Goal: Task Accomplishment & Management: Manage account settings

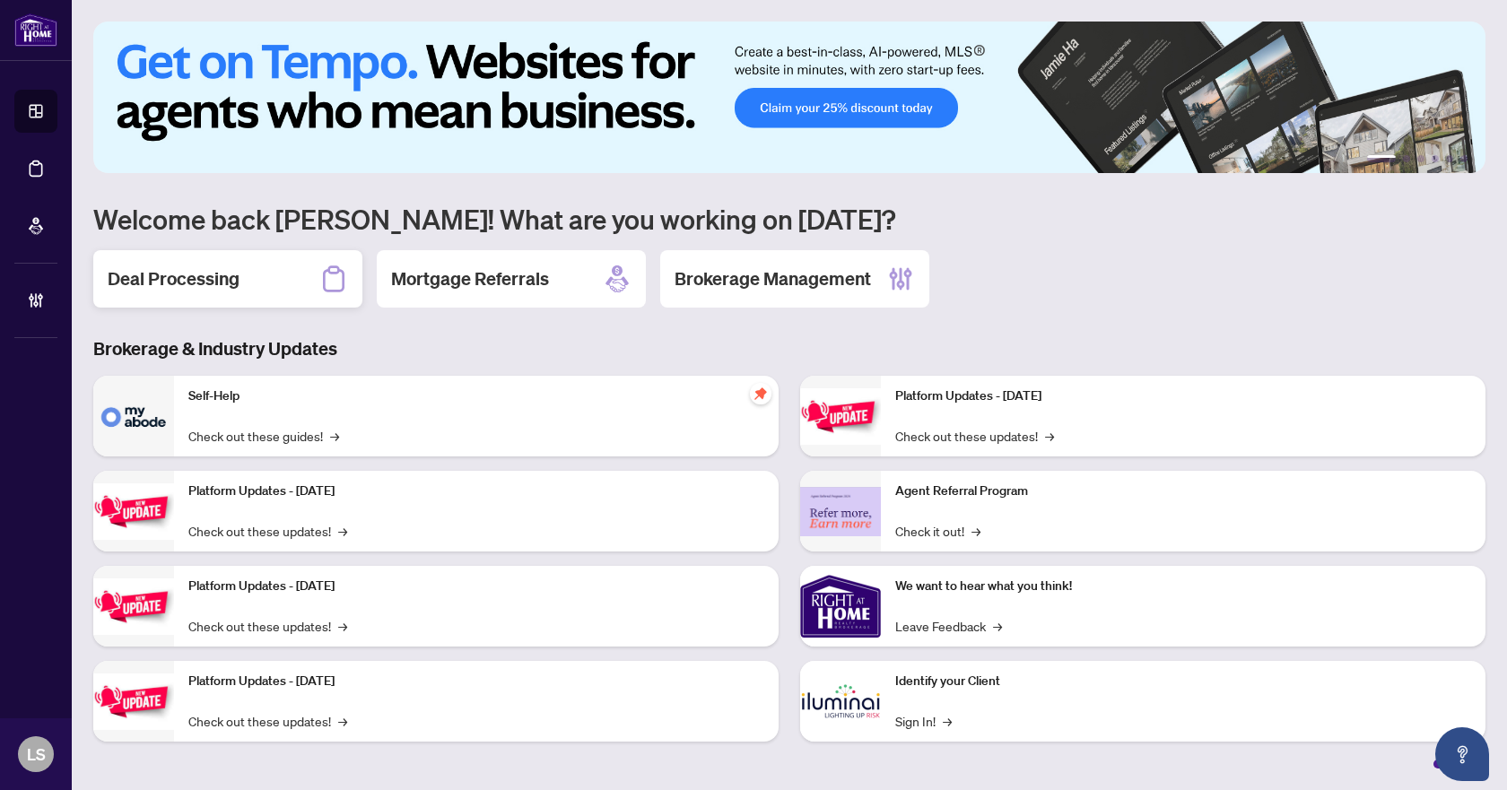
click at [187, 279] on h2 "Deal Processing" at bounding box center [174, 278] width 132 height 25
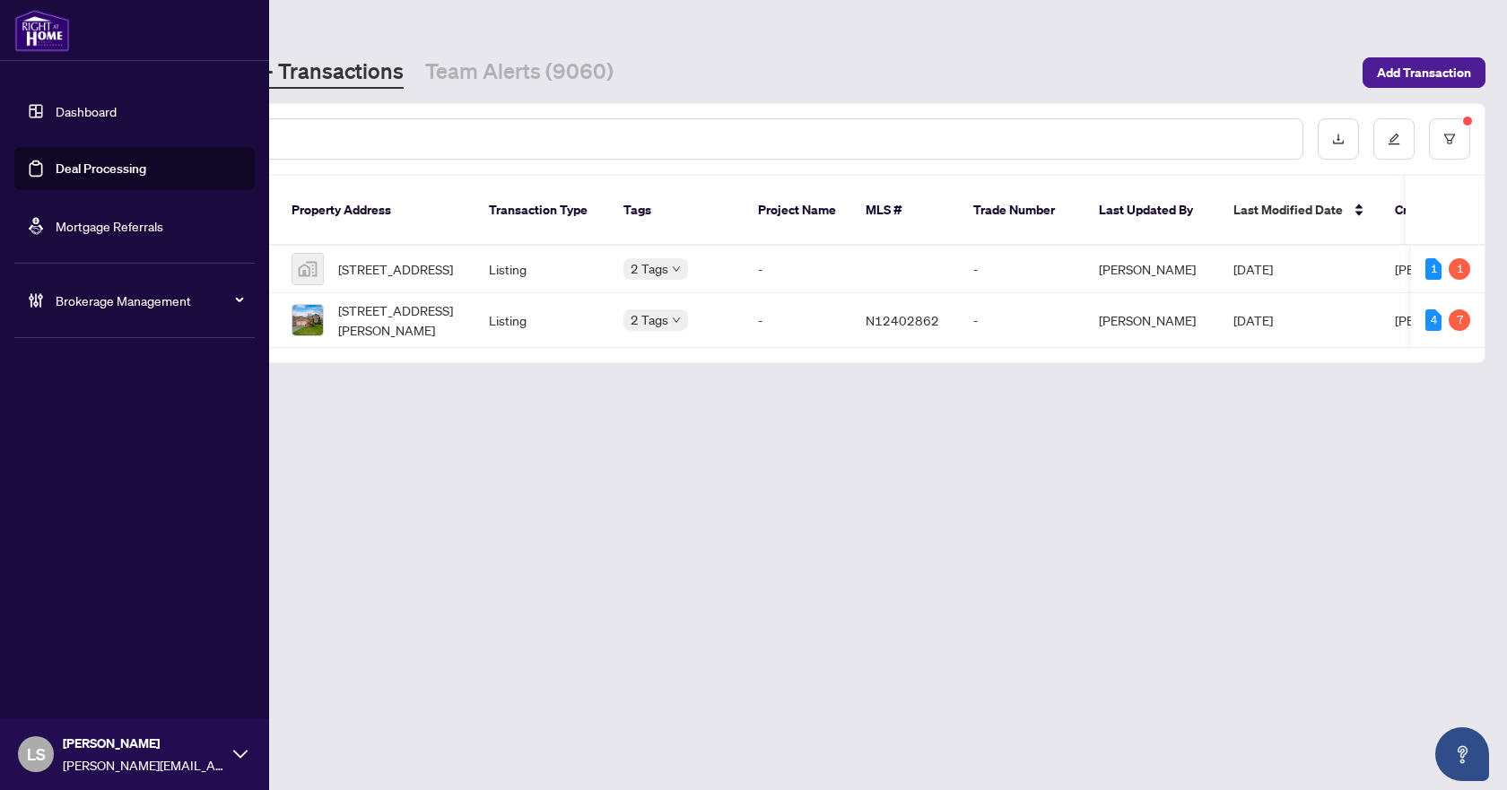
click at [98, 294] on span "Brokerage Management" at bounding box center [149, 301] width 187 height 20
click at [102, 432] on link "Manage Agents" at bounding box center [82, 430] width 89 height 16
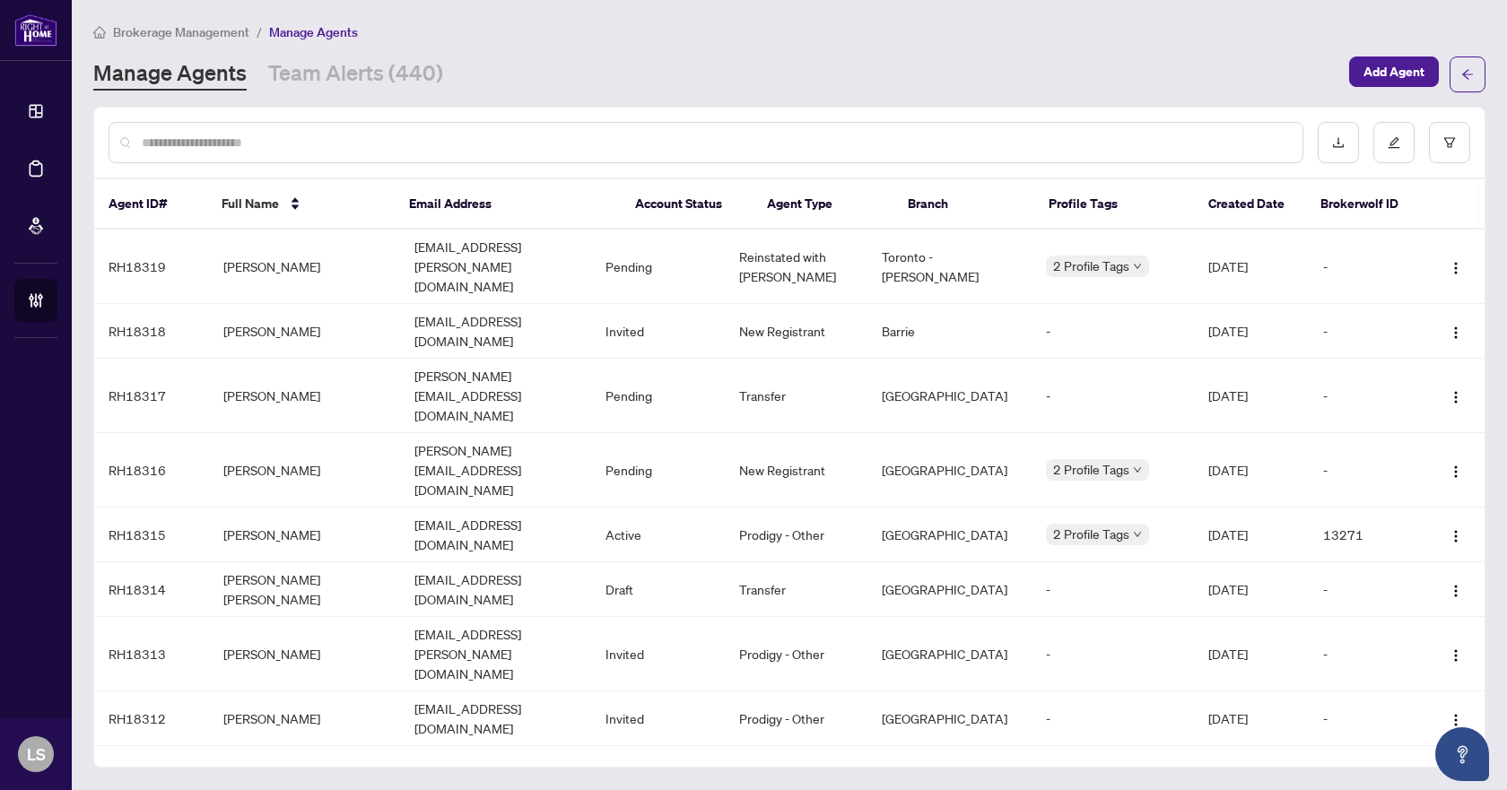
click at [362, 148] on input "text" at bounding box center [715, 143] width 1147 height 20
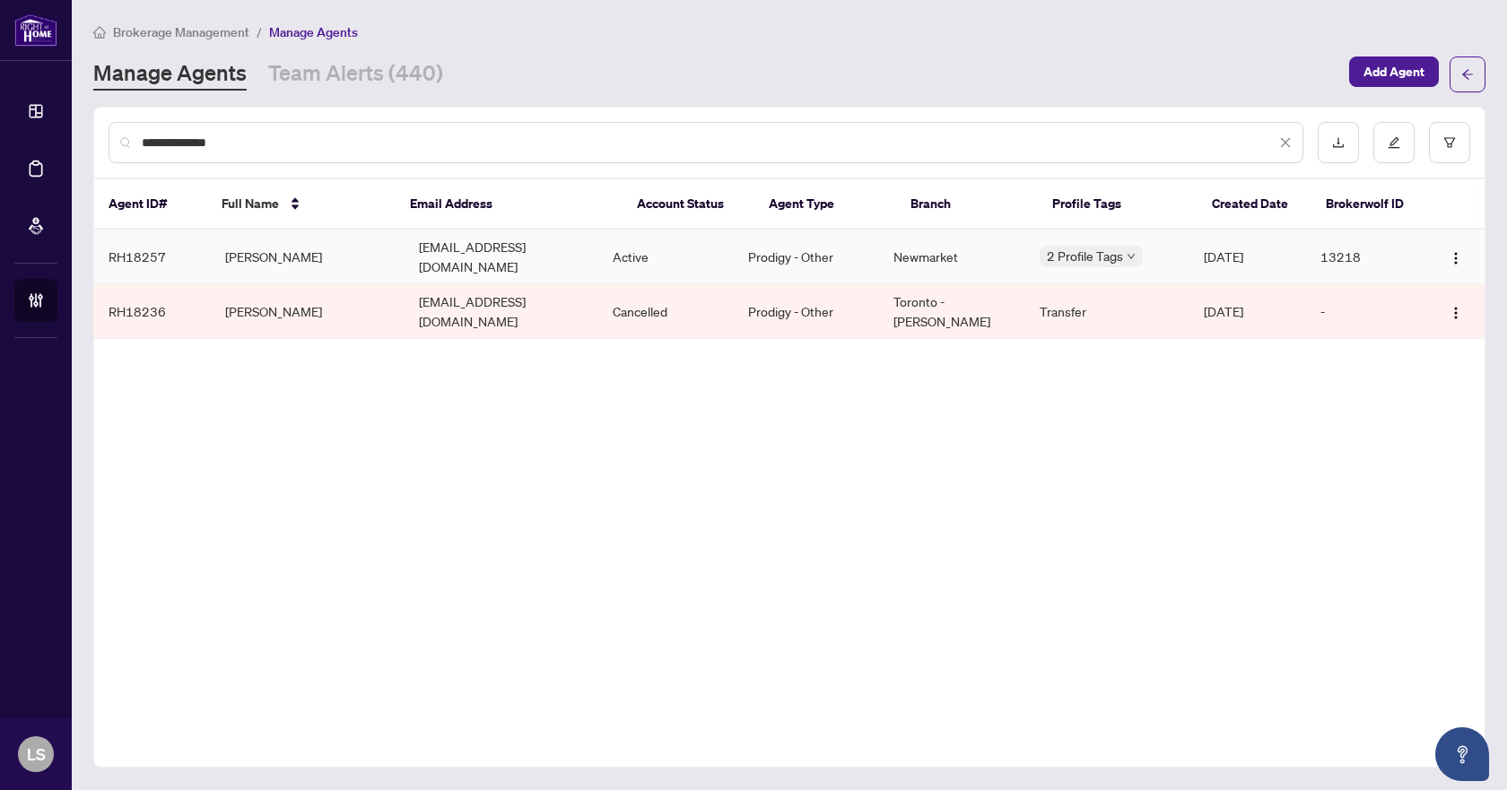
type input "**********"
click at [263, 249] on td "[PERSON_NAME]" at bounding box center [308, 257] width 194 height 55
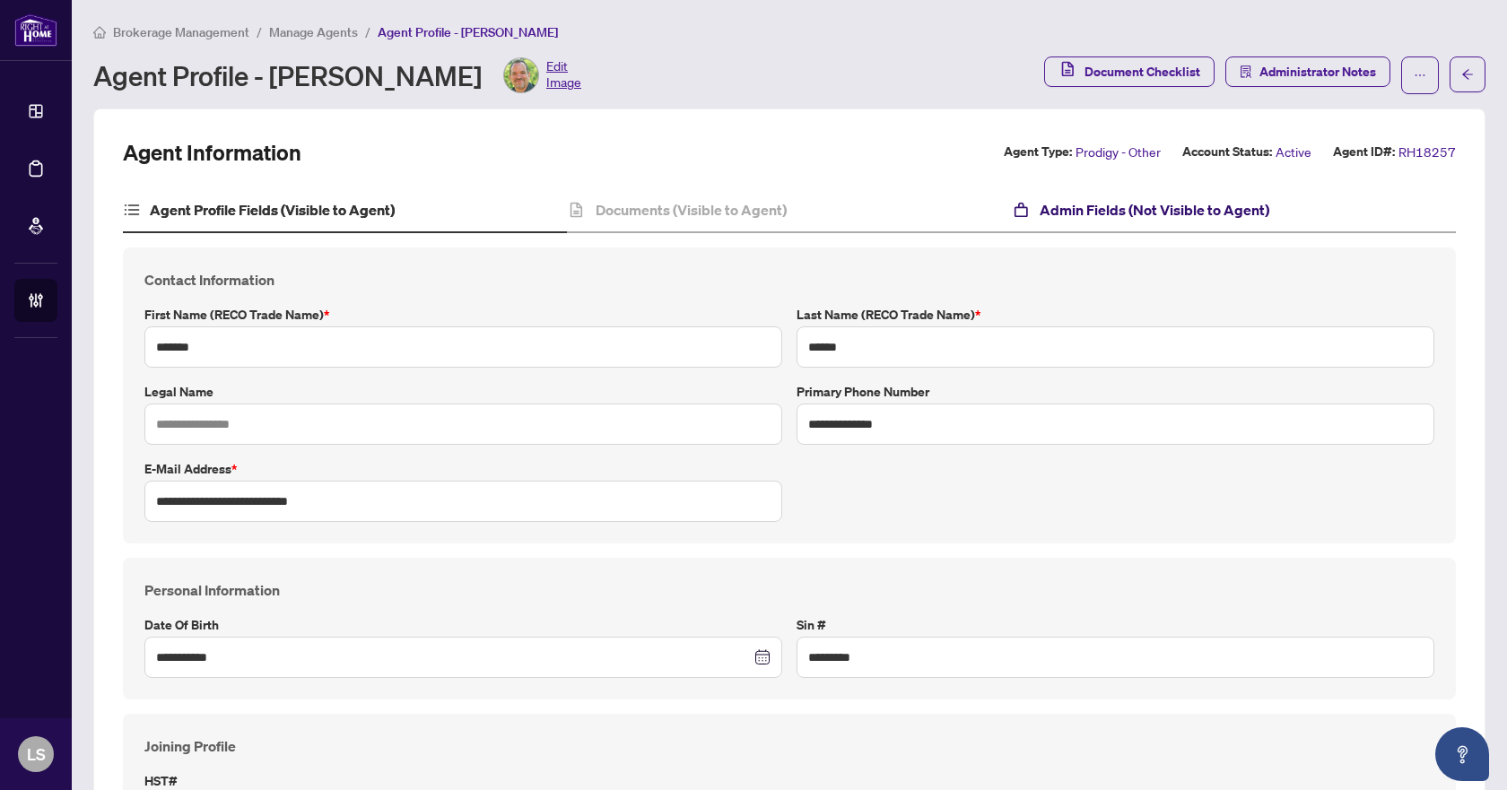
click at [1182, 202] on h4 "Admin Fields (Not Visible to Agent)" at bounding box center [1155, 210] width 230 height 22
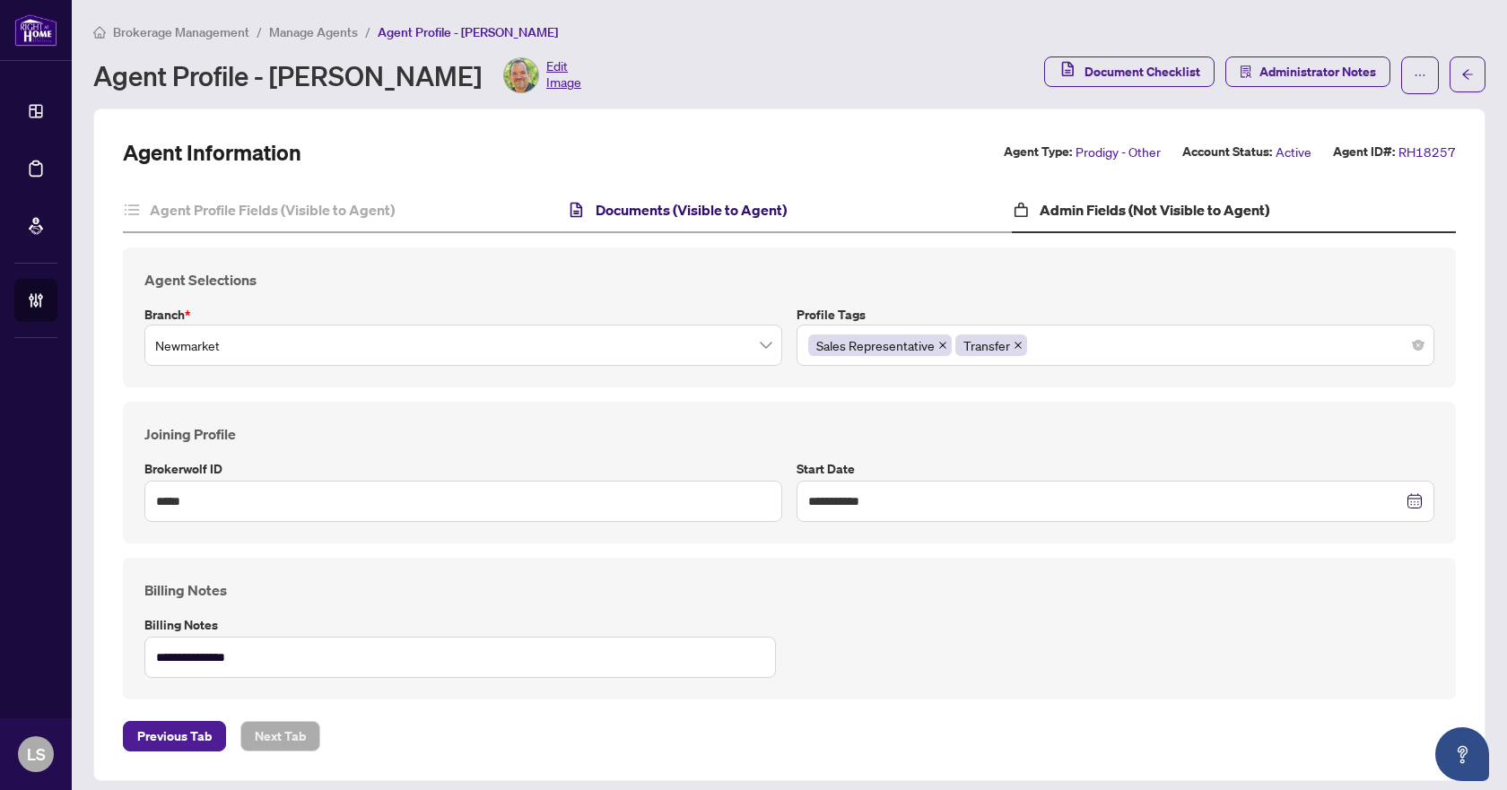
click at [722, 208] on h4 "Documents (Visible to Agent)" at bounding box center [691, 210] width 191 height 22
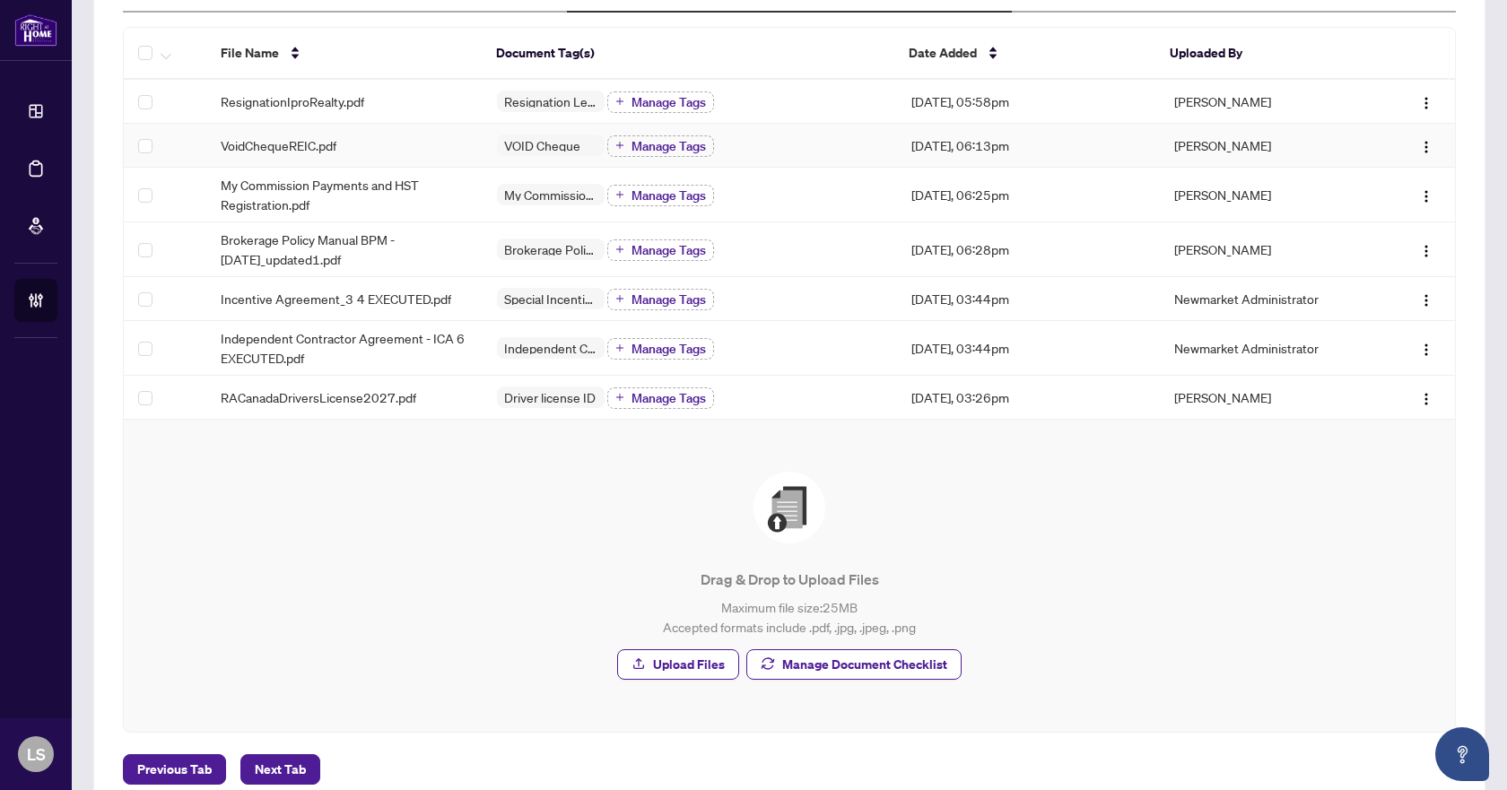
scroll to position [266, 0]
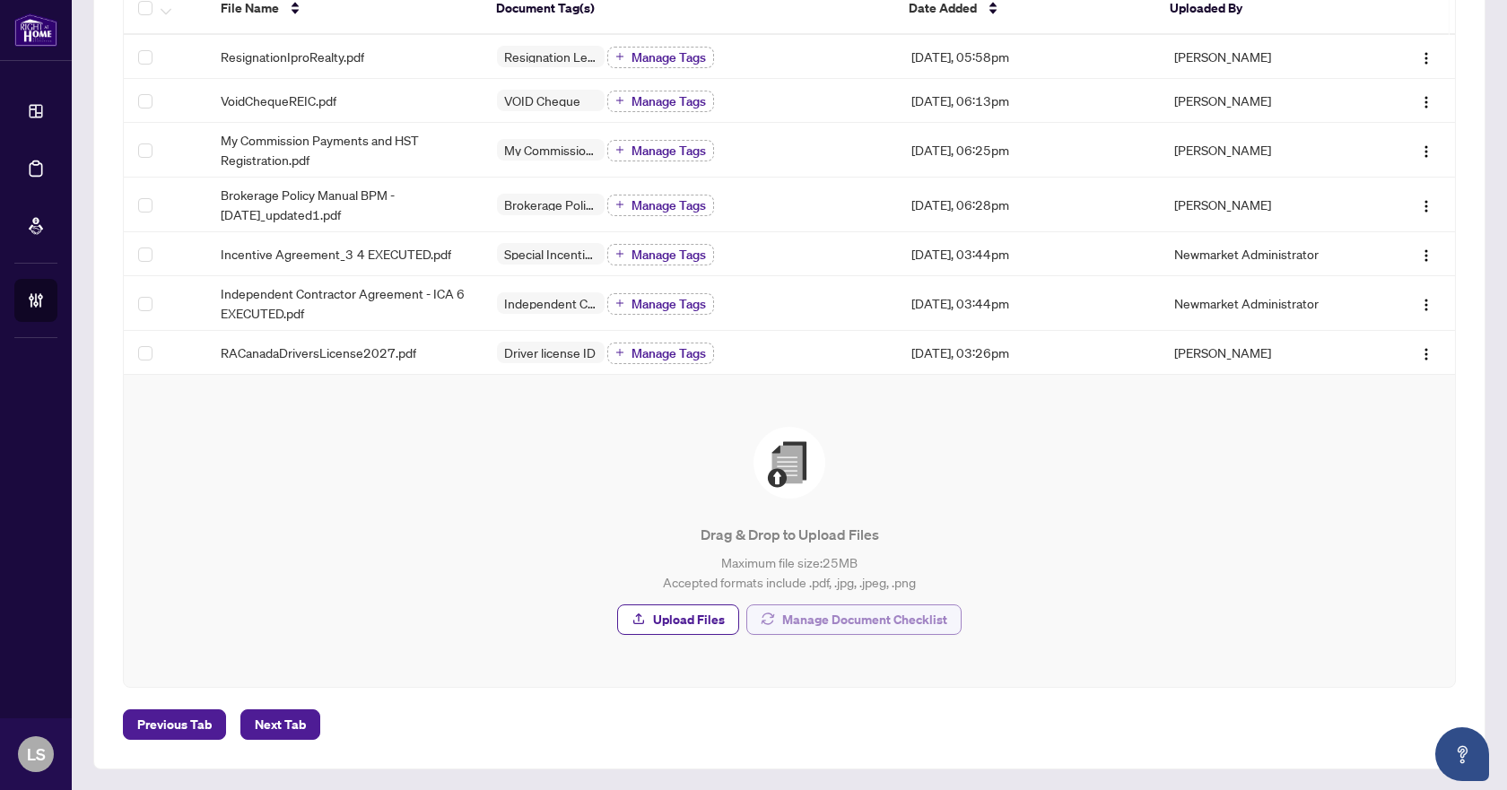
click at [935, 623] on span "Manage Document Checklist" at bounding box center [864, 620] width 165 height 29
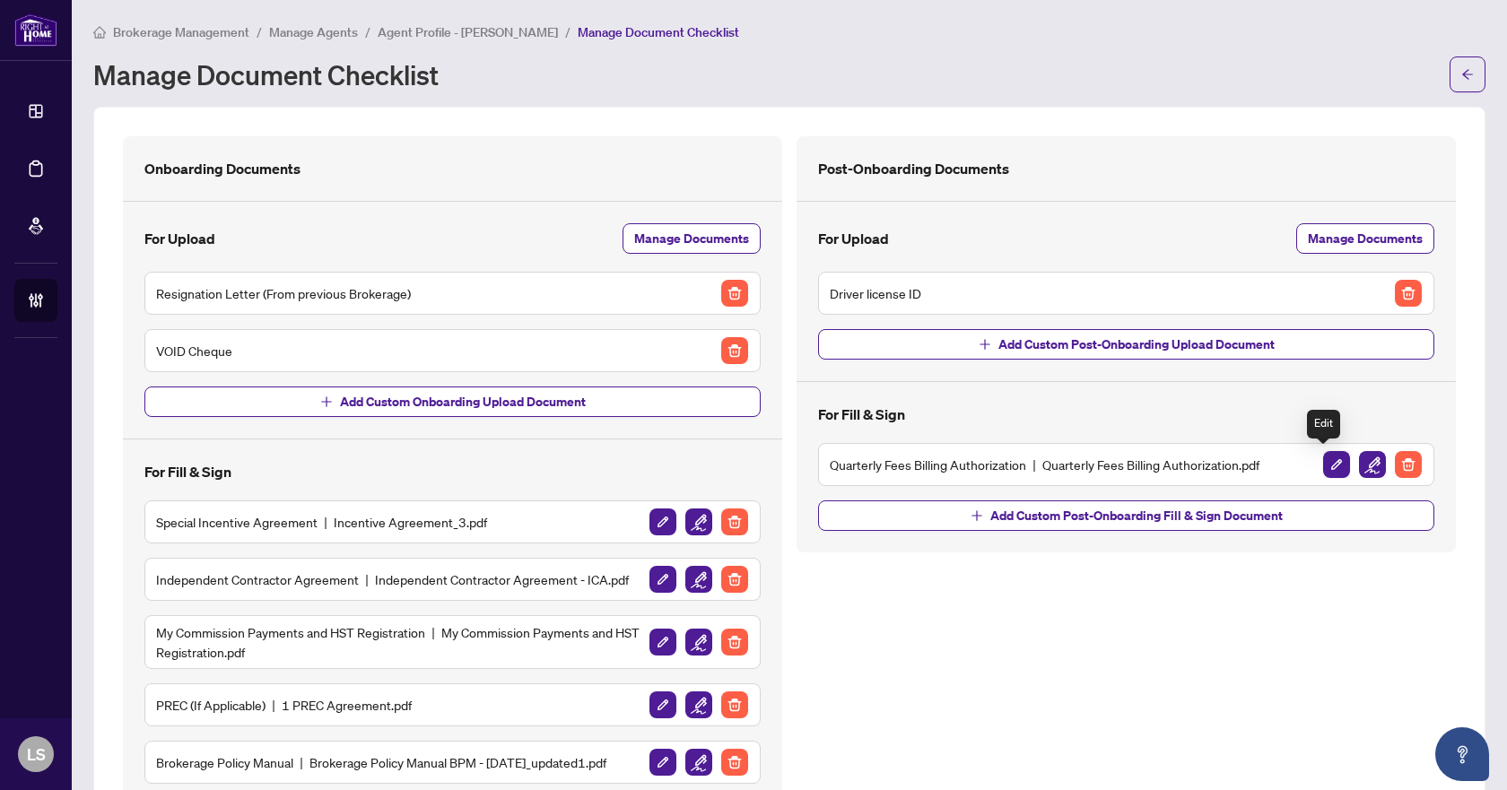
click at [1323, 466] on img "button" at bounding box center [1336, 464] width 27 height 27
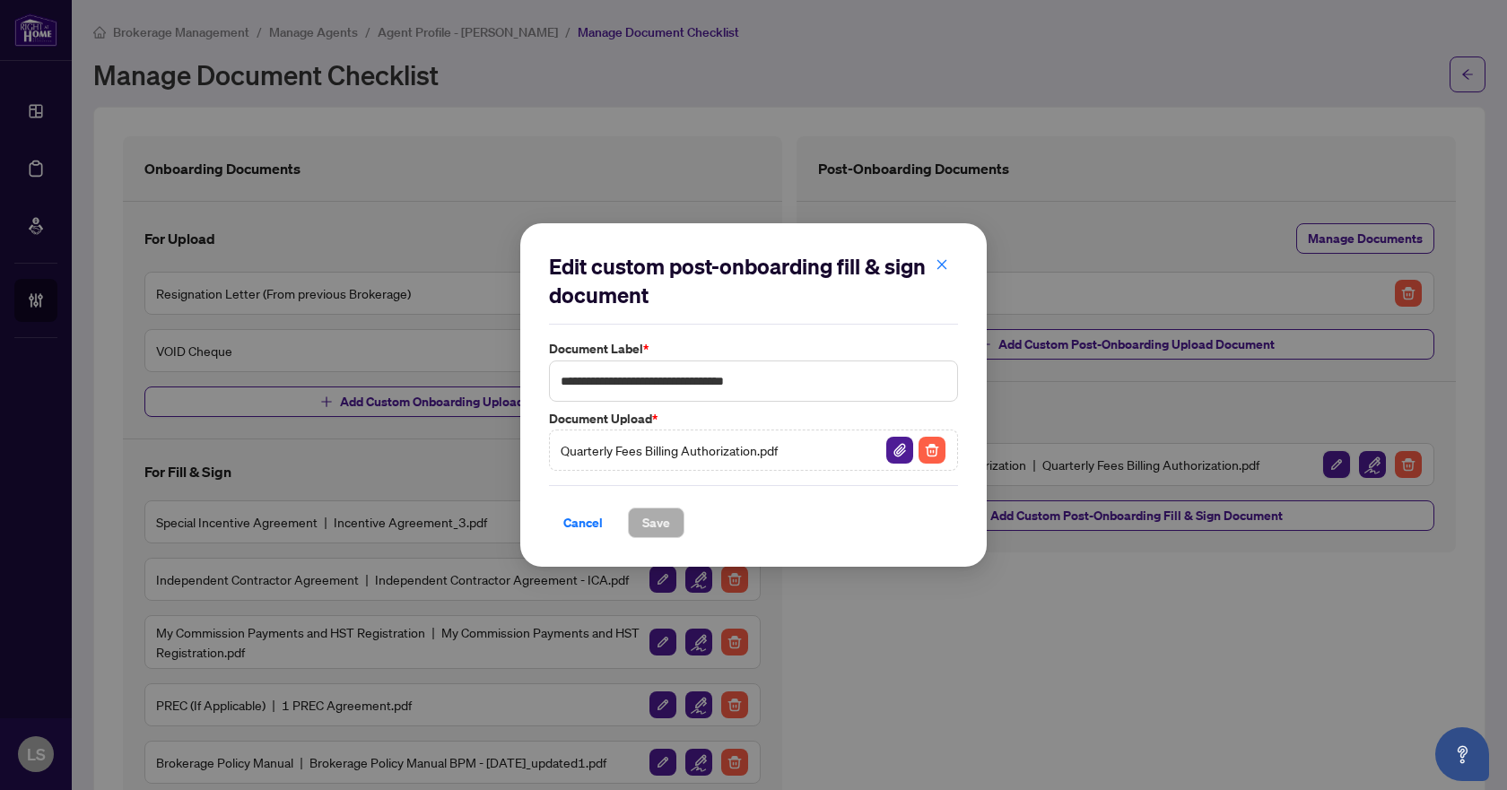
click at [1318, 466] on div "**********" at bounding box center [753, 395] width 1507 height 790
click at [1353, 462] on div "**********" at bounding box center [753, 395] width 1507 height 790
click at [574, 526] on span "Cancel" at bounding box center [582, 523] width 39 height 29
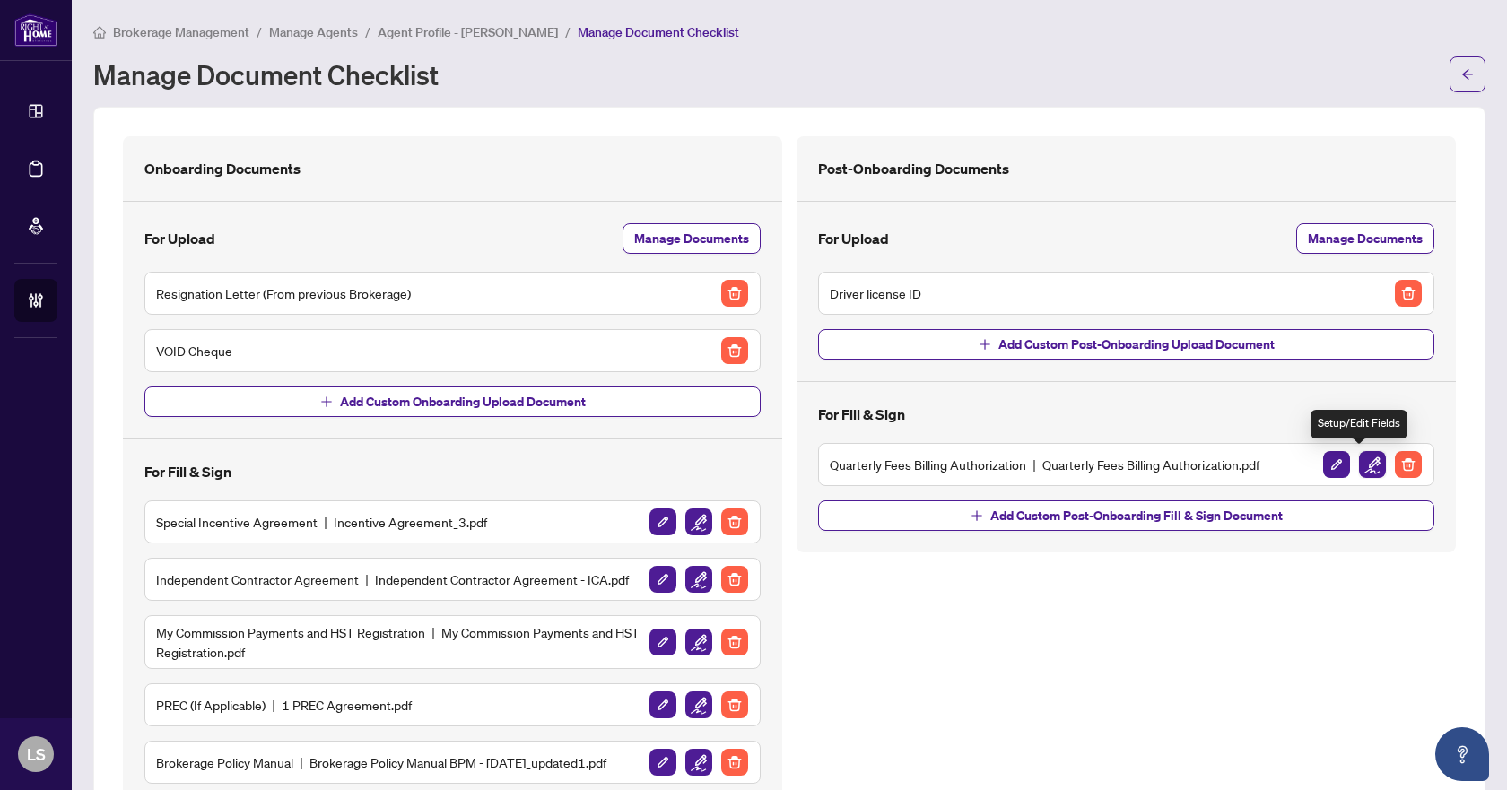
click at [1366, 463] on img "button" at bounding box center [1372, 464] width 27 height 27
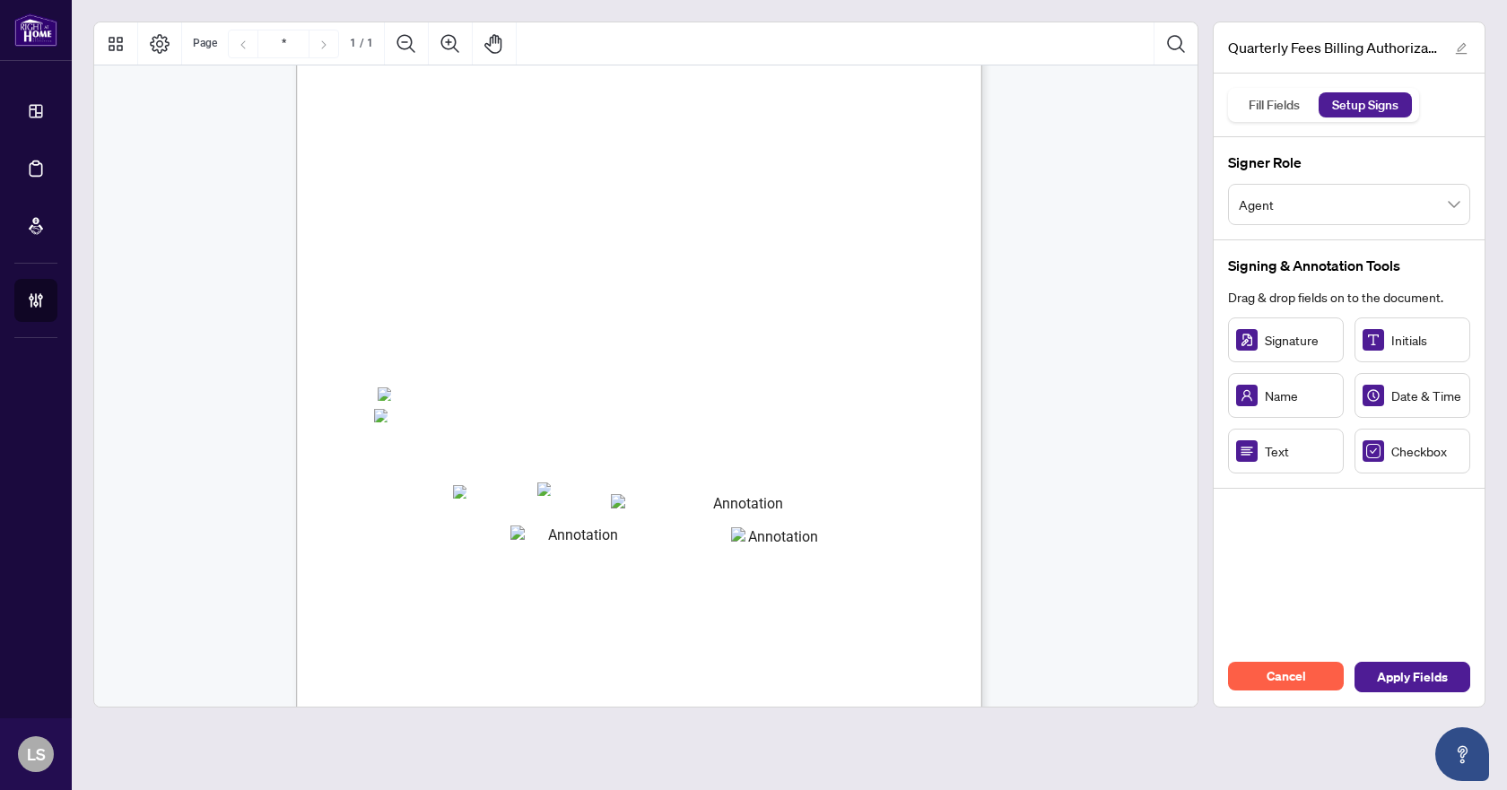
scroll to position [103, 0]
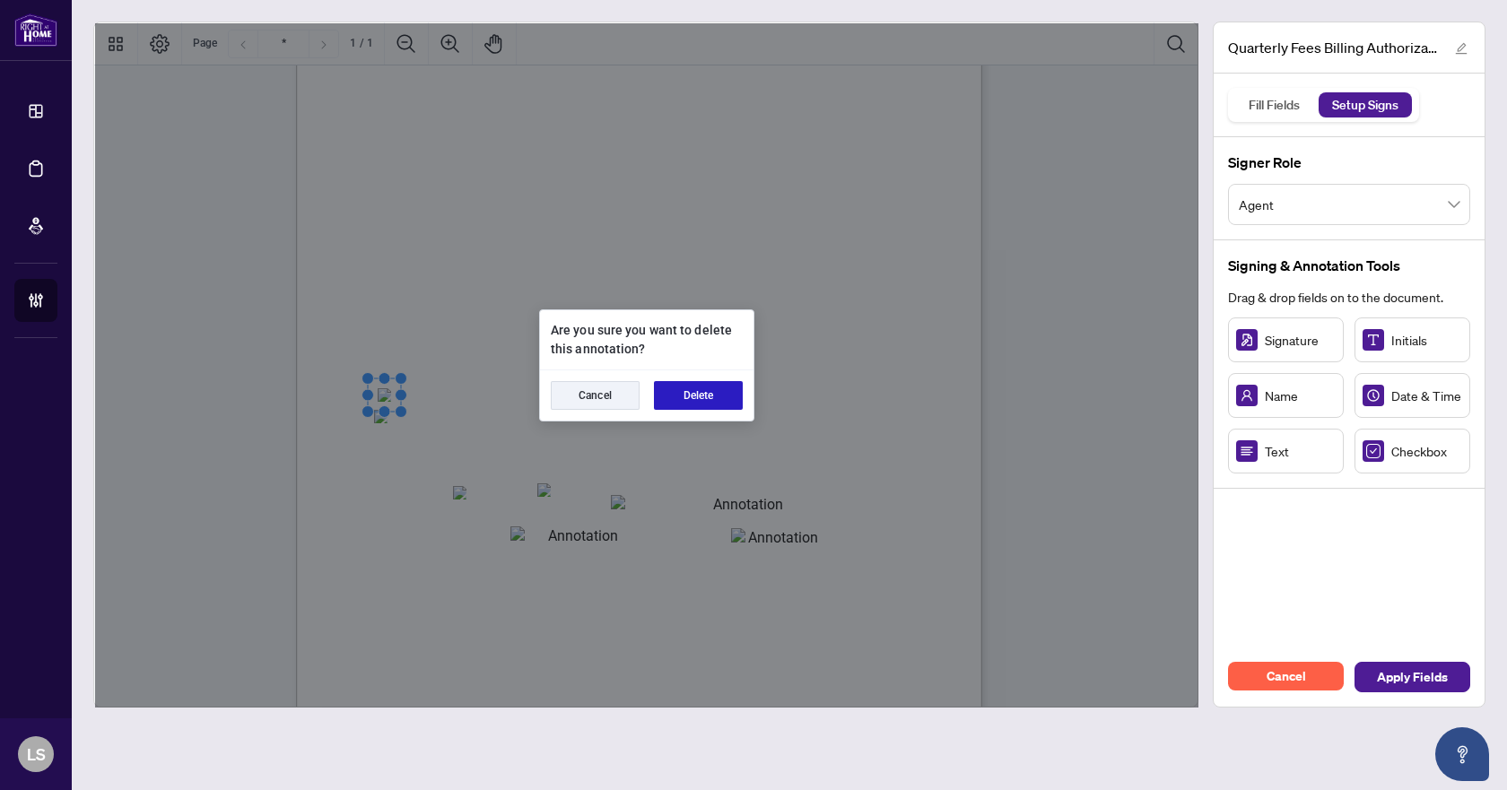
click at [683, 394] on button "Delete" at bounding box center [698, 395] width 89 height 29
click at [674, 397] on button "Delete" at bounding box center [698, 395] width 89 height 29
click at [683, 389] on button "Delete" at bounding box center [698, 395] width 89 height 29
click at [696, 392] on button "Delete" at bounding box center [698, 395] width 89 height 29
click at [688, 377] on div "Cancel Delete" at bounding box center [647, 396] width 214 height 50
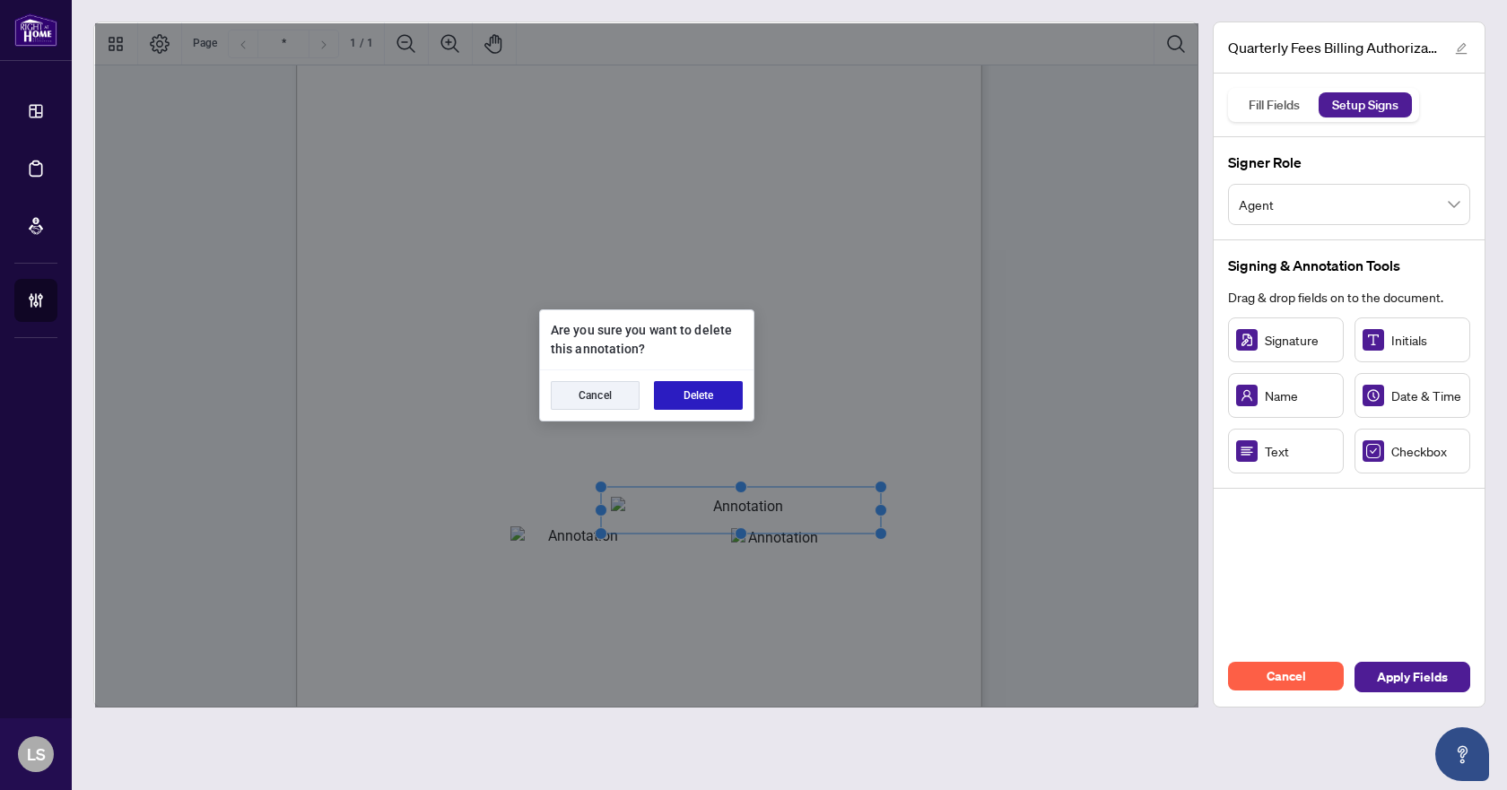
click at [691, 399] on button "Delete" at bounding box center [698, 395] width 89 height 29
click at [685, 395] on button "Delete" at bounding box center [698, 395] width 89 height 29
click at [693, 395] on button "Delete" at bounding box center [698, 395] width 89 height 29
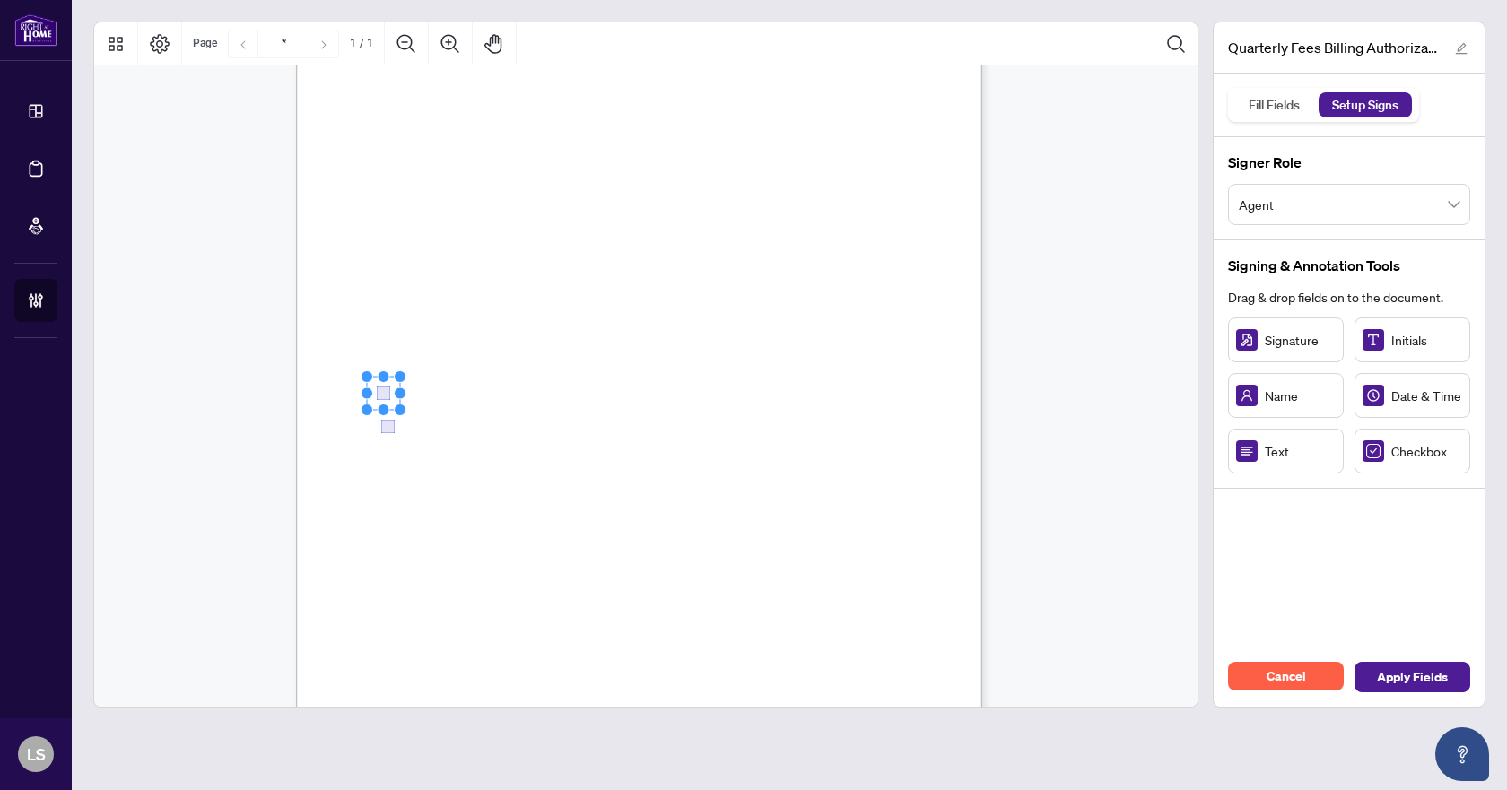
drag, startPoint x: 380, startPoint y: 422, endPoint x: 374, endPoint y: 413, distance: 10.5
click at [374, 413] on div "Right at Home Realty, Brokerage Quarterly Fees Billing Authorization Quarterly …" at bounding box center [725, 535] width 858 height 1111
drag, startPoint x: 389, startPoint y: 429, endPoint x: 382, endPoint y: 419, distance: 11.7
click at [382, 419] on rect "Page 1" at bounding box center [381, 416] width 33 height 33
drag, startPoint x: 1369, startPoint y: 456, endPoint x: 461, endPoint y: 491, distance: 908.7
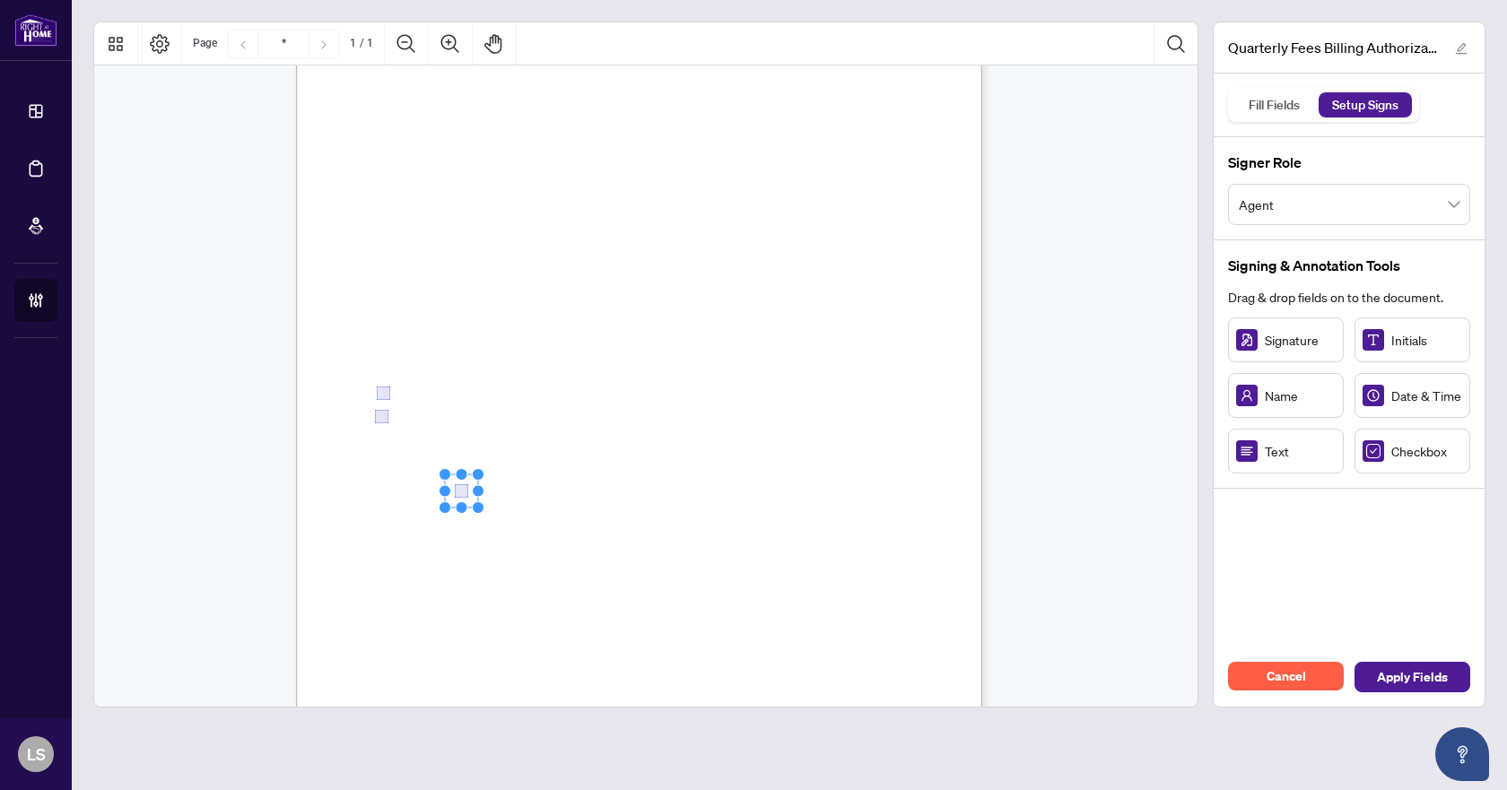
click at [1380, 457] on icon at bounding box center [1373, 451] width 13 height 13
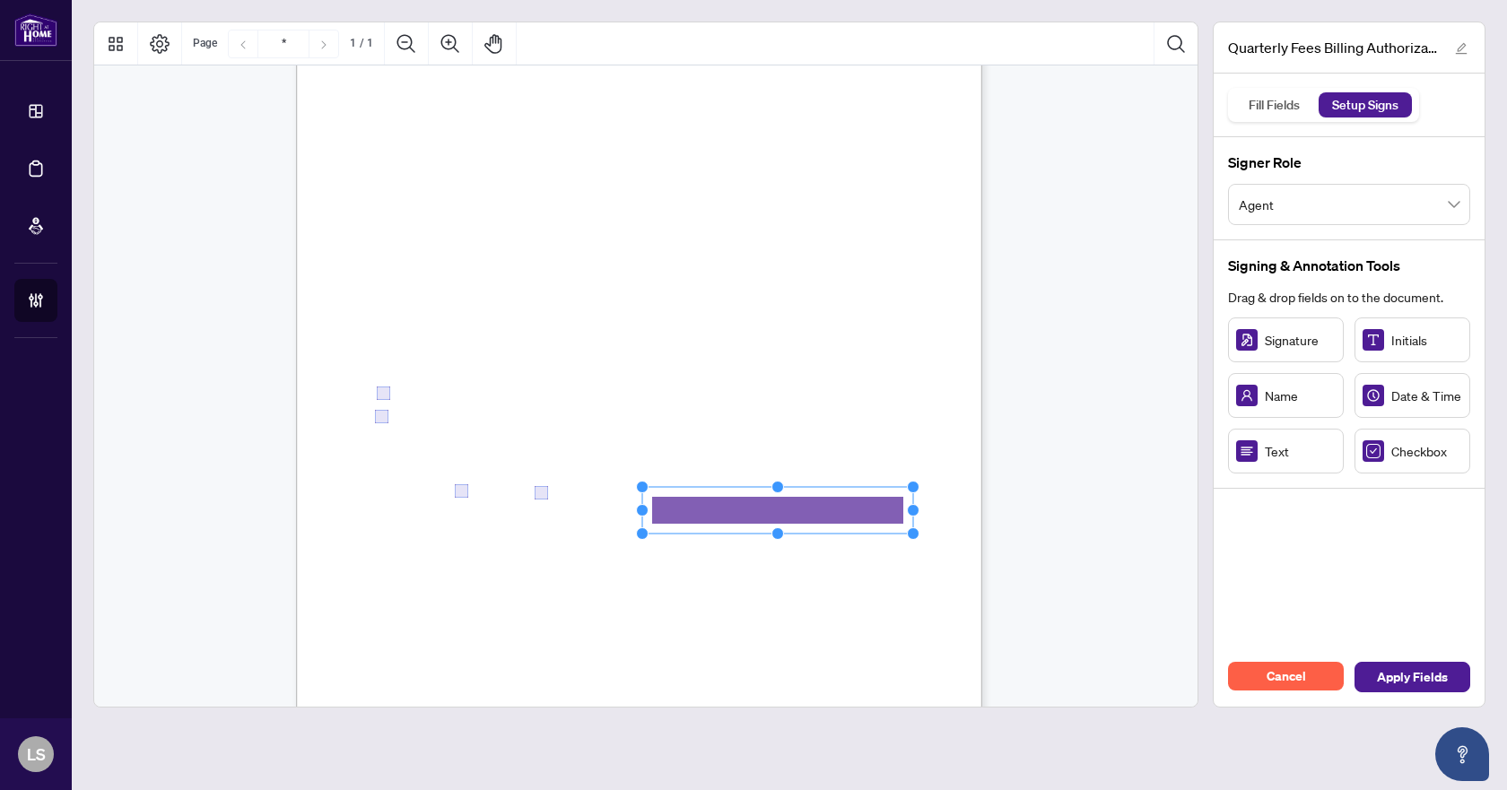
drag, startPoint x: 752, startPoint y: 510, endPoint x: 913, endPoint y: 504, distance: 161.6
click at [913, 504] on icon "Resize, Top Resize, Top, Right Resize, Right Resize, Bottom, Right Resize, Bott…" at bounding box center [778, 510] width 284 height 59
drag, startPoint x: 822, startPoint y: 511, endPoint x: 763, endPoint y: 511, distance: 59.2
click at [763, 511] on rect "Page 1" at bounding box center [718, 510] width 271 height 47
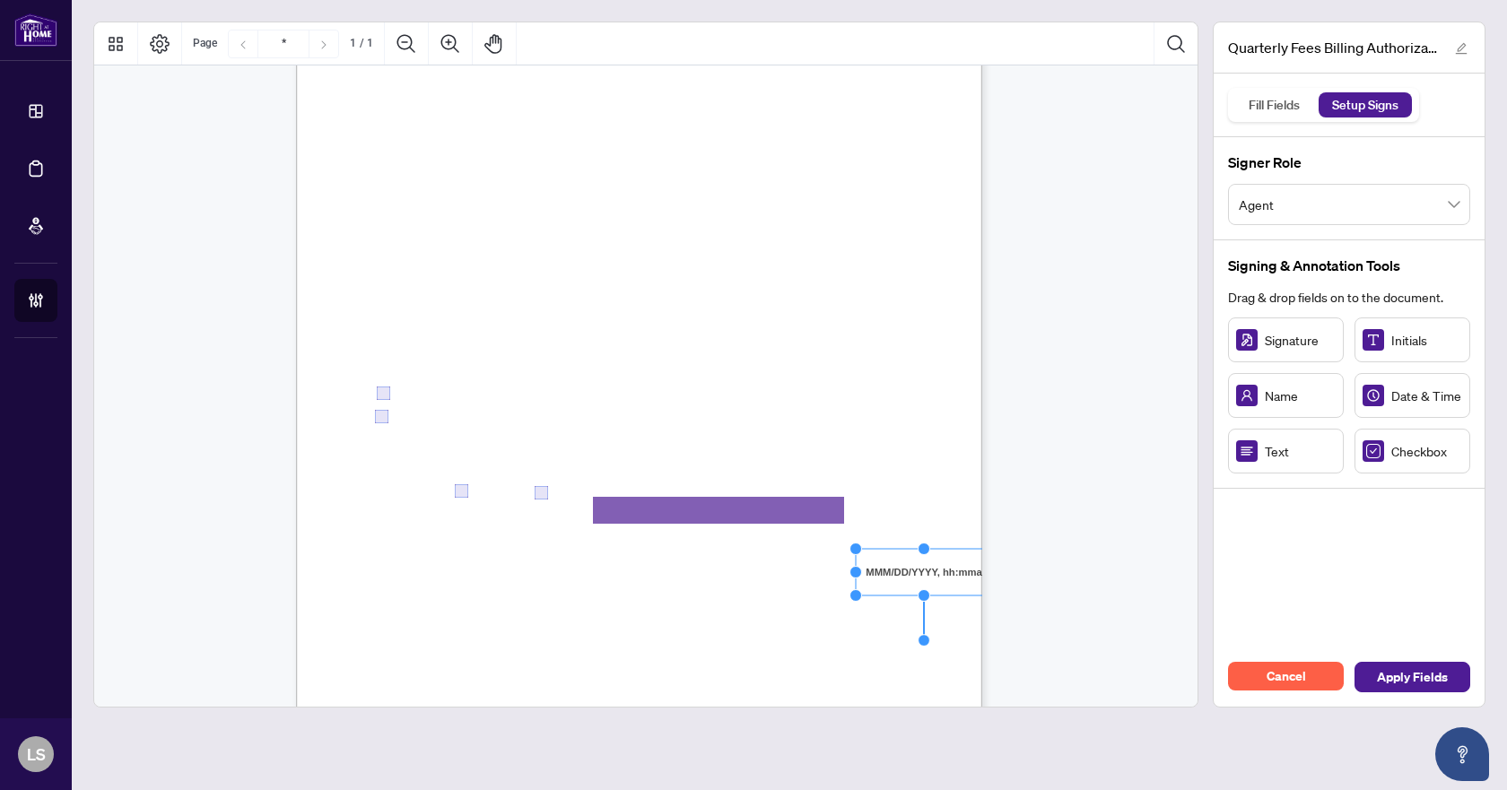
click at [904, 568] on rect "Page 1" at bounding box center [924, 572] width 136 height 47
click at [850, 616] on span ", as indicated on a" at bounding box center [807, 623] width 83 height 15
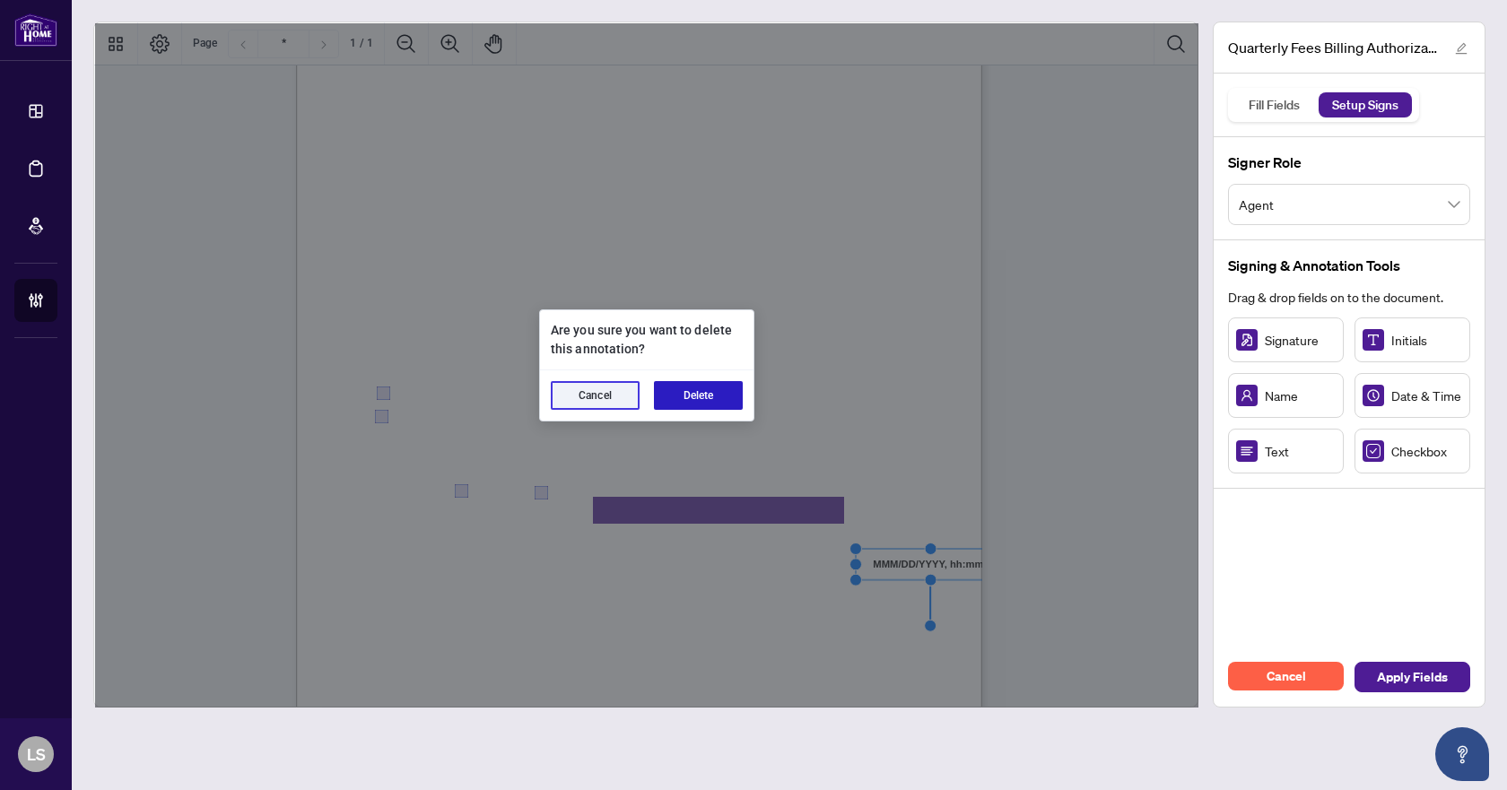
click at [682, 394] on button "Delete" at bounding box center [698, 395] width 89 height 29
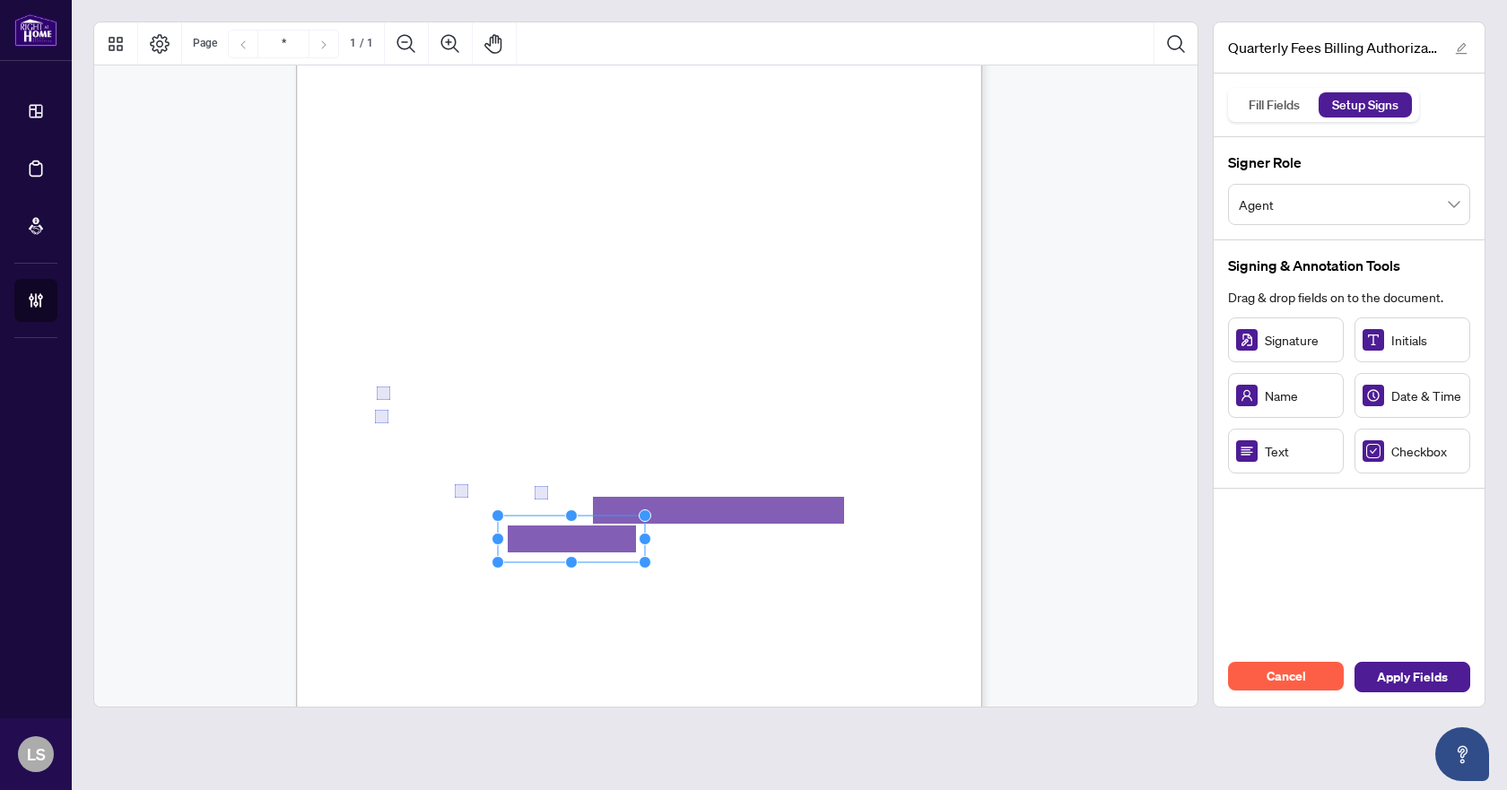
drag, startPoint x: 605, startPoint y: 542, endPoint x: 642, endPoint y: 546, distance: 37.9
click at [642, 546] on icon "Resize, Top Resize, Top, Right Resize, Right Resize, Bottom, Right Resize, Bott…" at bounding box center [572, 539] width 160 height 59
drag, startPoint x: 1288, startPoint y: 457, endPoint x: 799, endPoint y: 540, distance: 497.0
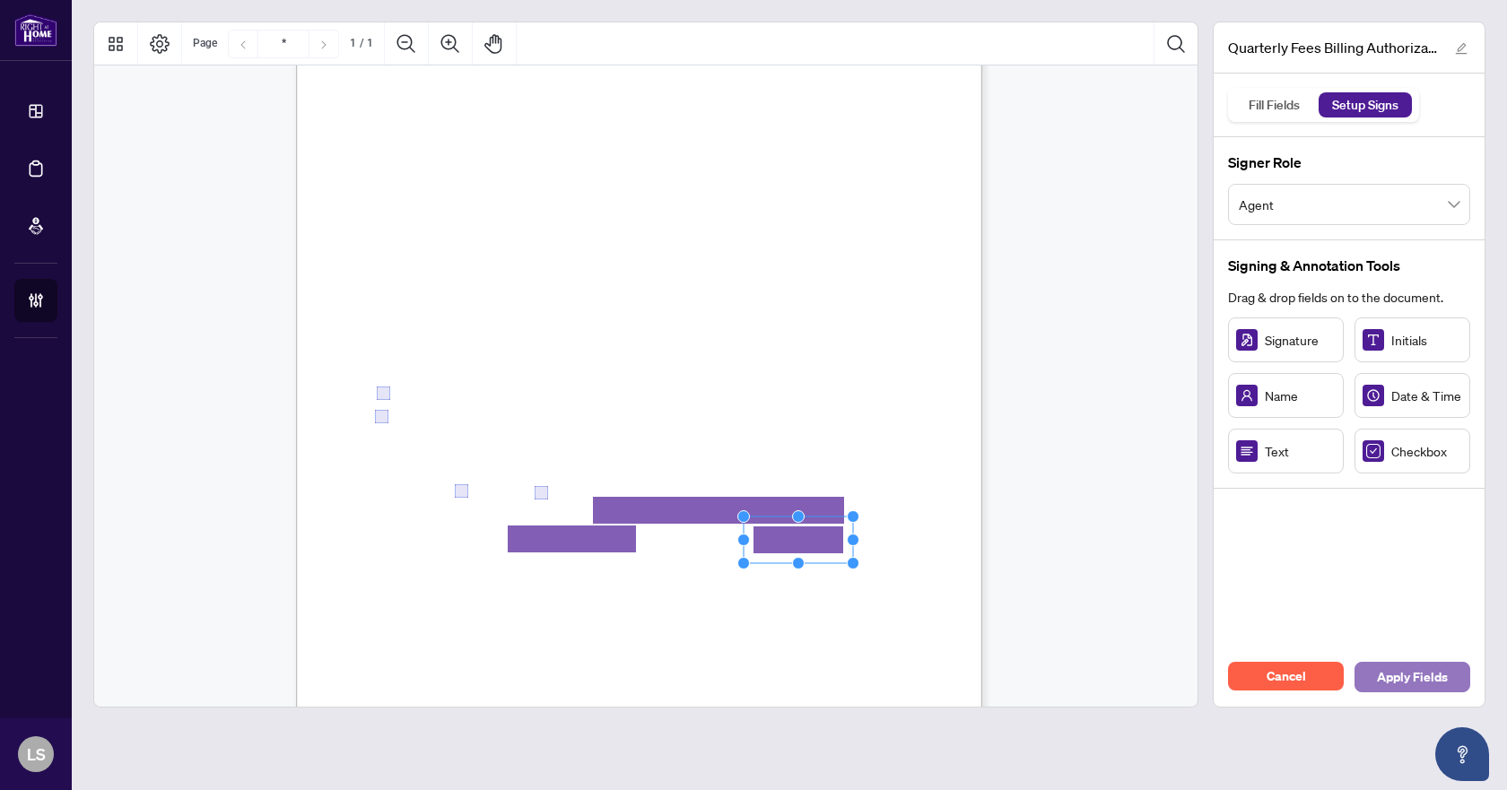
click at [1408, 676] on span "Apply Fields" at bounding box center [1412, 677] width 71 height 29
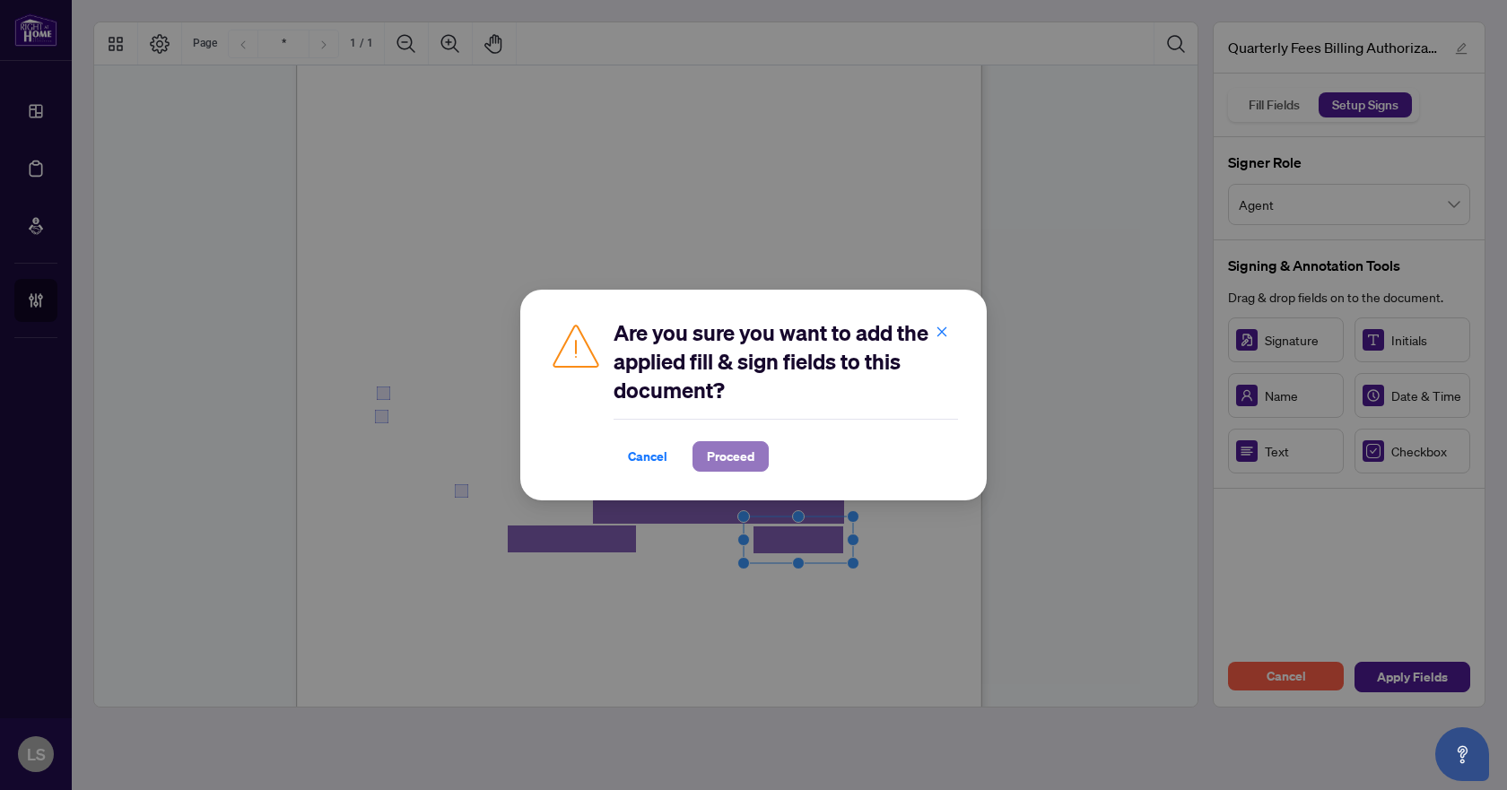
click at [743, 461] on span "Proceed" at bounding box center [731, 456] width 48 height 29
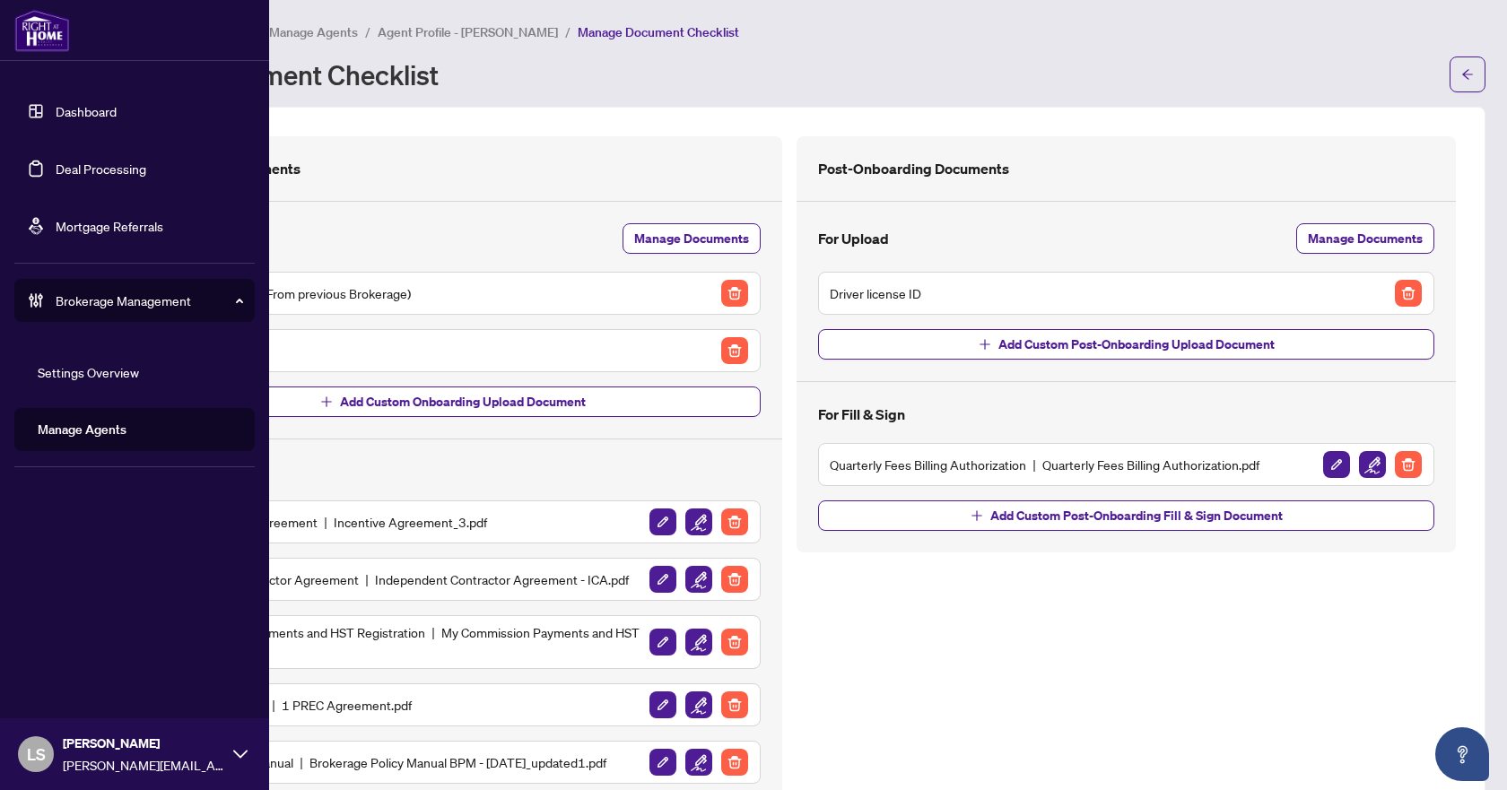
click at [79, 168] on link "Deal Processing" at bounding box center [101, 169] width 91 height 16
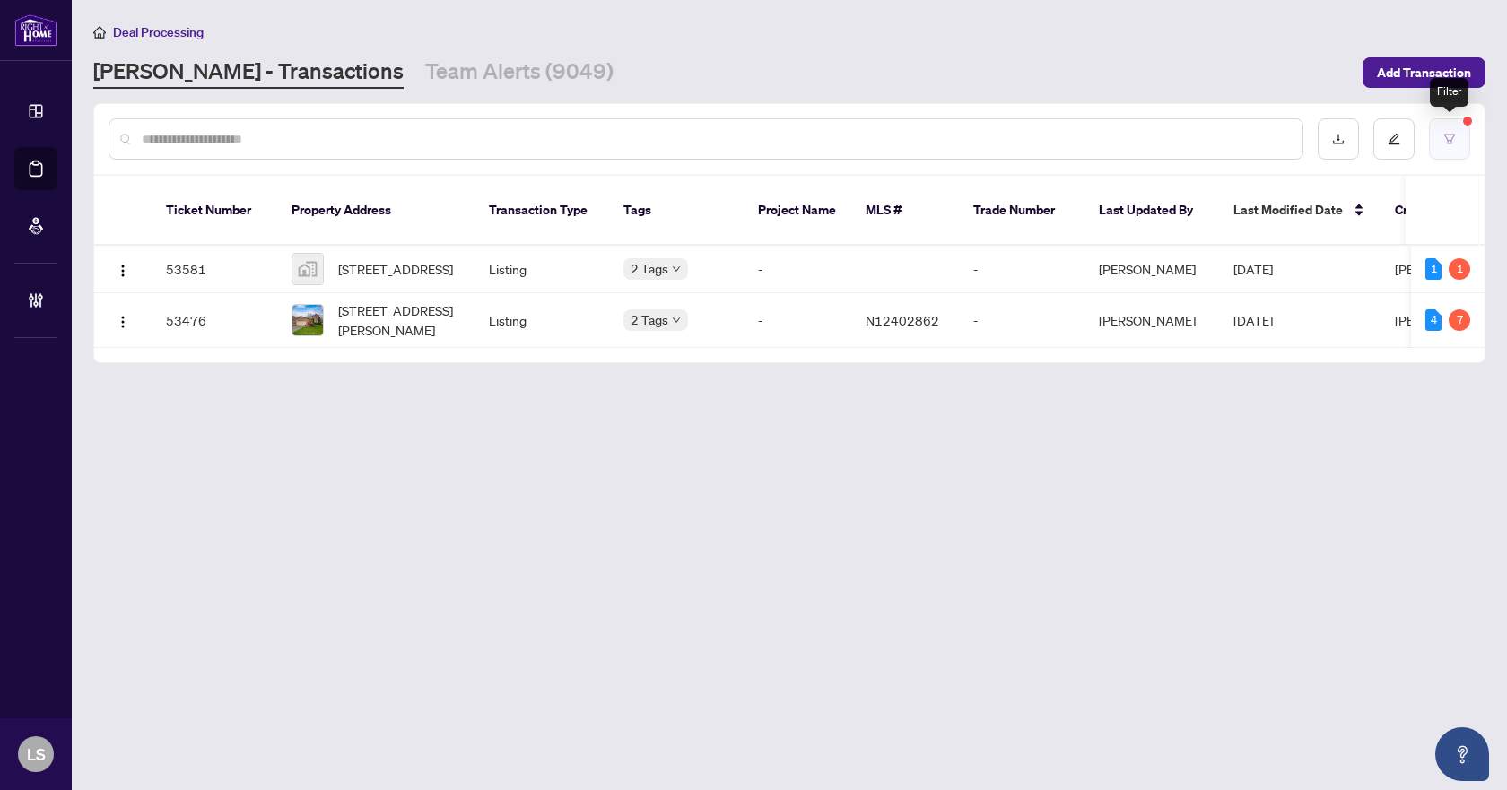
click at [1447, 130] on button "button" at bounding box center [1449, 138] width 41 height 41
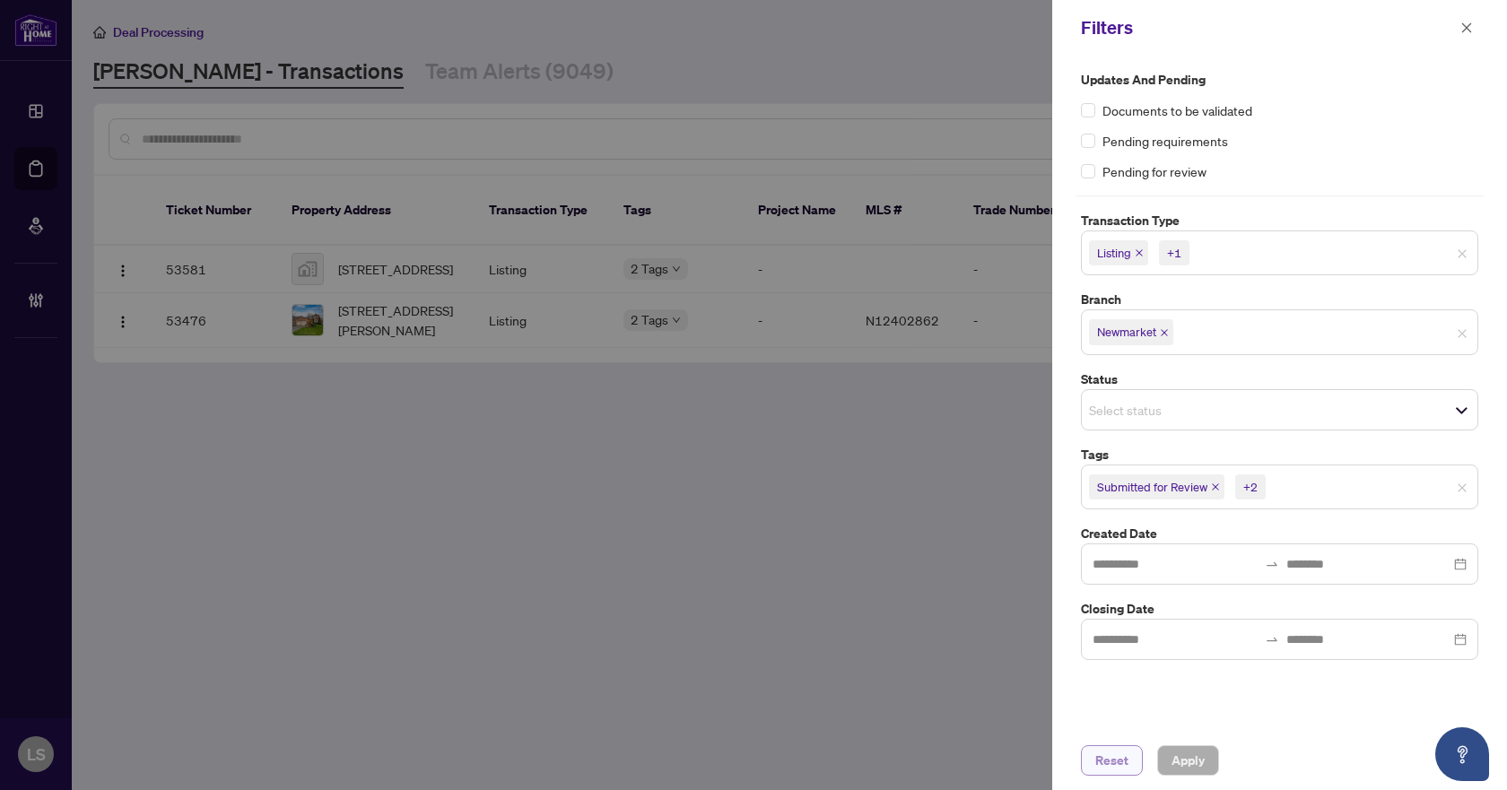
click at [1113, 755] on span "Reset" at bounding box center [1112, 761] width 33 height 29
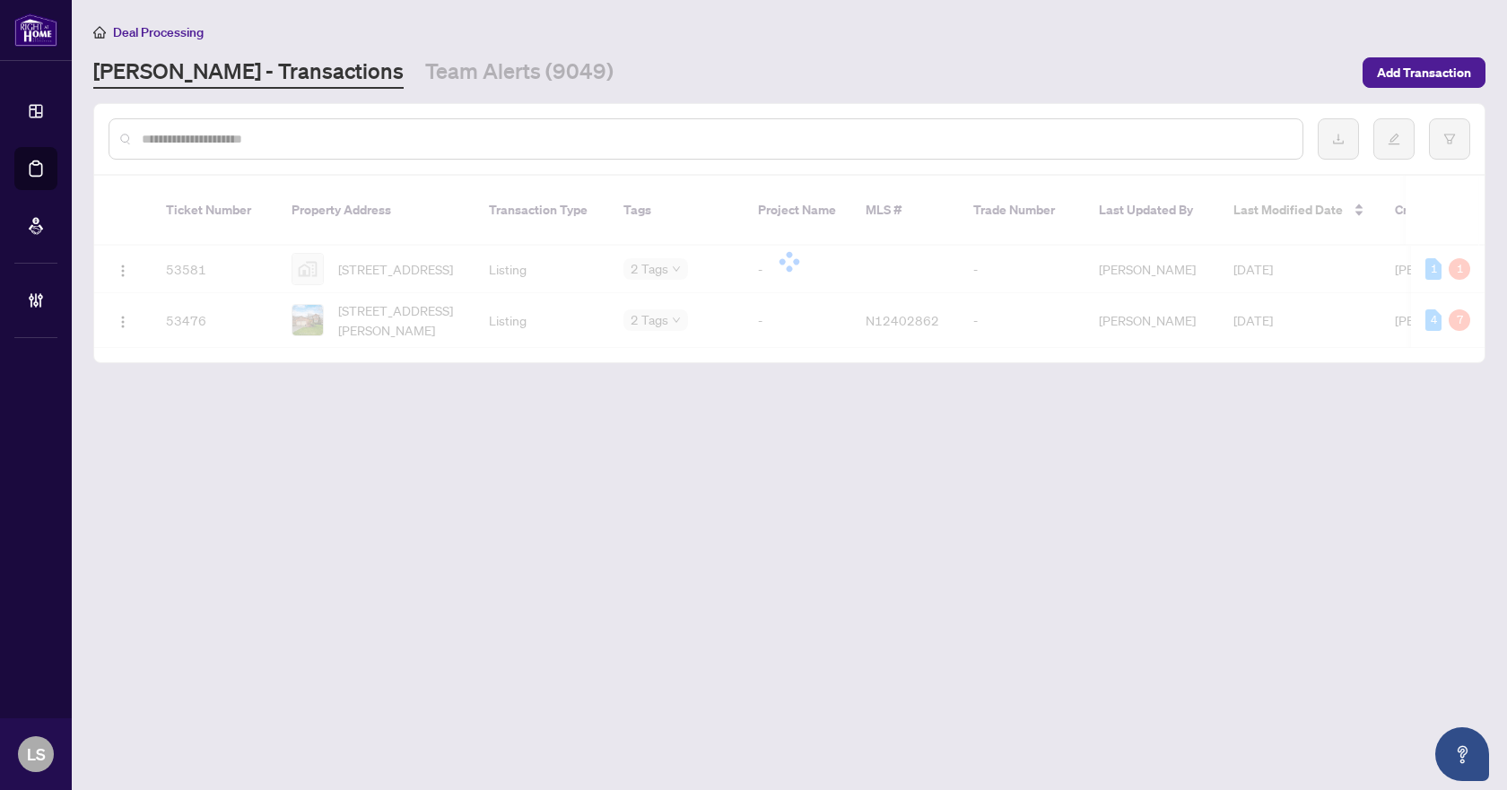
click at [319, 127] on div at bounding box center [706, 138] width 1195 height 41
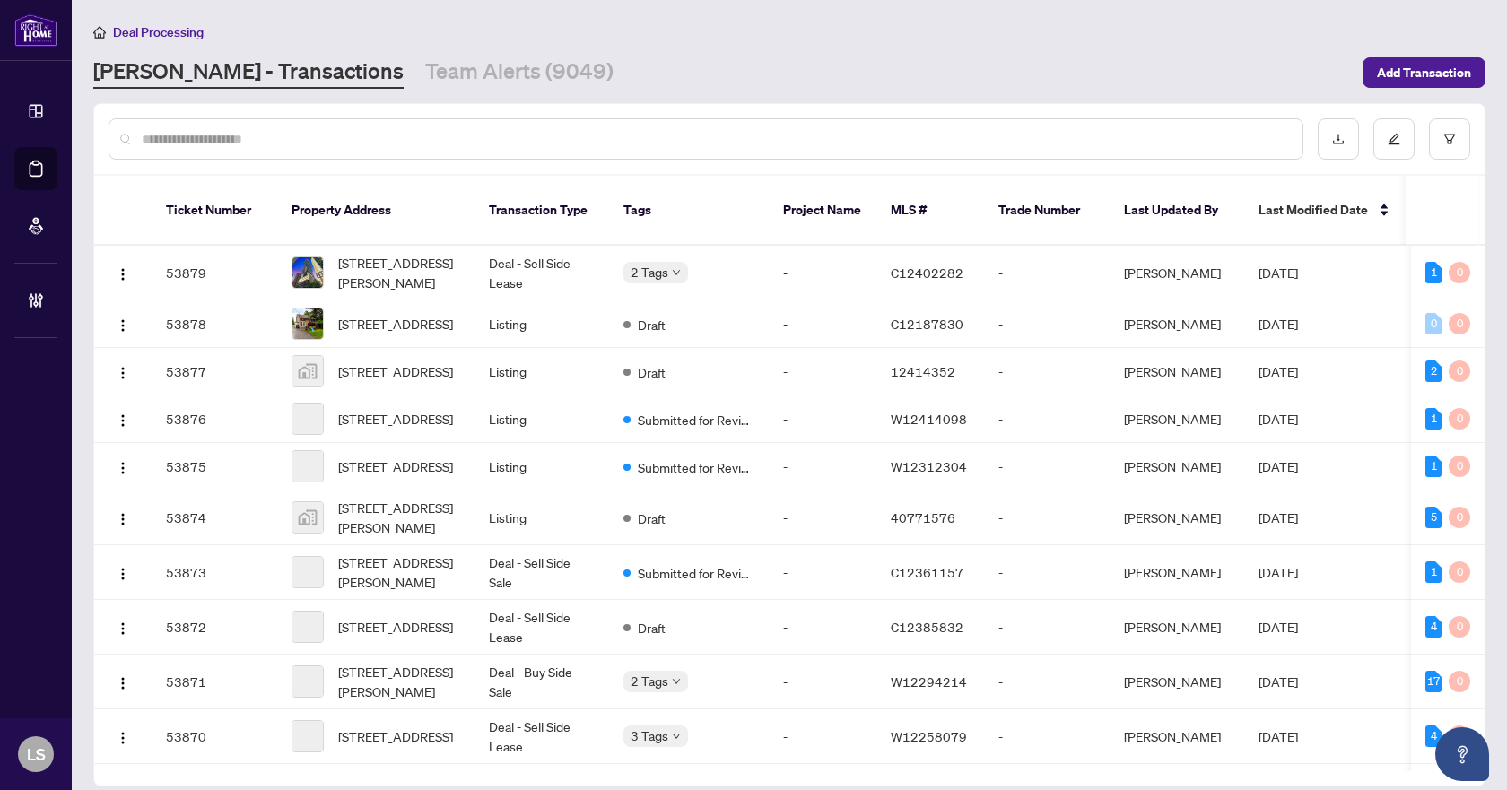
click at [332, 137] on input "text" at bounding box center [715, 139] width 1147 height 20
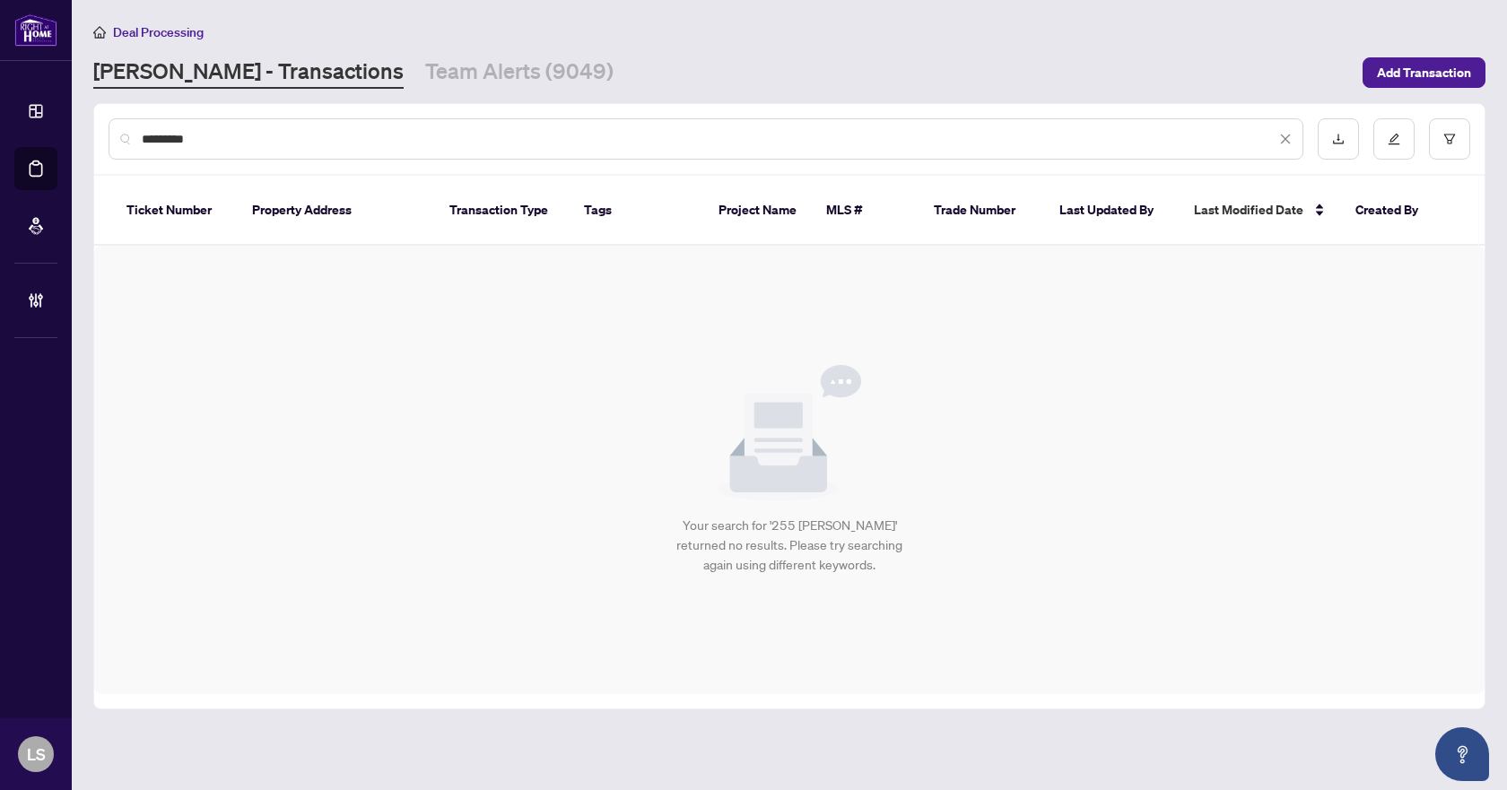
drag, startPoint x: 281, startPoint y: 143, endPoint x: 123, endPoint y: 144, distance: 157.9
click at [123, 144] on div "*********" at bounding box center [706, 138] width 1195 height 41
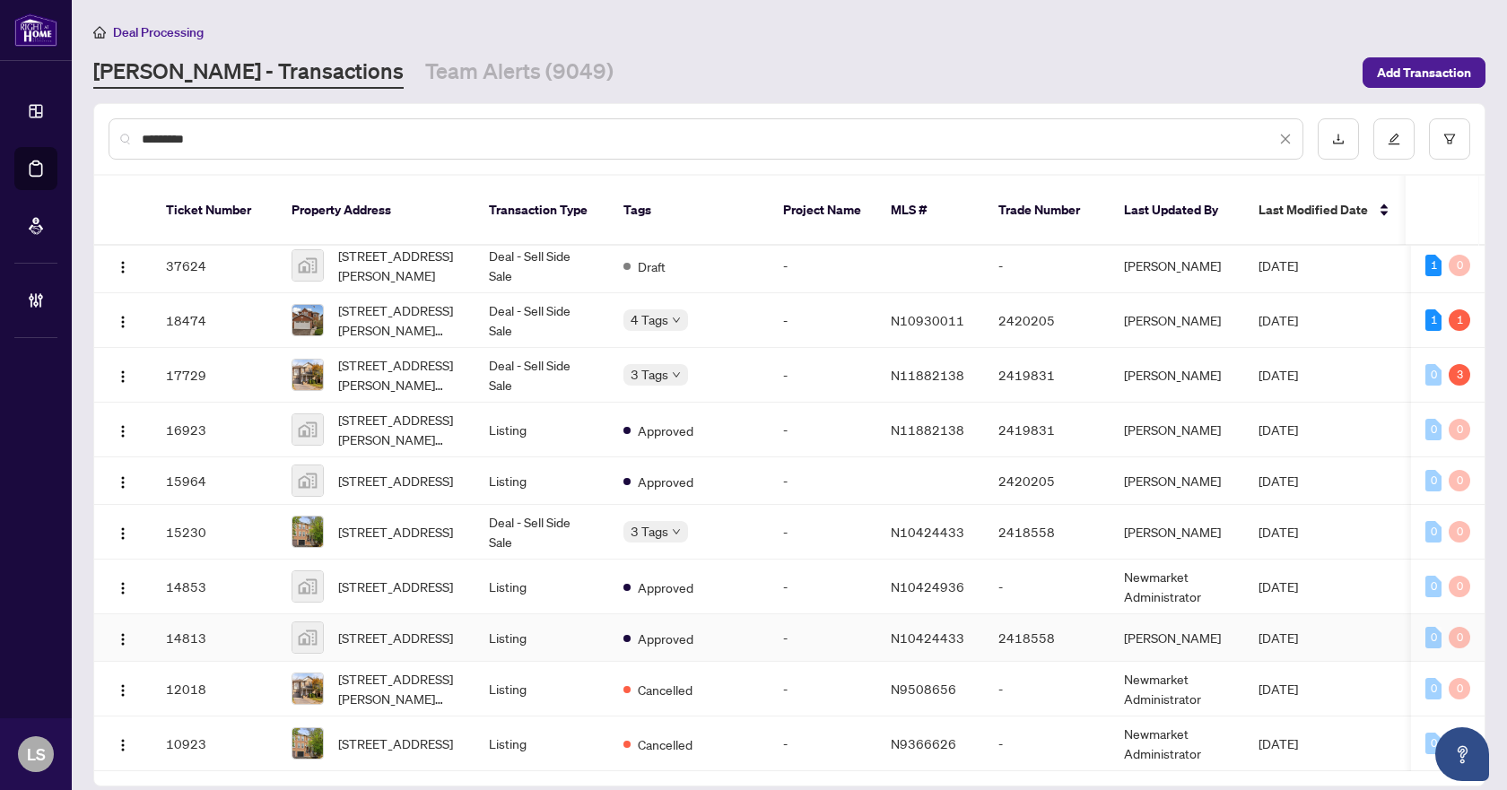
scroll to position [957, 0]
drag, startPoint x: 253, startPoint y: 140, endPoint x: 119, endPoint y: 134, distance: 133.8
click at [119, 134] on div "*********" at bounding box center [706, 138] width 1195 height 41
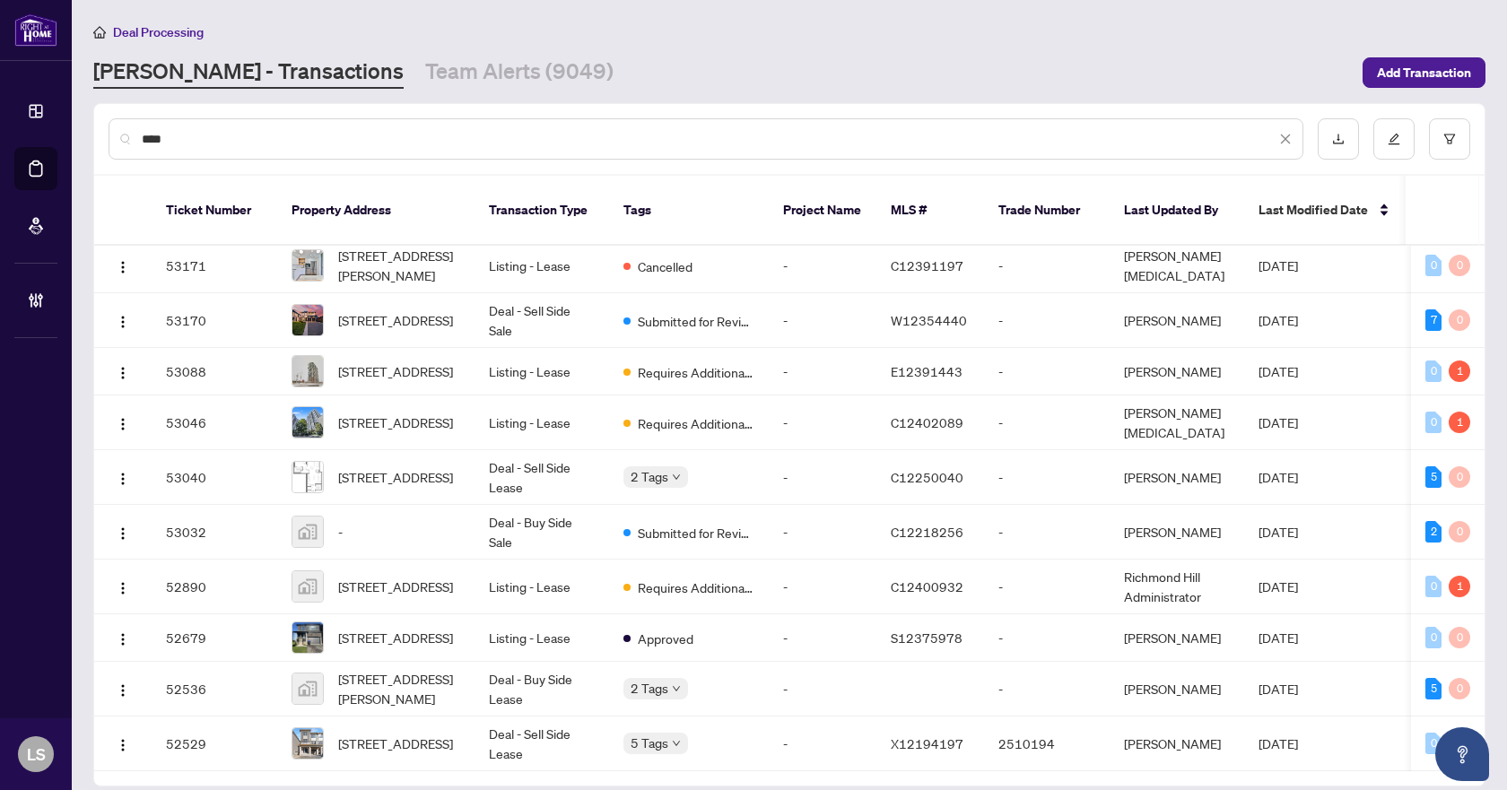
scroll to position [0, 0]
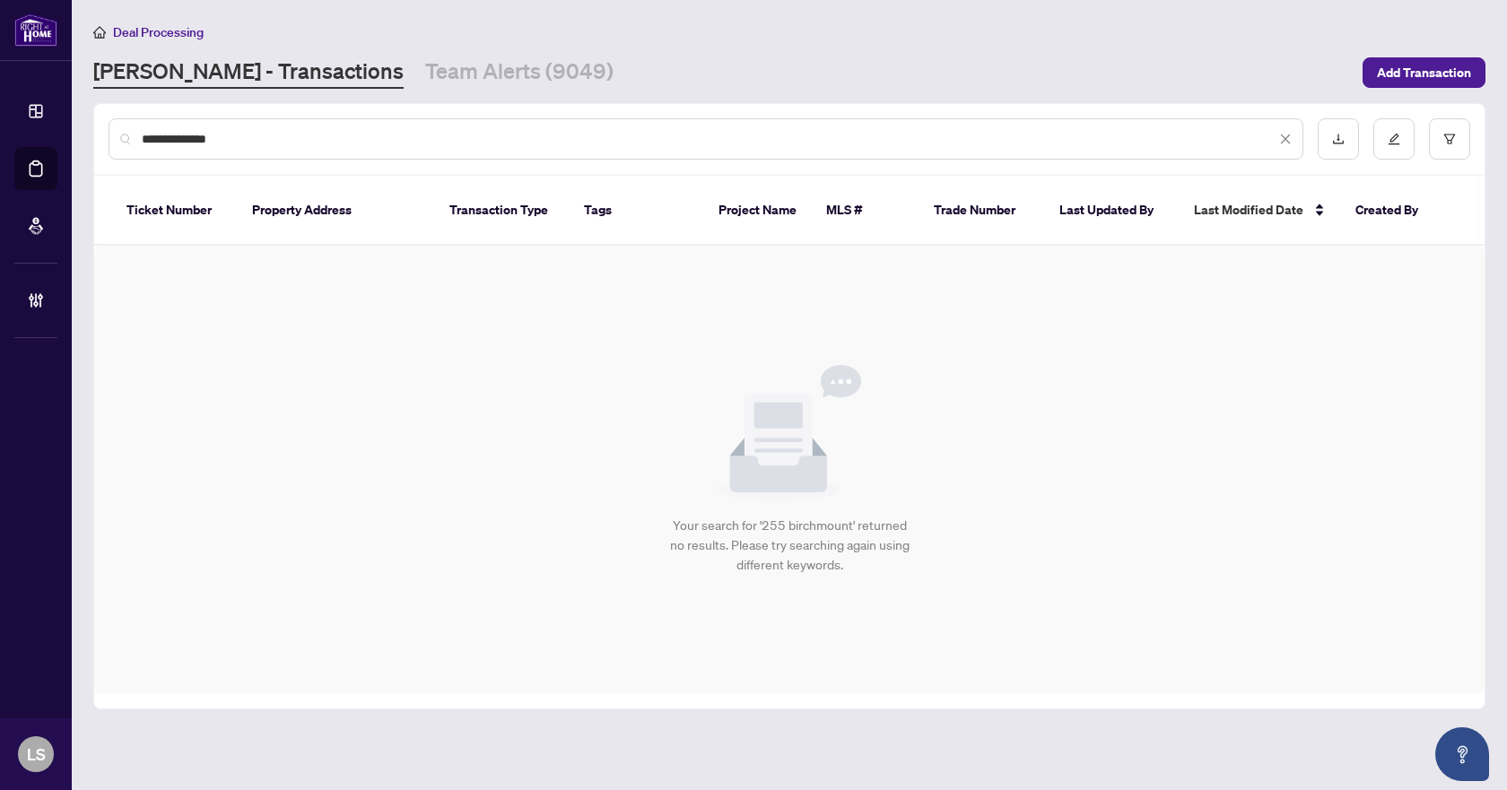
click at [162, 136] on input "**********" at bounding box center [709, 139] width 1134 height 20
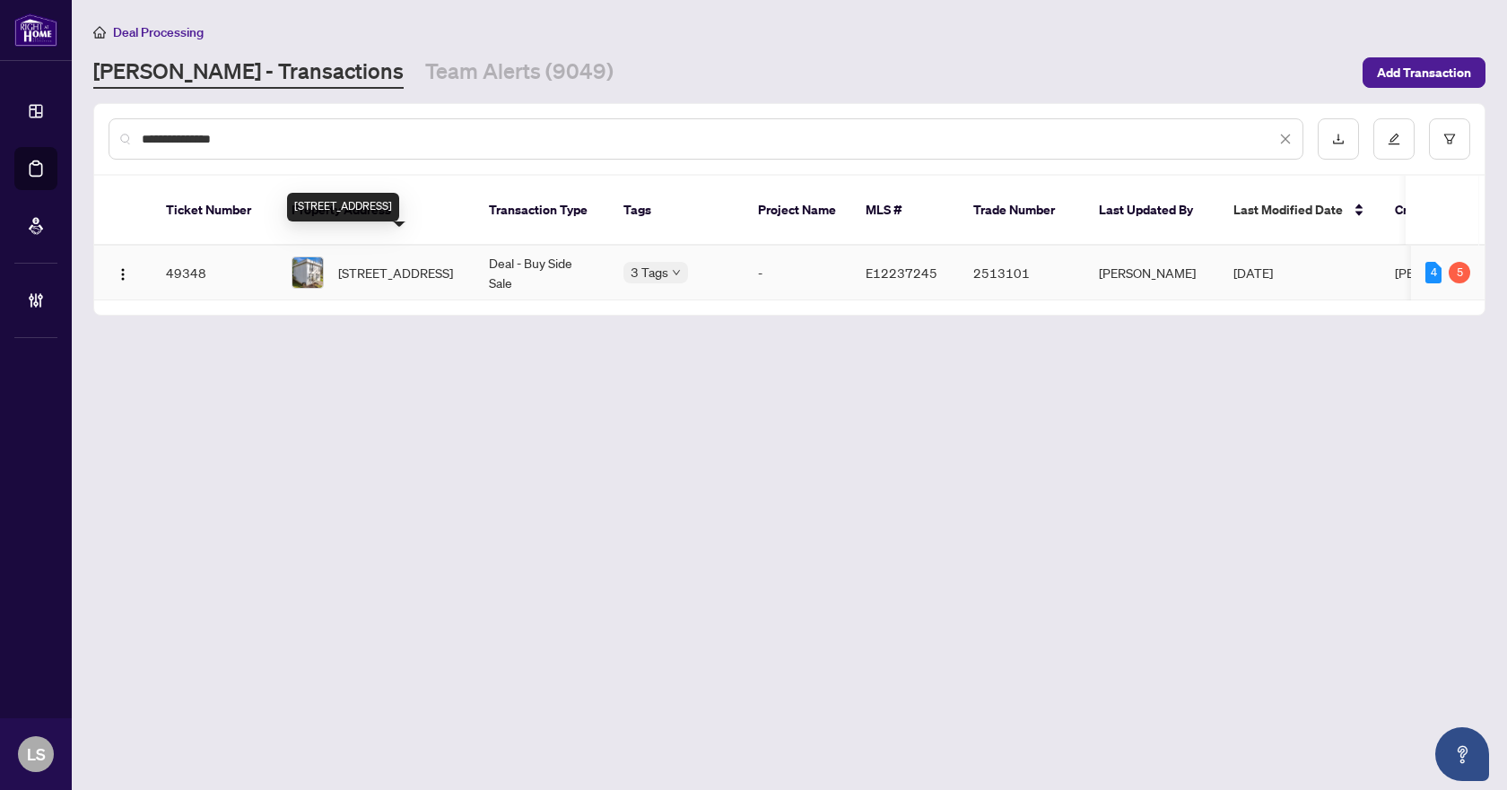
type input "**********"
click at [406, 263] on span "[STREET_ADDRESS]" at bounding box center [395, 273] width 115 height 20
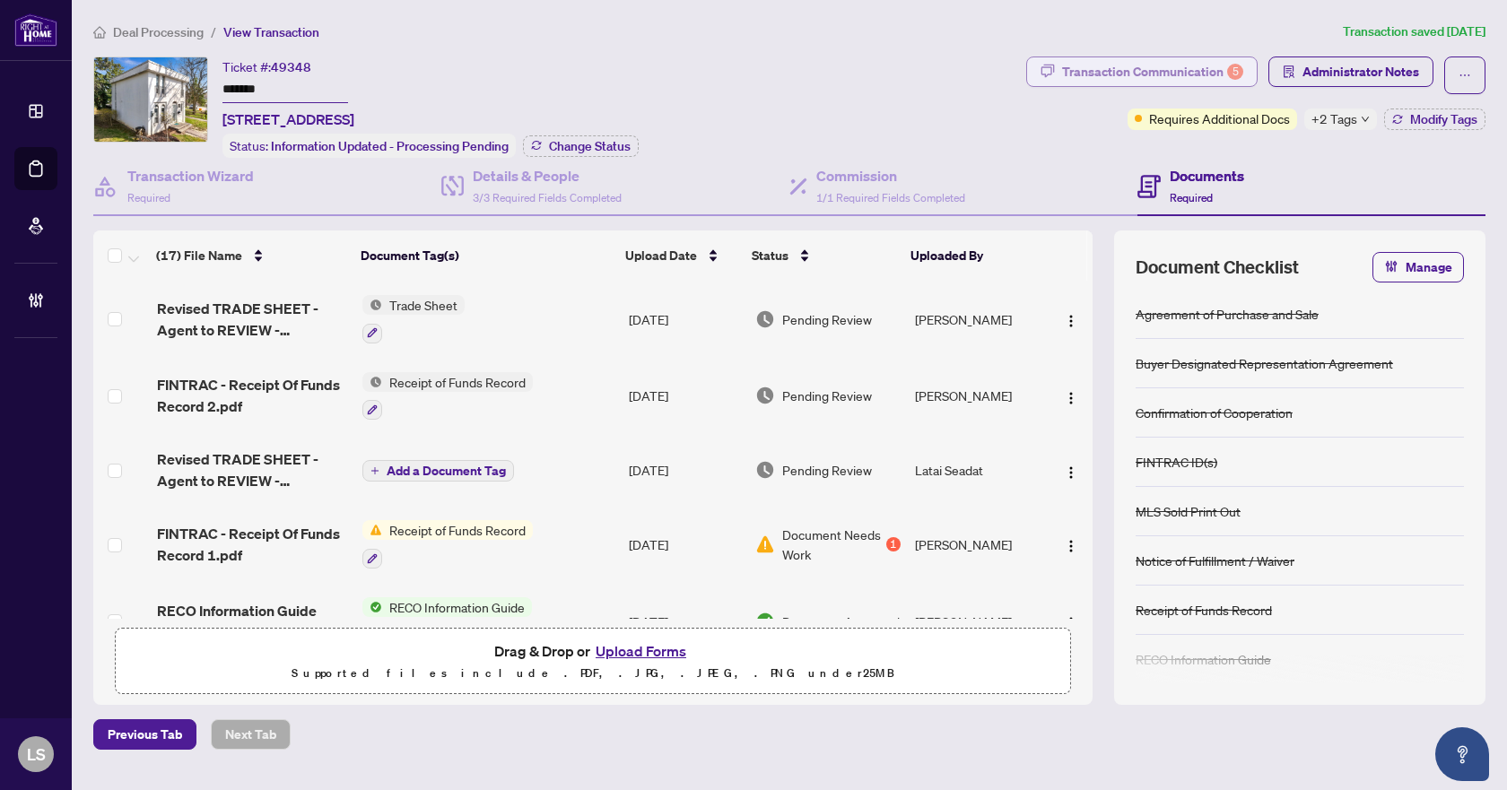
click at [1121, 68] on div "Transaction Communication 5" at bounding box center [1152, 71] width 181 height 29
type textarea "**********"
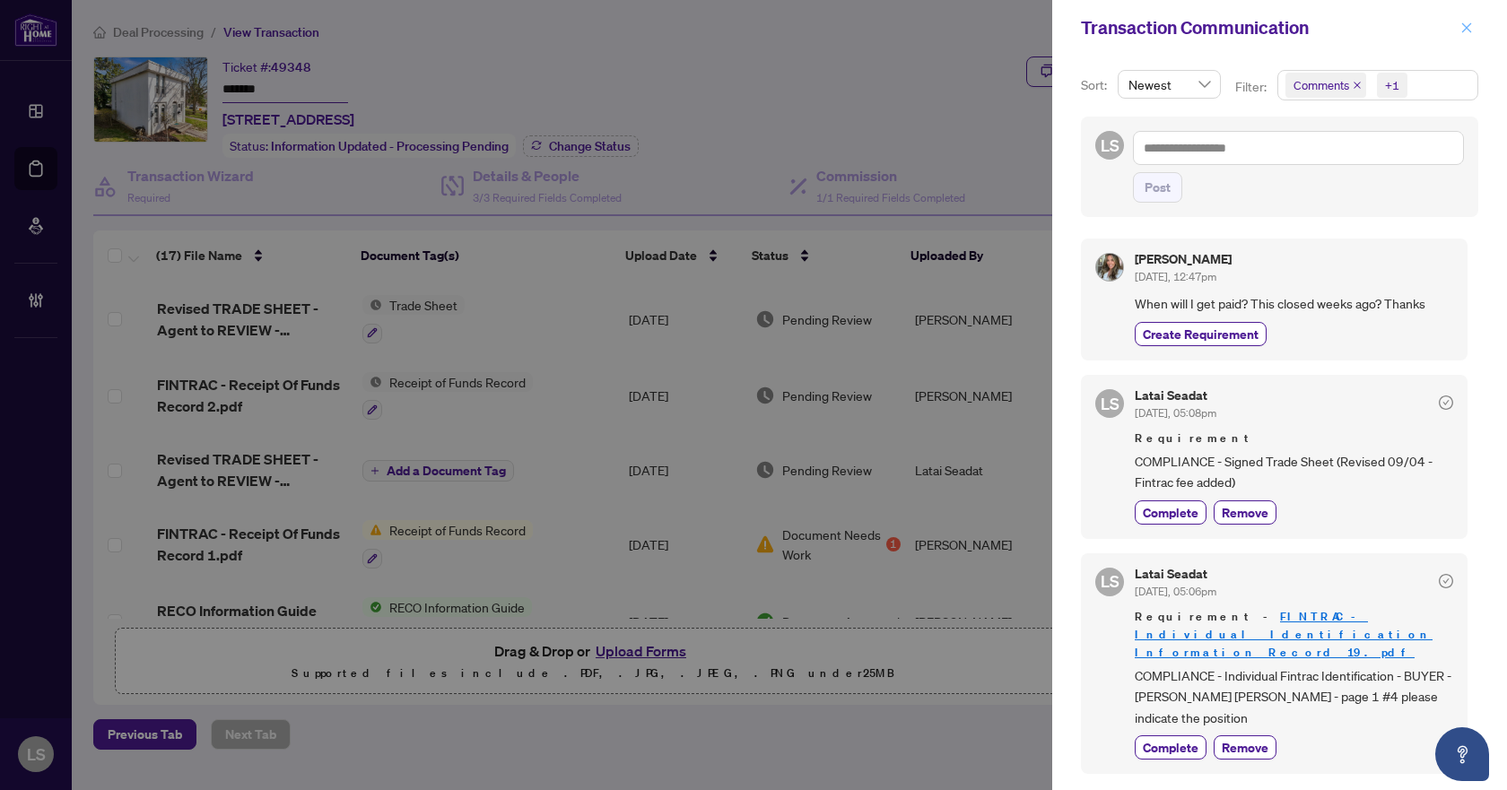
click at [1468, 28] on icon "close" at bounding box center [1468, 27] width 10 height 10
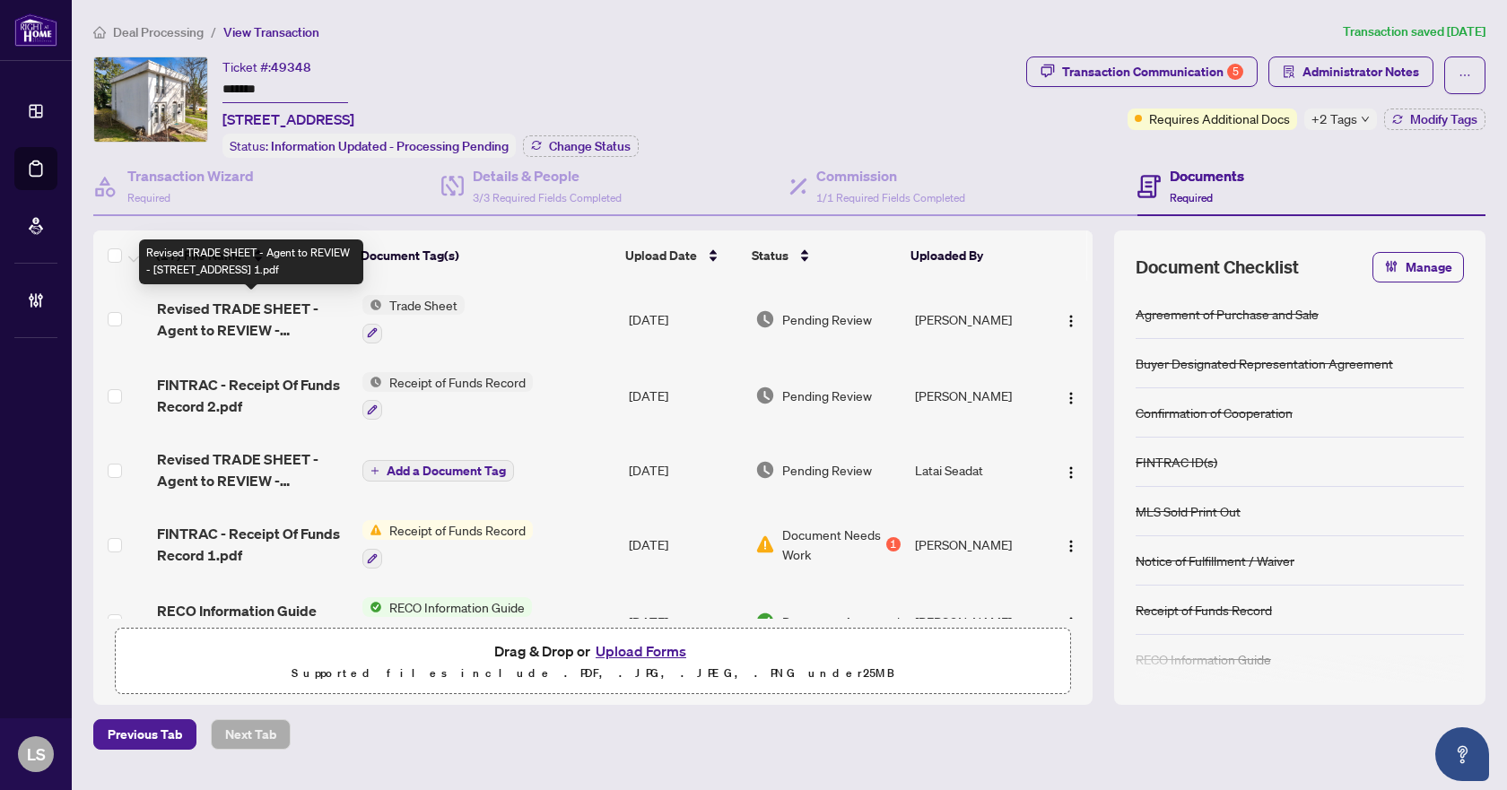
click at [240, 321] on span "Revised TRADE SHEET - Agent to REVIEW - [STREET_ADDRESS] 1.pdf" at bounding box center [252, 319] width 191 height 43
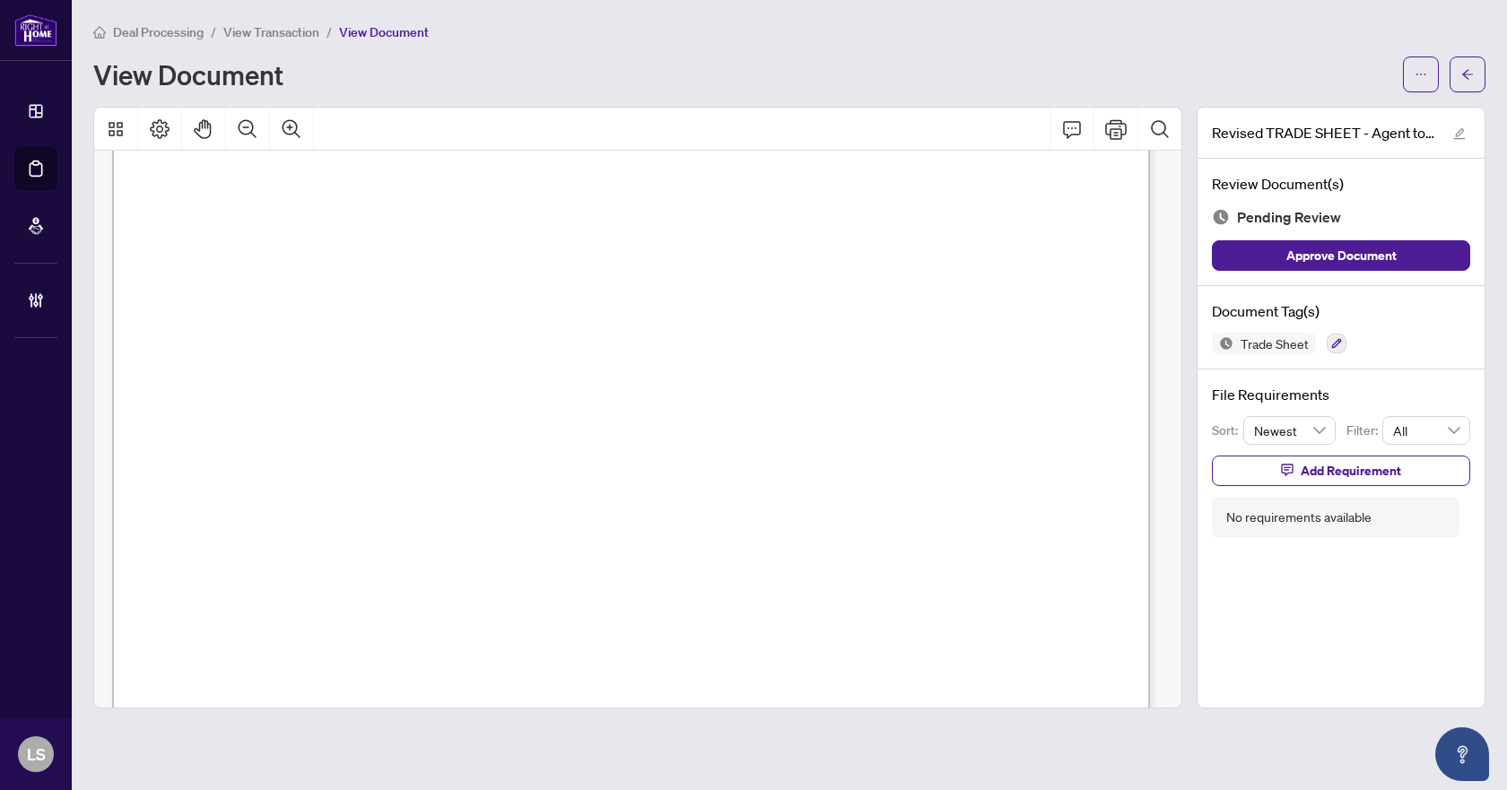
scroll to position [538, 0]
click at [1475, 79] on button "button" at bounding box center [1468, 75] width 36 height 36
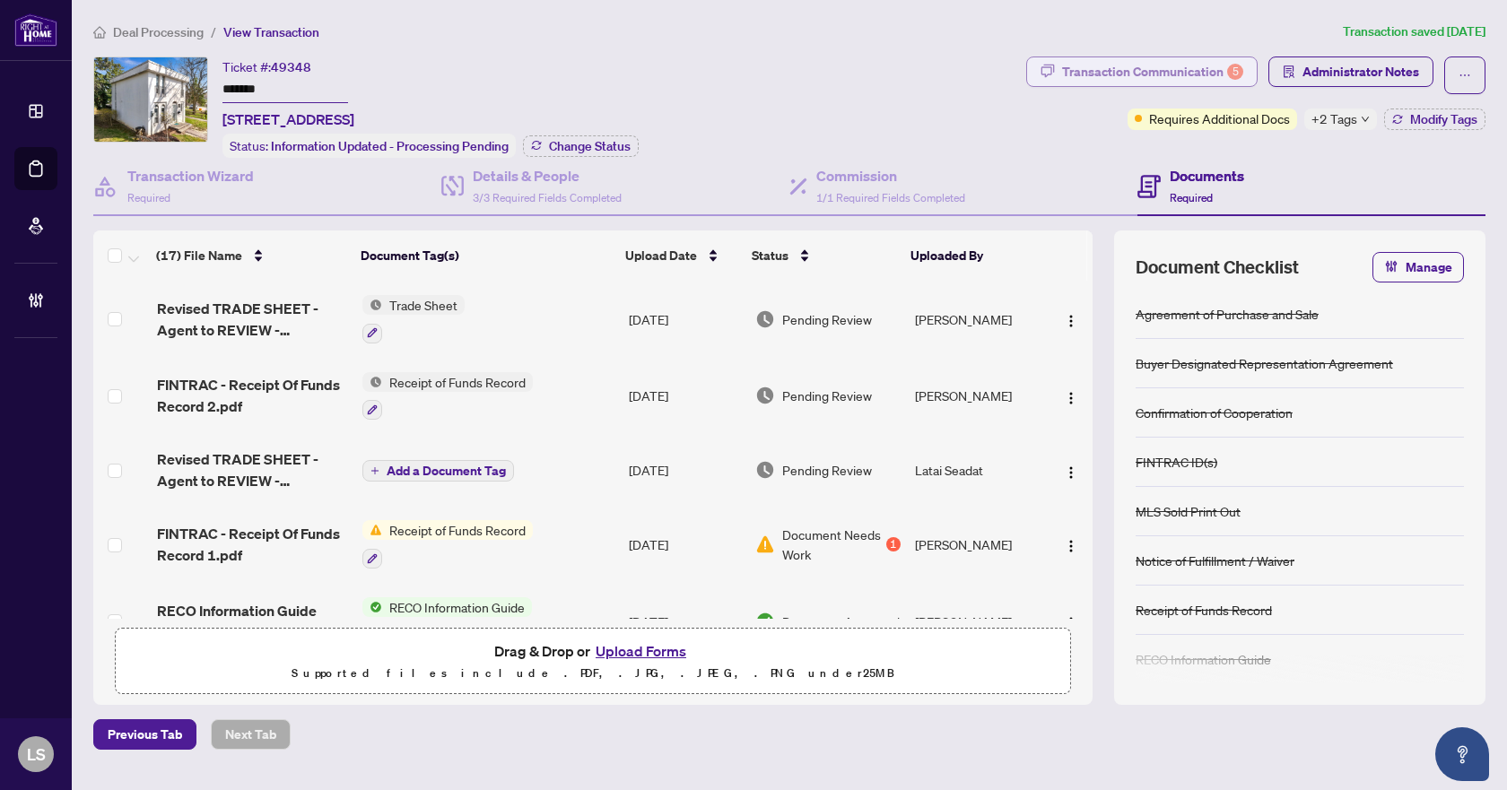
click at [1153, 57] on div "Transaction Communication 5" at bounding box center [1152, 71] width 181 height 29
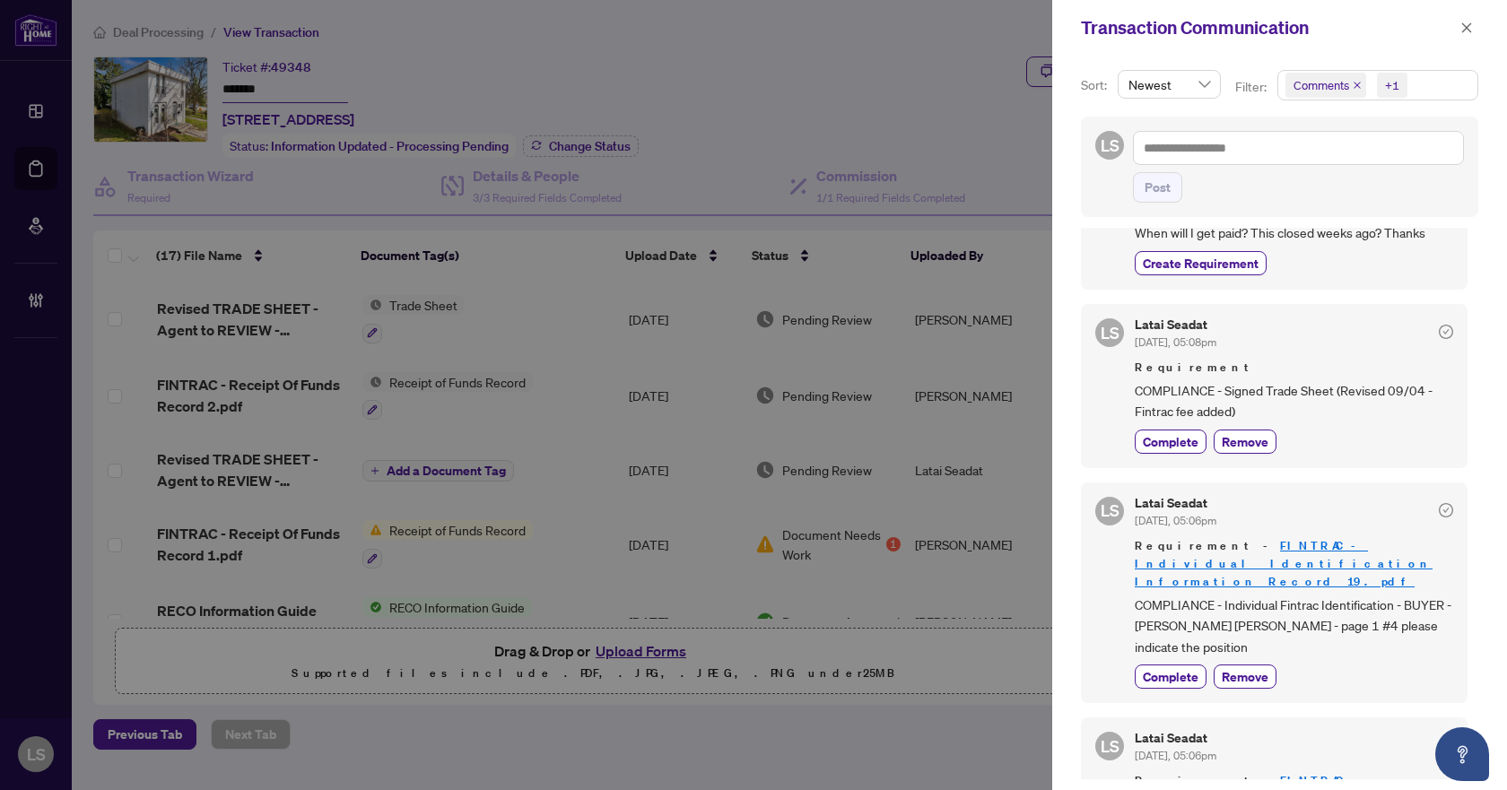
scroll to position [179, 0]
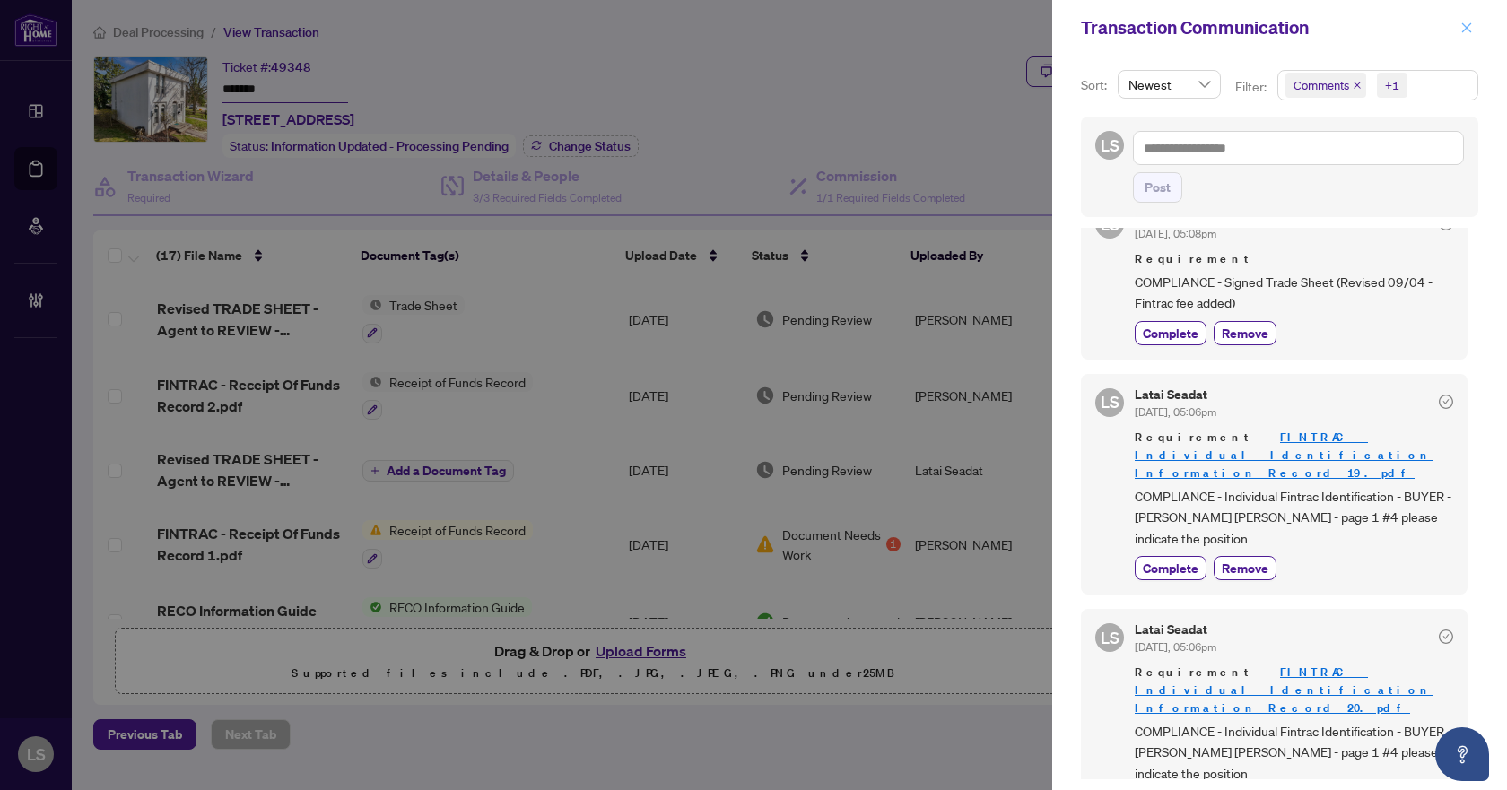
click at [1472, 31] on icon "close" at bounding box center [1467, 28] width 13 height 13
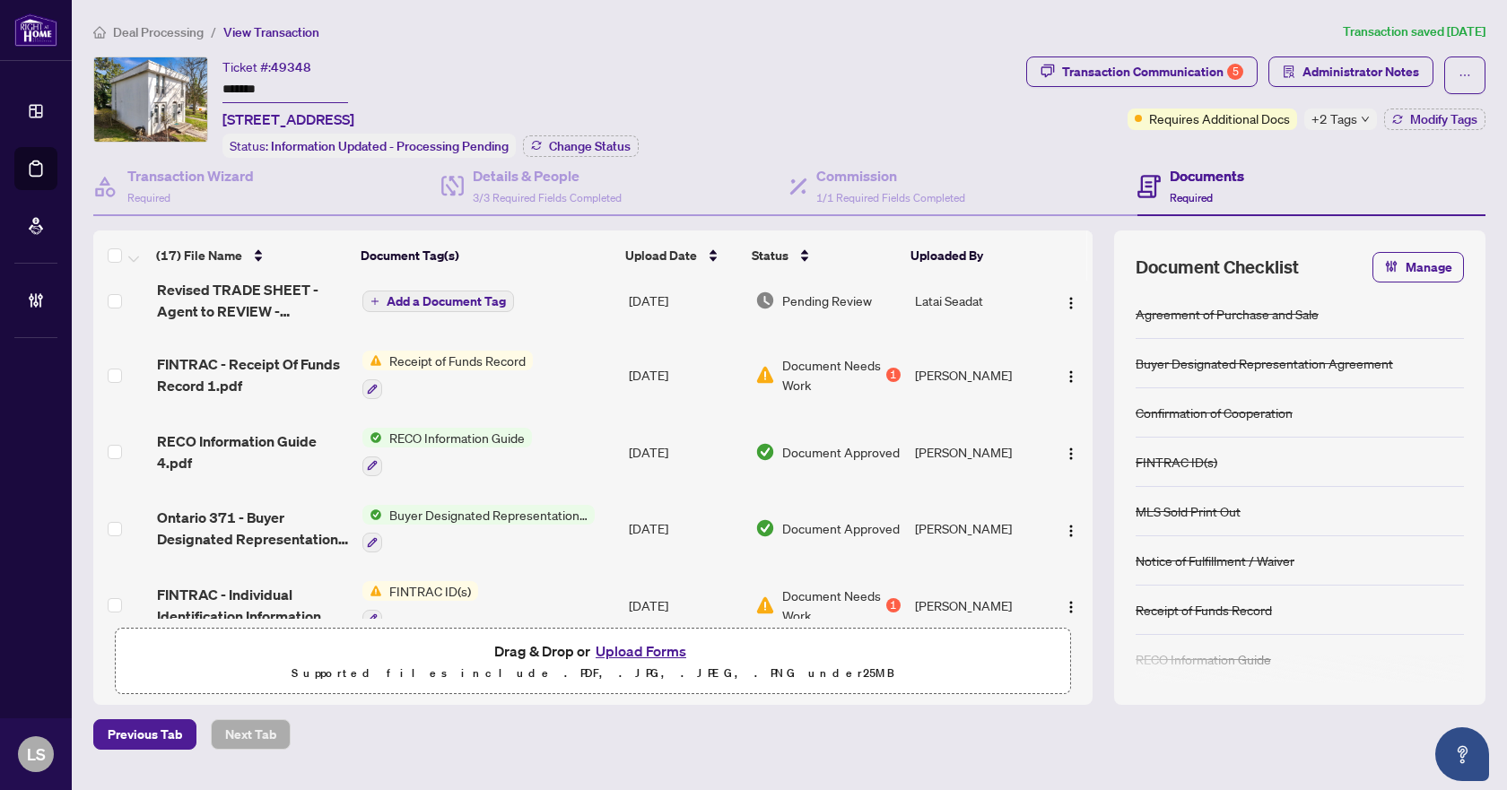
scroll to position [0, 0]
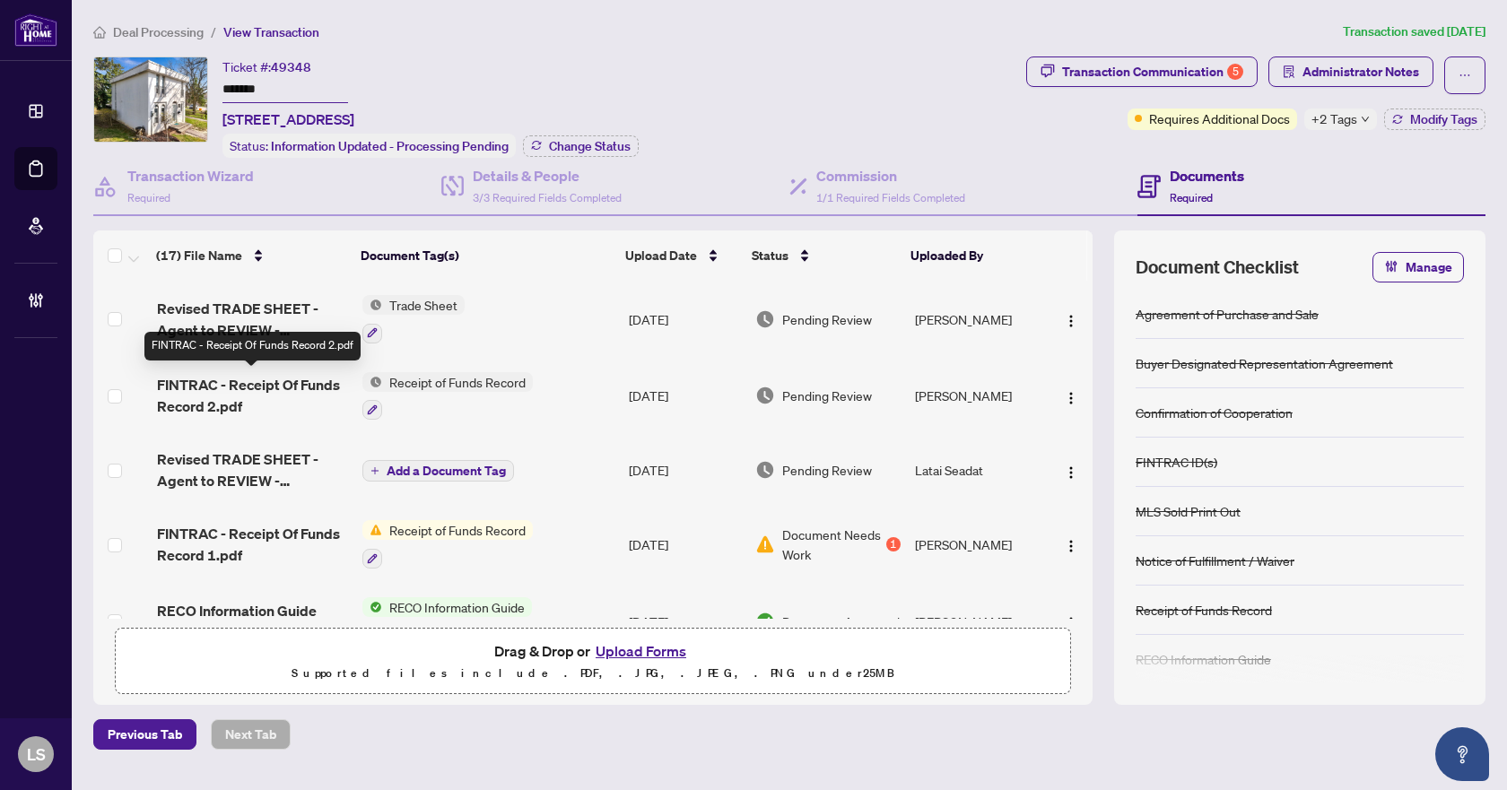
click at [267, 382] on span "FINTRAC - Receipt Of Funds Record 2.pdf" at bounding box center [252, 395] width 191 height 43
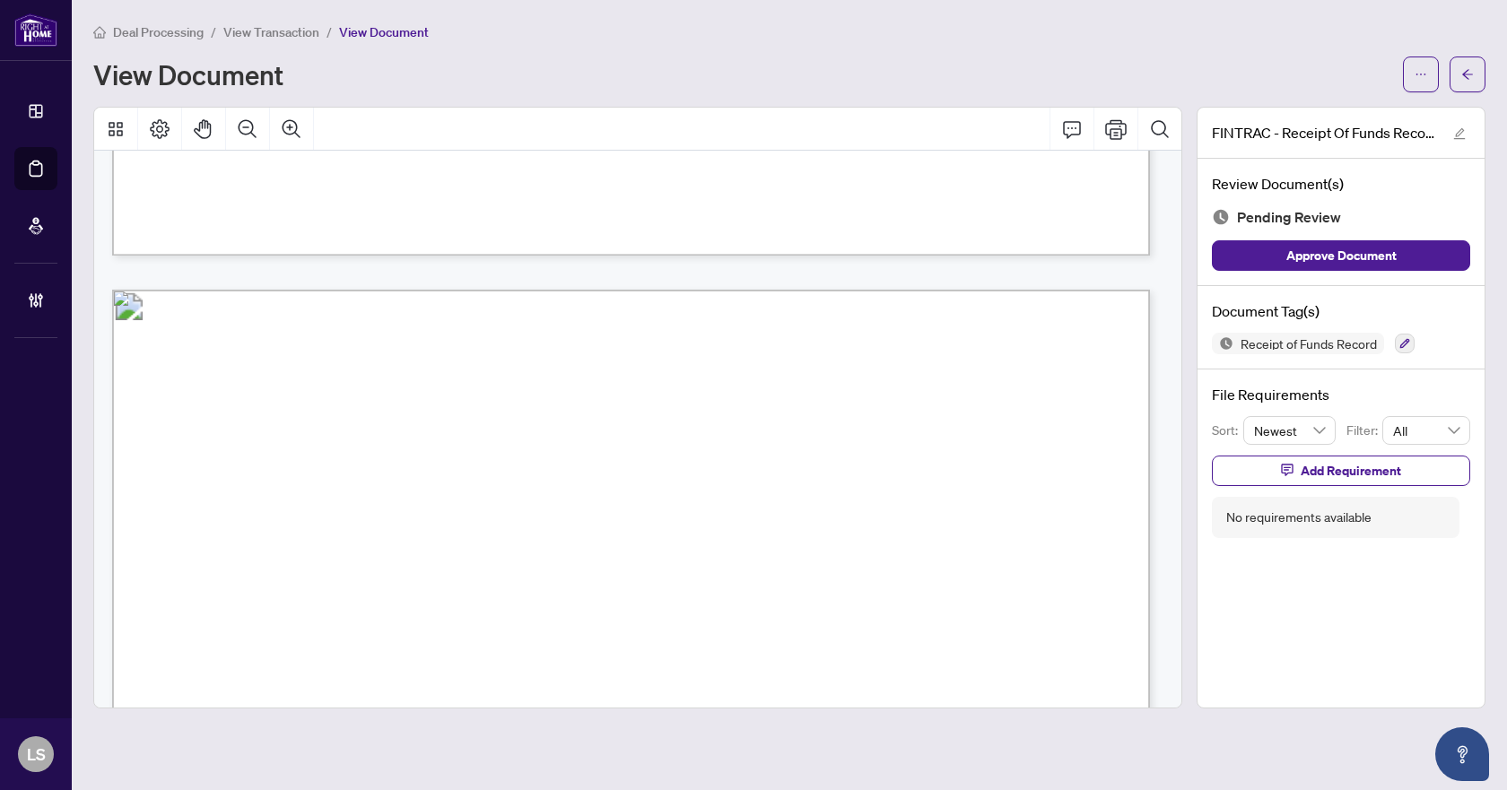
scroll to position [1346, 0]
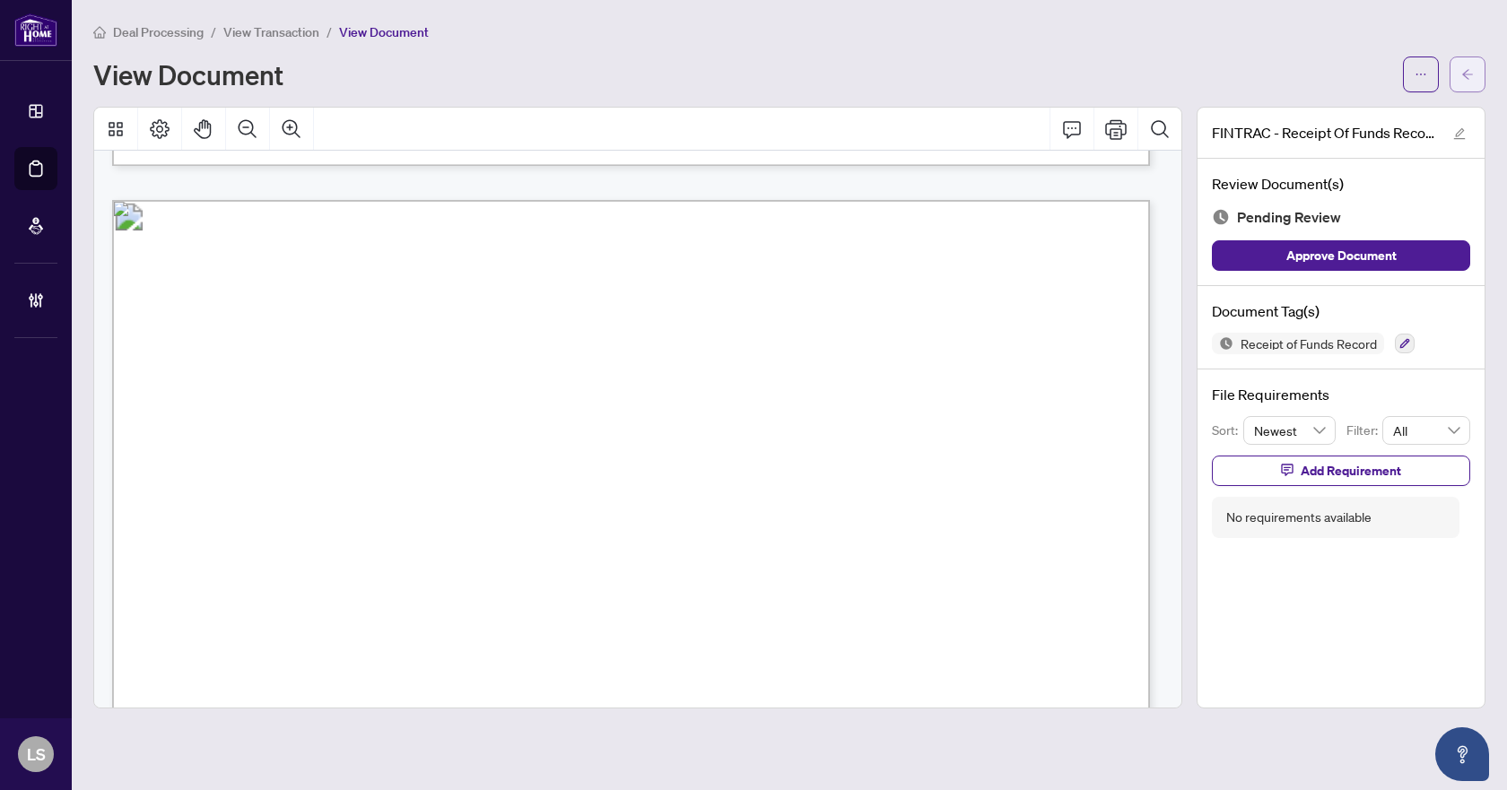
click at [1473, 69] on icon "arrow-left" at bounding box center [1468, 74] width 13 height 13
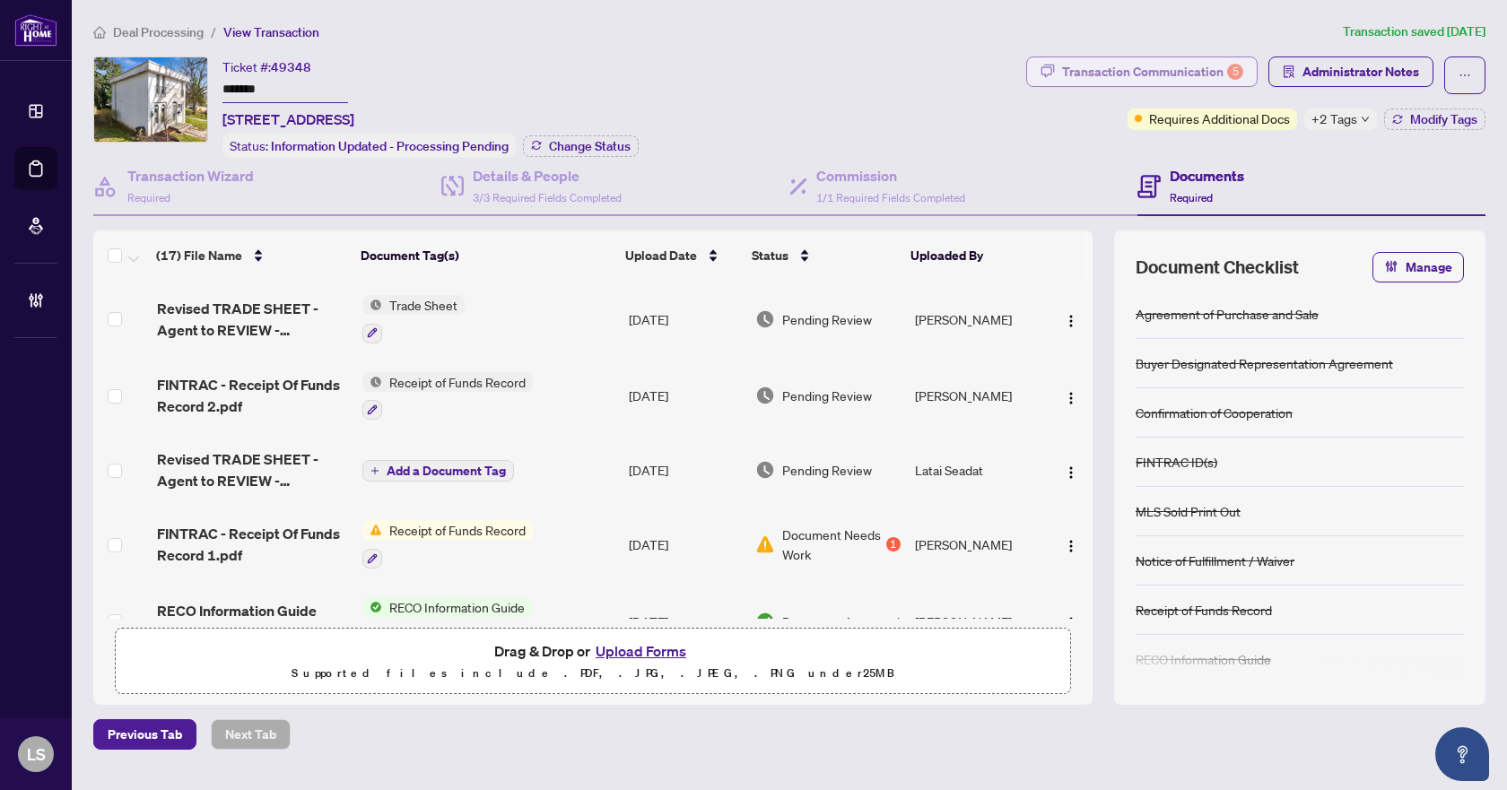
click at [1179, 74] on div "Transaction Communication 5" at bounding box center [1152, 71] width 181 height 29
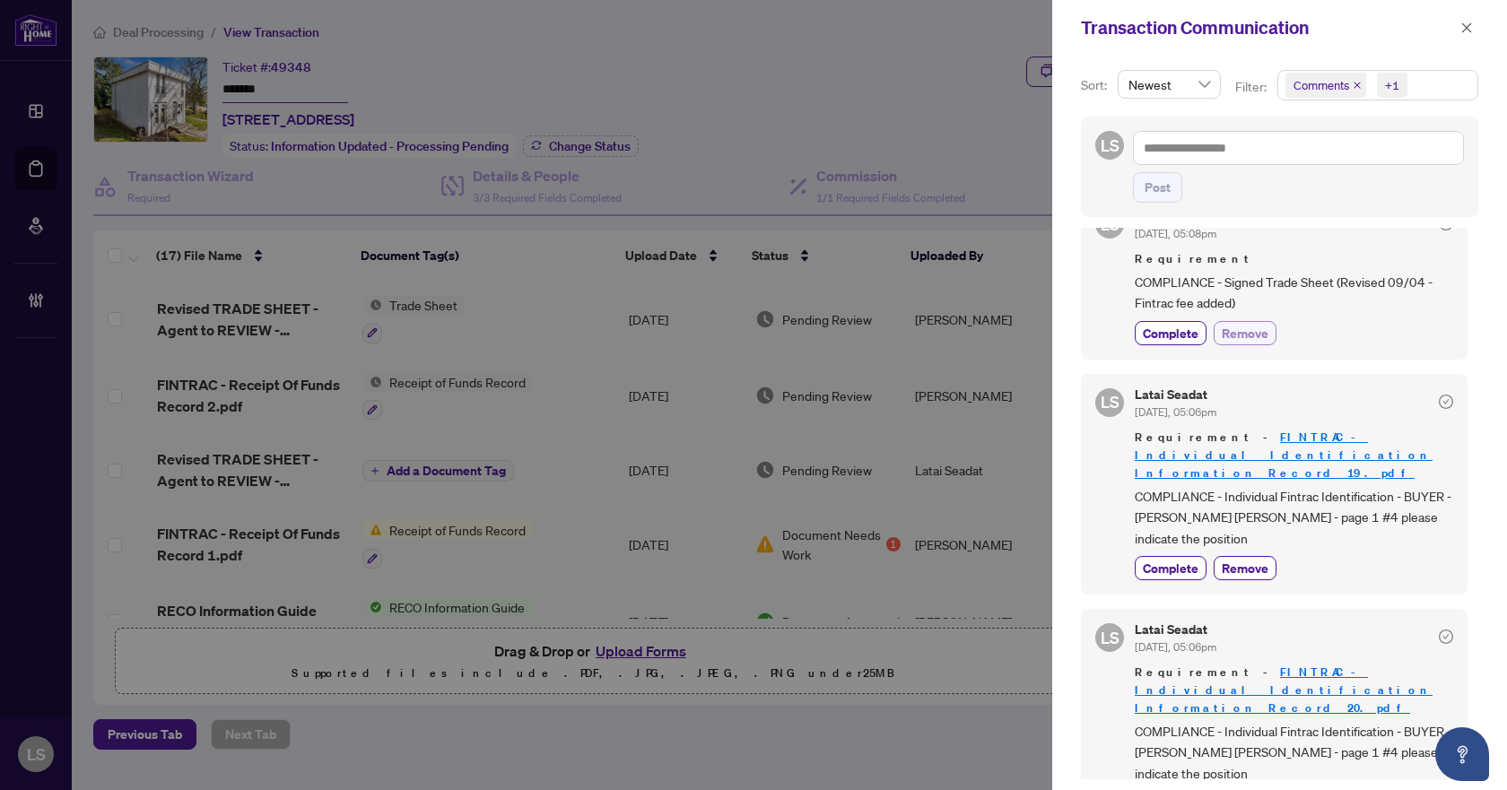
scroll to position [269, 0]
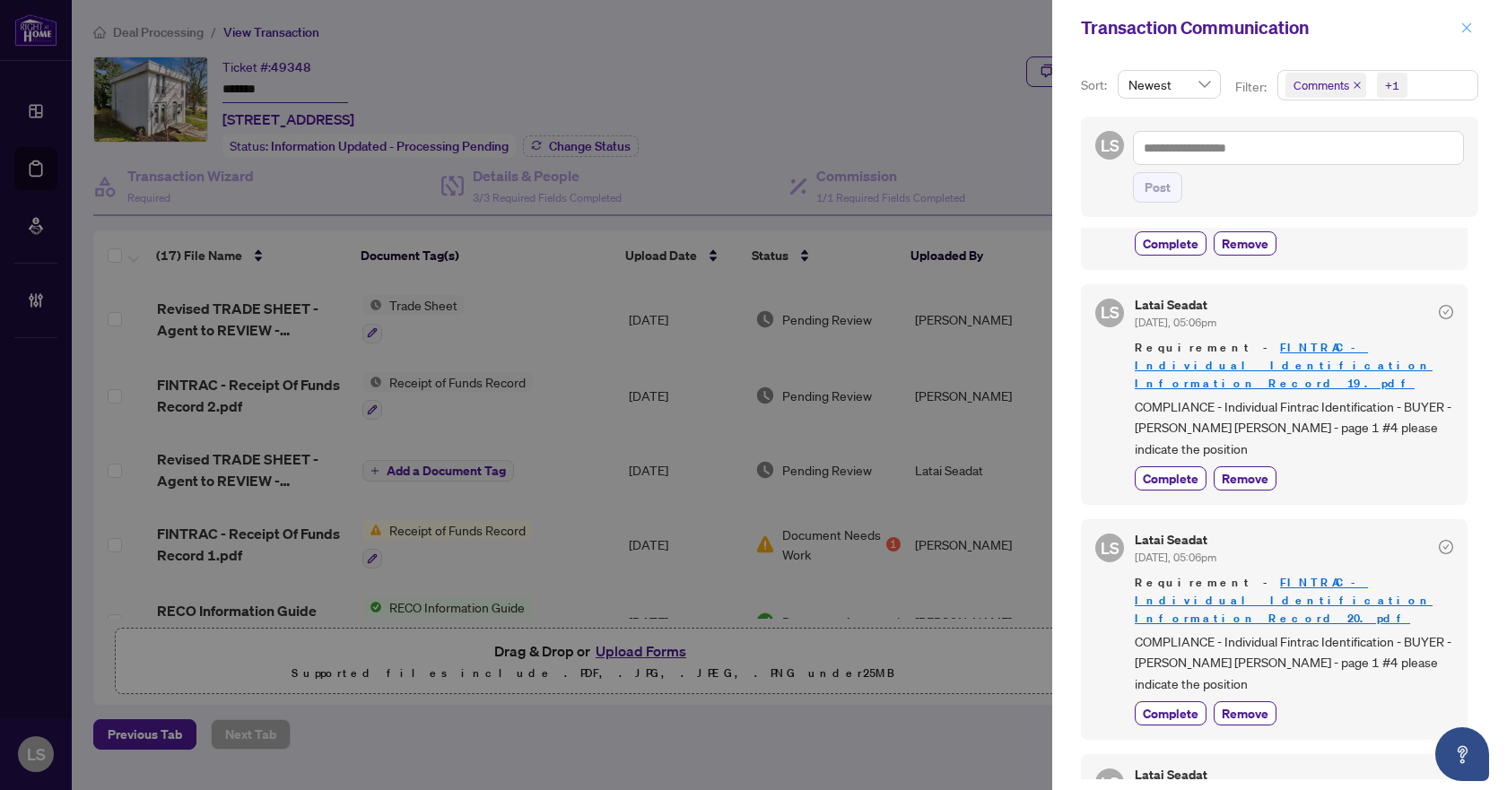
click at [1467, 32] on icon "close" at bounding box center [1467, 28] width 13 height 13
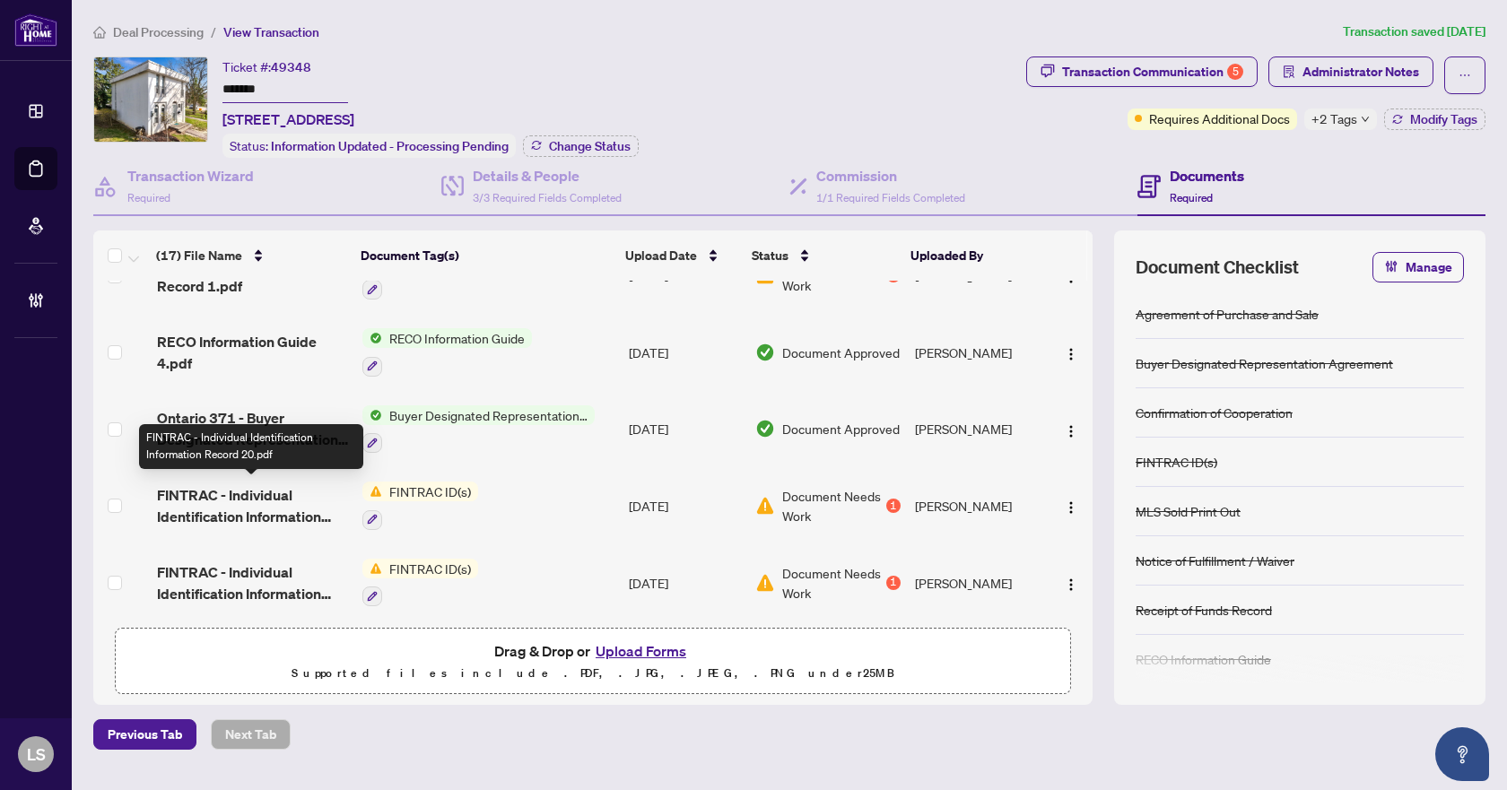
click at [231, 500] on span "FINTRAC - Individual Identification Information Record 20.pdf" at bounding box center [252, 506] width 191 height 43
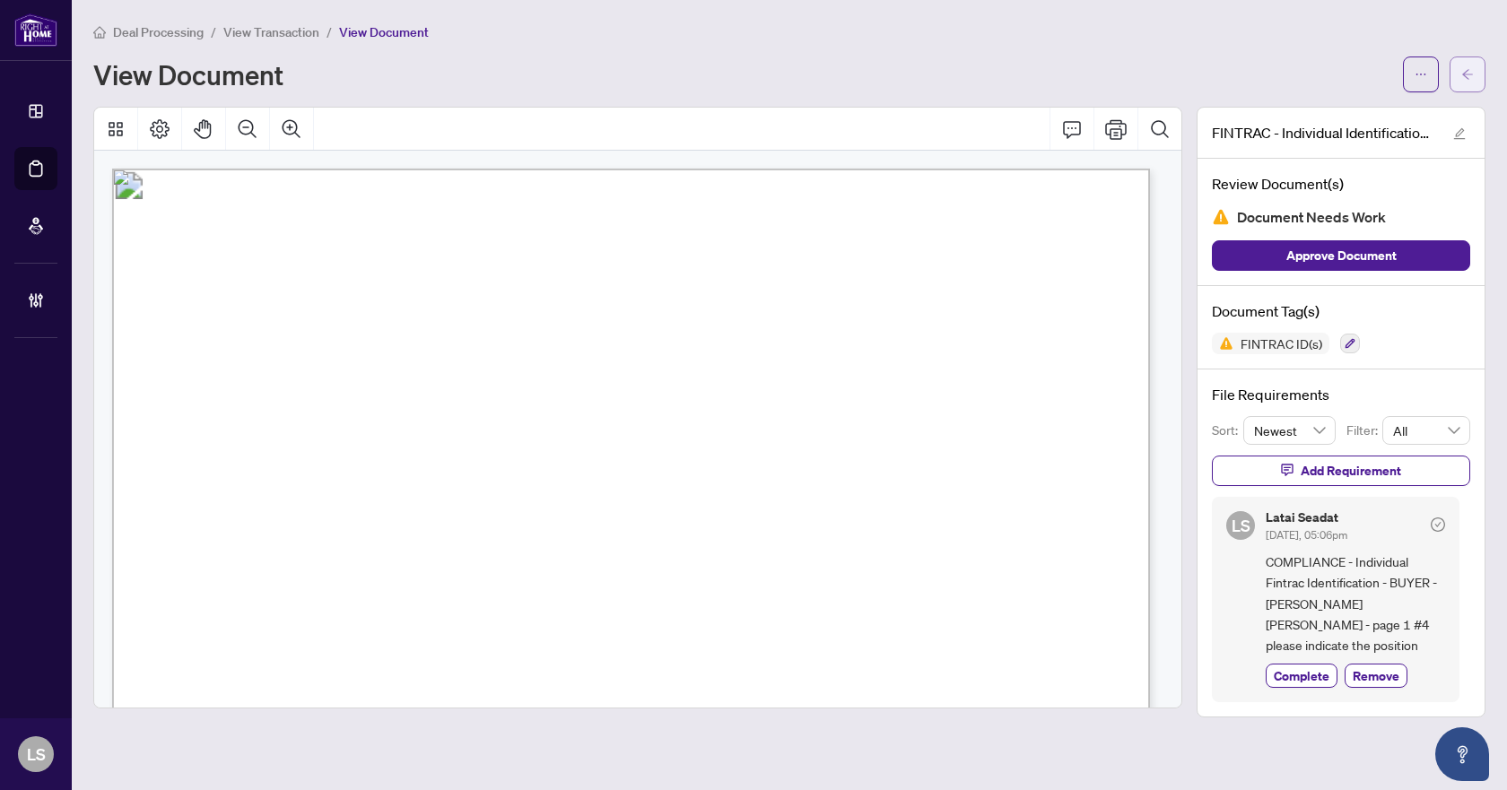
click at [1468, 57] on button "button" at bounding box center [1468, 75] width 36 height 36
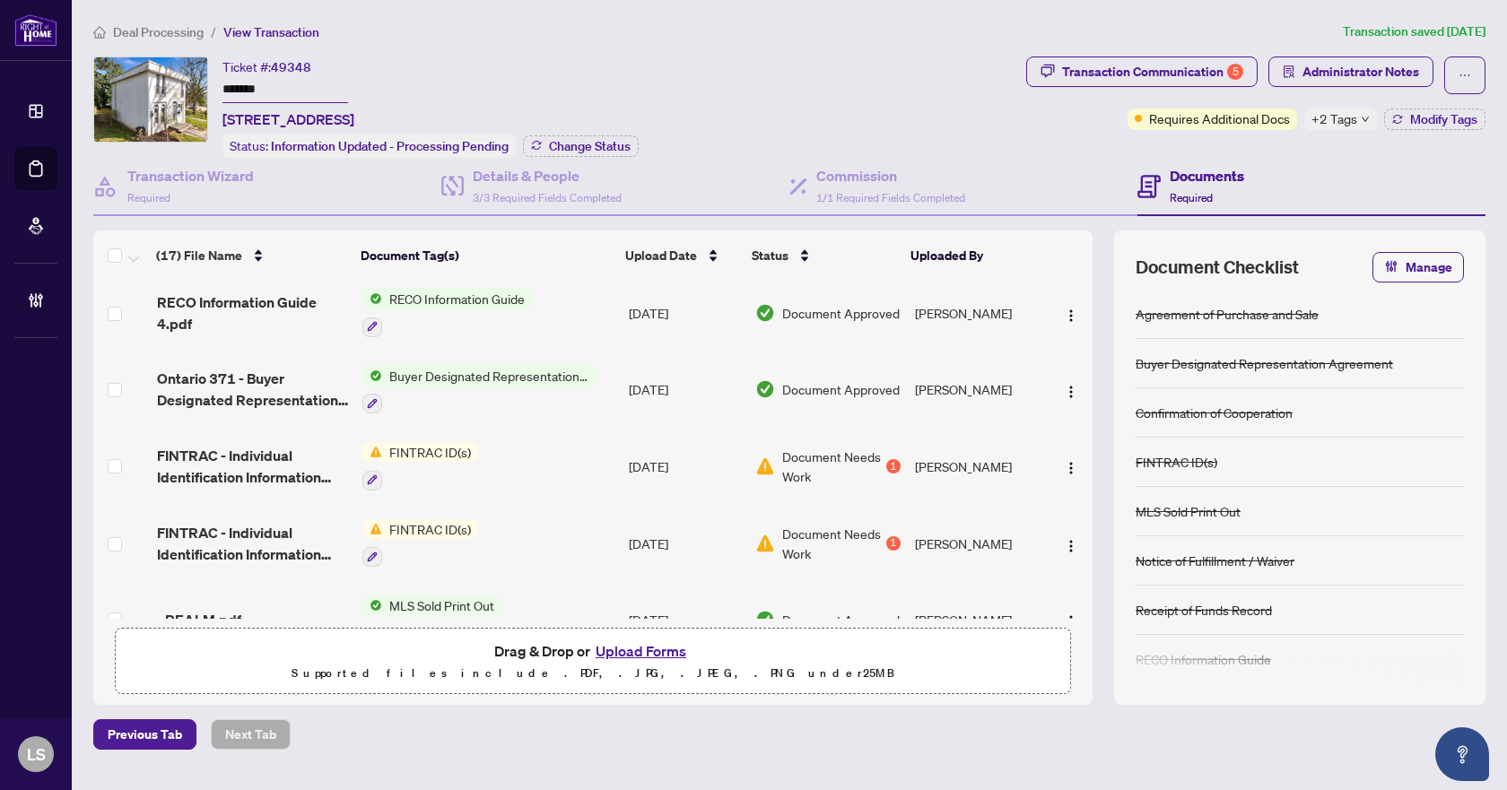
scroll to position [359, 0]
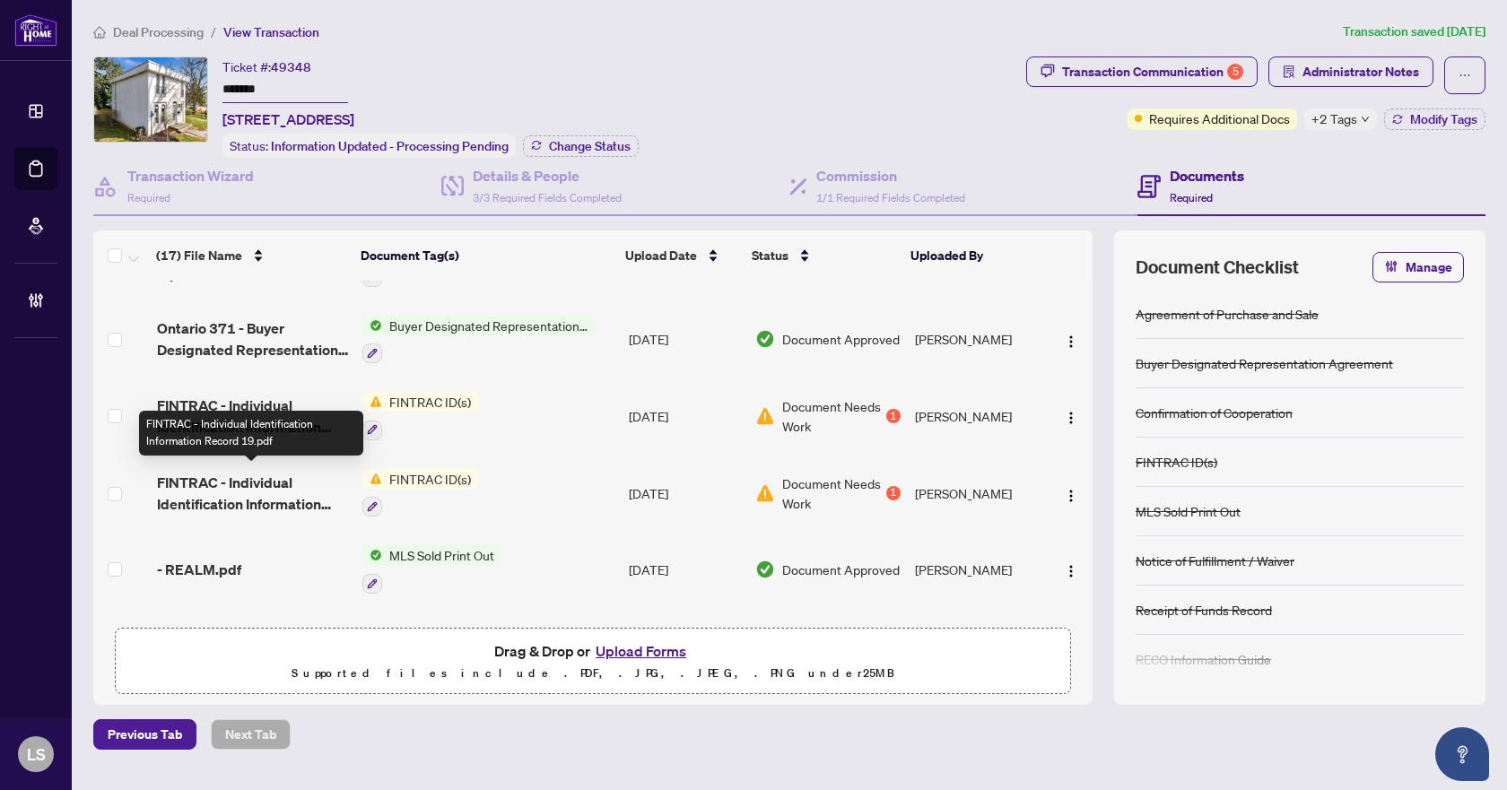
click at [288, 479] on span "FINTRAC - Individual Identification Information Record 19.pdf" at bounding box center [252, 493] width 191 height 43
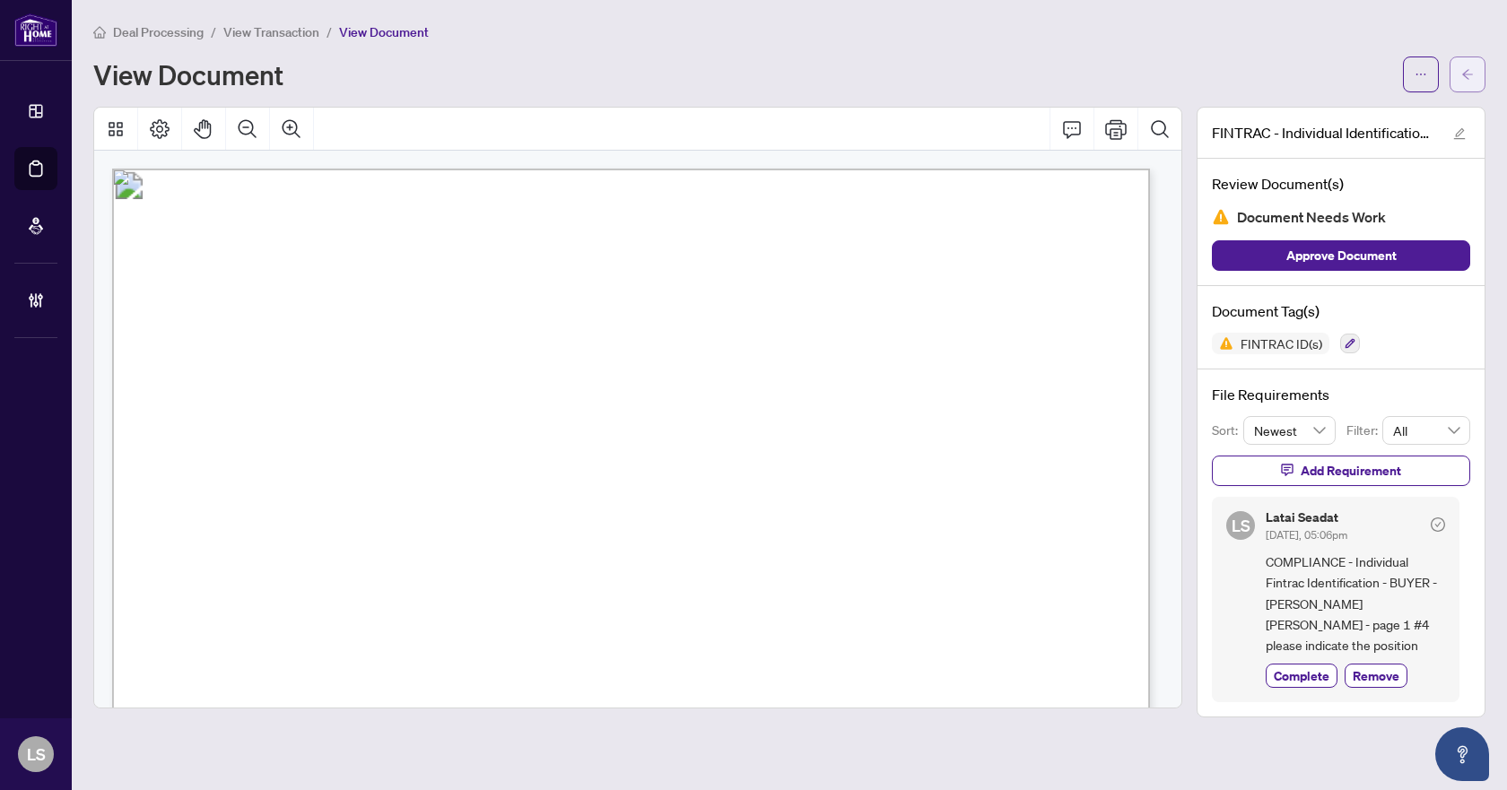
click at [1474, 72] on button "button" at bounding box center [1468, 75] width 36 height 36
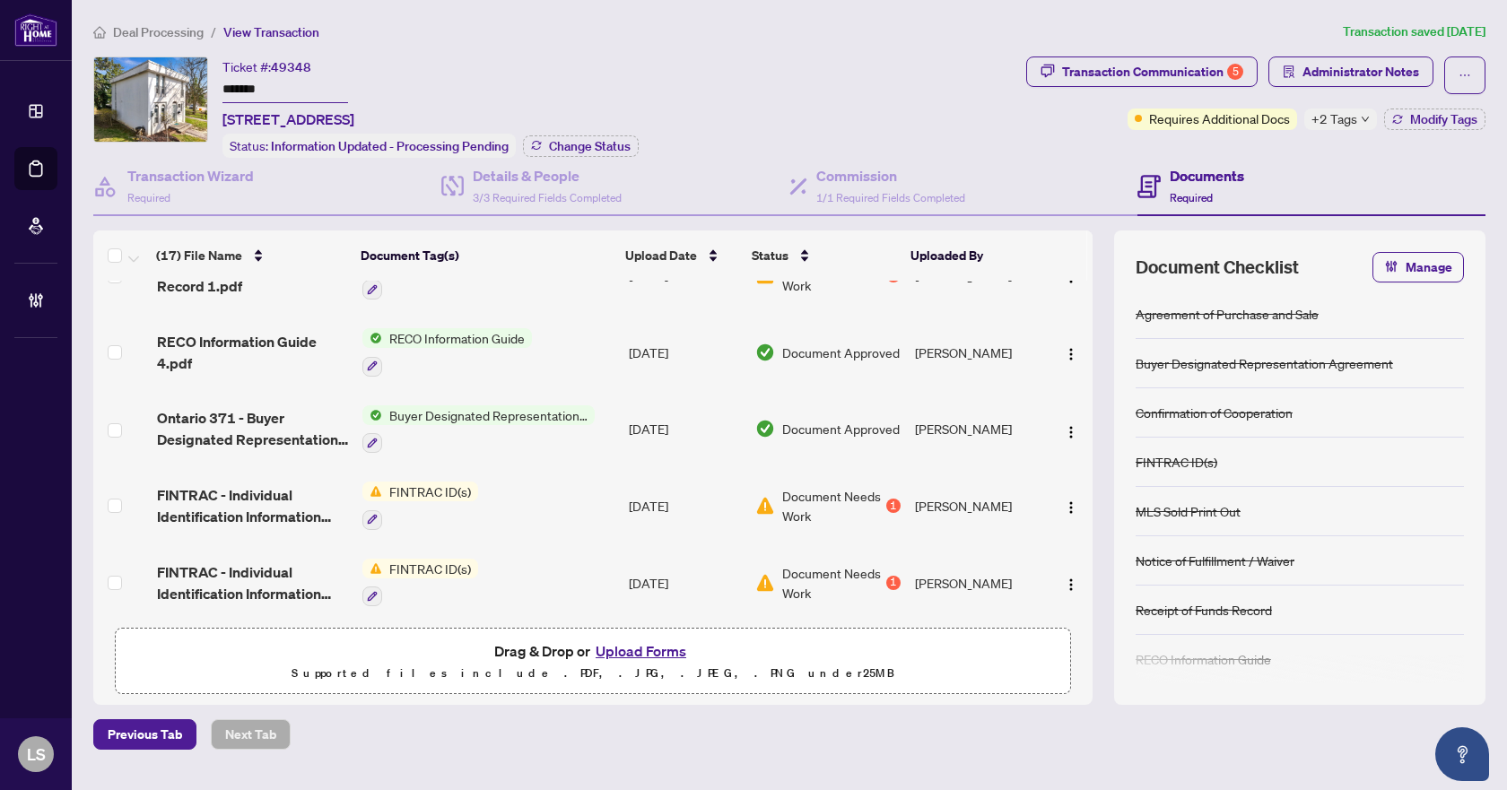
scroll to position [90, 0]
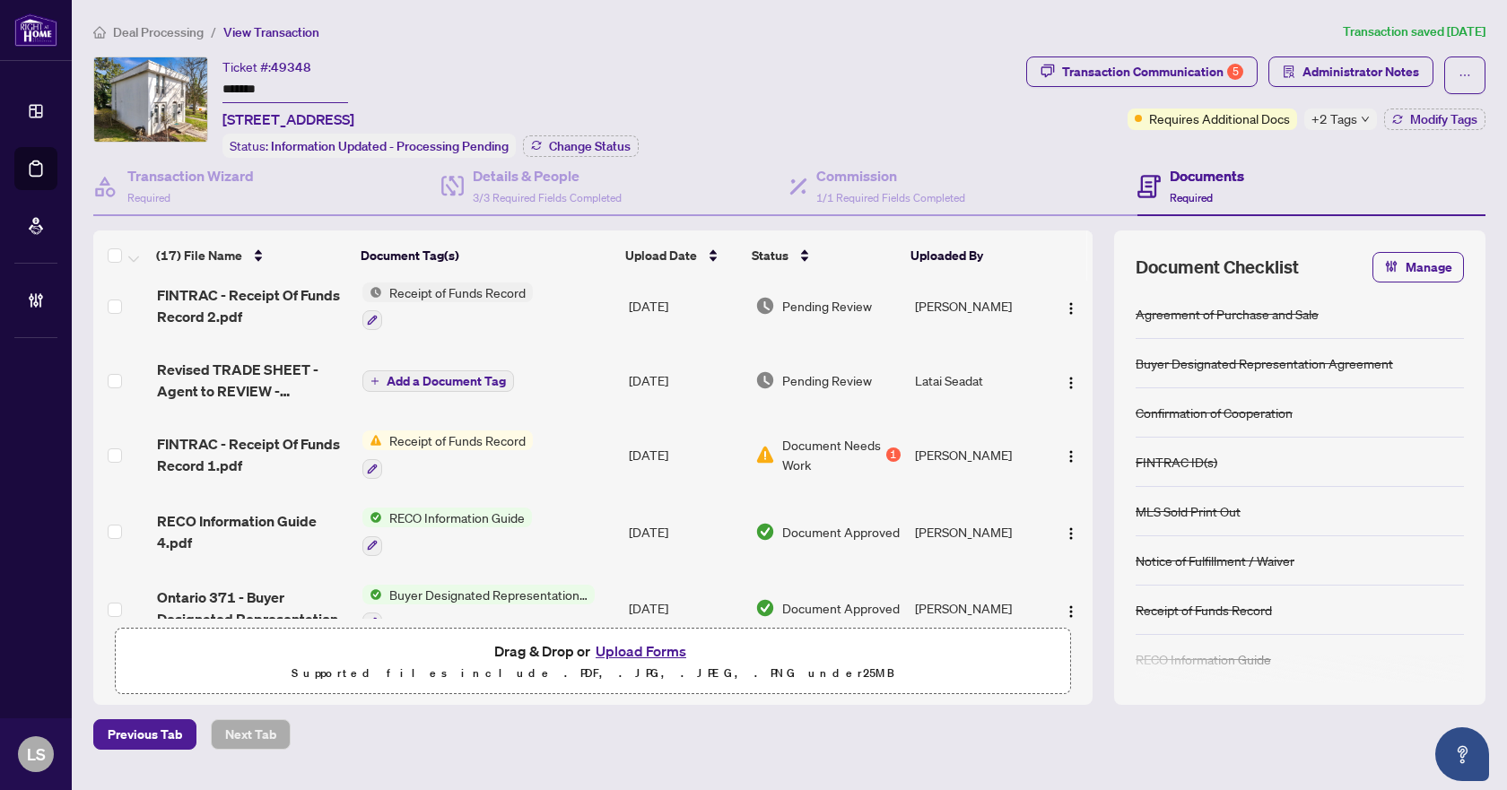
click at [278, 441] on span "FINTRAC - Receipt Of Funds Record 1.pdf" at bounding box center [252, 454] width 191 height 43
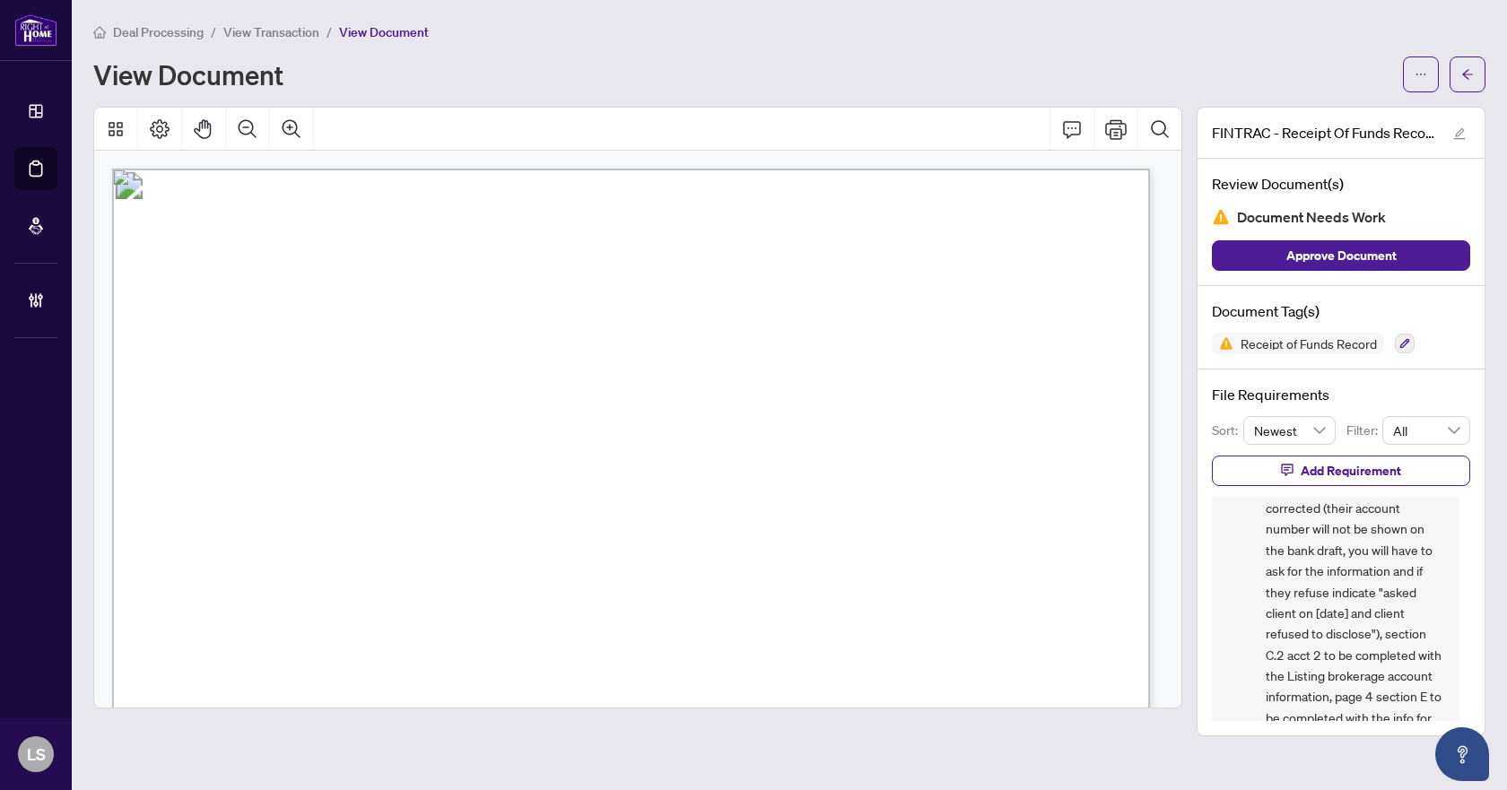
scroll to position [254, 0]
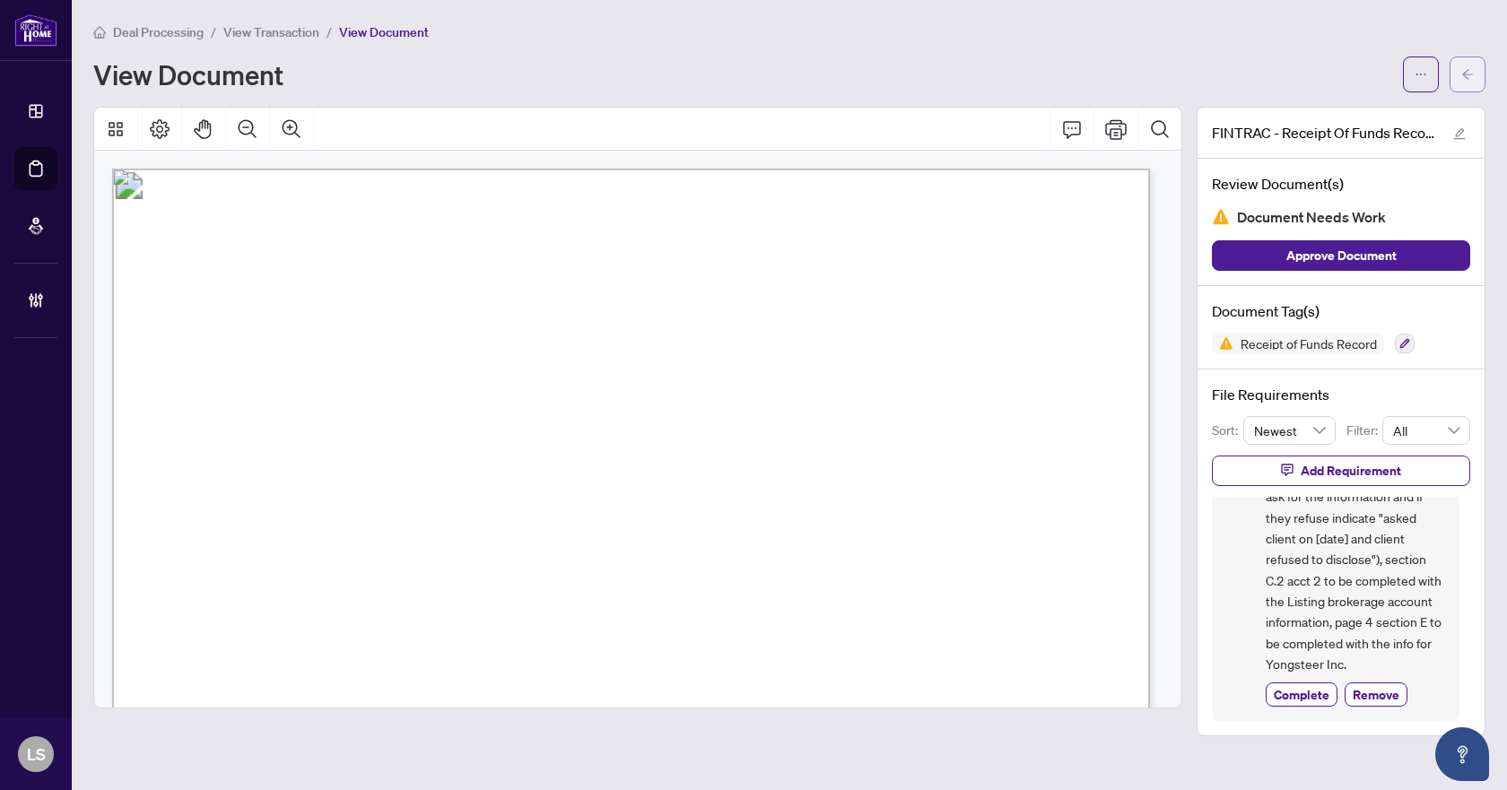
click at [1469, 73] on icon "arrow-left" at bounding box center [1468, 74] width 13 height 13
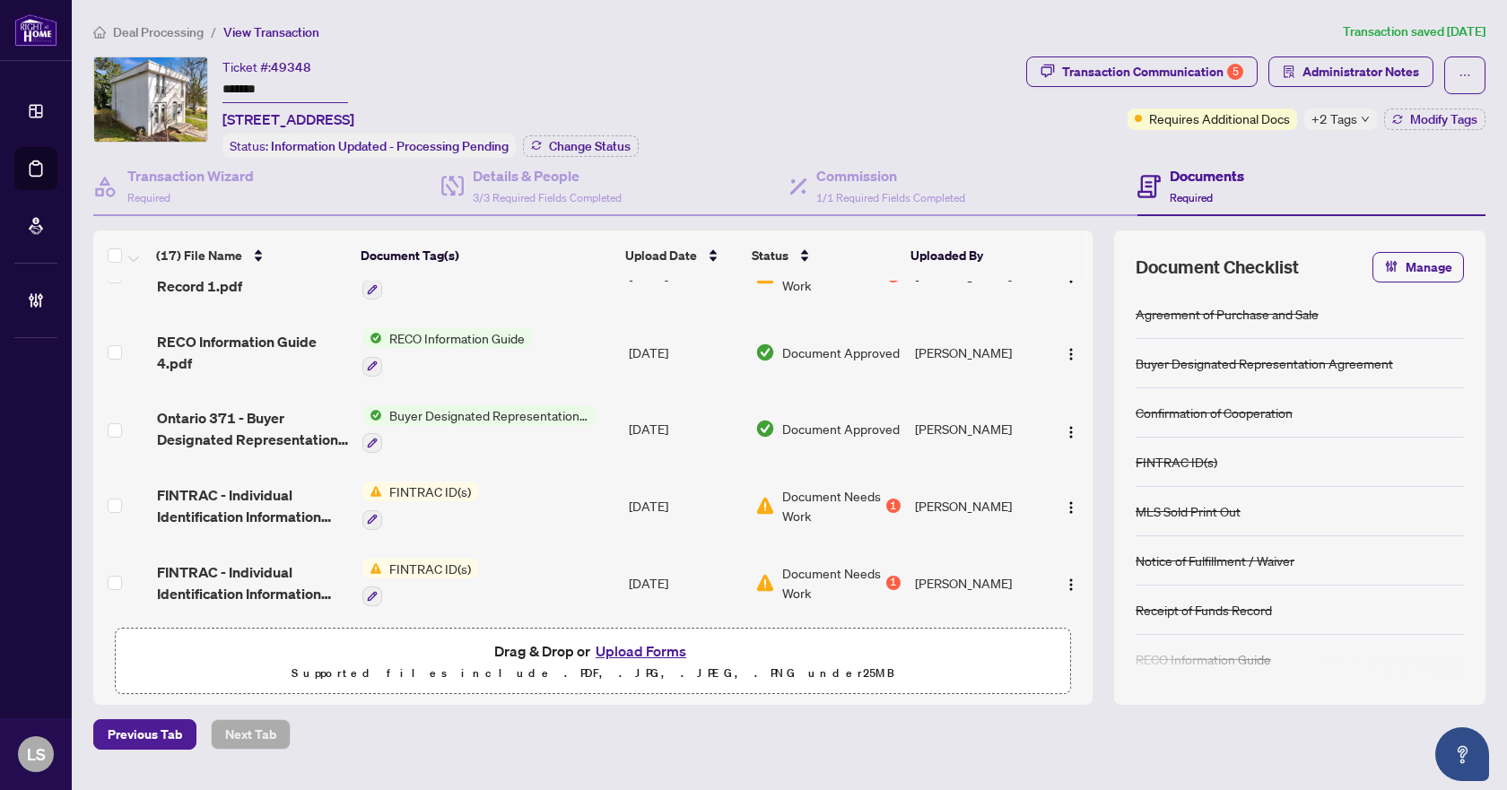
scroll to position [359, 0]
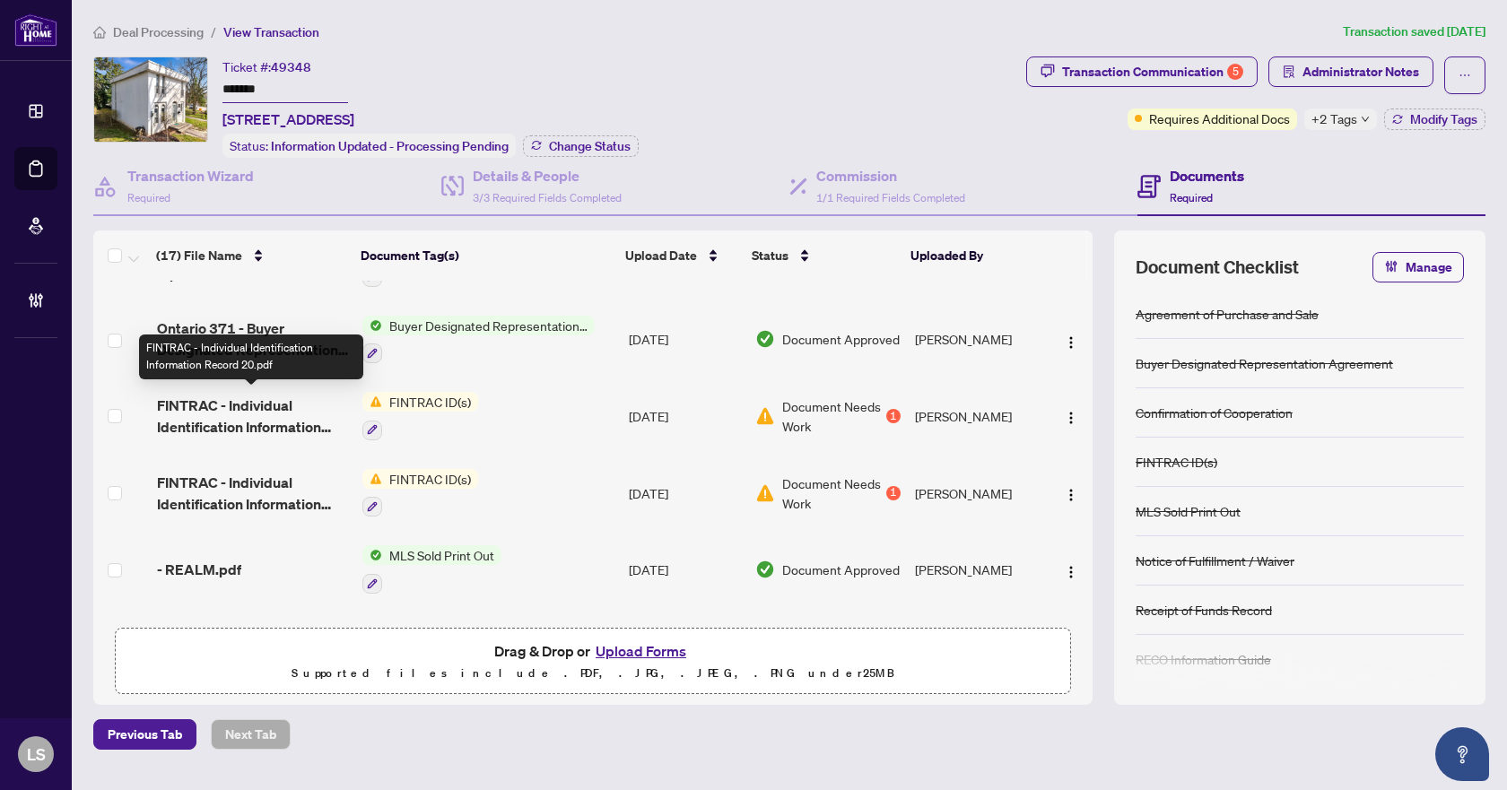
click at [254, 424] on span "FINTRAC - Individual Identification Information Record 20.pdf" at bounding box center [252, 416] width 191 height 43
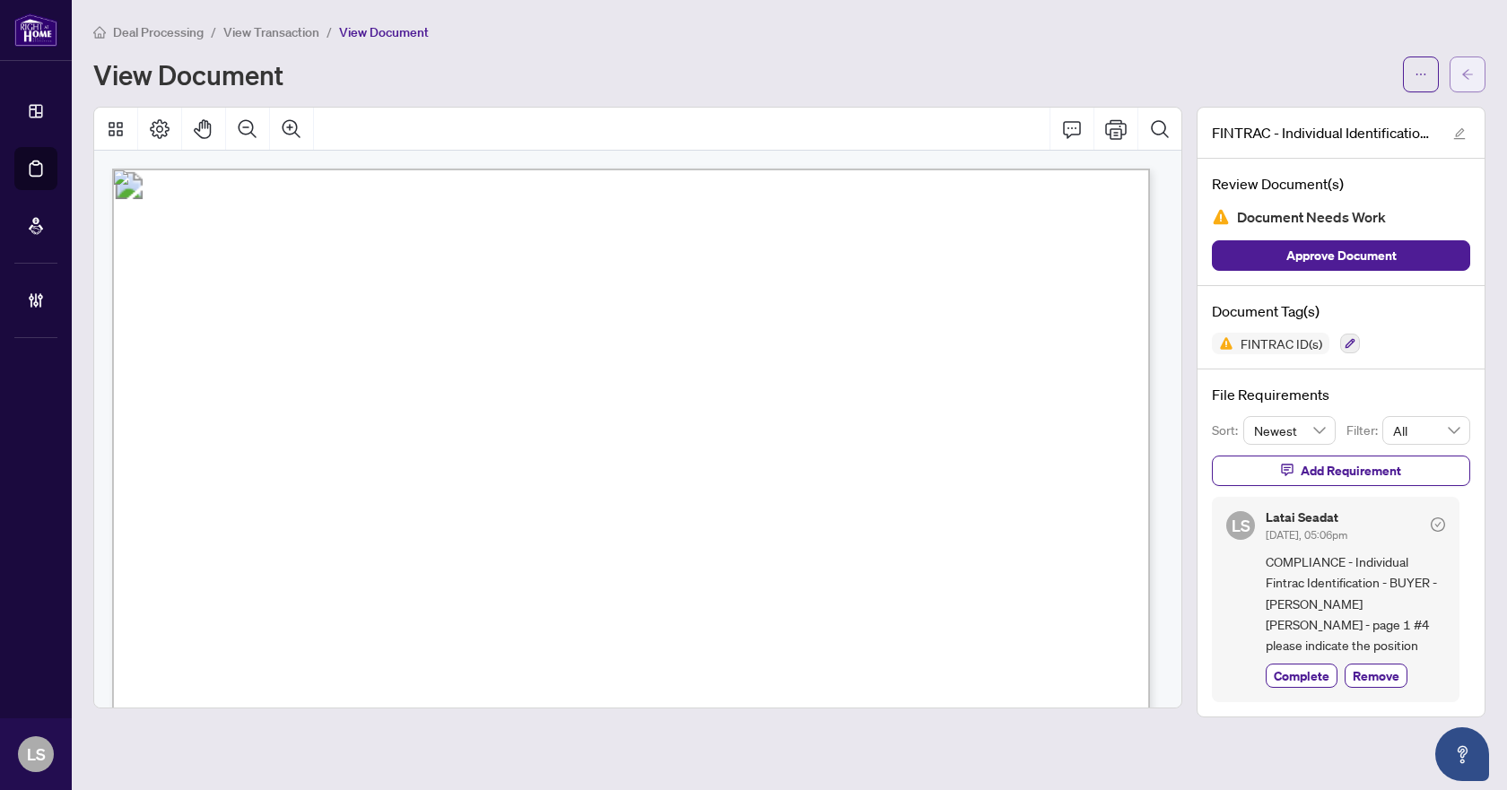
click at [1464, 75] on icon "arrow-left" at bounding box center [1468, 74] width 11 height 10
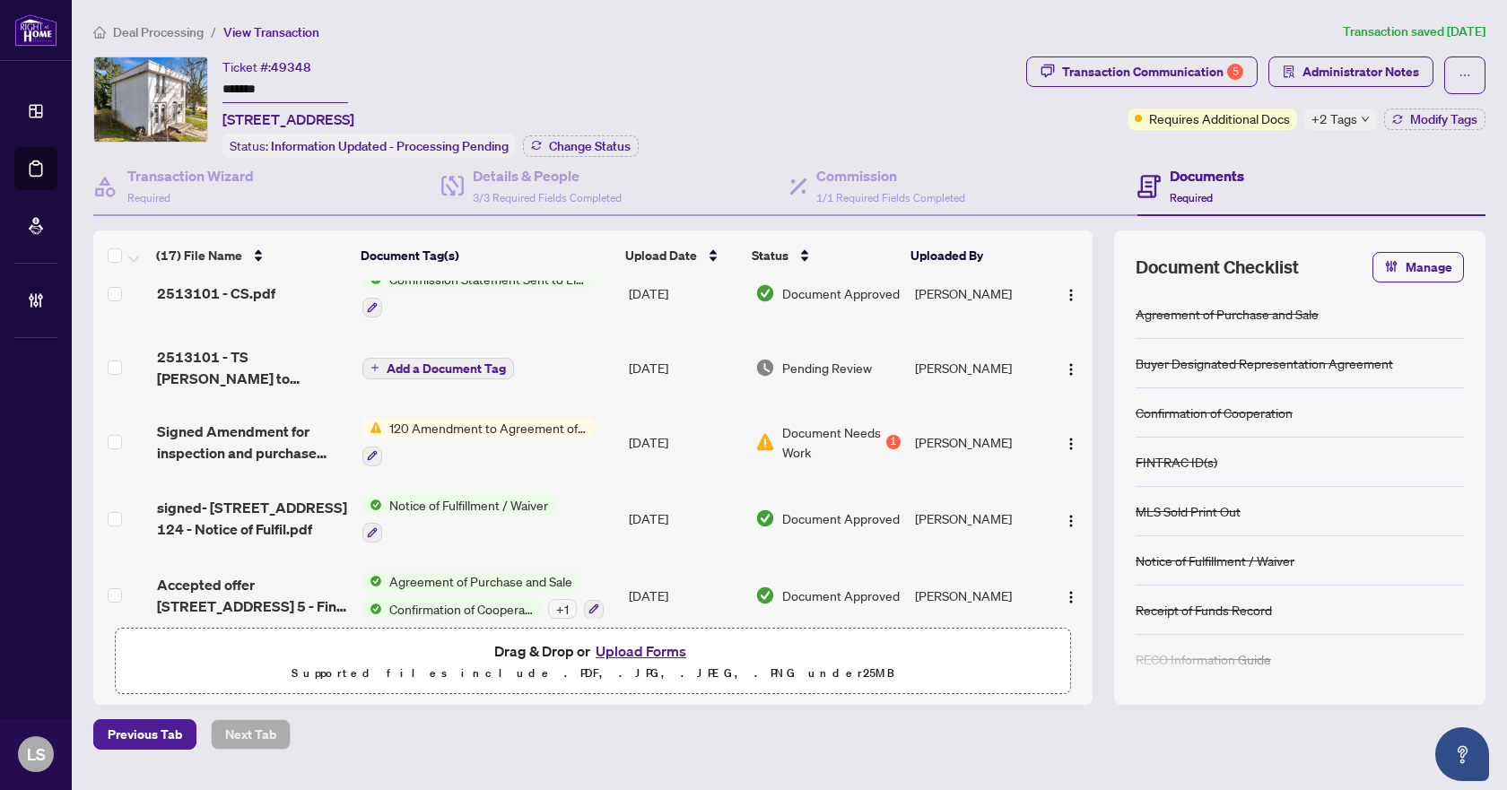
scroll to position [869, 0]
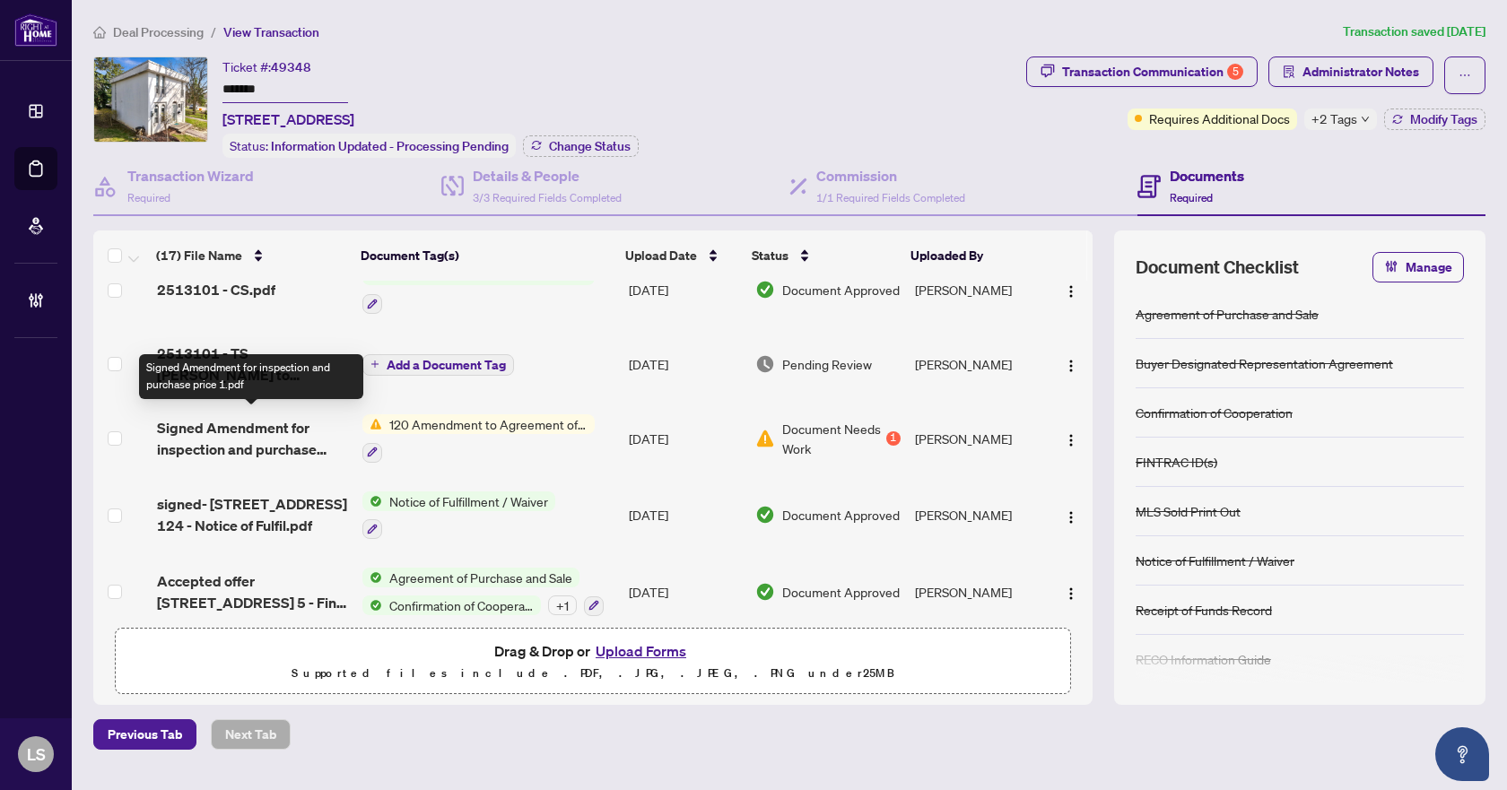
click at [246, 434] on span "Signed Amendment for inspection and purchase price 1.pdf" at bounding box center [252, 438] width 191 height 43
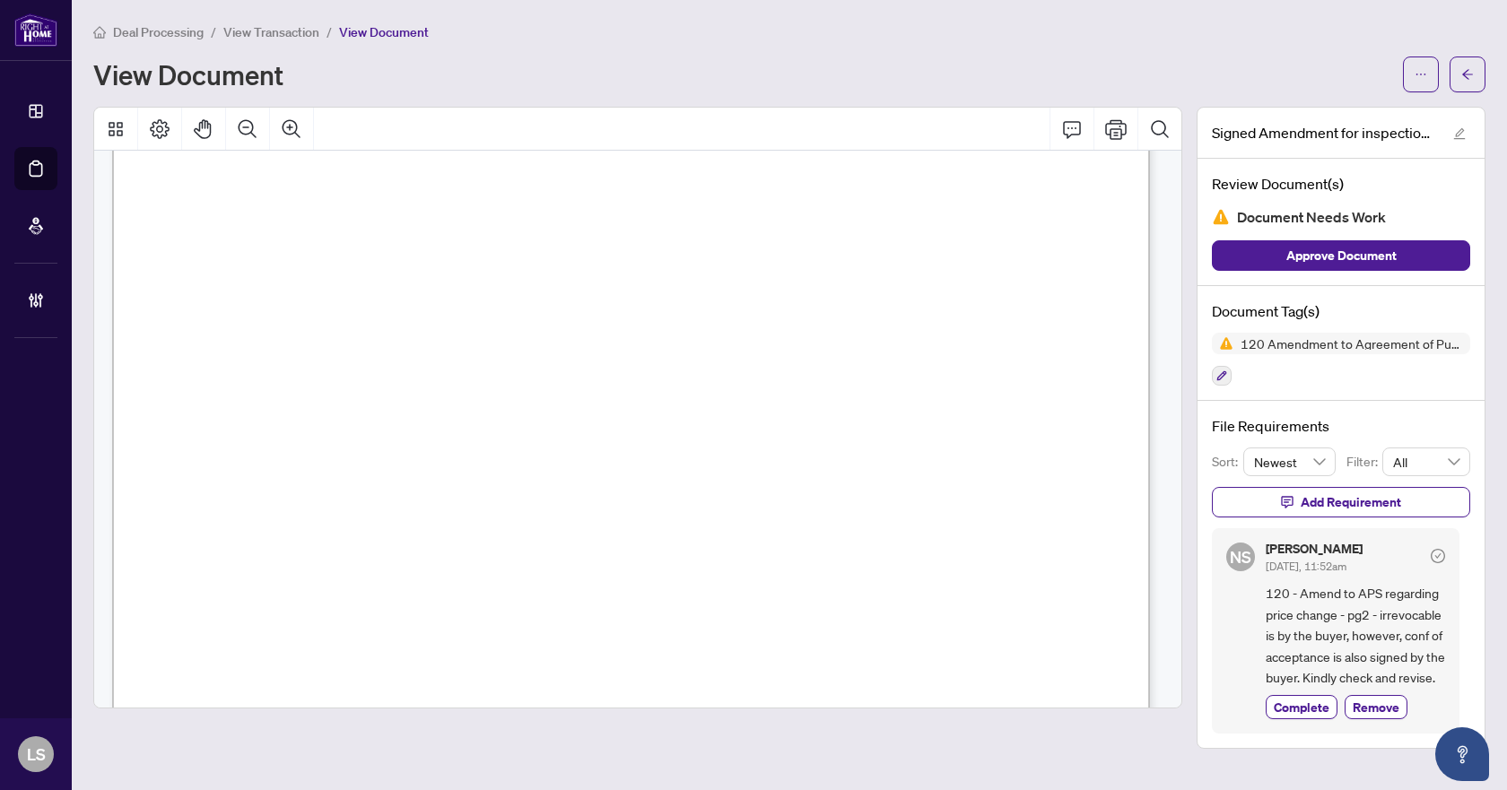
scroll to position [2020, 0]
click at [1470, 74] on icon "arrow-left" at bounding box center [1468, 74] width 11 height 10
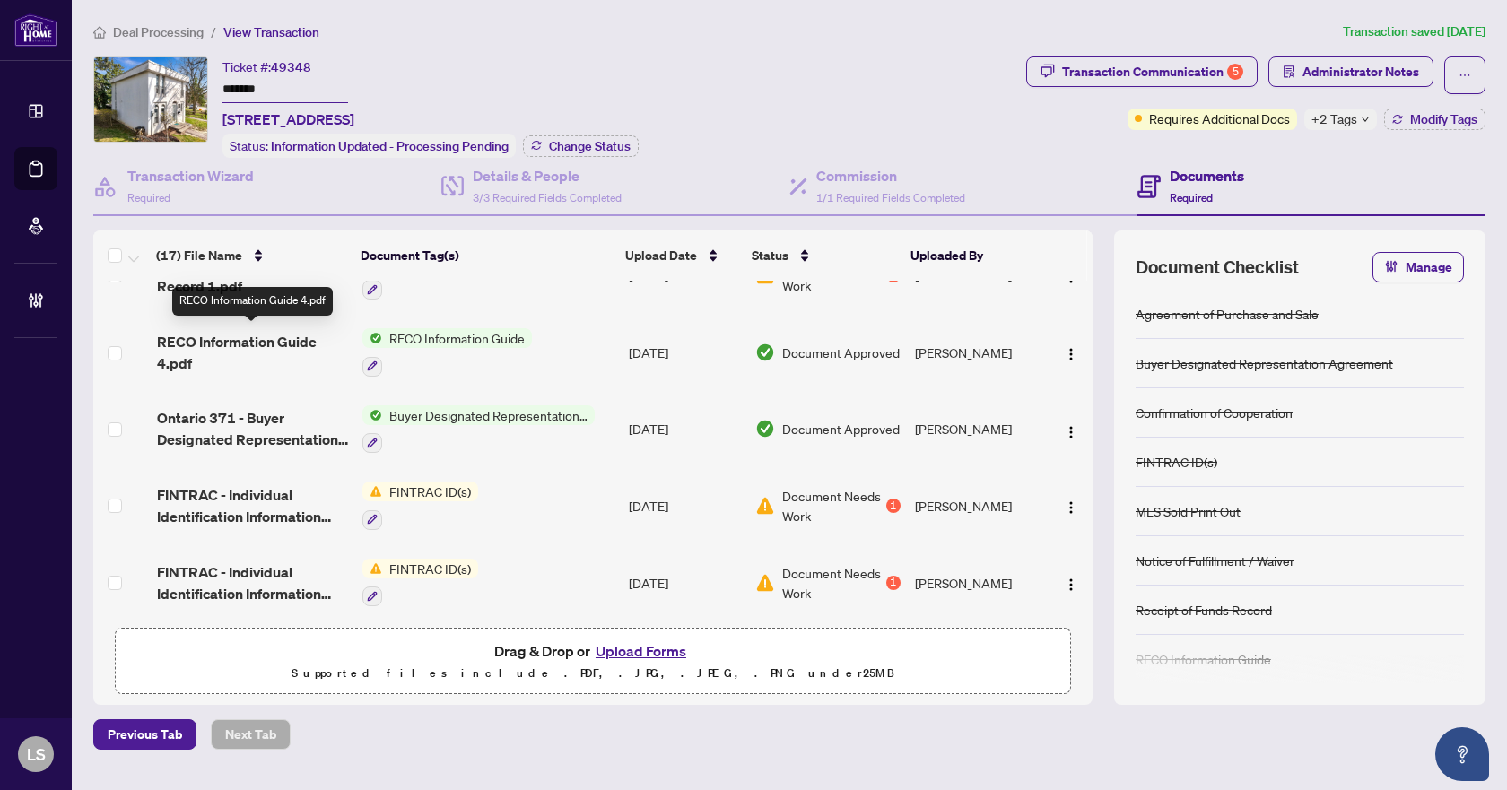
scroll to position [359, 0]
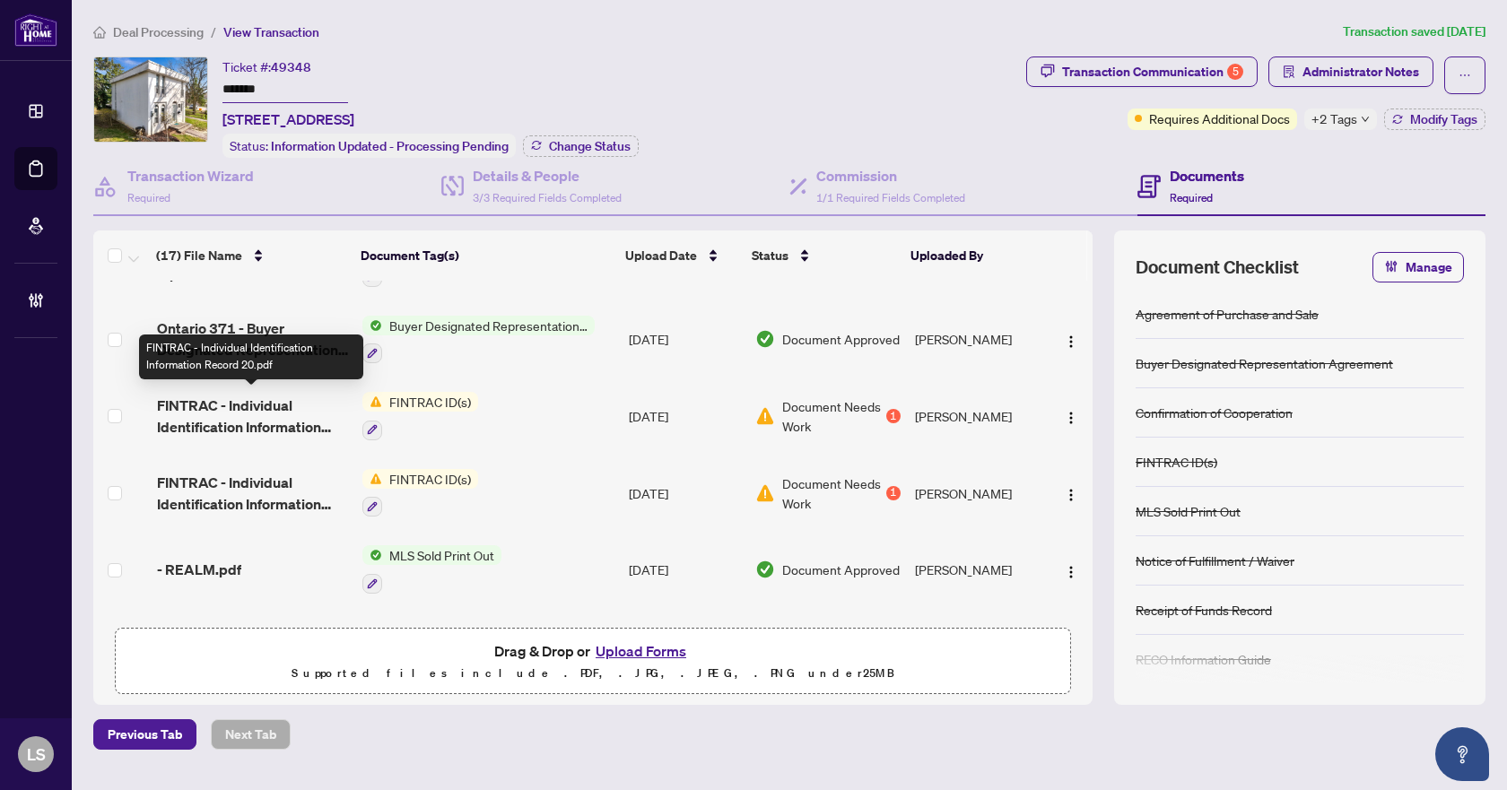
click at [236, 403] on span "FINTRAC - Individual Identification Information Record 20.pdf" at bounding box center [252, 416] width 191 height 43
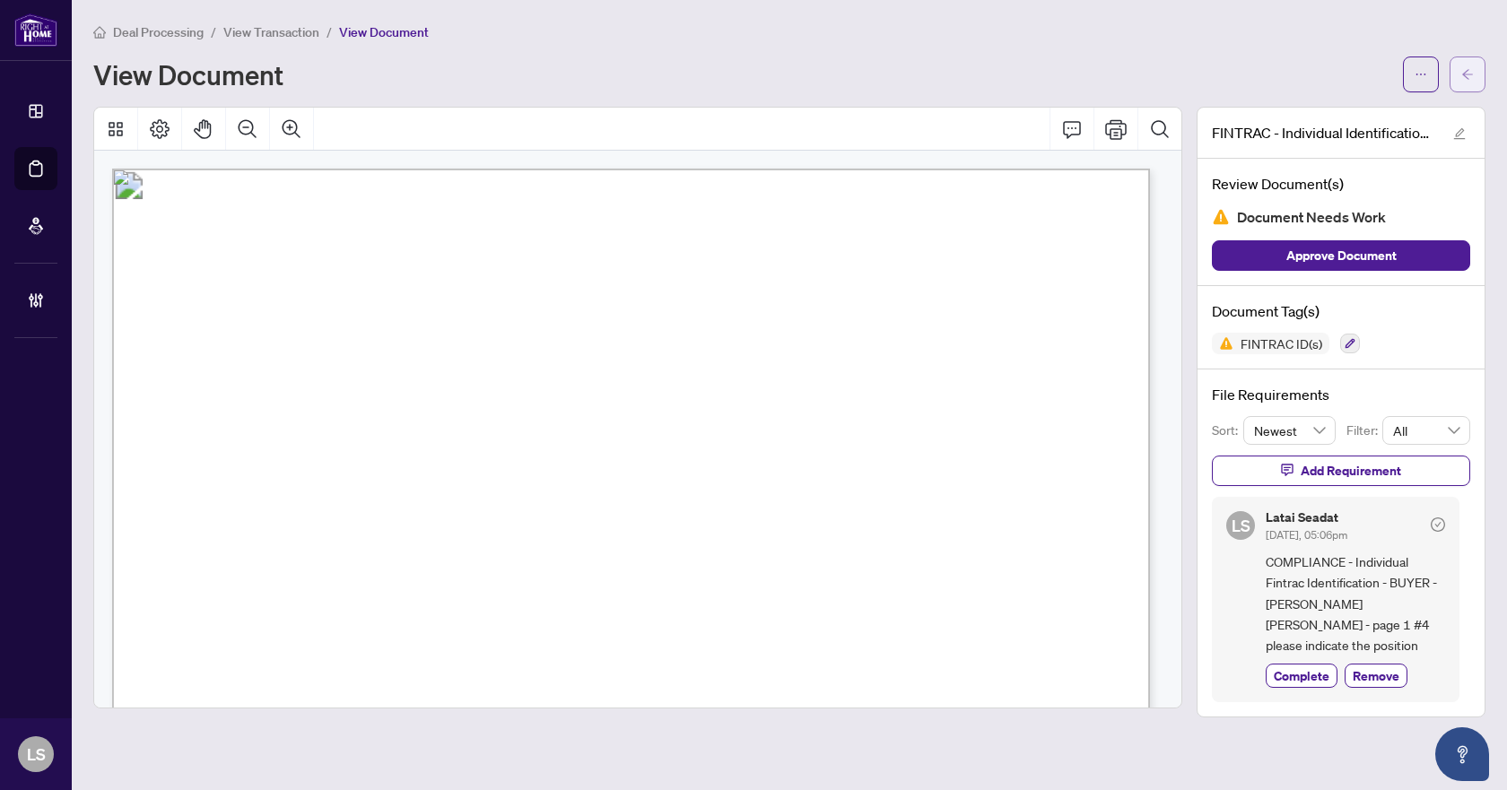
click at [1467, 85] on span "button" at bounding box center [1468, 74] width 13 height 29
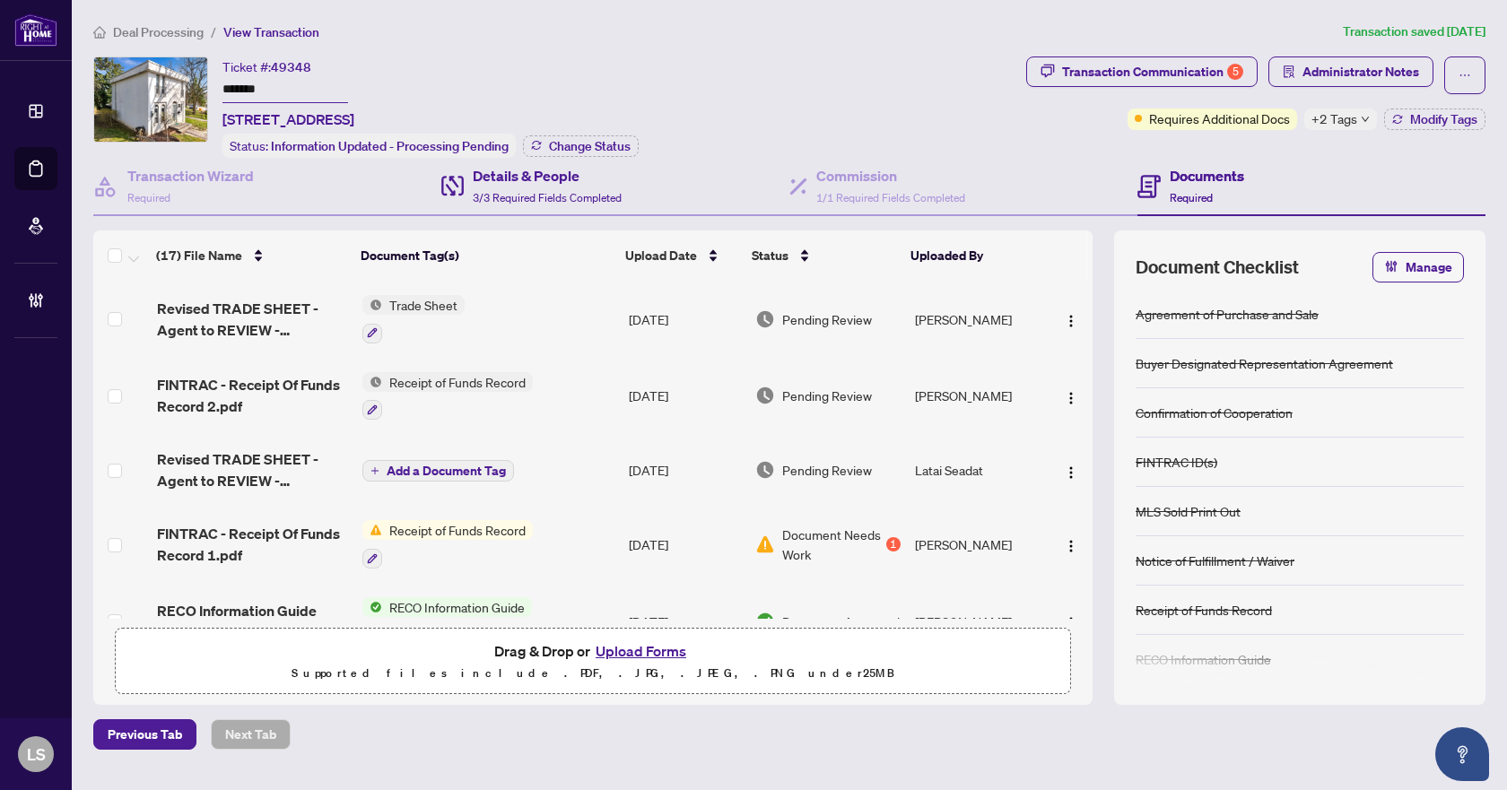
click at [526, 209] on div "Details & People 3/3 Required Fields Completed" at bounding box center [615, 187] width 348 height 58
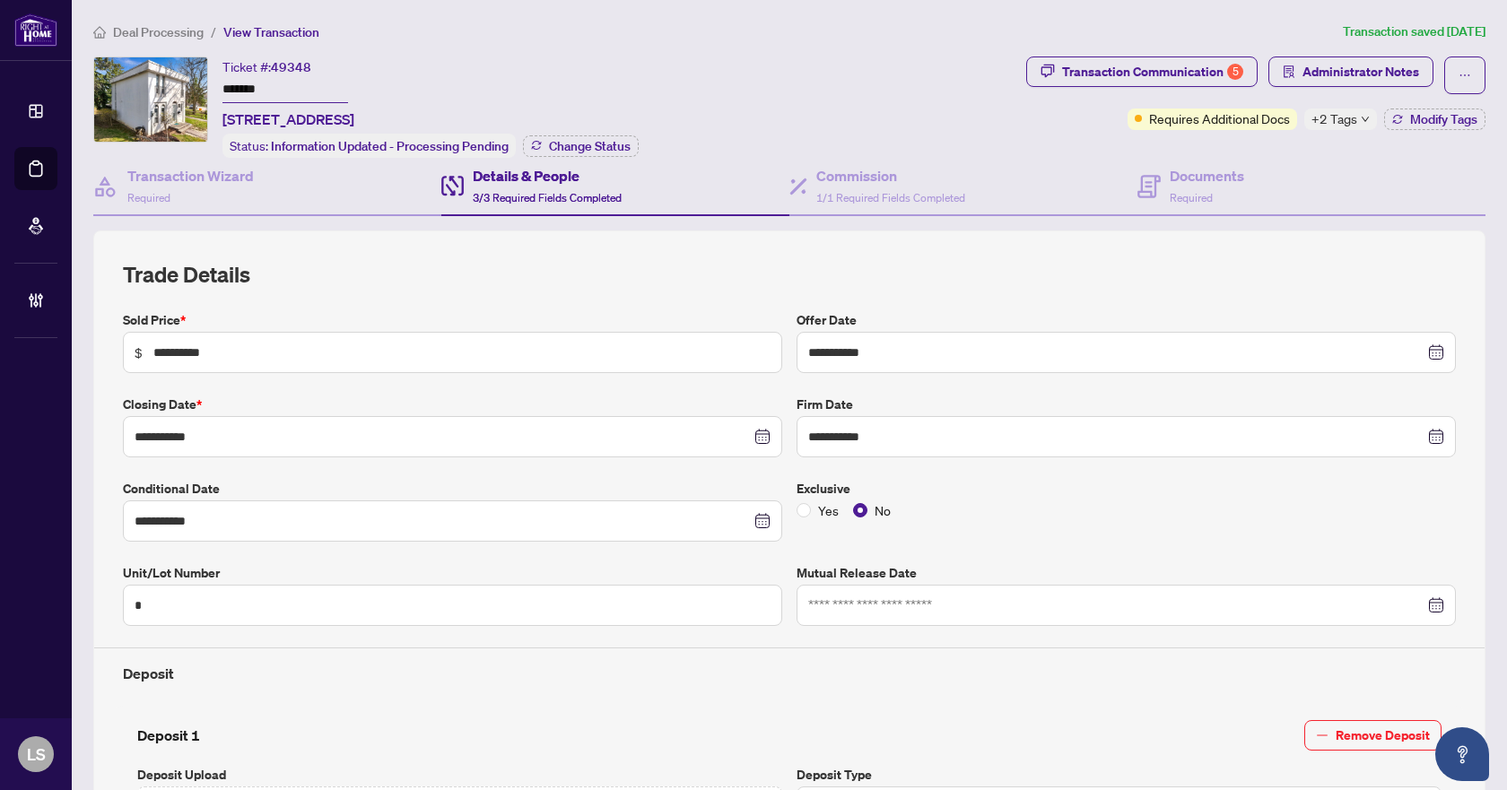
click at [143, 30] on span "Deal Processing" at bounding box center [158, 32] width 91 height 16
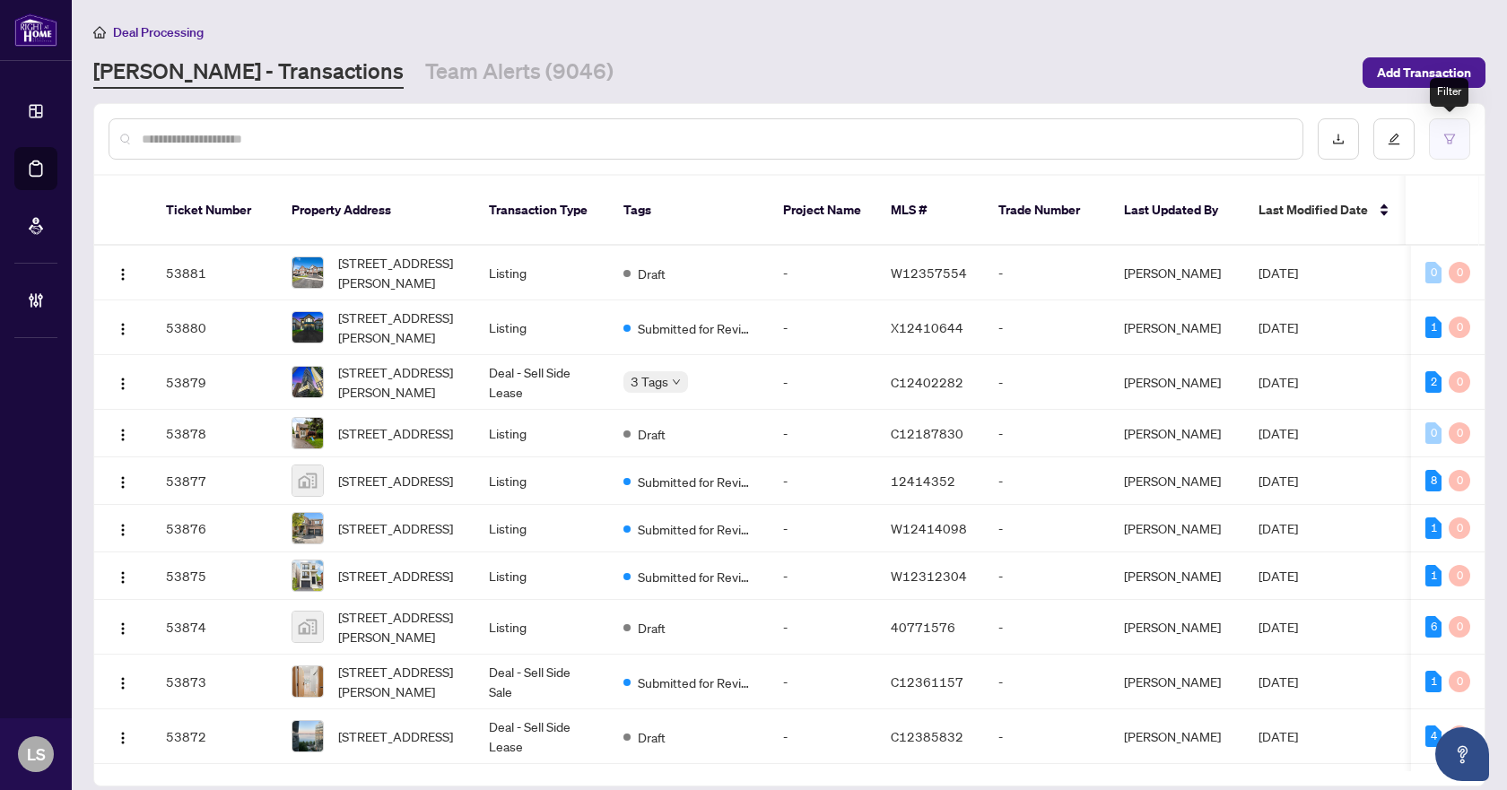
click at [1456, 139] on button "button" at bounding box center [1449, 138] width 41 height 41
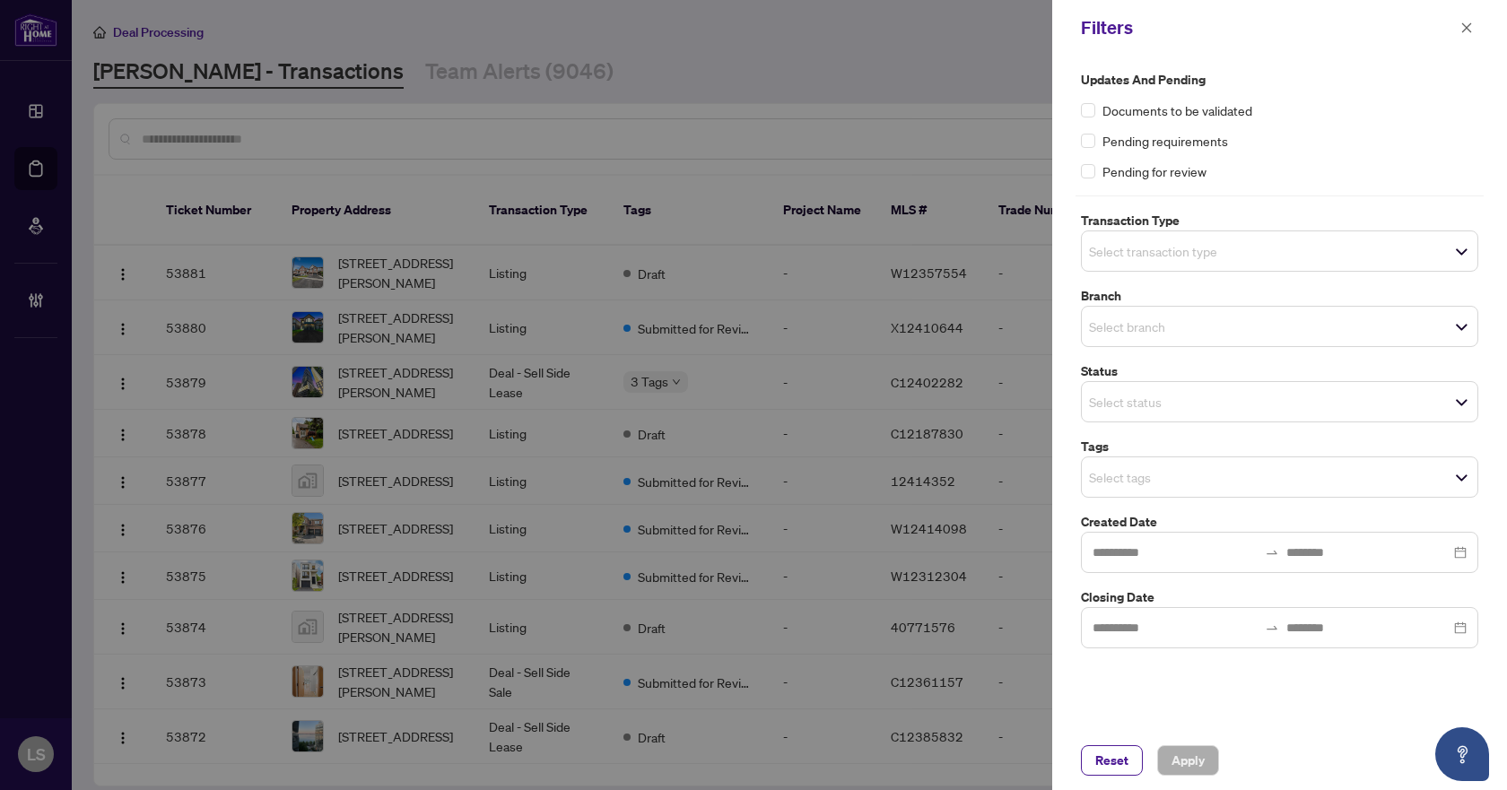
click at [1215, 250] on input "search" at bounding box center [1152, 251] width 126 height 22
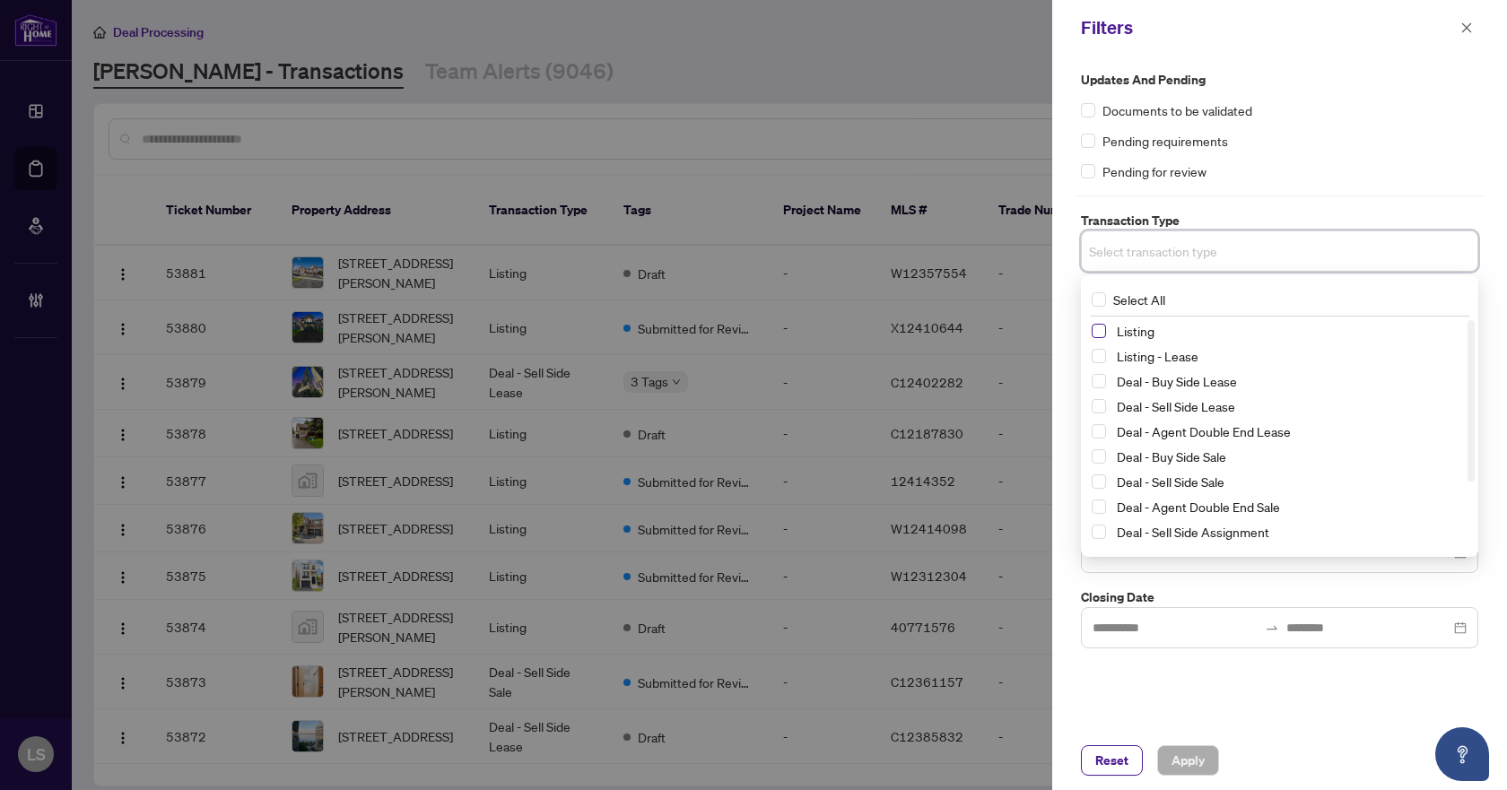
click at [1093, 332] on span "Select Listing" at bounding box center [1099, 331] width 14 height 14
click at [1097, 362] on span "Select Listing - Lease" at bounding box center [1099, 360] width 14 height 14
click at [1315, 141] on div "Pending requirements" at bounding box center [1279, 141] width 397 height 20
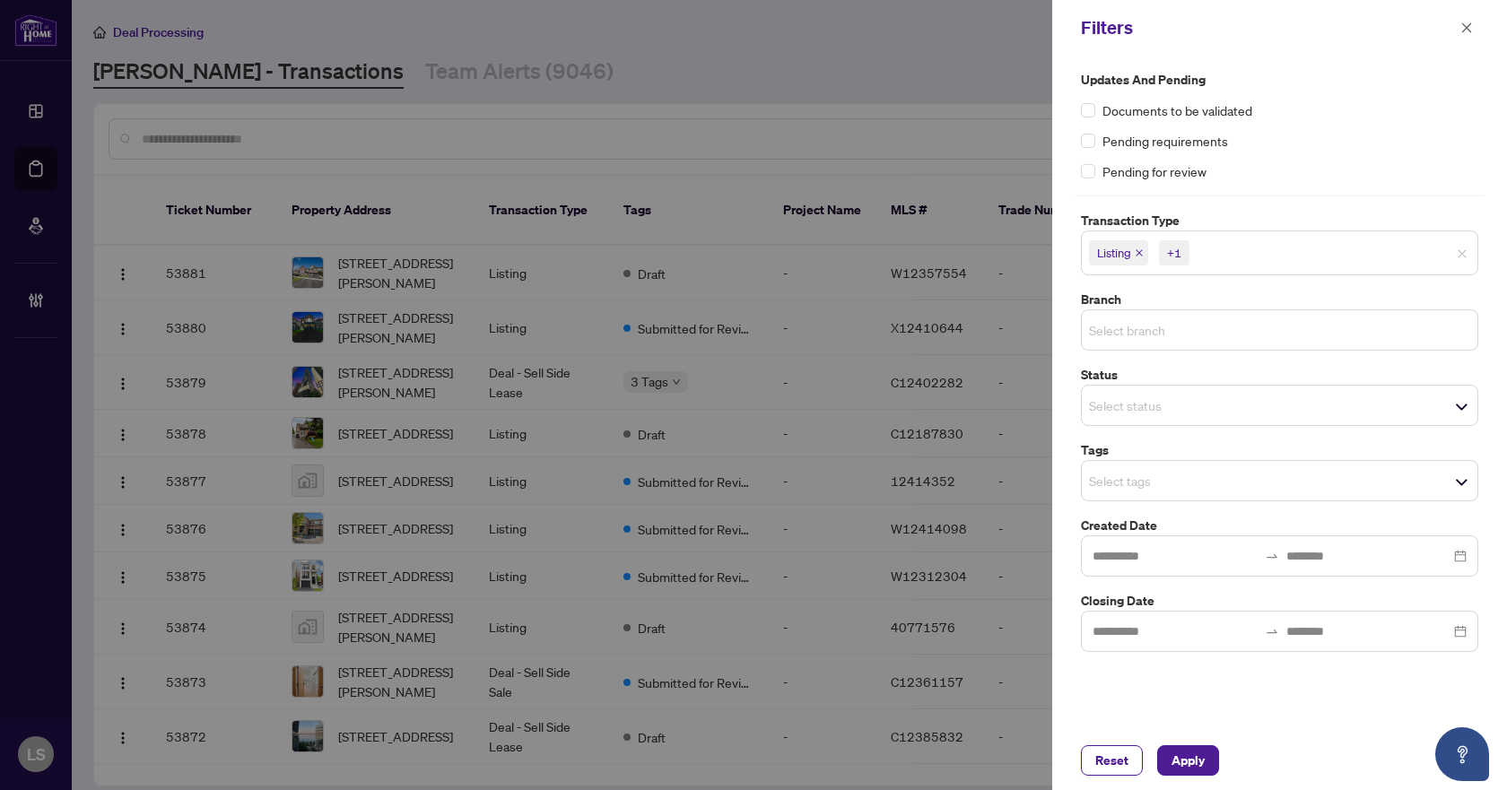
click at [1168, 320] on input "search" at bounding box center [1152, 330] width 126 height 22
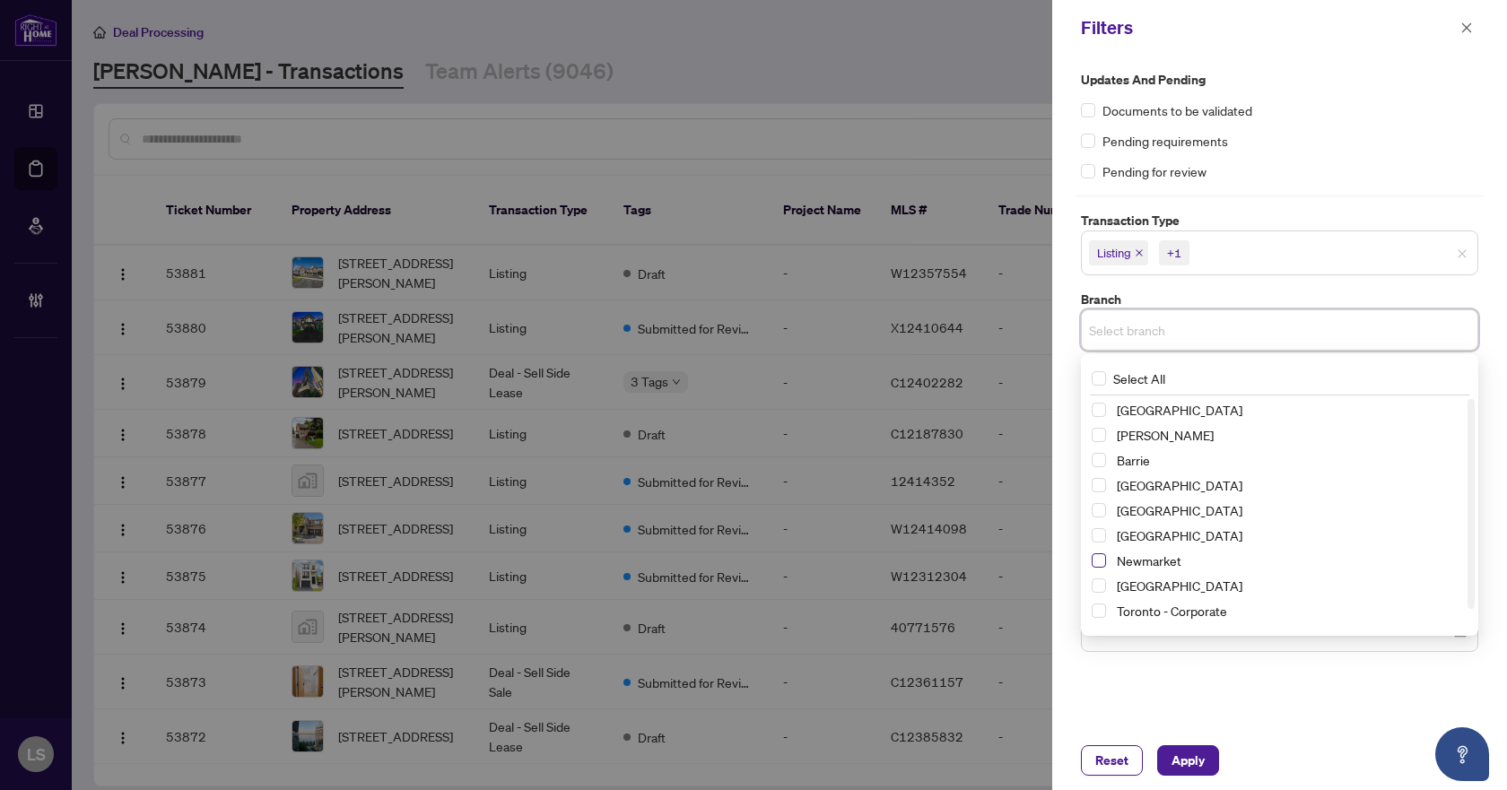
click at [1100, 563] on span "Select Newmarket" at bounding box center [1099, 561] width 14 height 14
click at [1330, 94] on div "Updates and Pending Documents to be validated Pending requirements Pending for …" at bounding box center [1279, 125] width 397 height 111
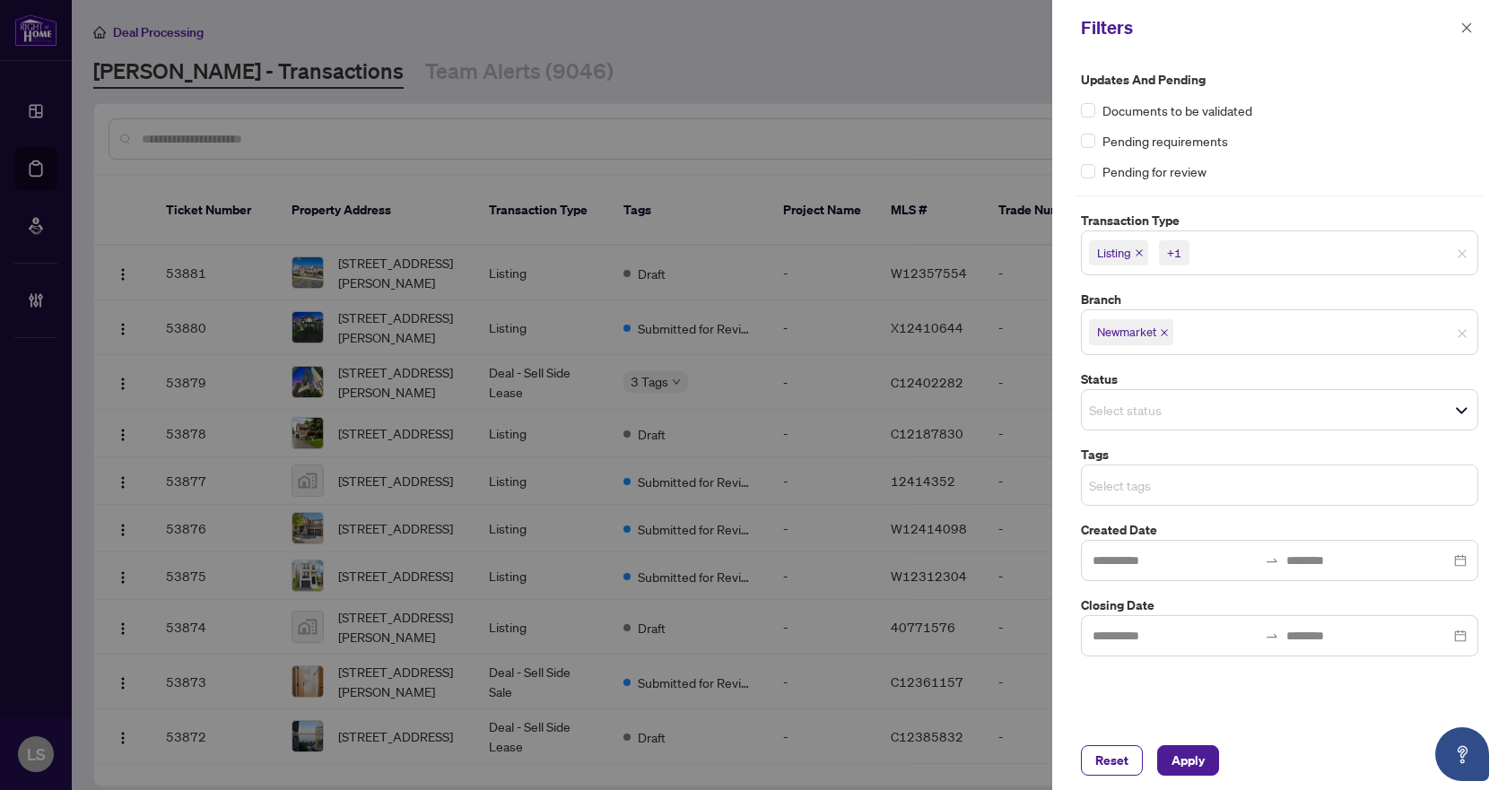
click at [1157, 493] on input "search" at bounding box center [1152, 486] width 126 height 22
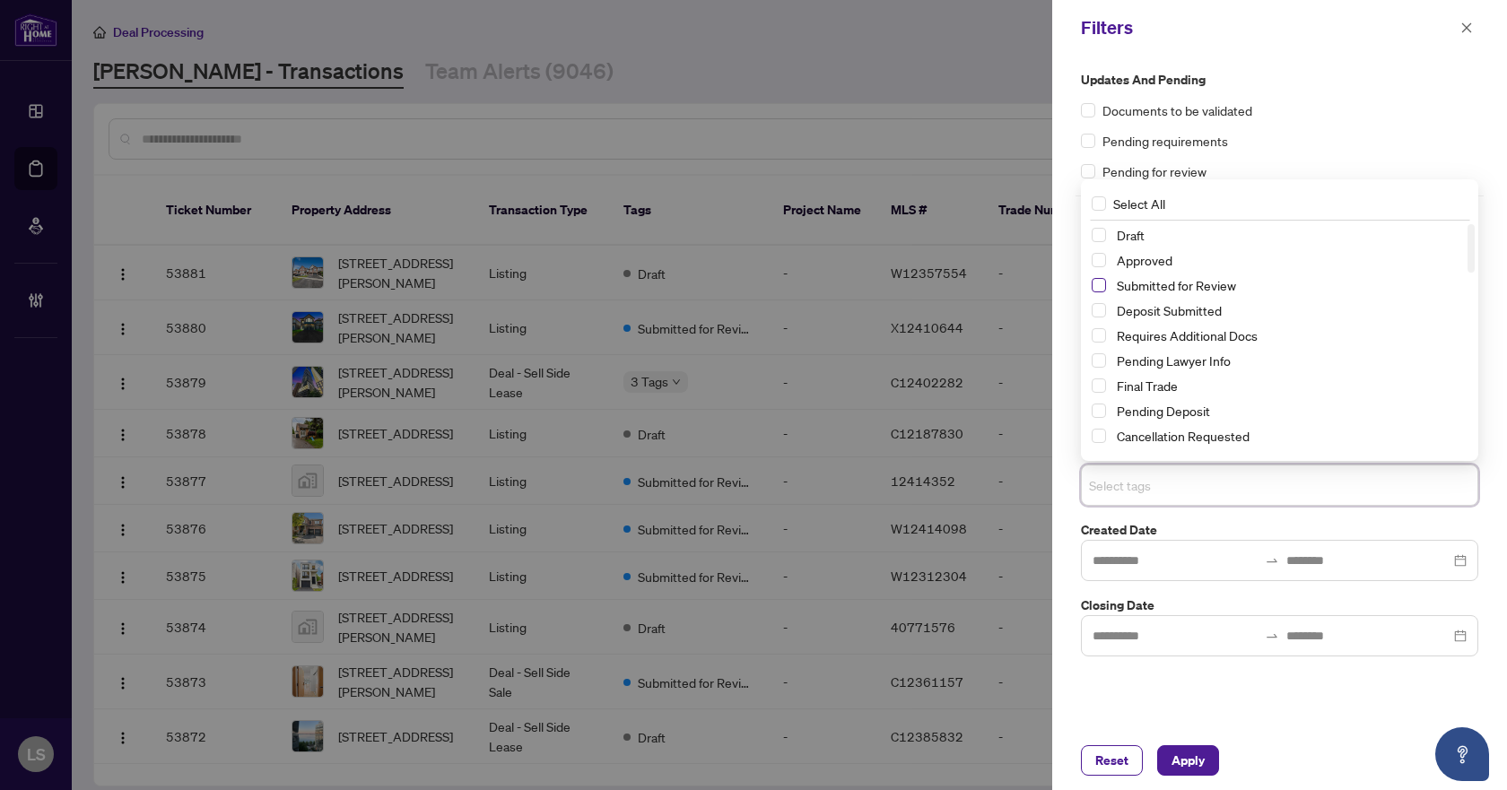
click at [1100, 285] on span "Select Submitted for Review" at bounding box center [1099, 285] width 14 height 14
click at [1098, 439] on span "Select Cancellation Requested" at bounding box center [1099, 436] width 14 height 14
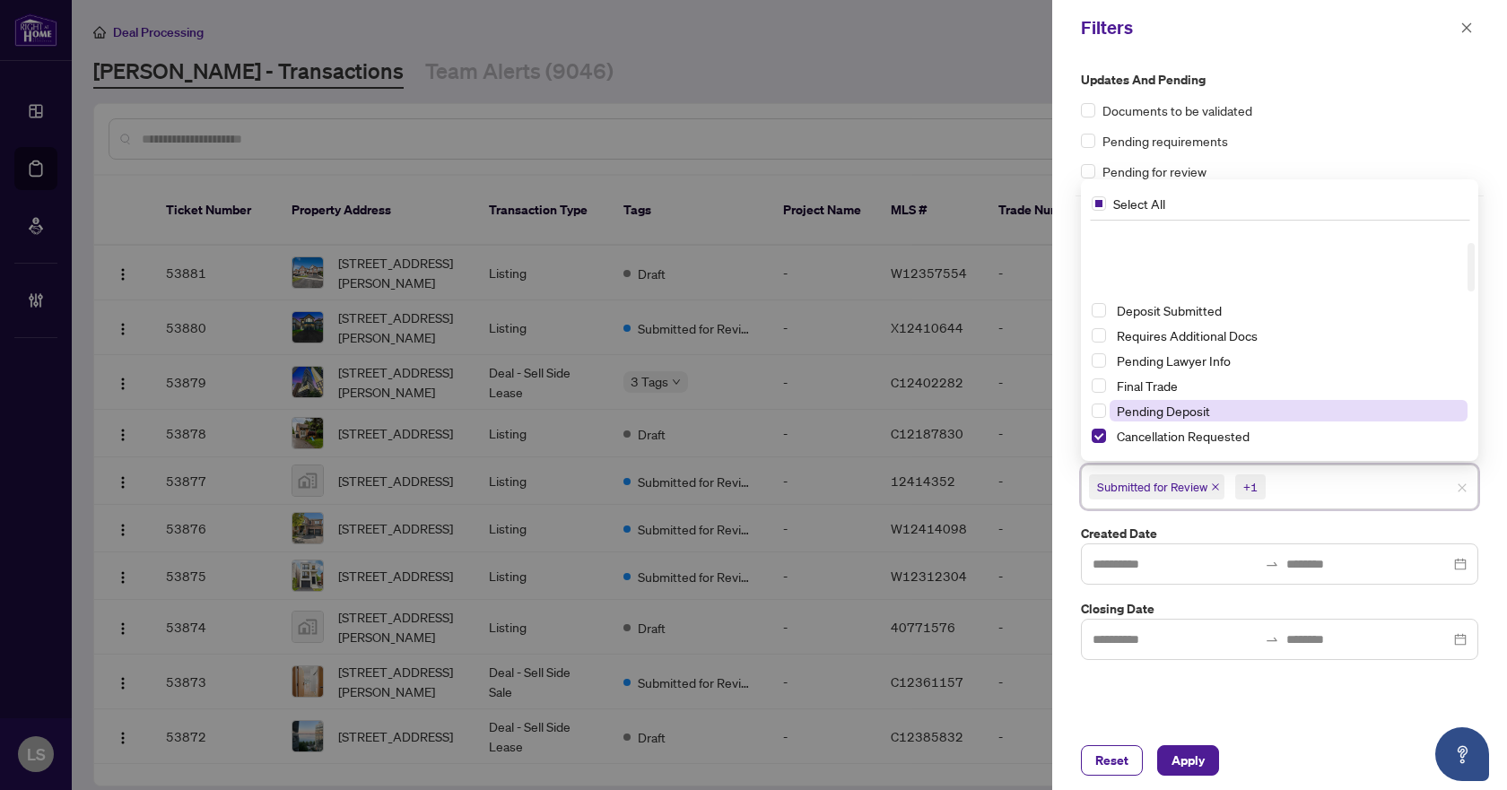
scroll to position [90, 0]
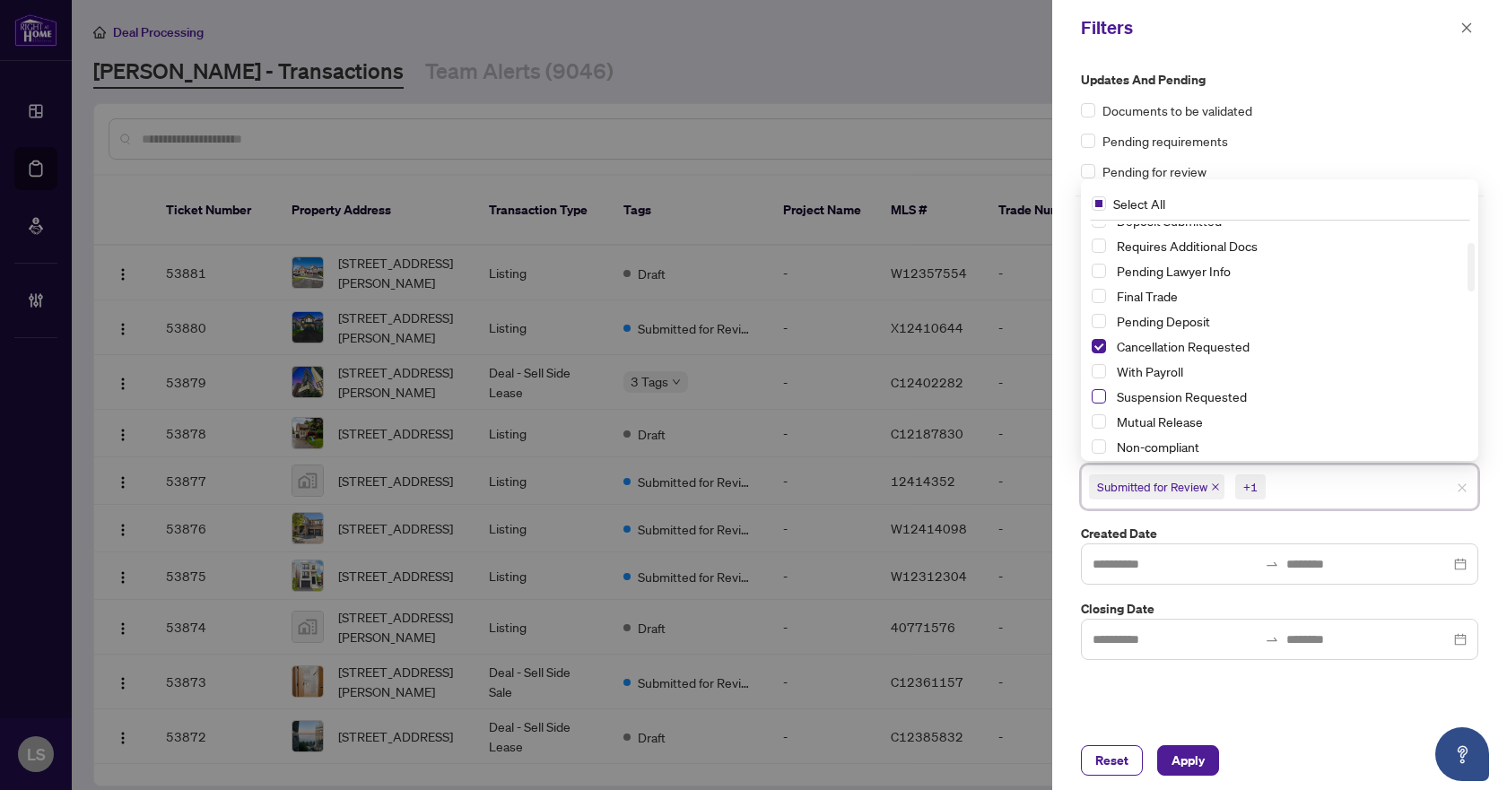
click at [1096, 400] on span "Select Suspension Requested" at bounding box center [1099, 396] width 14 height 14
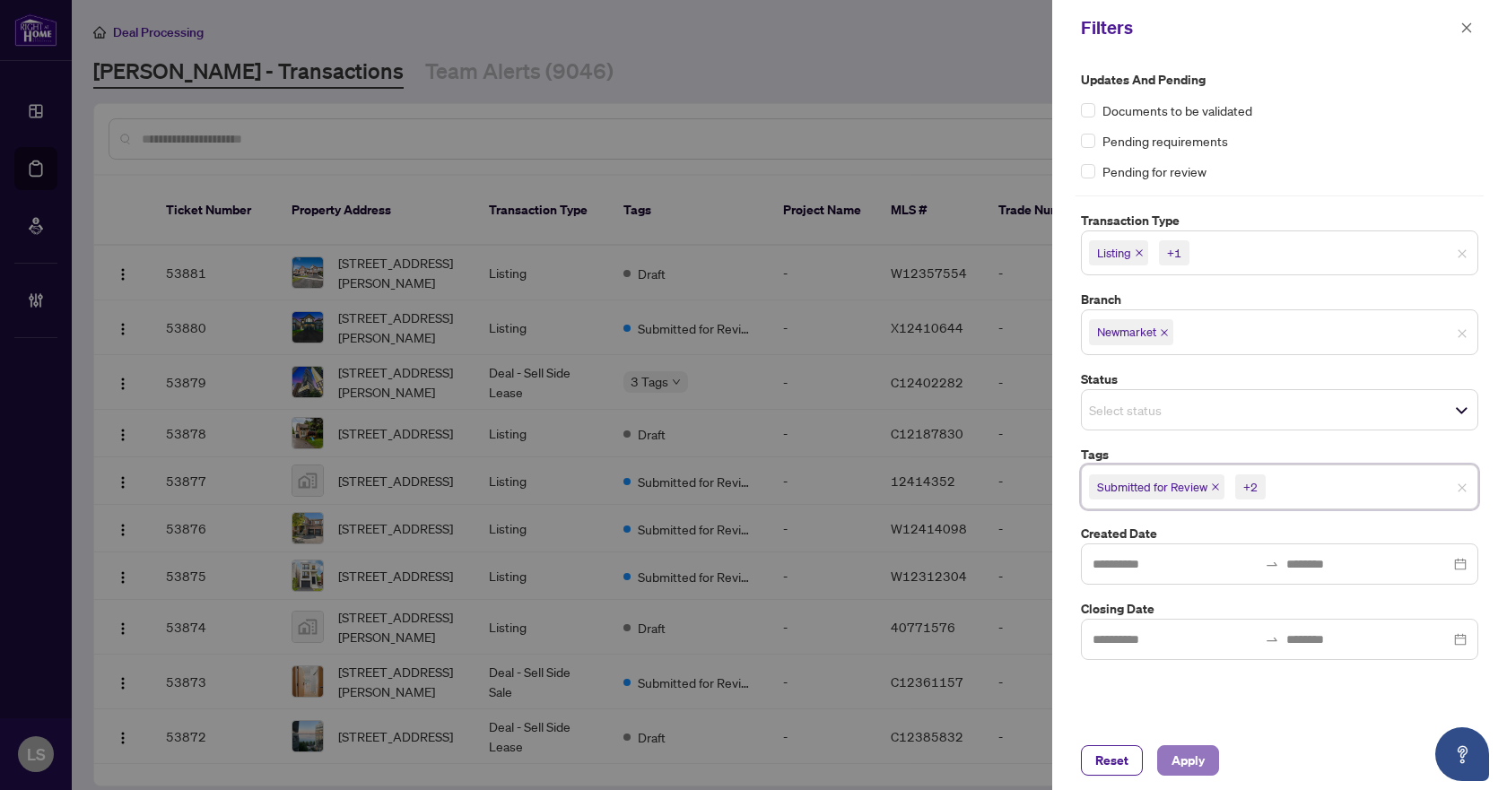
click at [1183, 762] on span "Apply" at bounding box center [1188, 761] width 33 height 29
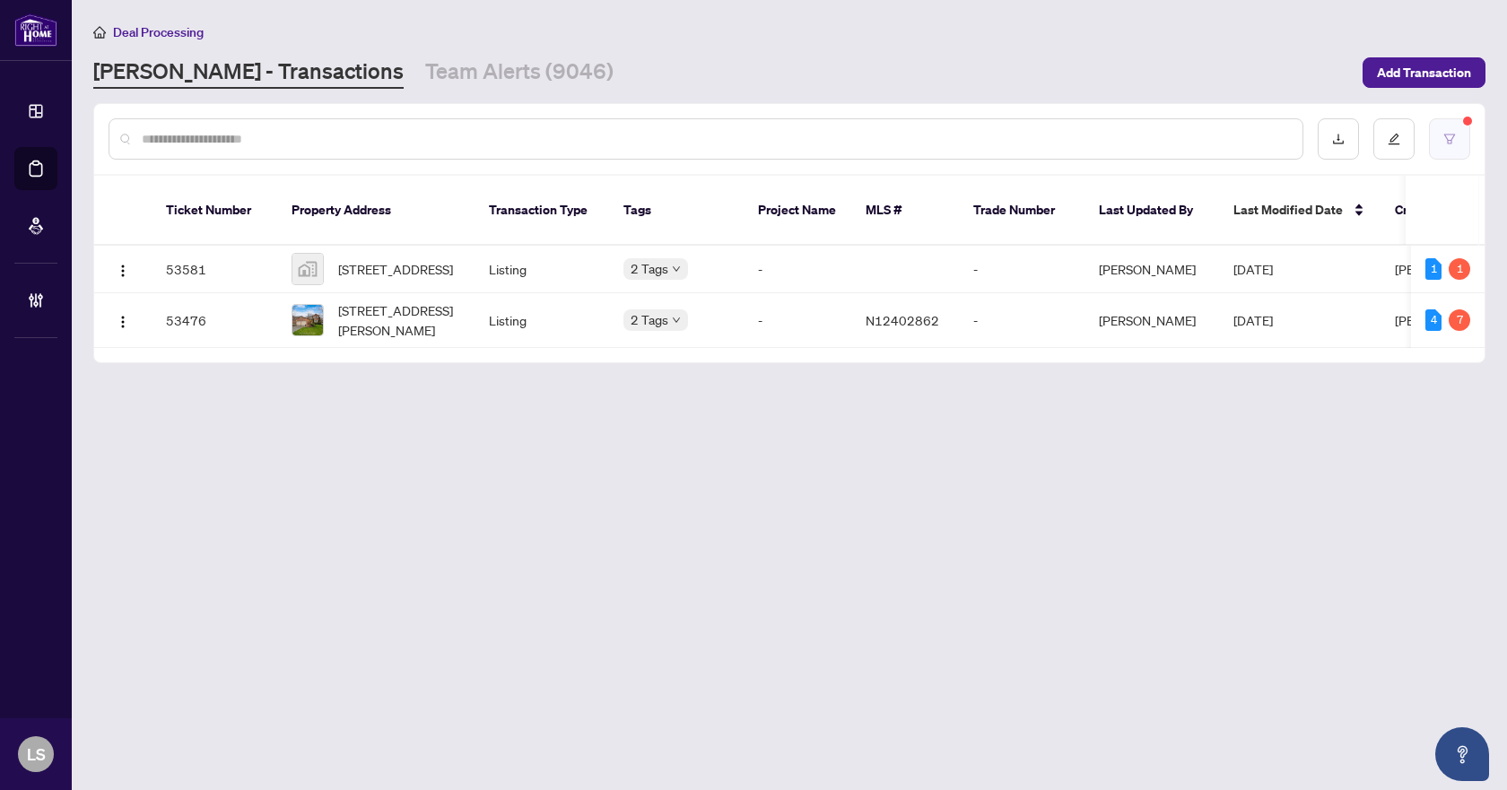
click at [1453, 136] on icon "filter" at bounding box center [1450, 139] width 13 height 13
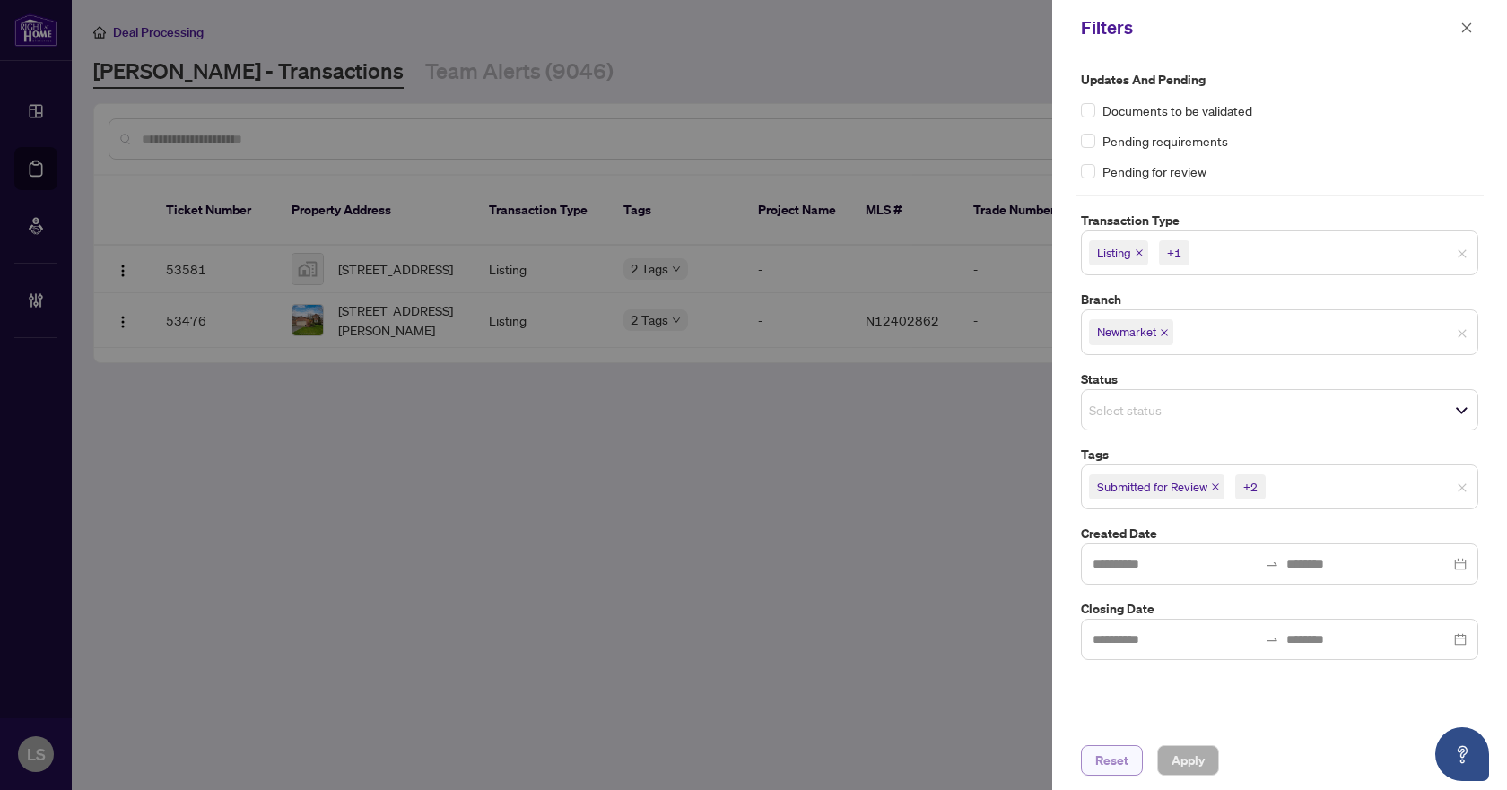
click at [1123, 766] on span "Reset" at bounding box center [1112, 761] width 33 height 29
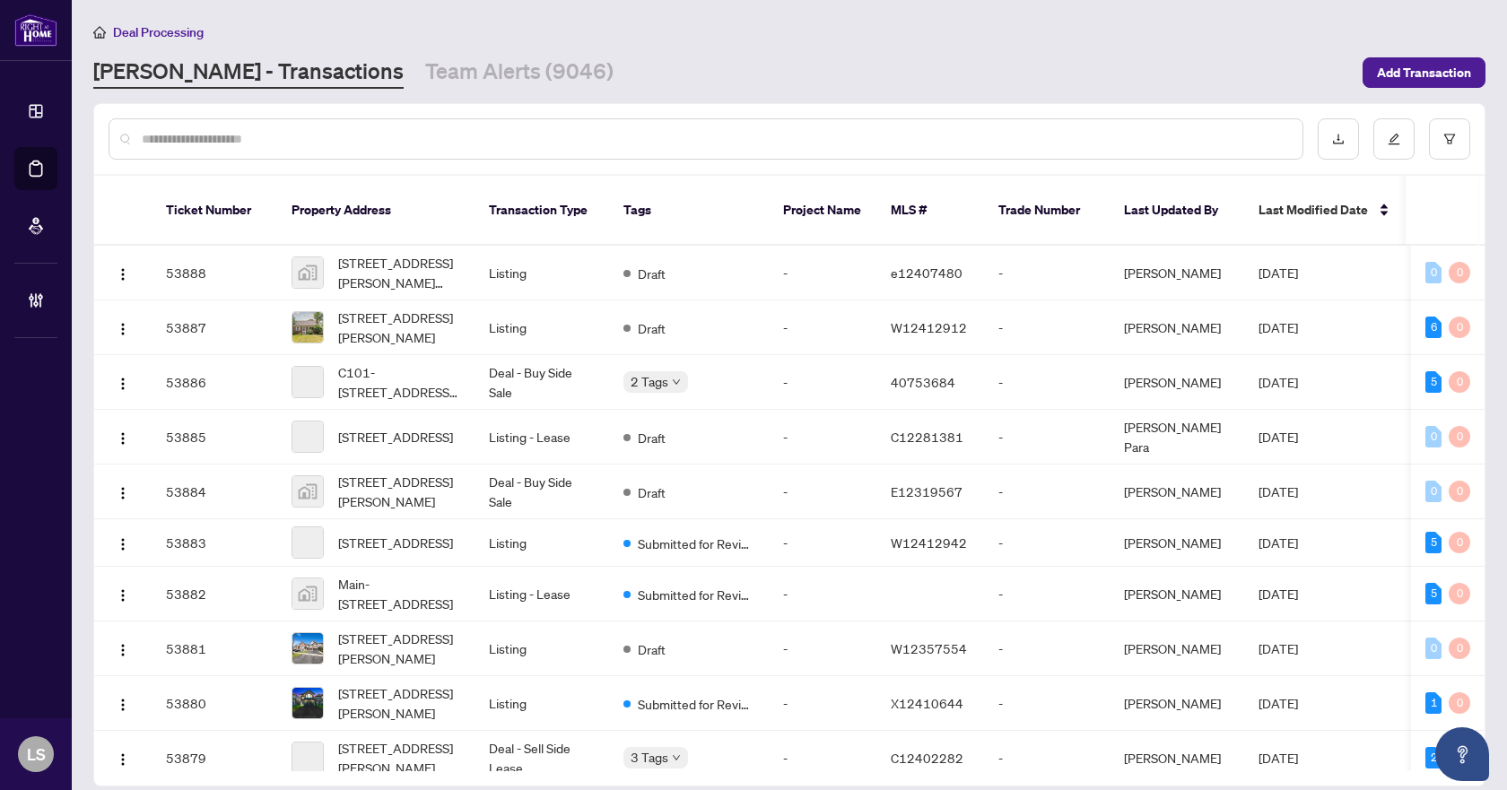
click at [304, 134] on input "text" at bounding box center [715, 139] width 1147 height 20
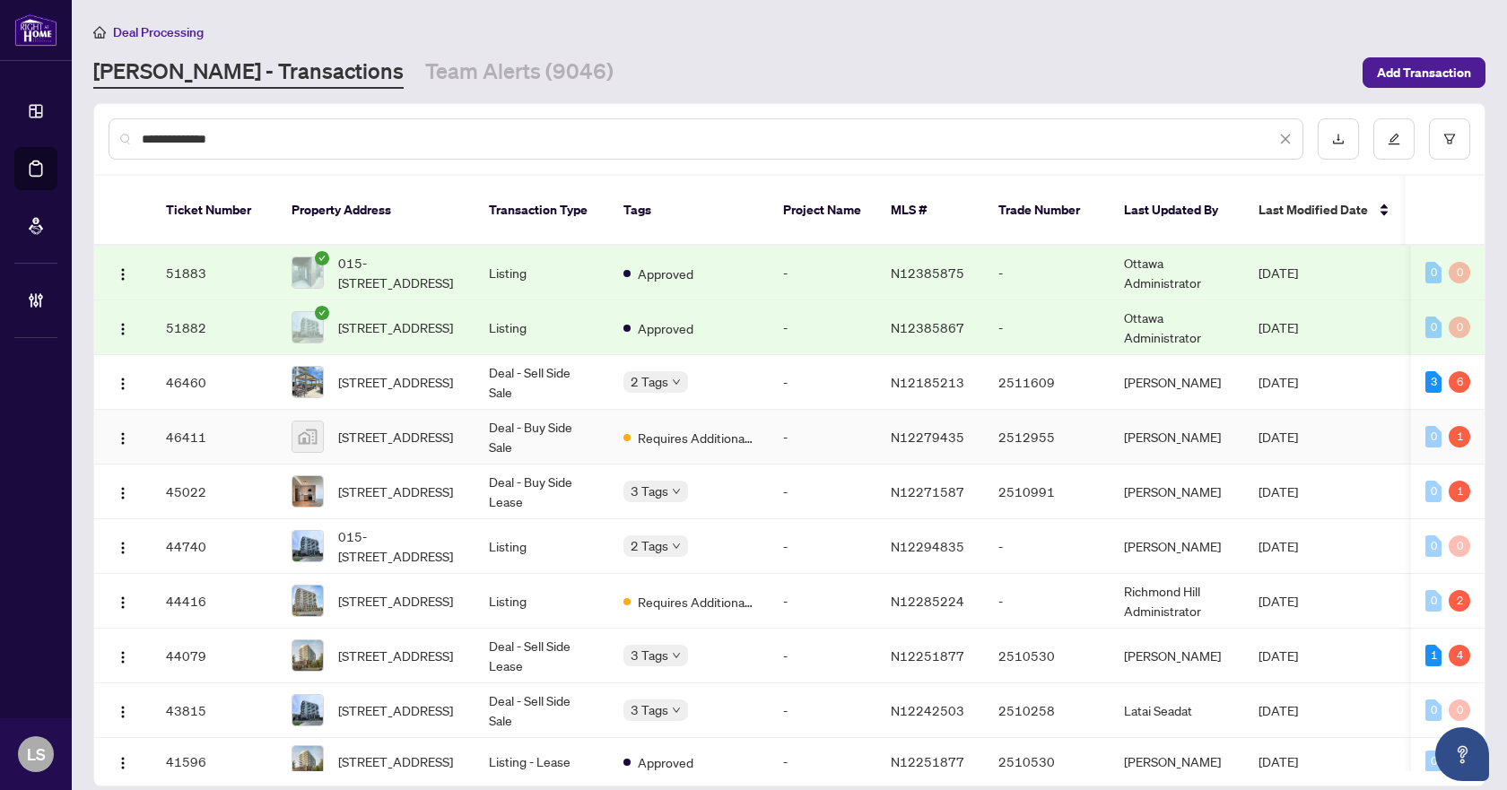
type input "**********"
click at [414, 427] on span "[STREET_ADDRESS]" at bounding box center [395, 437] width 115 height 20
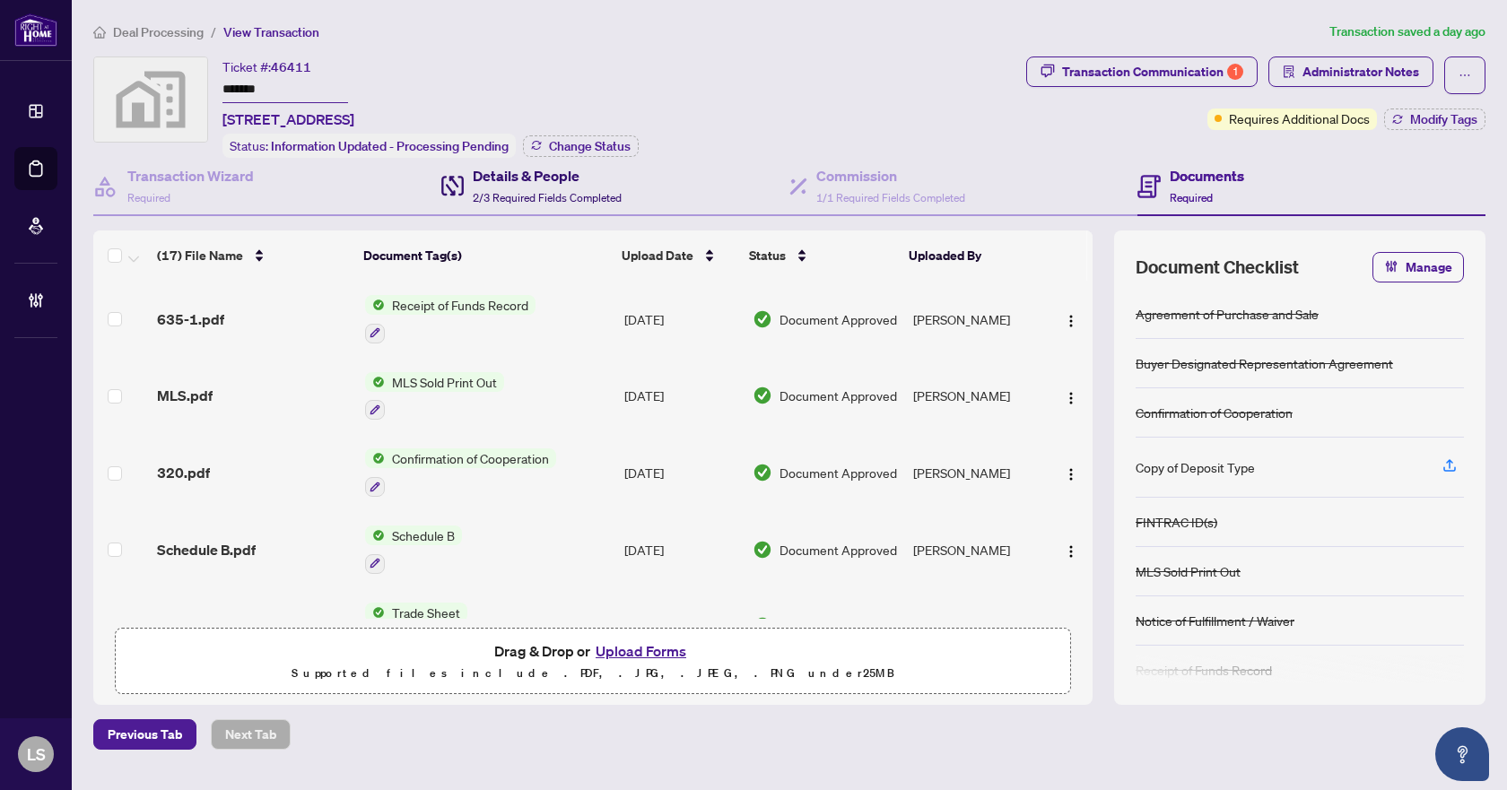
click at [561, 173] on h4 "Details & People" at bounding box center [547, 176] width 149 height 22
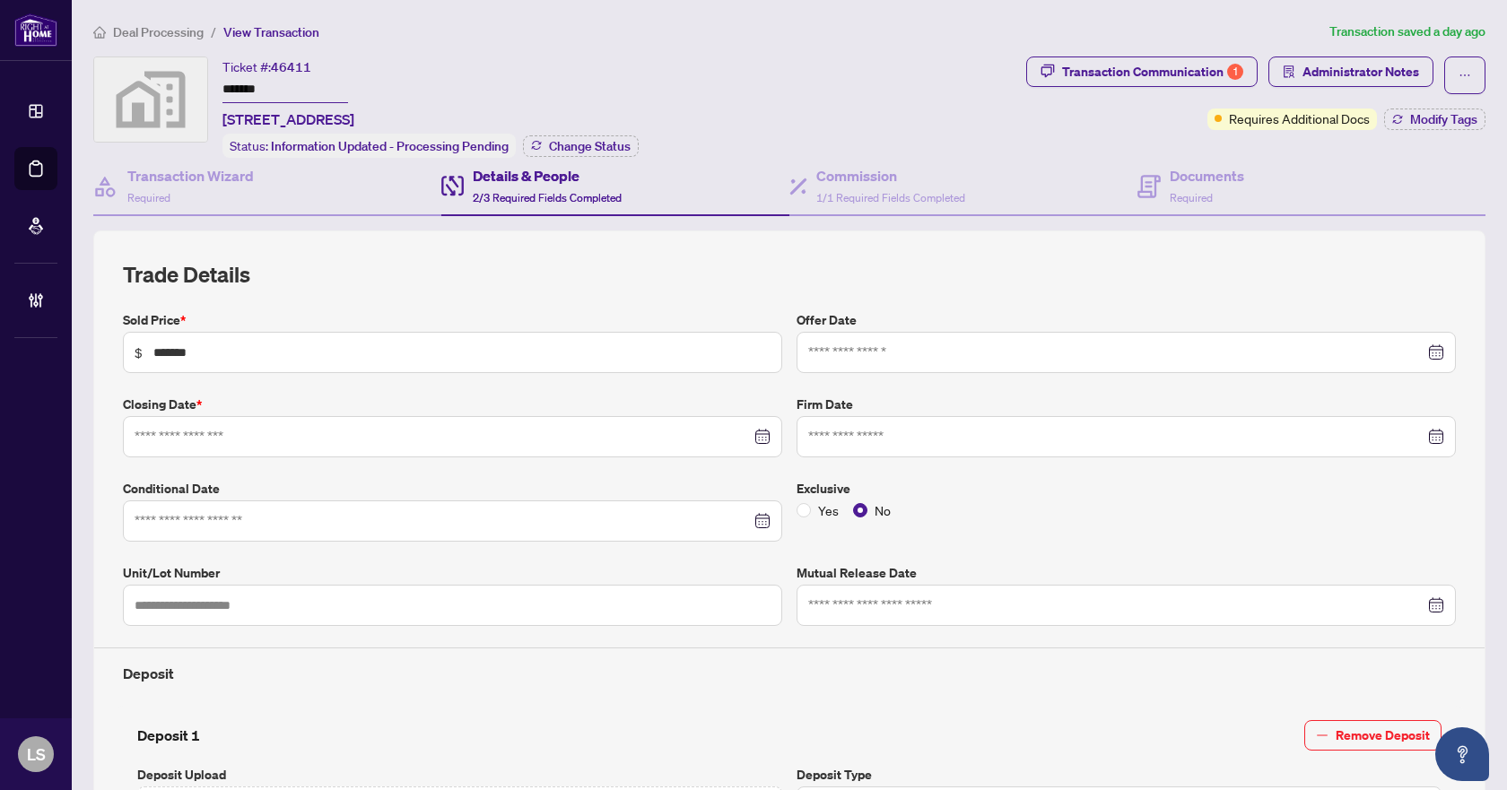
type input "**********"
click at [237, 186] on div "Transaction Wizard Required" at bounding box center [190, 186] width 127 height 42
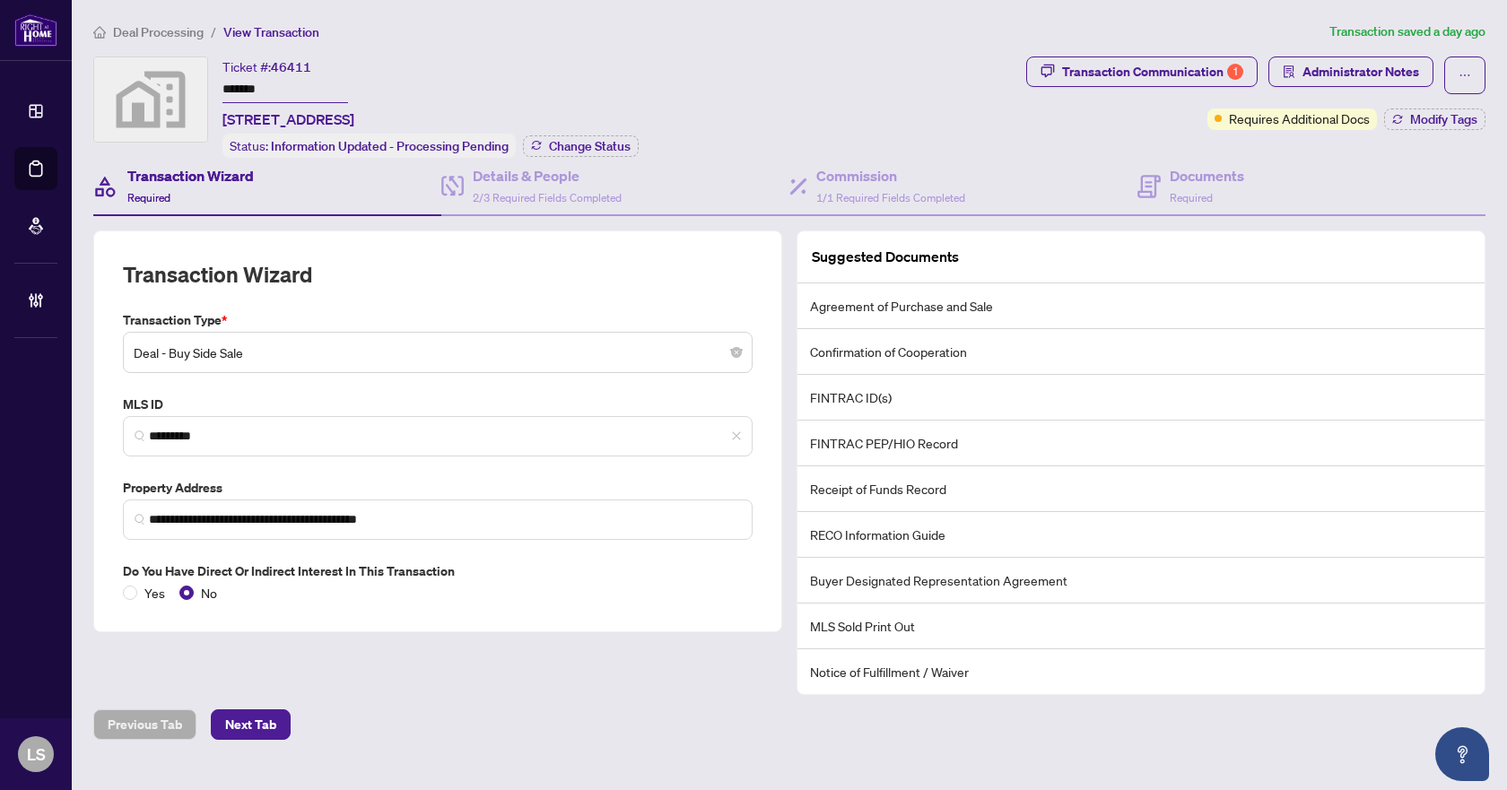
click at [186, 170] on h4 "Transaction Wizard" at bounding box center [190, 176] width 127 height 22
click at [135, 31] on span "Deal Processing" at bounding box center [158, 32] width 91 height 16
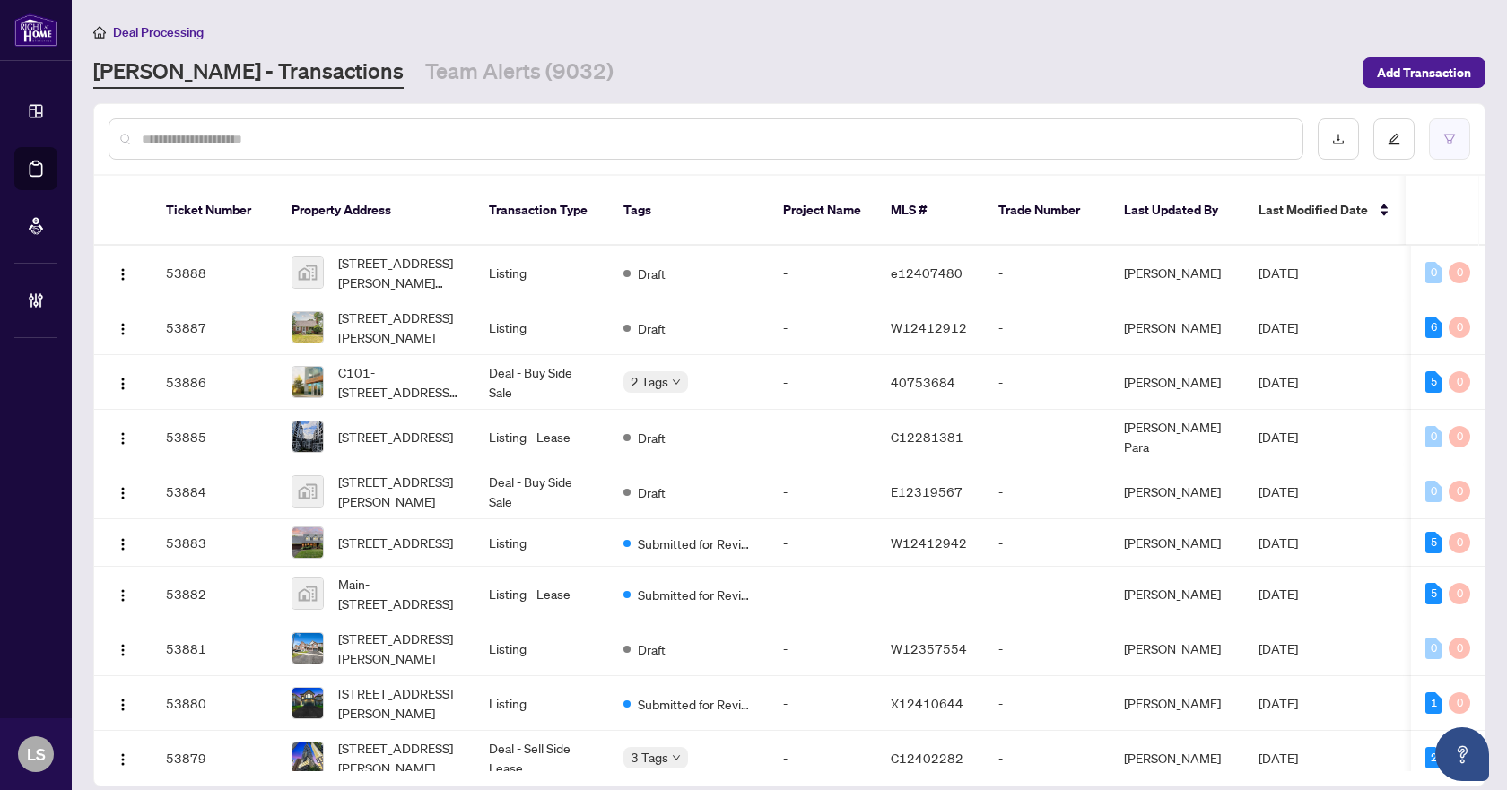
click at [1453, 140] on icon "filter" at bounding box center [1450, 139] width 13 height 13
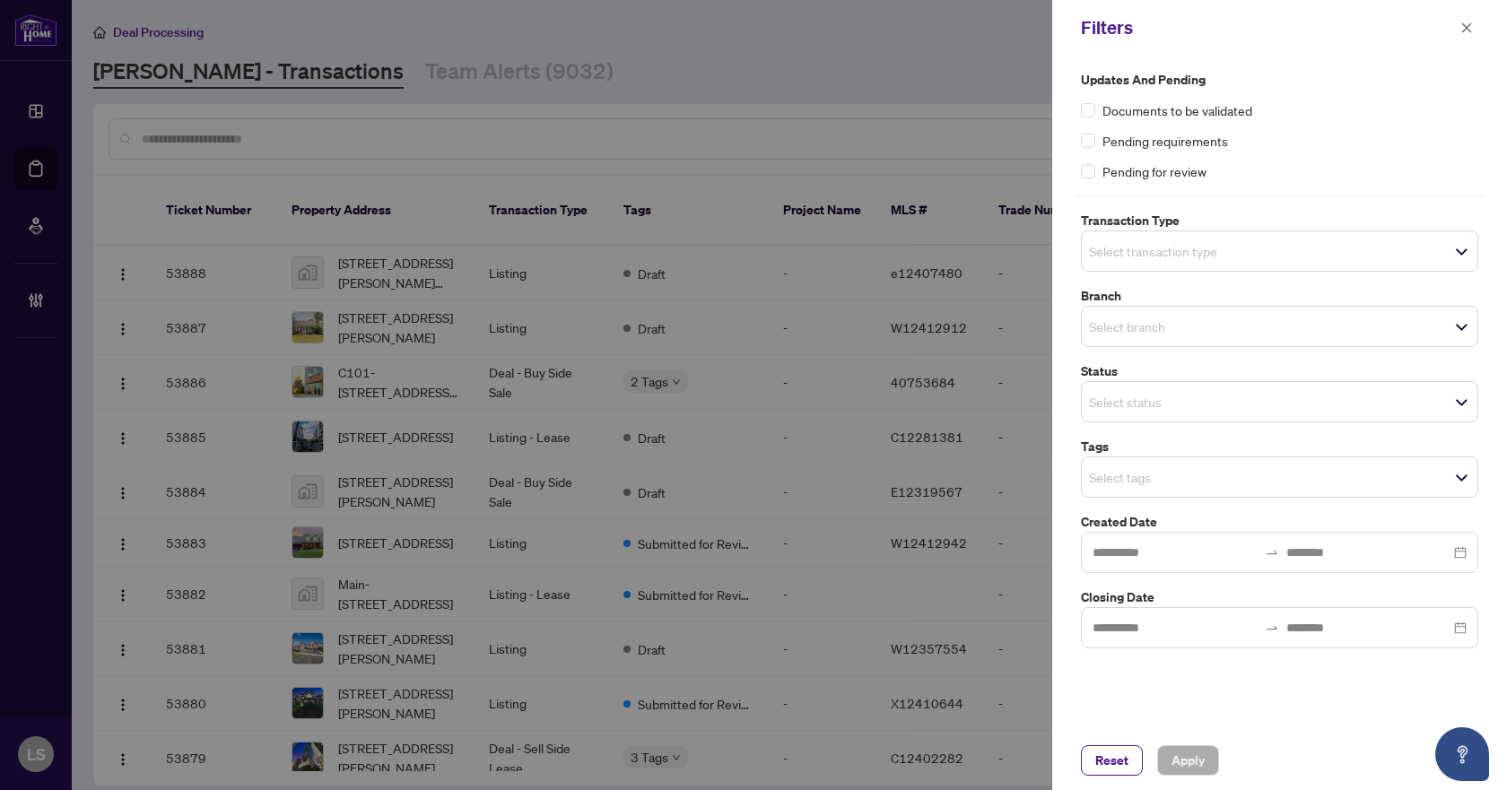
click at [1271, 255] on span "Select transaction type" at bounding box center [1280, 251] width 396 height 25
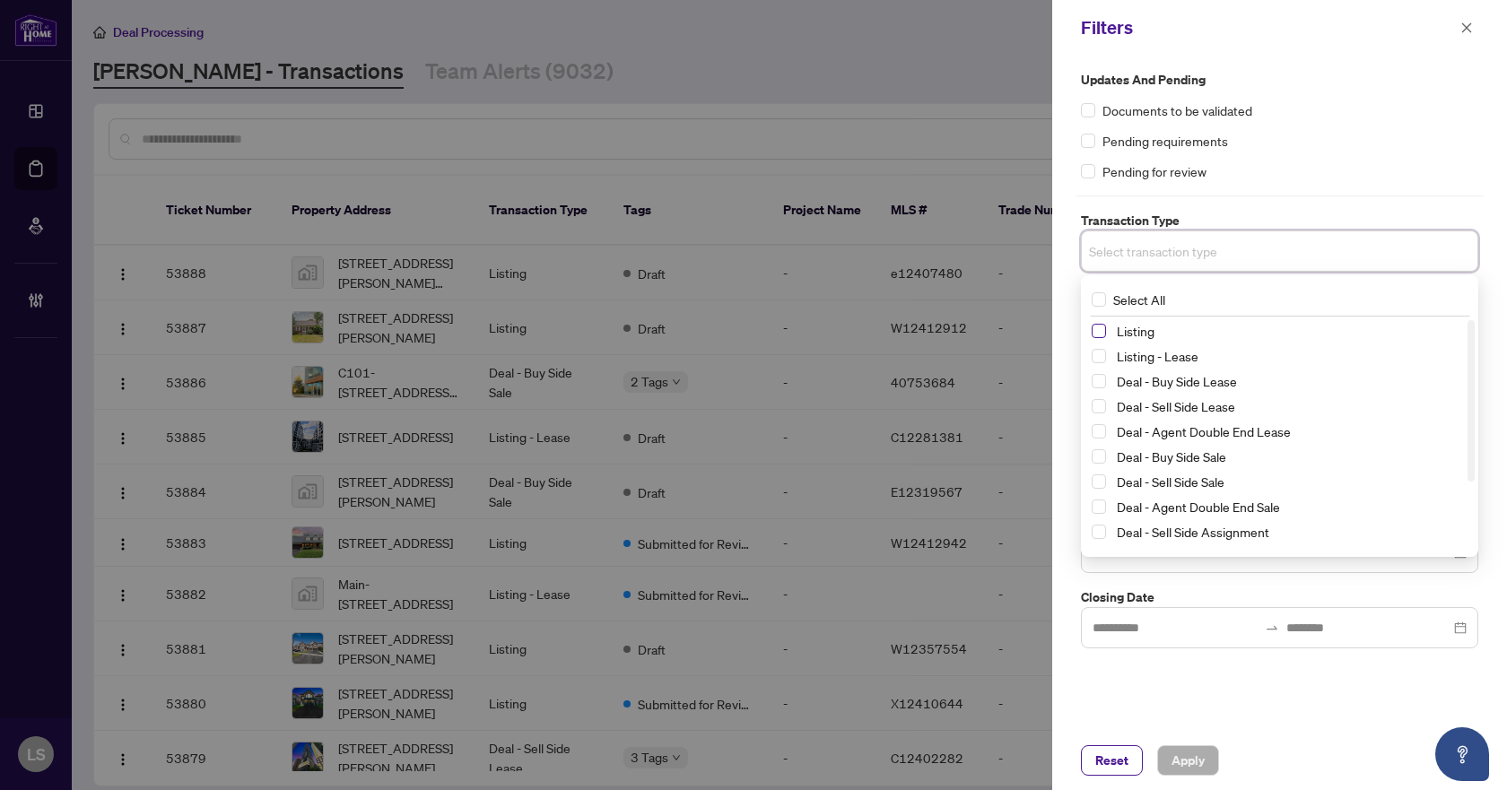
click at [1104, 331] on span "Select Listing" at bounding box center [1099, 331] width 14 height 14
click at [1098, 362] on span "Select Listing - Lease" at bounding box center [1099, 360] width 14 height 14
click at [1316, 77] on label "Updates and Pending" at bounding box center [1279, 80] width 397 height 20
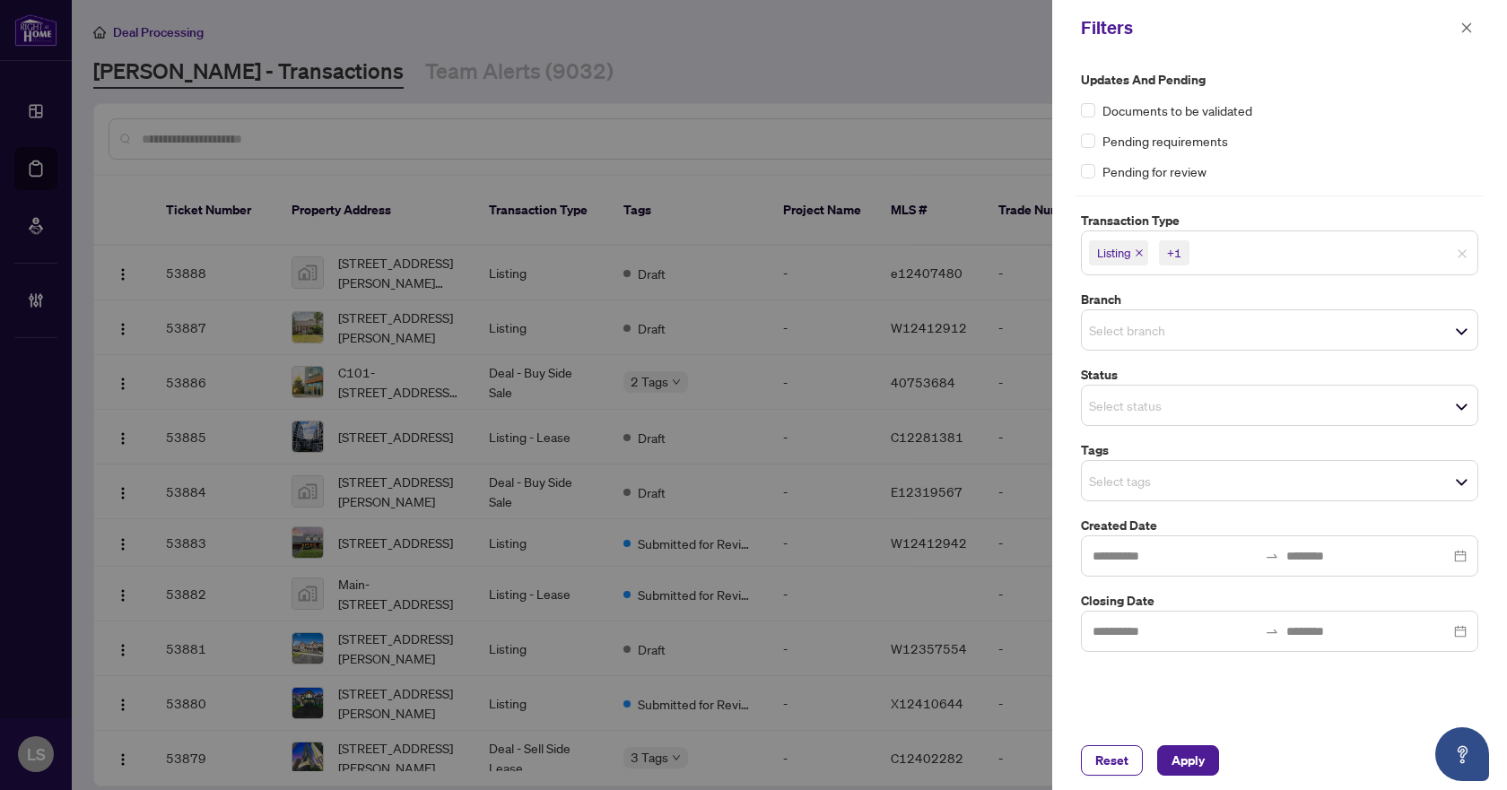
click at [1203, 322] on input "search" at bounding box center [1152, 330] width 126 height 22
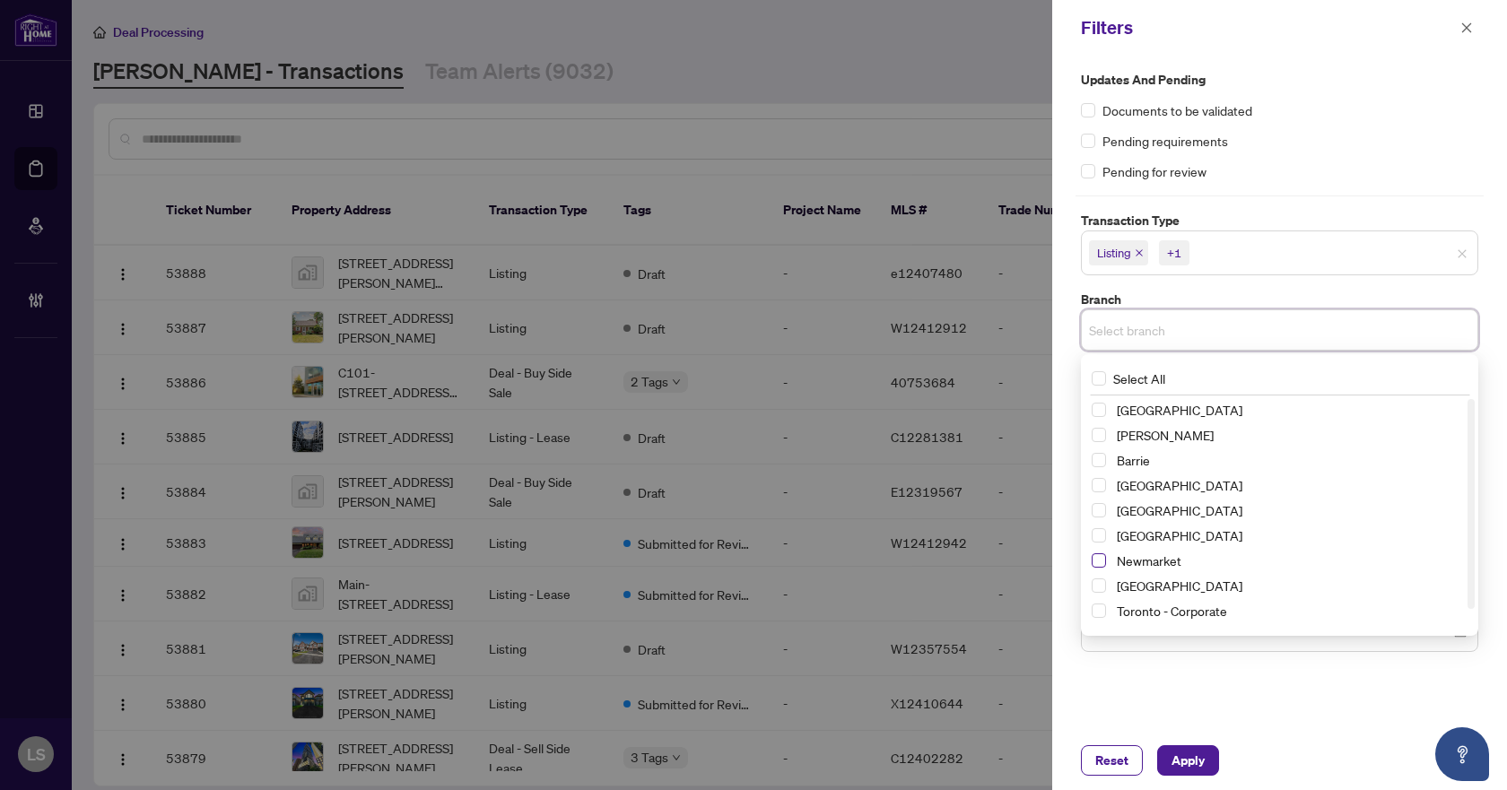
click at [1097, 558] on span "Select Newmarket" at bounding box center [1099, 561] width 14 height 14
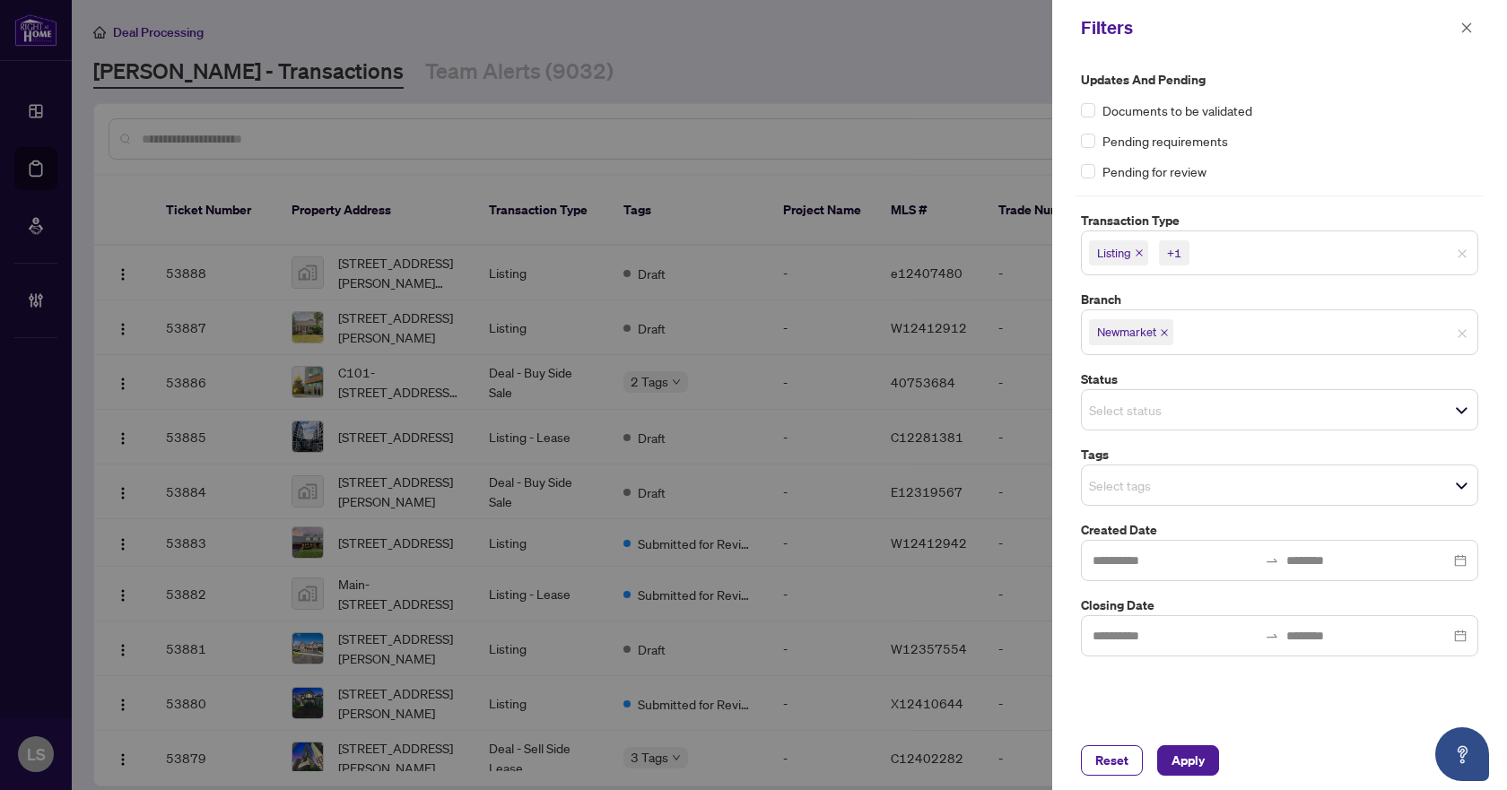
click at [1336, 136] on div "Pending requirements" at bounding box center [1279, 141] width 397 height 20
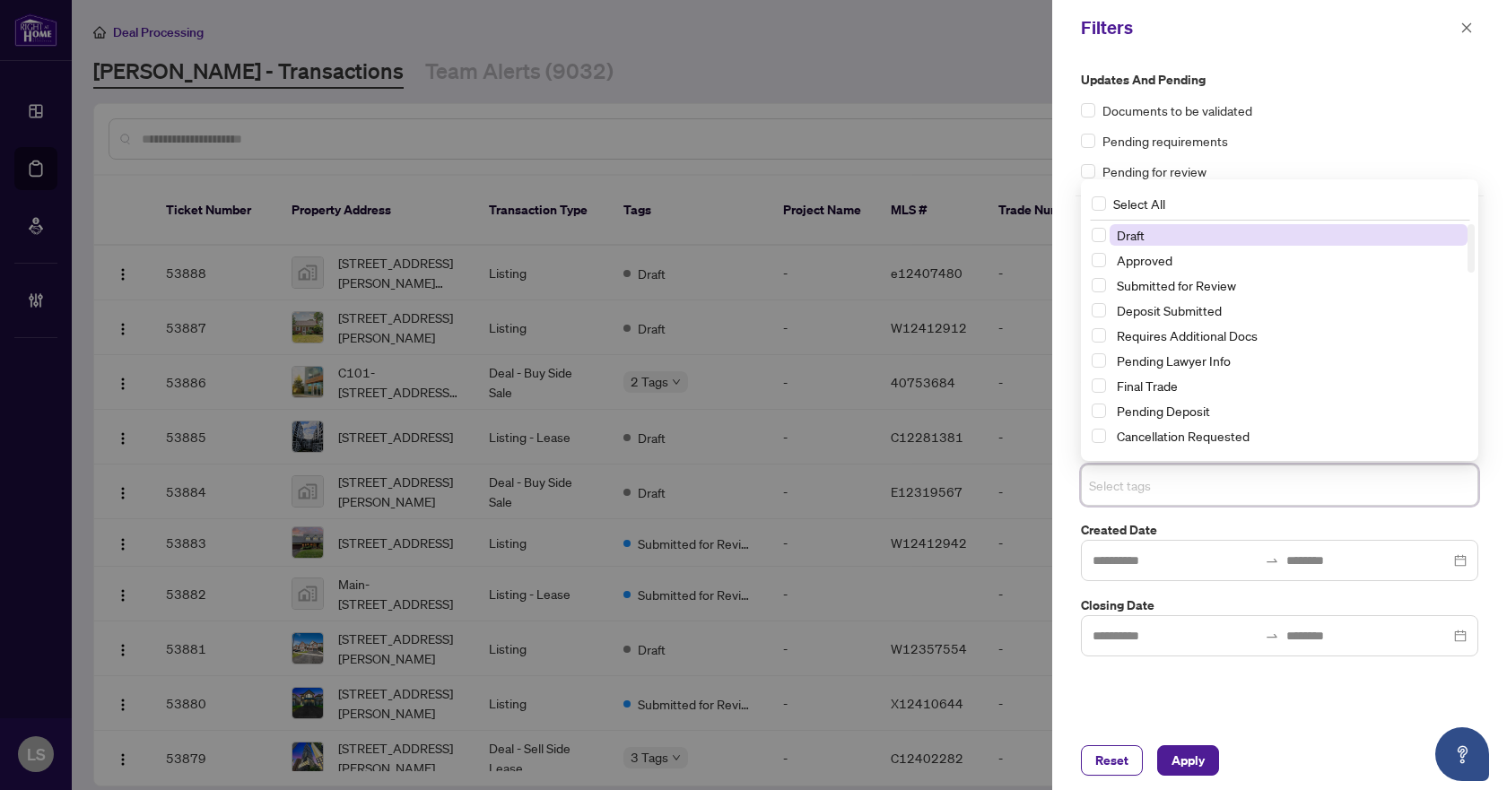
click at [1135, 495] on input "search" at bounding box center [1152, 486] width 126 height 22
click at [1100, 290] on span "Select Submitted for Review" at bounding box center [1099, 285] width 14 height 14
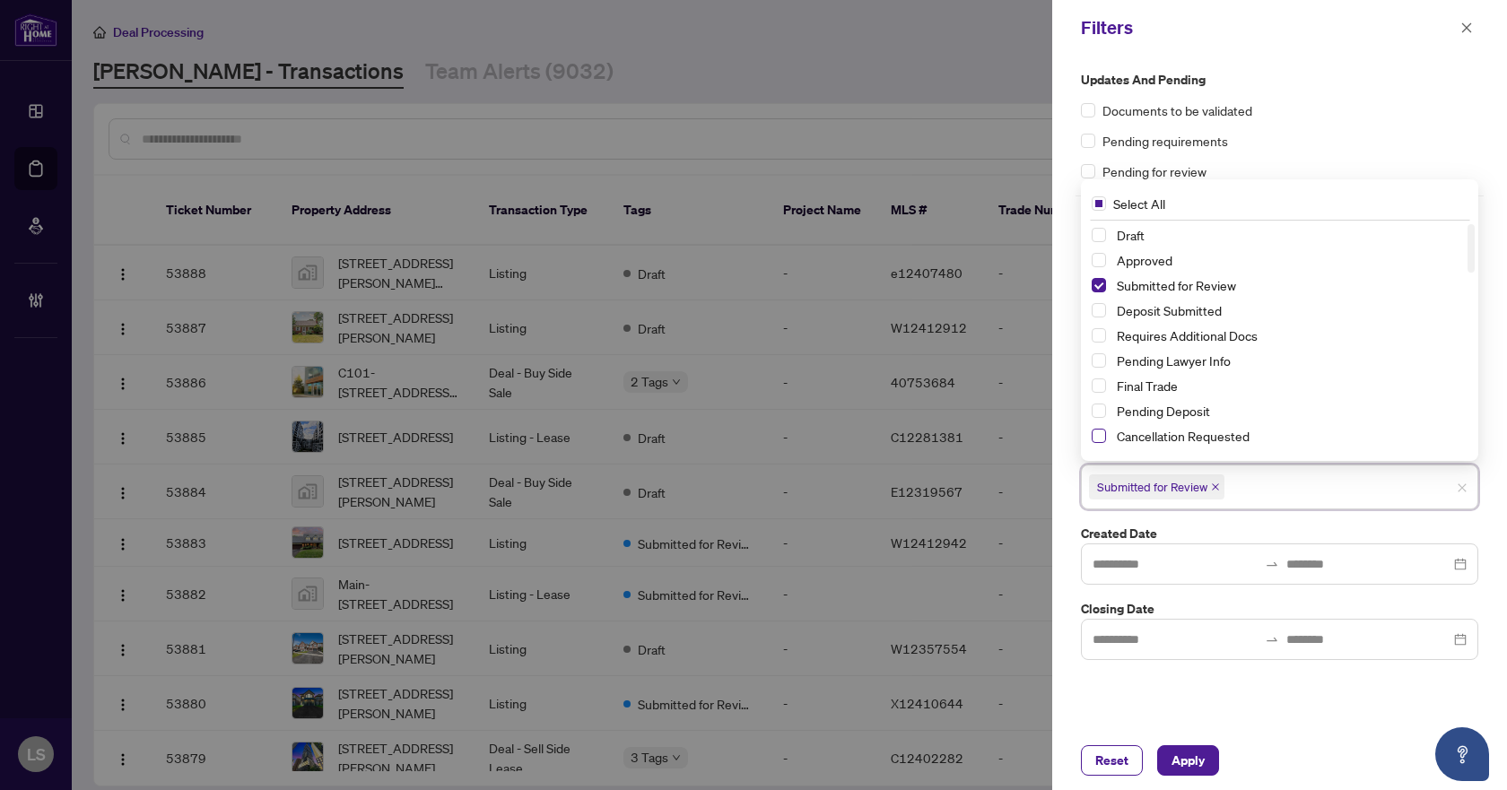
click at [1102, 437] on span "Select Cancellation Requested" at bounding box center [1099, 436] width 14 height 14
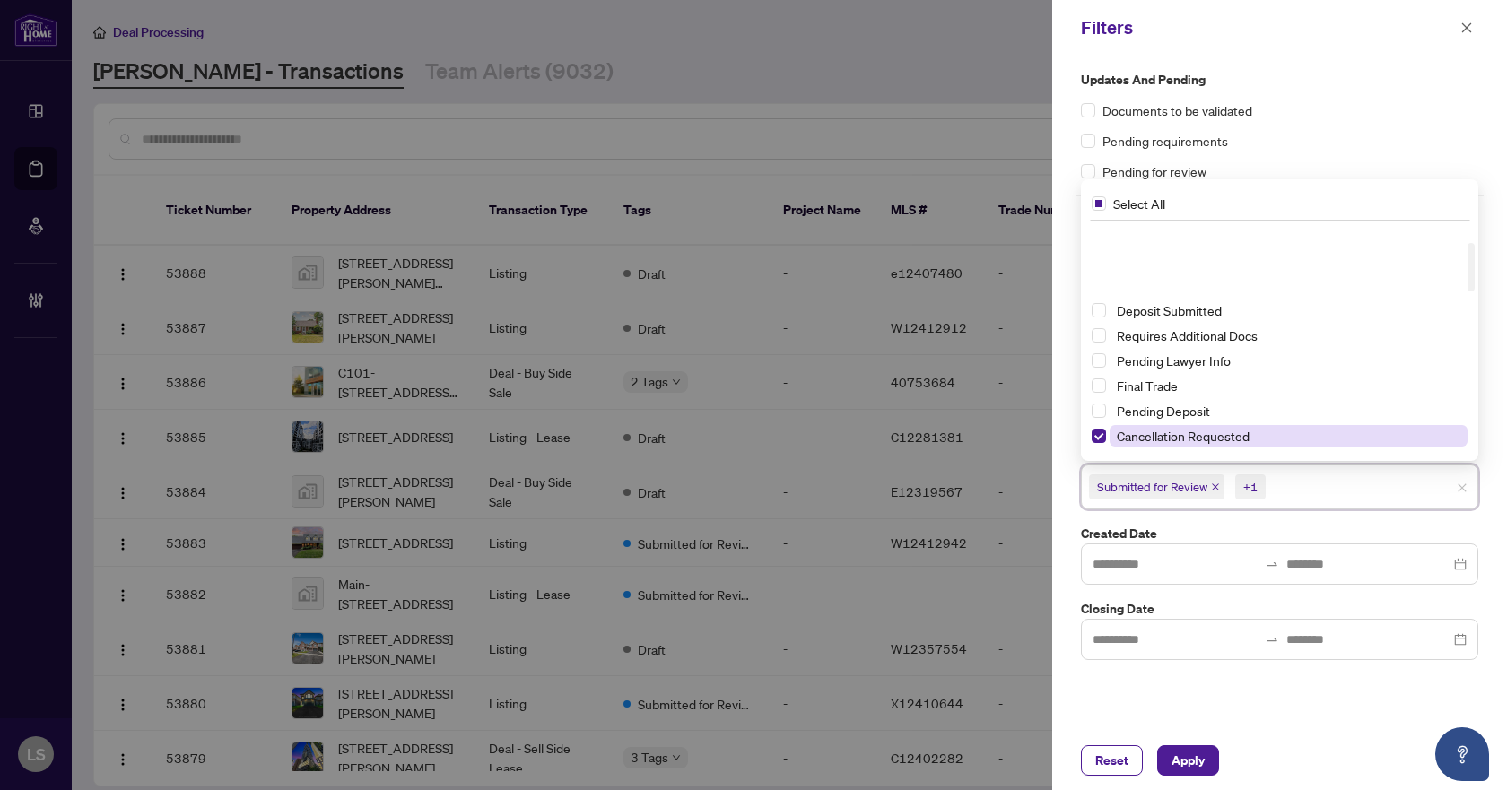
scroll to position [90, 0]
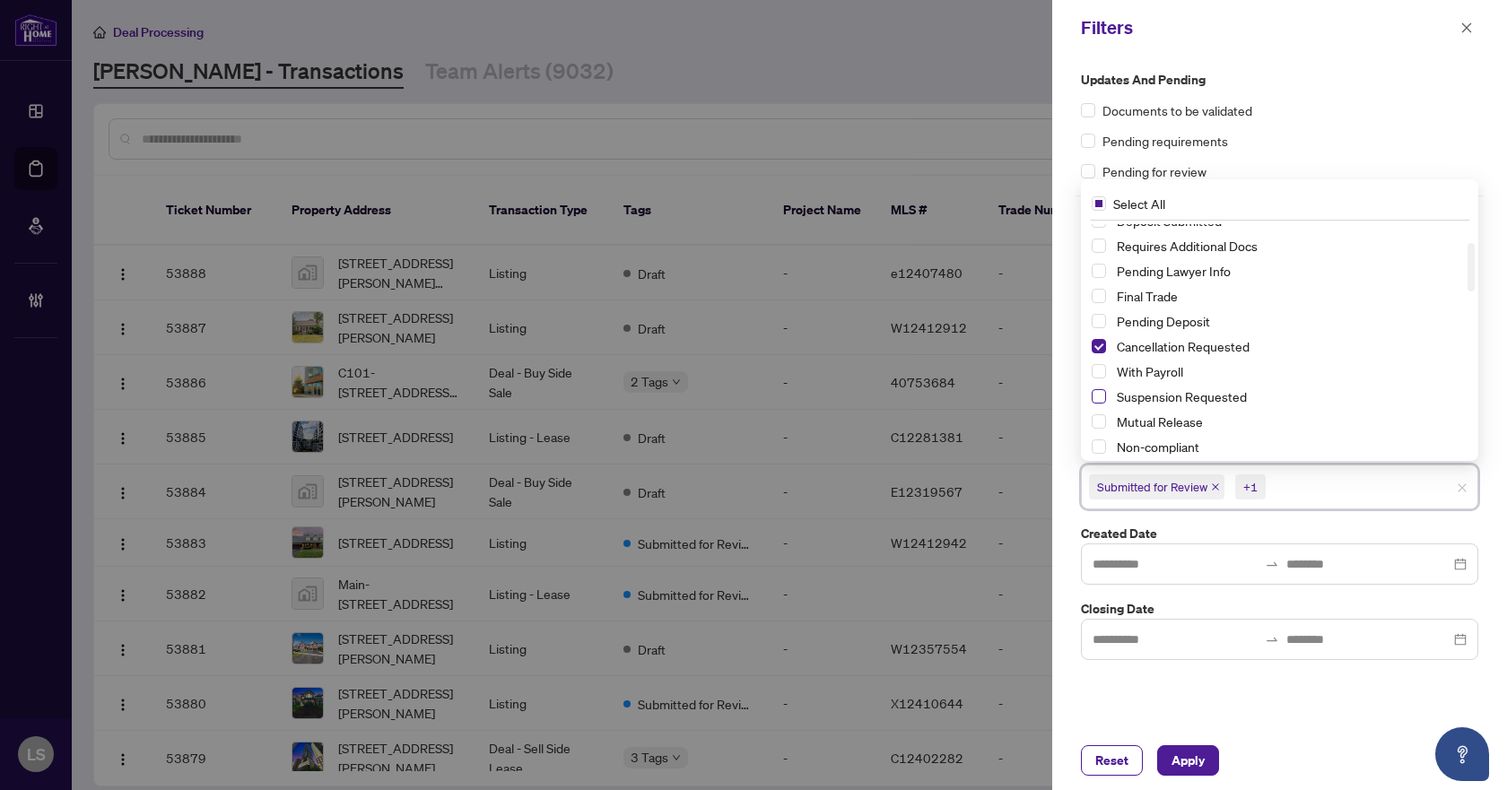
click at [1096, 393] on span "Select Suspension Requested" at bounding box center [1099, 396] width 14 height 14
click at [1182, 761] on span "Apply" at bounding box center [1188, 761] width 33 height 29
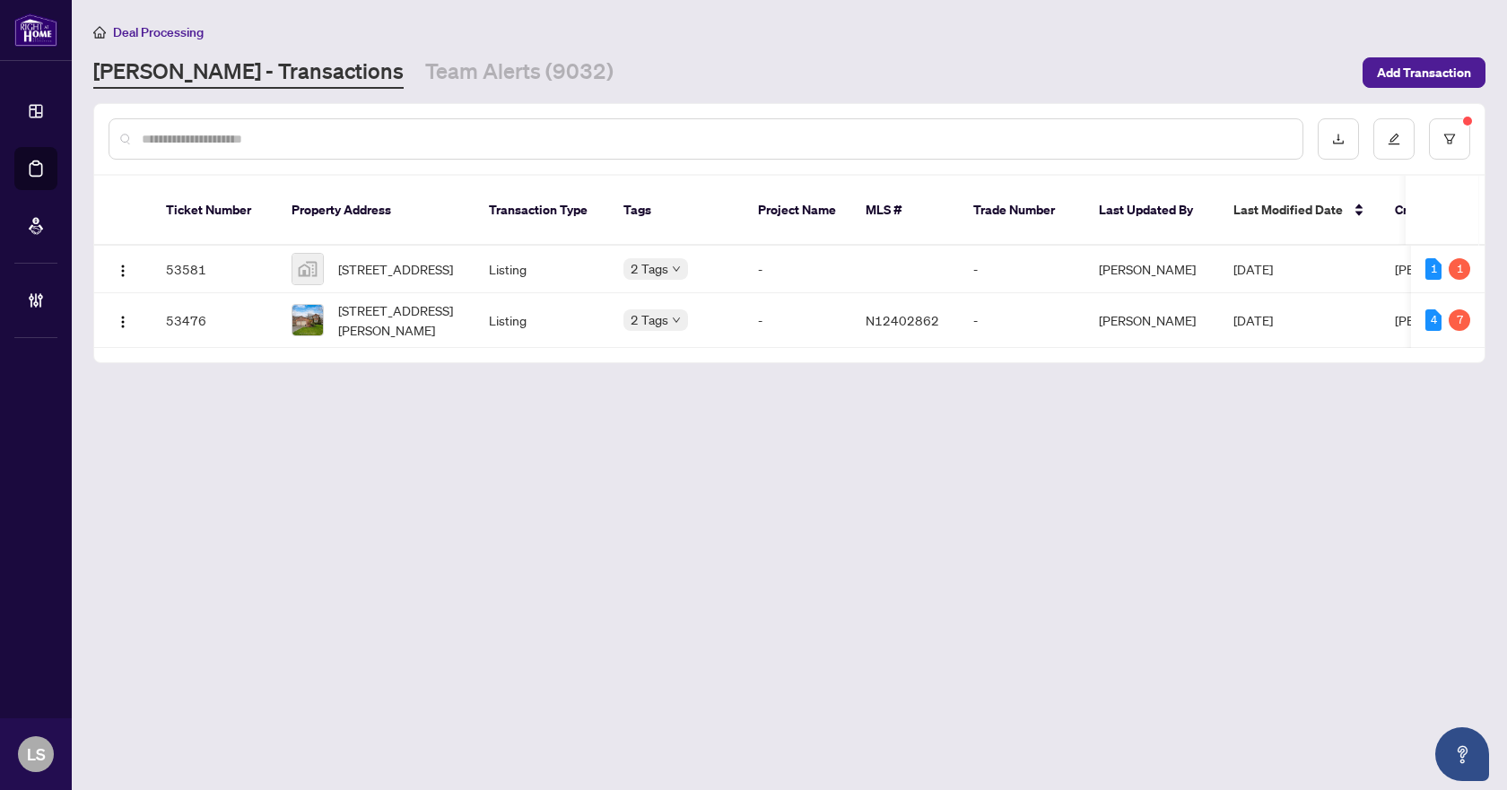
click at [1038, 554] on main "Deal Processing [PERSON_NAME] - Transactions Team Alerts (9032) Add Transaction…" at bounding box center [790, 395] width 1436 height 790
click at [1460, 140] on button "button" at bounding box center [1449, 138] width 41 height 41
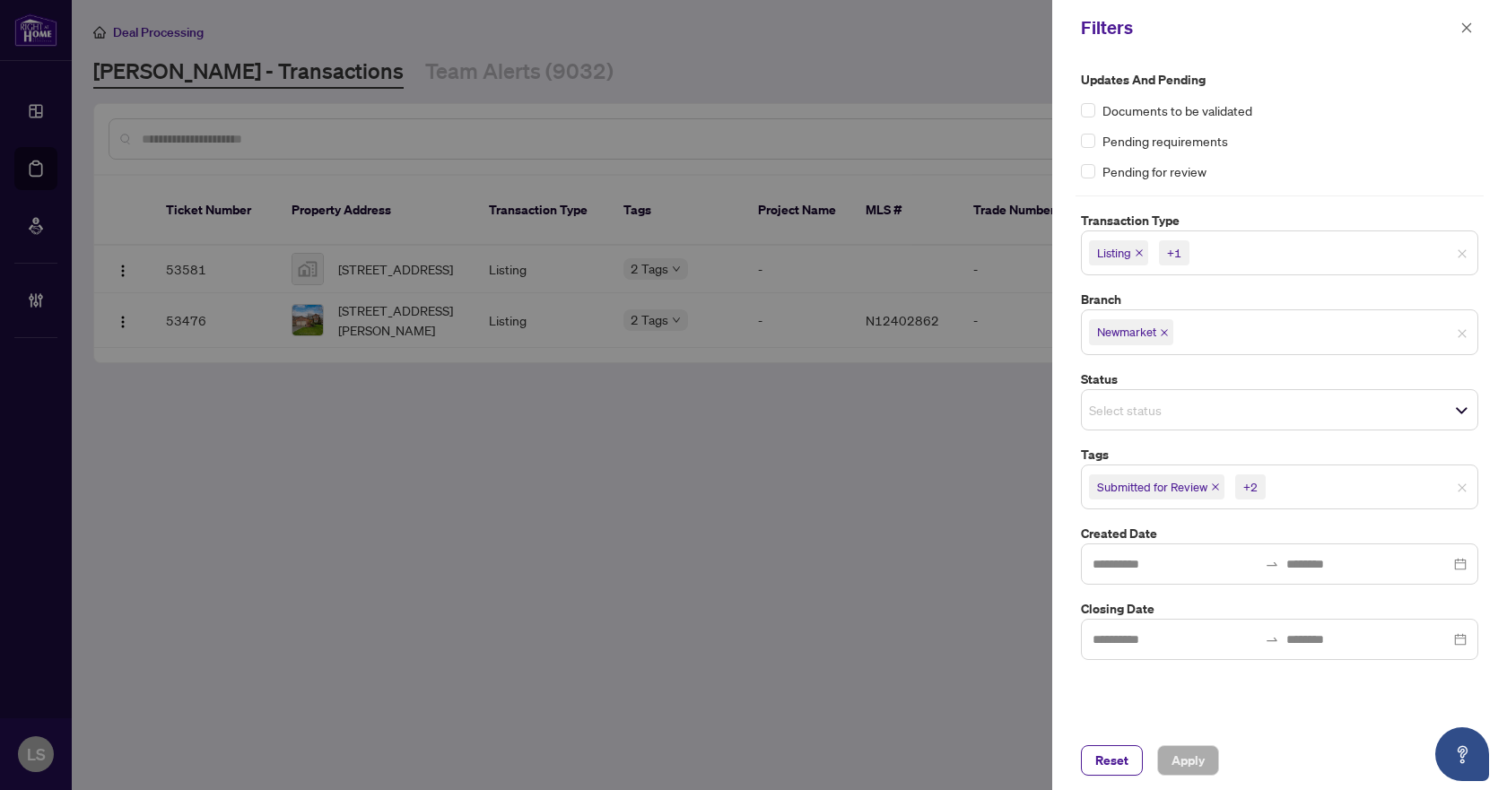
click at [710, 527] on div at bounding box center [753, 395] width 1507 height 790
click at [1110, 755] on span "Reset" at bounding box center [1112, 761] width 33 height 29
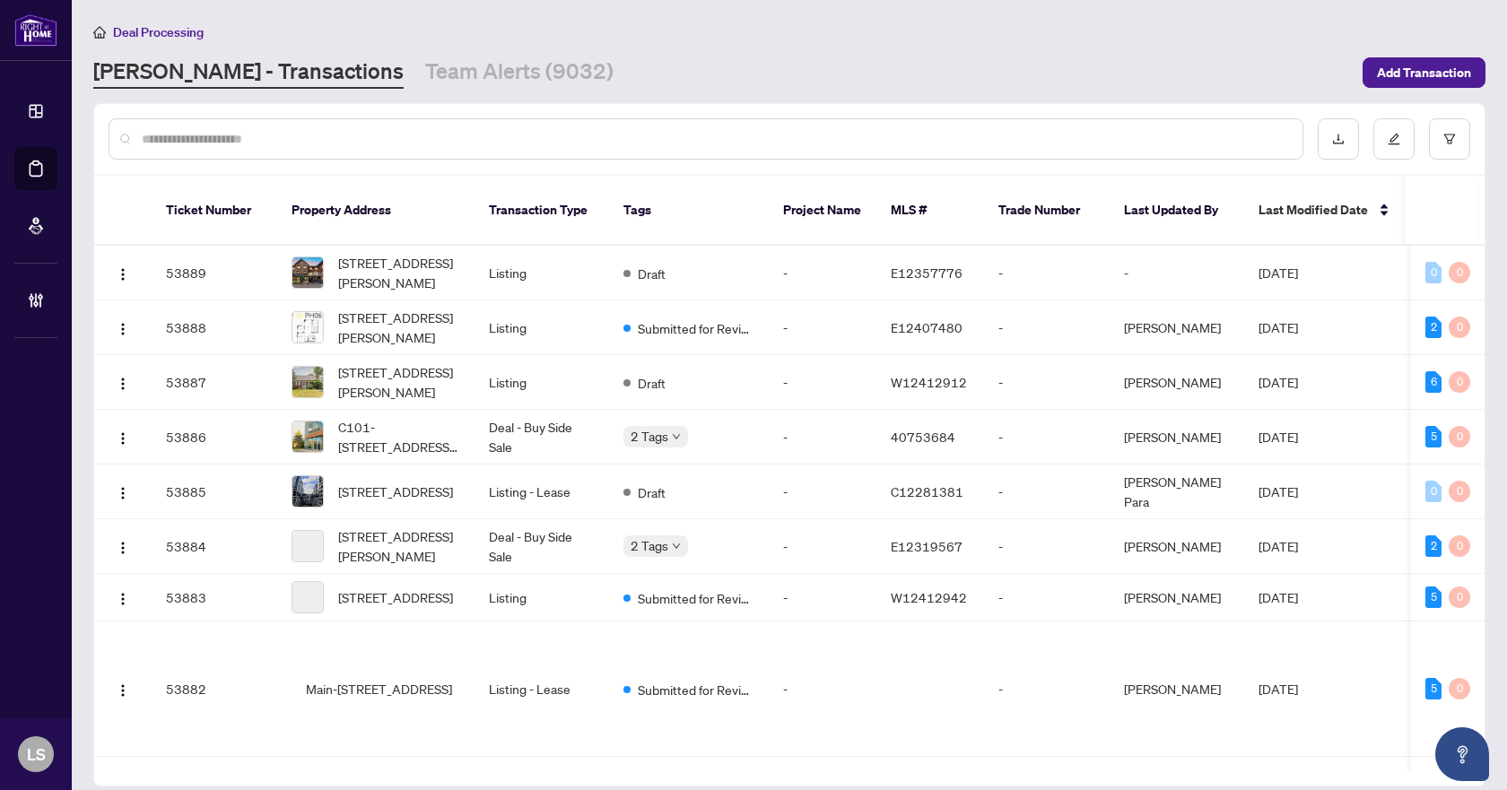
click at [514, 144] on input "text" at bounding box center [715, 139] width 1147 height 20
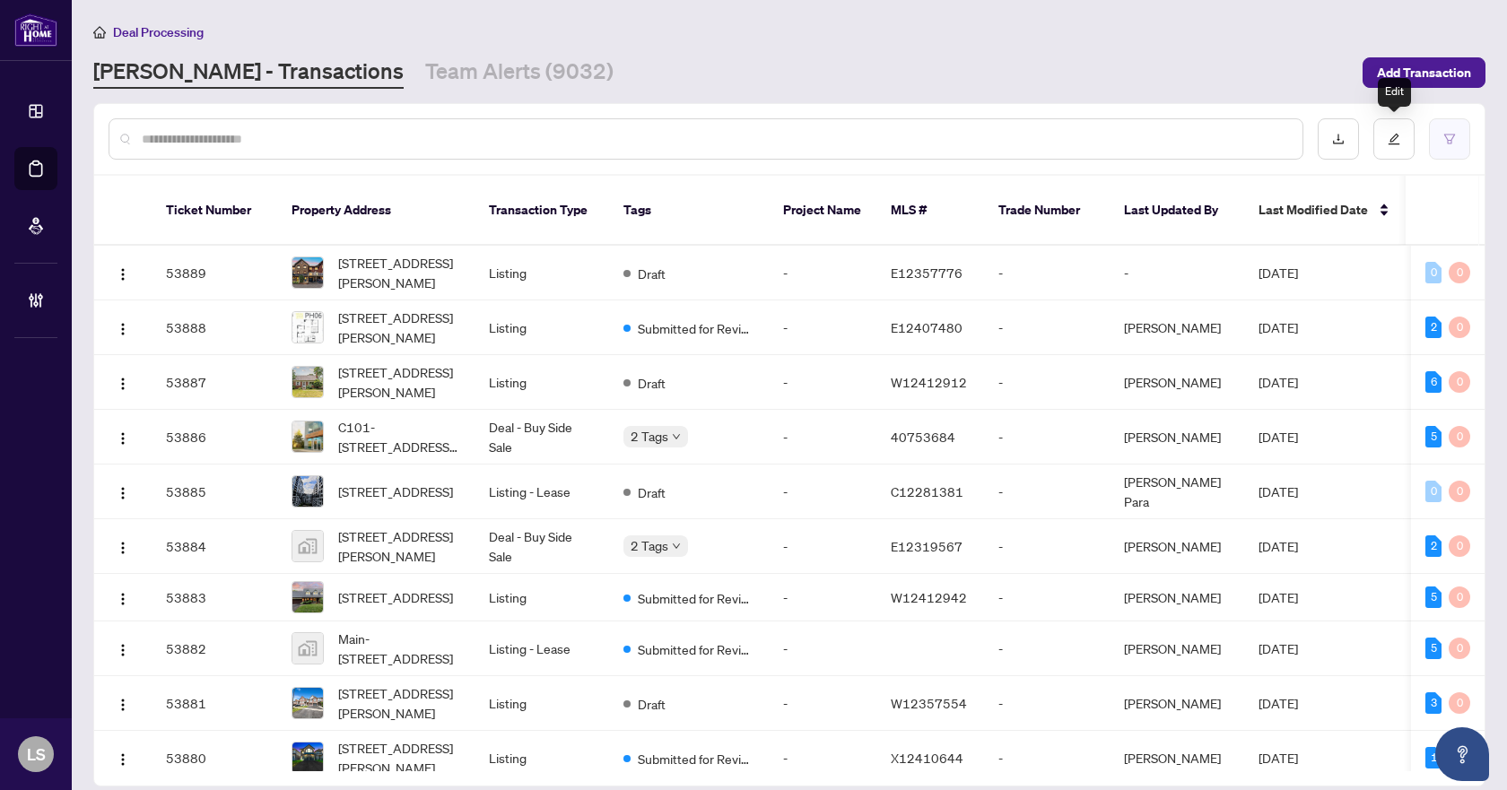
click at [1445, 129] on button "button" at bounding box center [1449, 138] width 41 height 41
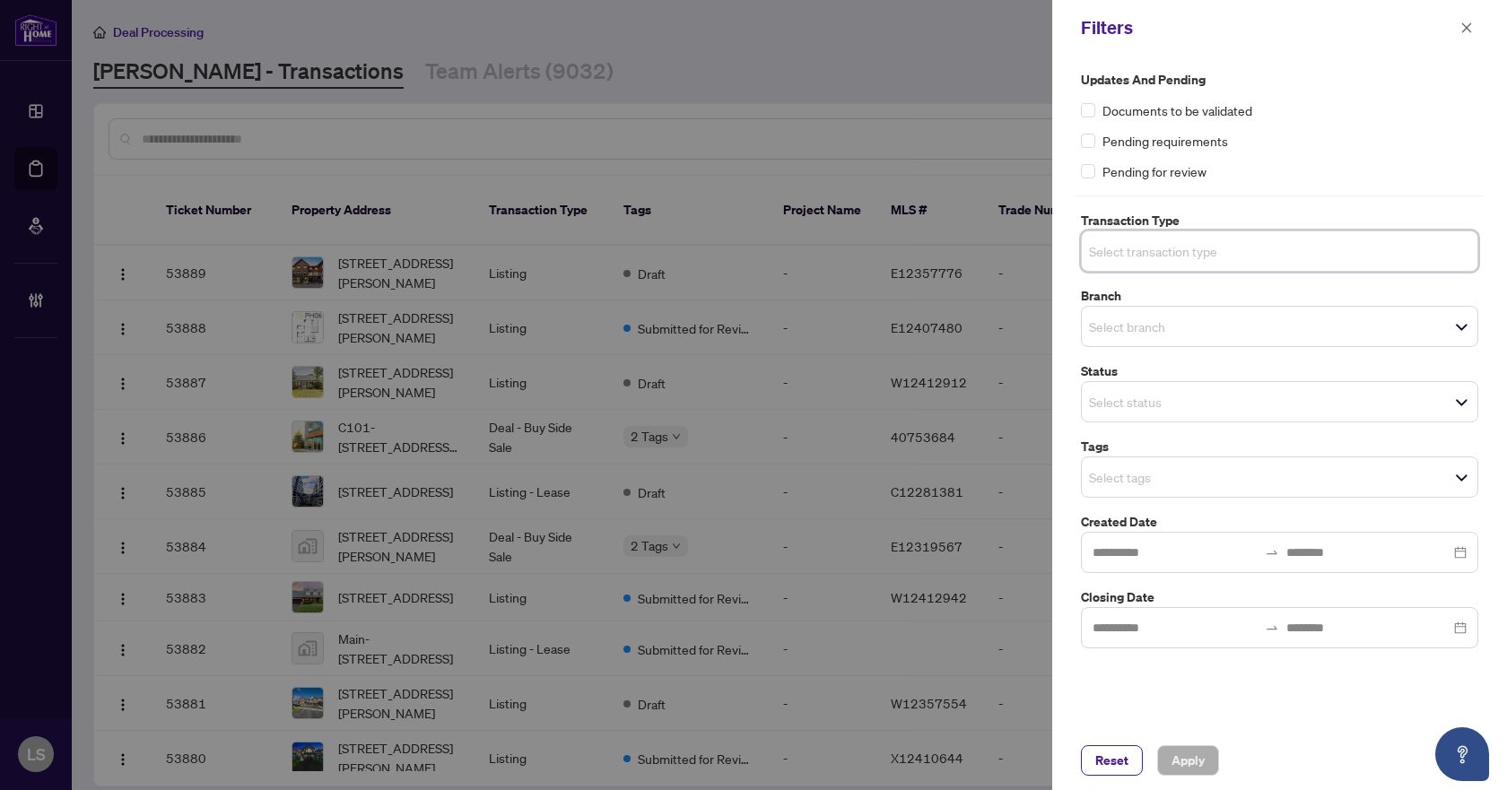
drag, startPoint x: 1134, startPoint y: 245, endPoint x: 1140, endPoint y: 272, distance: 27.6
click at [1133, 244] on input "search" at bounding box center [1152, 251] width 126 height 22
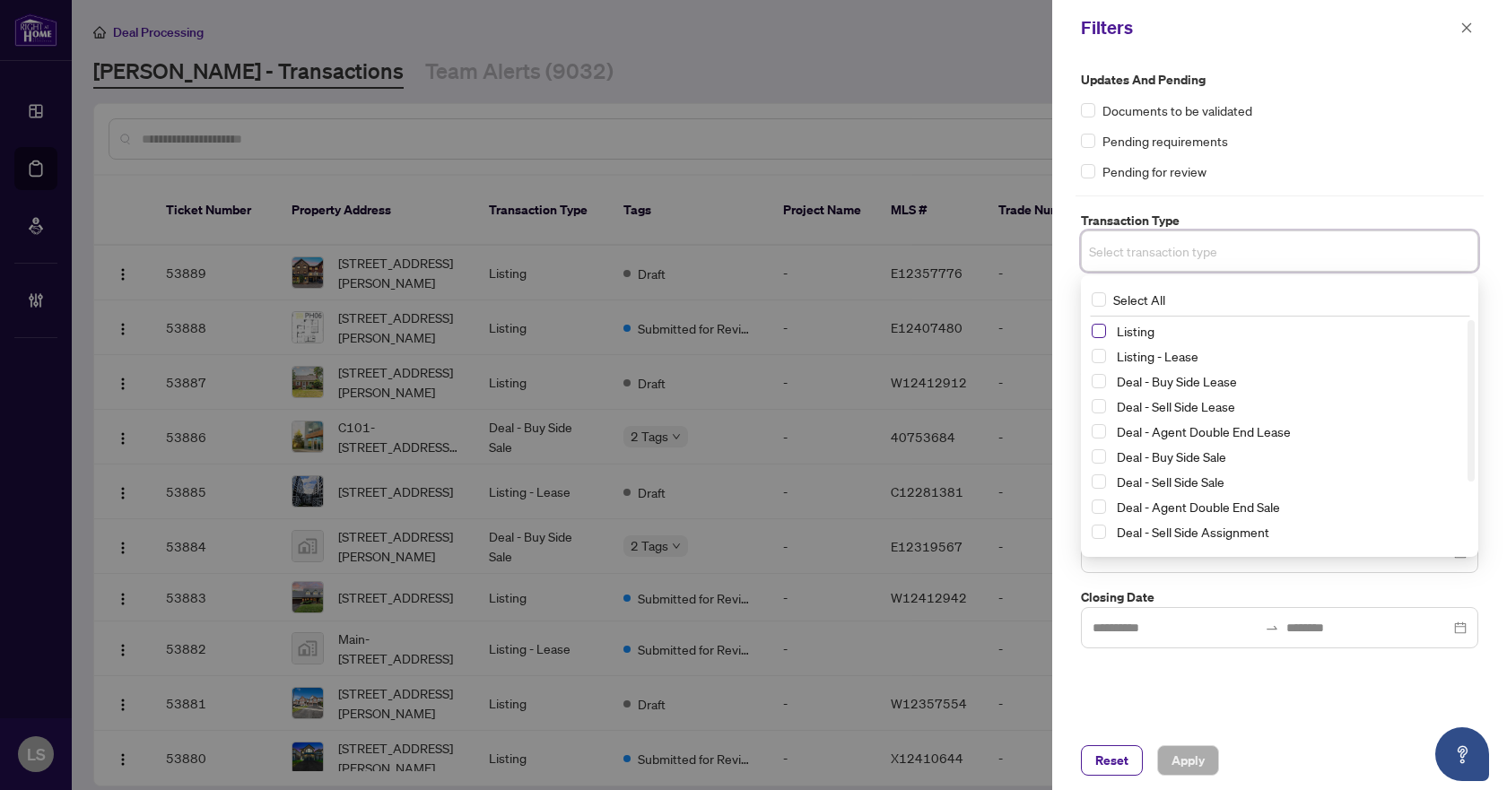
click at [1098, 329] on span "Select Listing" at bounding box center [1099, 331] width 14 height 14
click at [1105, 367] on div "Listing - Lease" at bounding box center [1280, 360] width 376 height 22
click at [1096, 359] on span "Select Listing - Lease" at bounding box center [1099, 360] width 14 height 14
click at [1271, 154] on div "Updates and Pending Documents to be validated Pending requirements Pending for …" at bounding box center [1279, 125] width 397 height 111
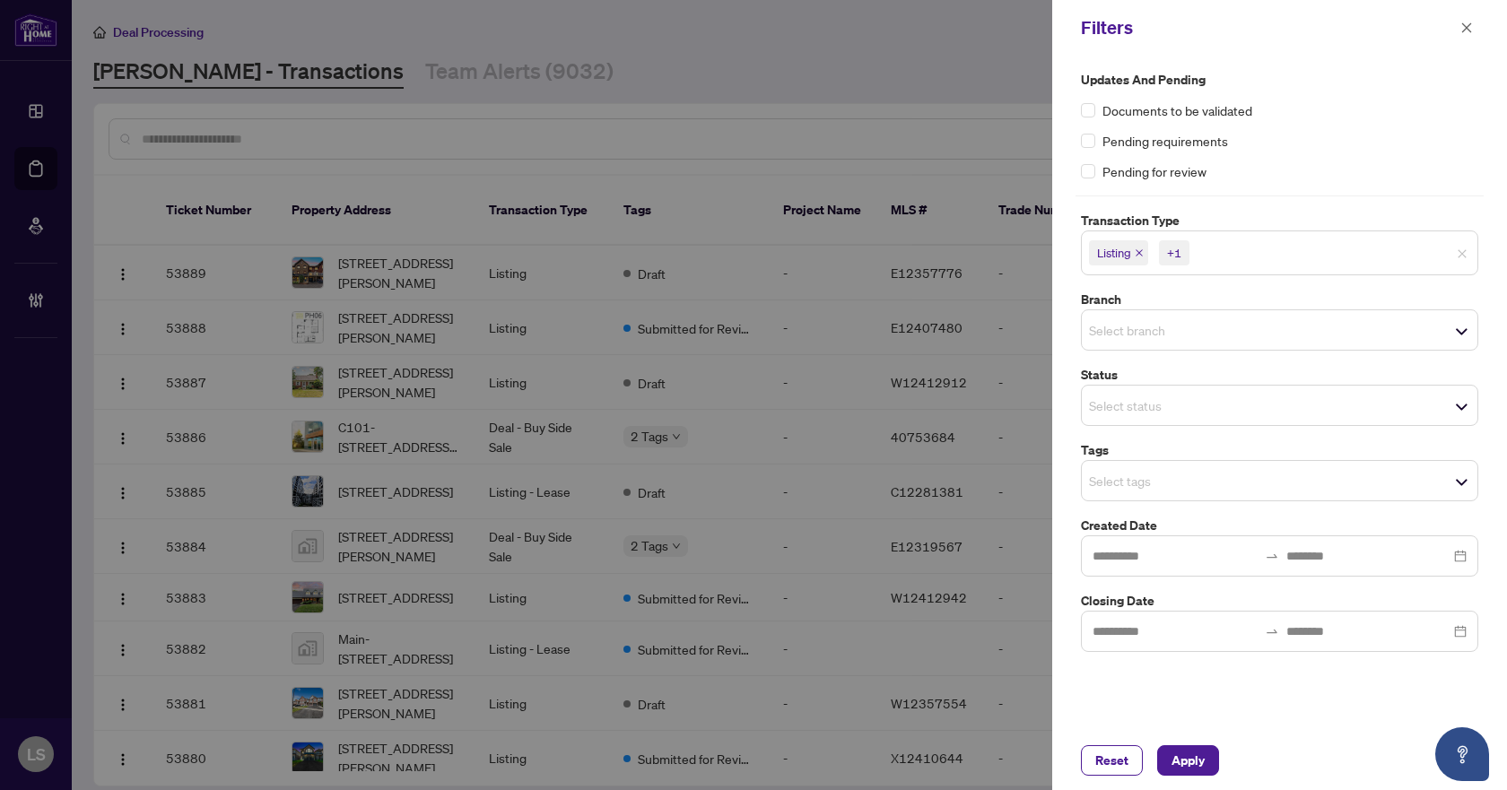
click at [1132, 319] on span "Select branch" at bounding box center [1280, 330] width 396 height 25
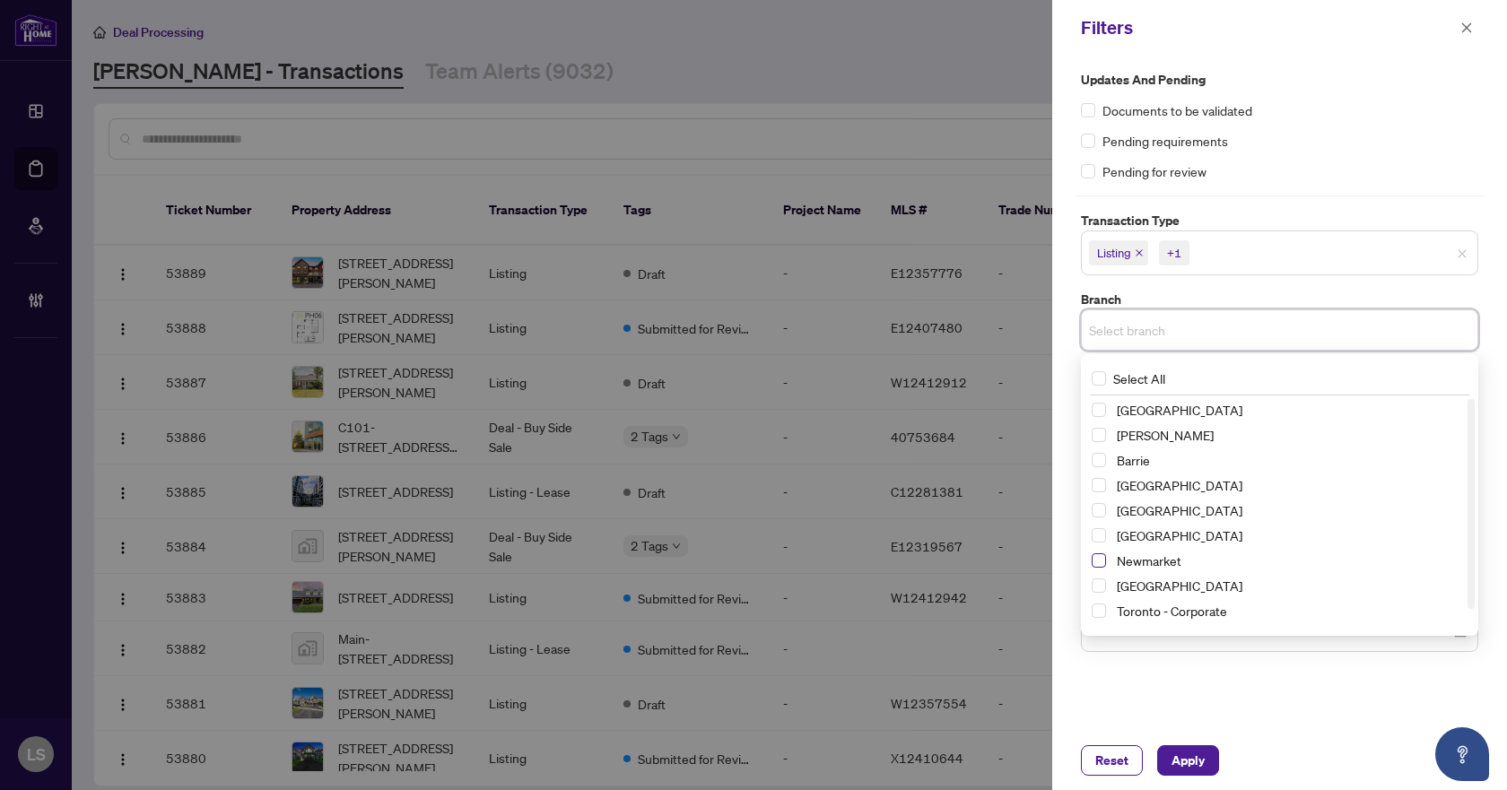
click at [1101, 556] on span "Select Newmarket" at bounding box center [1099, 561] width 14 height 14
click at [1316, 111] on div "Documents to be validated" at bounding box center [1279, 110] width 397 height 20
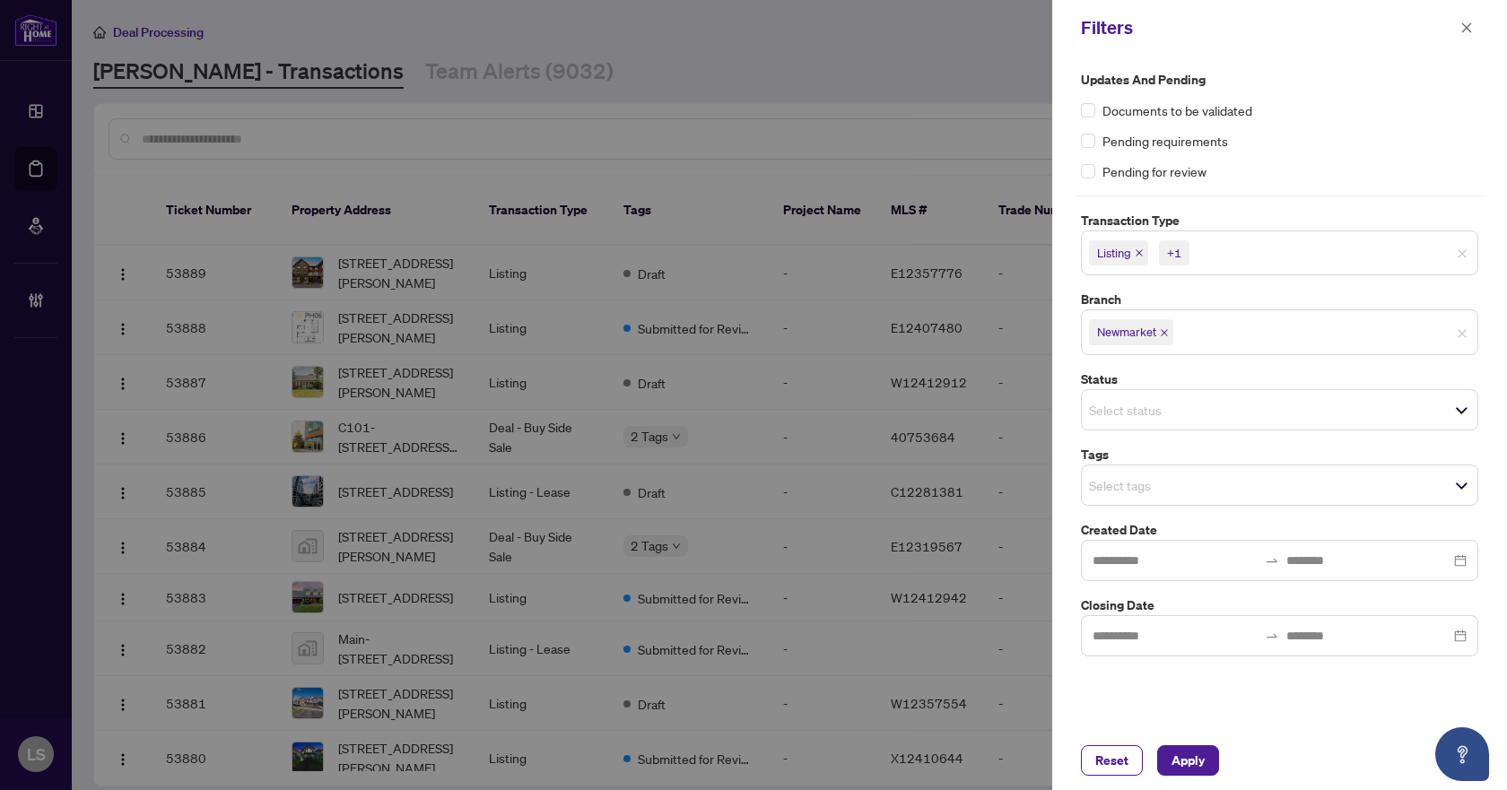
click at [1124, 487] on input "search" at bounding box center [1152, 486] width 126 height 22
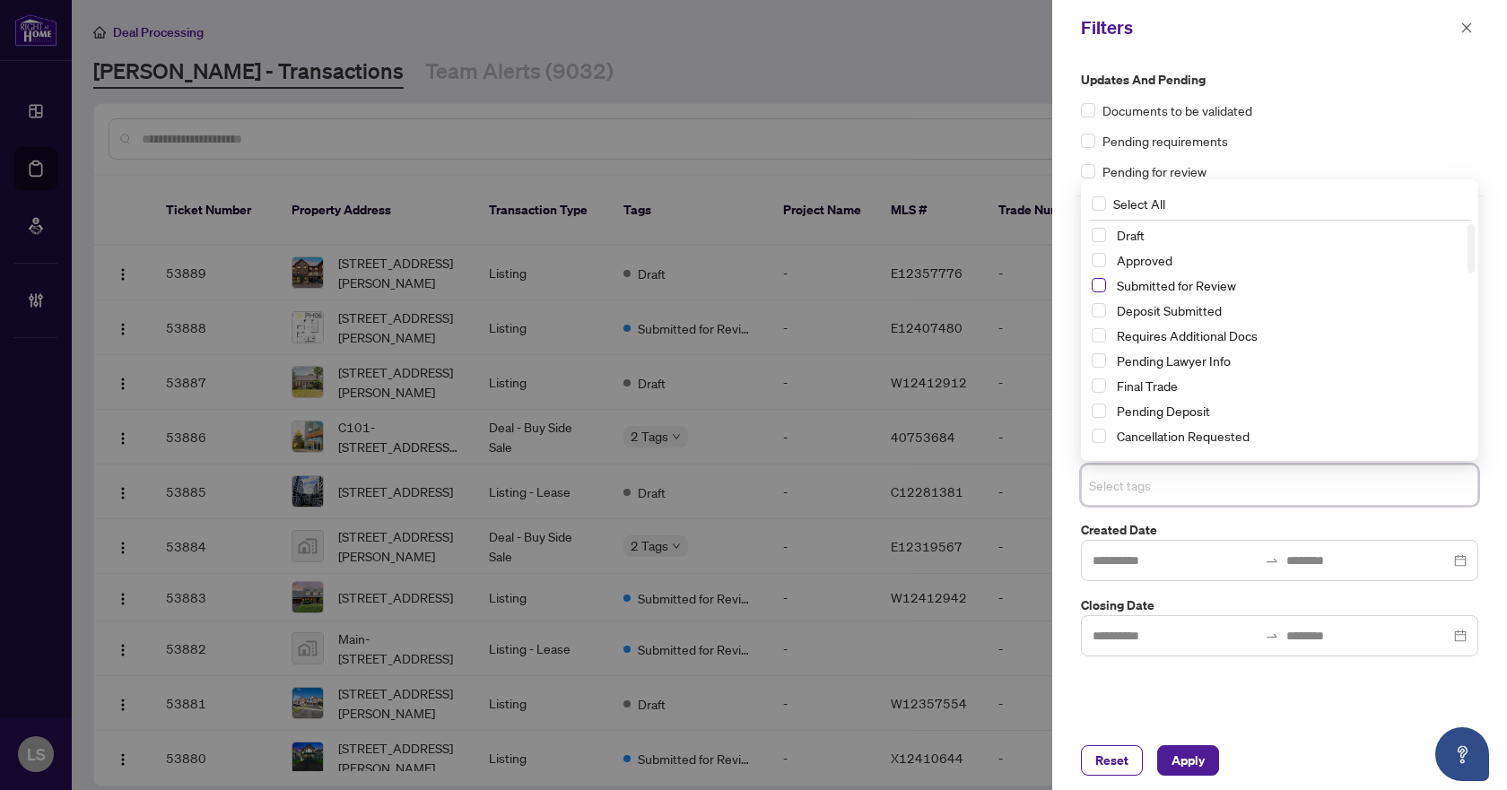
click at [1096, 286] on span "Select Submitted for Review" at bounding box center [1099, 285] width 14 height 14
click at [1102, 435] on span "Select Cancellation Requested" at bounding box center [1099, 436] width 14 height 14
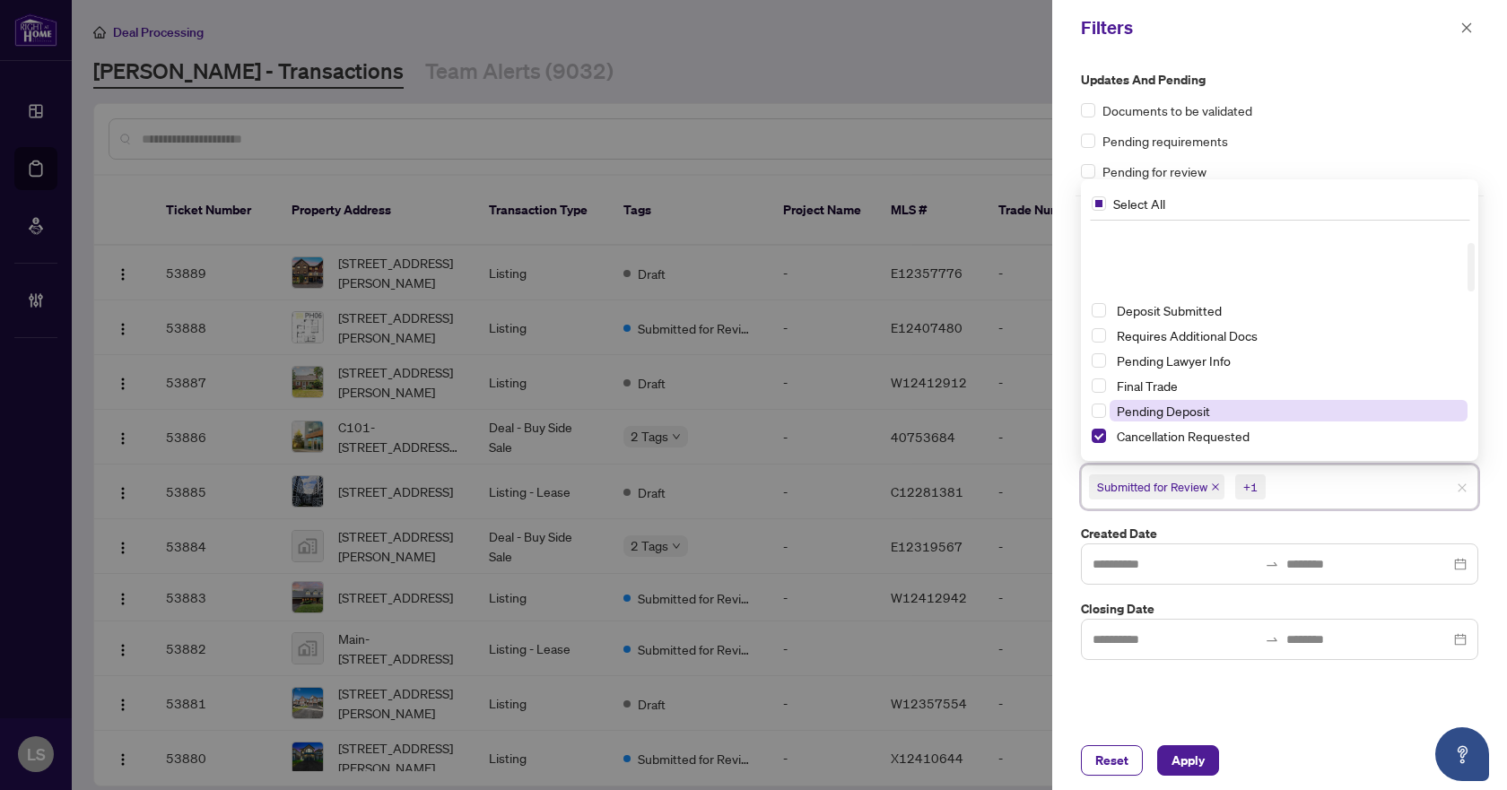
scroll to position [179, 0]
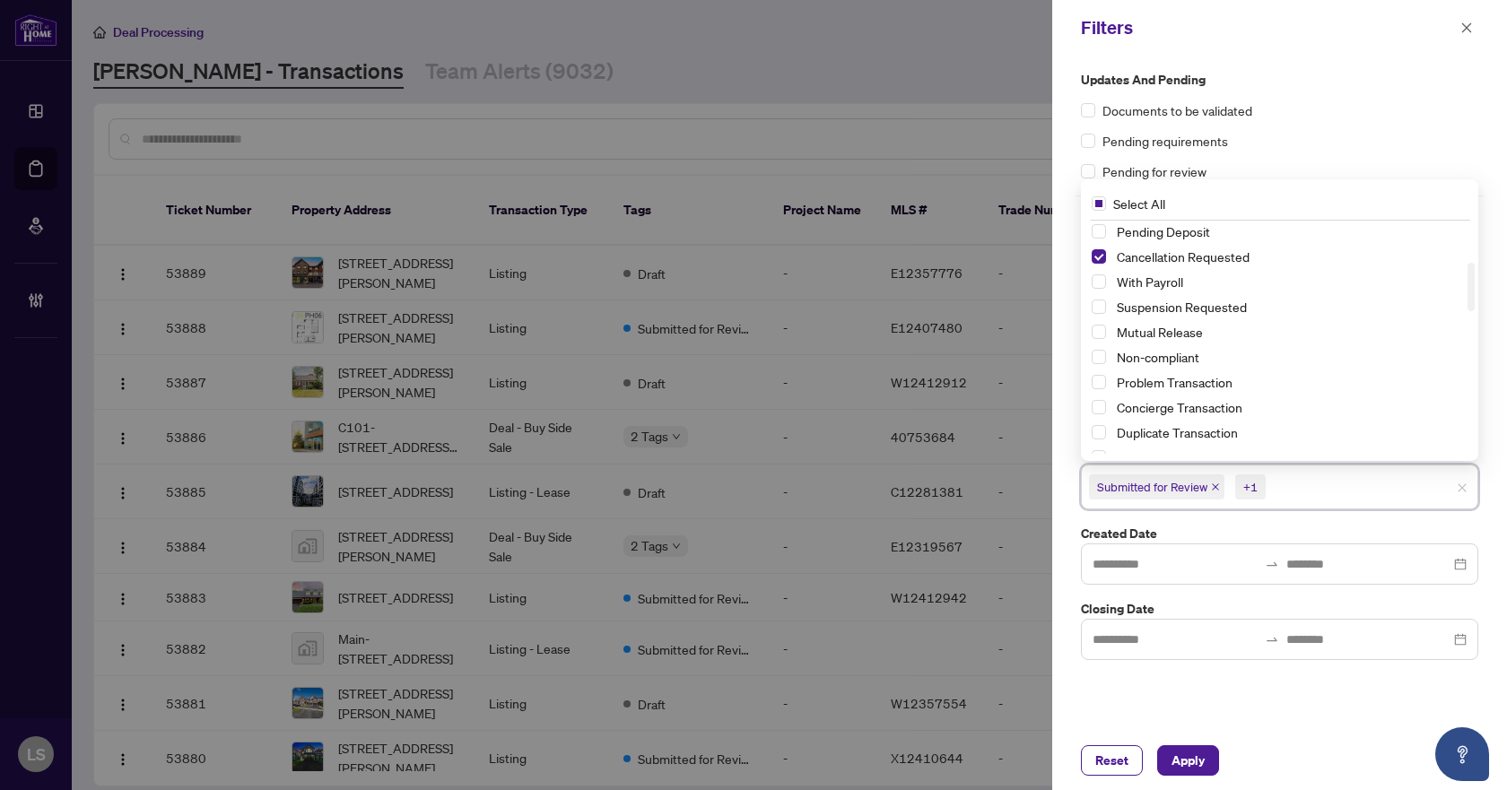
click at [1096, 299] on div "Suspension Requested" at bounding box center [1280, 307] width 376 height 22
click at [1091, 303] on div "Pending Deposit Cancellation Requested With Payroll Suspension Requested Mutual…" at bounding box center [1280, 359] width 390 height 276
click at [1098, 305] on span "Select Suspension Requested" at bounding box center [1099, 307] width 14 height 14
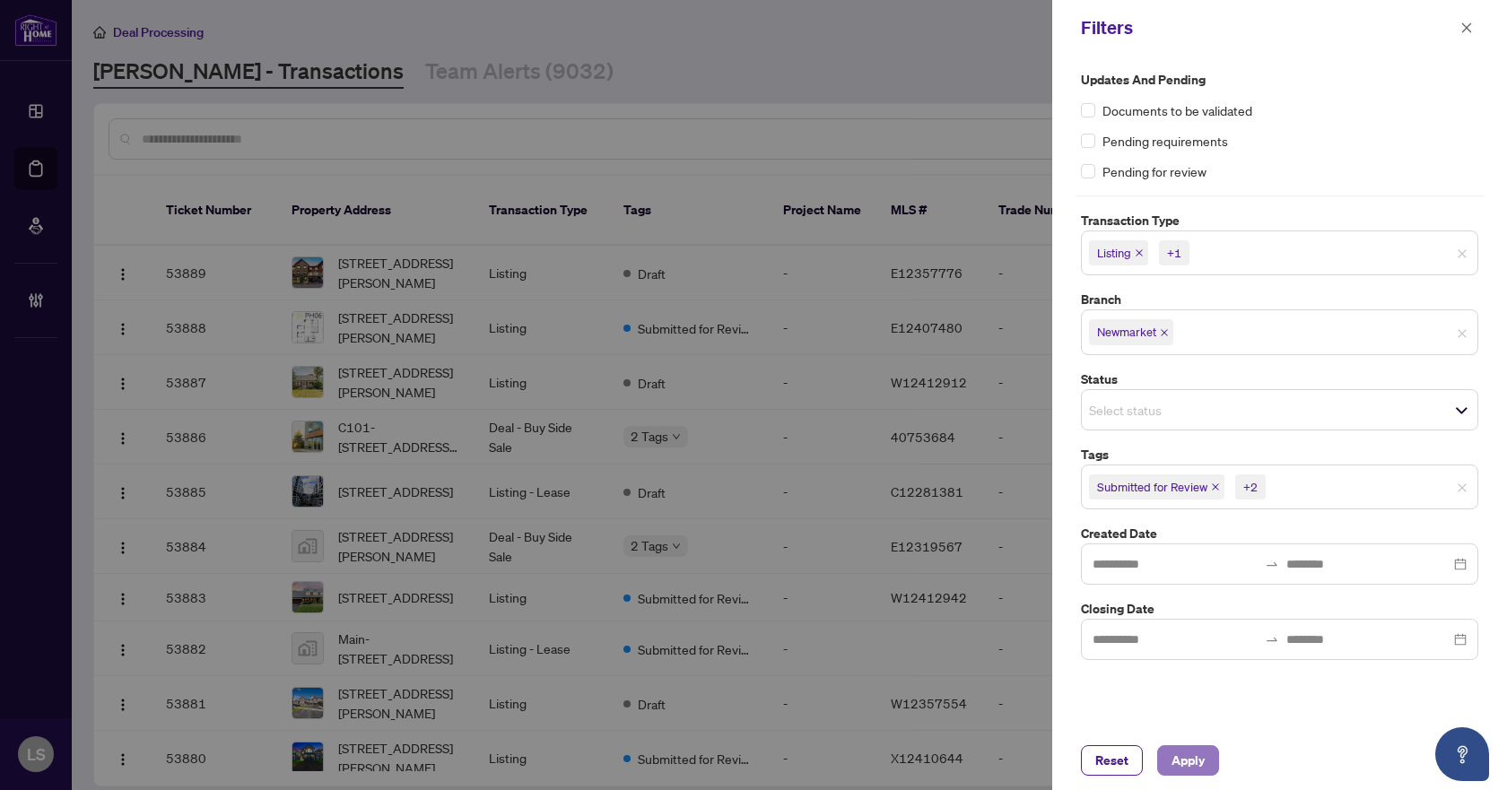
click at [1210, 752] on button "Apply" at bounding box center [1188, 761] width 62 height 31
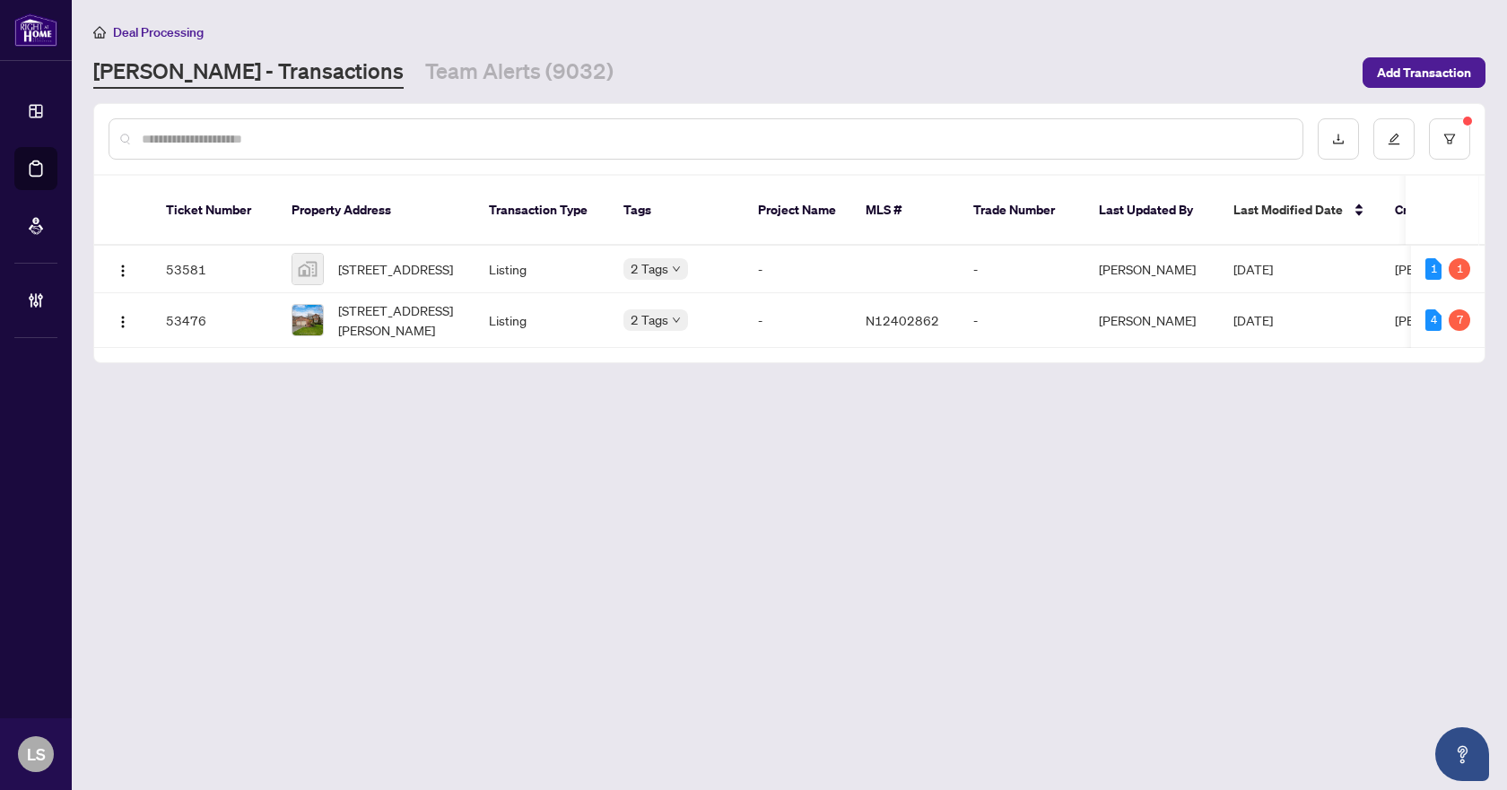
click at [780, 598] on main "Deal Processing [PERSON_NAME] - Transactions Team Alerts (9032) Add Transaction…" at bounding box center [790, 395] width 1436 height 790
click at [397, 259] on span "[STREET_ADDRESS]" at bounding box center [395, 269] width 115 height 20
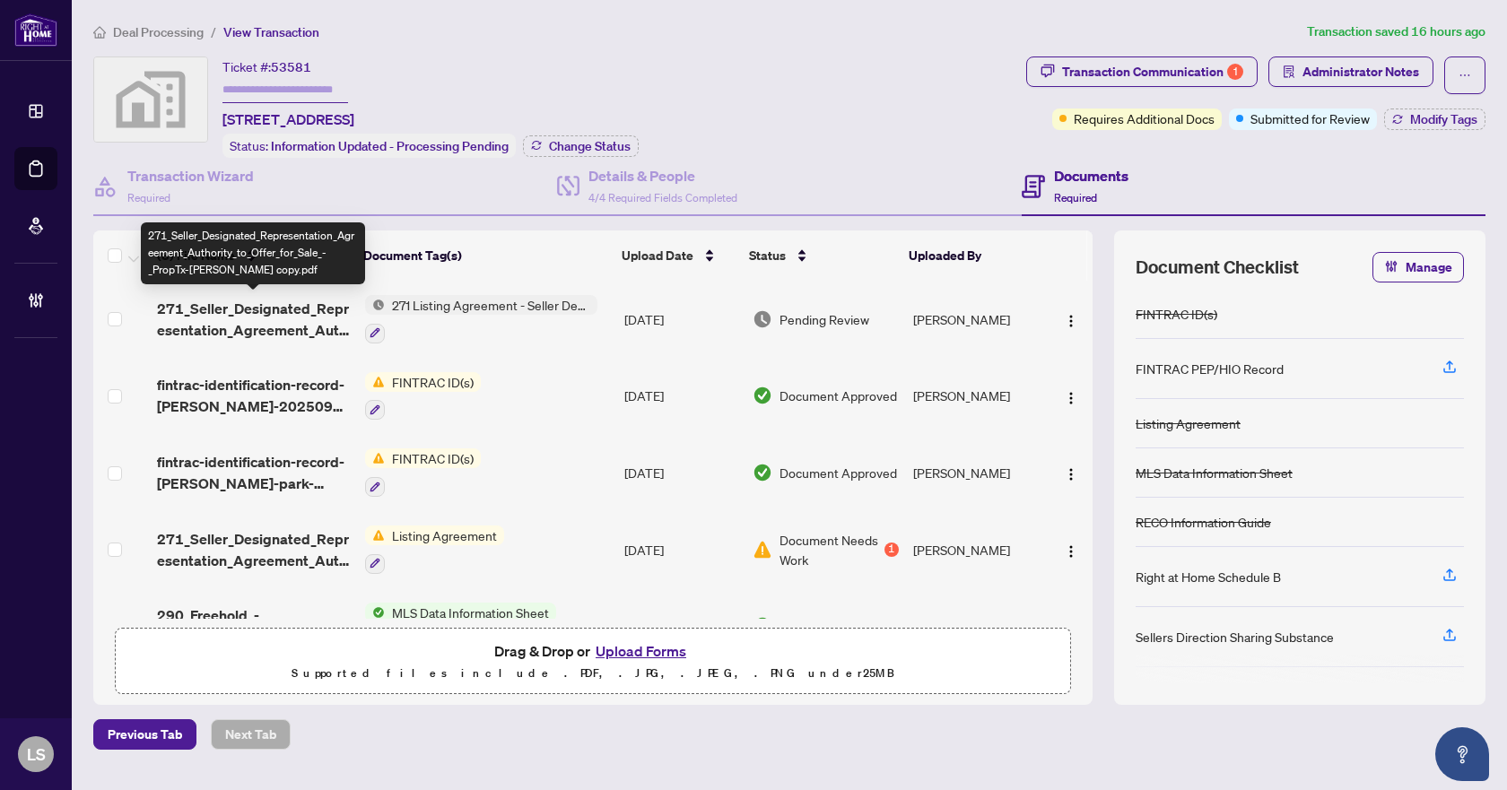
click at [301, 319] on span "271_Seller_Designated_Representation_Agreement_Authority_to_Offer_for_Sale_-_Pr…" at bounding box center [253, 319] width 193 height 43
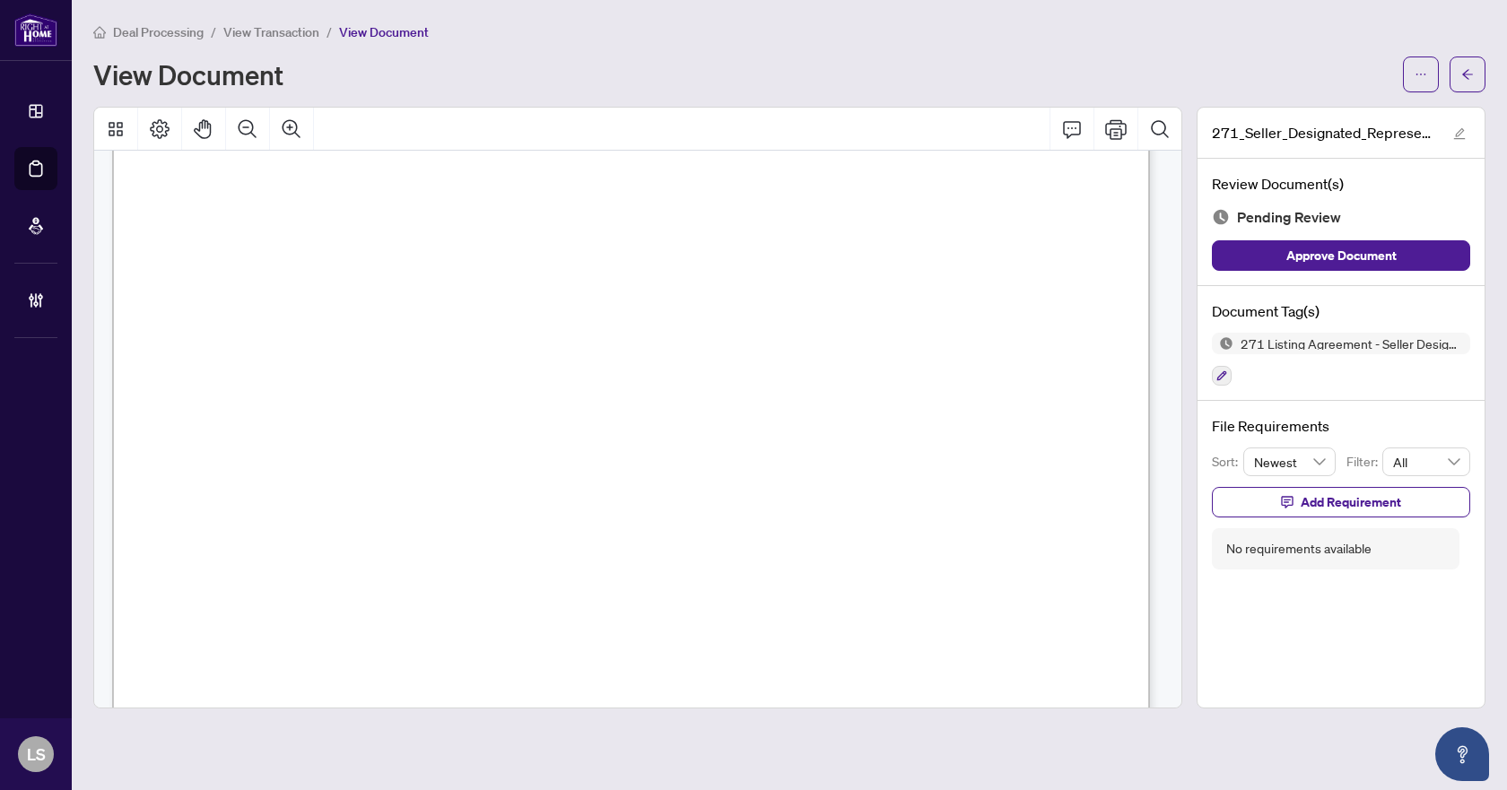
scroll to position [9086, 0]
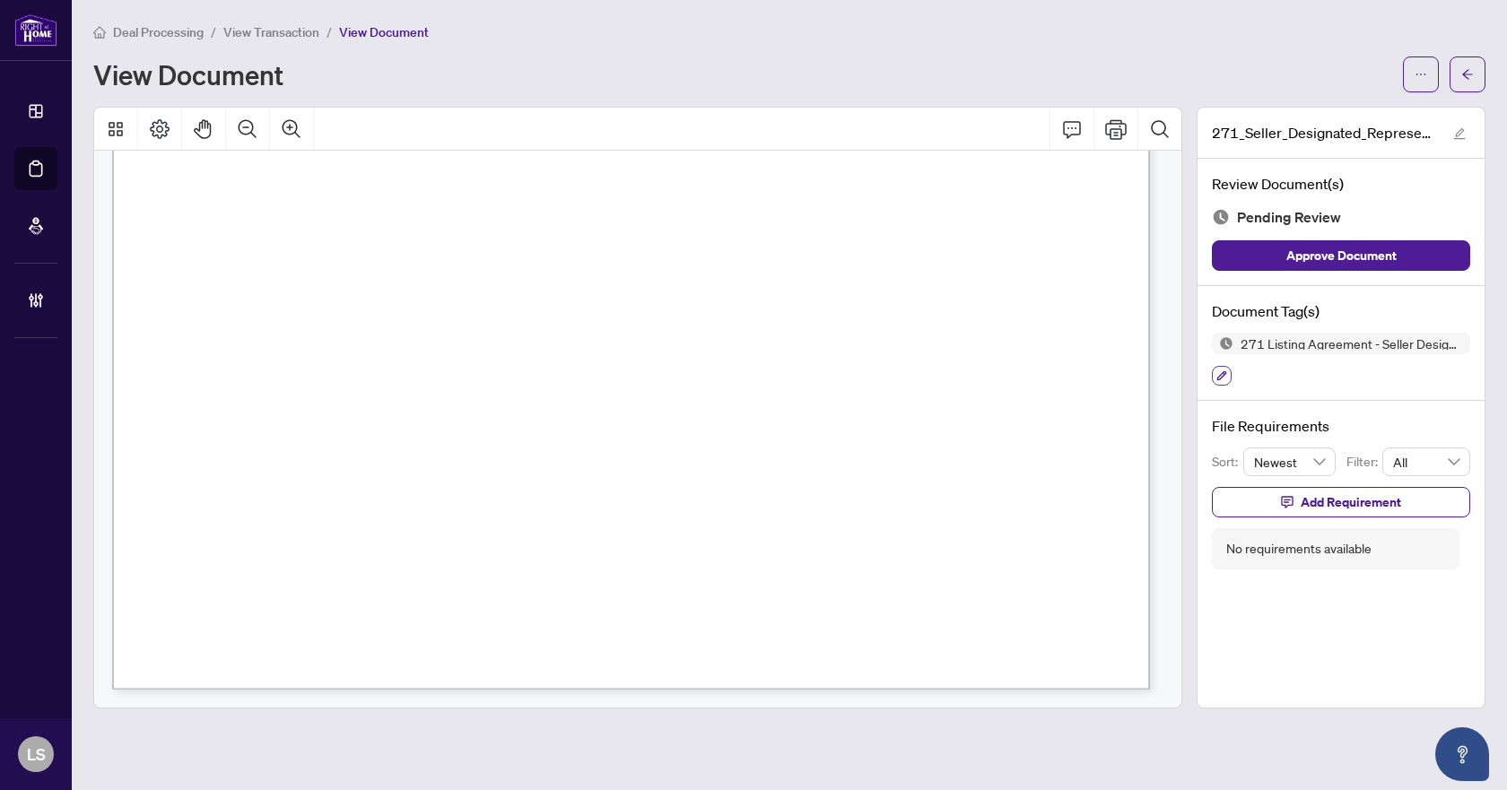
click at [1221, 373] on icon "button" at bounding box center [1222, 376] width 11 height 11
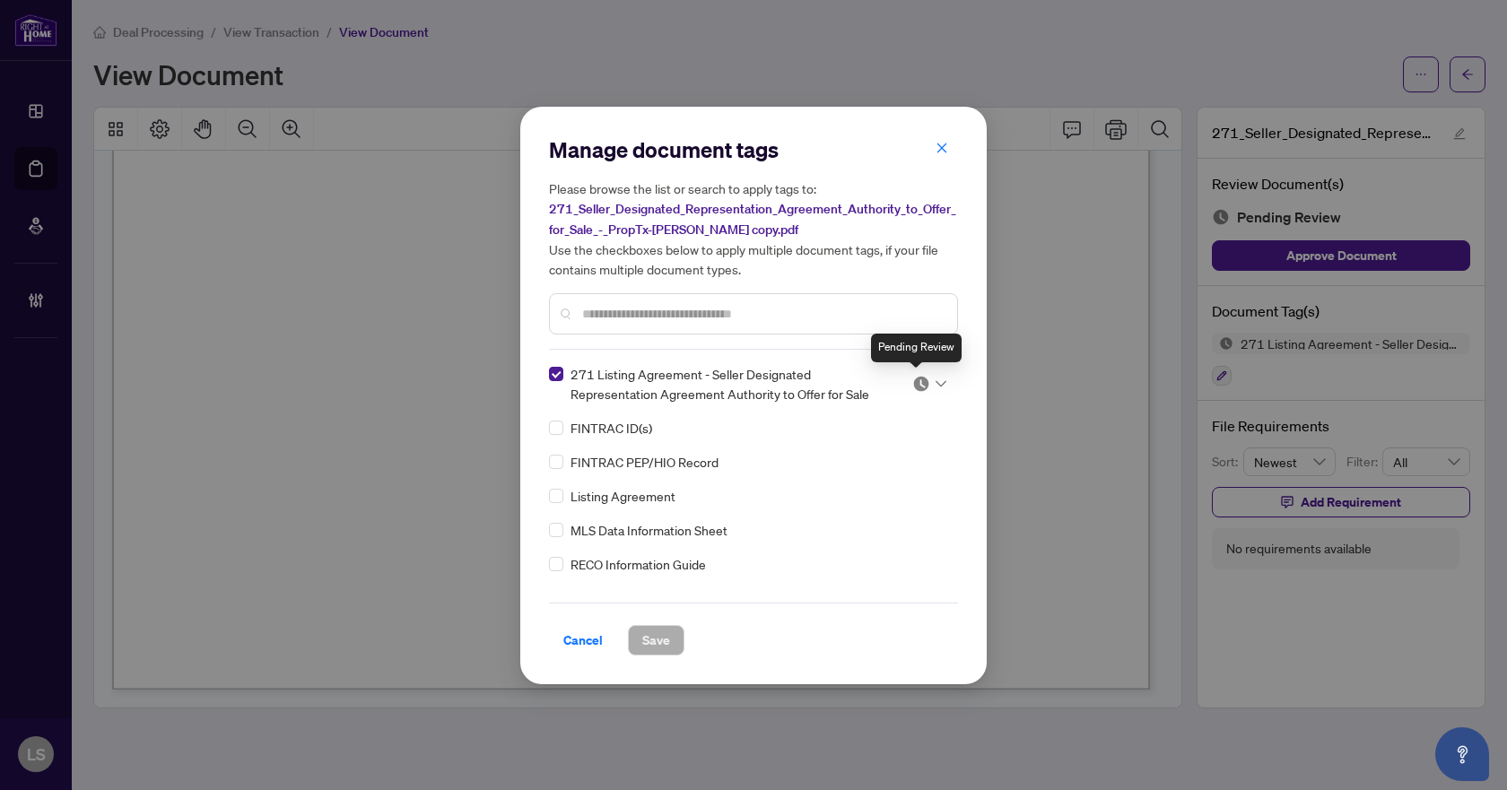
click at [913, 385] on img at bounding box center [922, 384] width 18 height 18
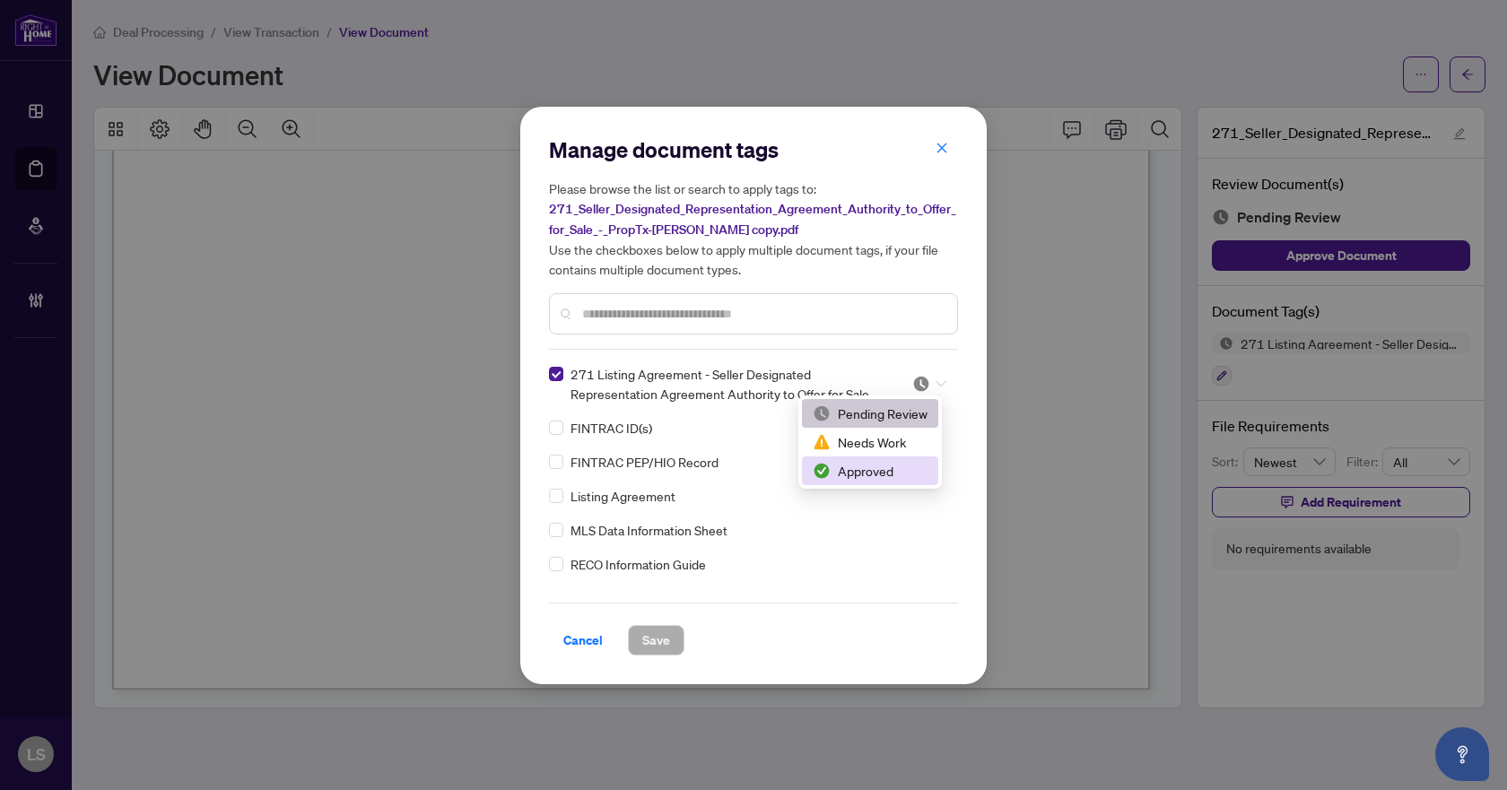
click at [880, 472] on div "Approved" at bounding box center [870, 471] width 115 height 20
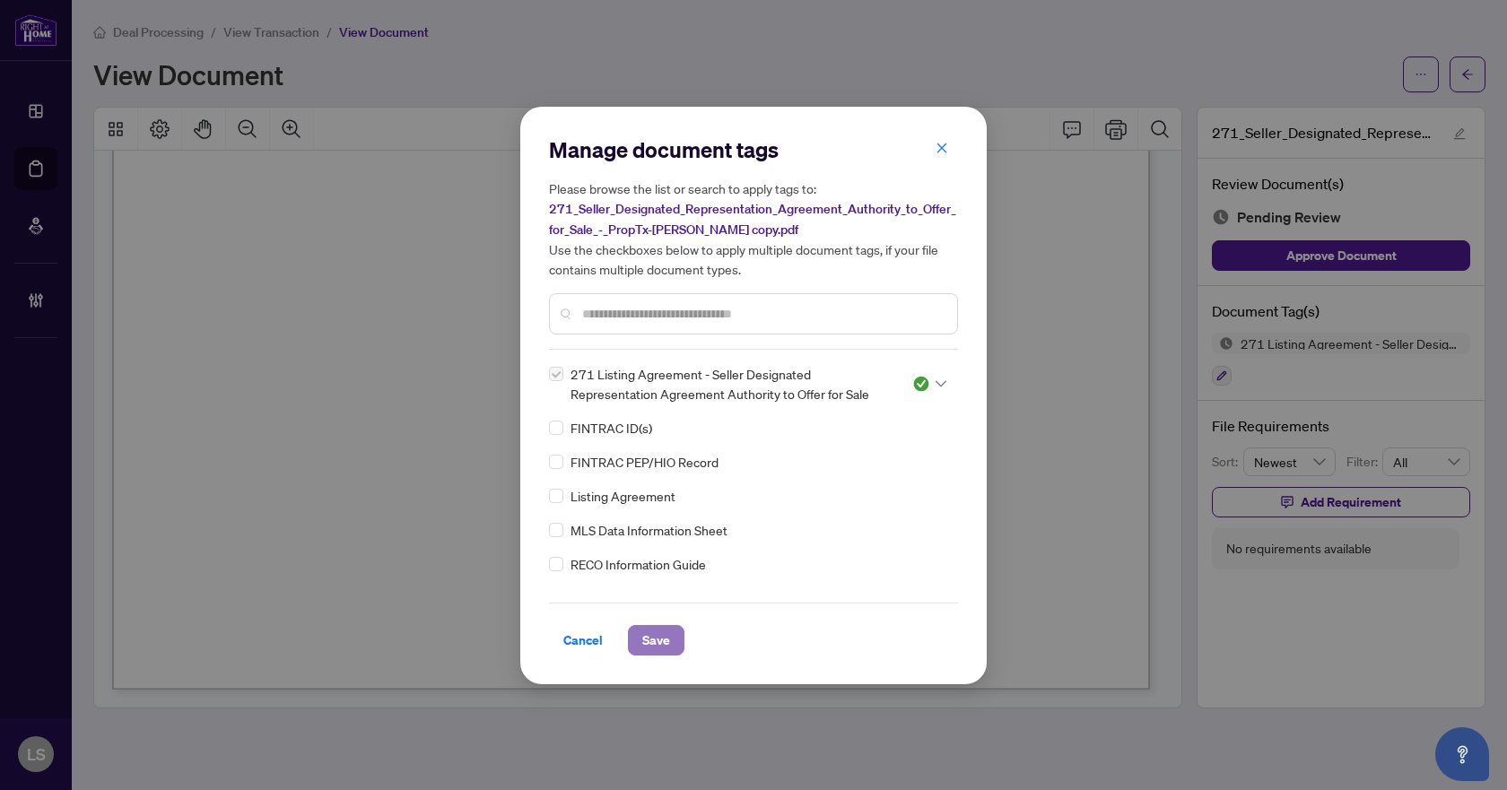
click at [651, 636] on span "Save" at bounding box center [656, 640] width 28 height 29
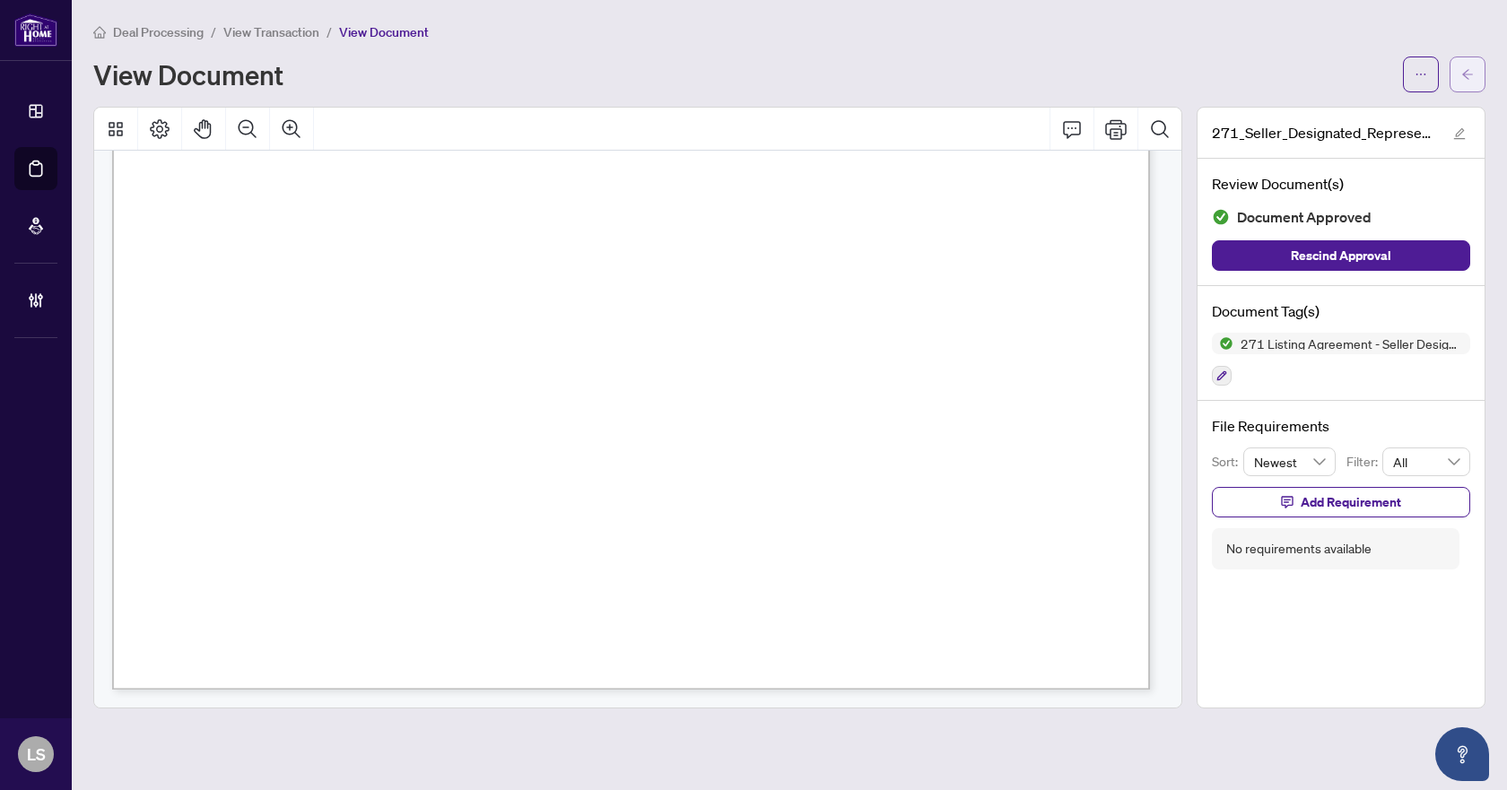
click at [1461, 65] on button "button" at bounding box center [1468, 75] width 36 height 36
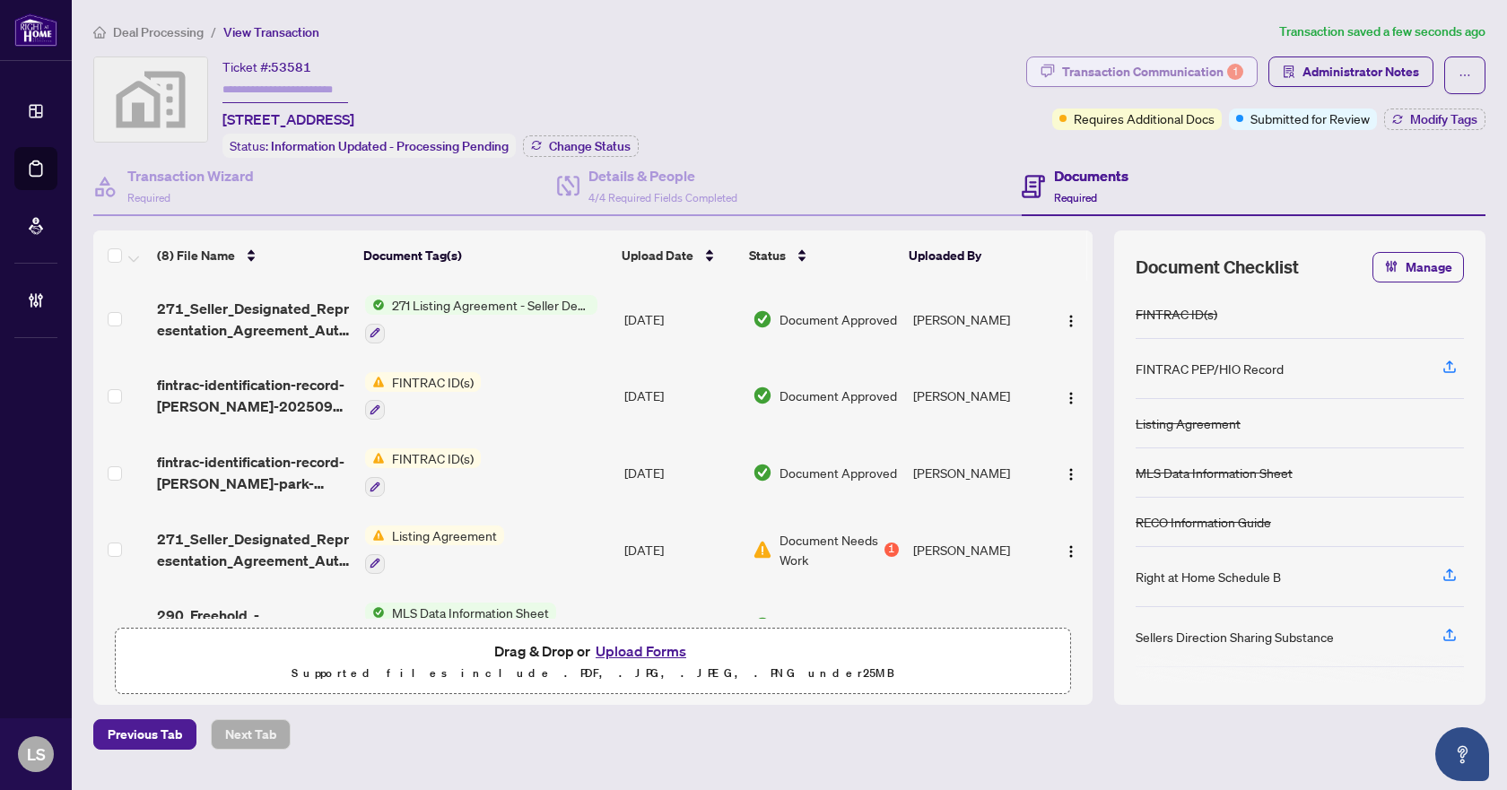
click at [1160, 74] on div "Transaction Communication 1" at bounding box center [1152, 71] width 181 height 29
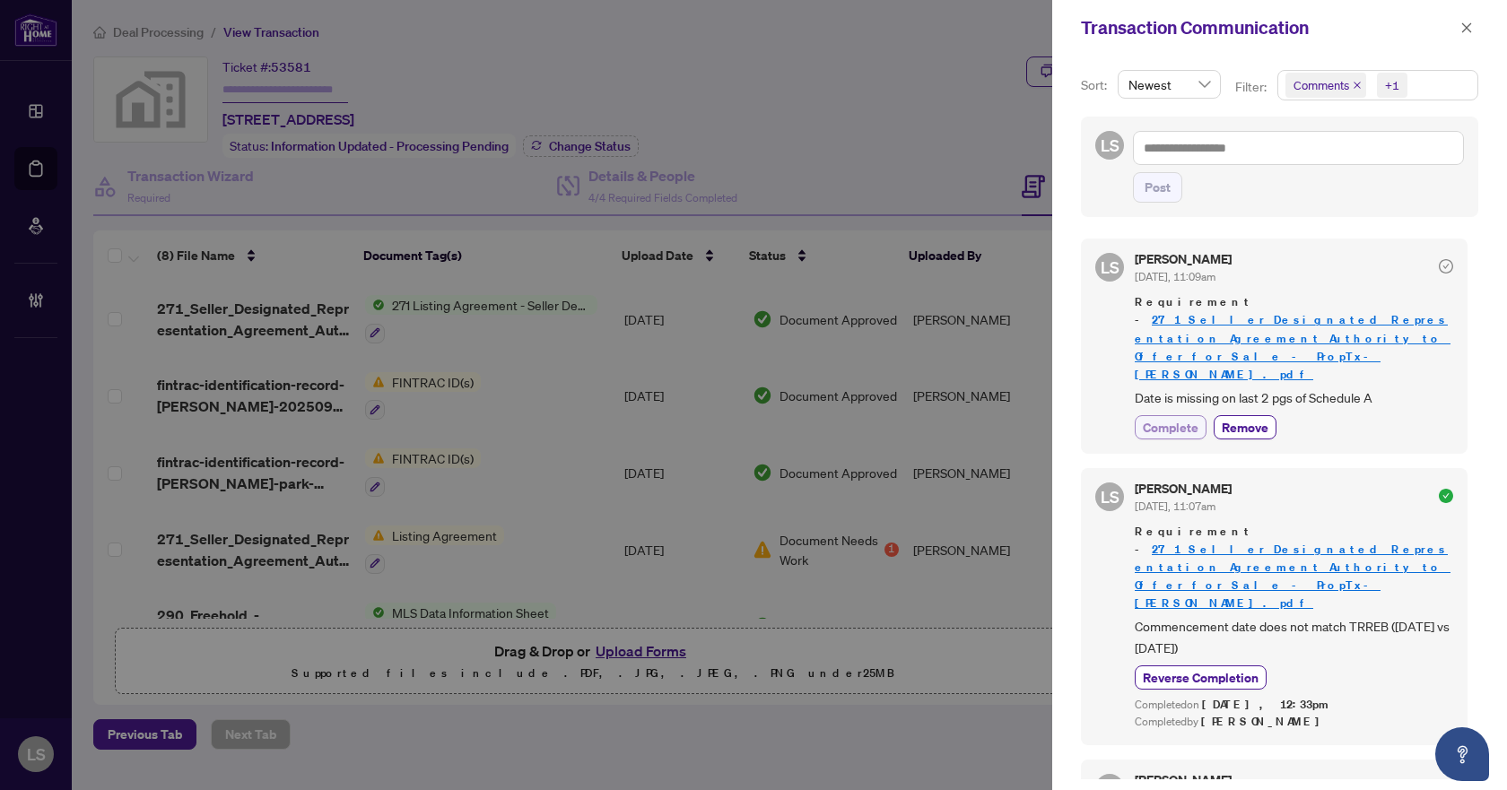
click at [1172, 418] on span "Complete" at bounding box center [1171, 427] width 56 height 19
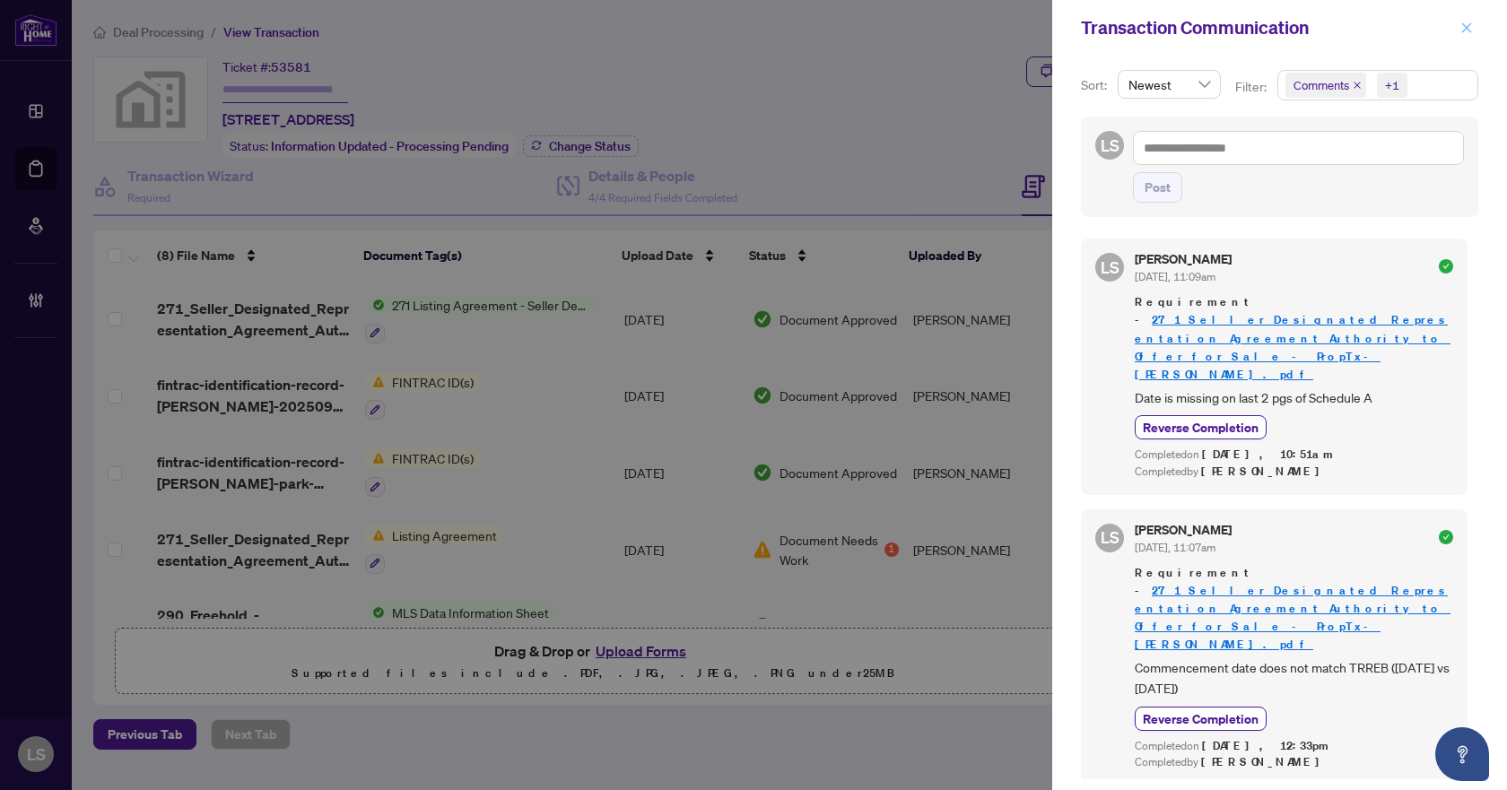
click at [1473, 26] on button "button" at bounding box center [1466, 28] width 23 height 22
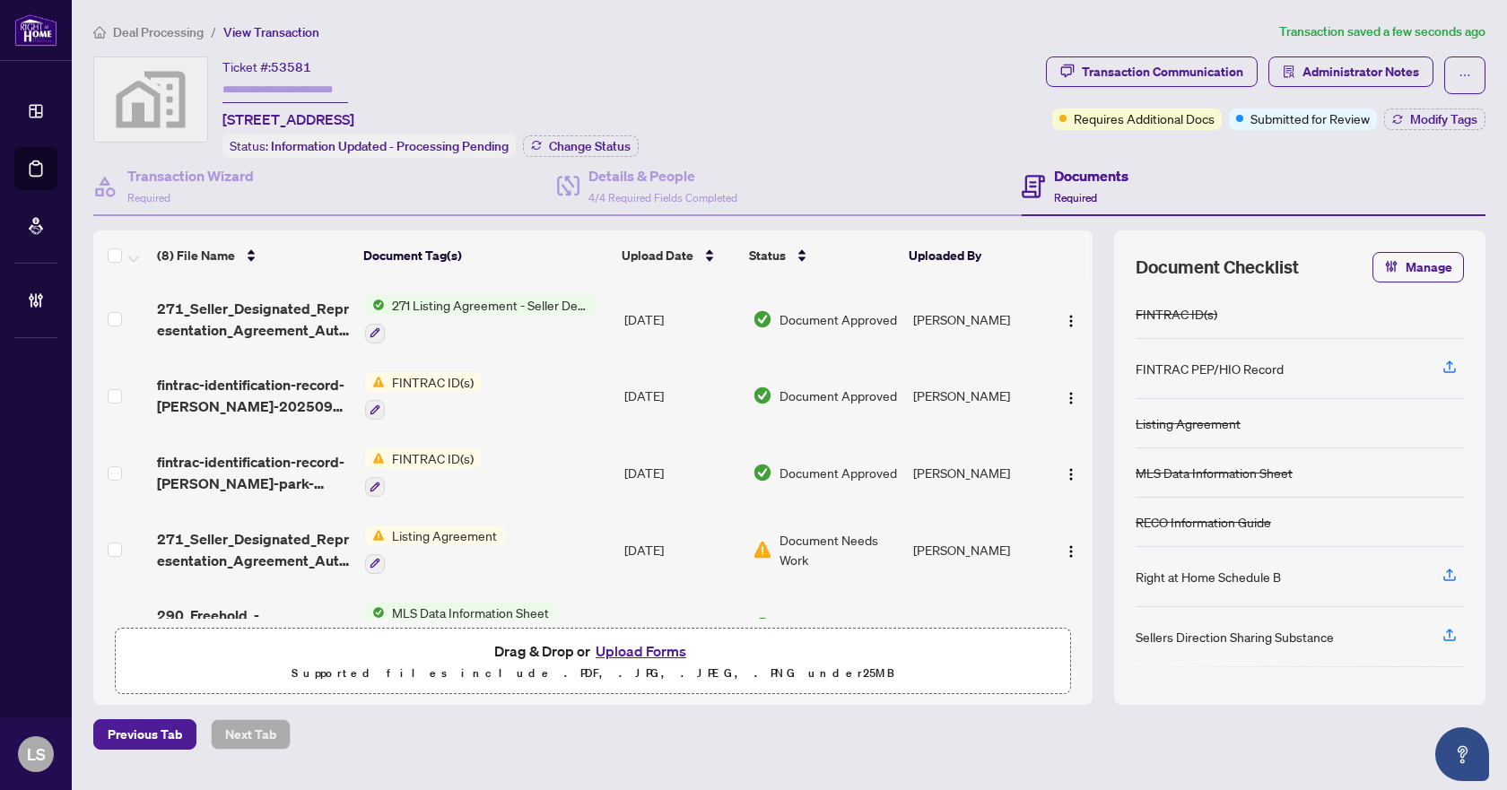
scroll to position [179, 0]
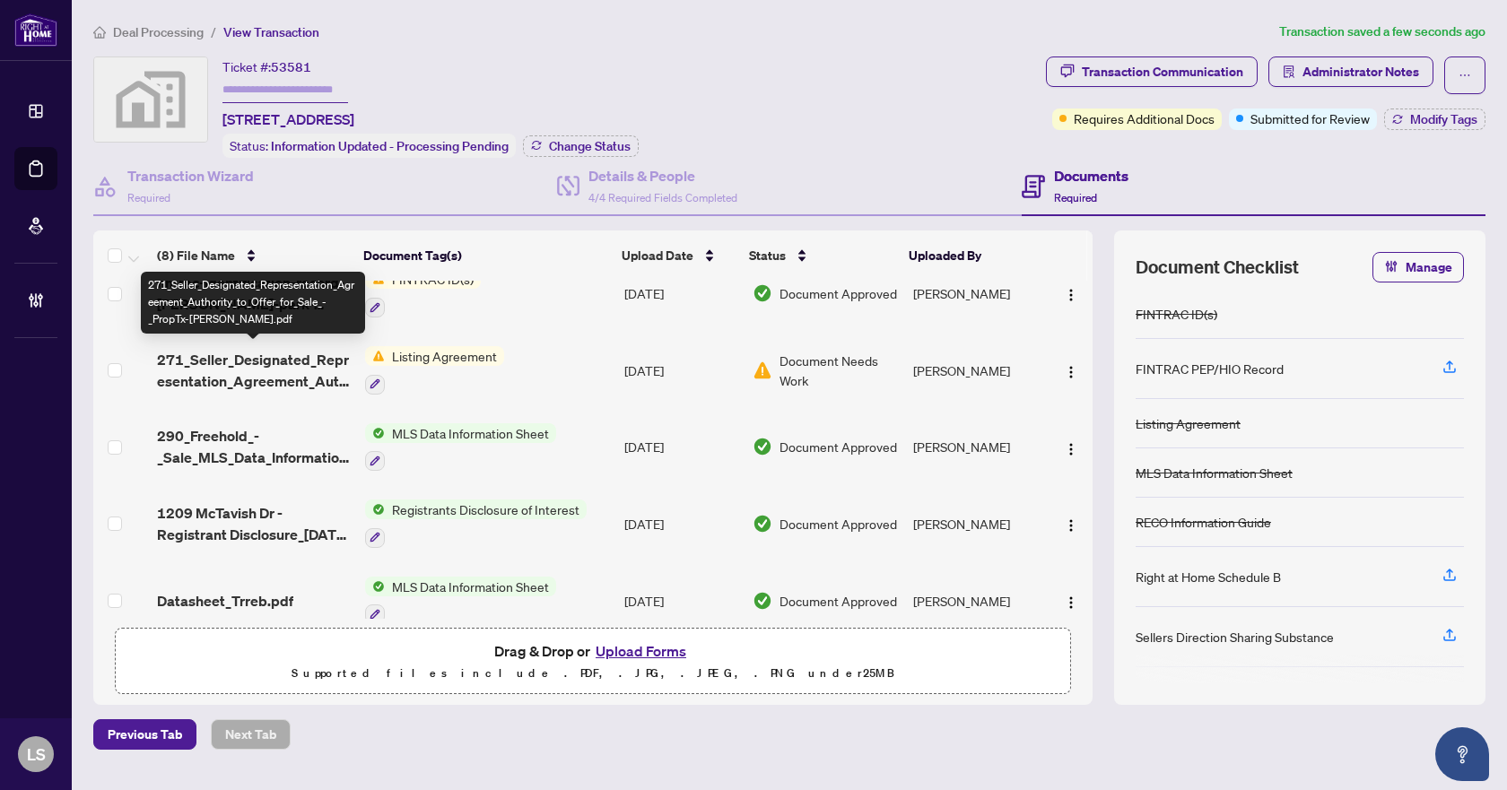
click at [309, 372] on span "271_Seller_Designated_Representation_Agreement_Authority_to_Offer_for_Sale_-_Pr…" at bounding box center [253, 370] width 193 height 43
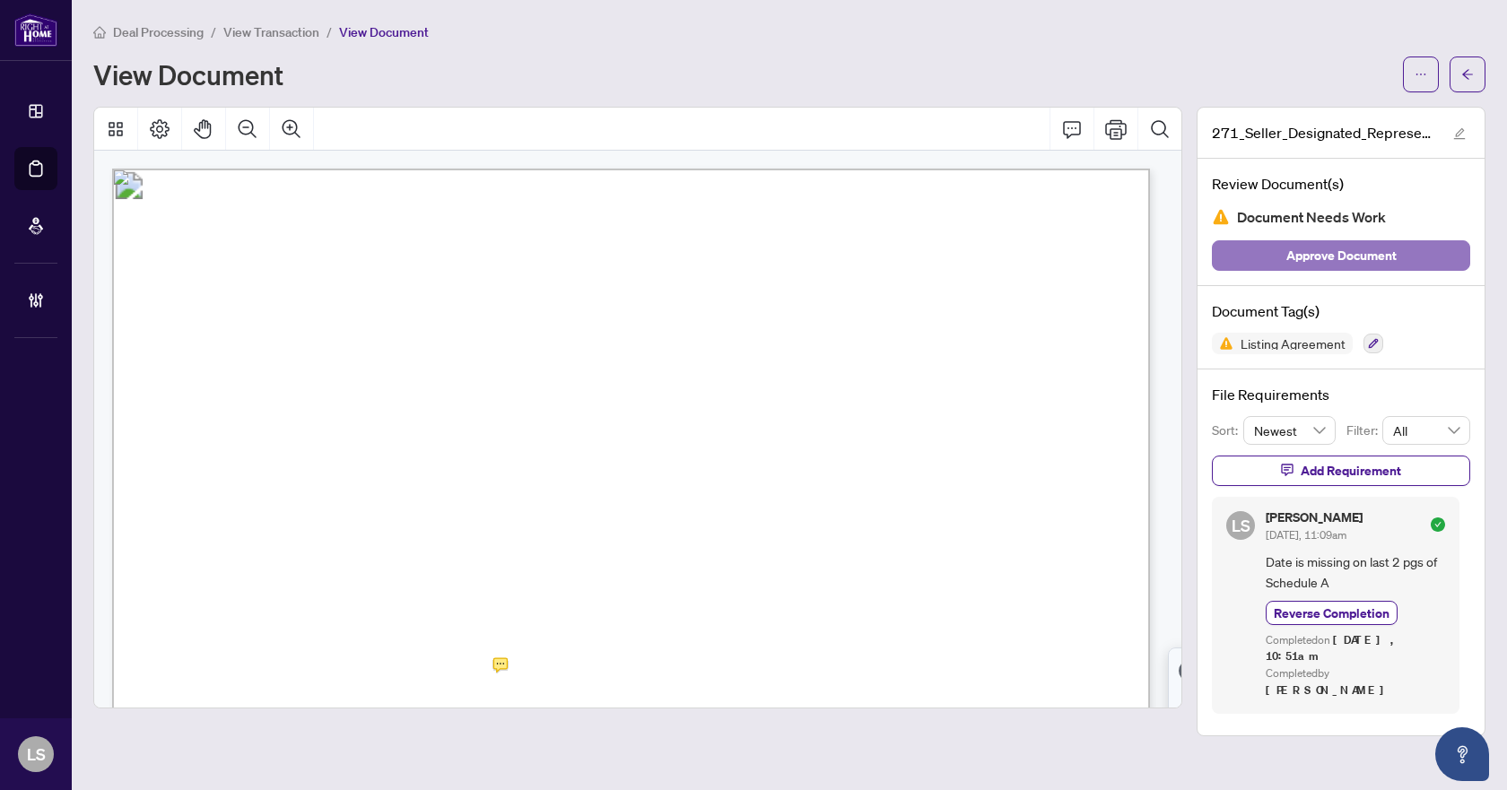
click at [1339, 252] on span "Approve Document" at bounding box center [1342, 255] width 110 height 29
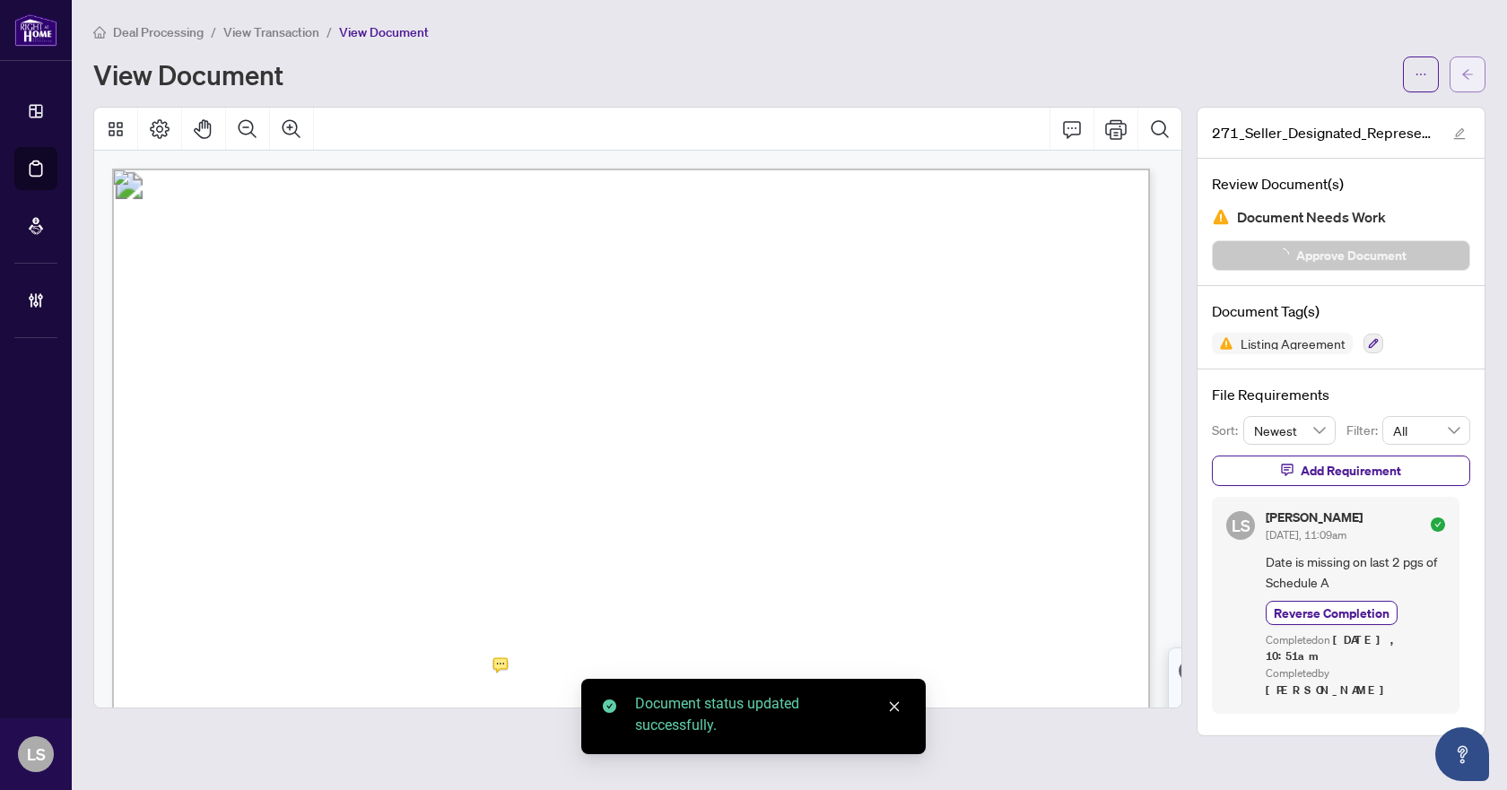
click at [1474, 80] on button "button" at bounding box center [1468, 75] width 36 height 36
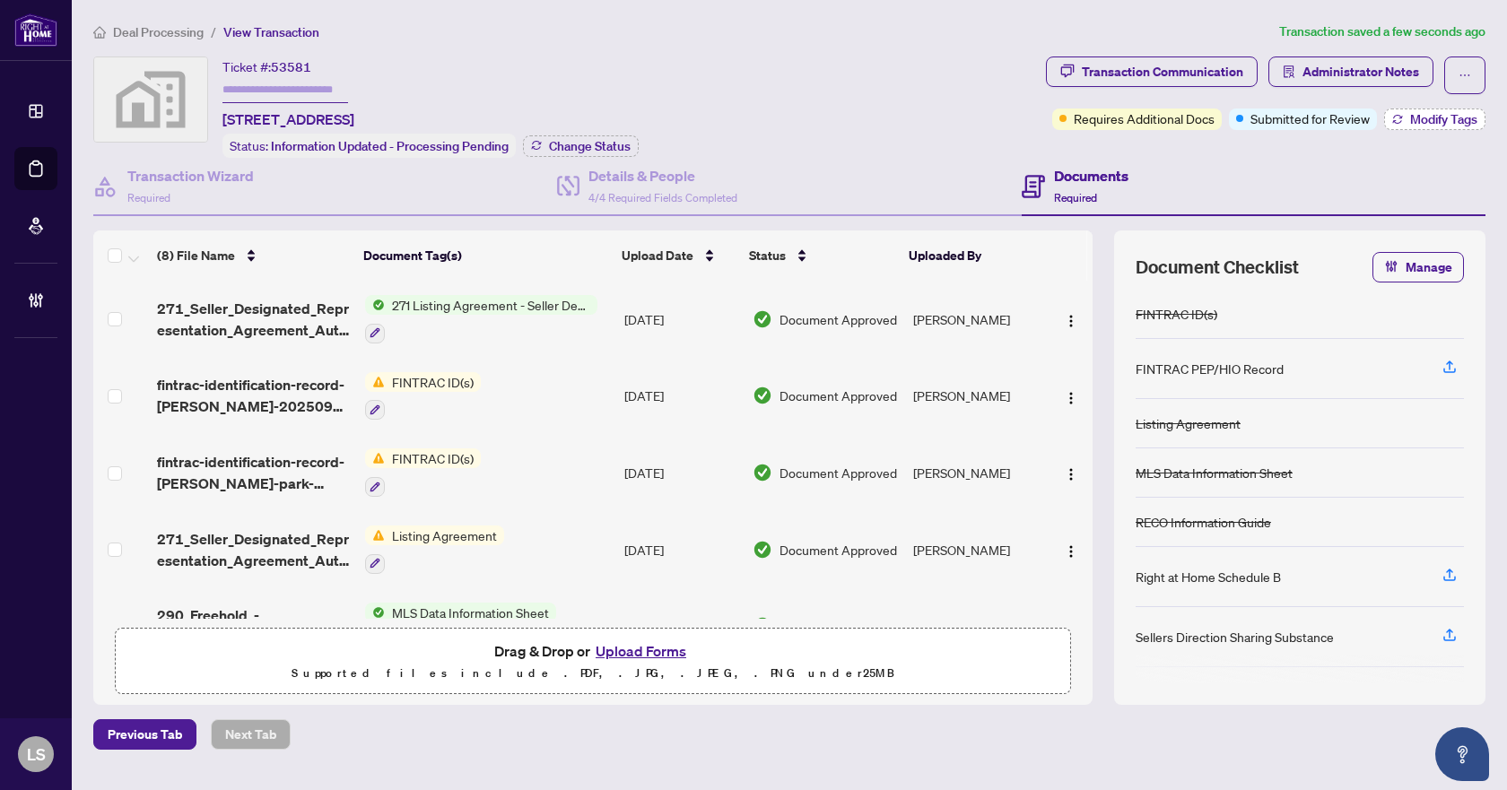
click at [1437, 124] on span "Modify Tags" at bounding box center [1443, 119] width 67 height 13
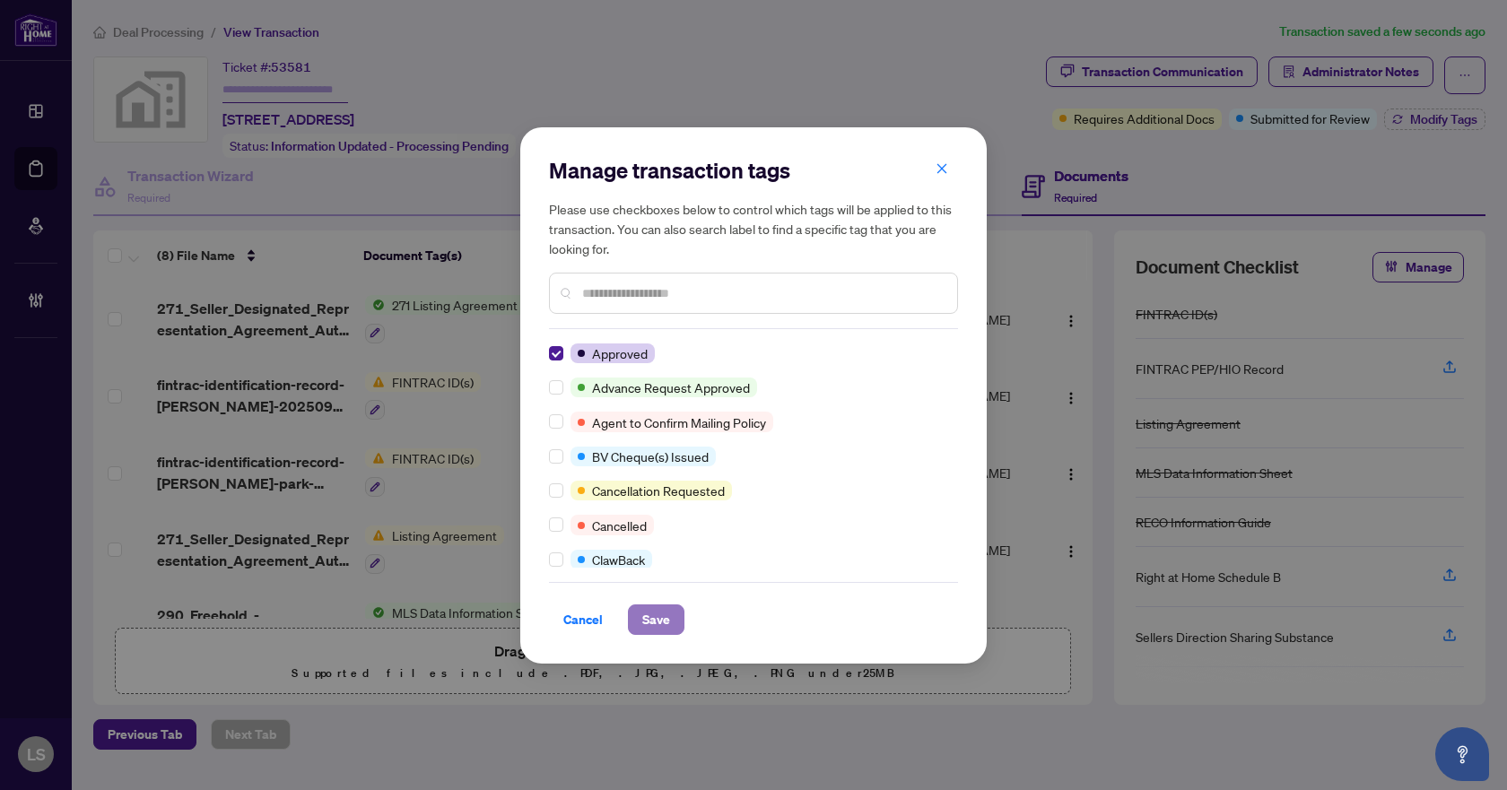
click at [657, 611] on span "Save" at bounding box center [656, 620] width 28 height 29
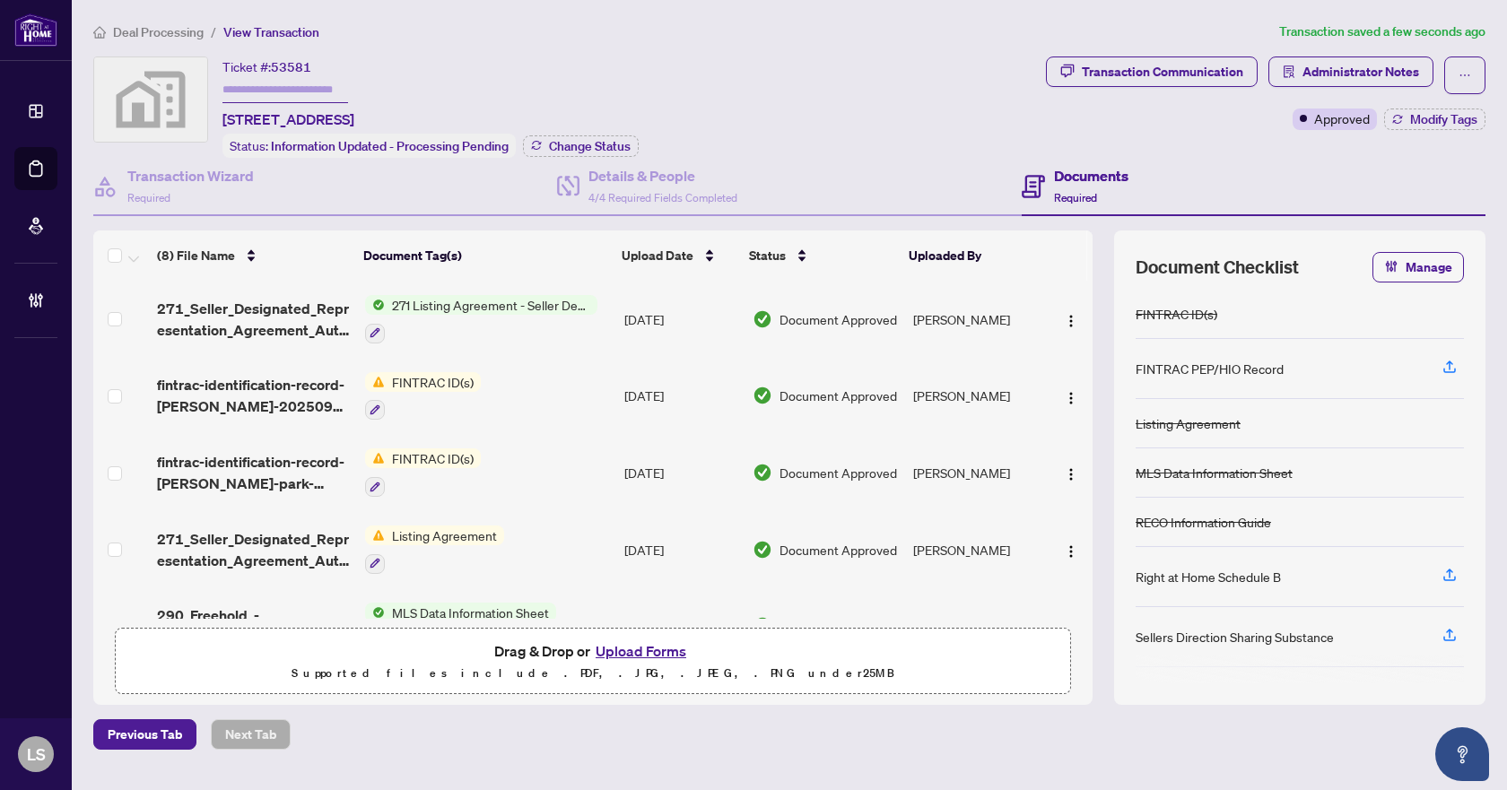
click at [155, 32] on span "Deal Processing" at bounding box center [158, 32] width 91 height 16
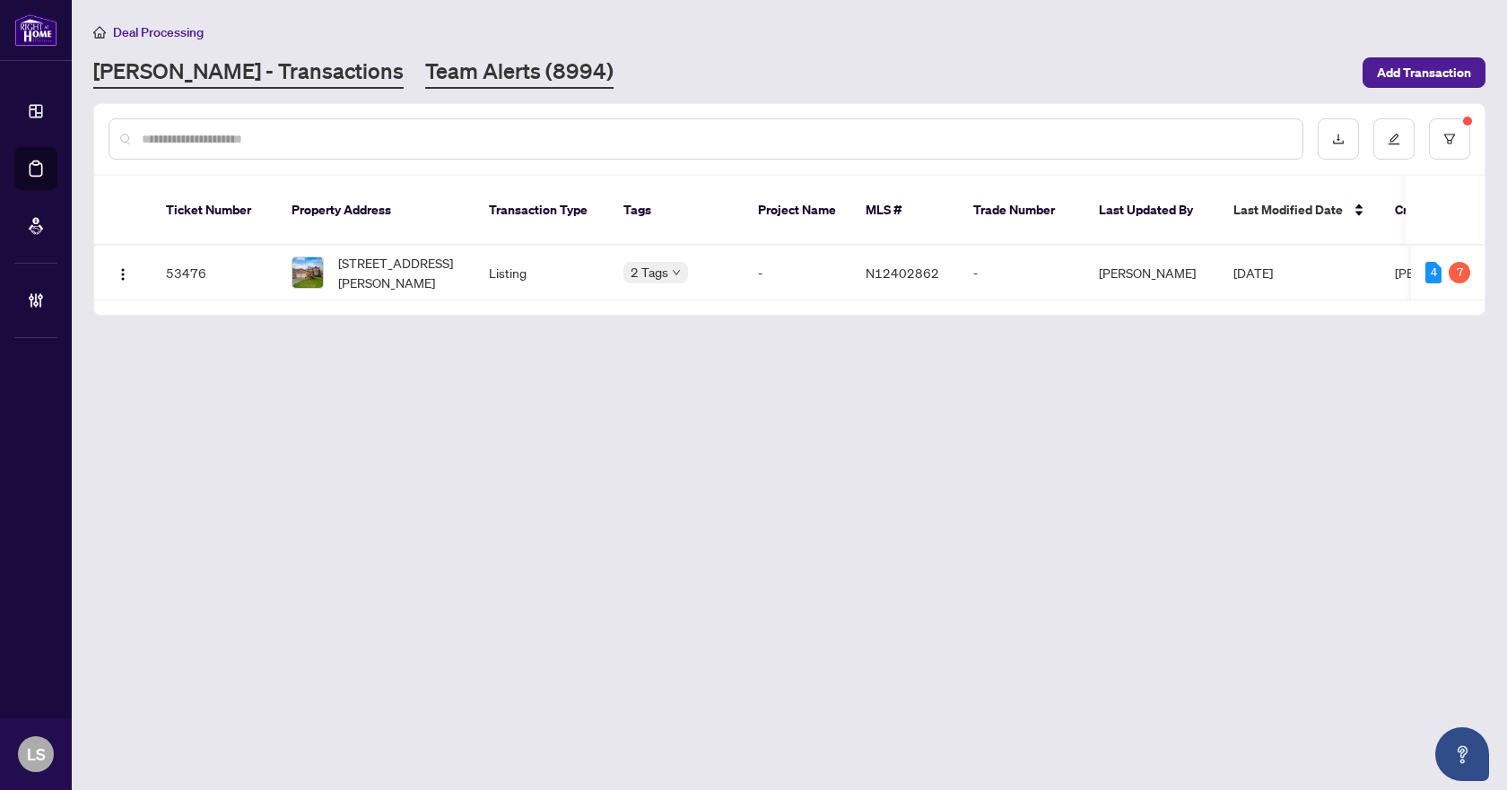
click at [442, 65] on link "Team Alerts (8994)" at bounding box center [519, 73] width 188 height 32
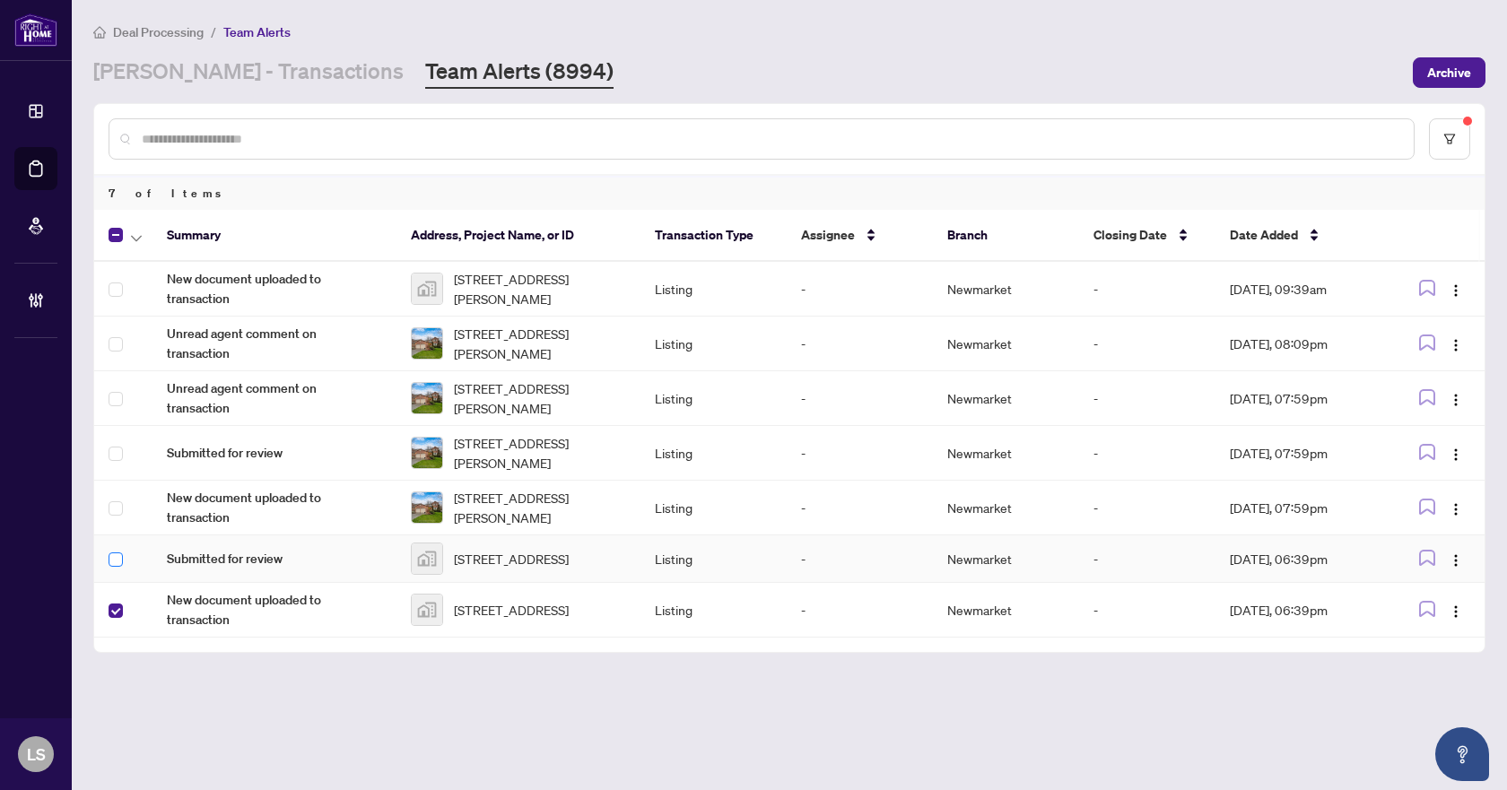
click at [118, 570] on label at bounding box center [116, 560] width 14 height 20
click at [137, 235] on icon "button" at bounding box center [136, 238] width 11 height 7
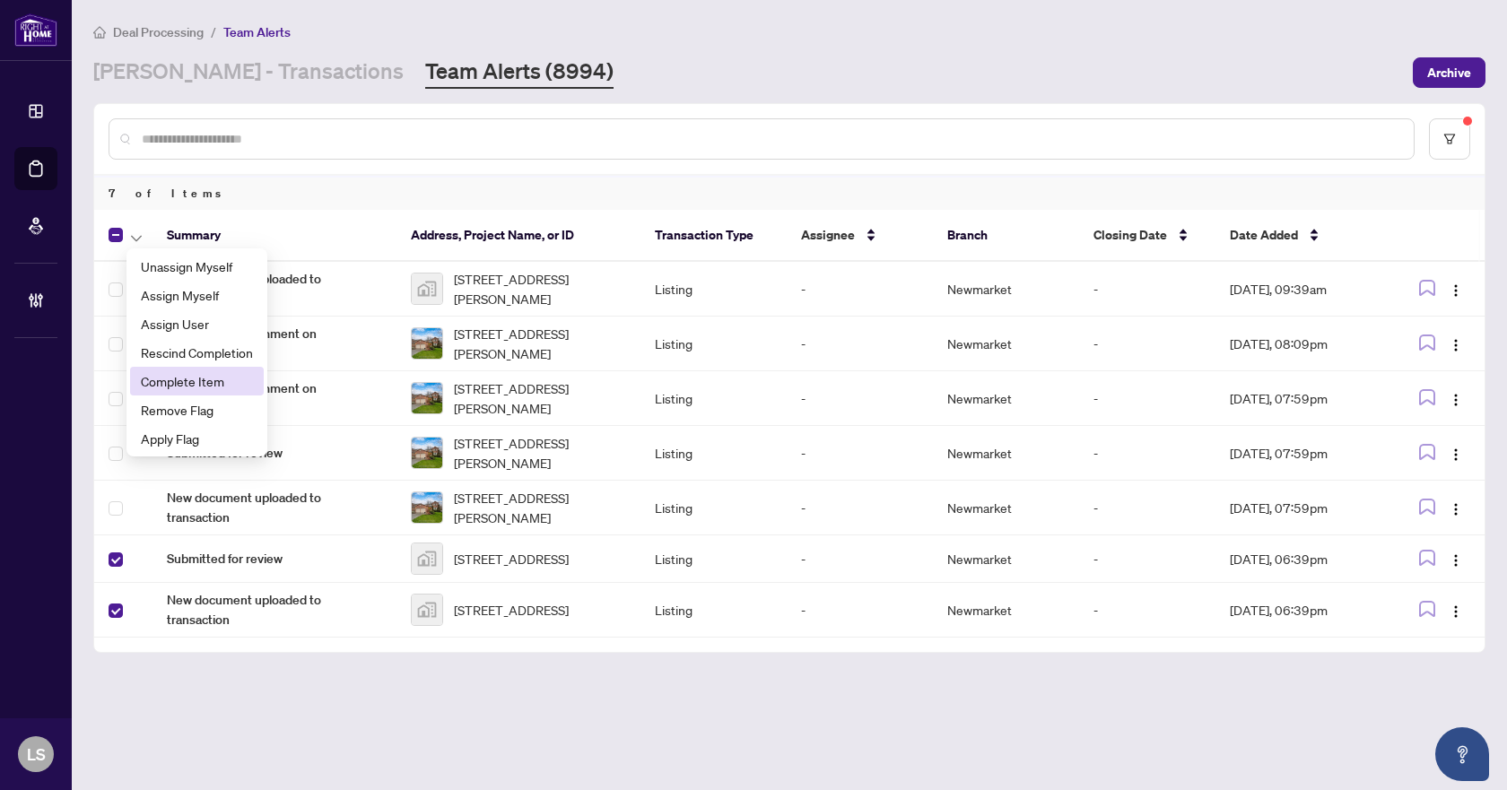
click at [160, 374] on span "Complete Item" at bounding box center [197, 381] width 112 height 20
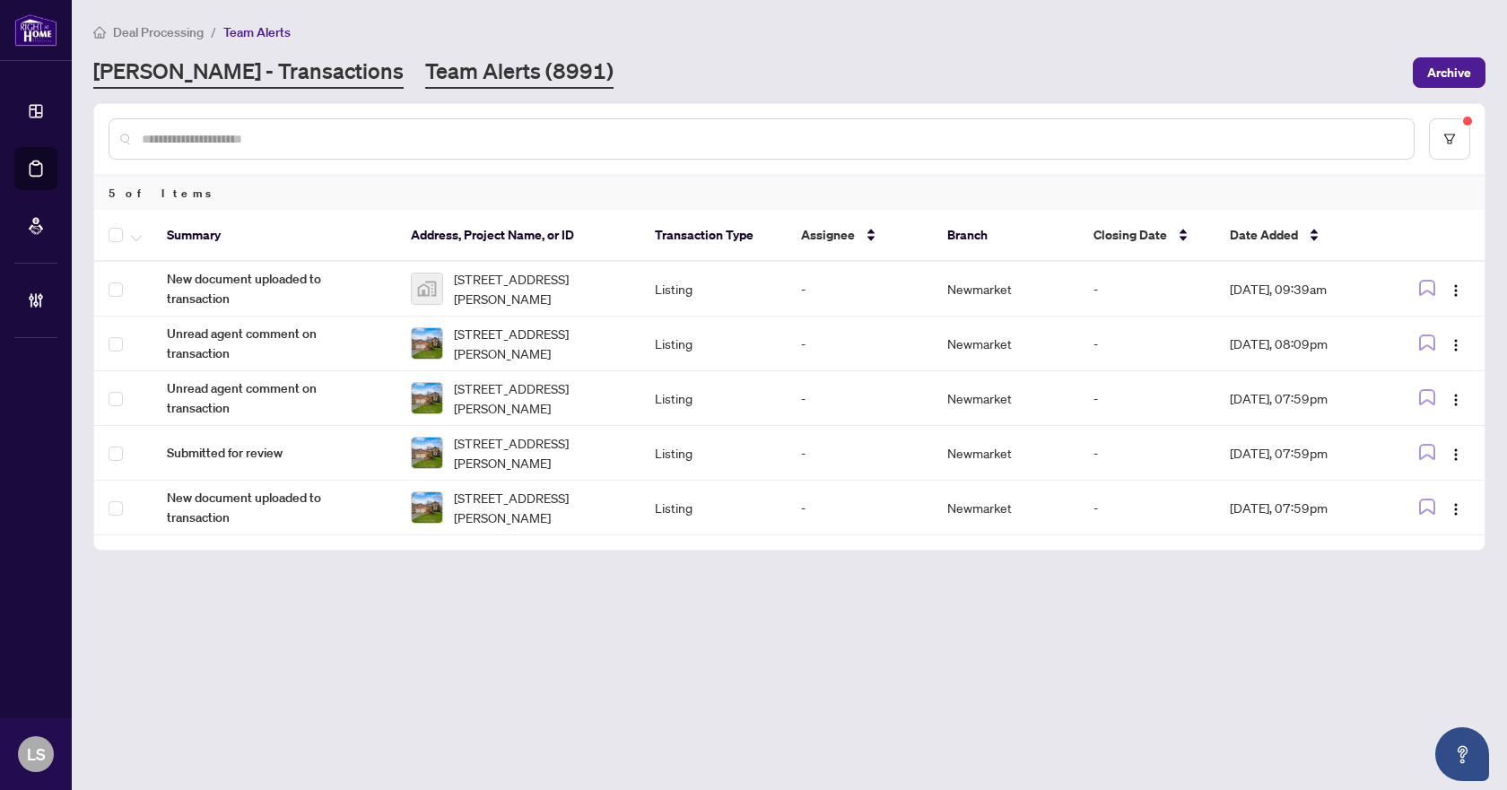
click at [225, 59] on link "[PERSON_NAME] - Transactions" at bounding box center [248, 73] width 310 height 32
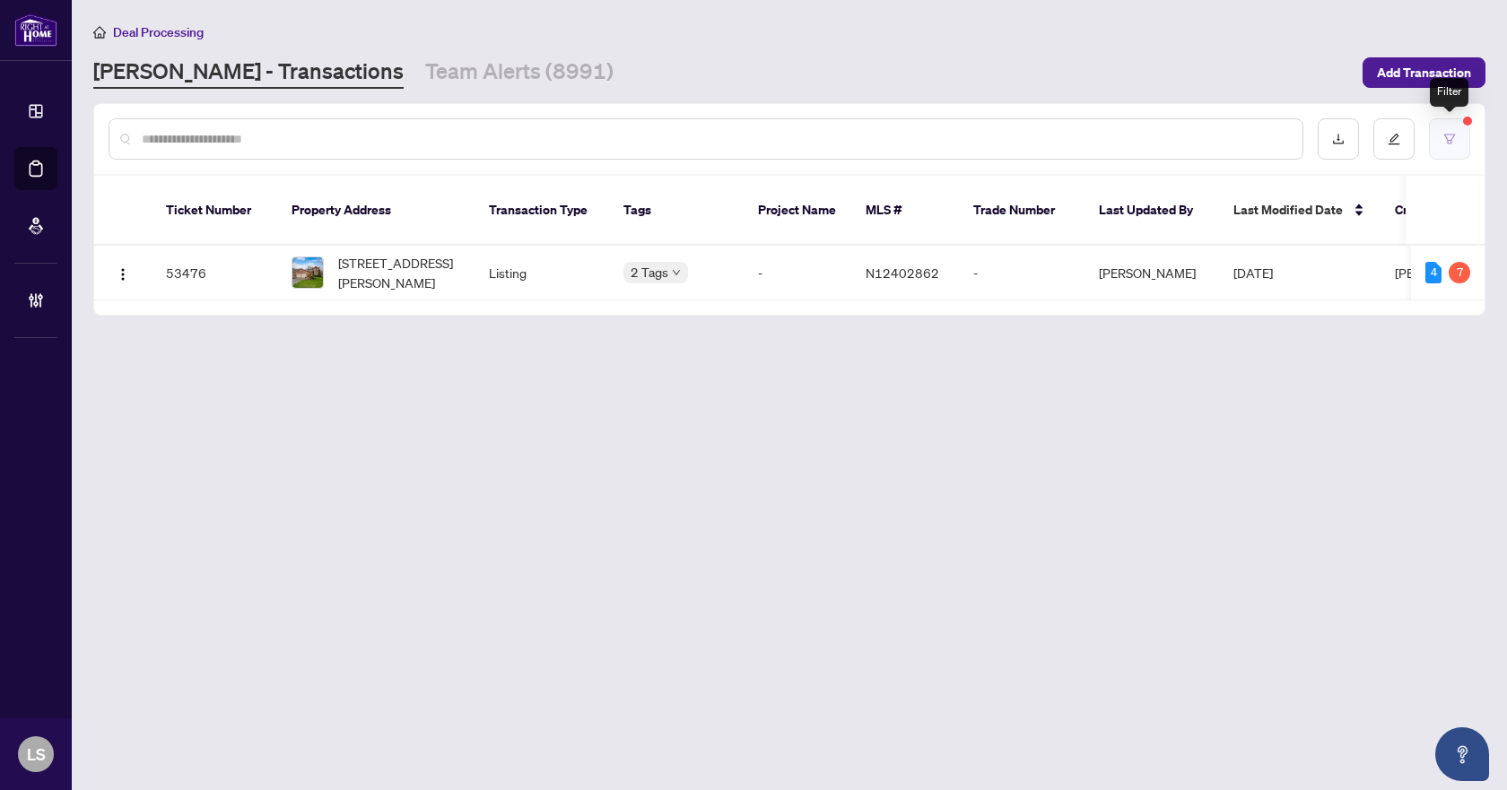
click at [1447, 135] on icon "filter" at bounding box center [1450, 139] width 13 height 13
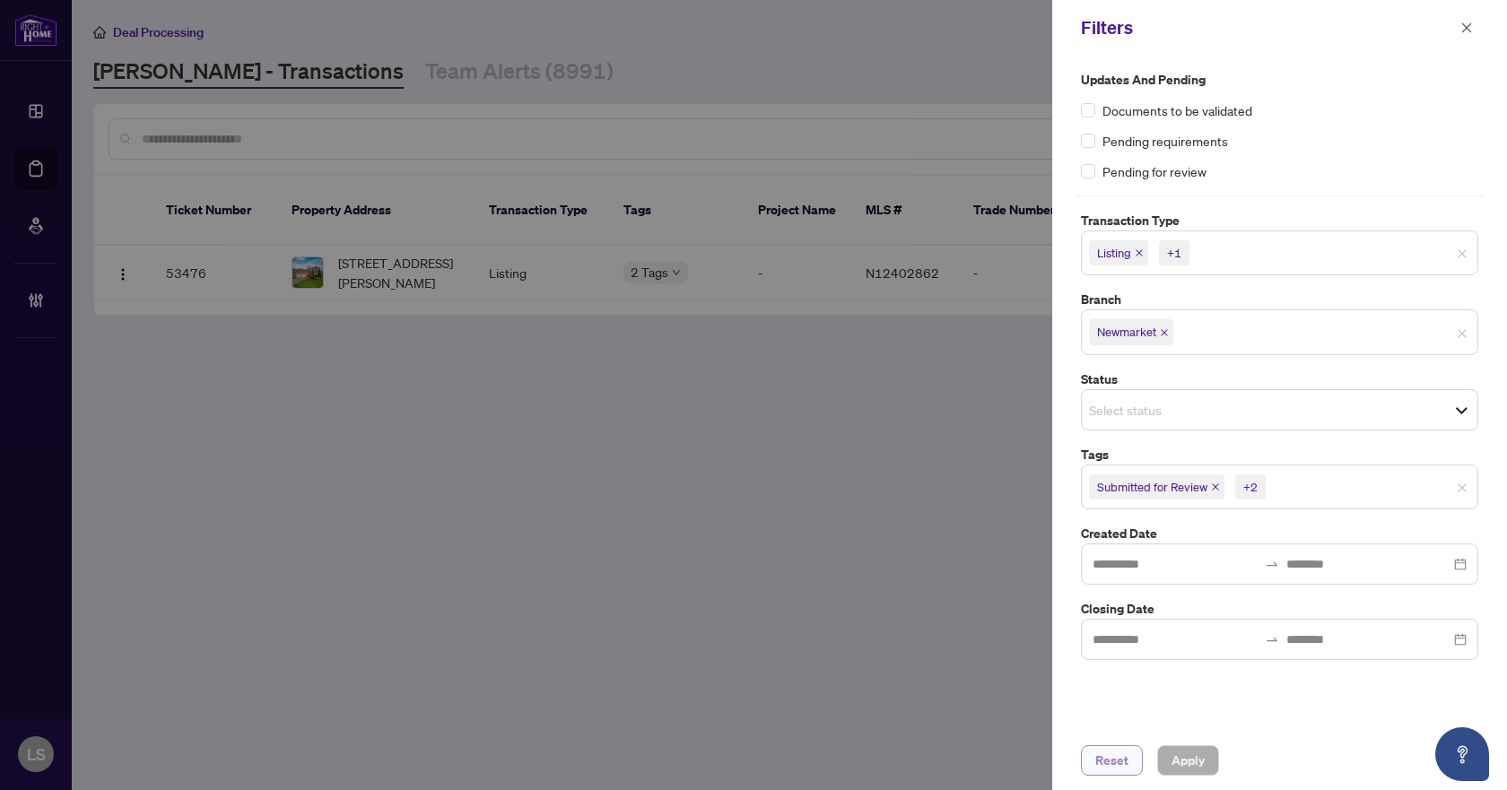
click at [1115, 754] on span "Reset" at bounding box center [1112, 761] width 33 height 29
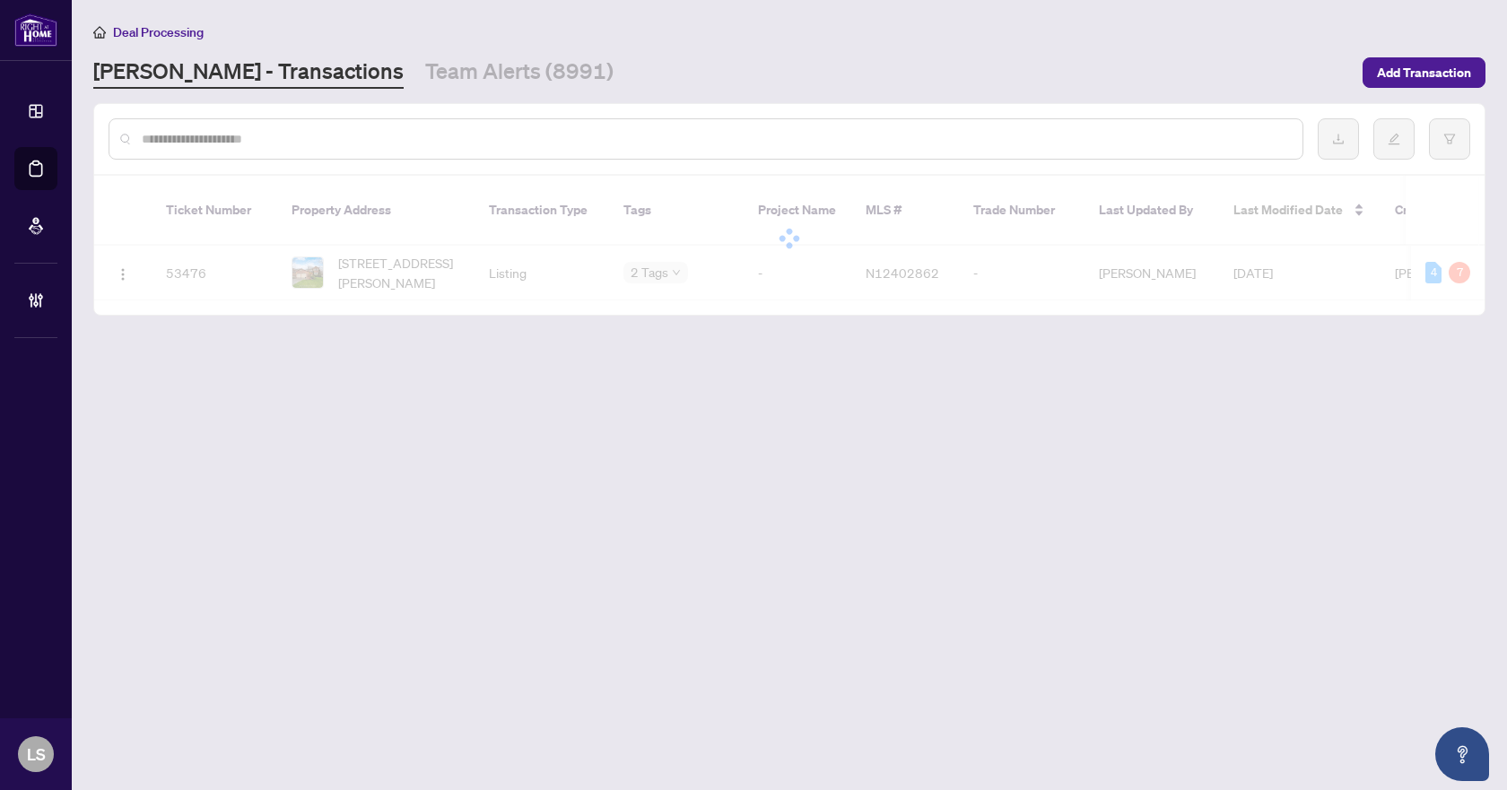
click at [329, 145] on input "text" at bounding box center [715, 139] width 1147 height 20
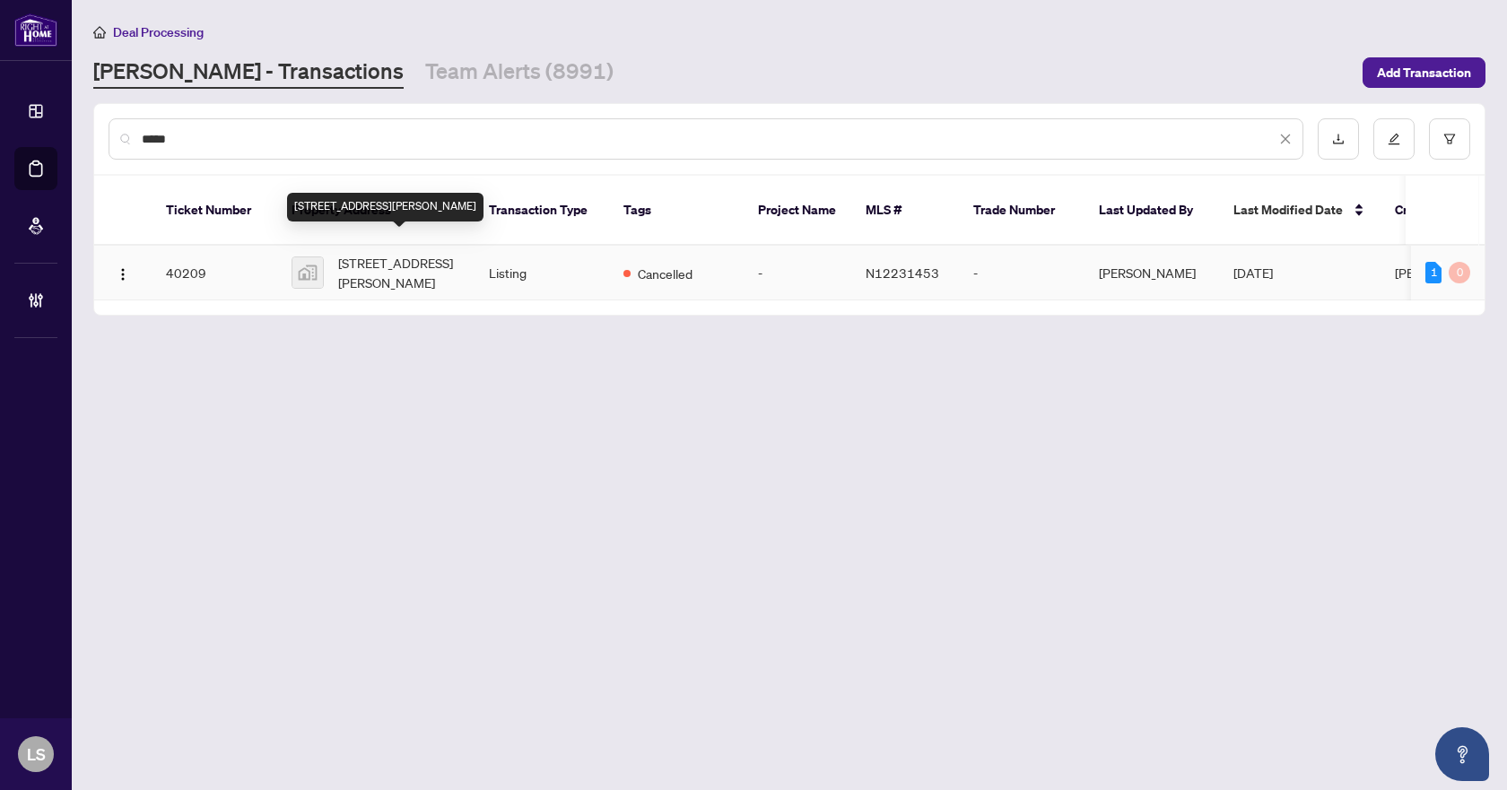
type input "*****"
click at [388, 268] on span "[STREET_ADDRESS][PERSON_NAME]" at bounding box center [399, 272] width 122 height 39
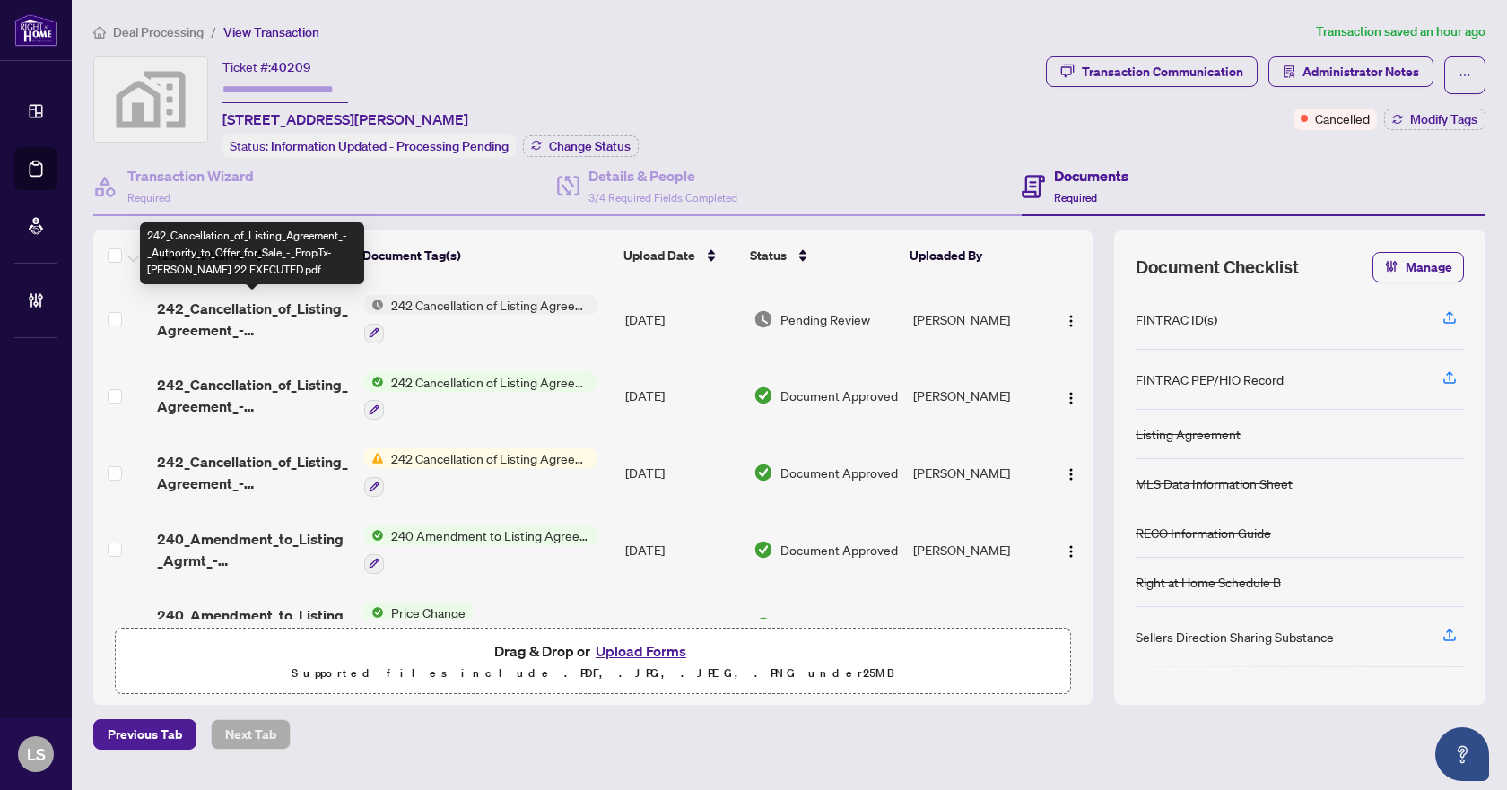
click at [281, 307] on span "242_Cancellation_of_Listing_Agreement_-_Authority_to_Offer_for_Sale_-_PropTx-[P…" at bounding box center [253, 319] width 193 height 43
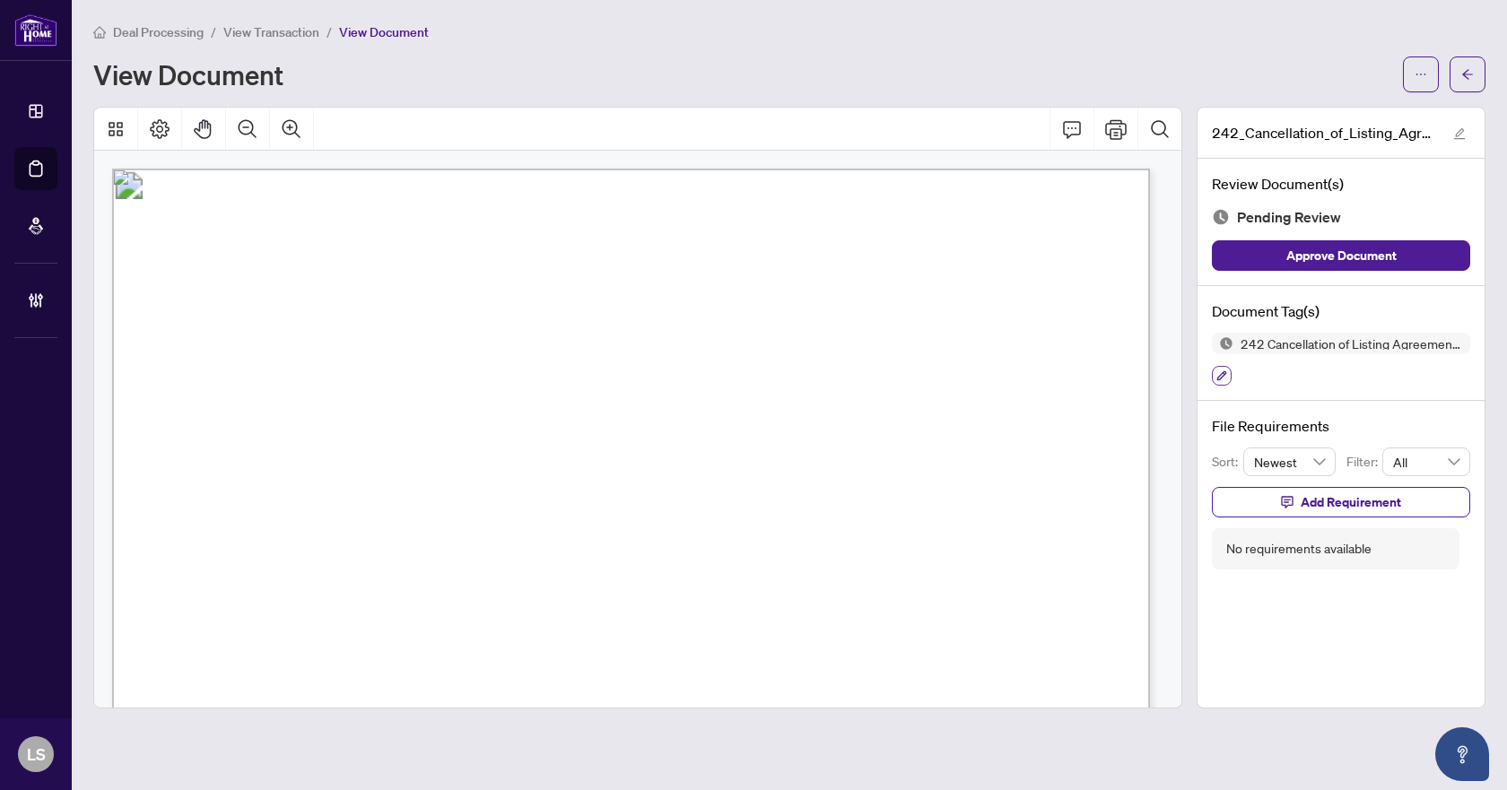
click at [1227, 380] on icon "button" at bounding box center [1222, 376] width 11 height 11
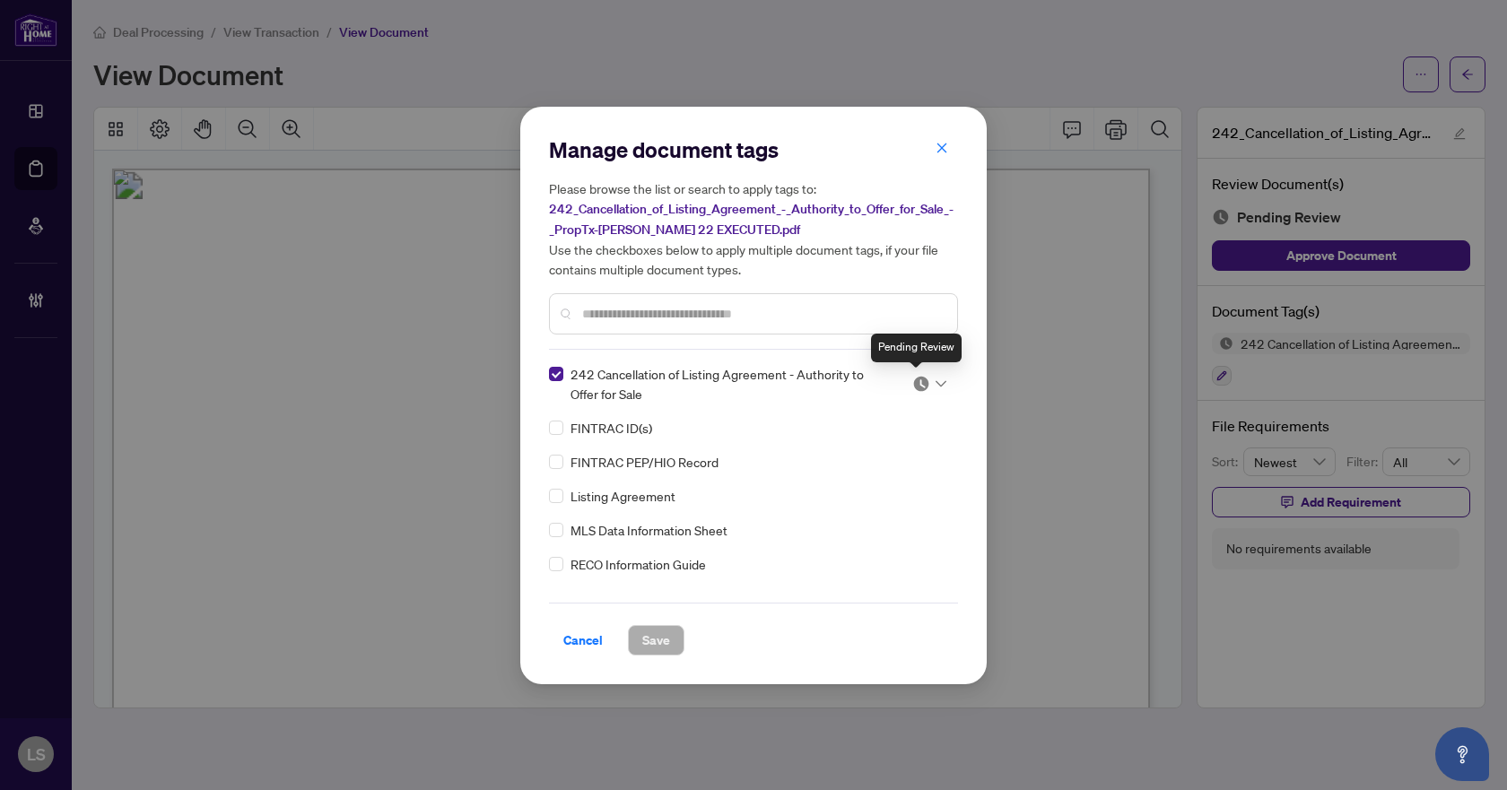
click at [918, 387] on img at bounding box center [922, 384] width 18 height 18
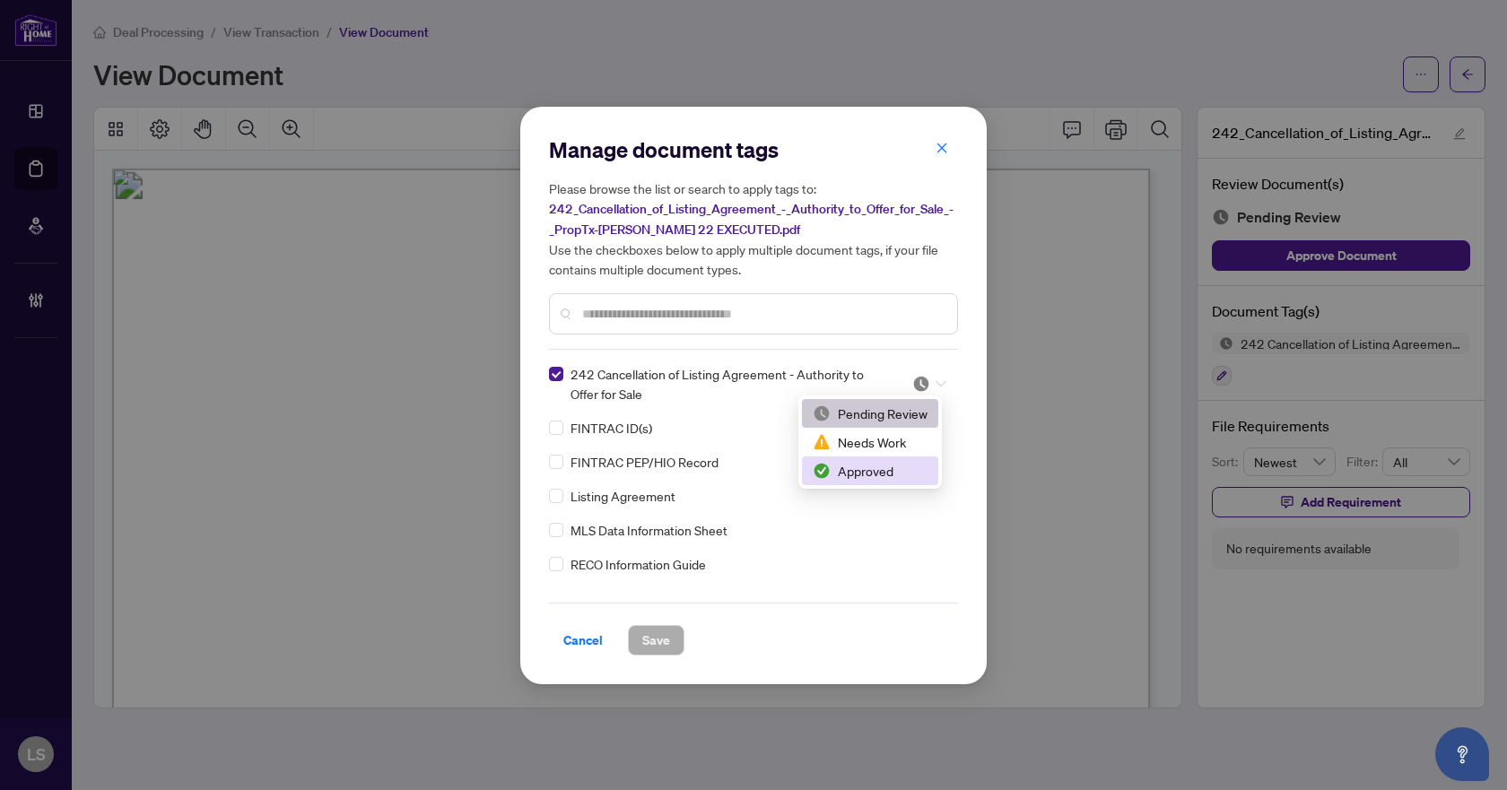
click at [876, 470] on div "Approved" at bounding box center [870, 471] width 115 height 20
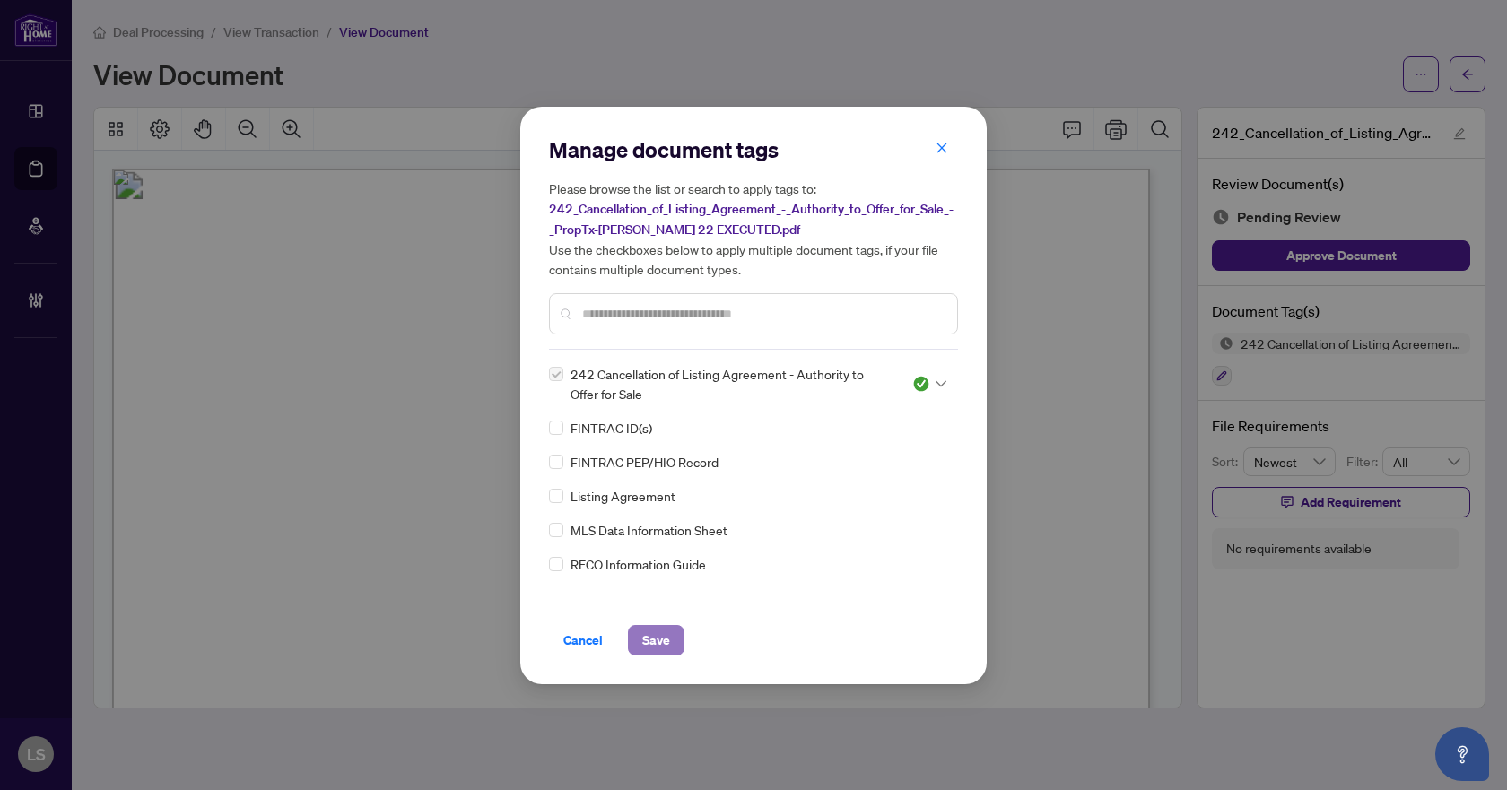
click at [653, 635] on span "Save" at bounding box center [656, 640] width 28 height 29
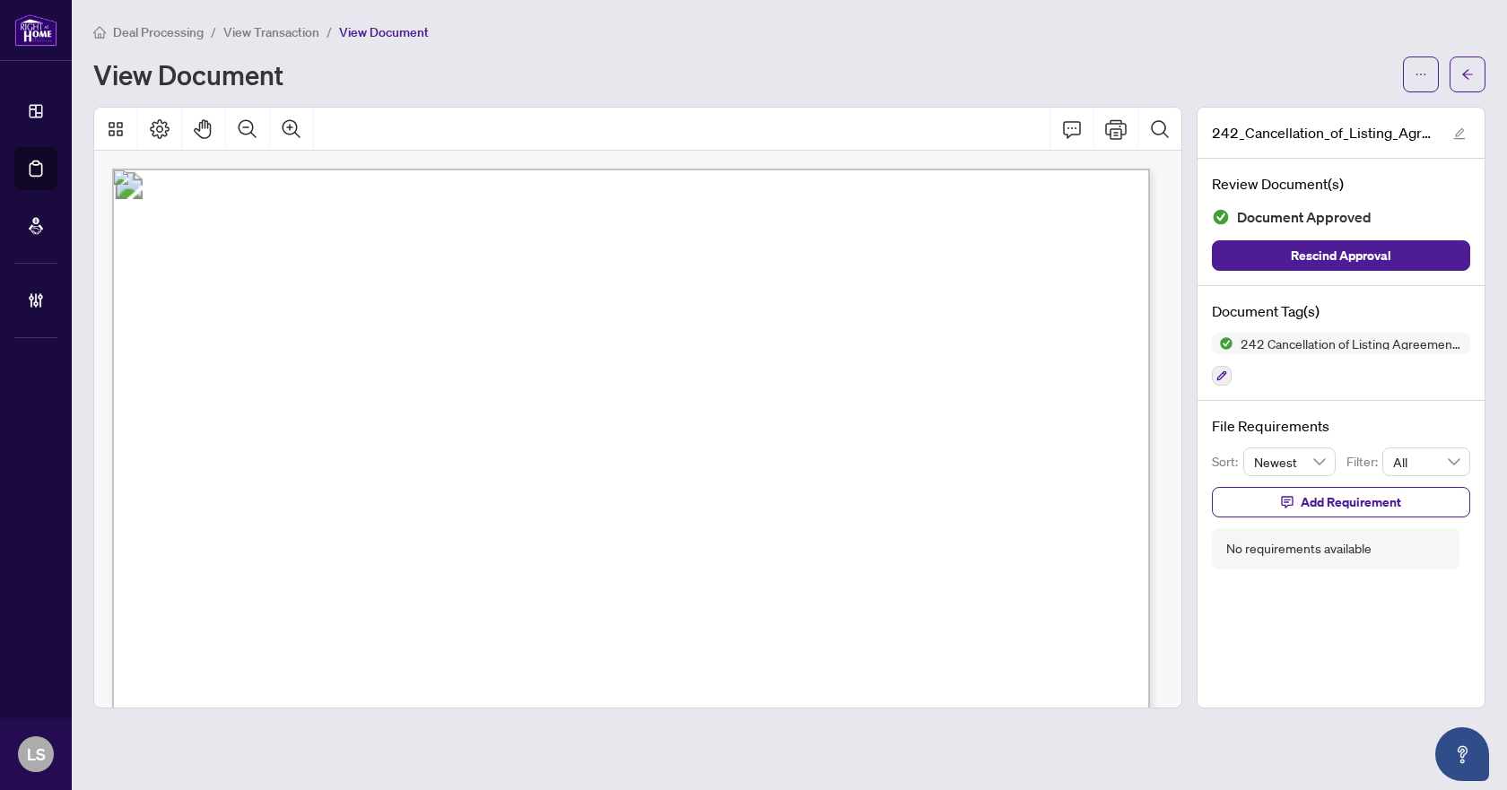
click at [1476, 79] on button "button" at bounding box center [1468, 75] width 36 height 36
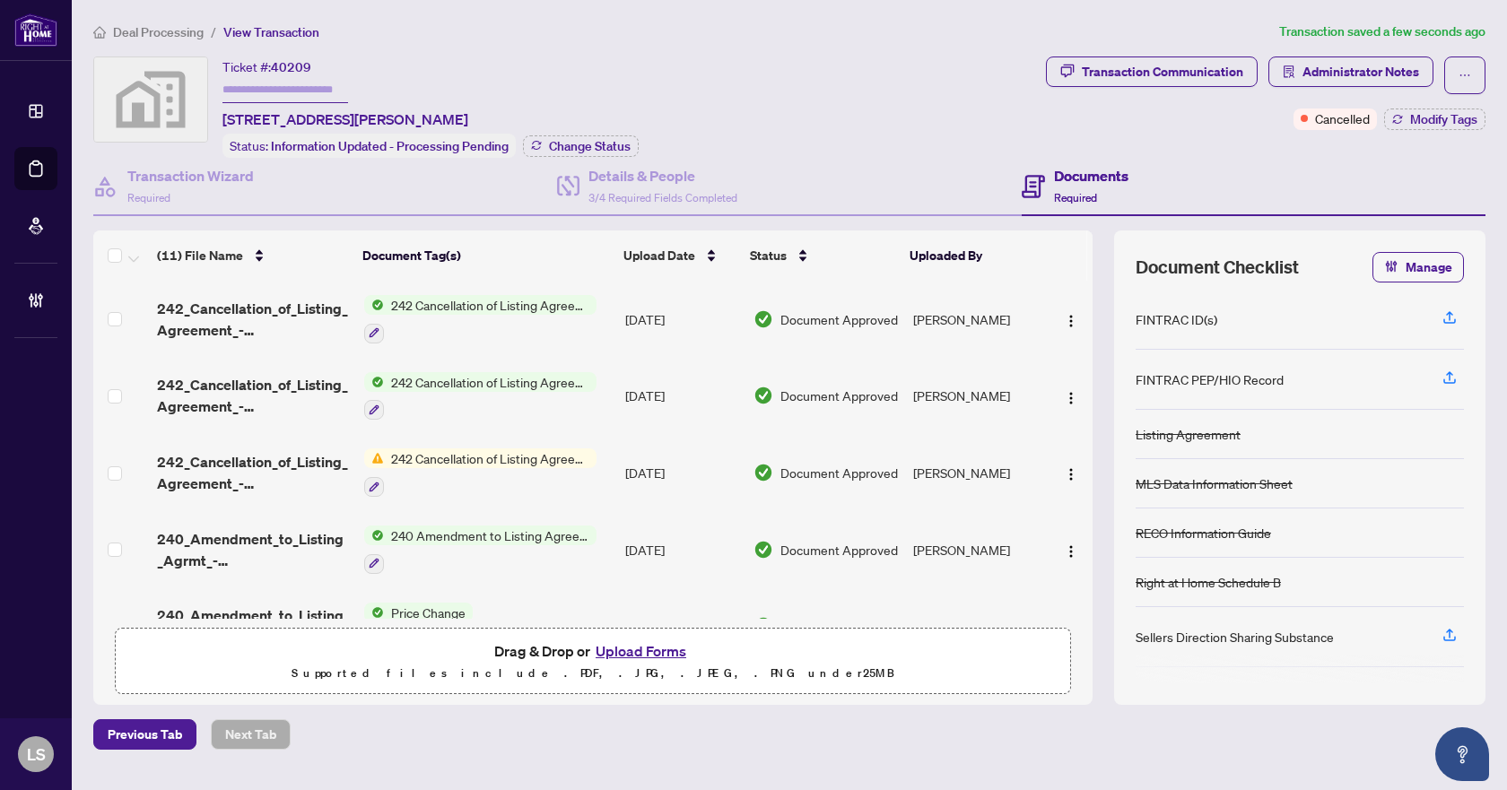
click at [163, 28] on span "Deal Processing" at bounding box center [158, 32] width 91 height 16
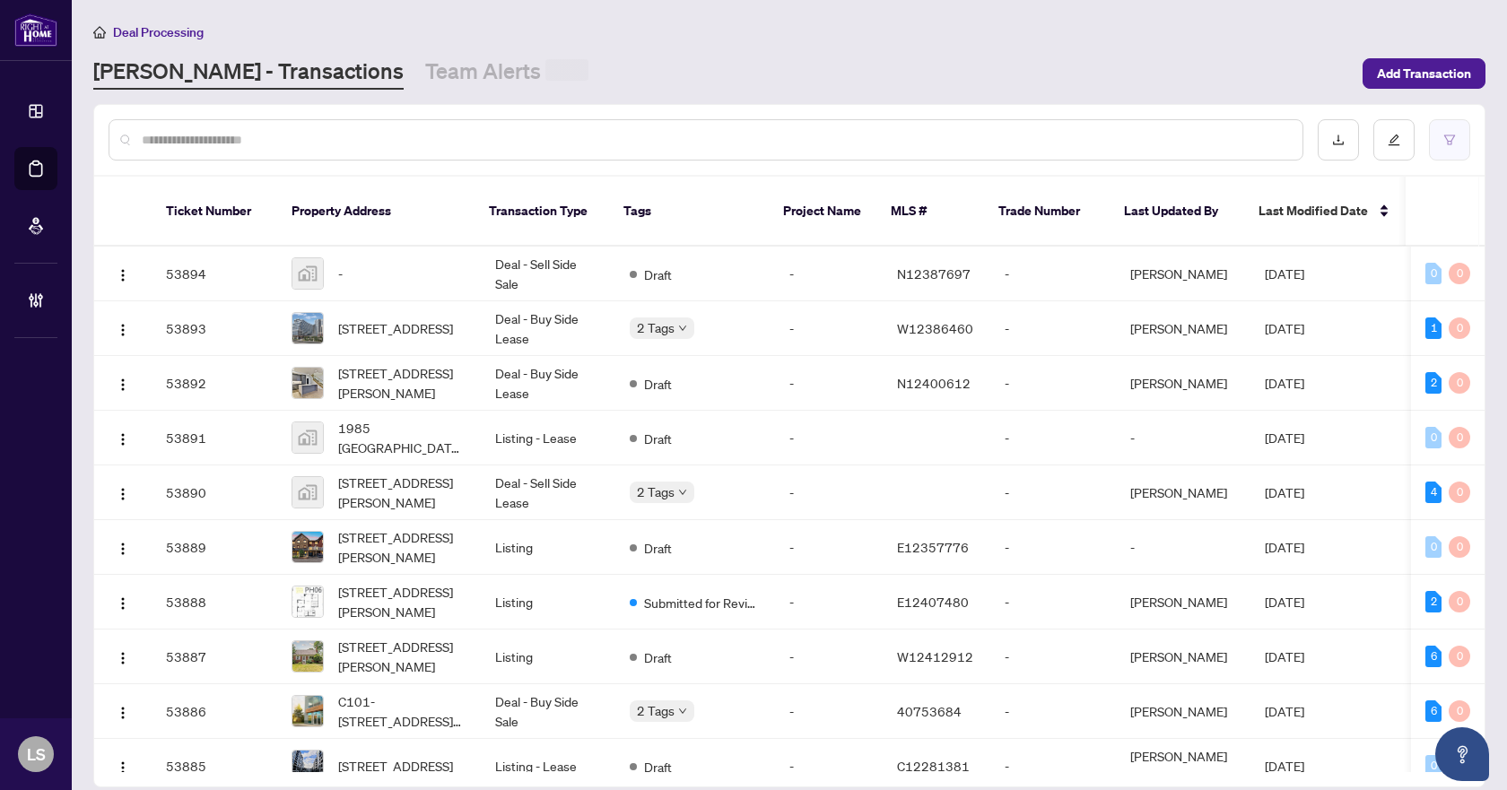
click at [1445, 139] on icon "filter" at bounding box center [1450, 140] width 13 height 13
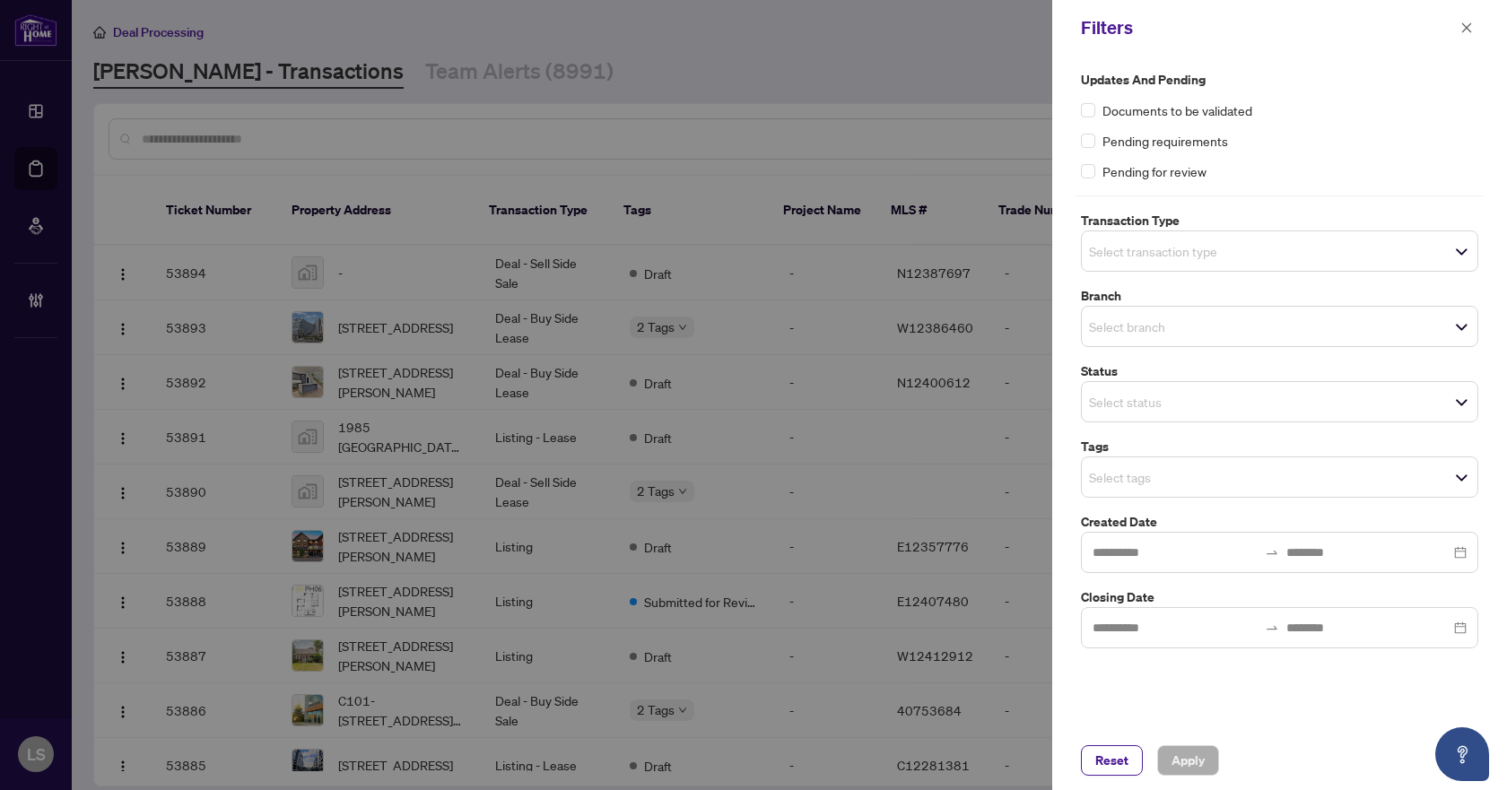
click at [1409, 263] on span "Select transaction type" at bounding box center [1280, 251] width 396 height 25
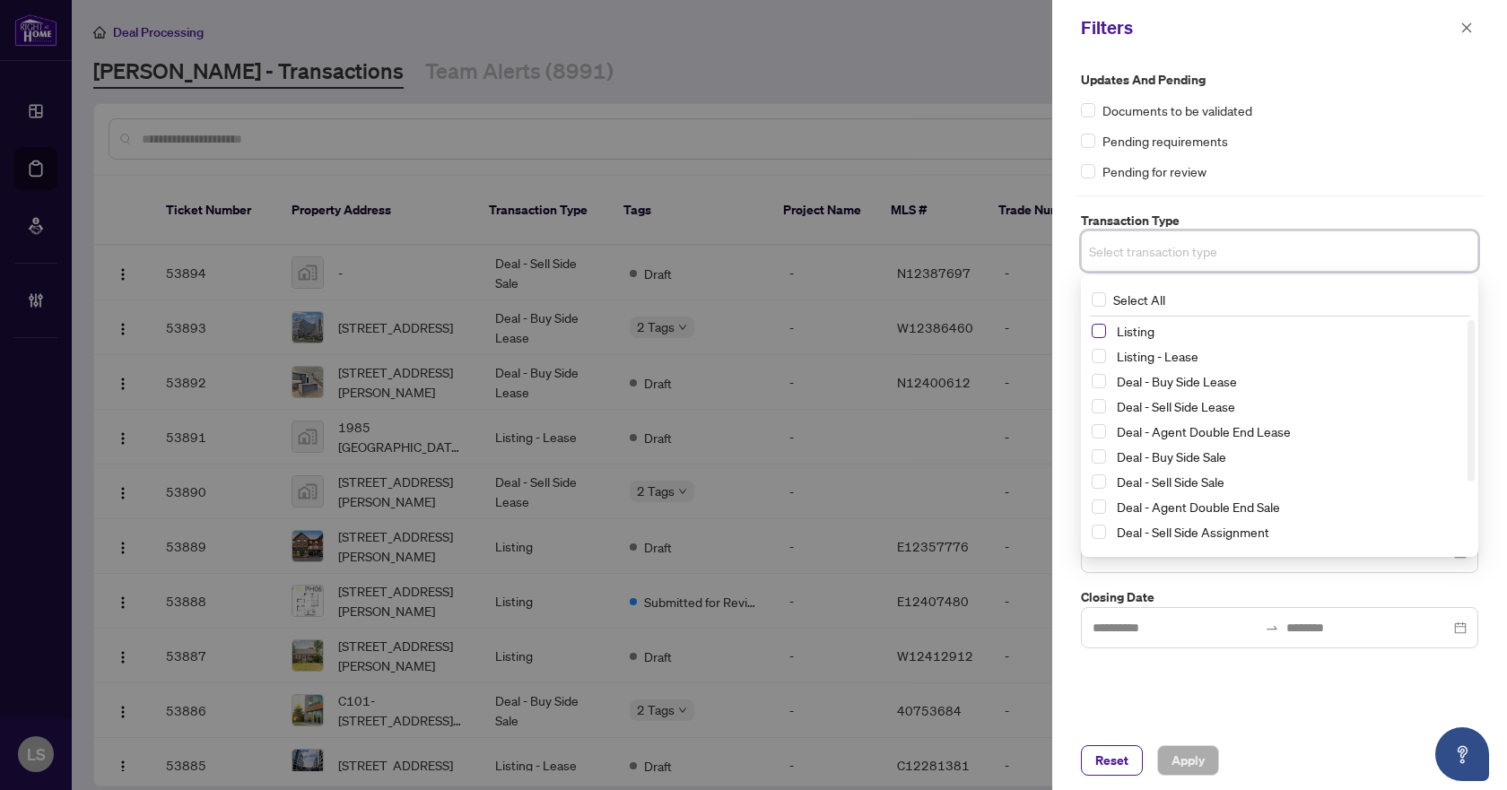
click at [1099, 331] on span "Select Listing" at bounding box center [1099, 331] width 14 height 14
click at [1094, 360] on span "Select Listing - Lease" at bounding box center [1099, 360] width 14 height 14
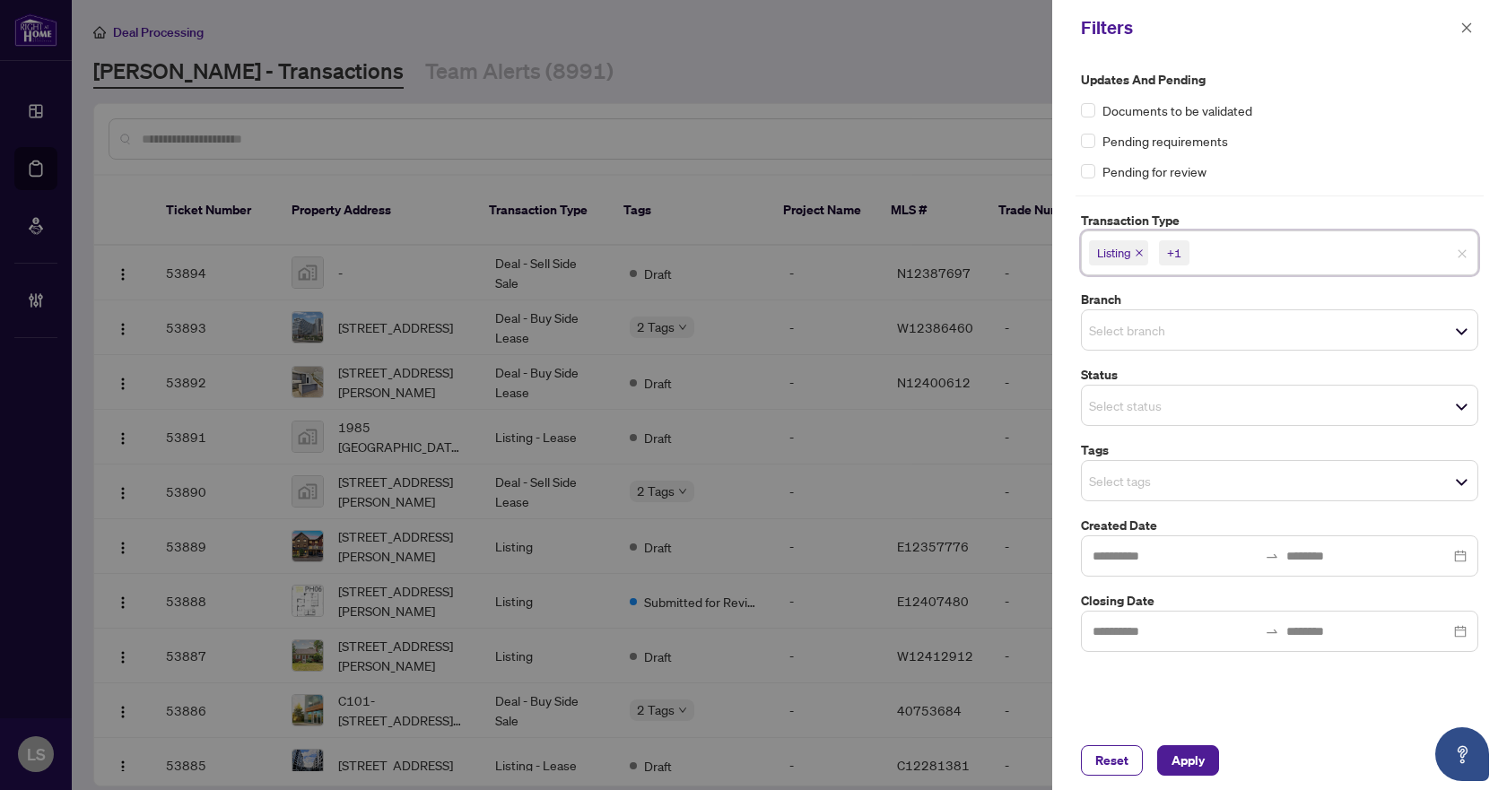
click at [1332, 144] on div "Pending requirements" at bounding box center [1279, 141] width 397 height 20
click at [1118, 408] on input "search" at bounding box center [1152, 406] width 126 height 22
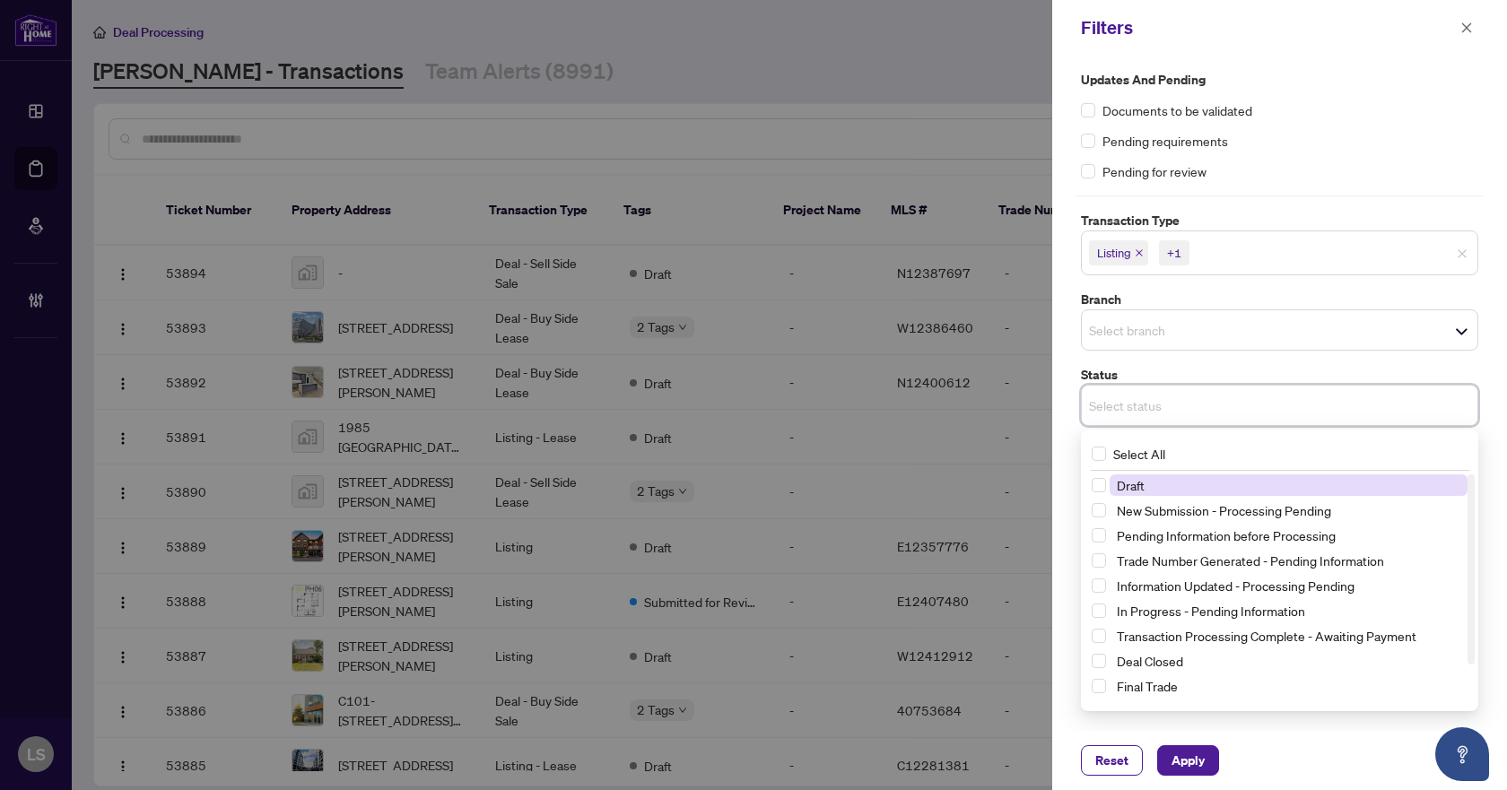
click at [1139, 328] on input "search" at bounding box center [1152, 330] width 126 height 22
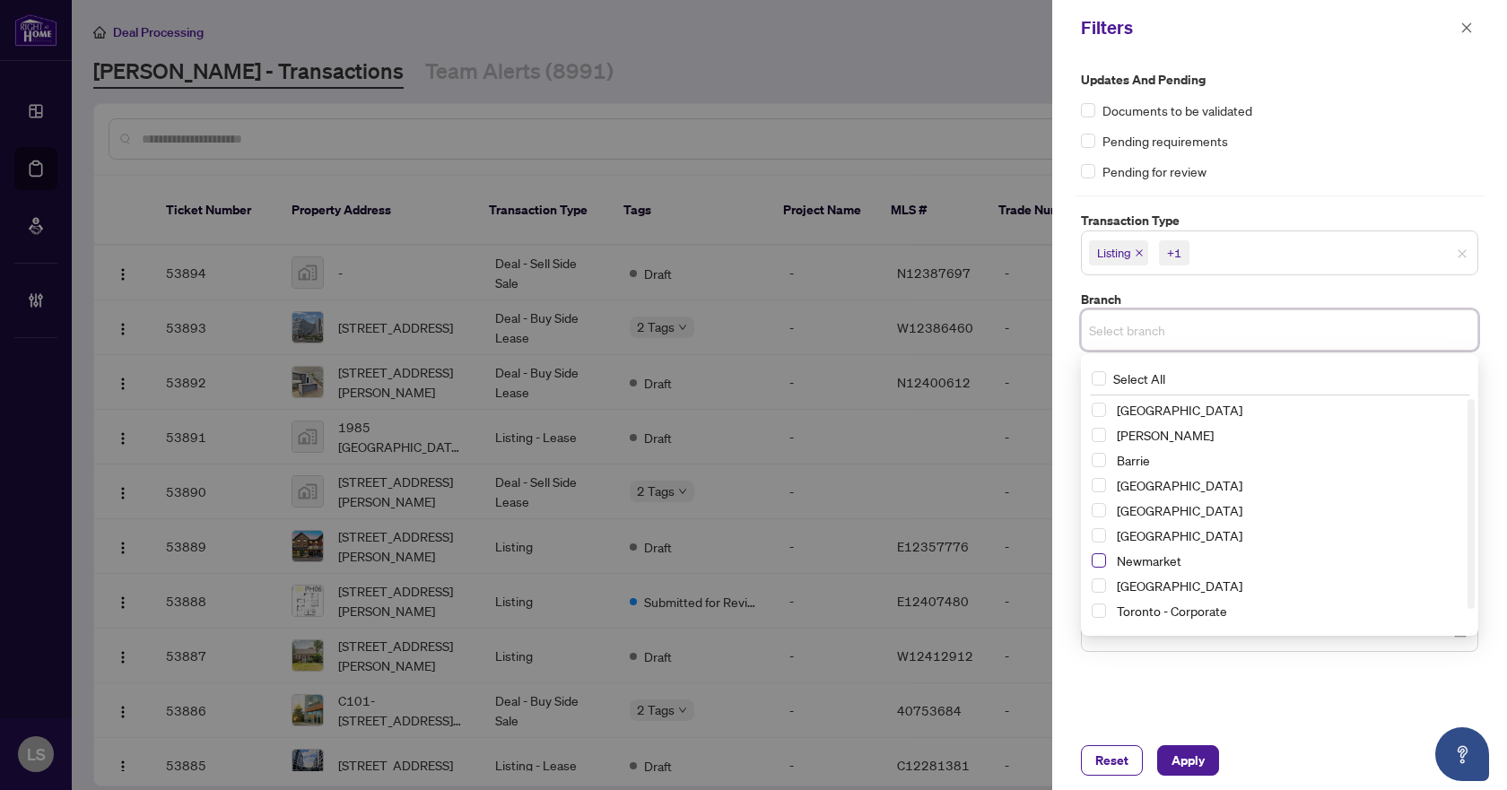
click at [1096, 560] on span "Select Newmarket" at bounding box center [1099, 561] width 14 height 14
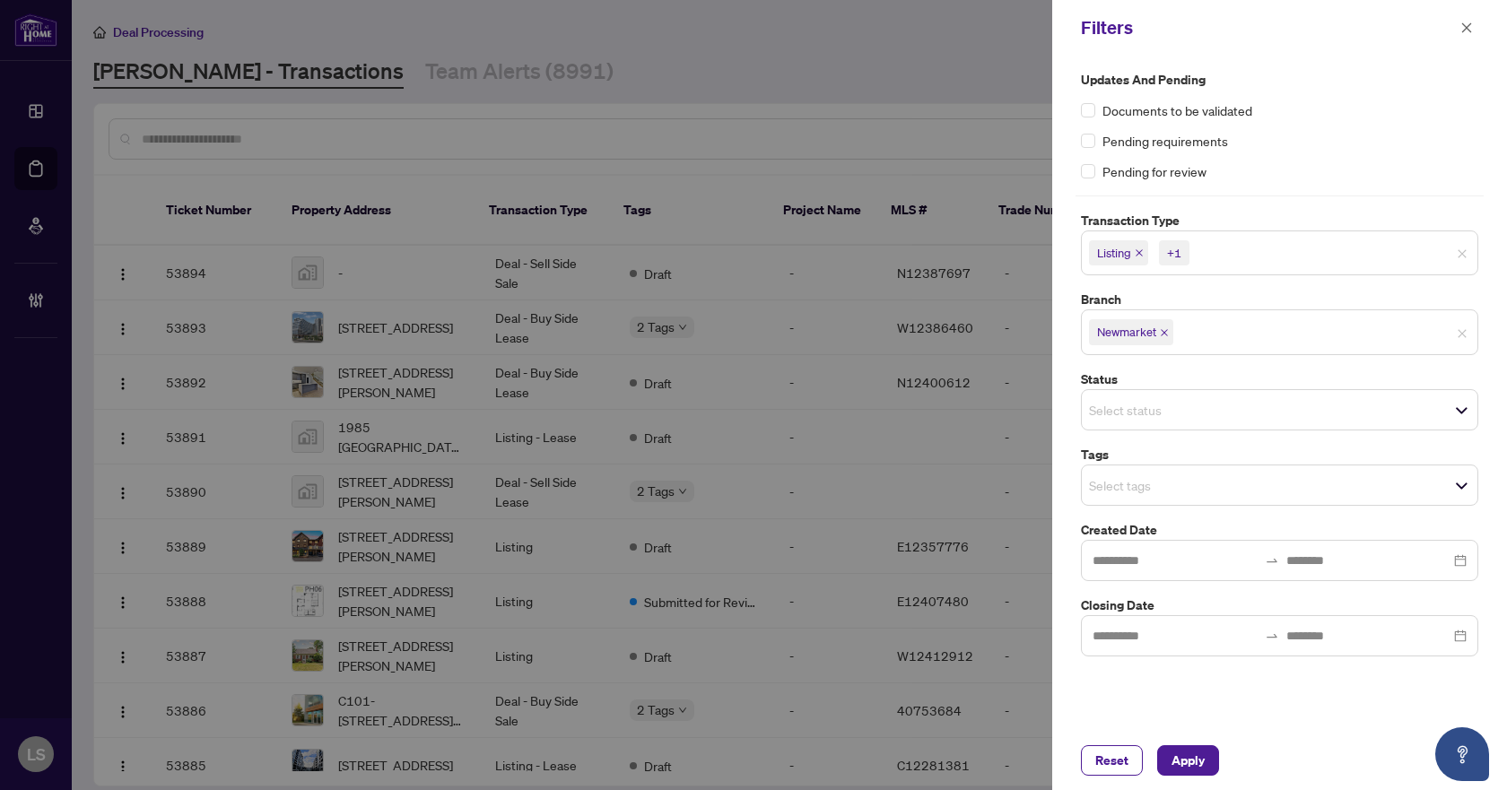
drag, startPoint x: 1327, startPoint y: 125, endPoint x: 1329, endPoint y: 162, distance: 37.7
click at [1328, 124] on div "Updates and Pending Documents to be validated Pending requirements Pending for …" at bounding box center [1279, 125] width 397 height 111
click at [1192, 467] on div "Select tags" at bounding box center [1279, 485] width 397 height 41
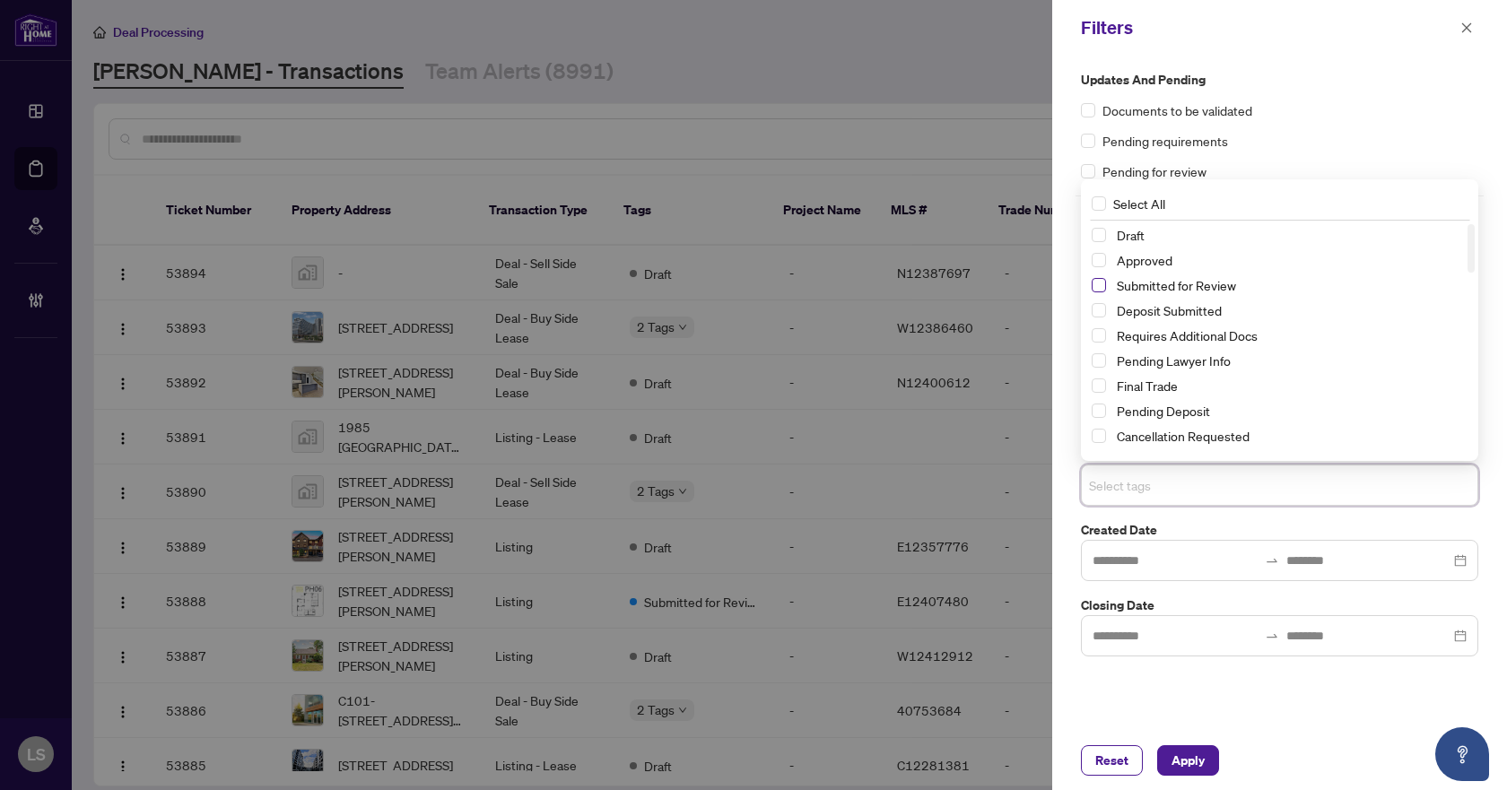
click at [1100, 278] on span "Select Submitted for Review" at bounding box center [1099, 285] width 14 height 14
click at [1094, 432] on span "Select Cancellation Requested" at bounding box center [1099, 436] width 14 height 14
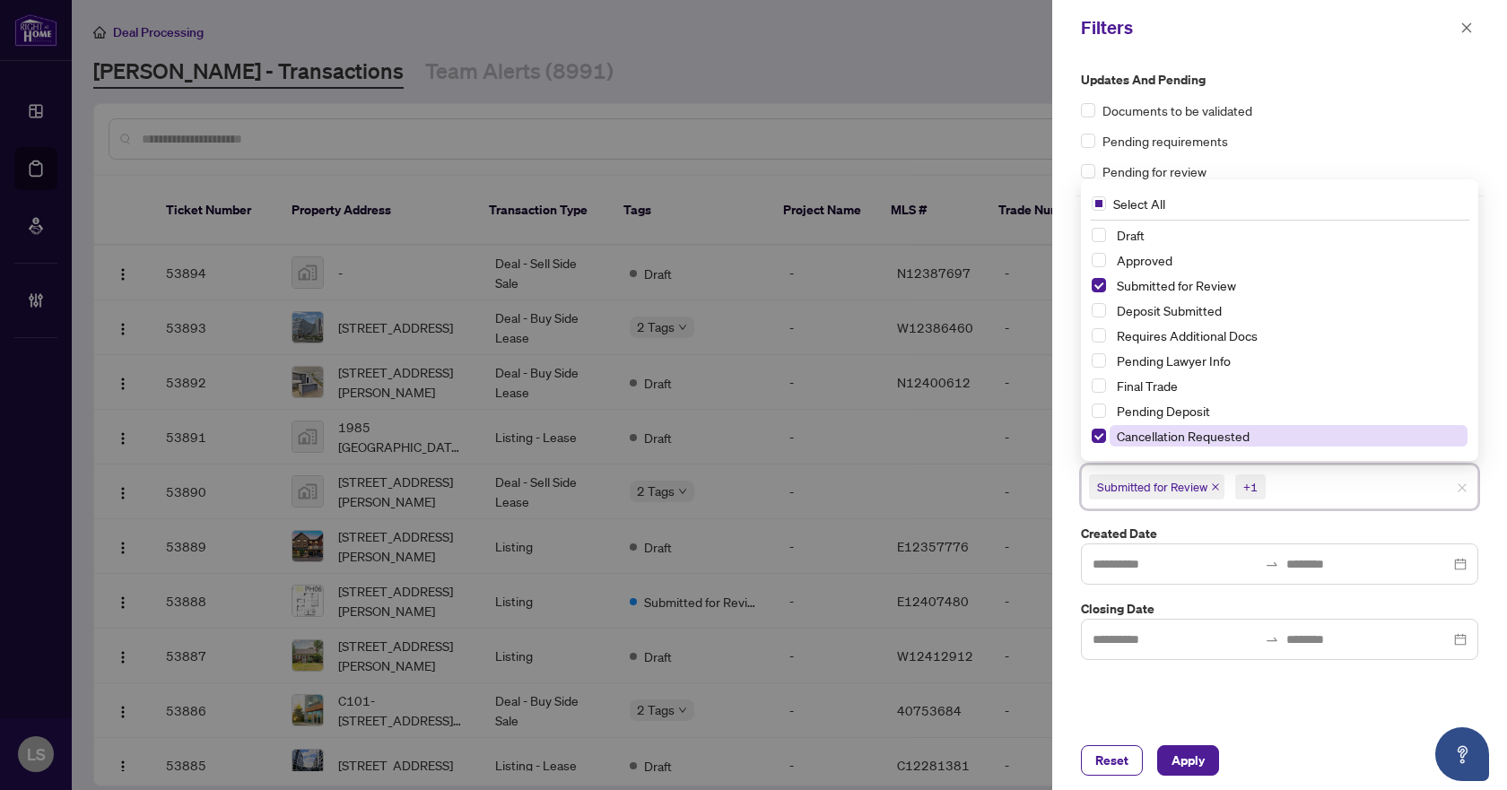
scroll to position [90, 0]
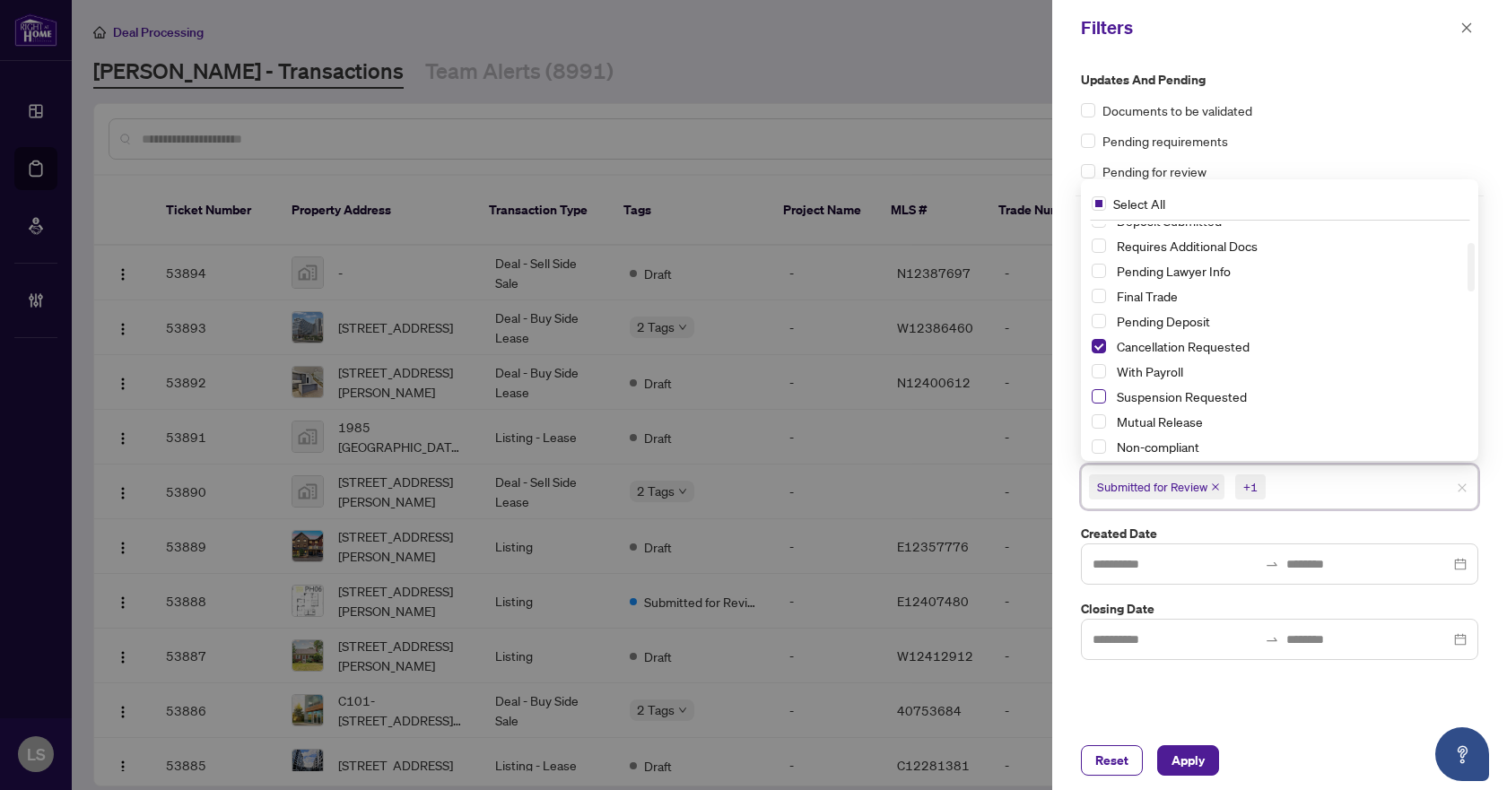
click at [1096, 396] on span "Select Suspension Requested" at bounding box center [1099, 396] width 14 height 14
click at [1187, 765] on span "Apply" at bounding box center [1188, 761] width 33 height 29
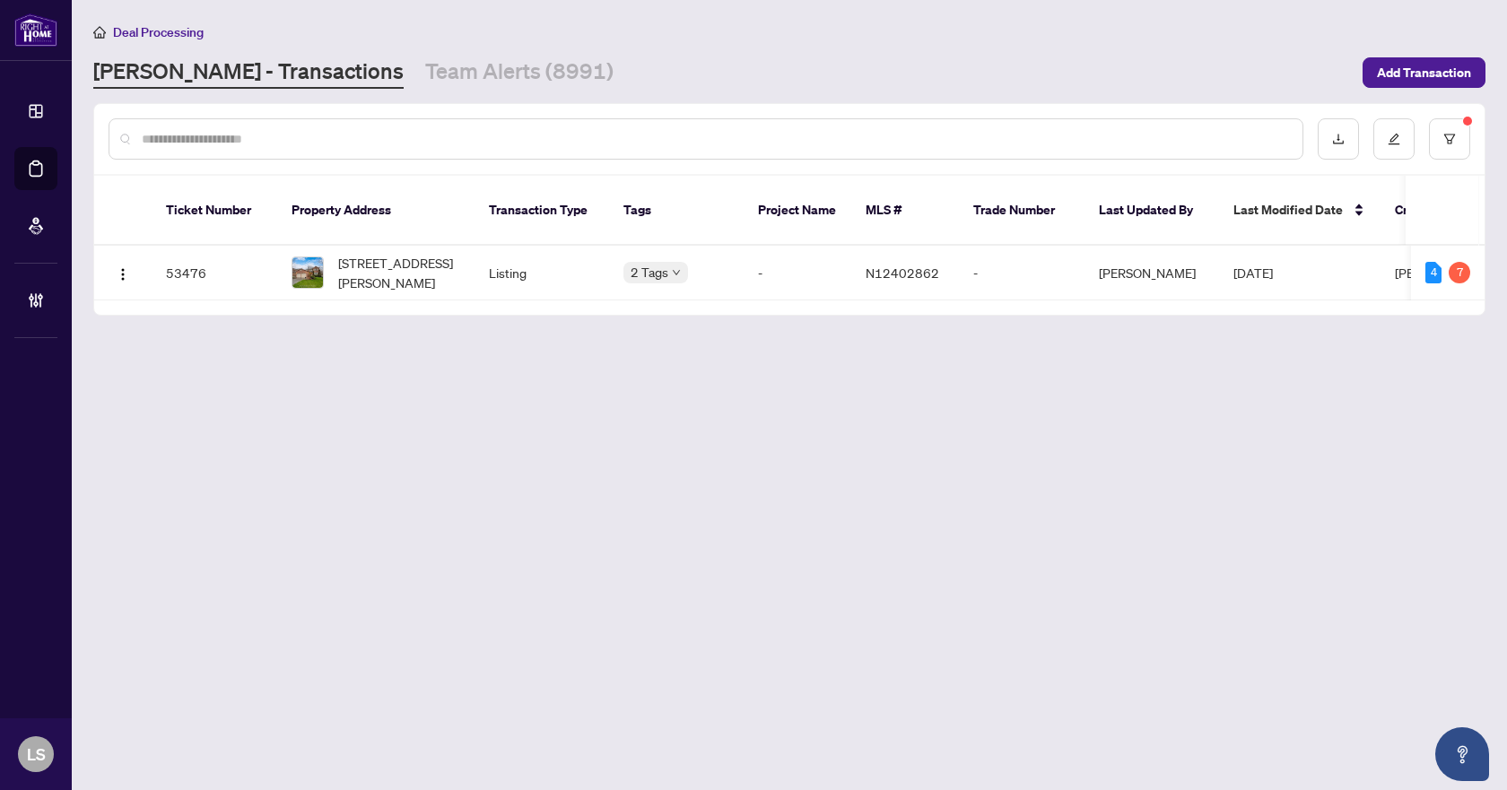
click at [980, 637] on main "Deal Processing [PERSON_NAME] - Transactions Team Alerts (8991) Add Transaction…" at bounding box center [790, 395] width 1436 height 790
click at [376, 253] on span "[STREET_ADDRESS][PERSON_NAME]" at bounding box center [399, 272] width 122 height 39
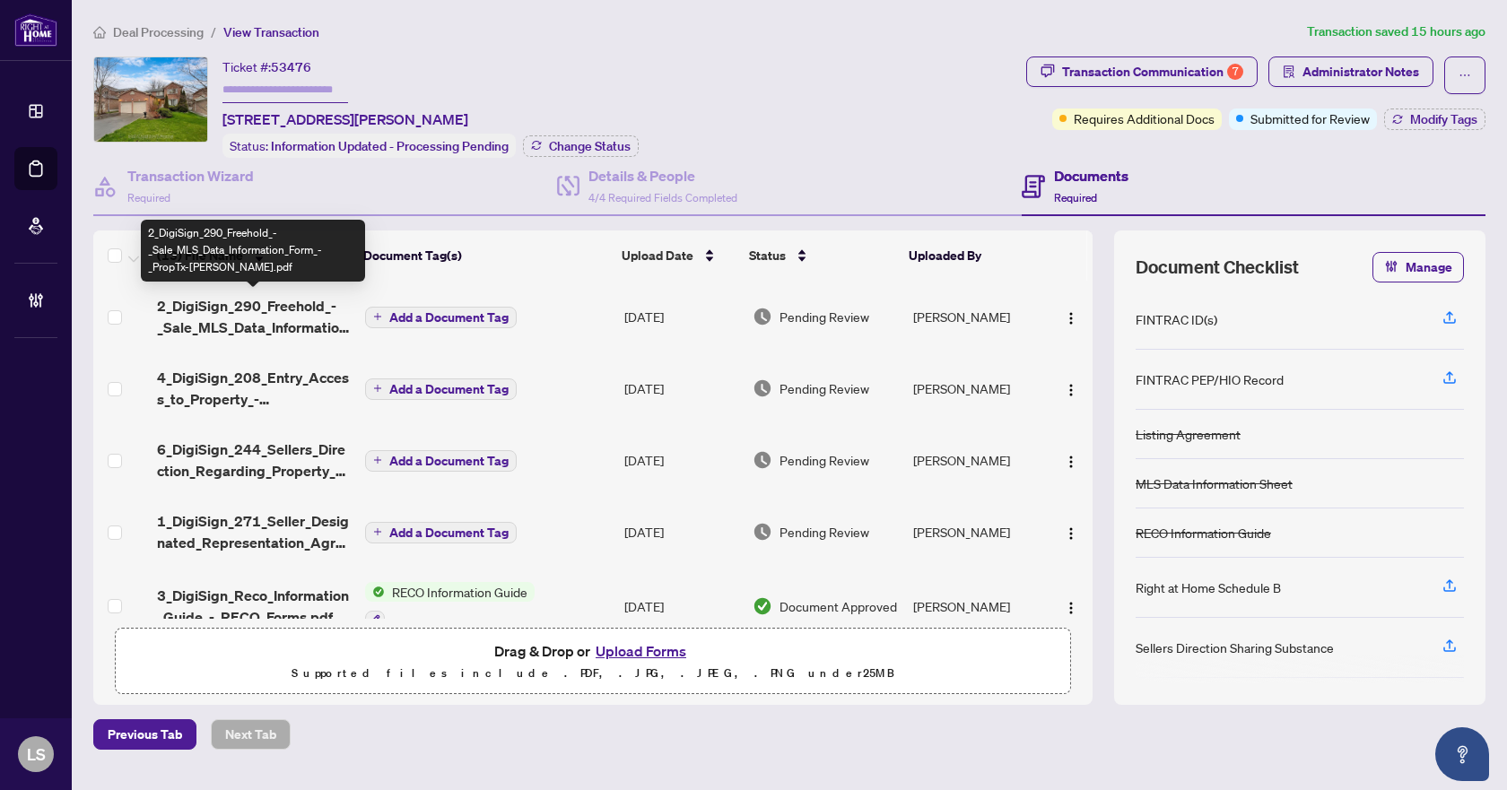
click at [280, 322] on span "2_DigiSign_290_Freehold_-_Sale_MLS_Data_Information_Form_-_PropTx-[PERSON_NAME]…" at bounding box center [253, 316] width 193 height 43
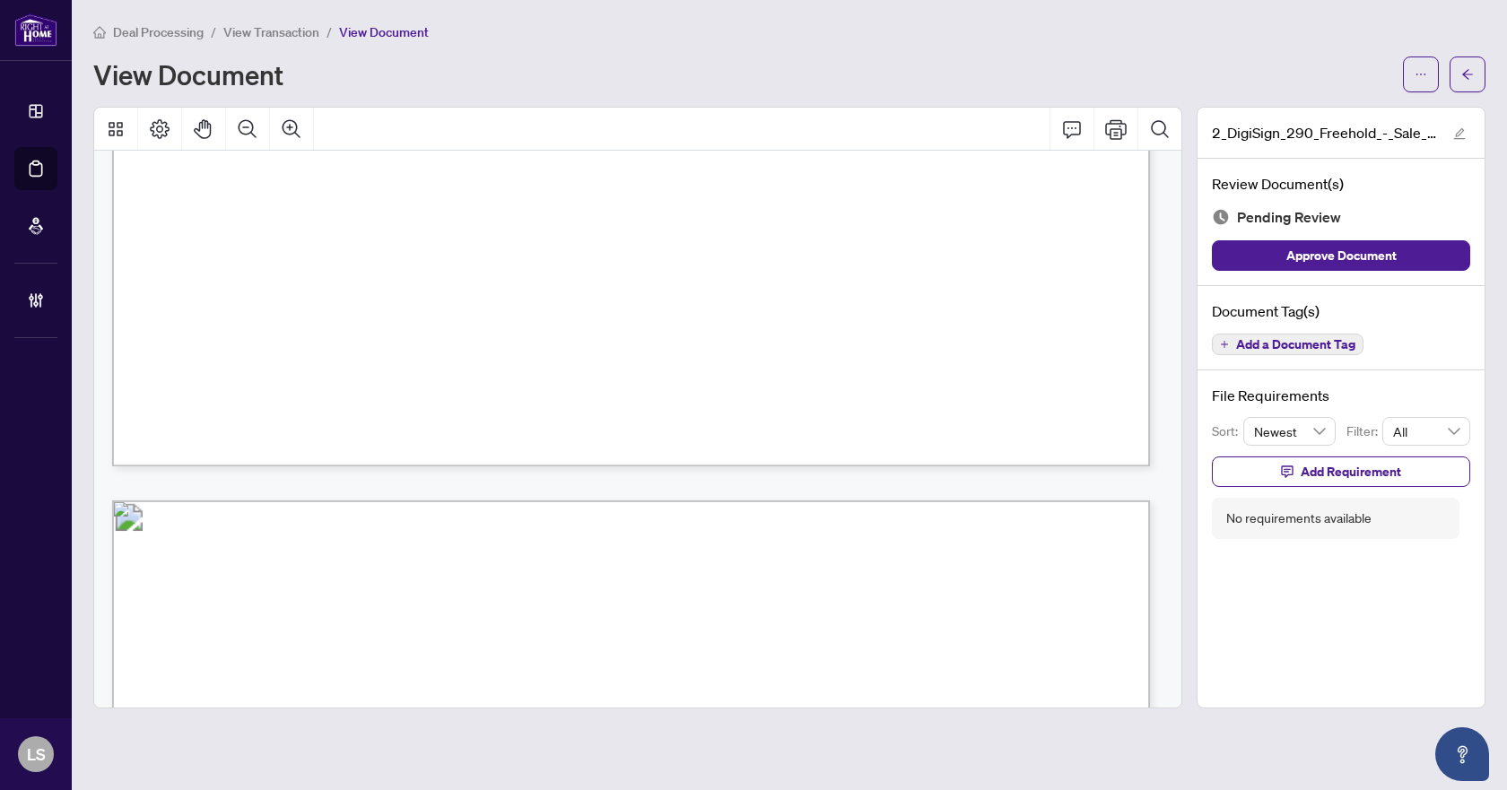
scroll to position [2871, 0]
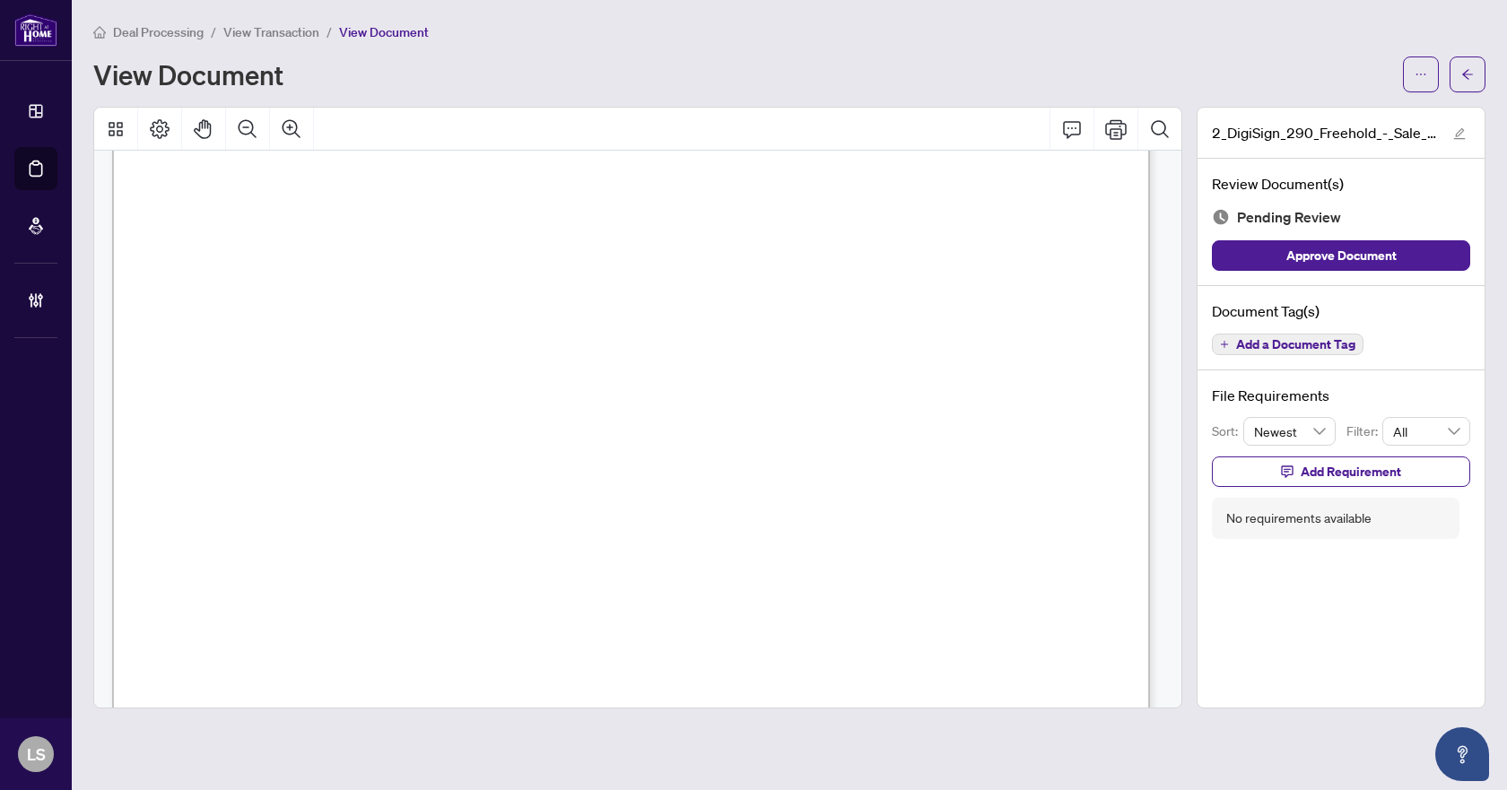
click at [1303, 340] on span "Add a Document Tag" at bounding box center [1295, 344] width 119 height 13
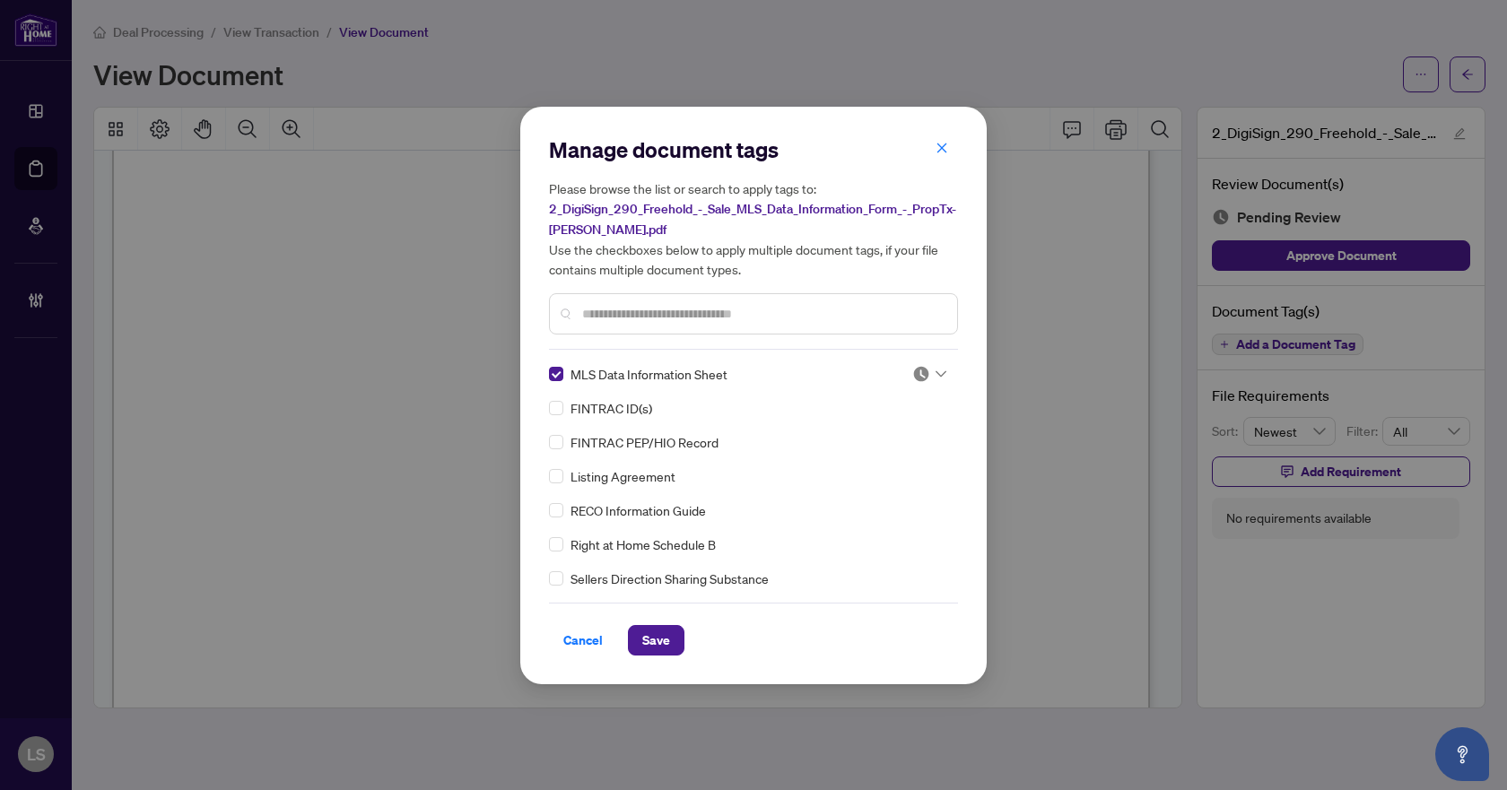
click at [924, 372] on img at bounding box center [922, 374] width 18 height 18
click at [872, 463] on div "Approved" at bounding box center [870, 461] width 115 height 20
click at [655, 634] on span "Save" at bounding box center [656, 640] width 28 height 29
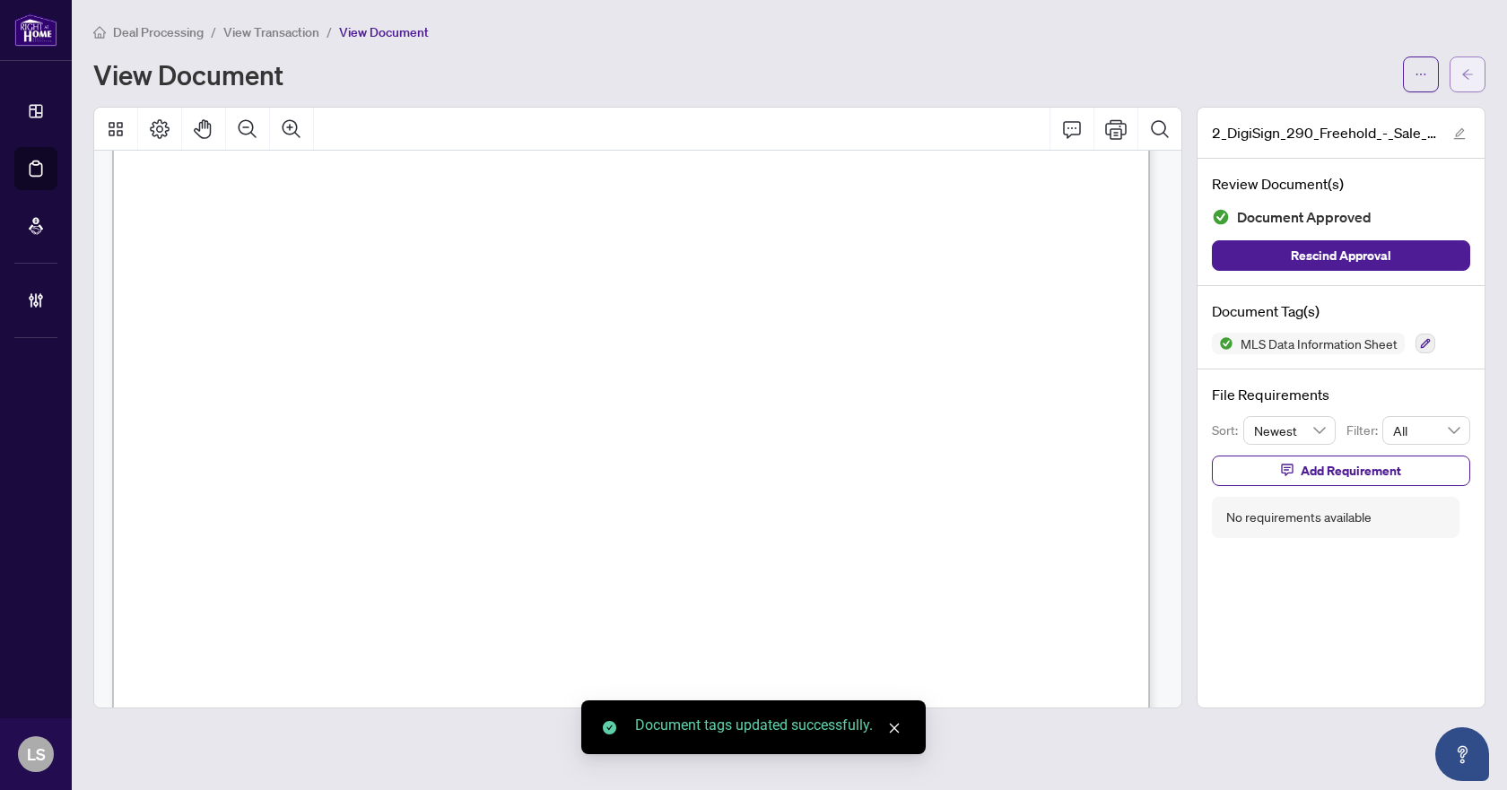
click at [1469, 72] on icon "arrow-left" at bounding box center [1468, 74] width 13 height 13
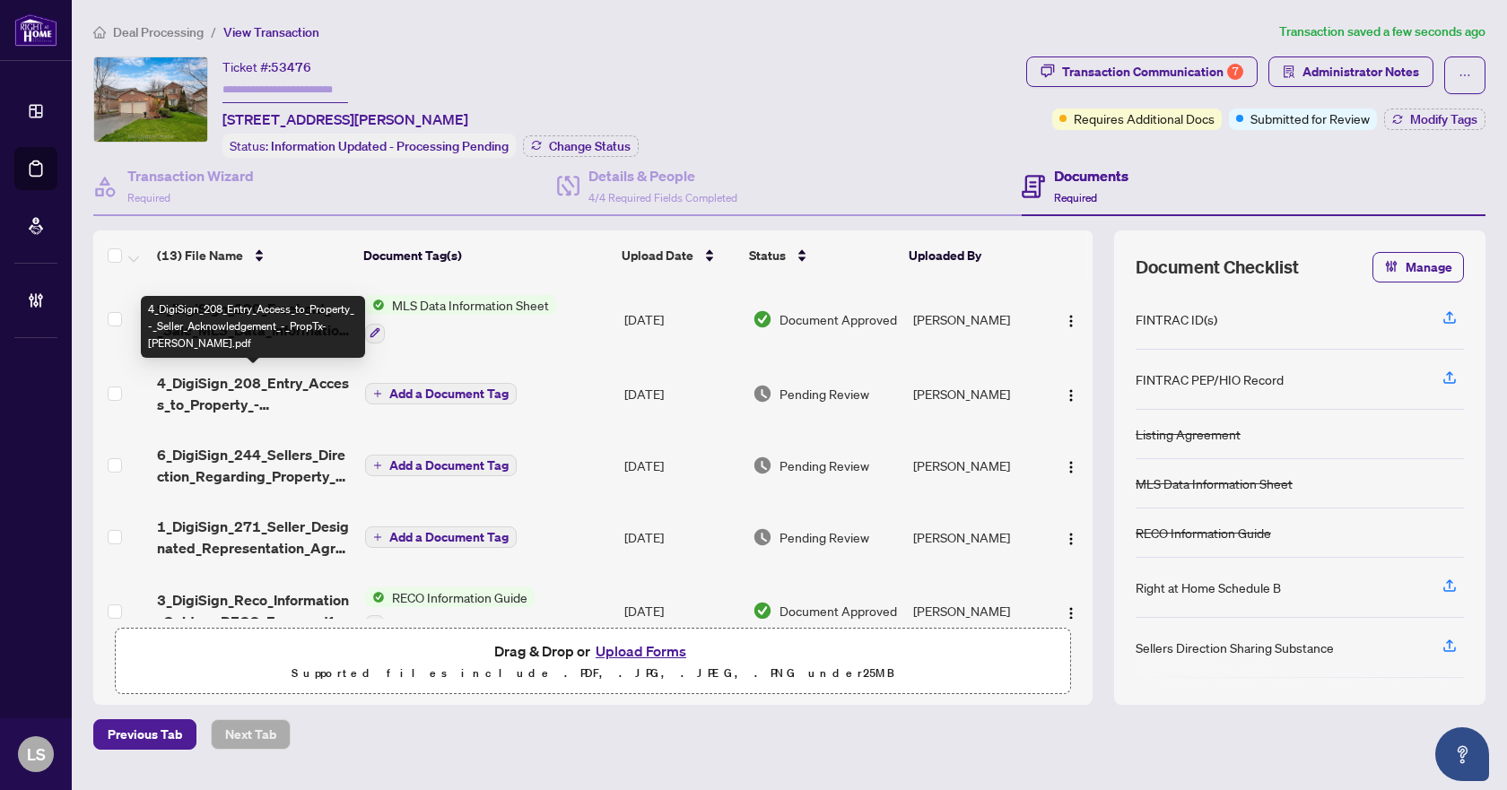
click at [310, 386] on span "4_DigiSign_208_Entry_Access_to_Property_-_Seller_Acknowledgement_-_PropTx-[PERS…" at bounding box center [253, 393] width 193 height 43
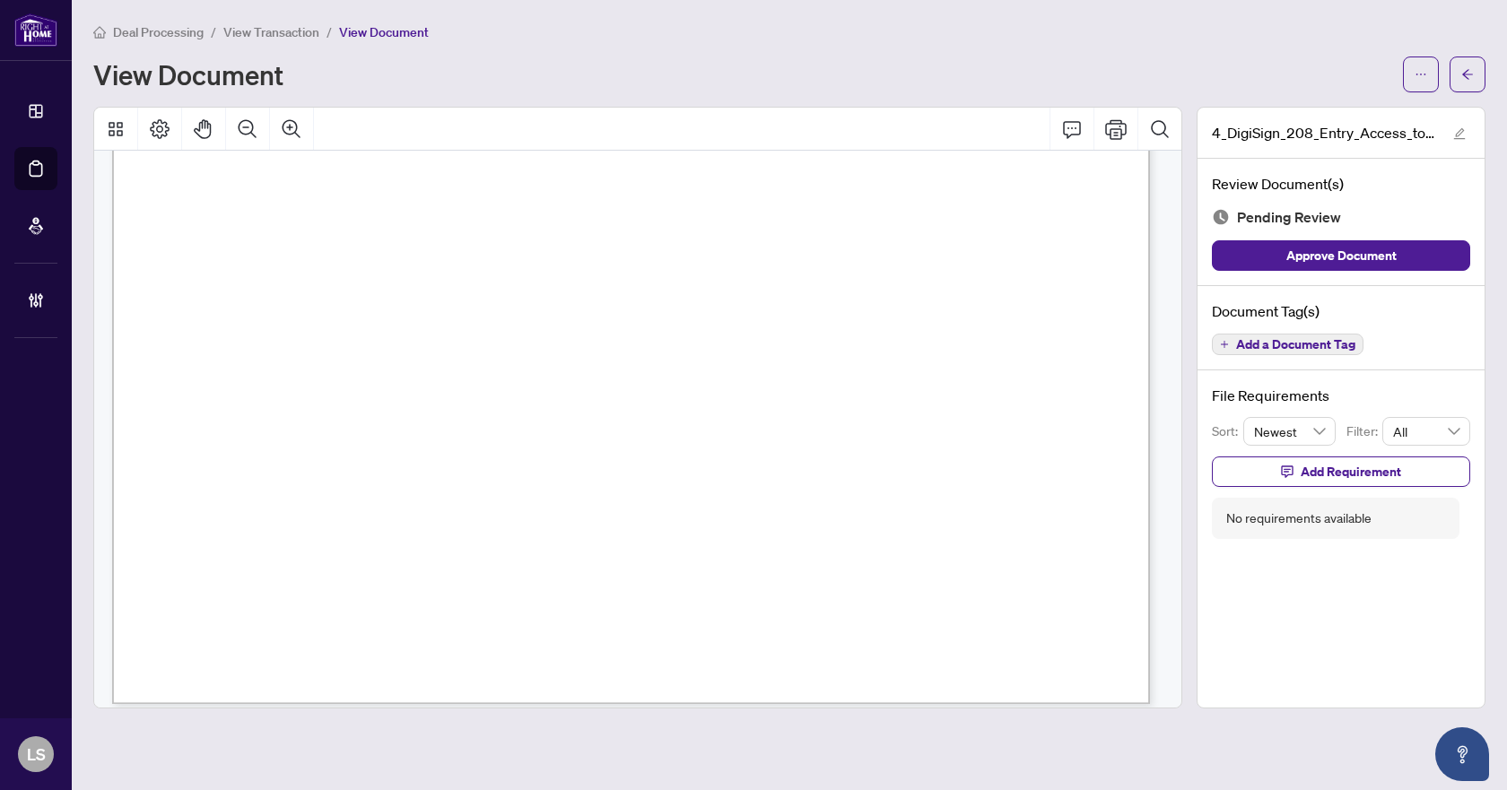
scroll to position [822, 0]
click at [1295, 345] on span "Add a Document Tag" at bounding box center [1295, 344] width 119 height 13
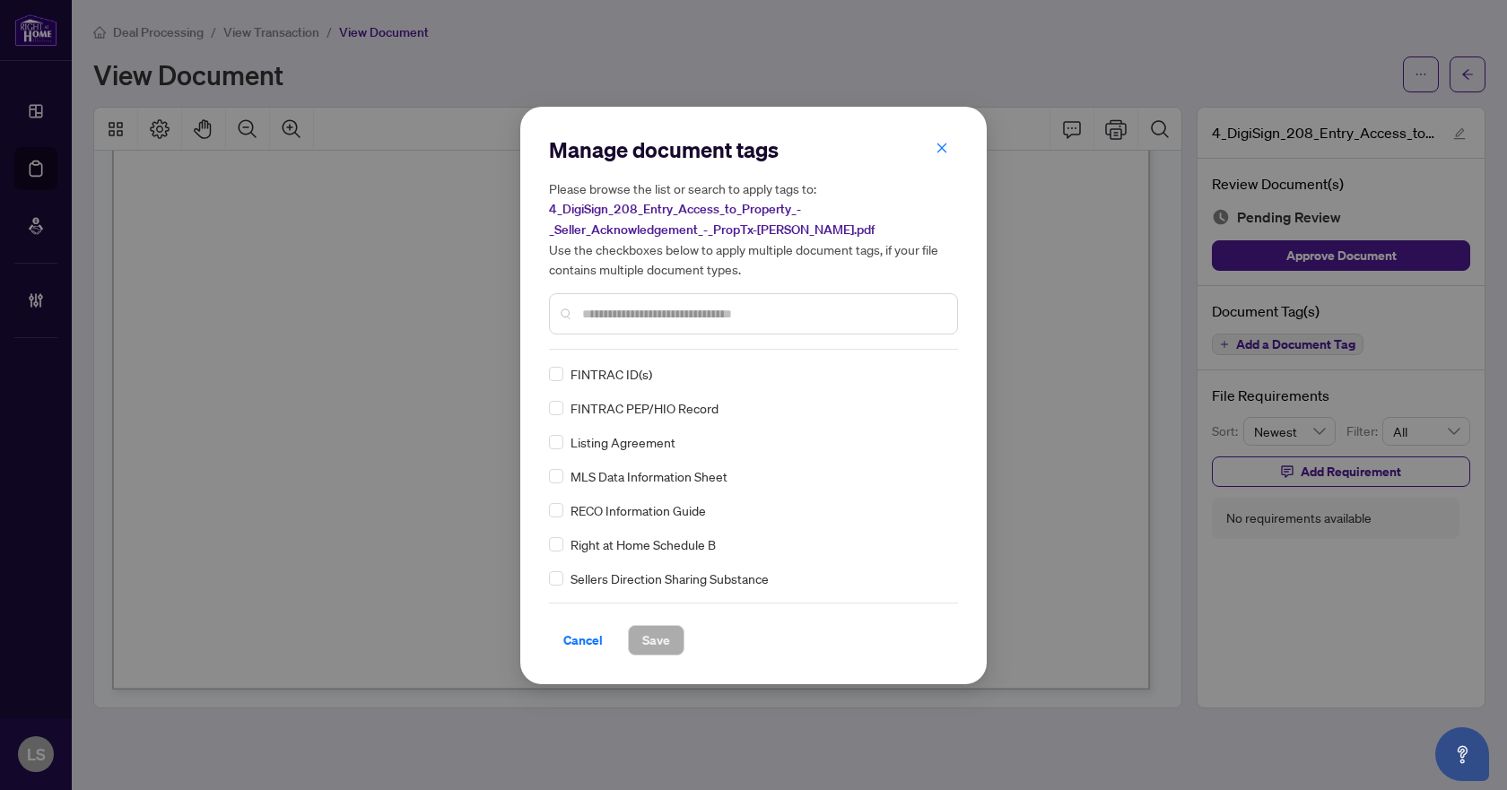
click at [677, 312] on input "text" at bounding box center [762, 314] width 361 height 20
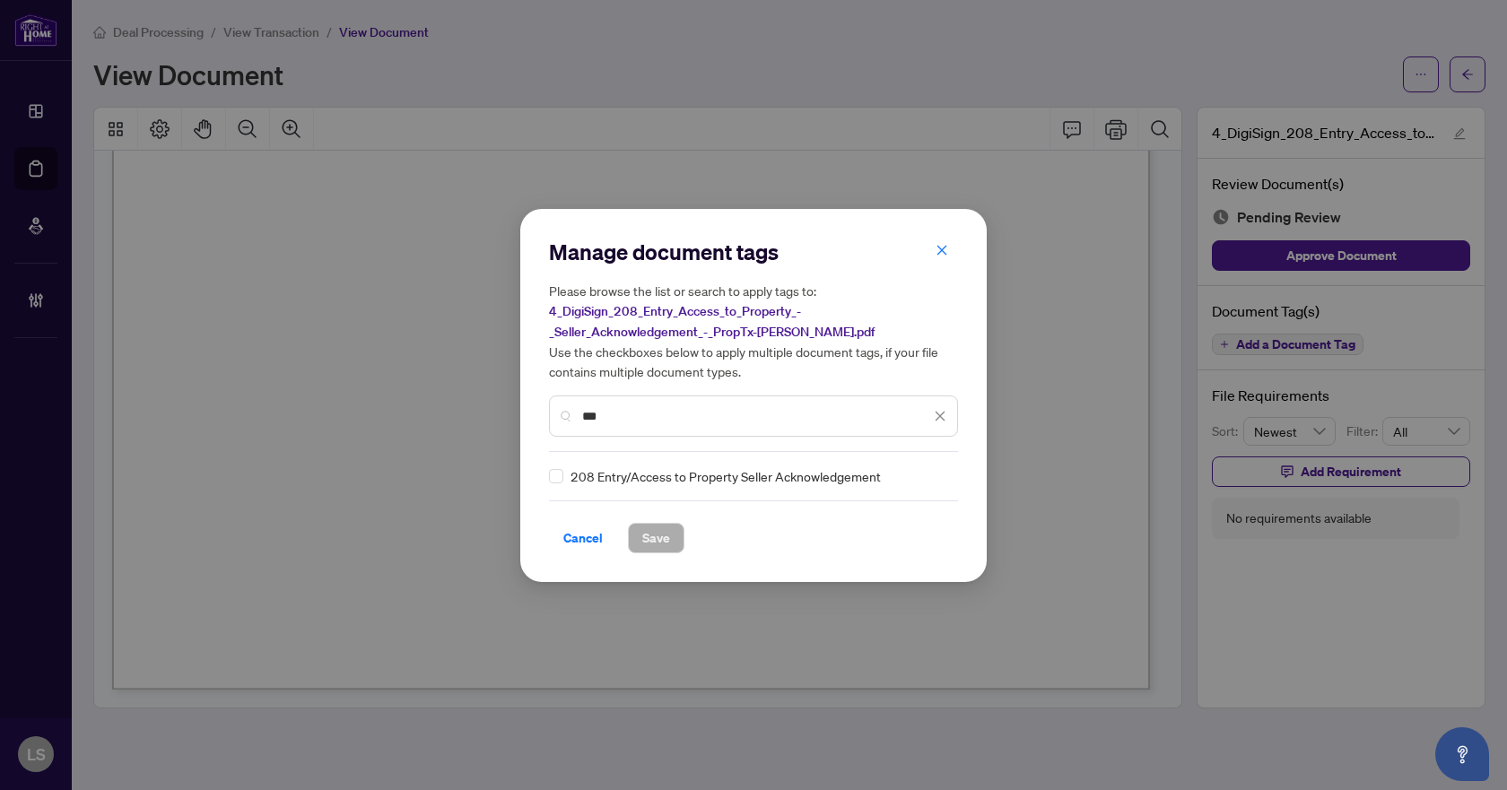
type input "***"
click at [937, 474] on icon at bounding box center [941, 476] width 11 height 7
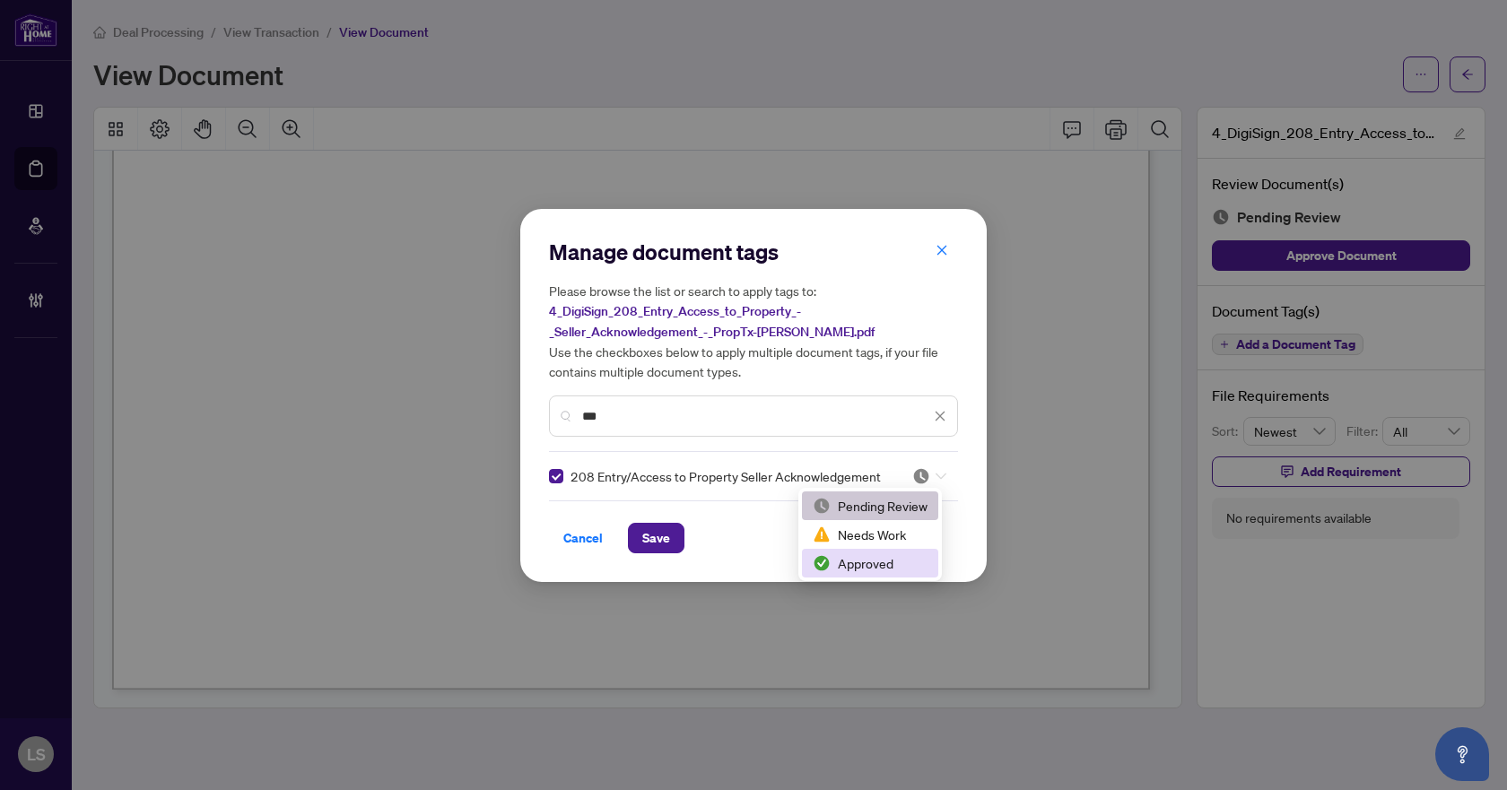
click at [884, 564] on div "Approved" at bounding box center [870, 564] width 115 height 20
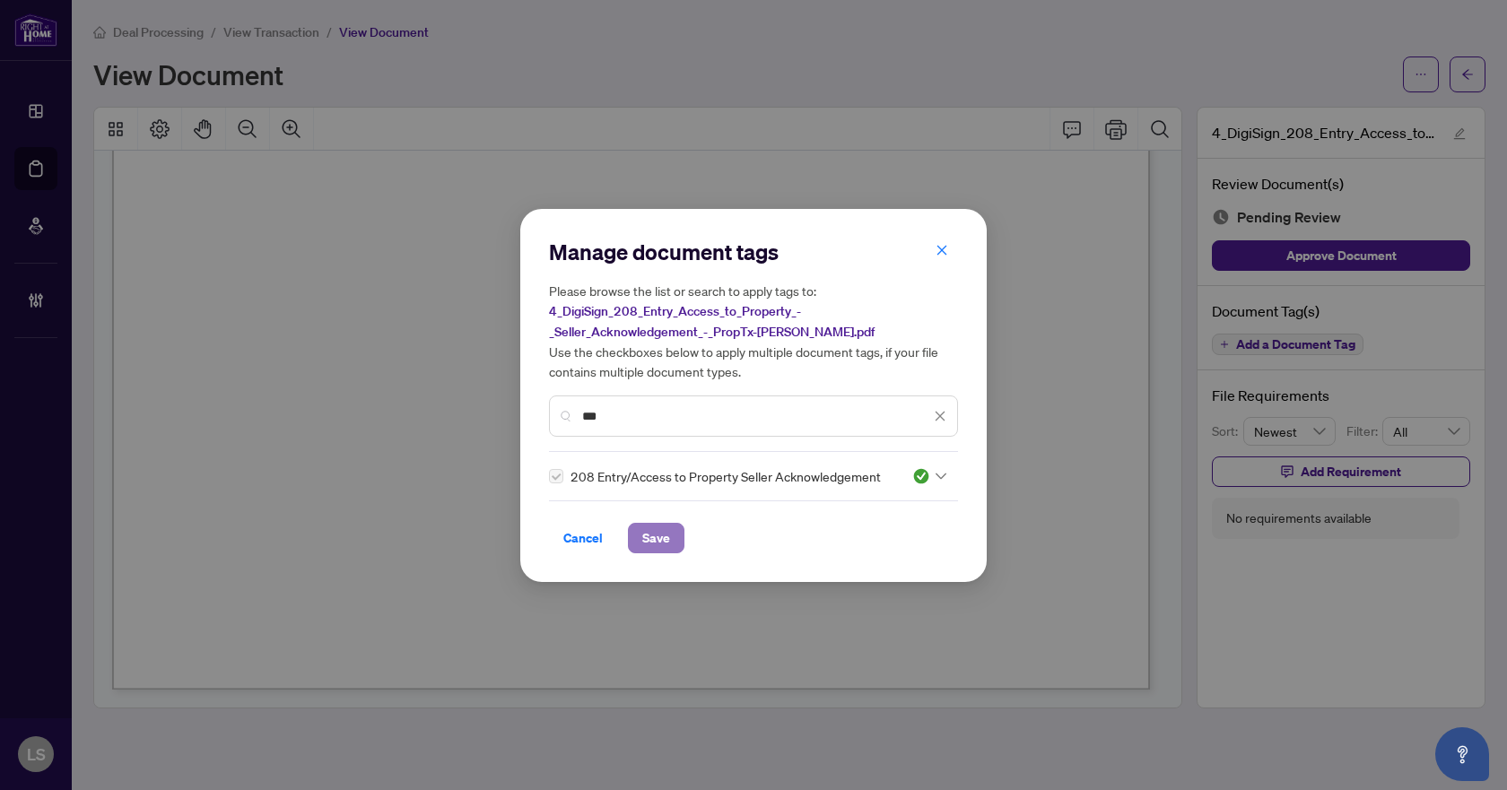
click at [663, 528] on span "Save" at bounding box center [656, 538] width 28 height 29
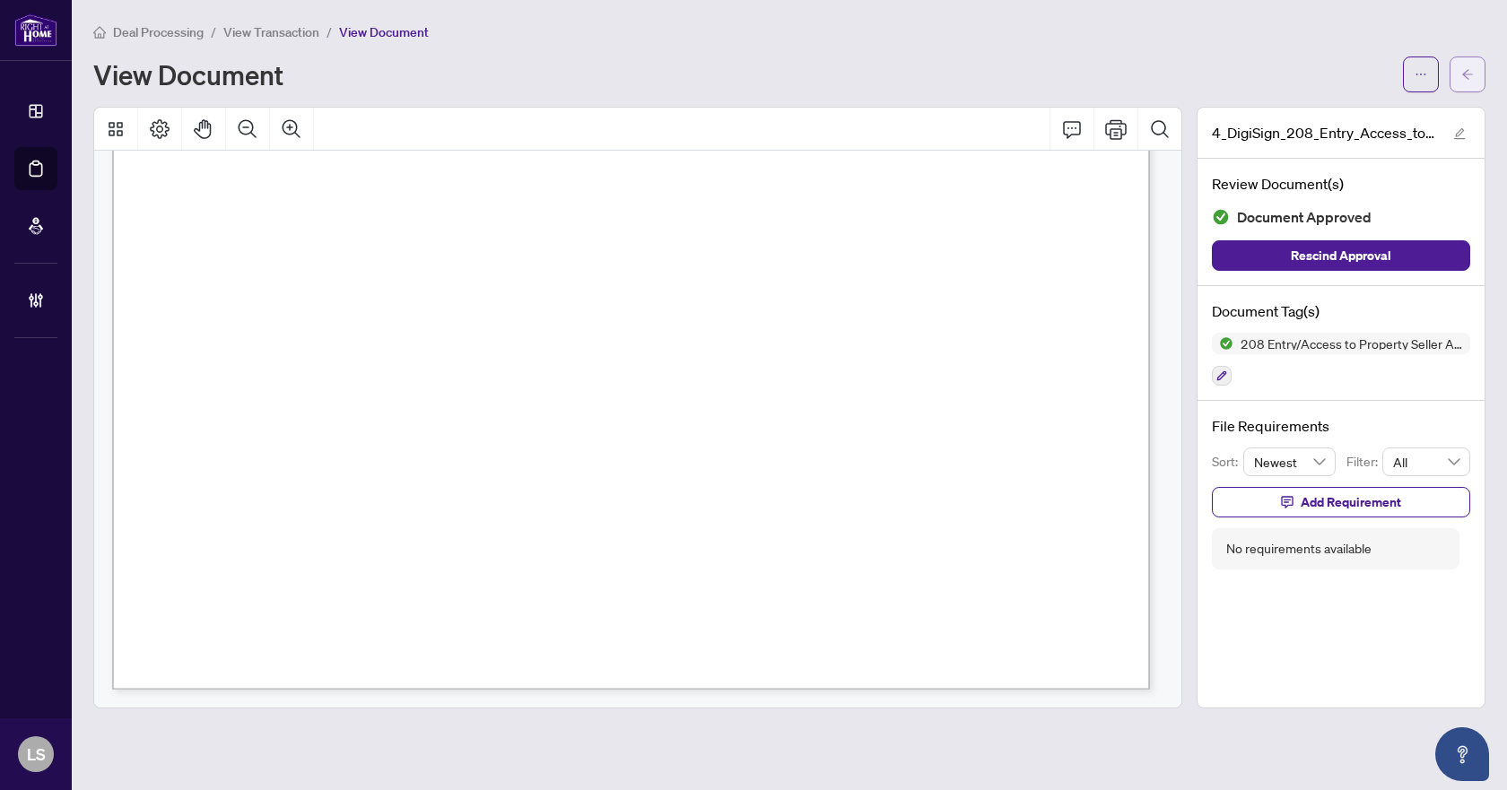
click at [1472, 73] on icon "arrow-left" at bounding box center [1468, 74] width 13 height 13
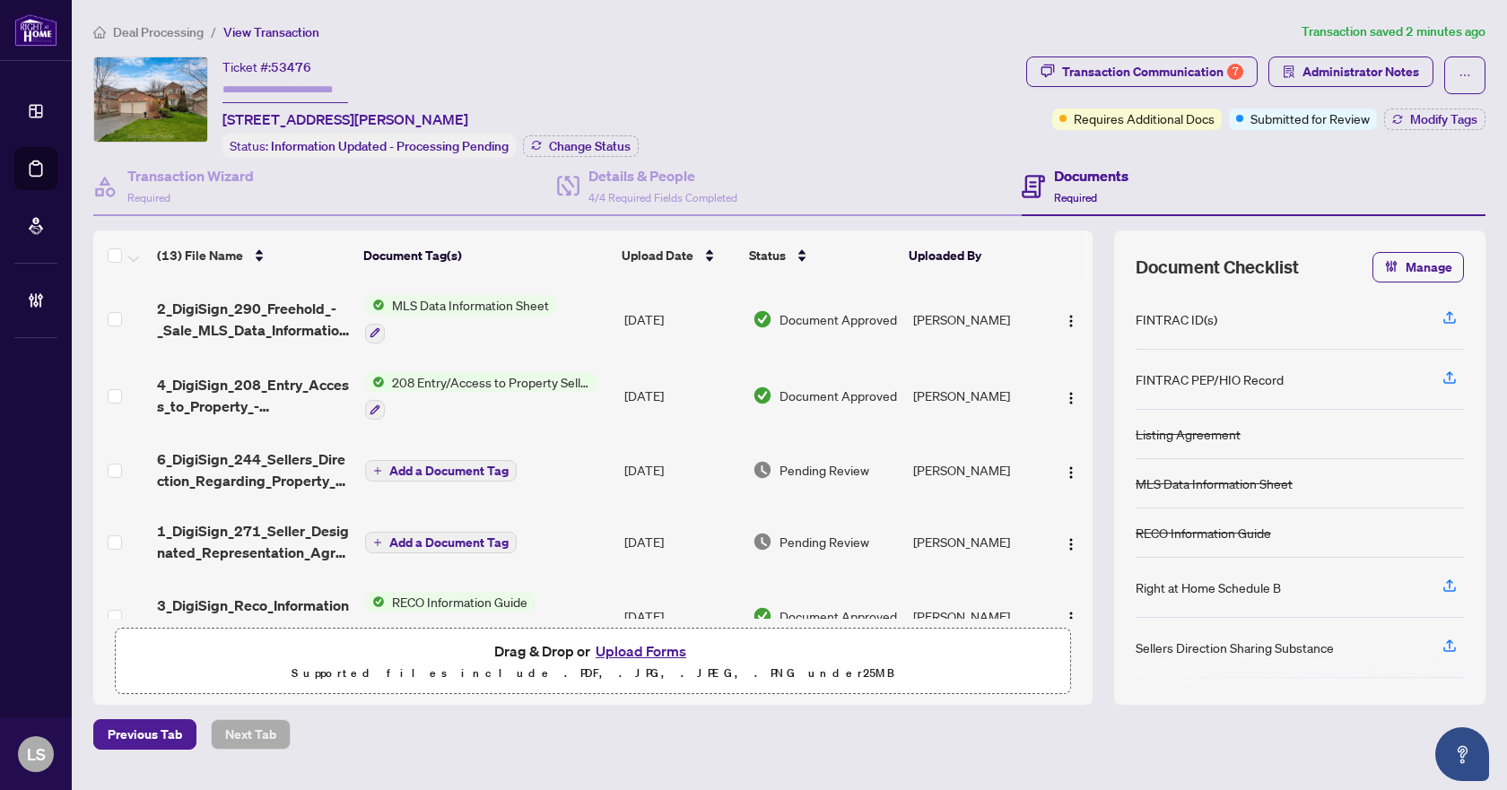
click at [270, 462] on span "6_DigiSign_244_Sellers_Direction_Regarding_Property_Offers_-_PropTx-[PERSON_NAM…" at bounding box center [253, 470] width 193 height 43
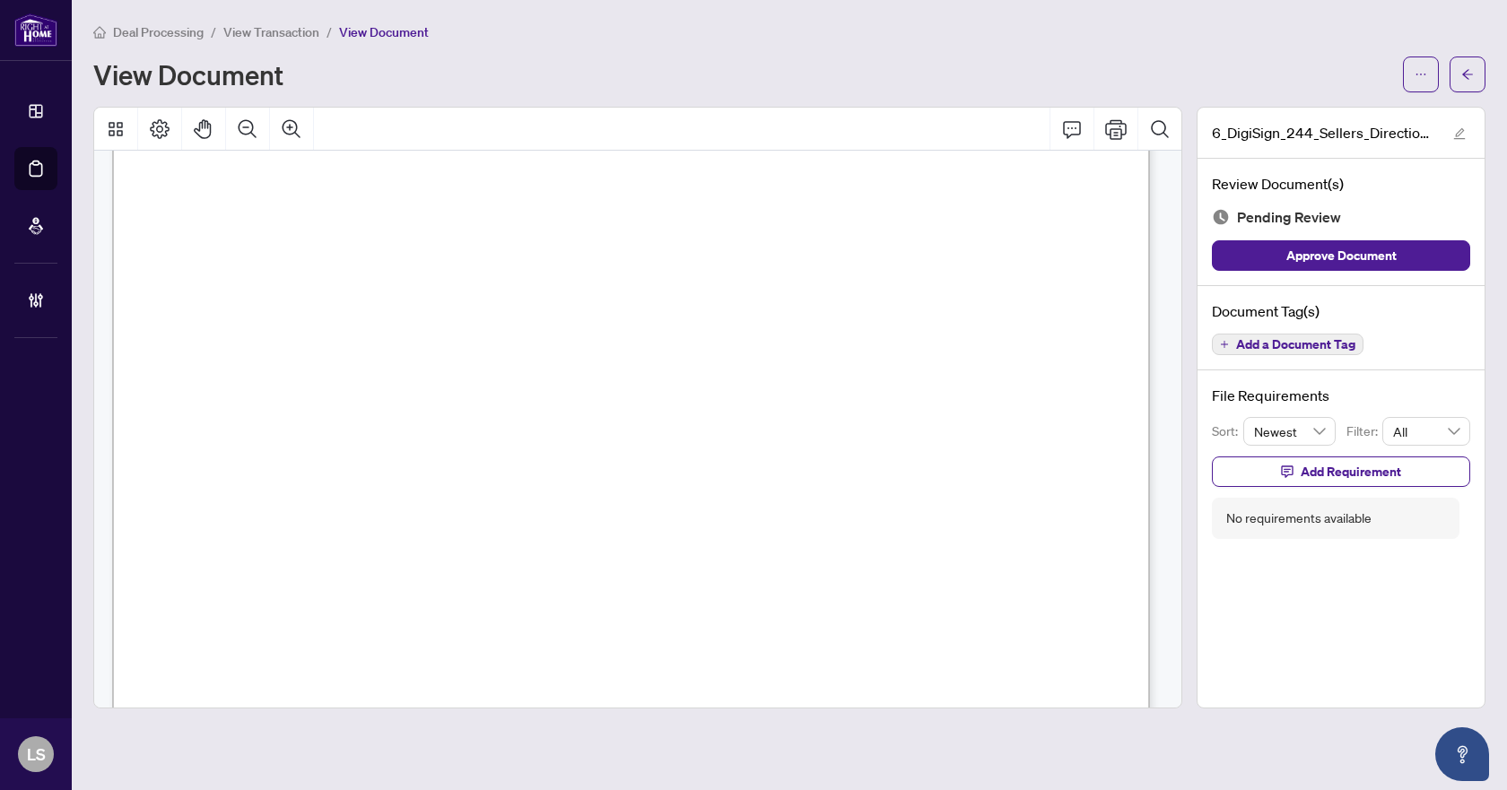
scroll to position [822, 0]
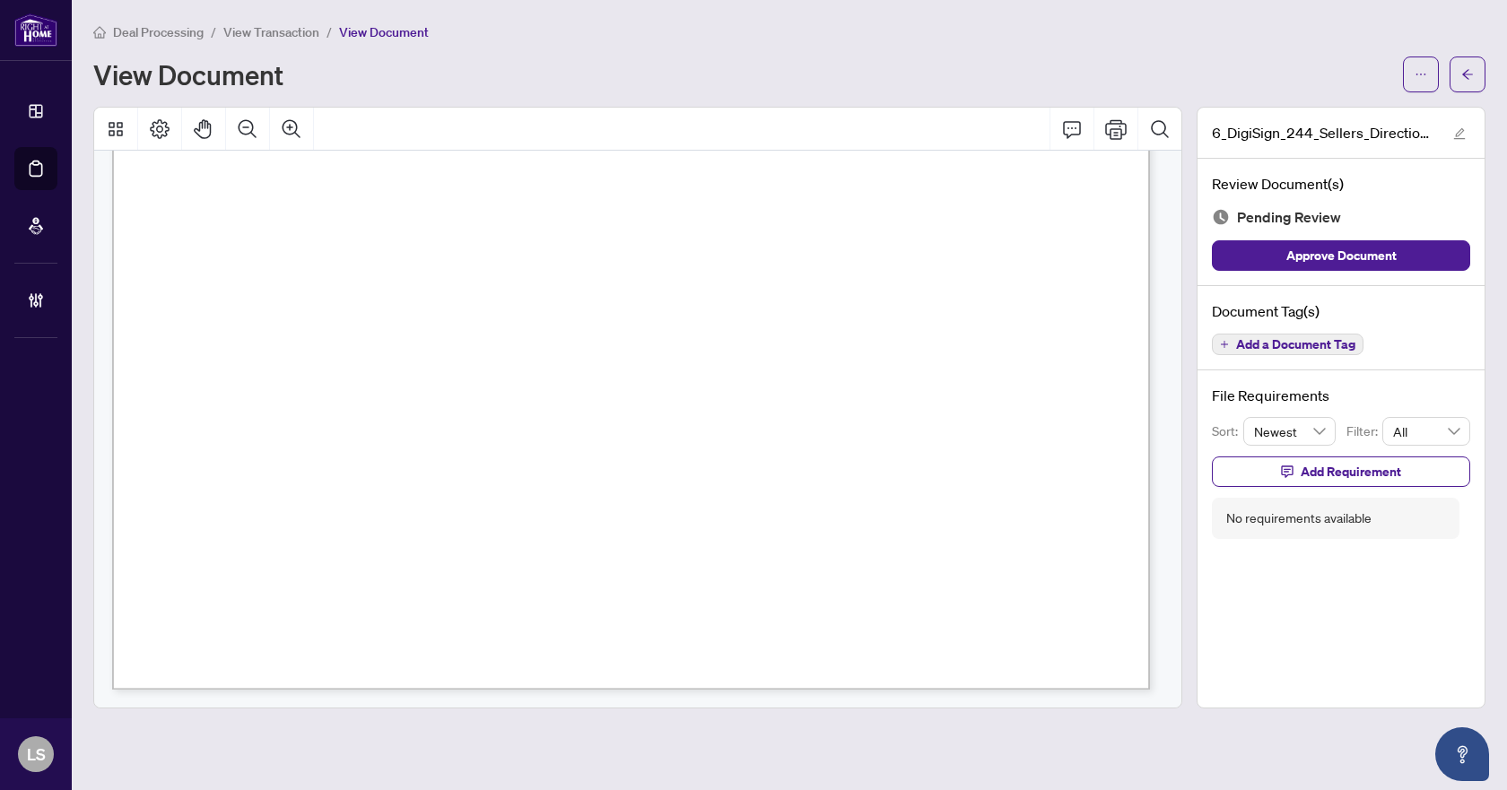
click at [1320, 344] on span "Add a Document Tag" at bounding box center [1295, 344] width 119 height 13
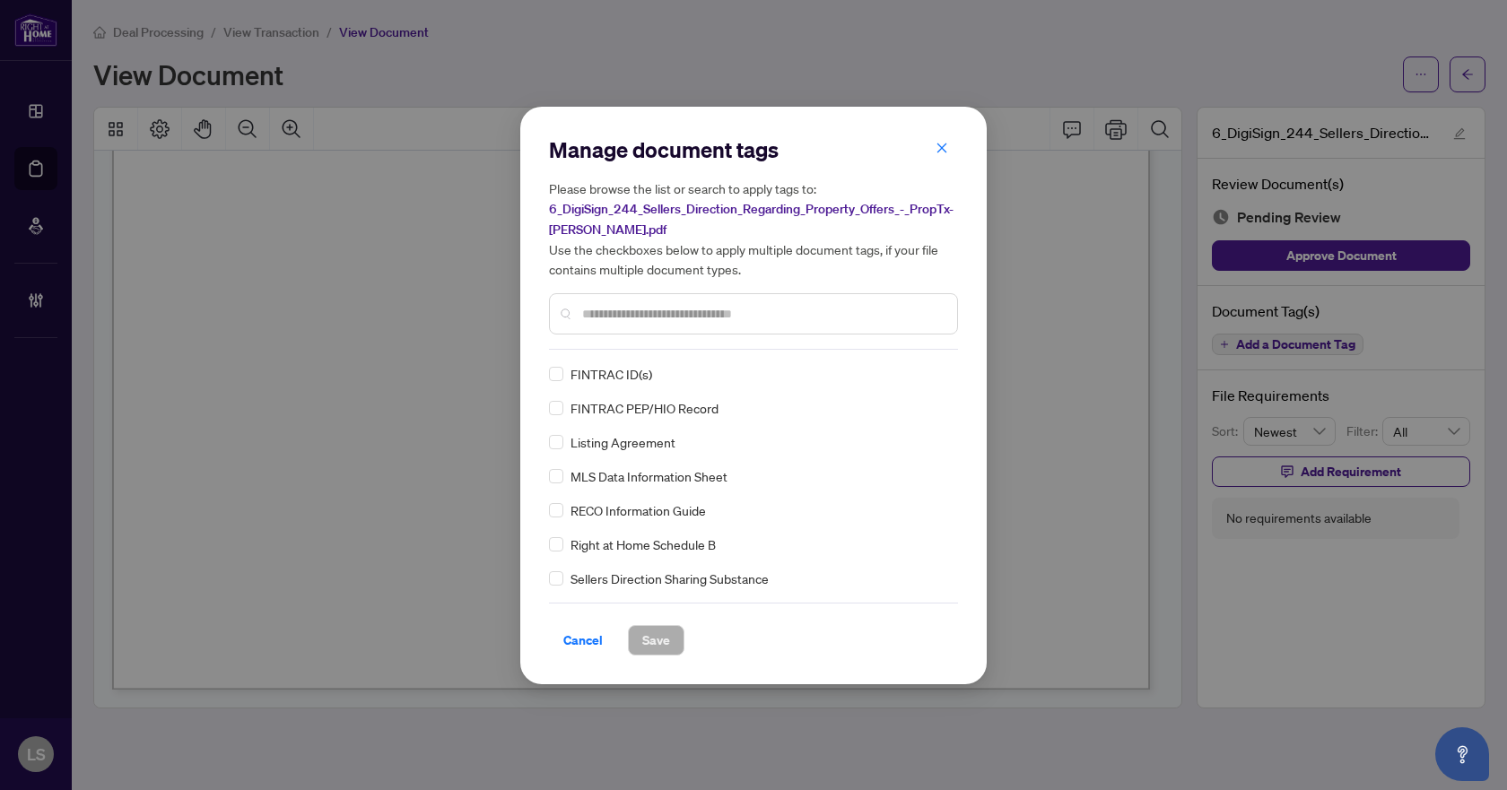
click at [617, 320] on input "text" at bounding box center [762, 314] width 361 height 20
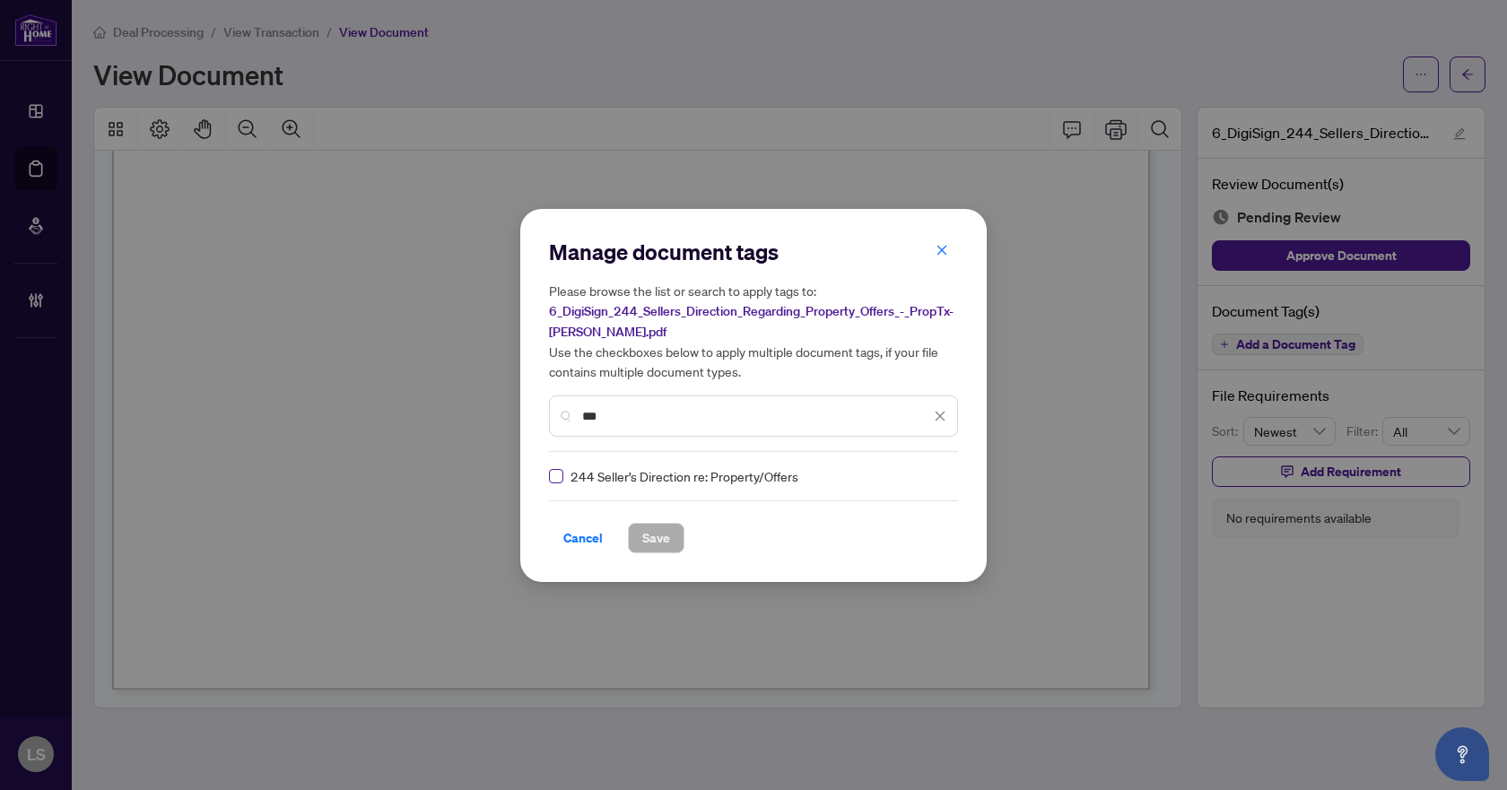
type input "***"
click at [917, 475] on img at bounding box center [922, 476] width 18 height 18
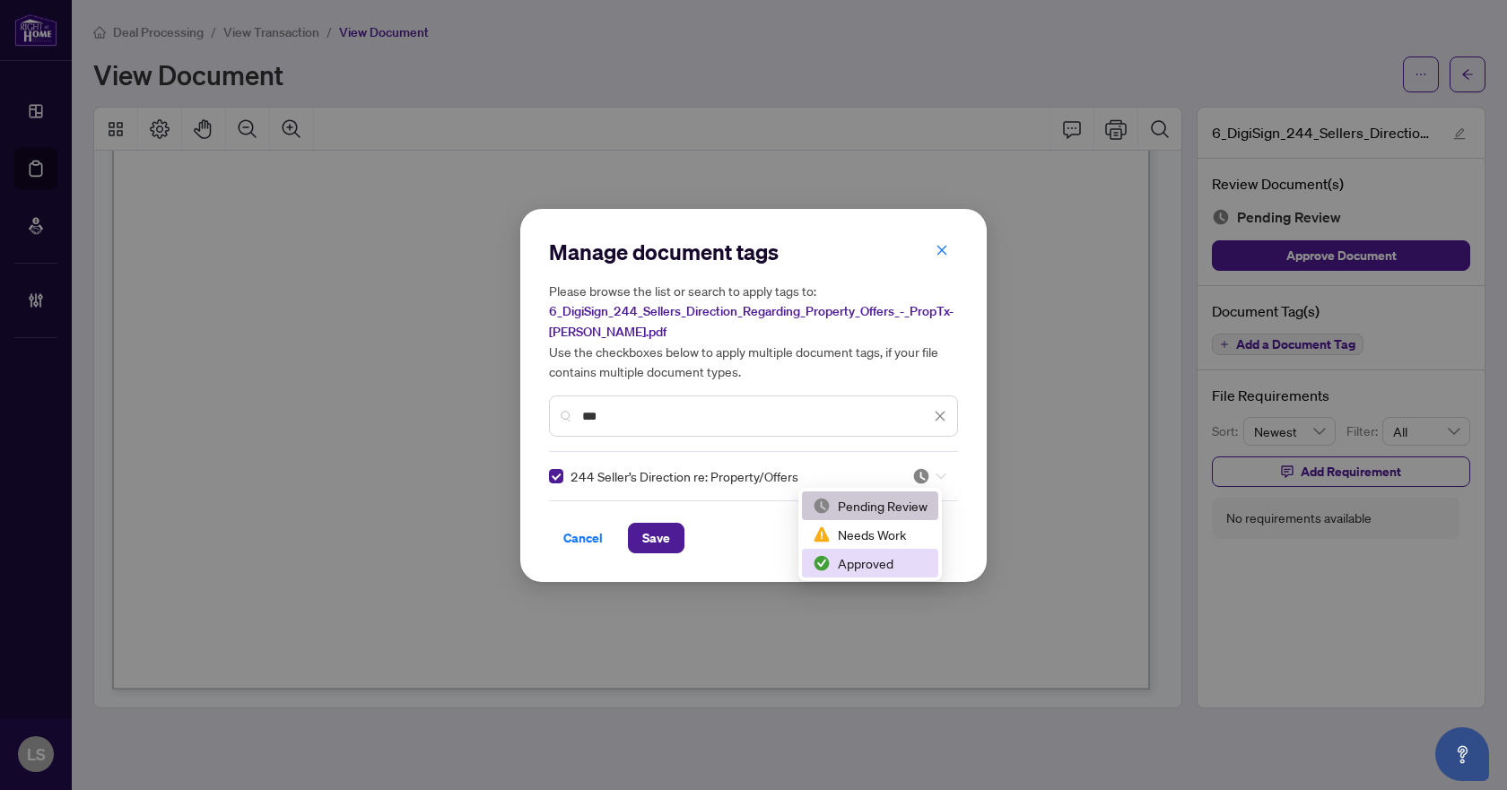
click at [867, 566] on div "Approved" at bounding box center [870, 564] width 115 height 20
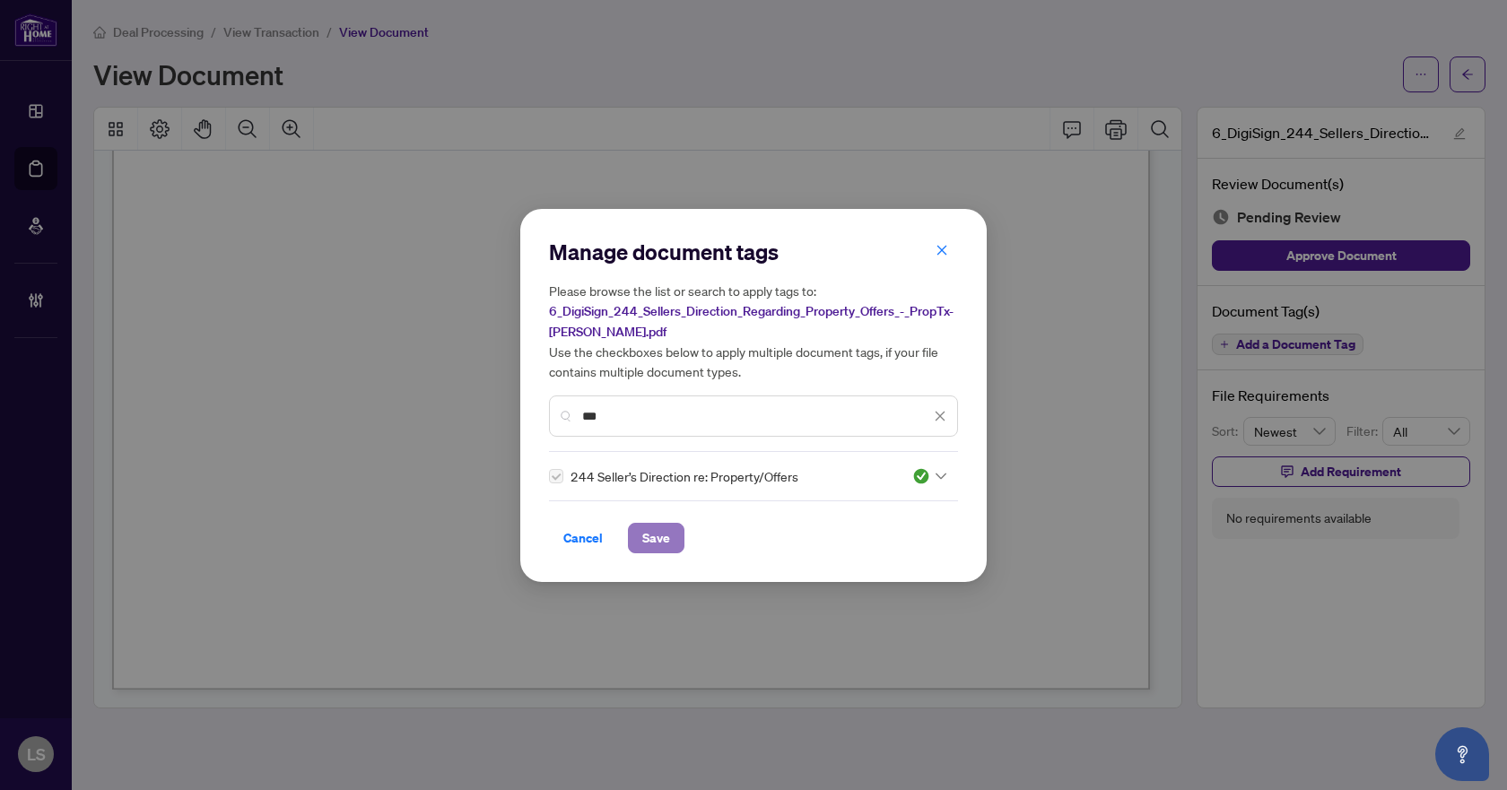
click at [669, 530] on span "Save" at bounding box center [656, 538] width 28 height 29
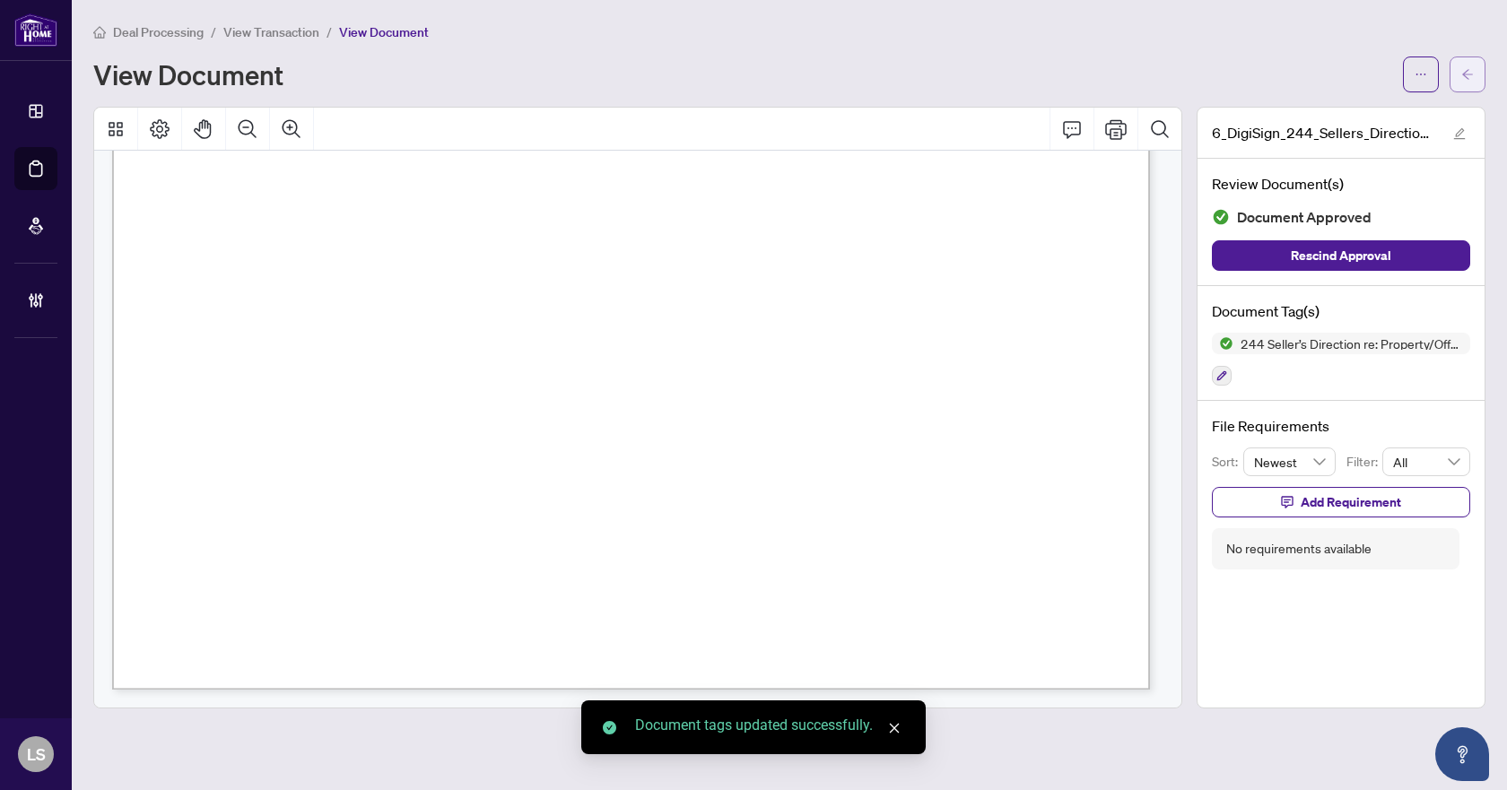
click at [1464, 75] on icon "arrow-left" at bounding box center [1468, 74] width 11 height 10
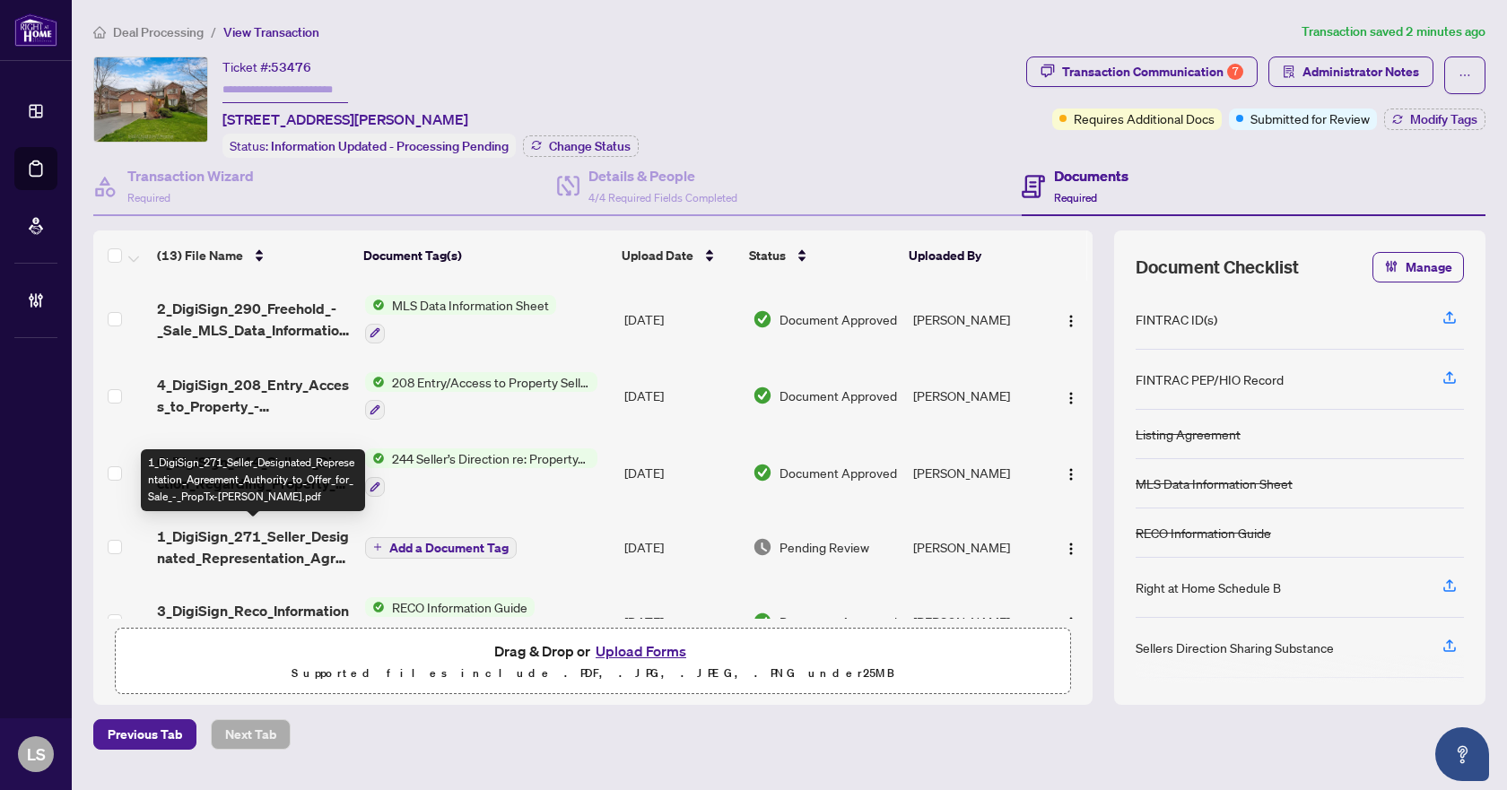
click at [284, 546] on span "1_DigiSign_271_Seller_Designated_Representation_Agreement_Authority_to_Offer_fo…" at bounding box center [253, 547] width 193 height 43
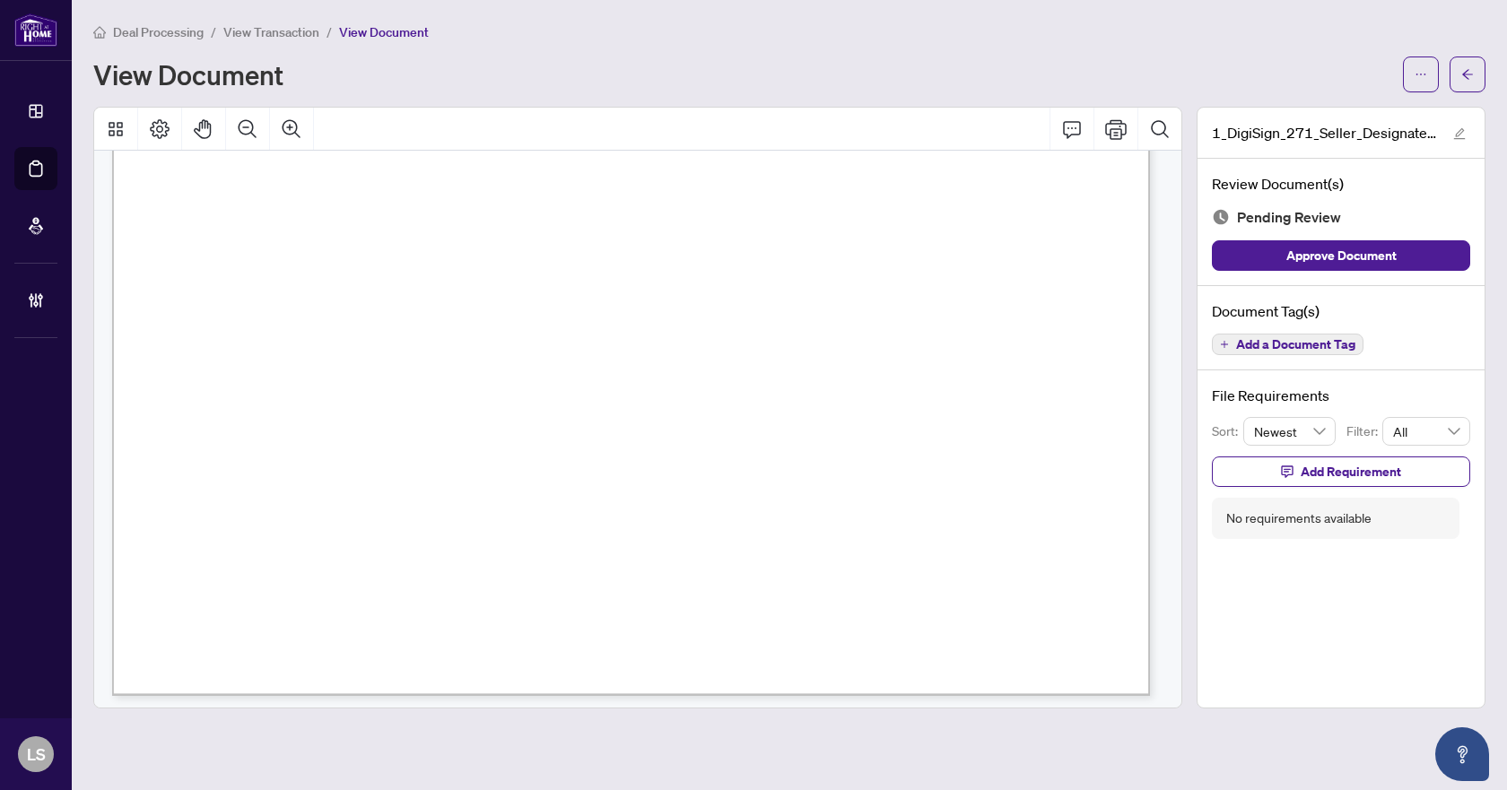
scroll to position [6332, 0]
click at [1291, 346] on span "Add a Document Tag" at bounding box center [1295, 344] width 119 height 13
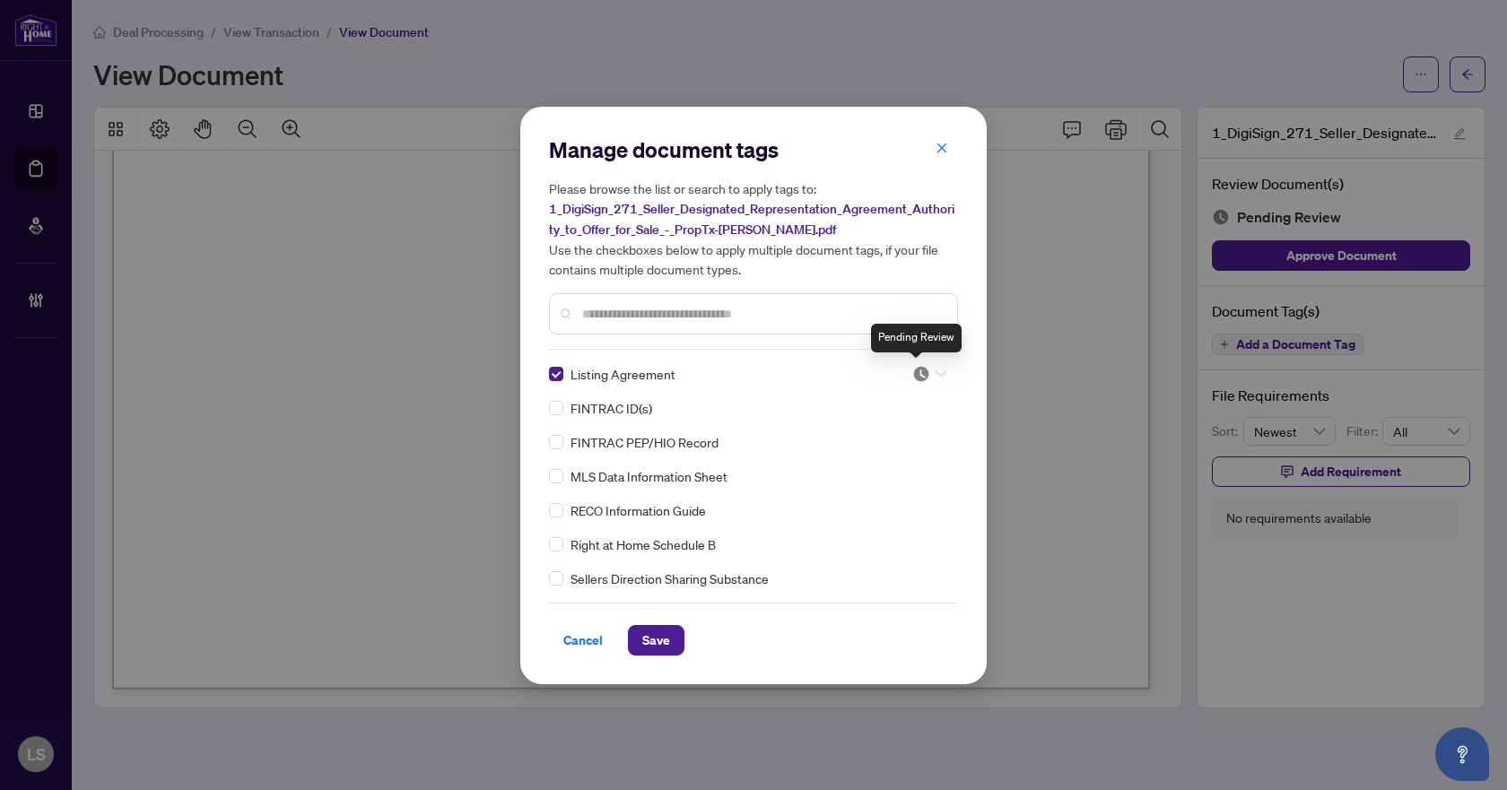
click at [915, 367] on img at bounding box center [922, 374] width 18 height 18
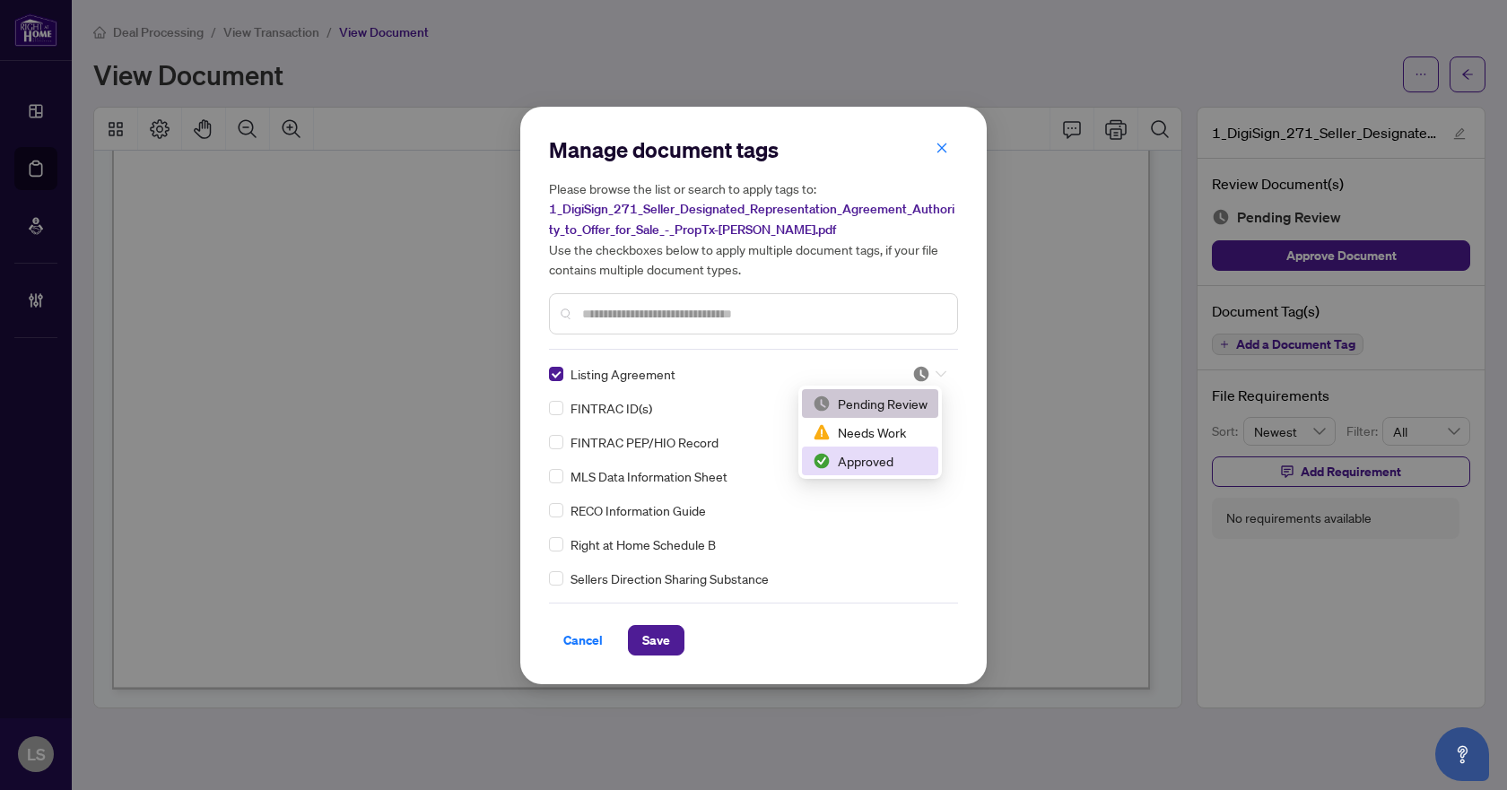
click at [872, 467] on div "Approved" at bounding box center [870, 461] width 115 height 20
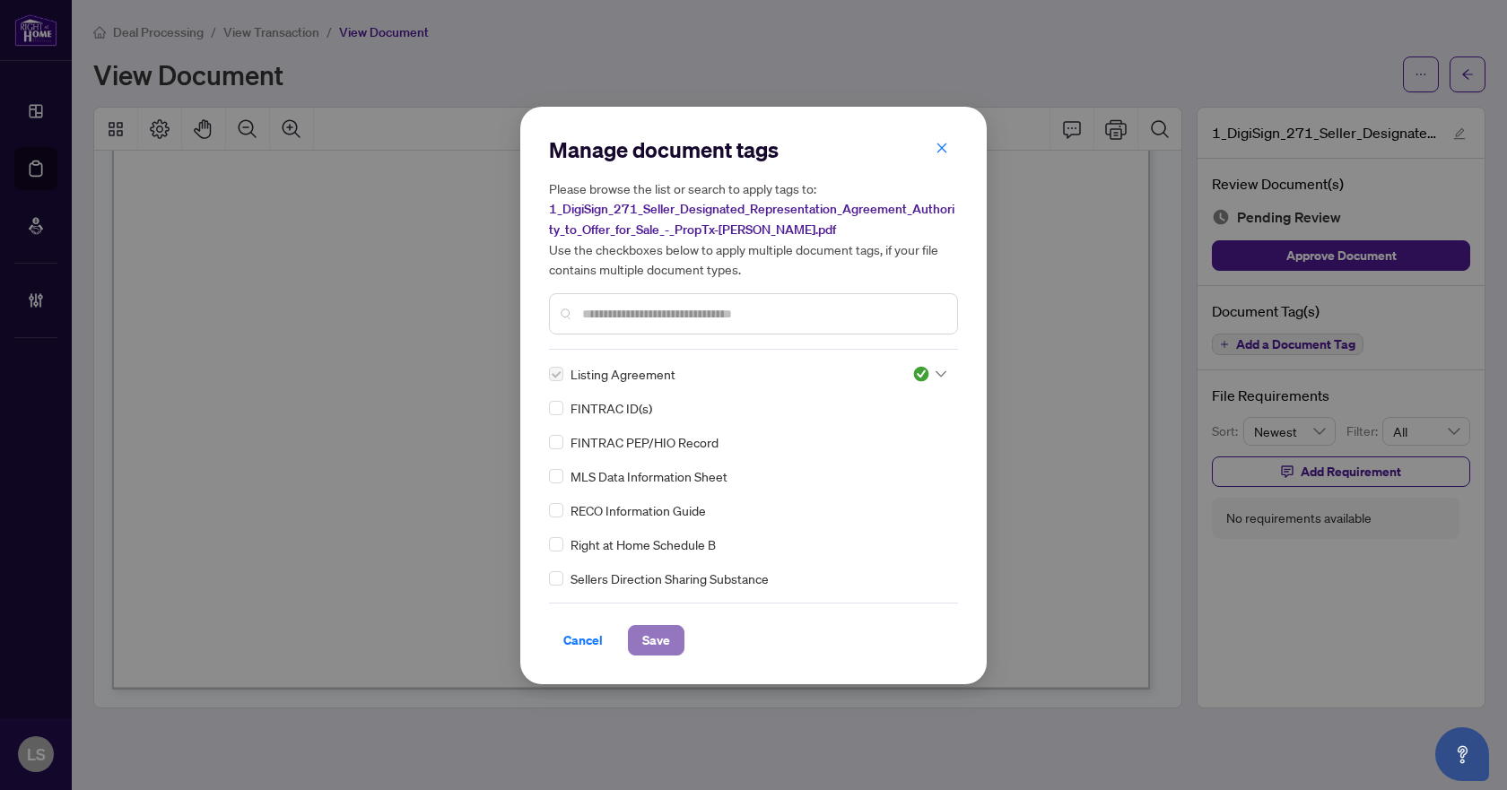
click at [666, 636] on span "Save" at bounding box center [656, 640] width 28 height 29
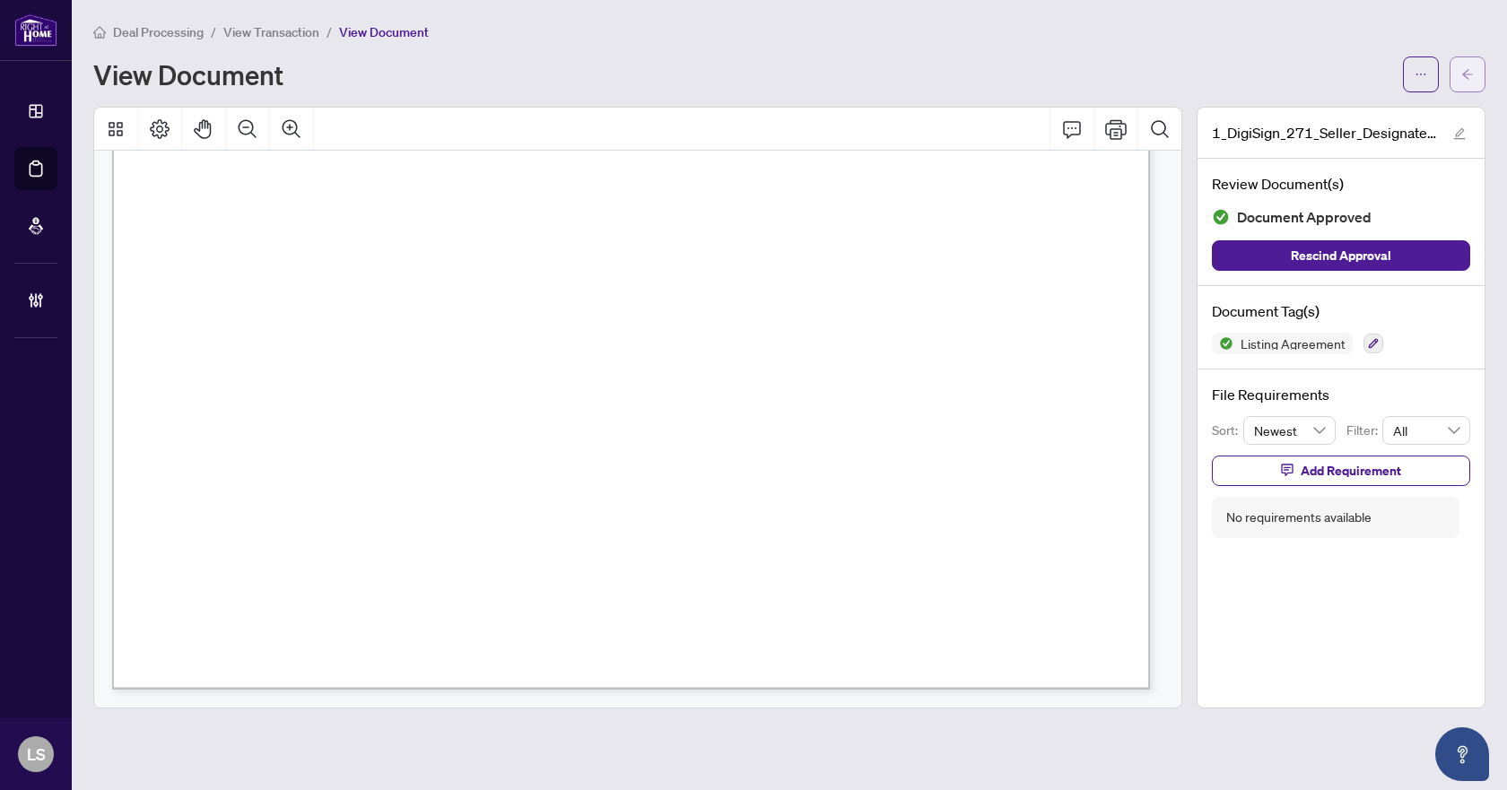
click at [1465, 79] on icon "arrow-left" at bounding box center [1468, 74] width 13 height 13
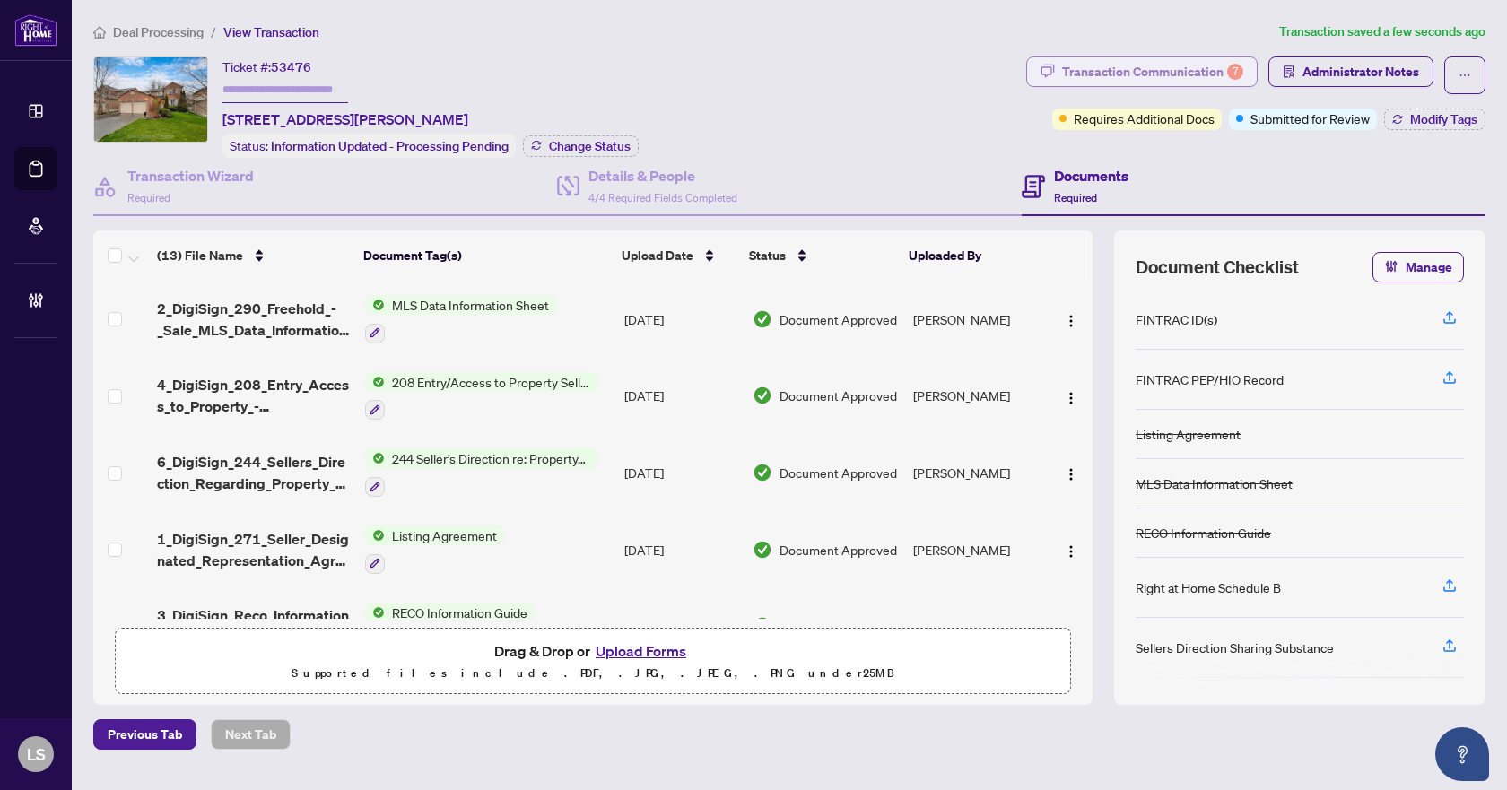
click at [1131, 75] on div "Transaction Communication 7" at bounding box center [1152, 71] width 181 height 29
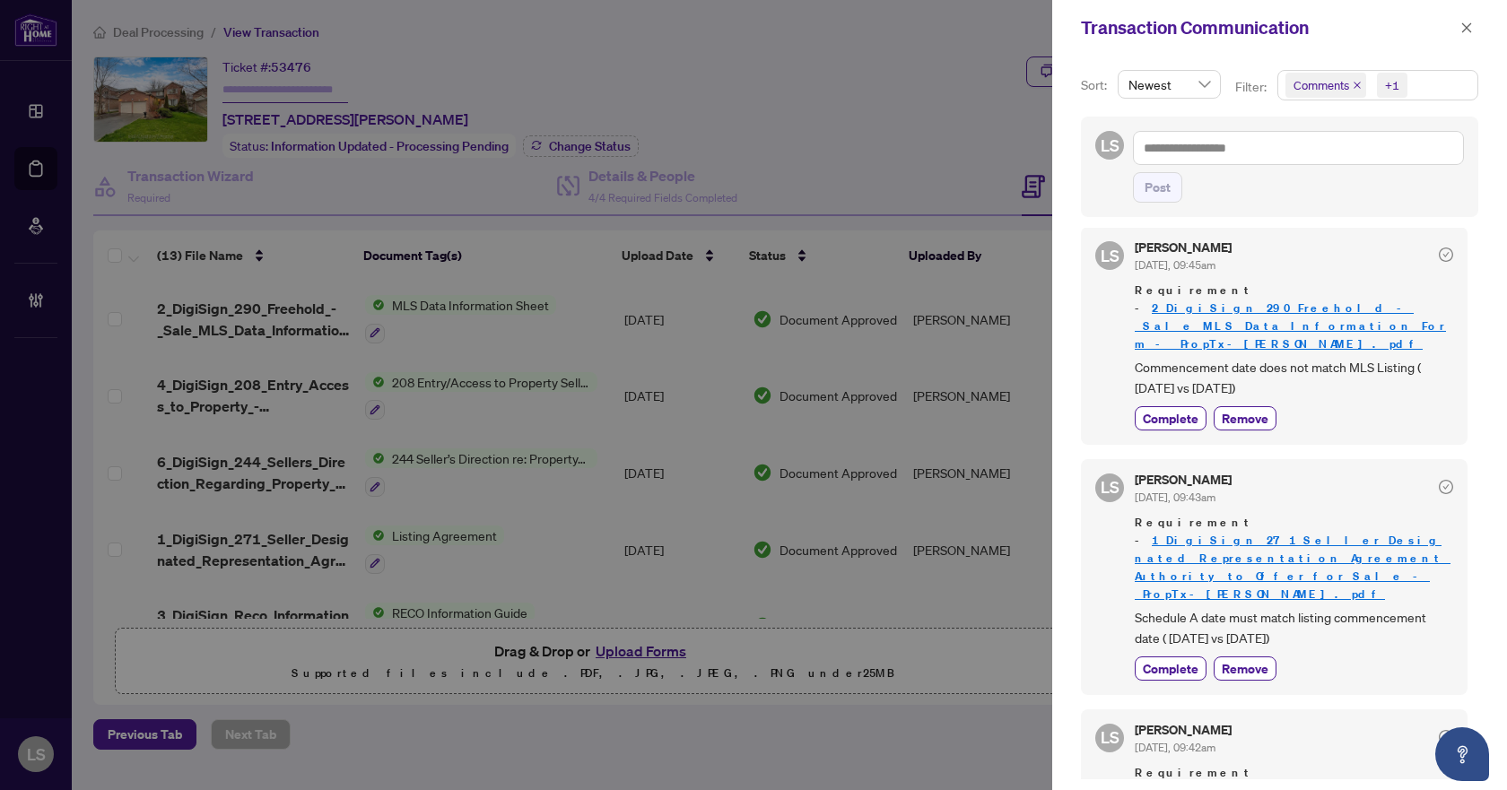
scroll to position [269, 0]
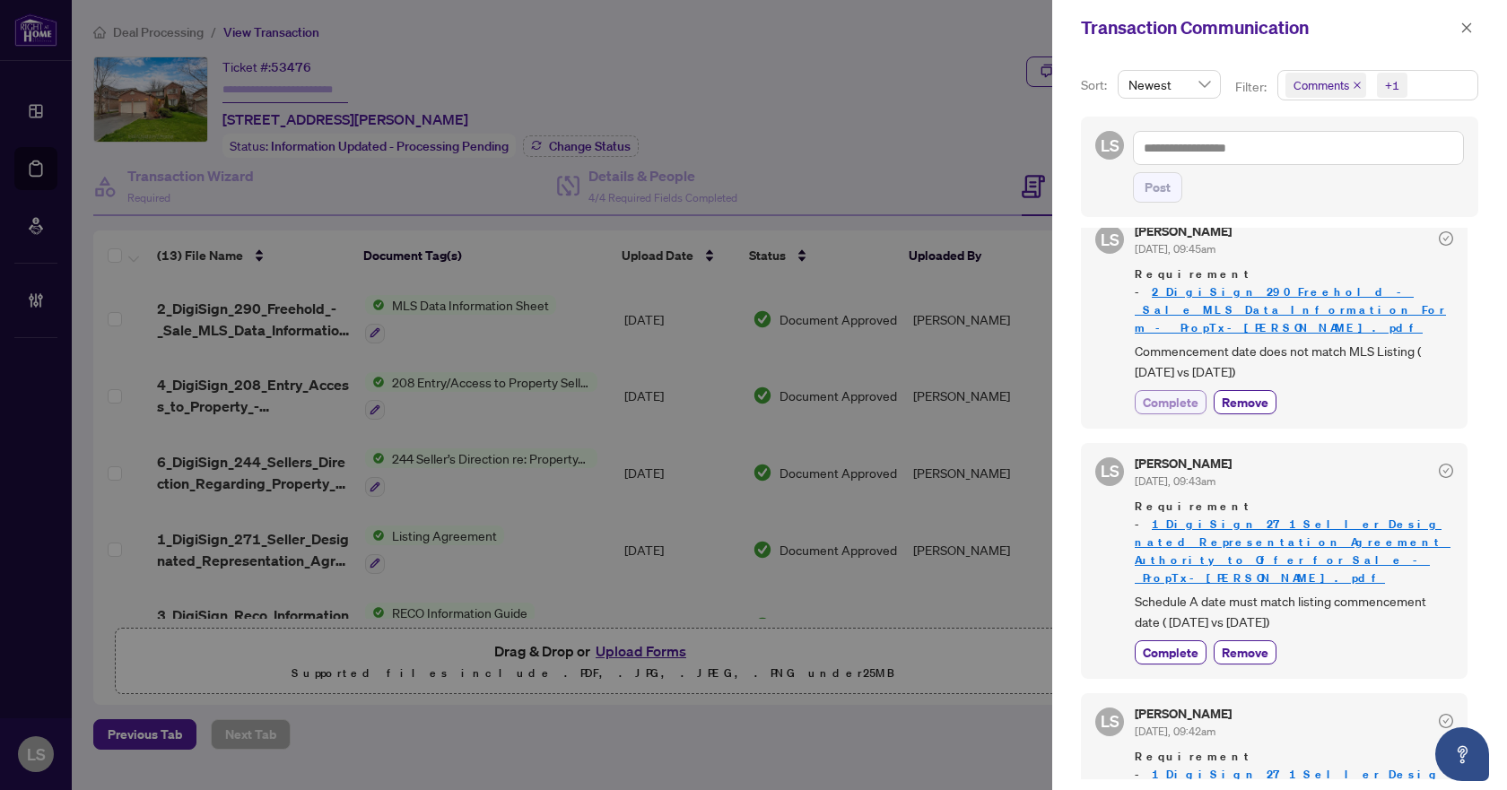
click at [1165, 393] on span "Complete" at bounding box center [1171, 402] width 56 height 19
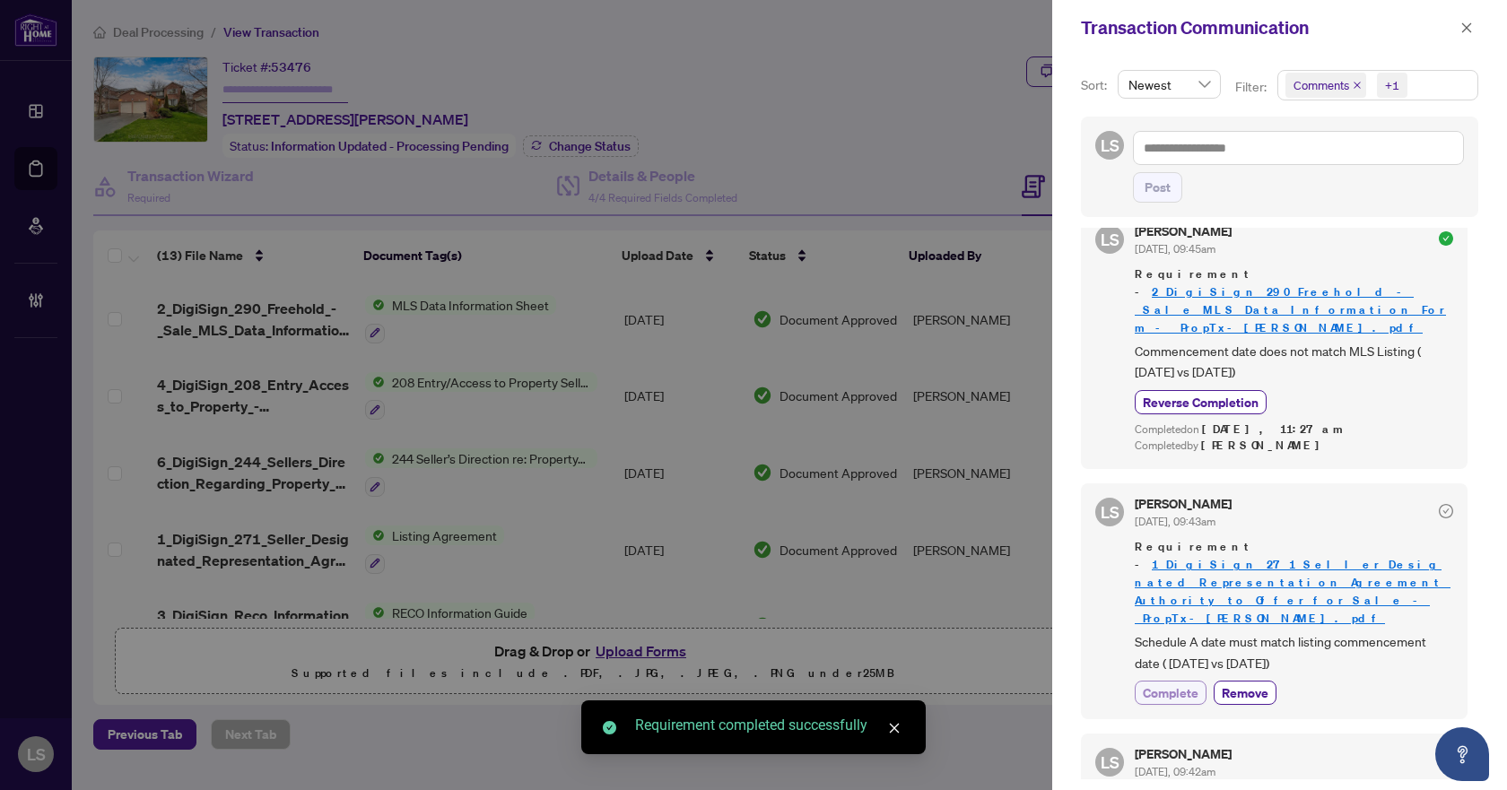
click at [1168, 684] on span "Complete" at bounding box center [1171, 693] width 56 height 19
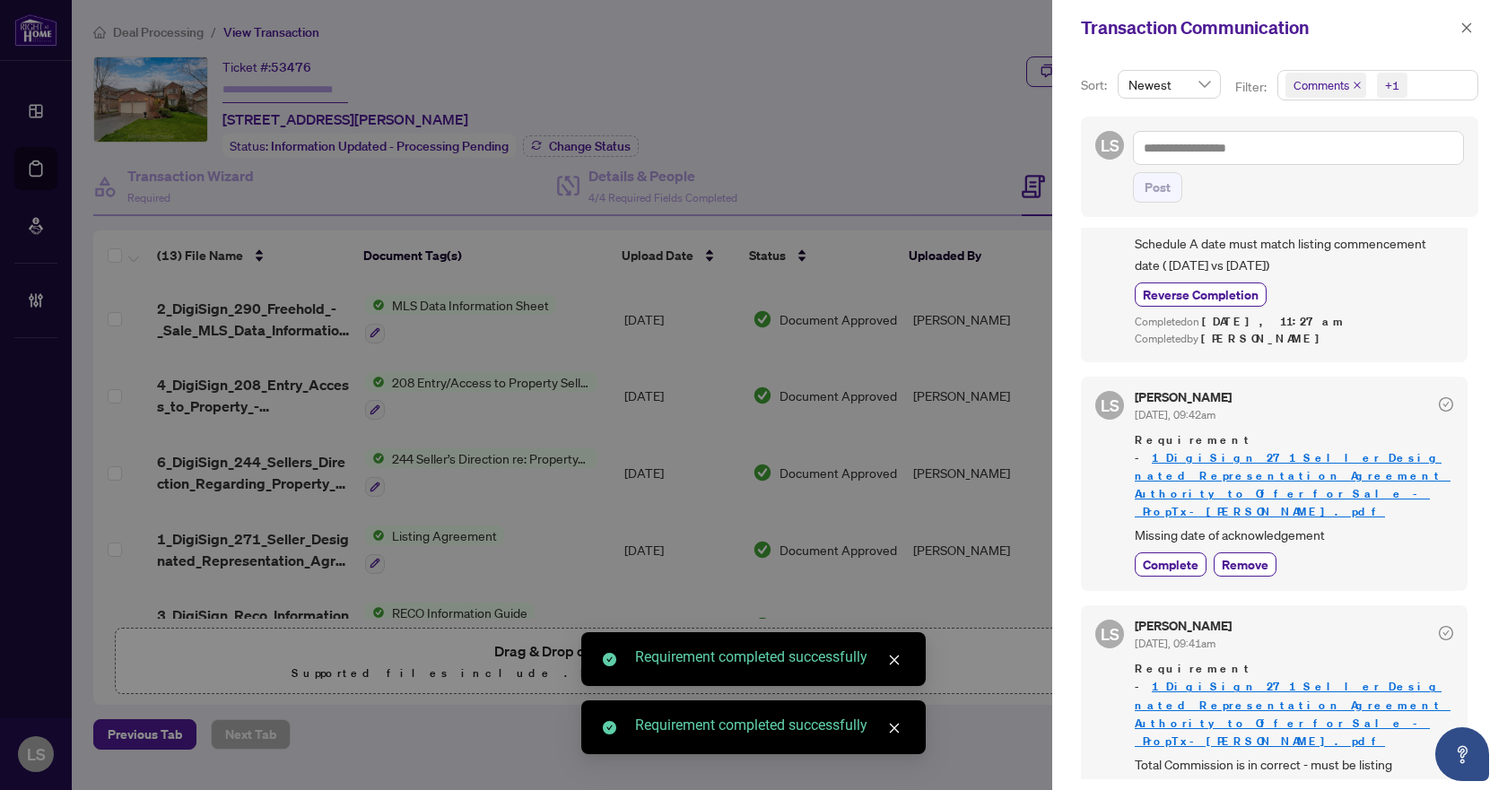
scroll to position [718, 0]
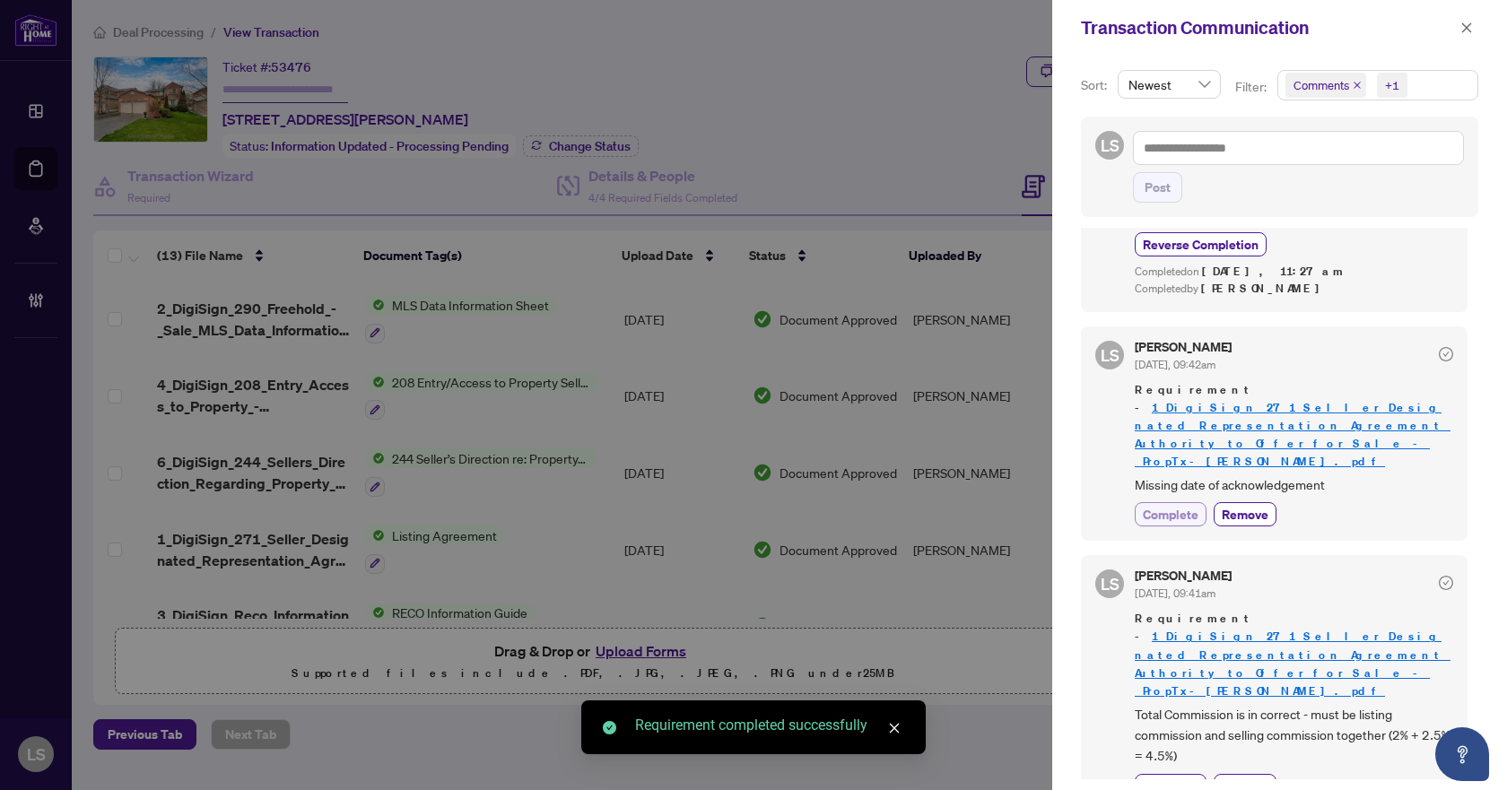
click at [1192, 505] on span "Complete" at bounding box center [1171, 514] width 56 height 19
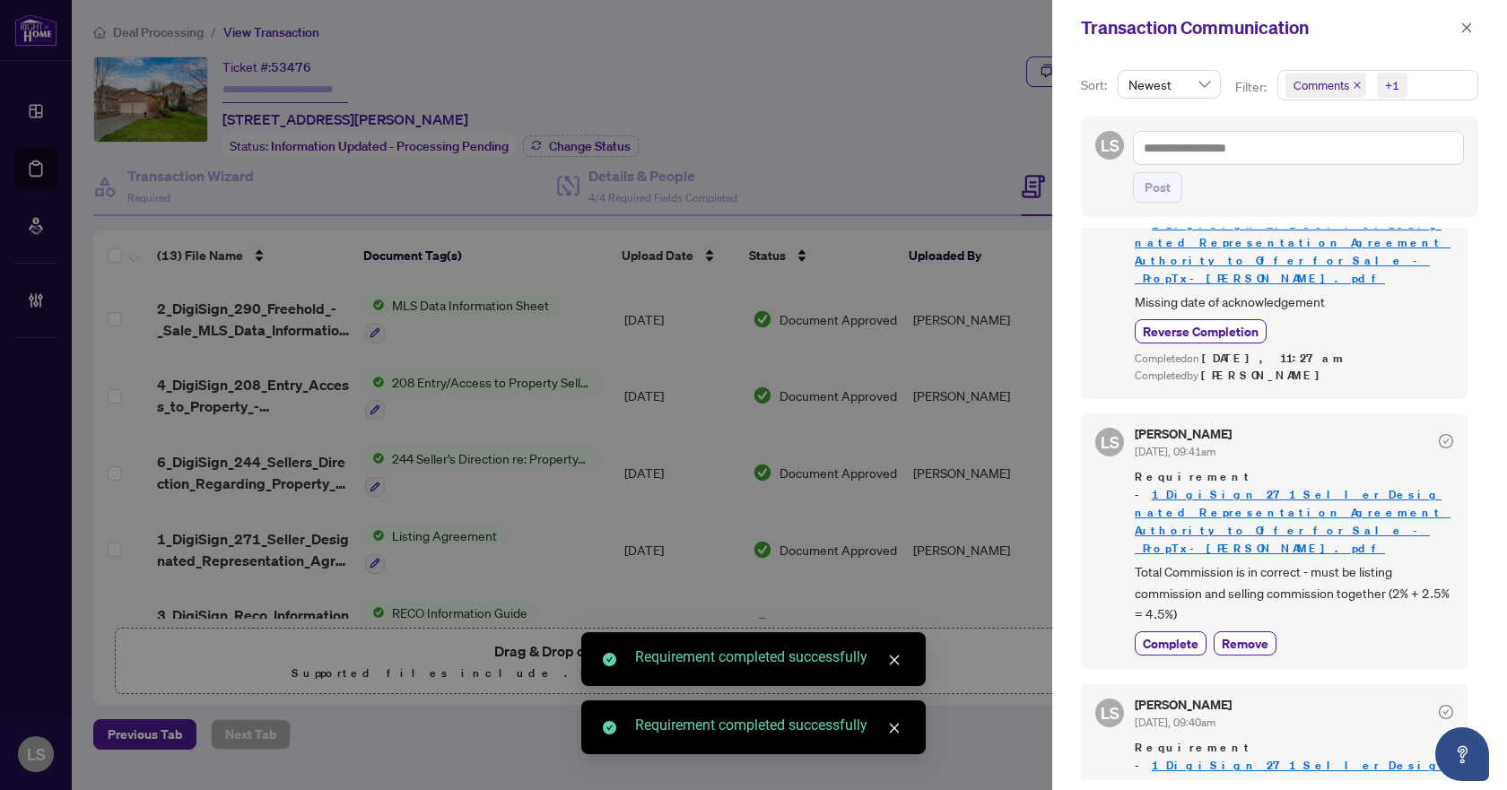
scroll to position [1077, 0]
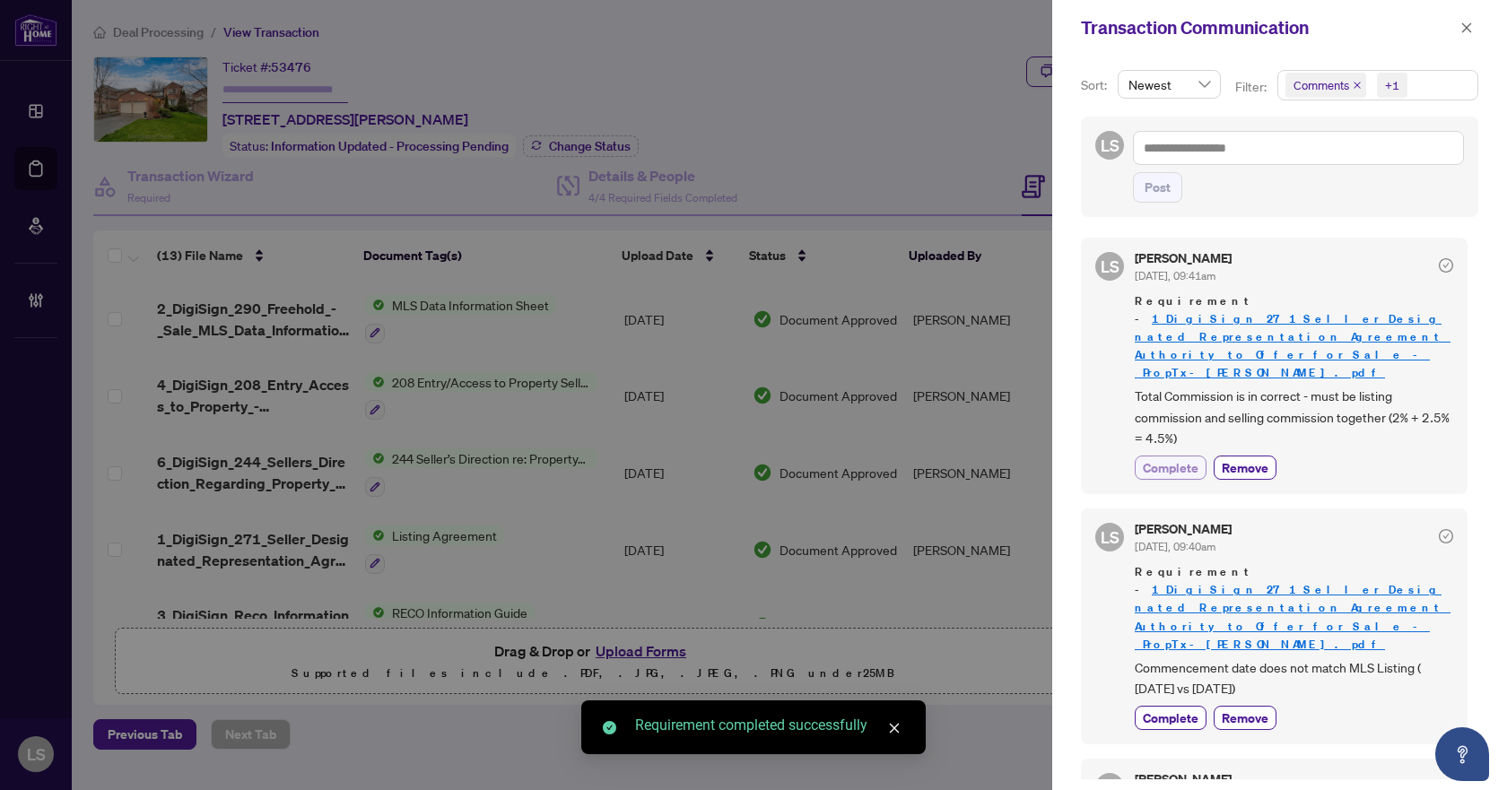
click at [1190, 458] on span "Complete" at bounding box center [1171, 467] width 56 height 19
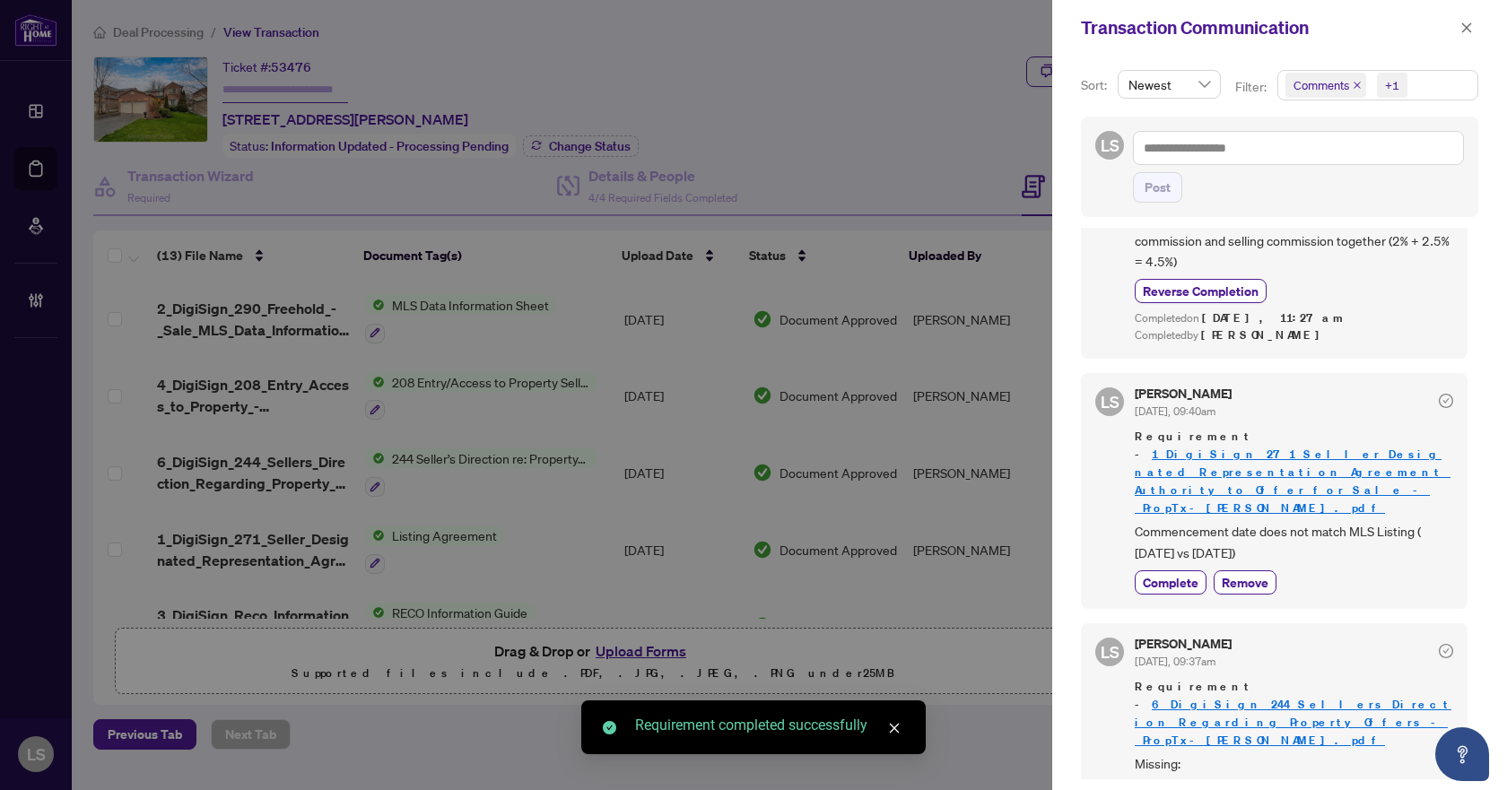
scroll to position [1256, 0]
click at [1168, 571] on span "Complete" at bounding box center [1171, 580] width 56 height 19
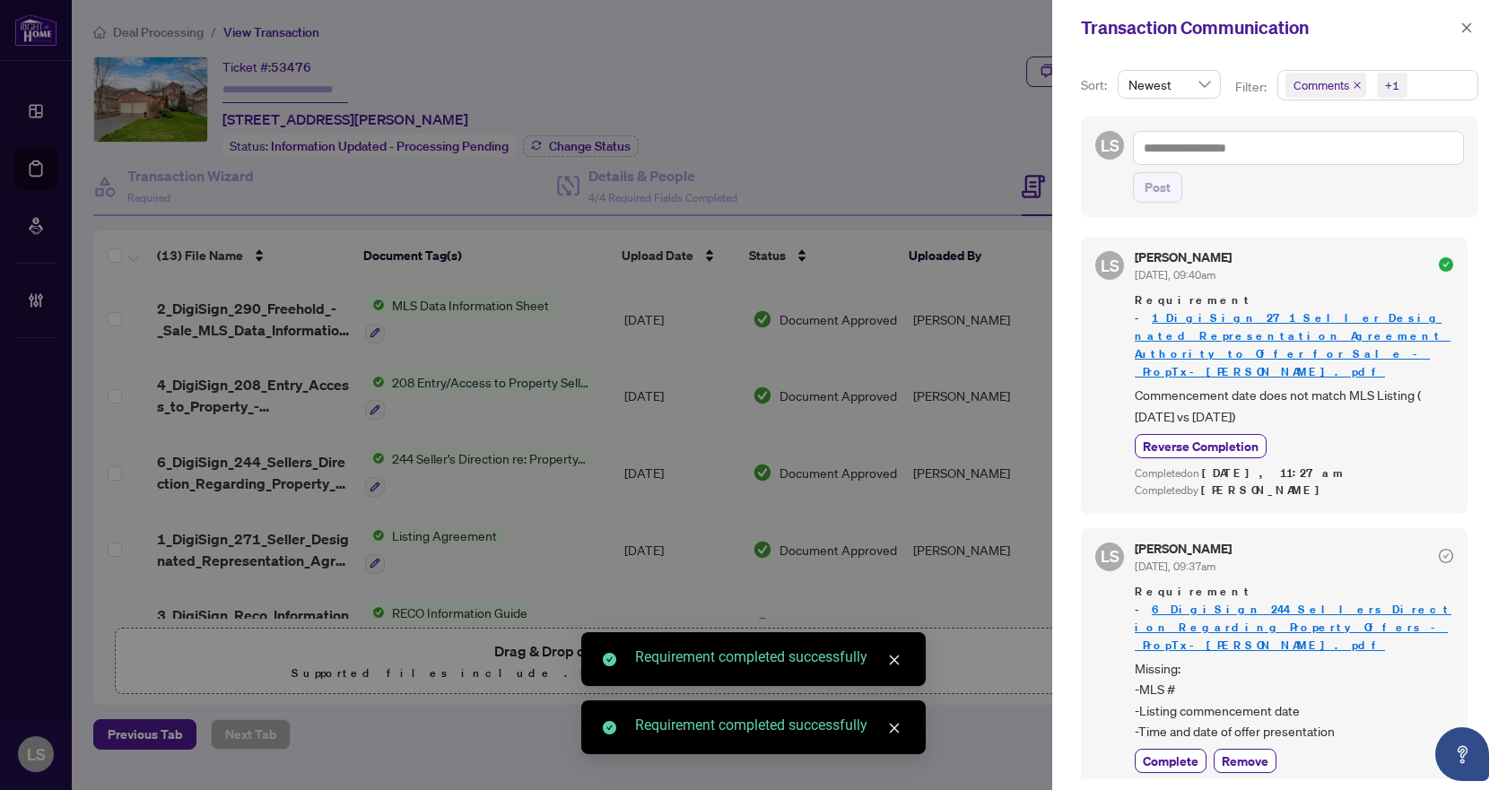
scroll to position [1396, 0]
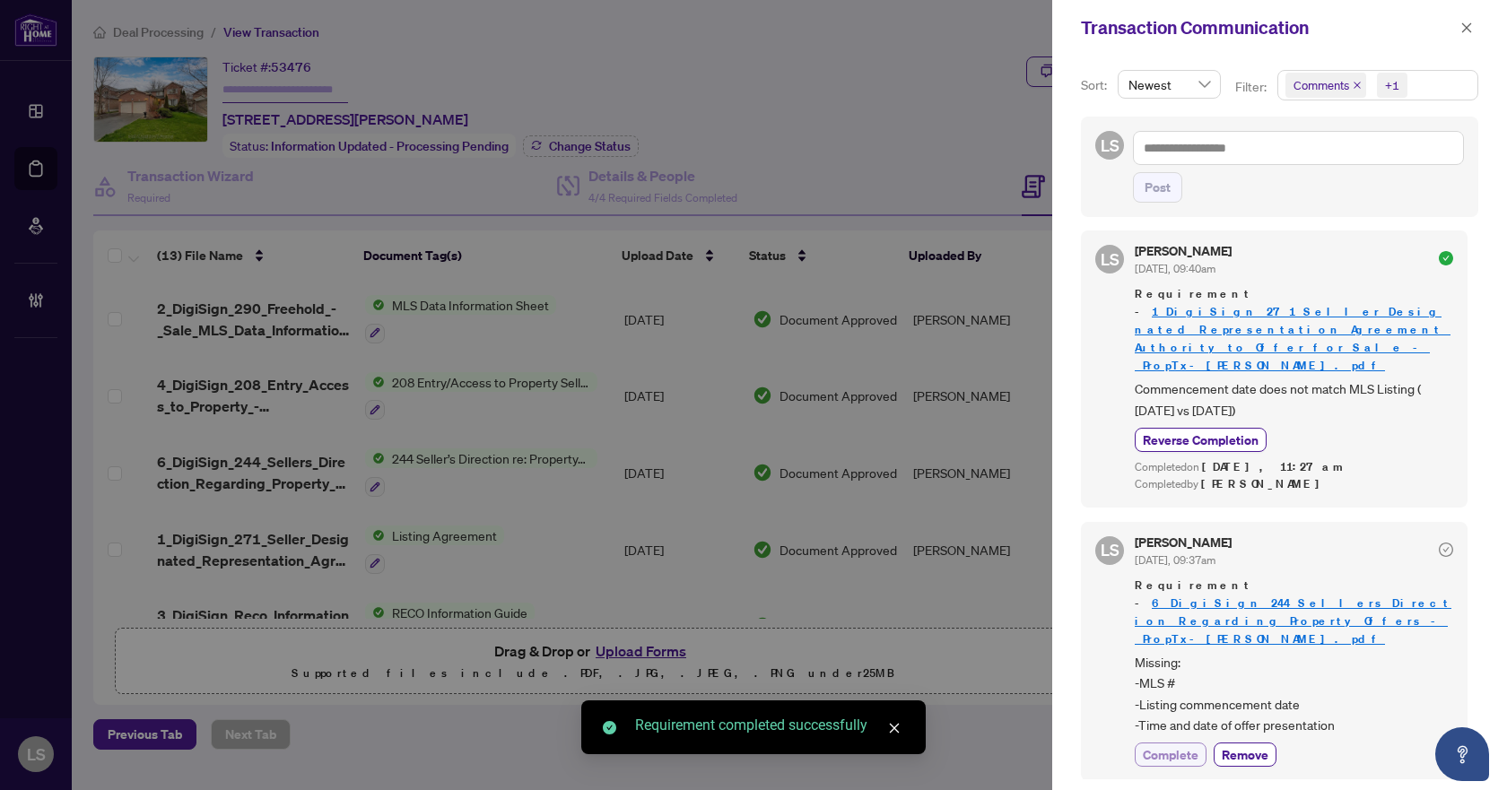
click at [1178, 746] on span "Complete" at bounding box center [1171, 755] width 56 height 19
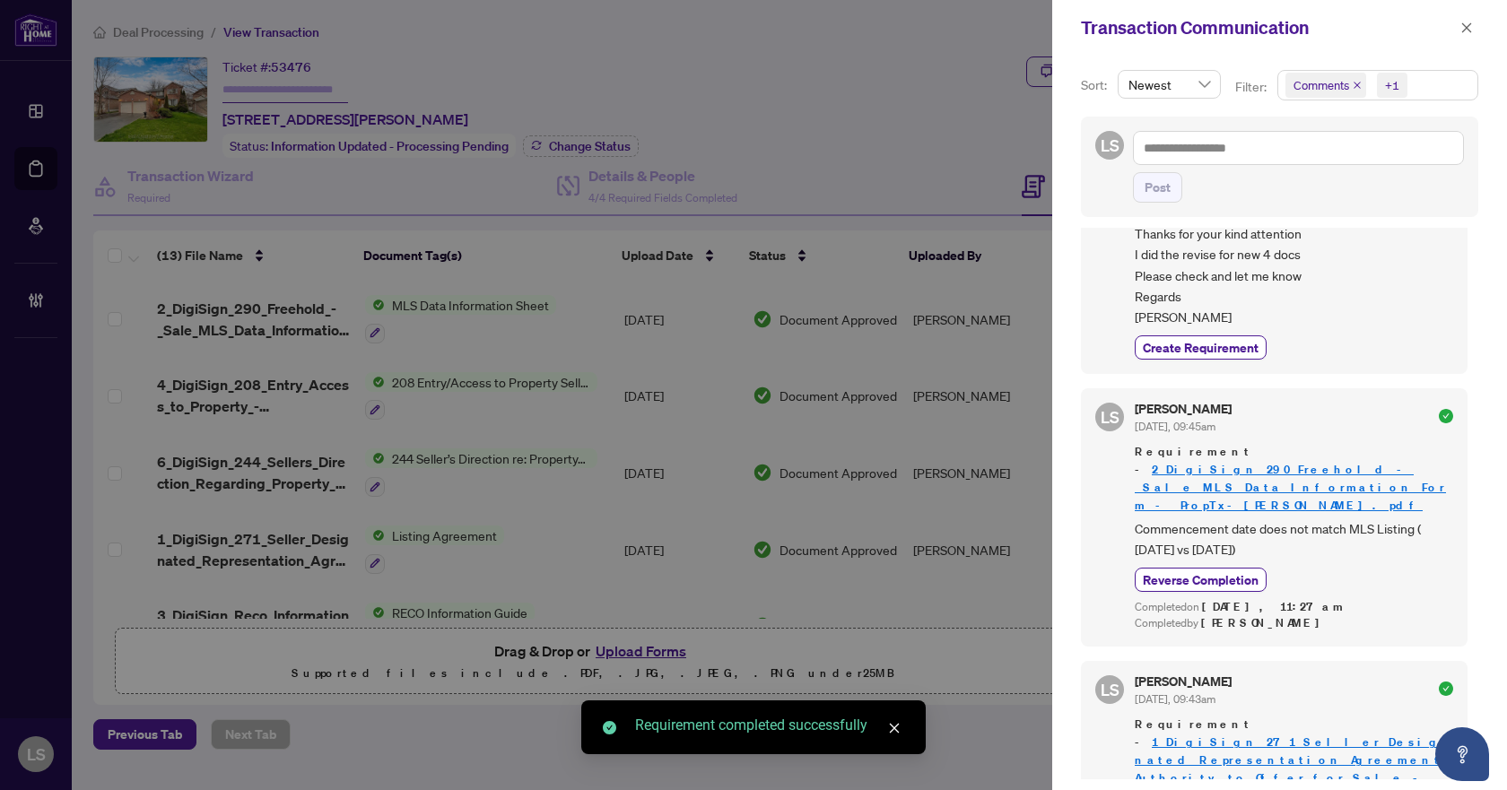
scroll to position [0, 0]
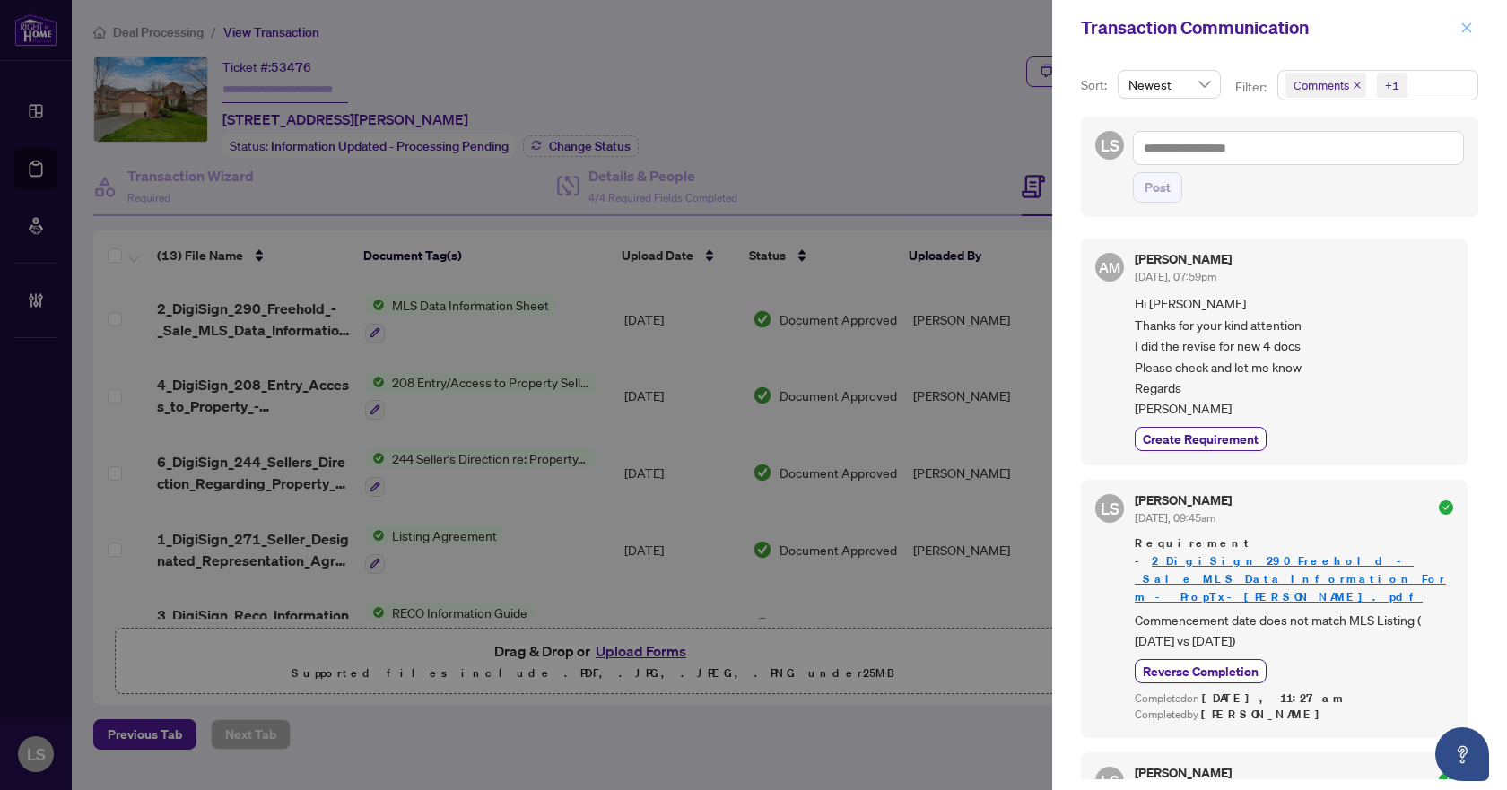
click at [1469, 25] on icon "close" at bounding box center [1467, 28] width 13 height 13
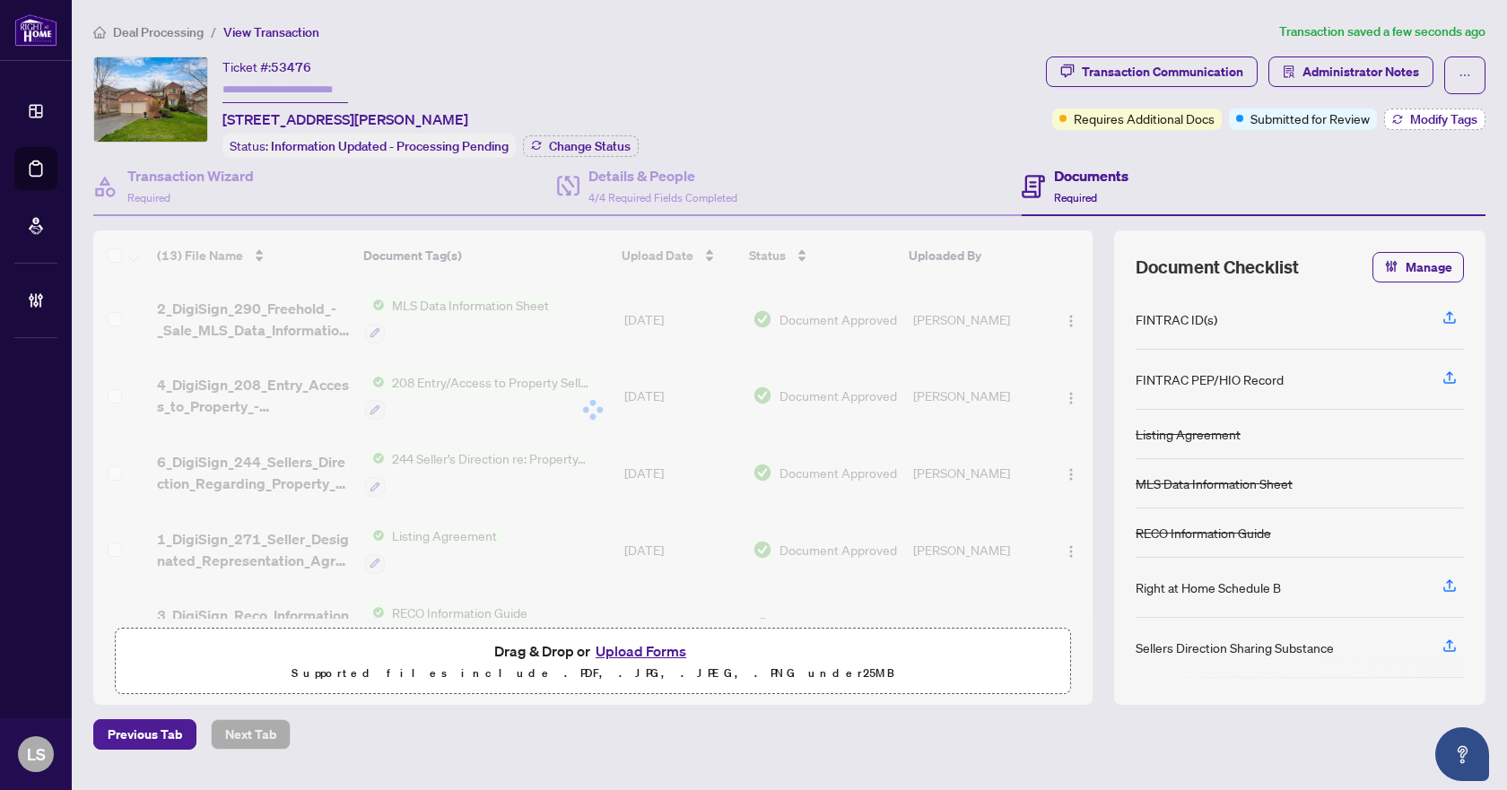
click at [1417, 118] on span "Modify Tags" at bounding box center [1443, 119] width 67 height 13
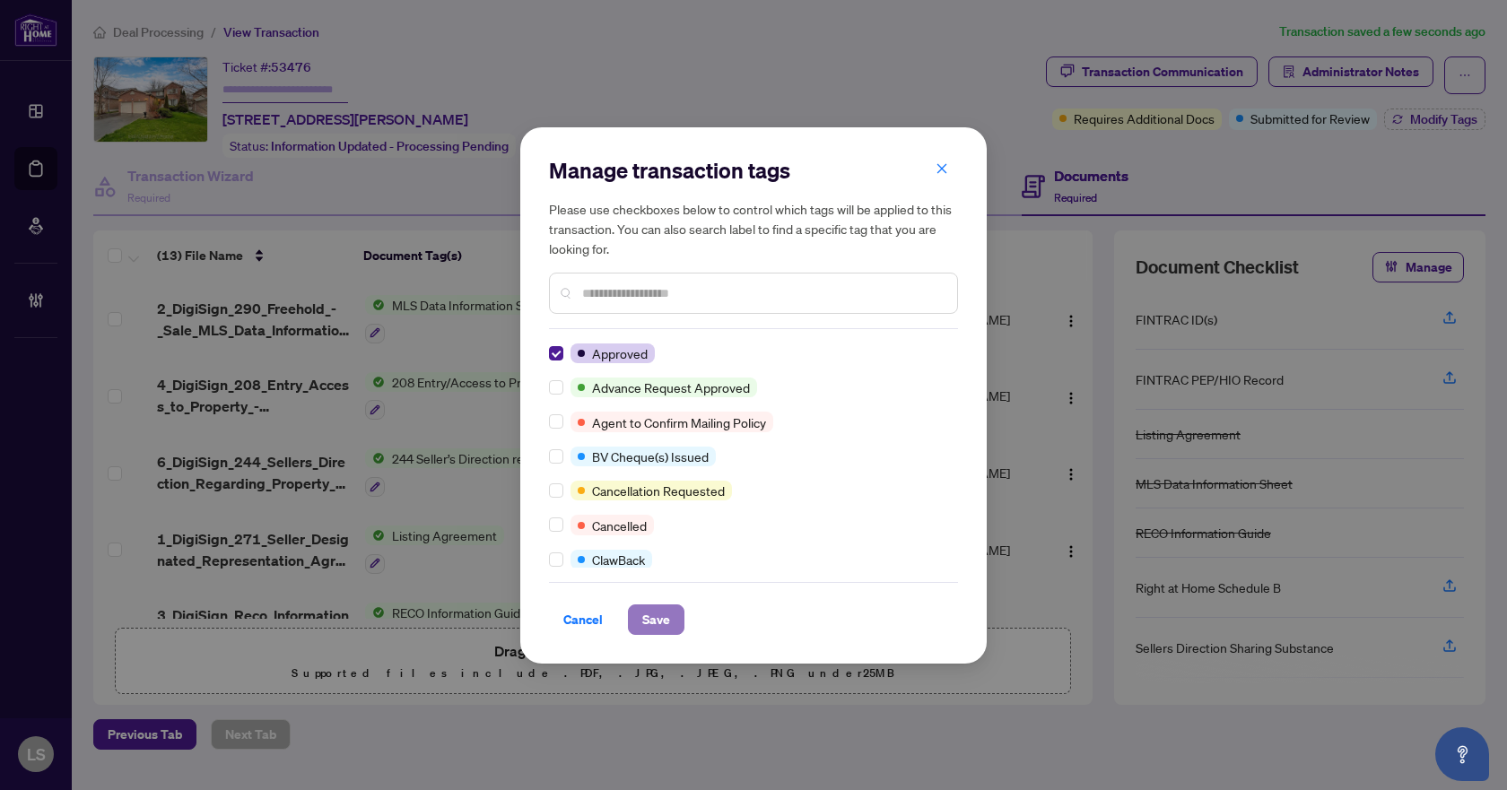
click at [659, 618] on span "Save" at bounding box center [656, 620] width 28 height 29
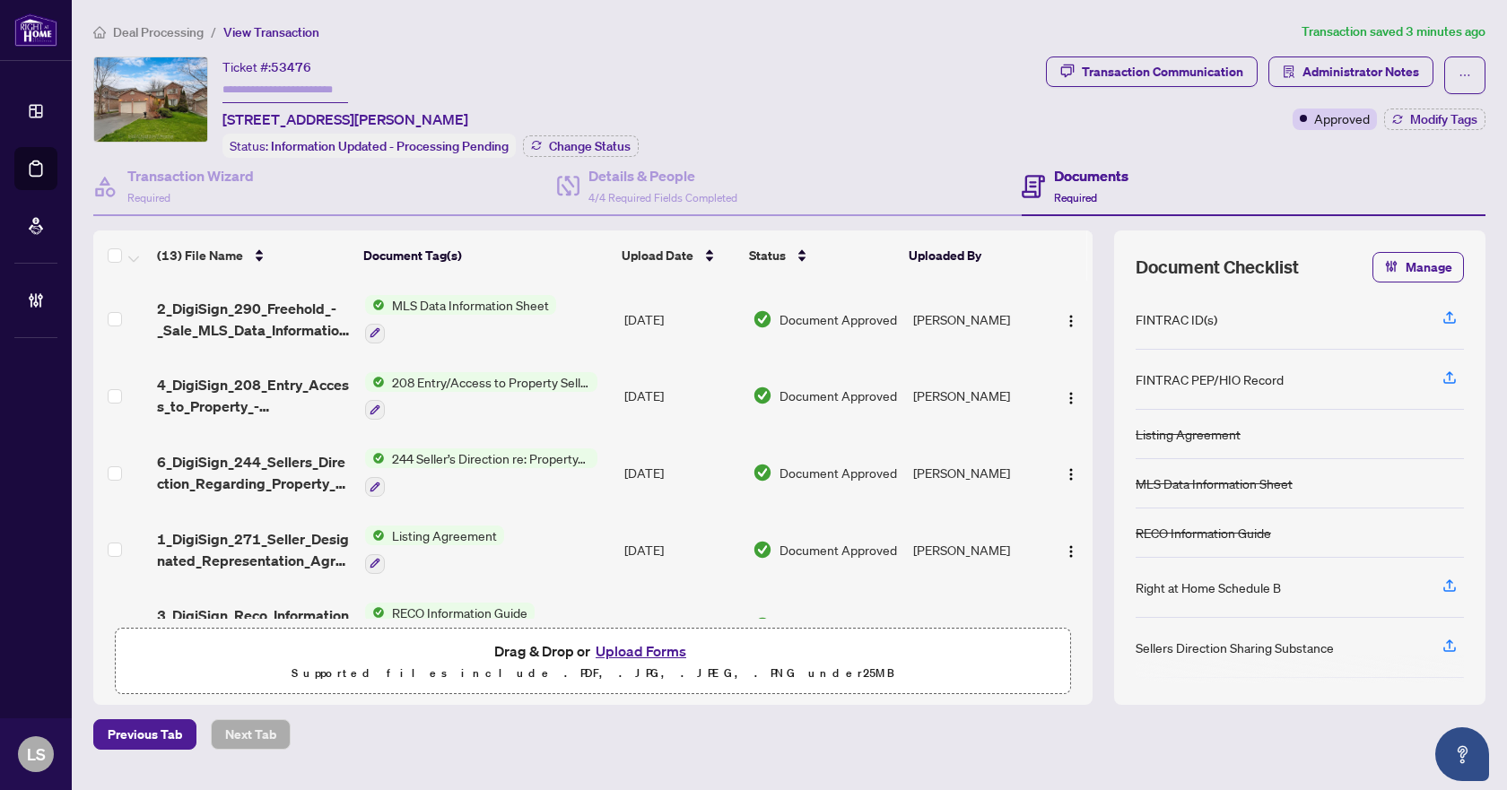
click at [187, 32] on span "Deal Processing" at bounding box center [158, 32] width 91 height 16
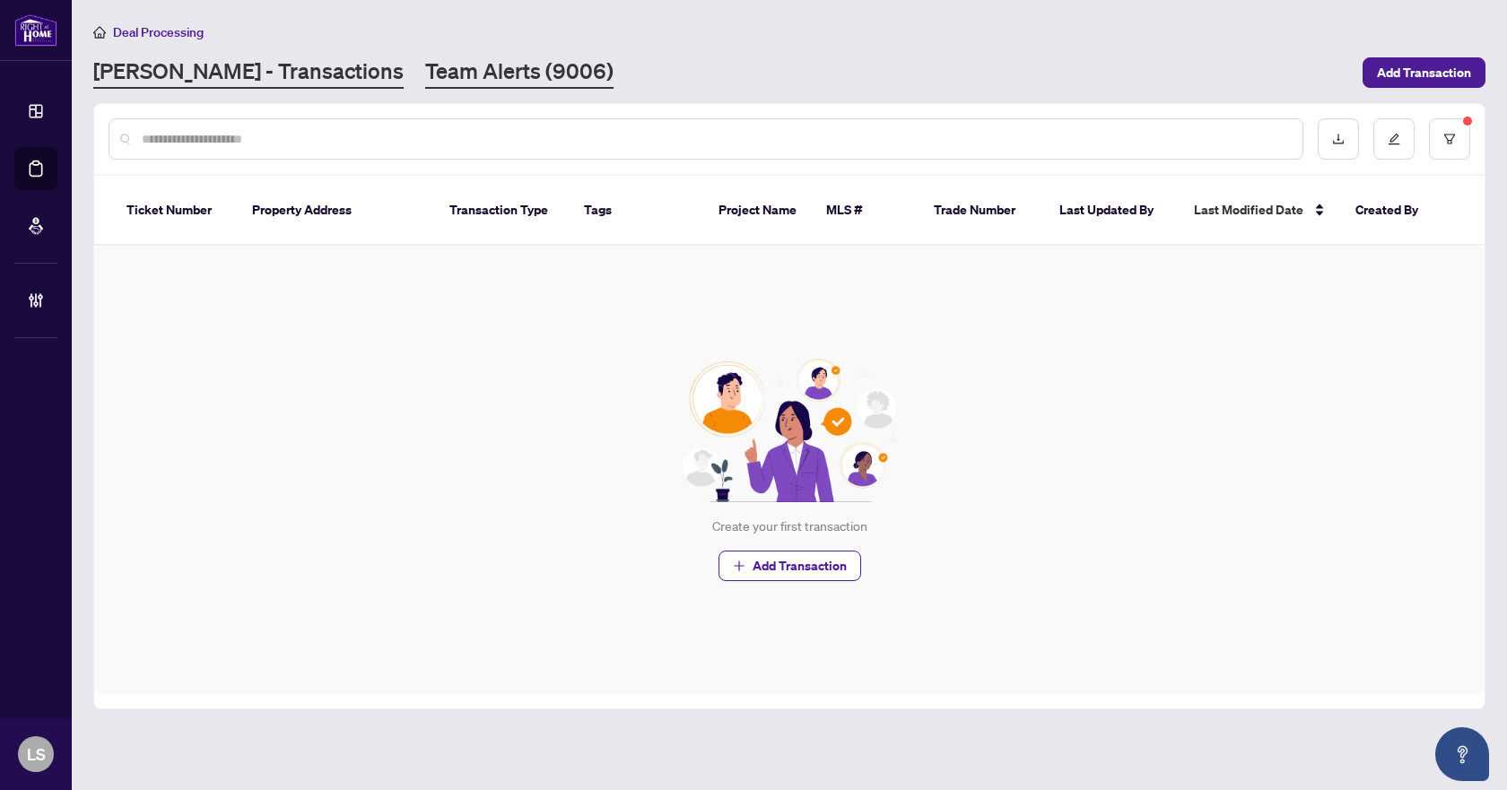
drag, startPoint x: 0, startPoint y: 0, endPoint x: 385, endPoint y: 74, distance: 391.9
click at [425, 74] on link "Team Alerts (9006)" at bounding box center [519, 73] width 188 height 32
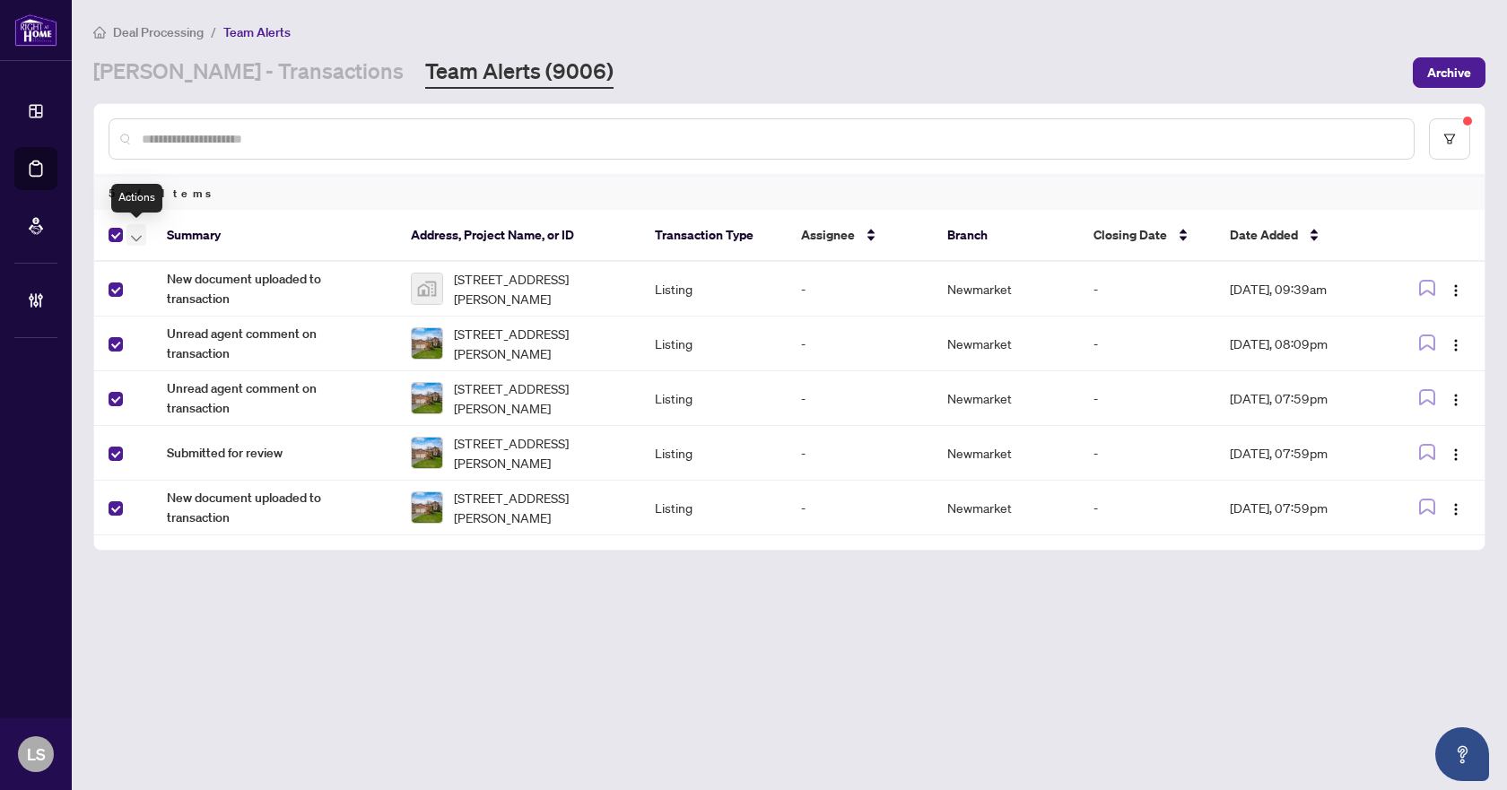
click at [137, 231] on span "button" at bounding box center [136, 235] width 11 height 20
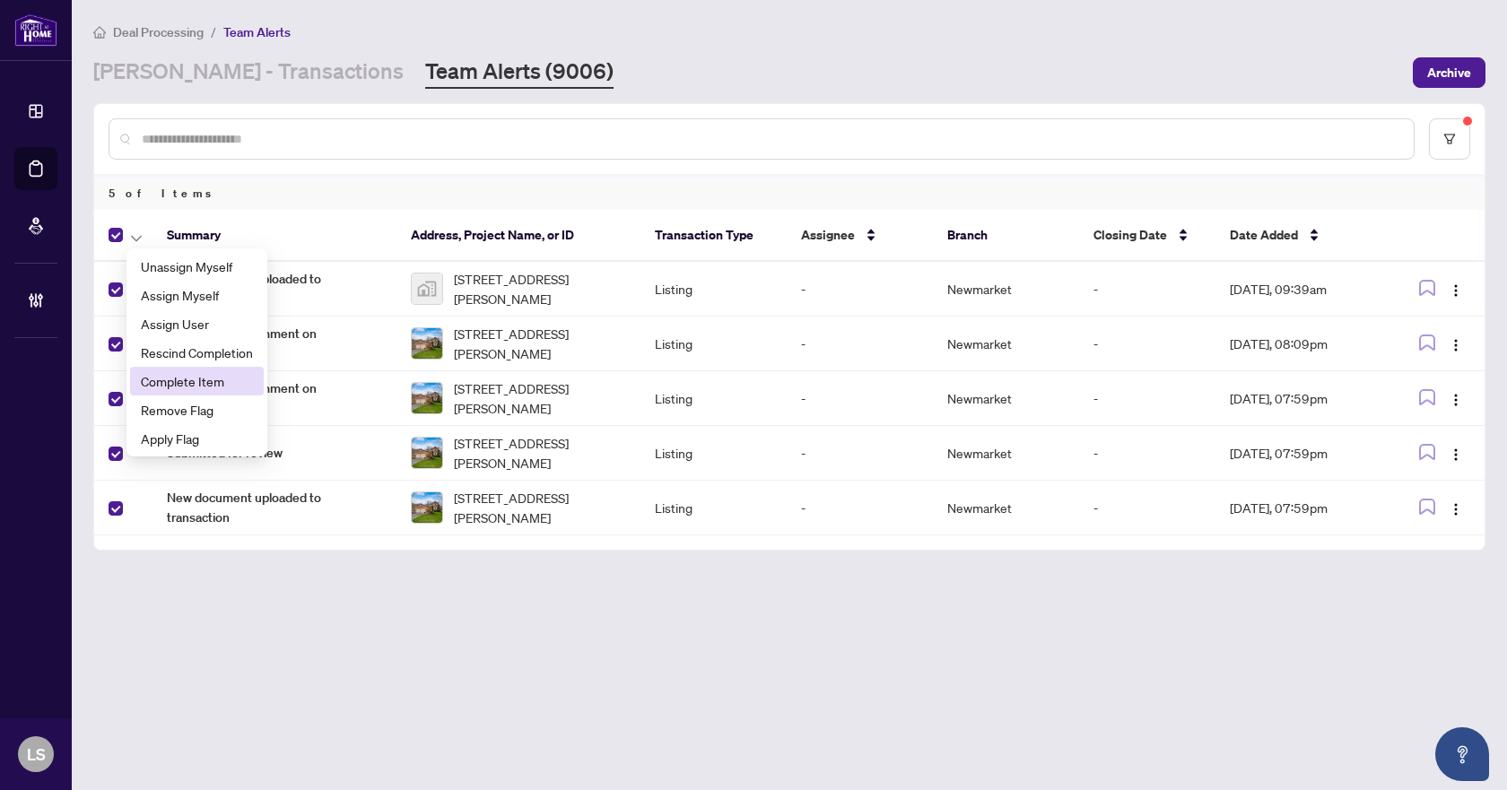
click at [187, 384] on span "Complete Item" at bounding box center [197, 381] width 112 height 20
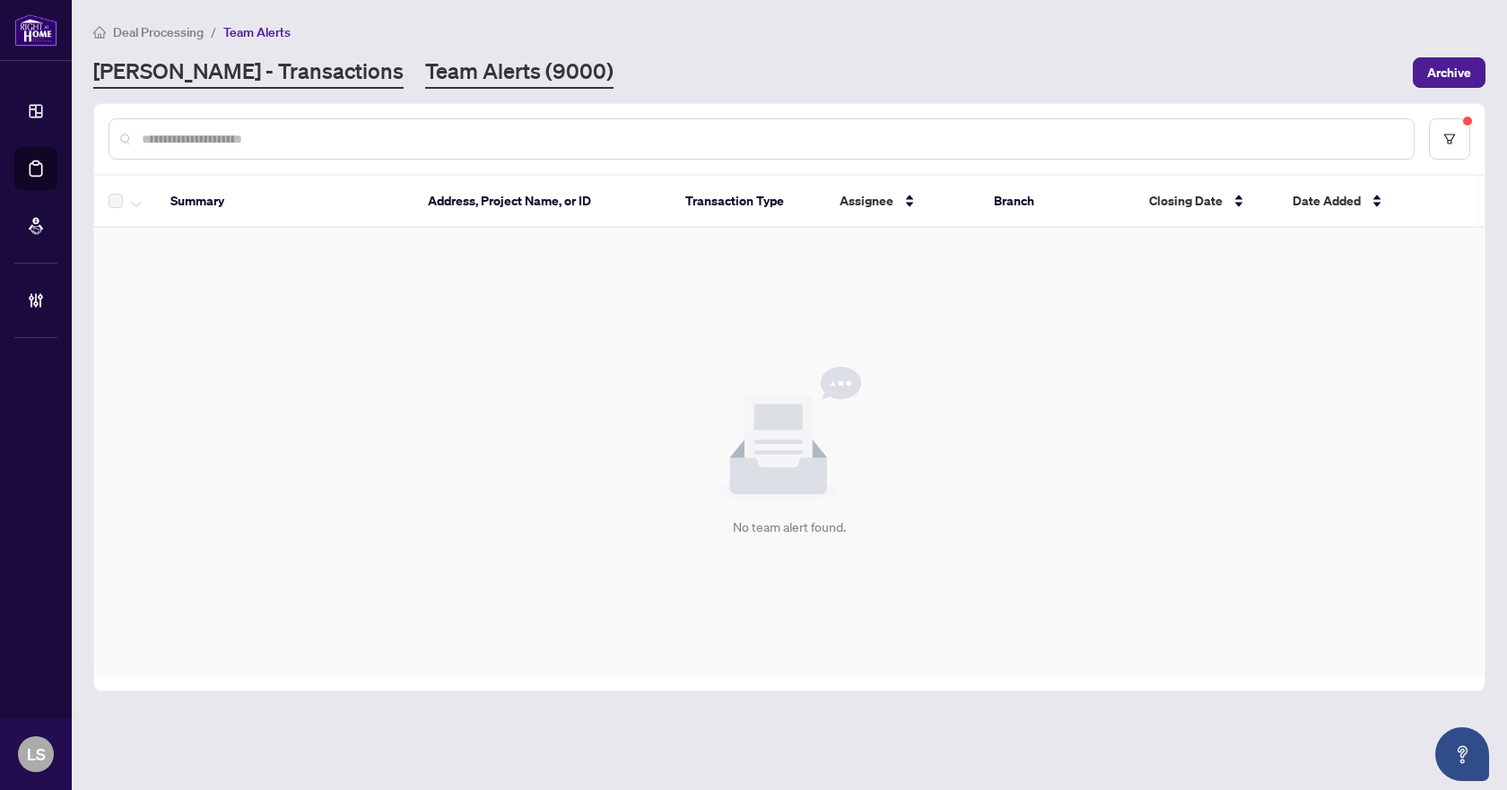
click at [267, 66] on link "[PERSON_NAME] - Transactions" at bounding box center [248, 73] width 310 height 32
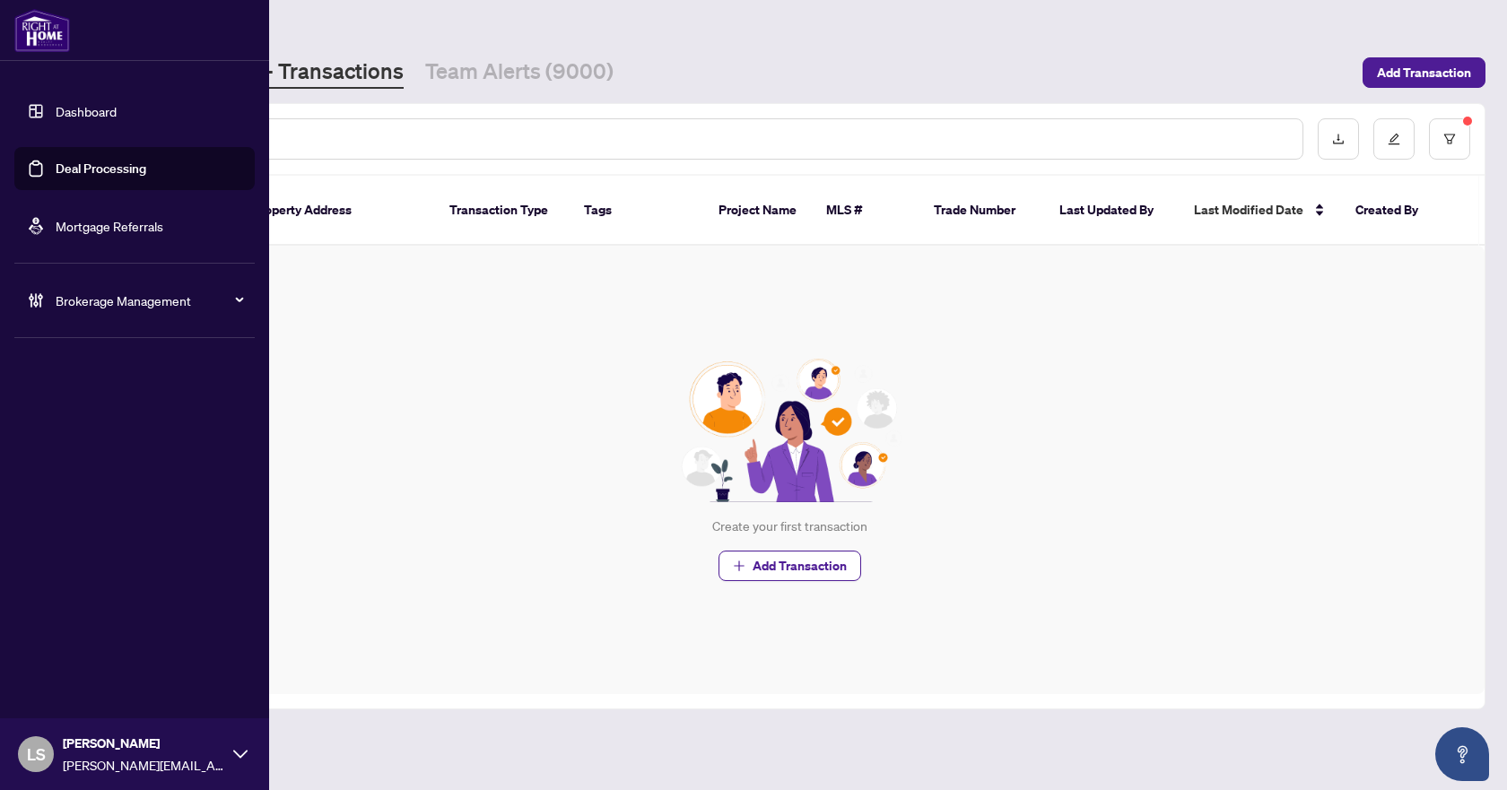
click at [65, 297] on span "Brokerage Management" at bounding box center [149, 301] width 187 height 20
click at [86, 428] on link "Manage Agents" at bounding box center [82, 430] width 89 height 16
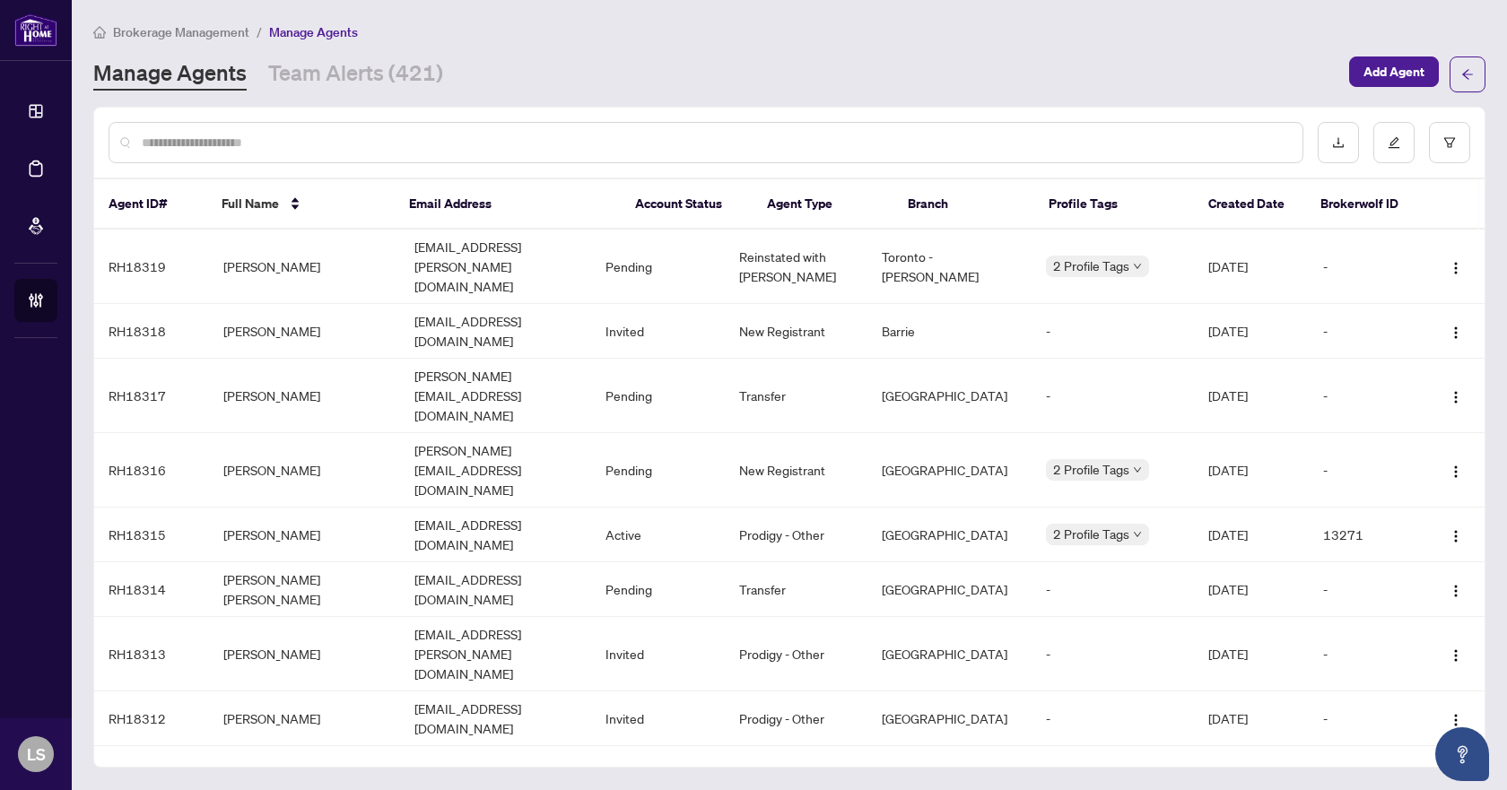
click at [470, 145] on input "text" at bounding box center [715, 143] width 1147 height 20
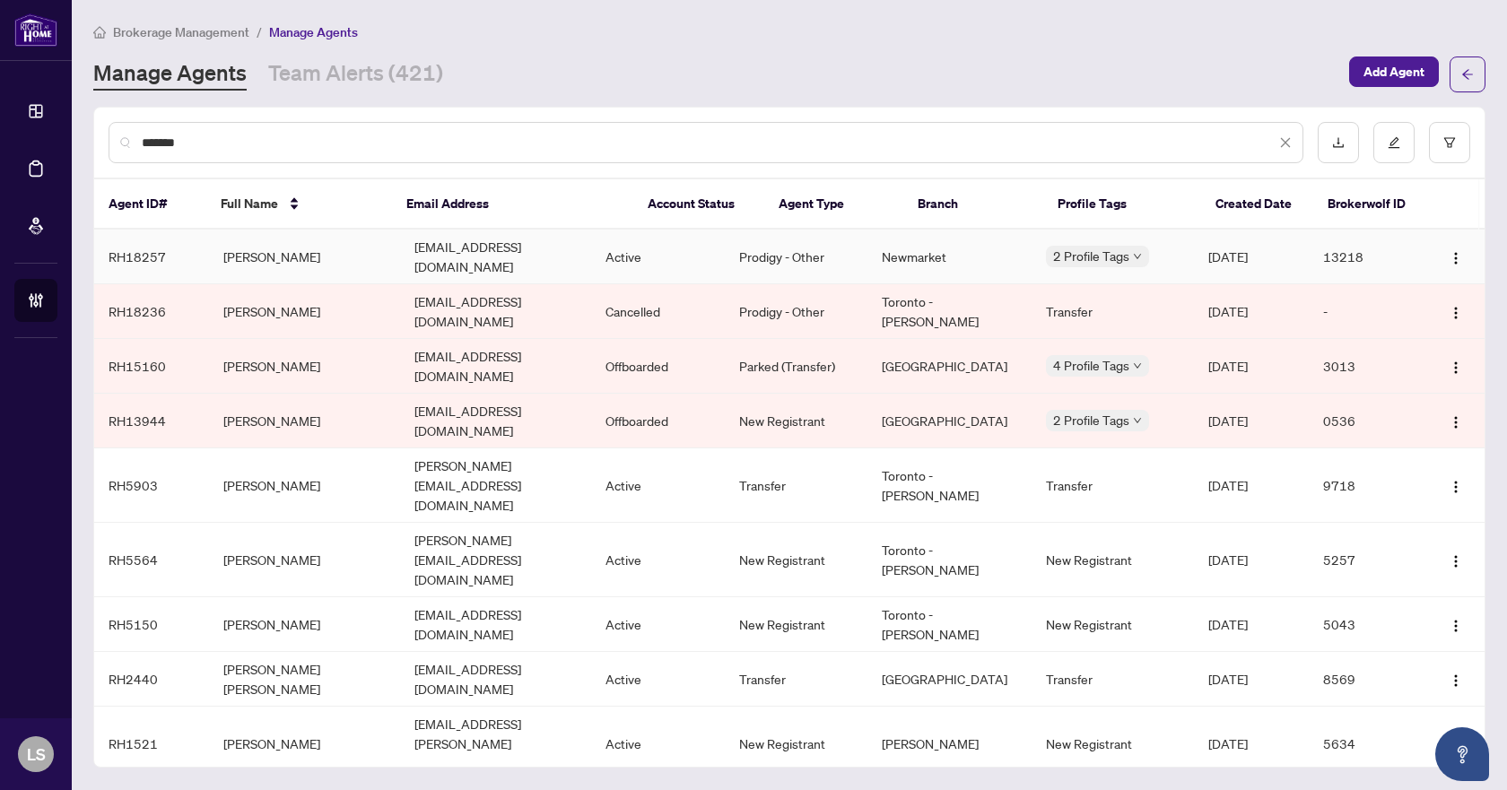
type input "*******"
click at [276, 249] on td "[PERSON_NAME]" at bounding box center [304, 257] width 191 height 55
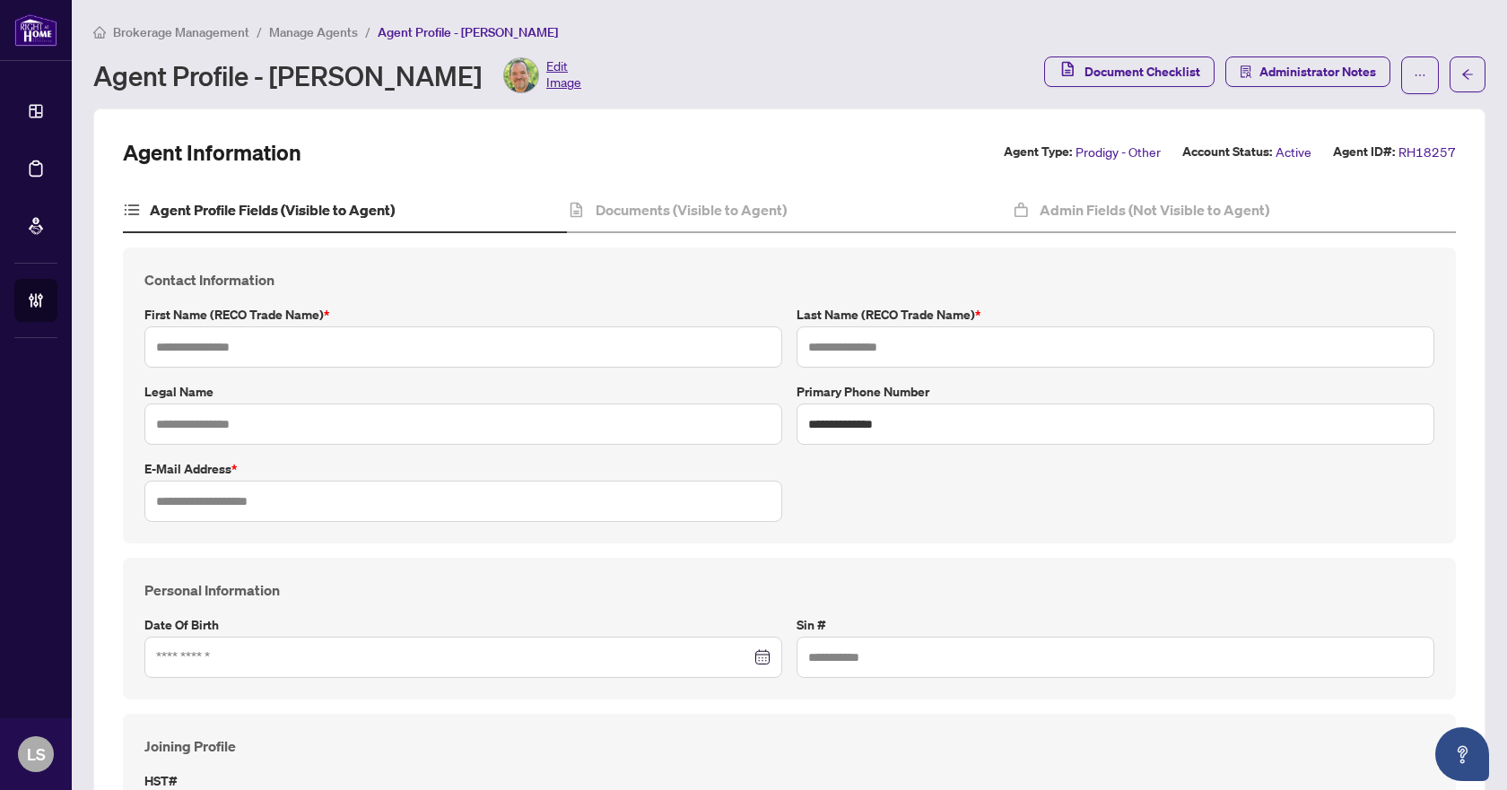
type input "*******"
type input "******"
type input "**********"
type input "*********"
type input "**********"
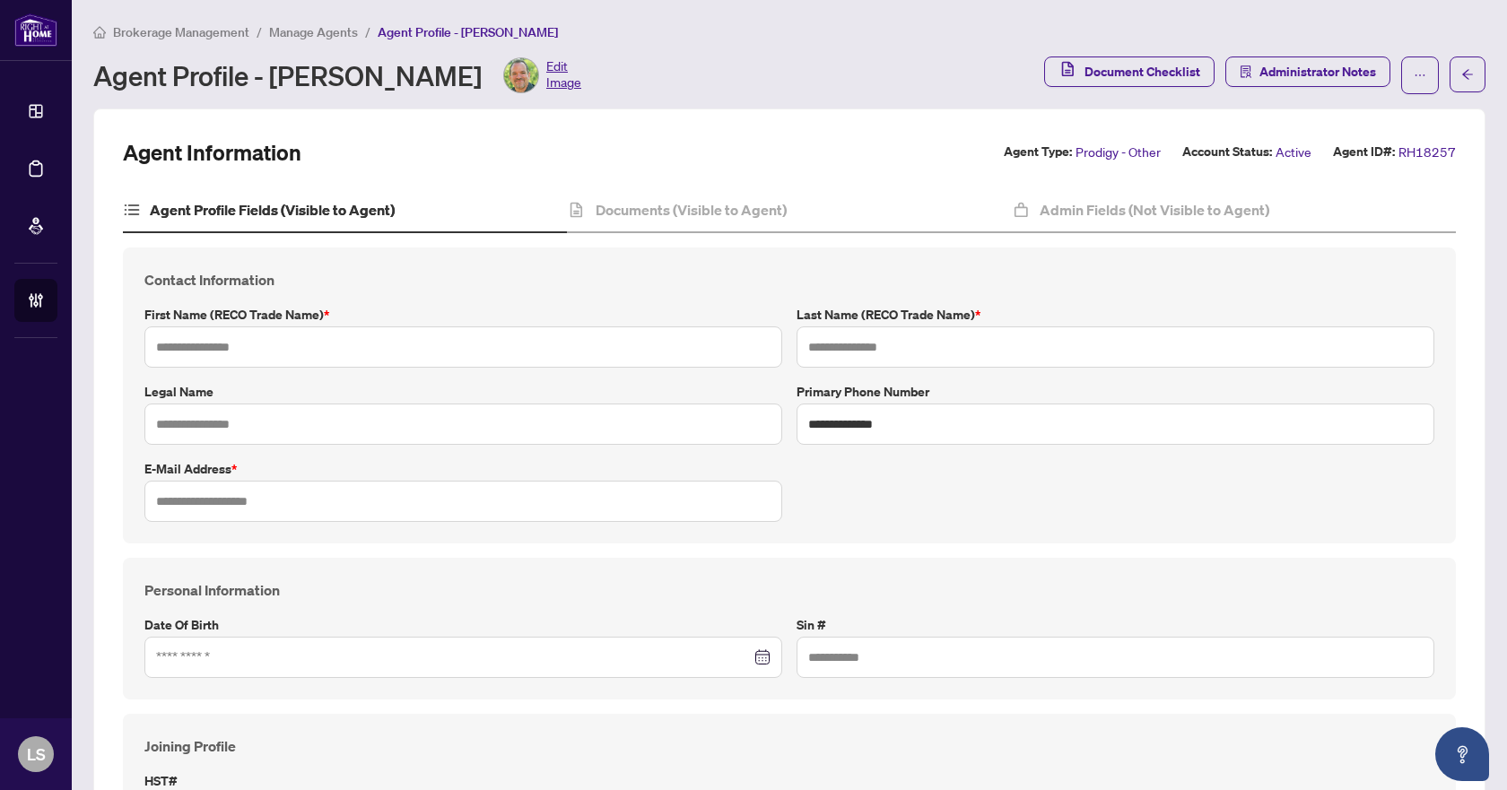
type input "*******"
type input "**********"
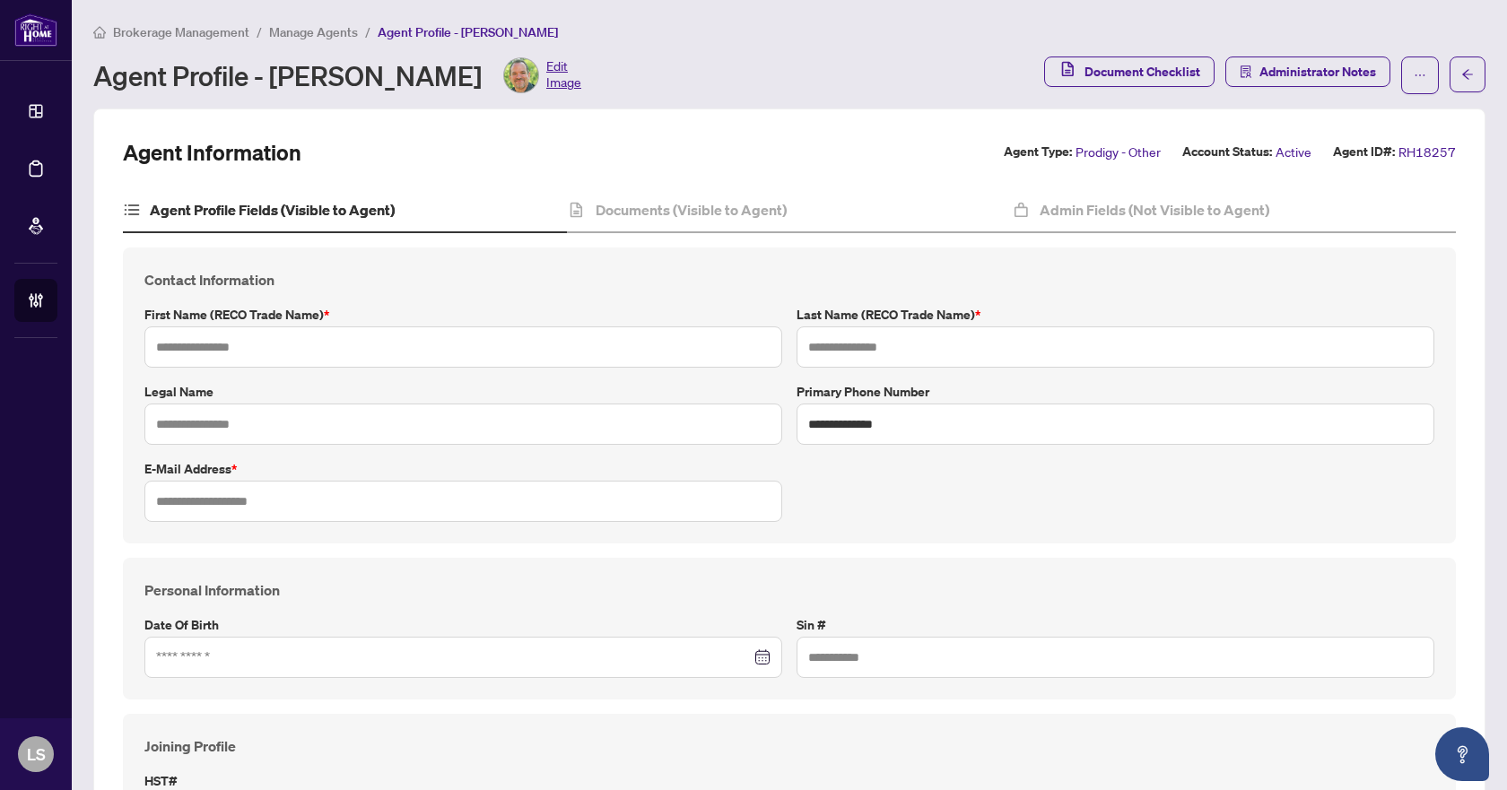
type input "**********"
type input "****"
type input "**********"
click at [736, 207] on h4 "Documents (Visible to Agent)" at bounding box center [691, 210] width 191 height 22
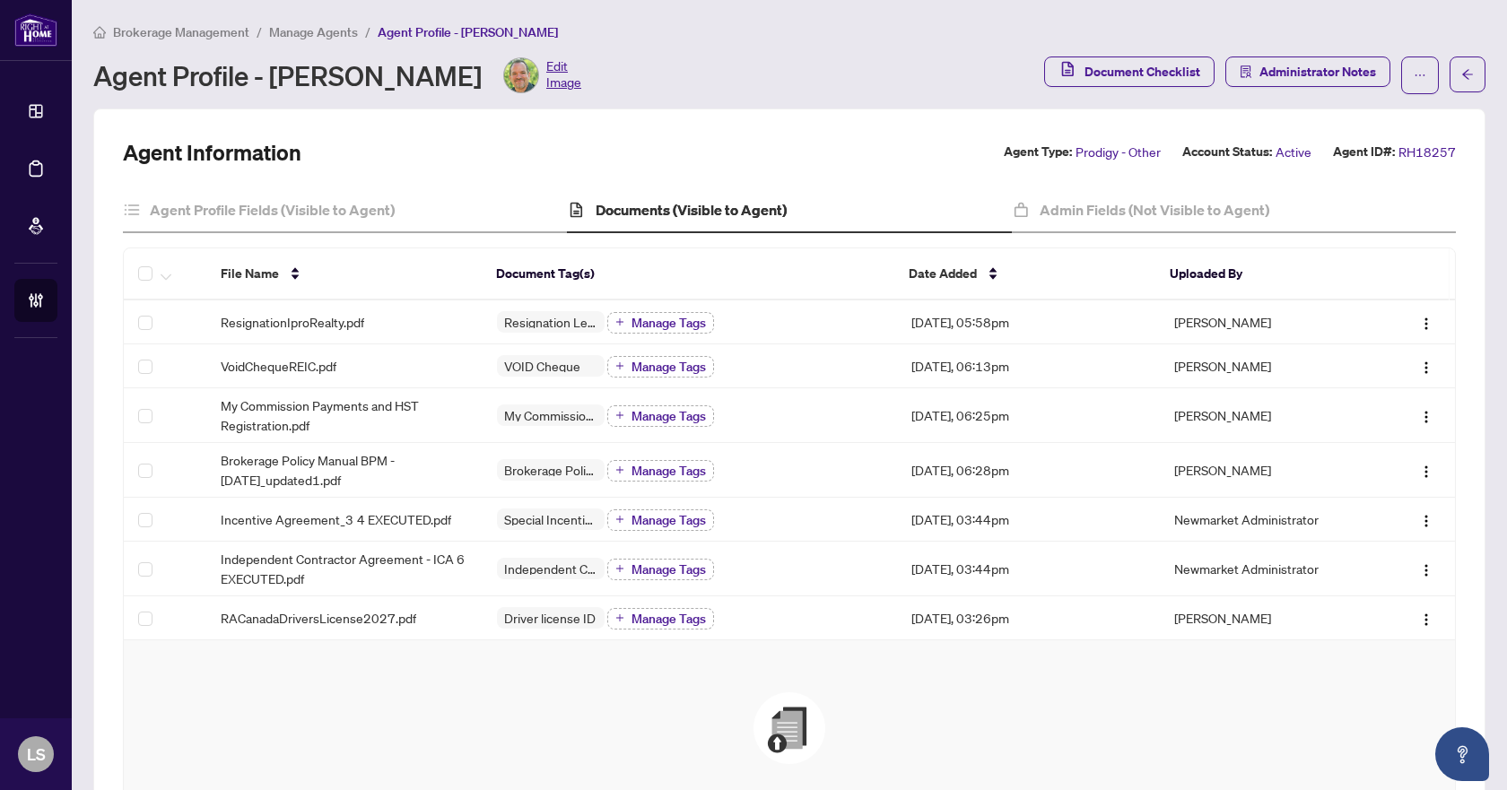
click at [187, 29] on span "Brokerage Management" at bounding box center [181, 32] width 136 height 16
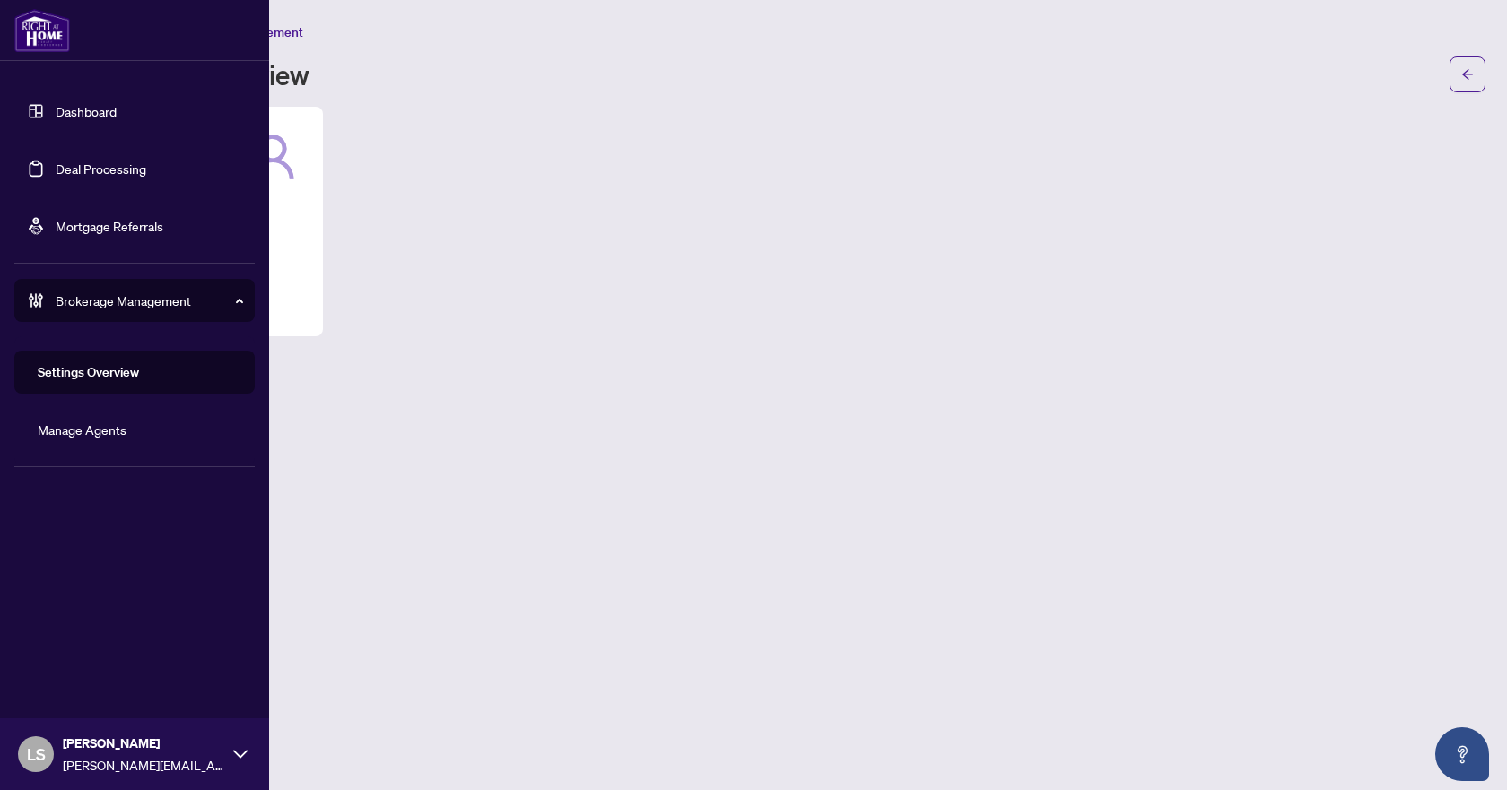
click at [91, 162] on link "Deal Processing" at bounding box center [101, 169] width 91 height 16
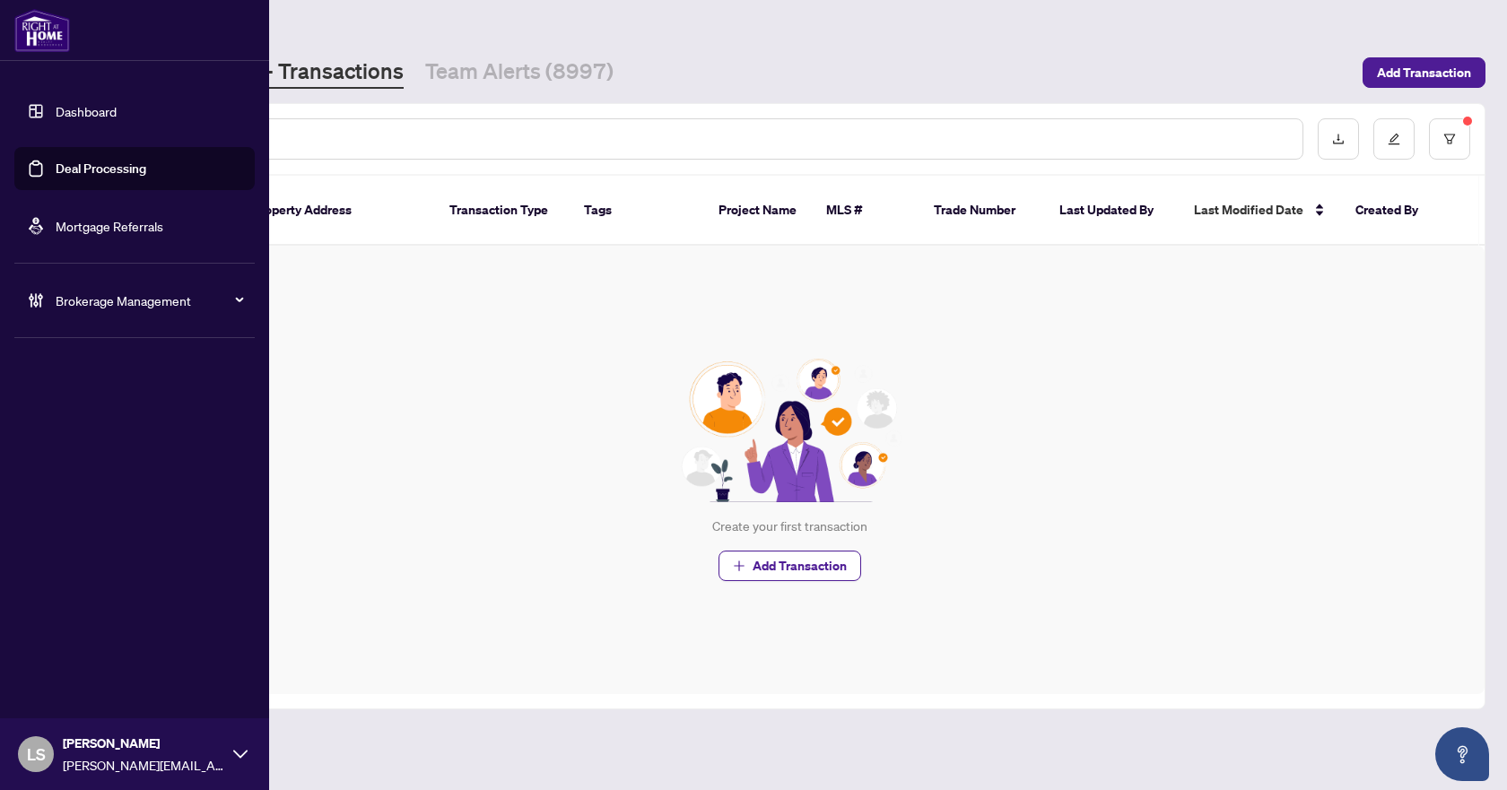
drag, startPoint x: 105, startPoint y: 307, endPoint x: 117, endPoint y: 316, distance: 14.7
click at [105, 307] on span "Brokerage Management" at bounding box center [149, 301] width 187 height 20
click at [109, 301] on span "Brokerage Management" at bounding box center [149, 301] width 187 height 20
click at [93, 428] on link "Manage Agents" at bounding box center [82, 430] width 89 height 16
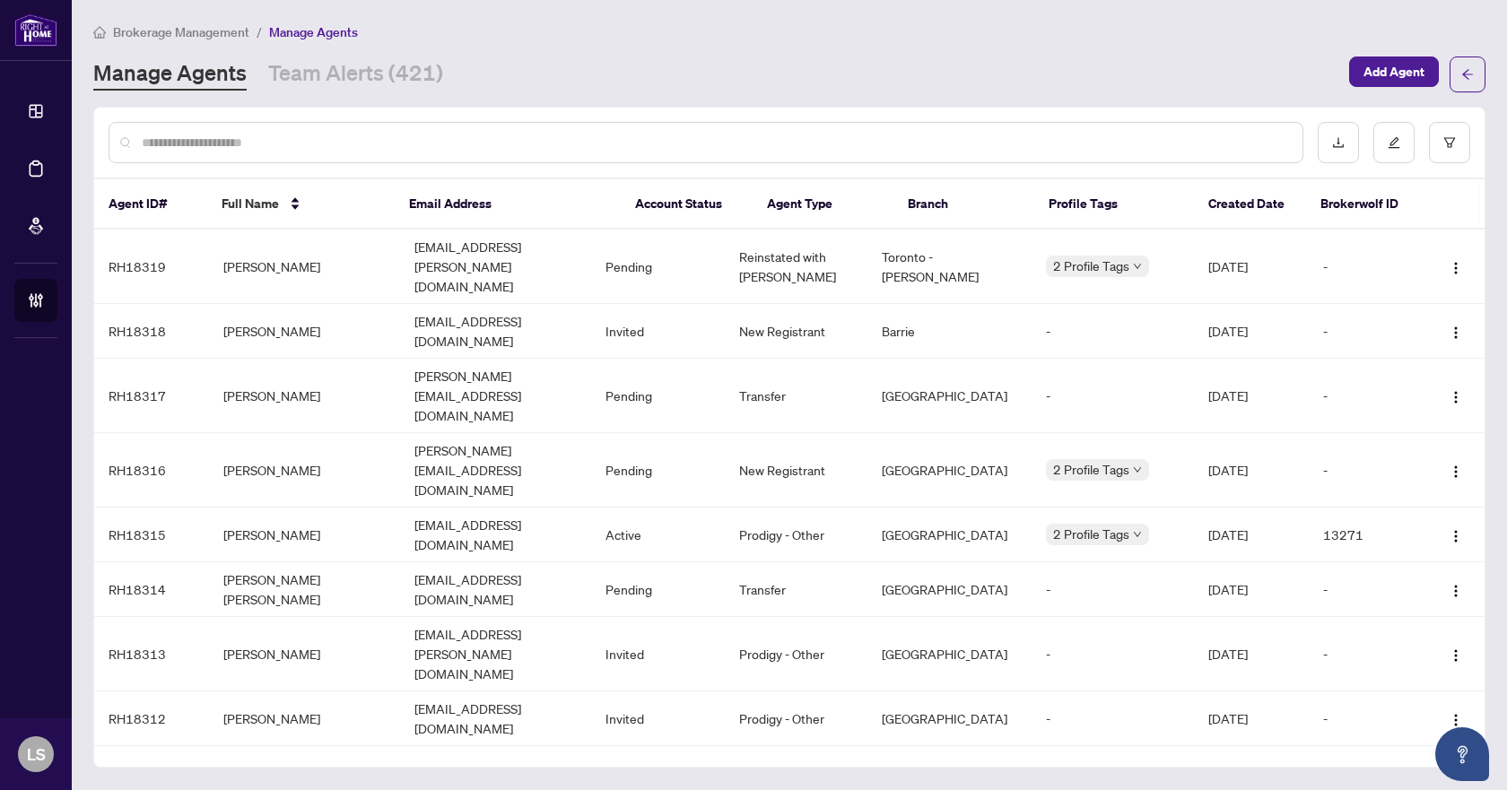
click at [292, 135] on input "text" at bounding box center [715, 143] width 1147 height 20
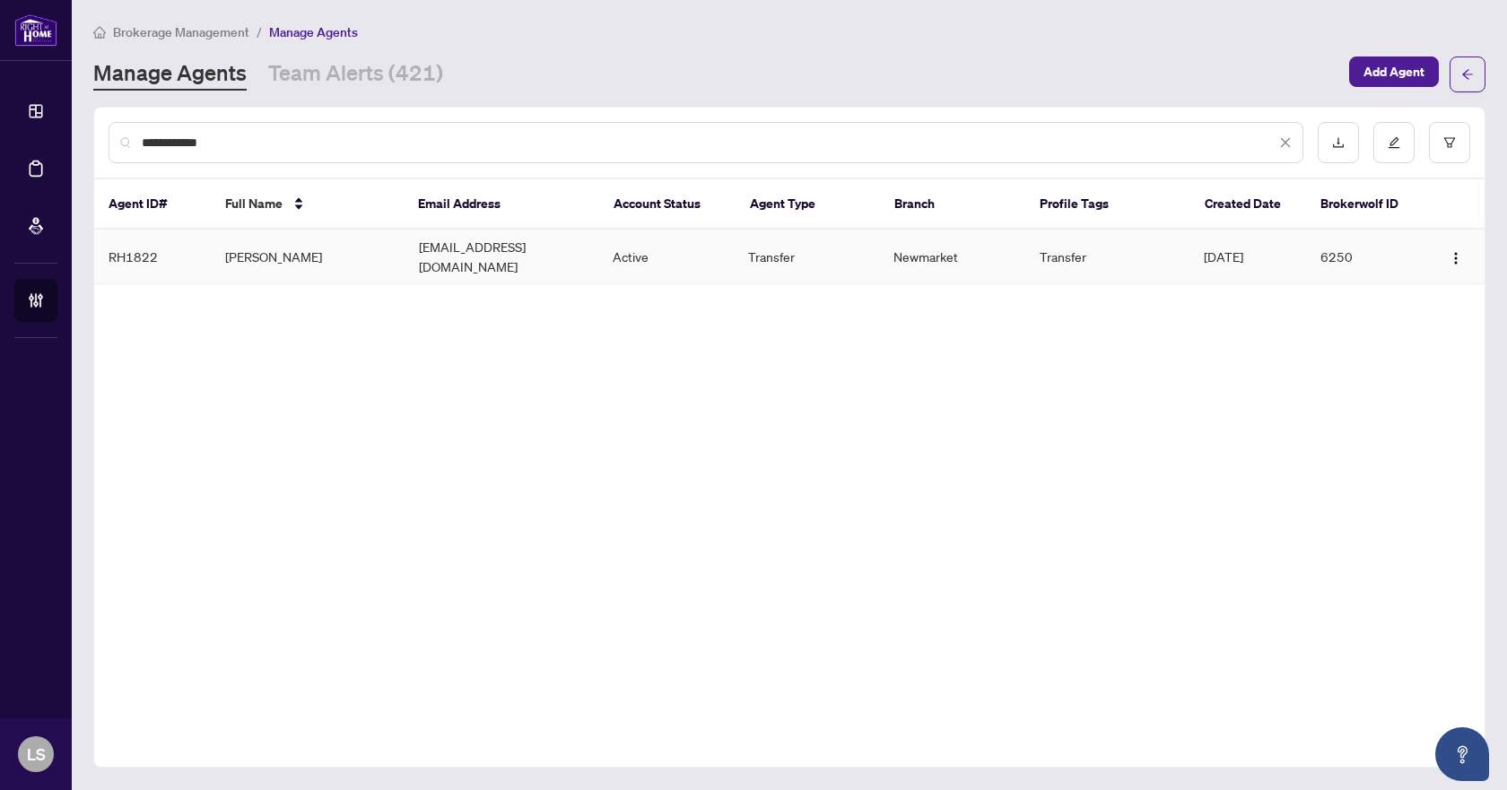
type input "**********"
click at [266, 249] on td "Jordan Cohen" at bounding box center [308, 257] width 194 height 55
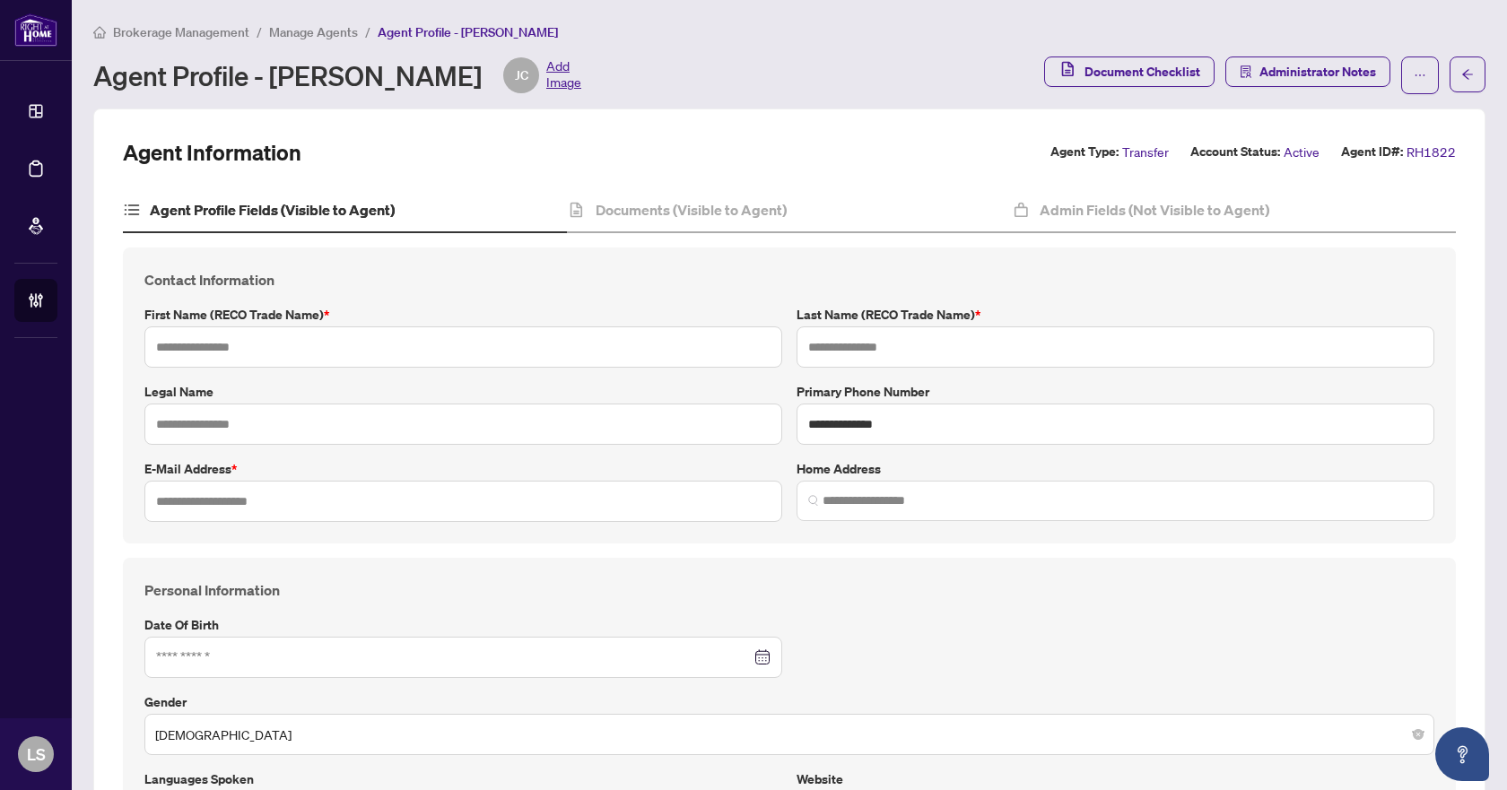
type input "******"
type input "*****"
type input "**********"
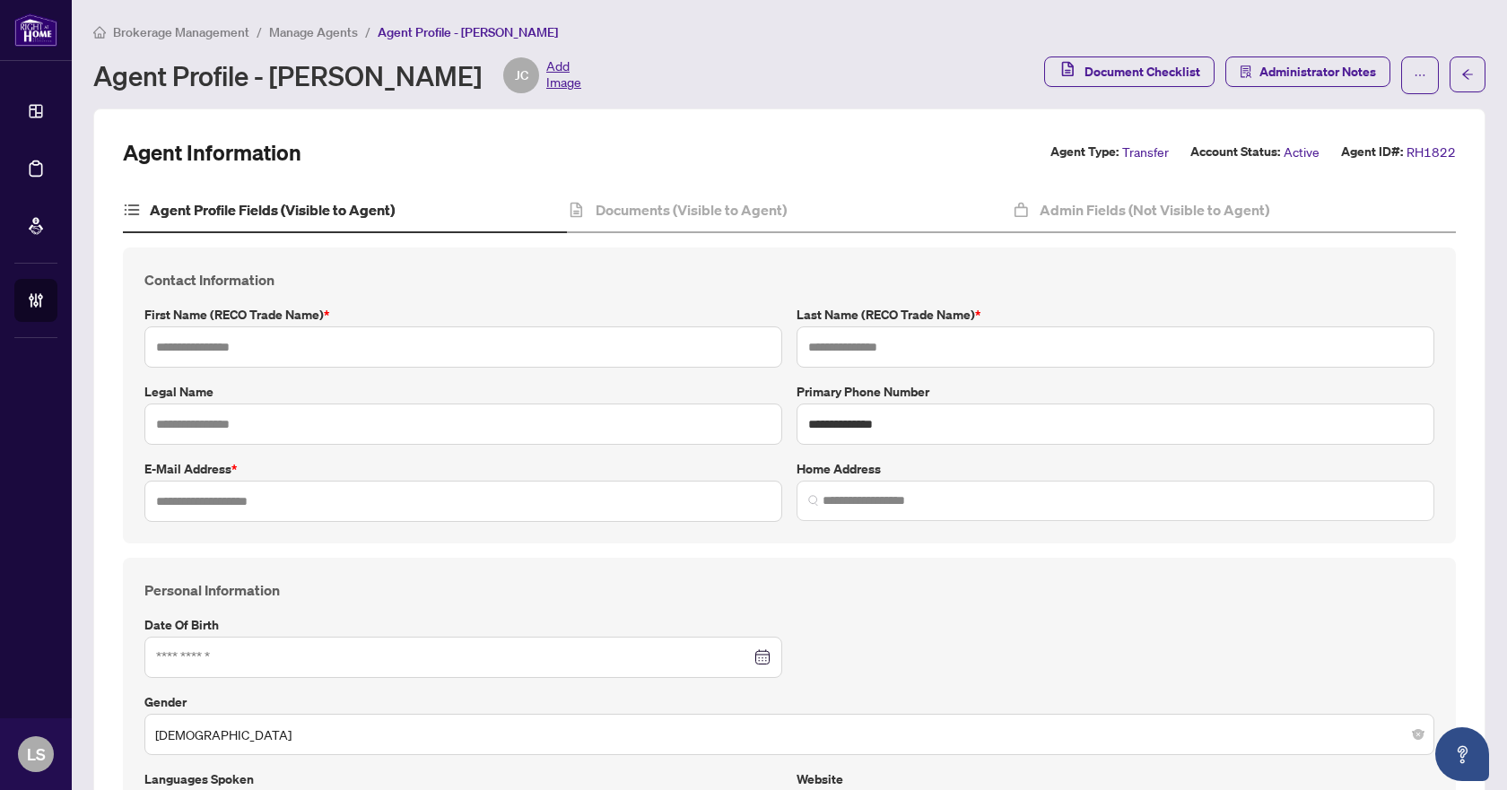
type input "*********"
type input "*"
type input "*******"
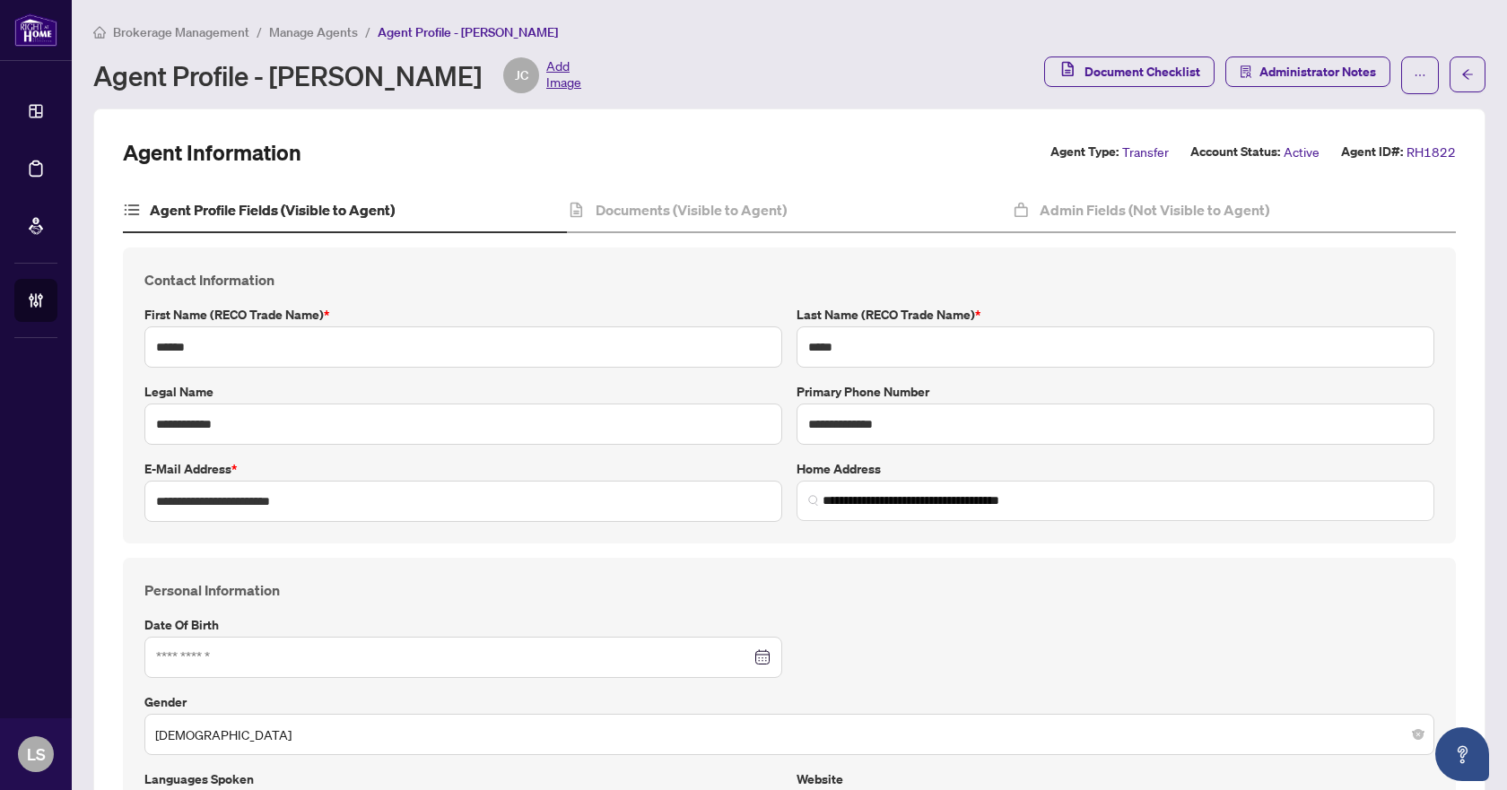
type input "**********"
type input "****"
type input "**********"
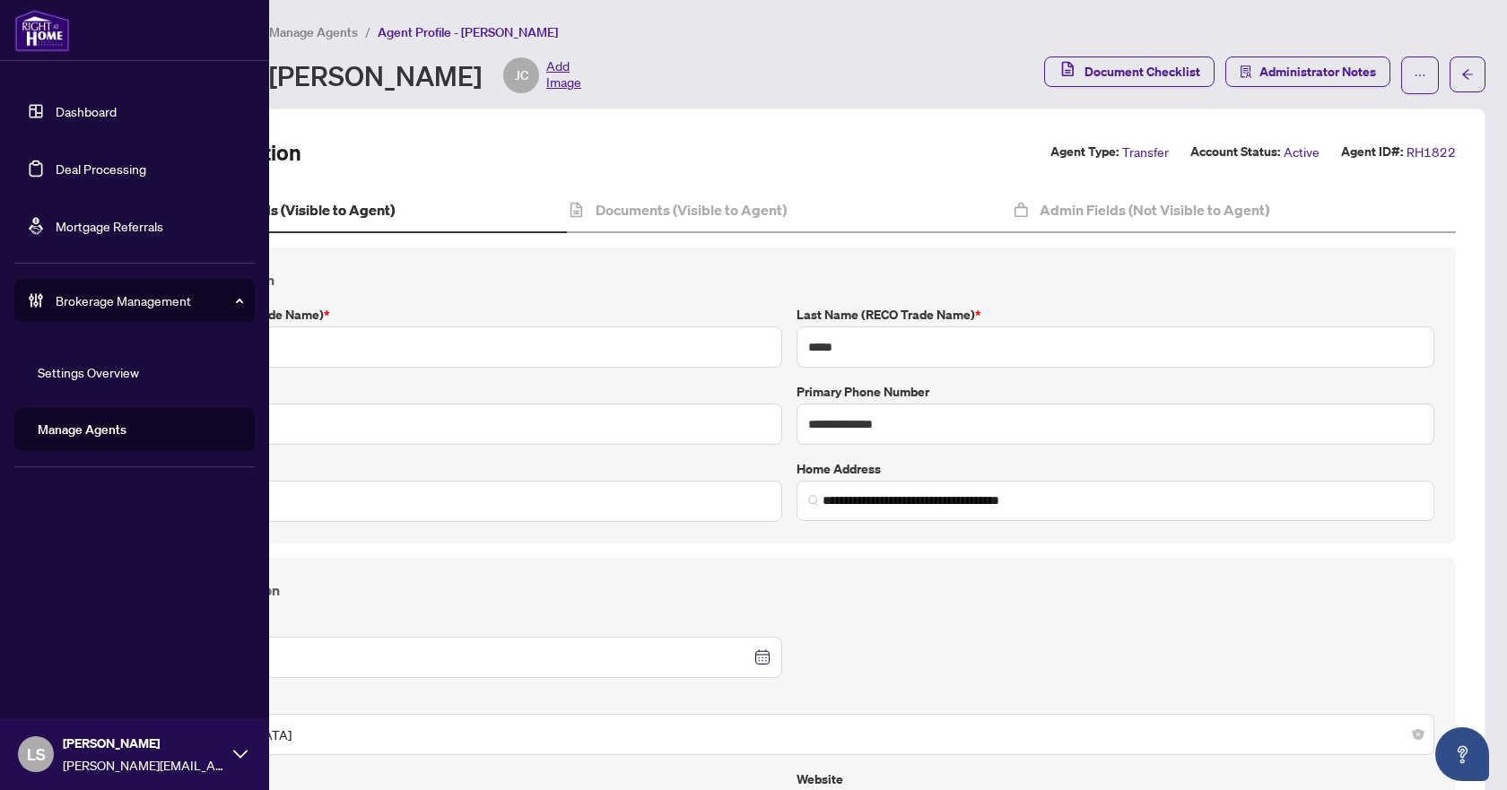
drag, startPoint x: 101, startPoint y: 172, endPoint x: 119, endPoint y: 173, distance: 18.0
click at [101, 172] on link "Deal Processing" at bounding box center [101, 169] width 91 height 16
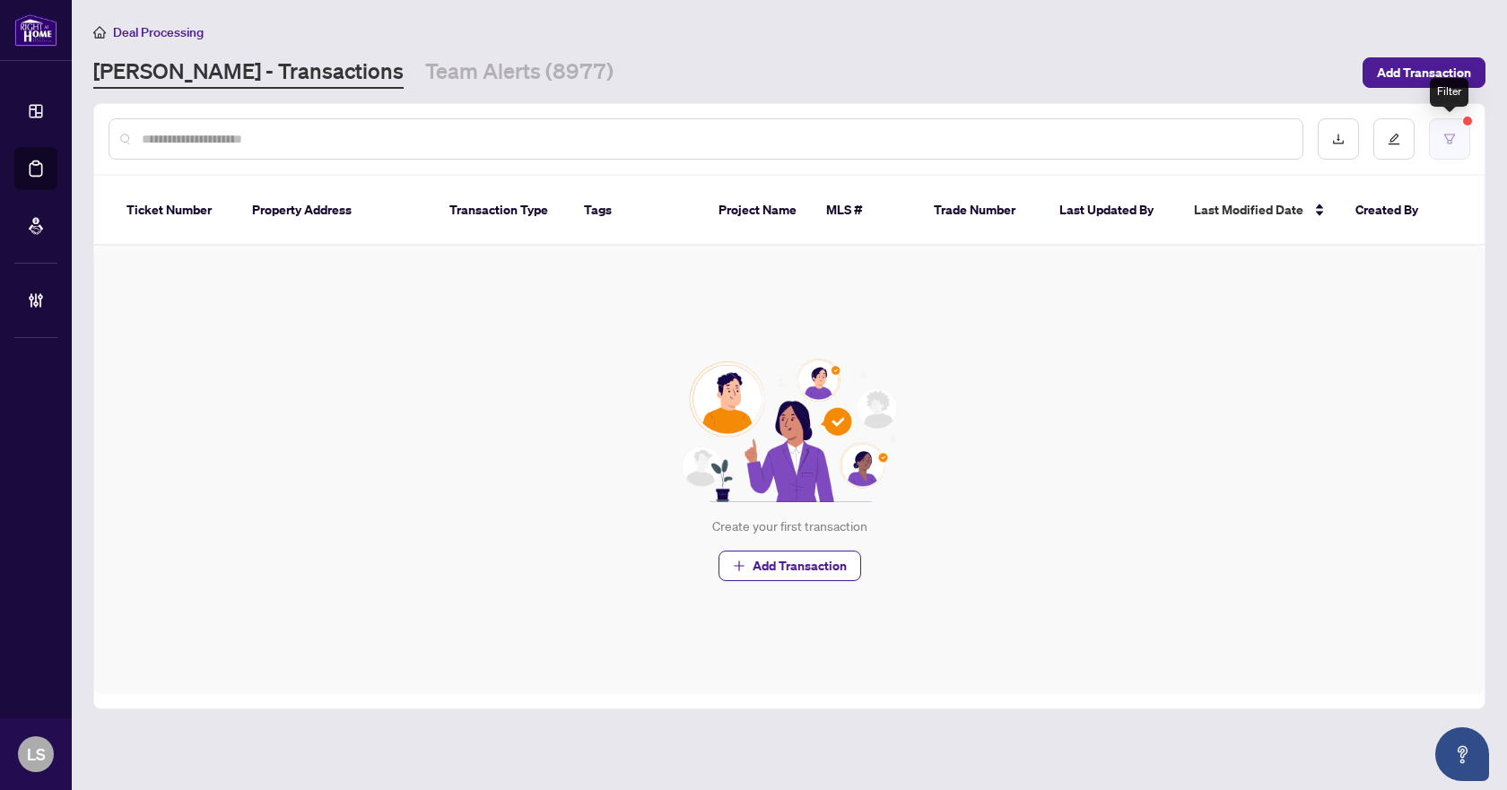
click at [1446, 130] on button "button" at bounding box center [1449, 138] width 41 height 41
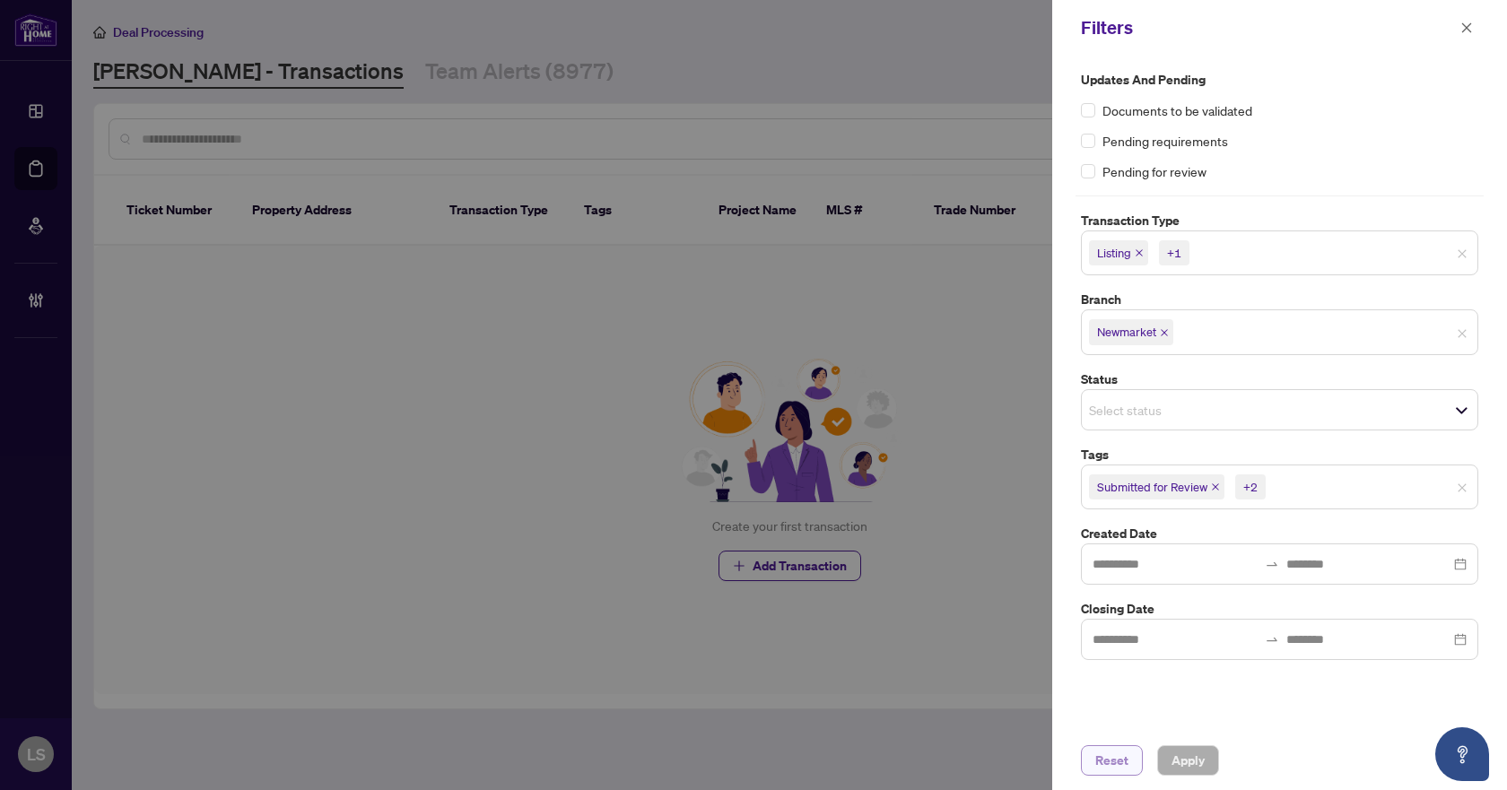
click at [1111, 758] on span "Reset" at bounding box center [1112, 761] width 33 height 29
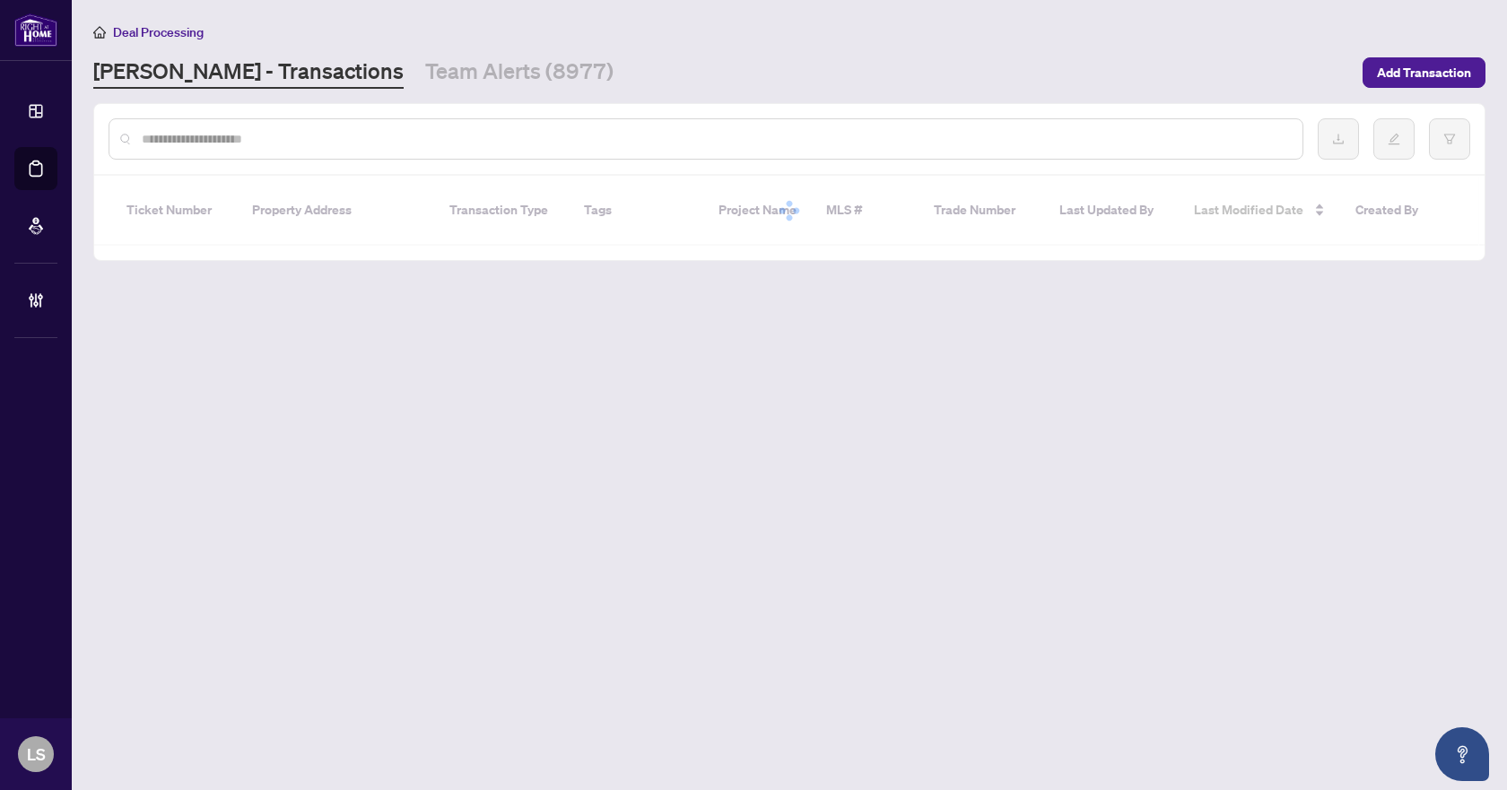
click at [439, 127] on div at bounding box center [706, 138] width 1195 height 41
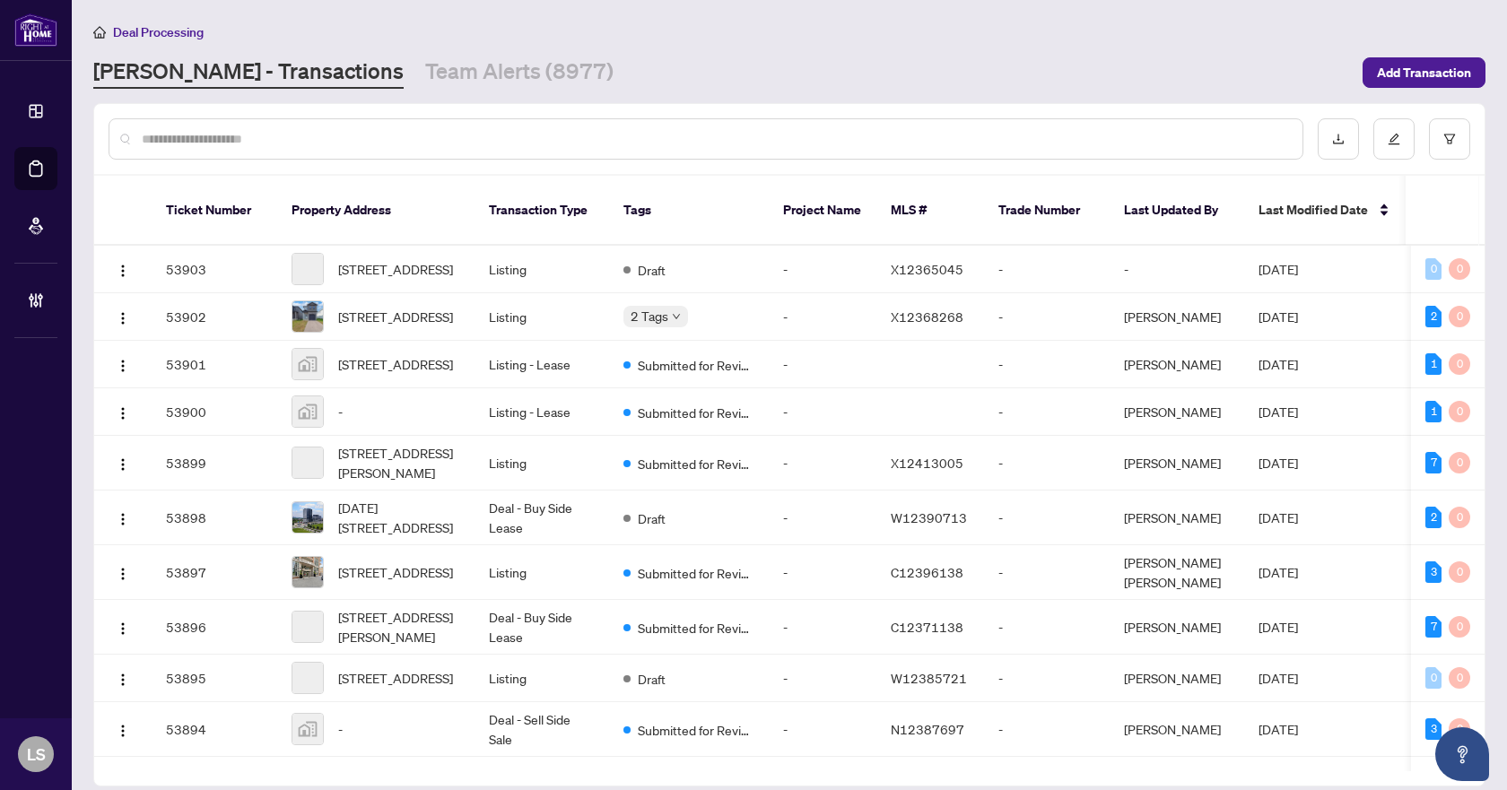
click at [439, 129] on input "text" at bounding box center [715, 139] width 1147 height 20
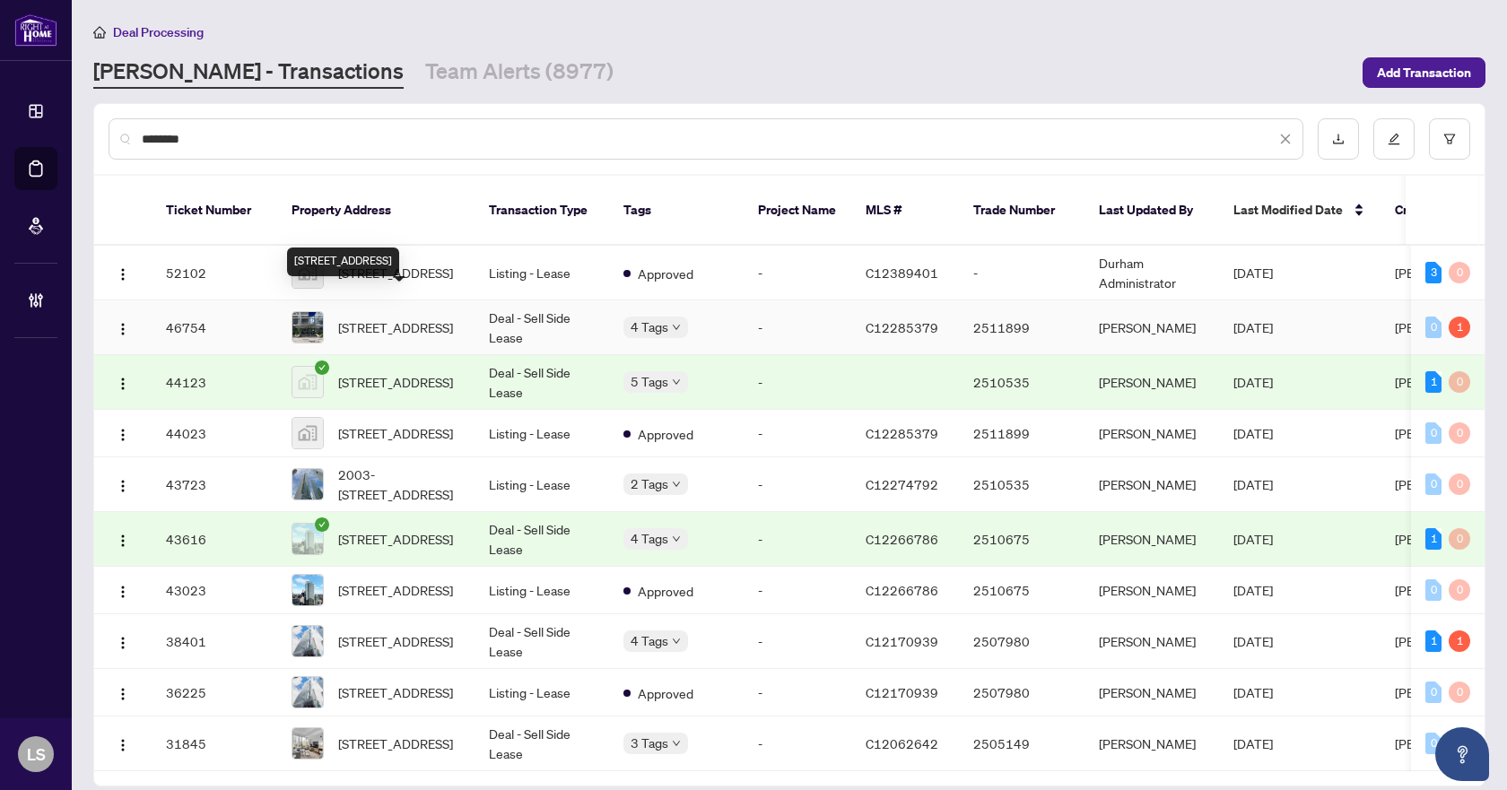
type input "*******"
click at [409, 318] on span "3510-10 York St, Toronto, Ontario M5J 0E1, Canada" at bounding box center [395, 328] width 115 height 20
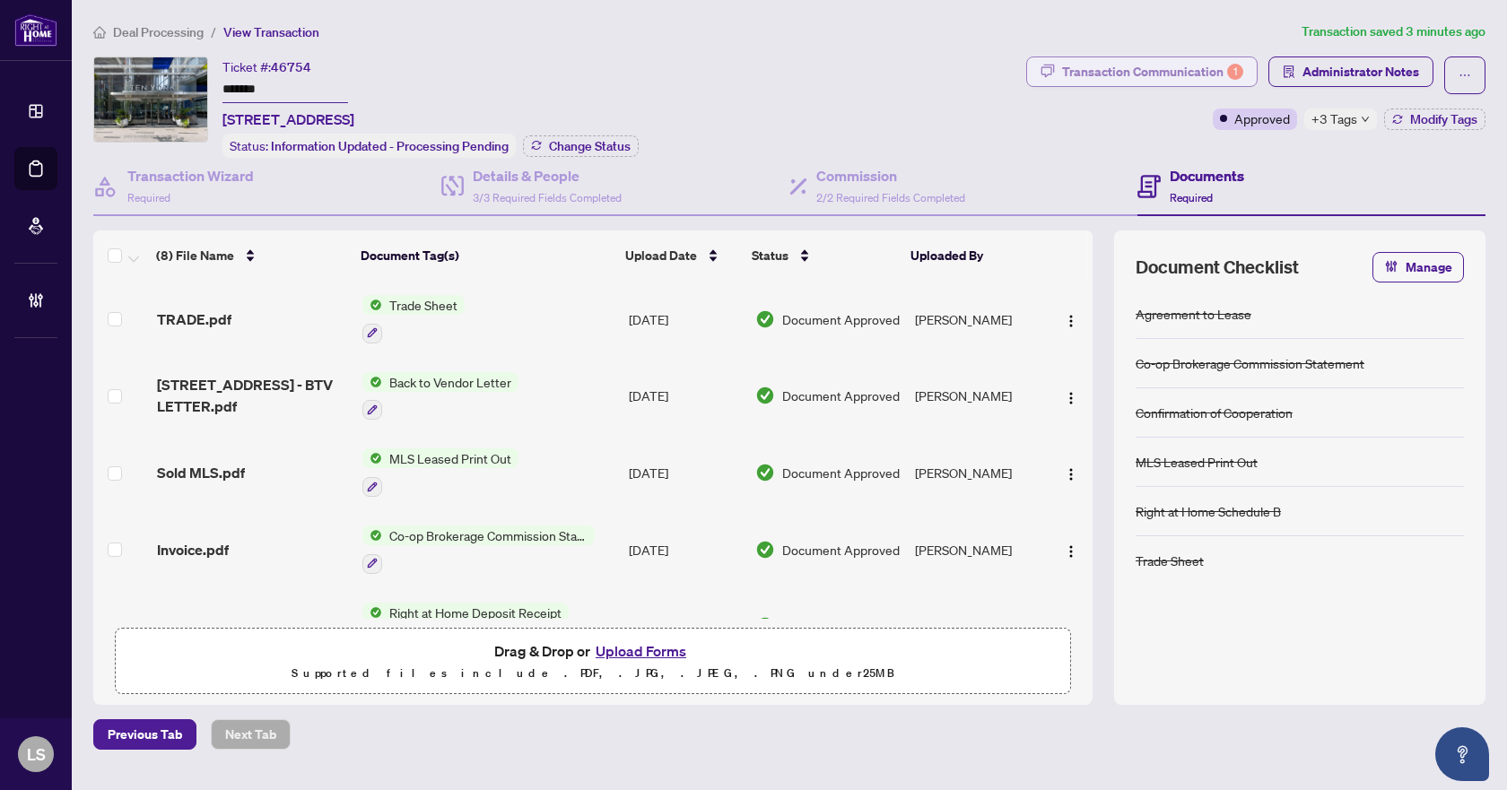
click at [1180, 79] on div "Transaction Communication 1" at bounding box center [1152, 71] width 181 height 29
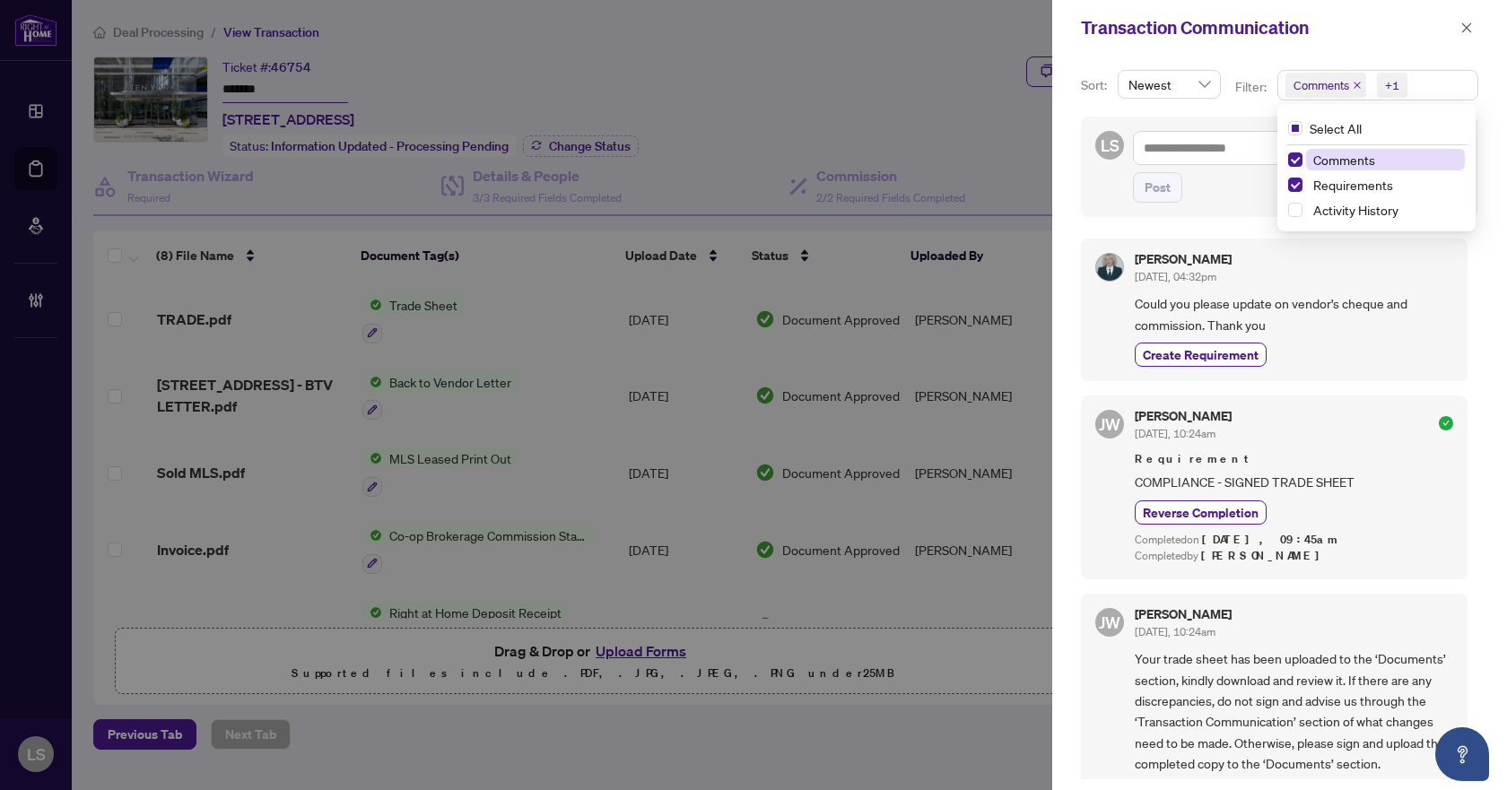
click at [1429, 86] on span "Comments +1" at bounding box center [1378, 85] width 199 height 29
click at [1298, 160] on span "Select Comments" at bounding box center [1295, 160] width 14 height 14
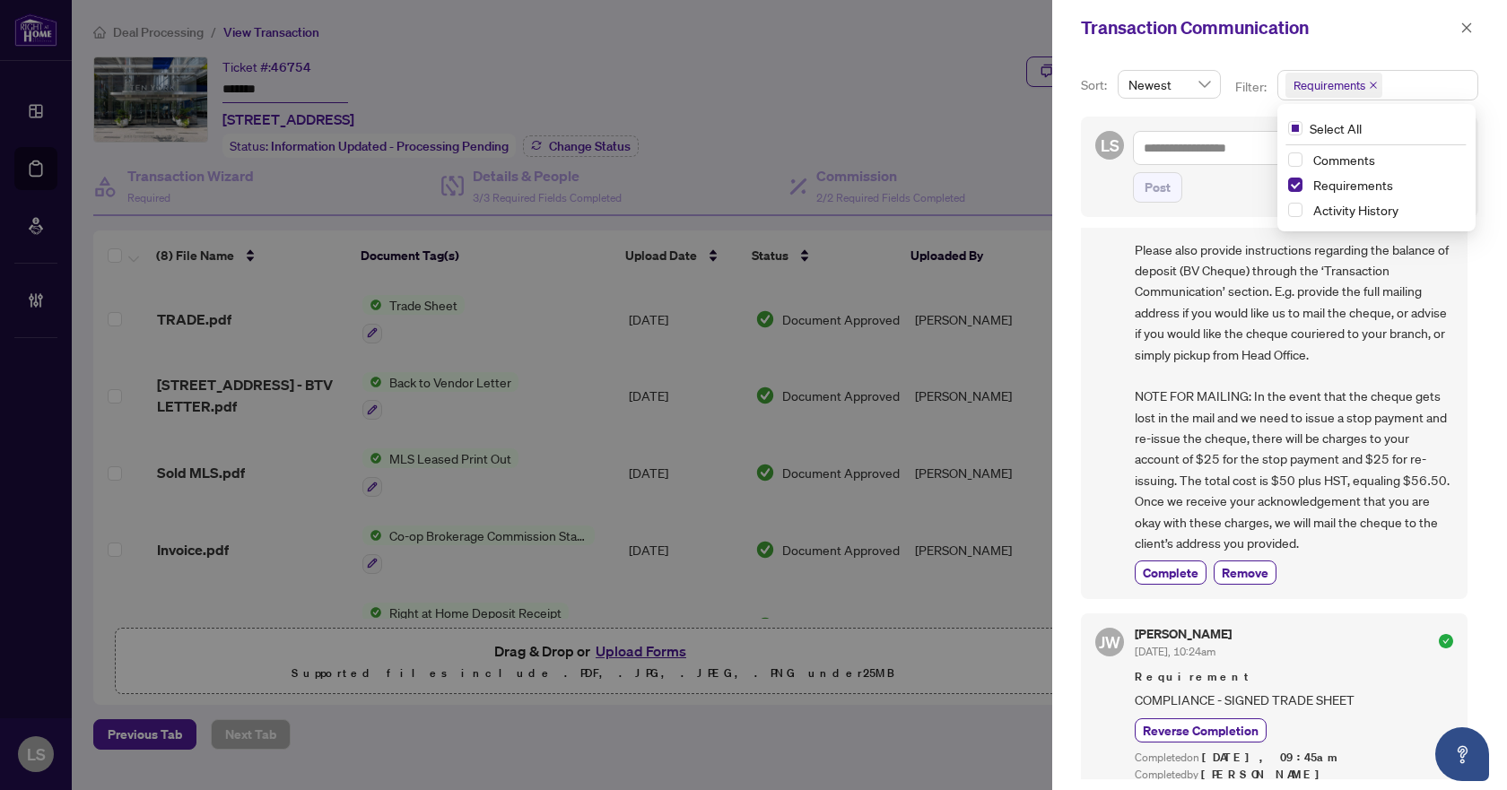
scroll to position [269, 0]
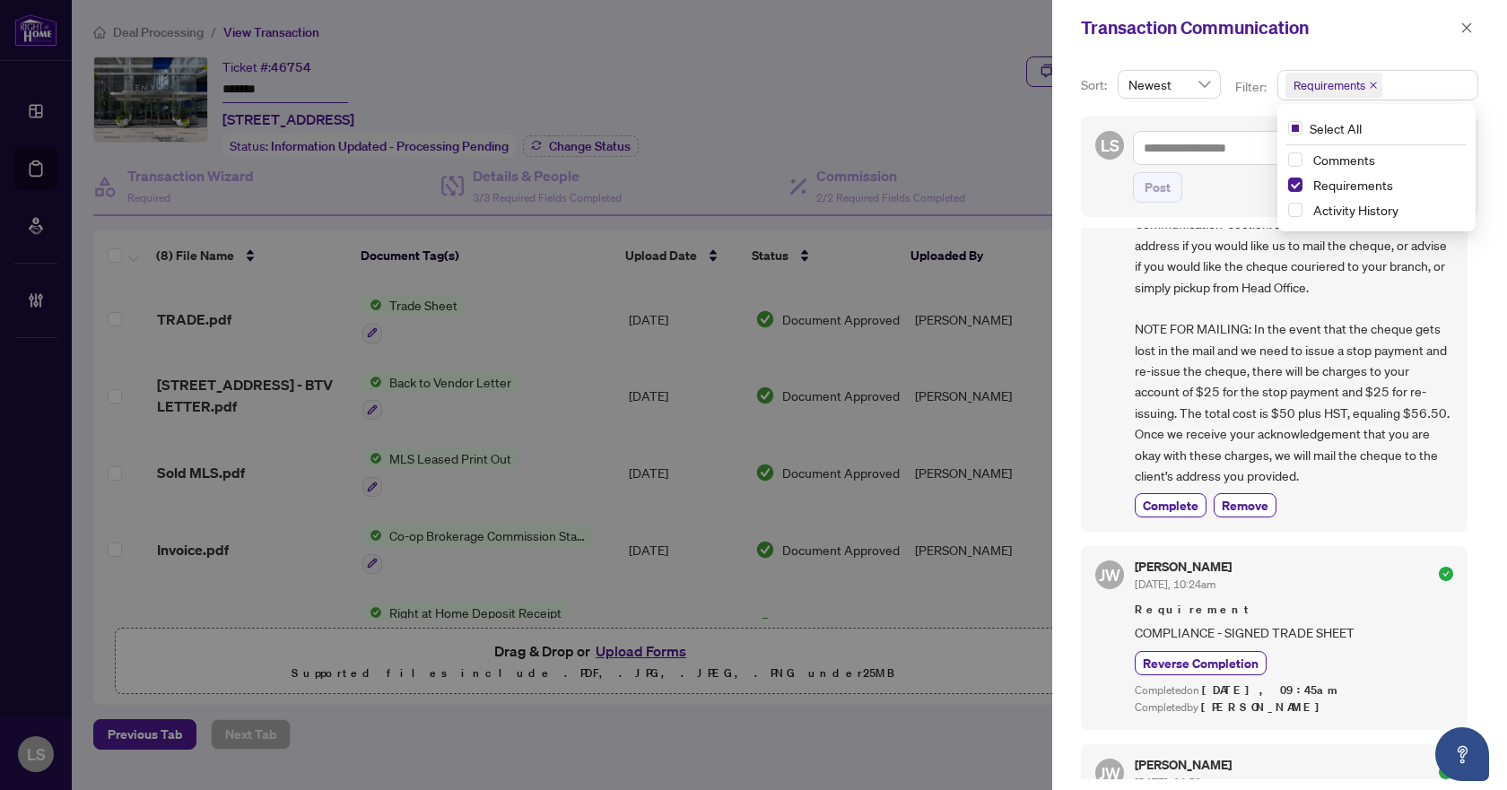
click at [1416, 32] on div "Transaction Communication" at bounding box center [1268, 27] width 374 height 27
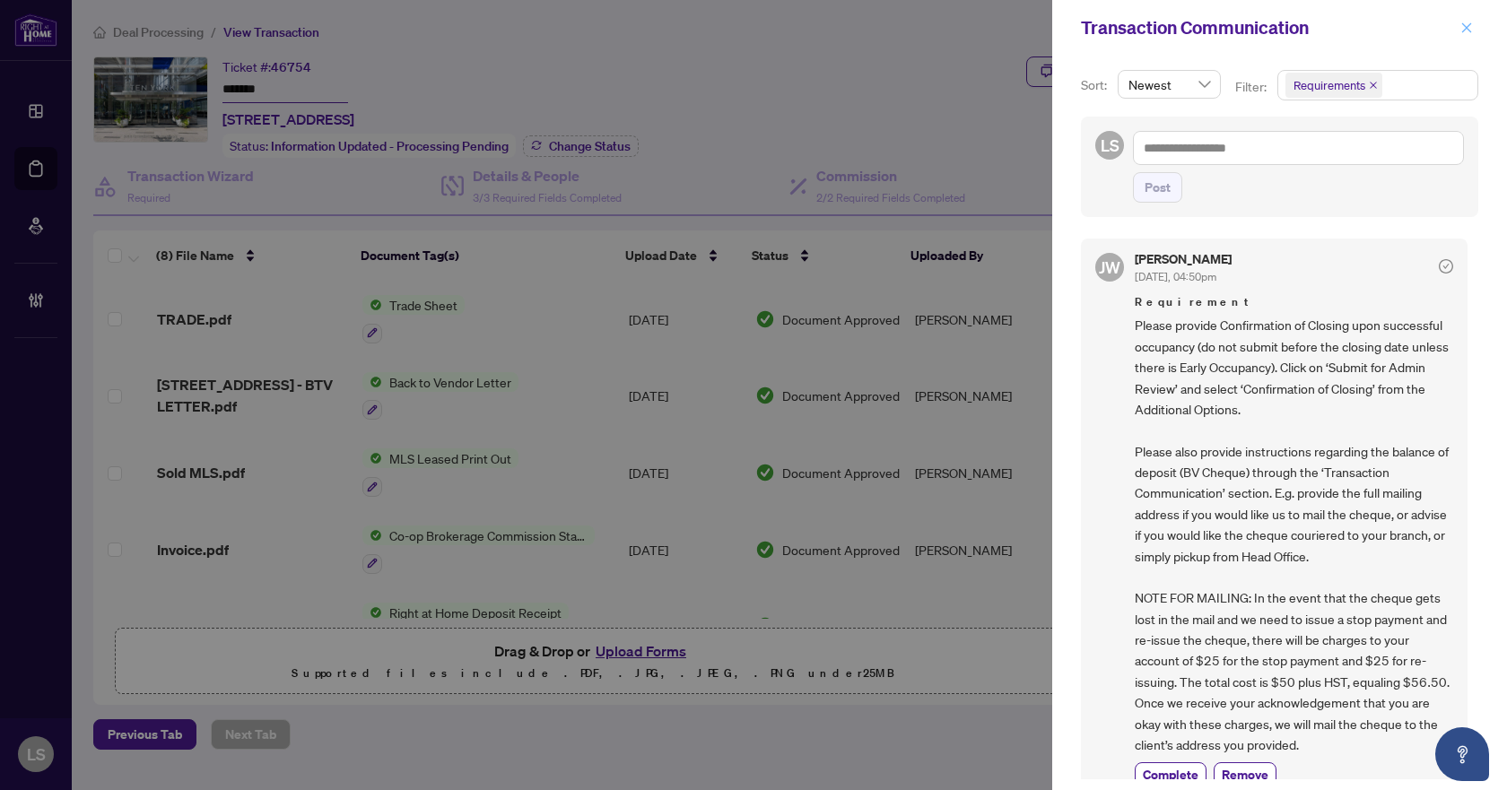
click at [1455, 30] on button "button" at bounding box center [1466, 28] width 23 height 22
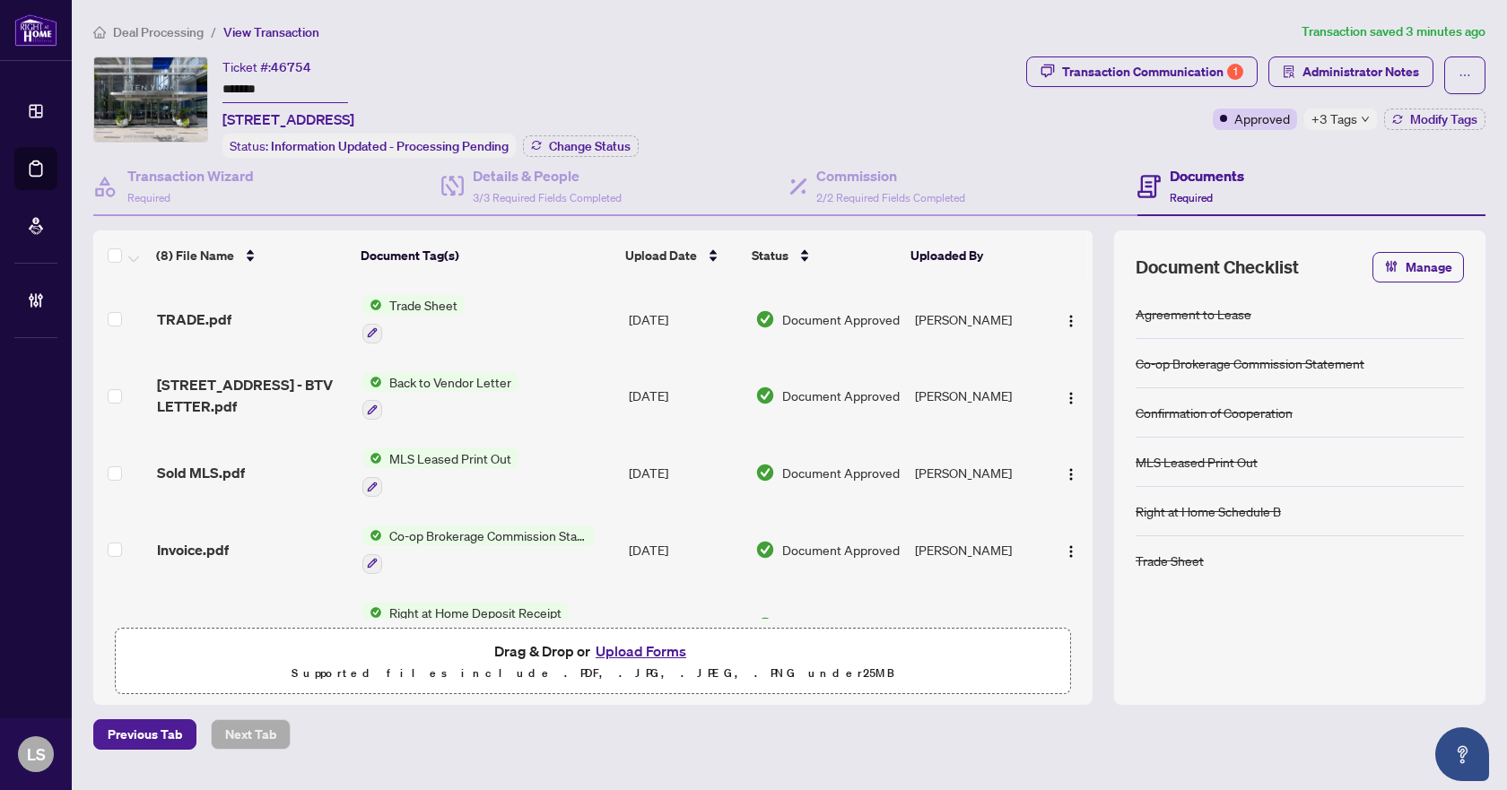
click at [1413, 161] on div "Documents Required" at bounding box center [1312, 187] width 348 height 58
click at [1166, 77] on div "Transaction Communication 1" at bounding box center [1152, 71] width 181 height 29
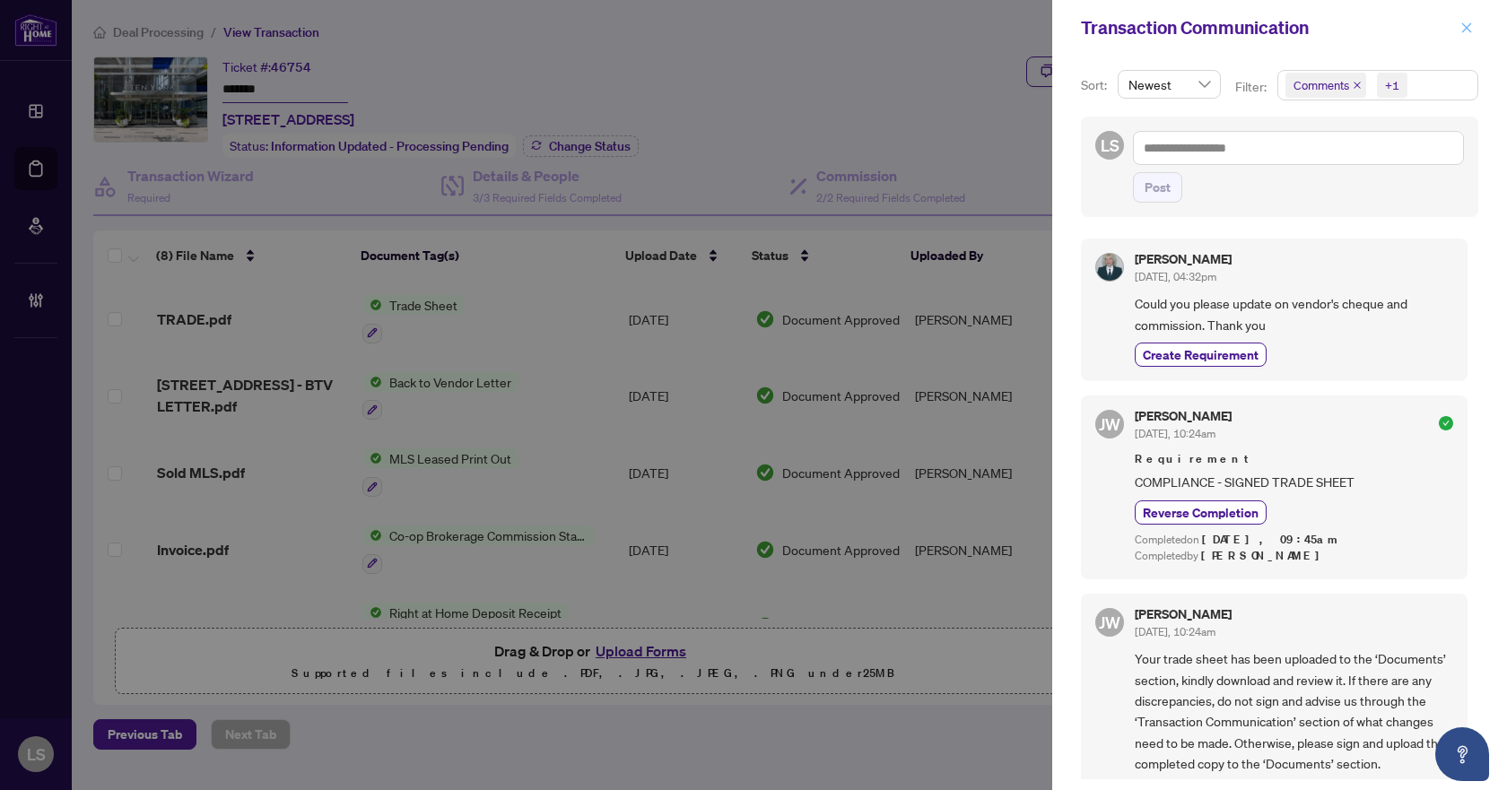
click at [1468, 28] on icon "close" at bounding box center [1468, 27] width 10 height 10
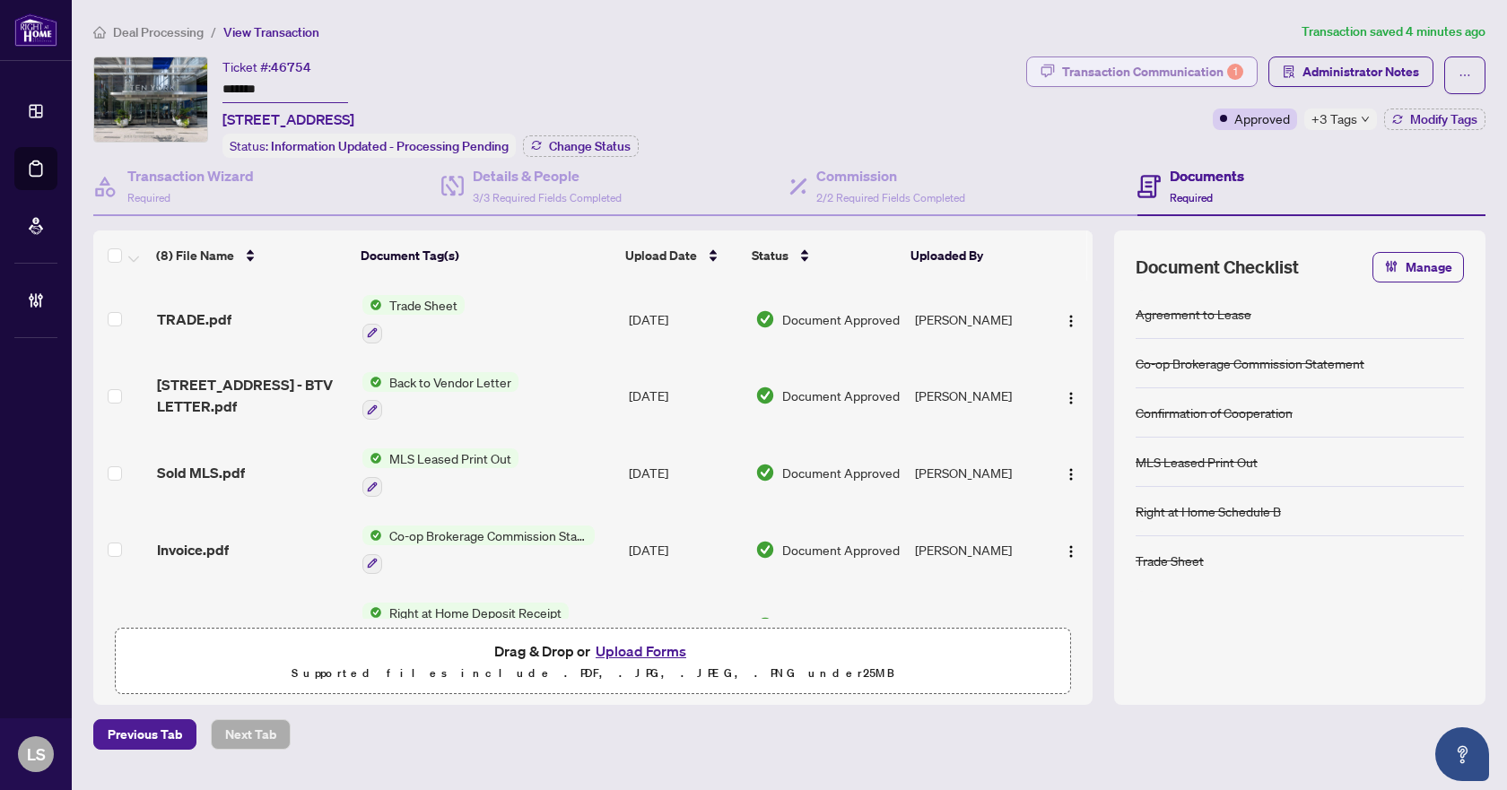
click at [1169, 74] on div "Transaction Communication 1" at bounding box center [1152, 71] width 181 height 29
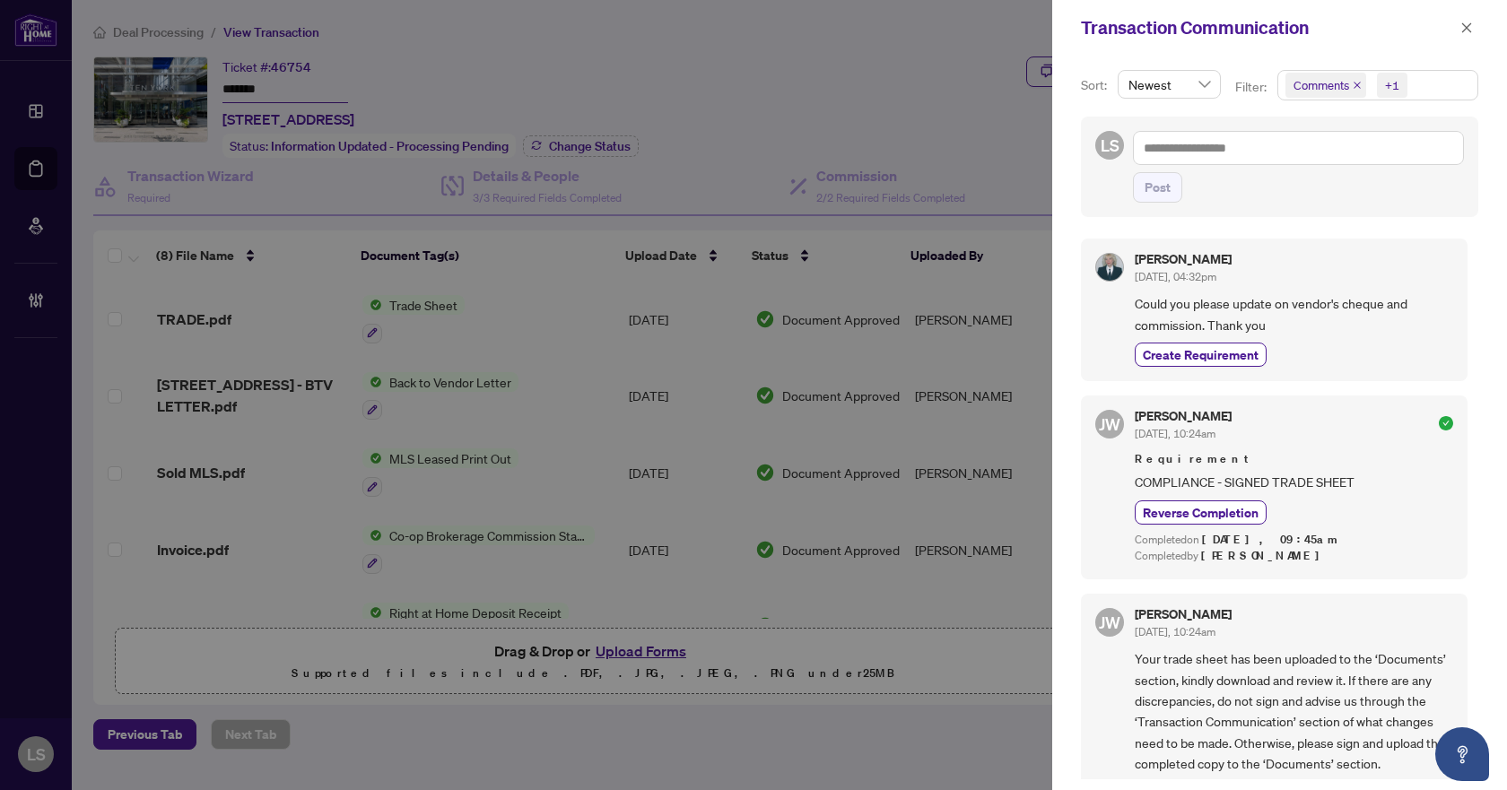
click at [1436, 83] on span "Comments +1" at bounding box center [1378, 85] width 199 height 29
click at [1292, 160] on span "Select Comments" at bounding box center [1295, 160] width 14 height 14
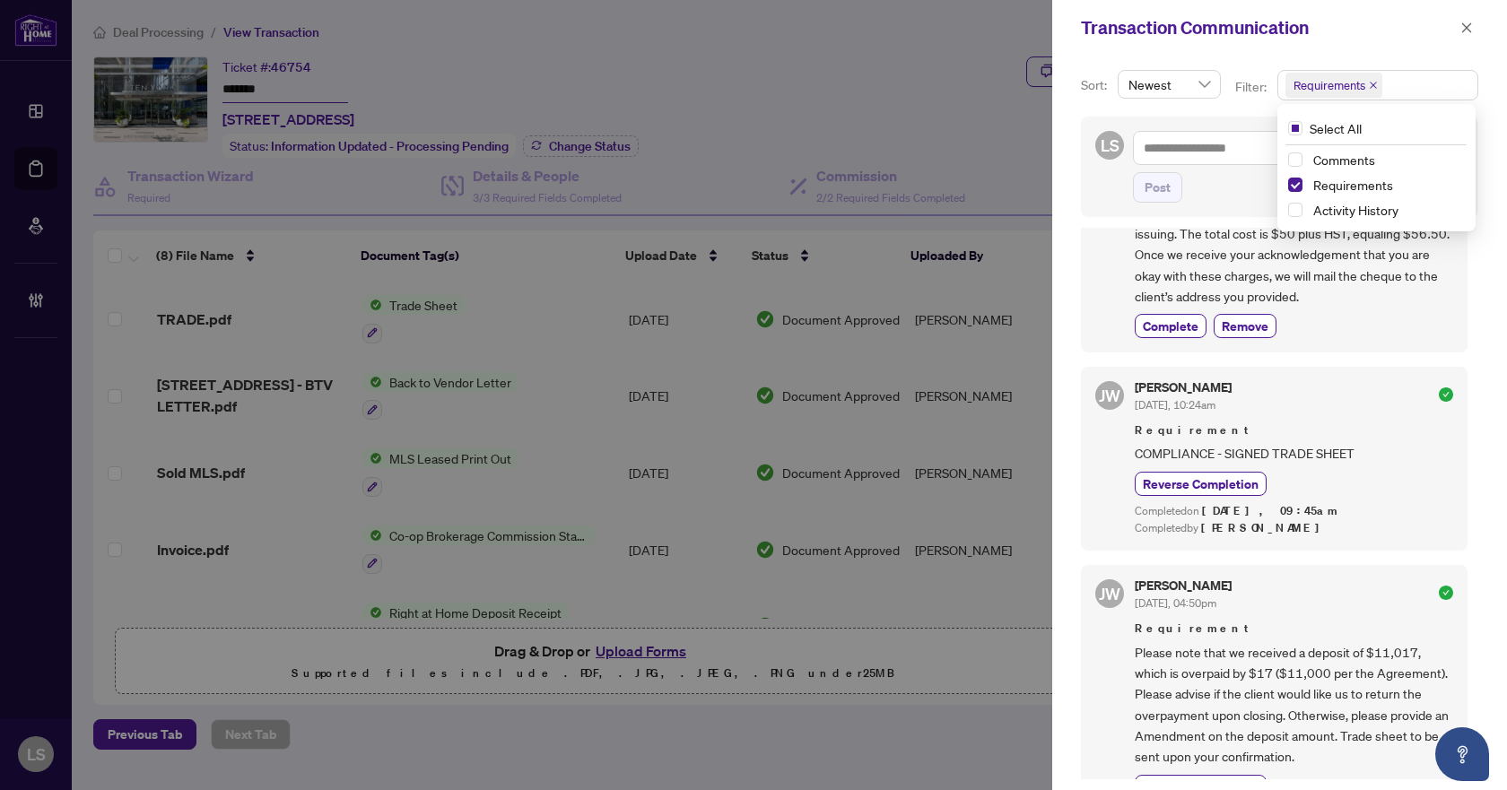
scroll to position [179, 0]
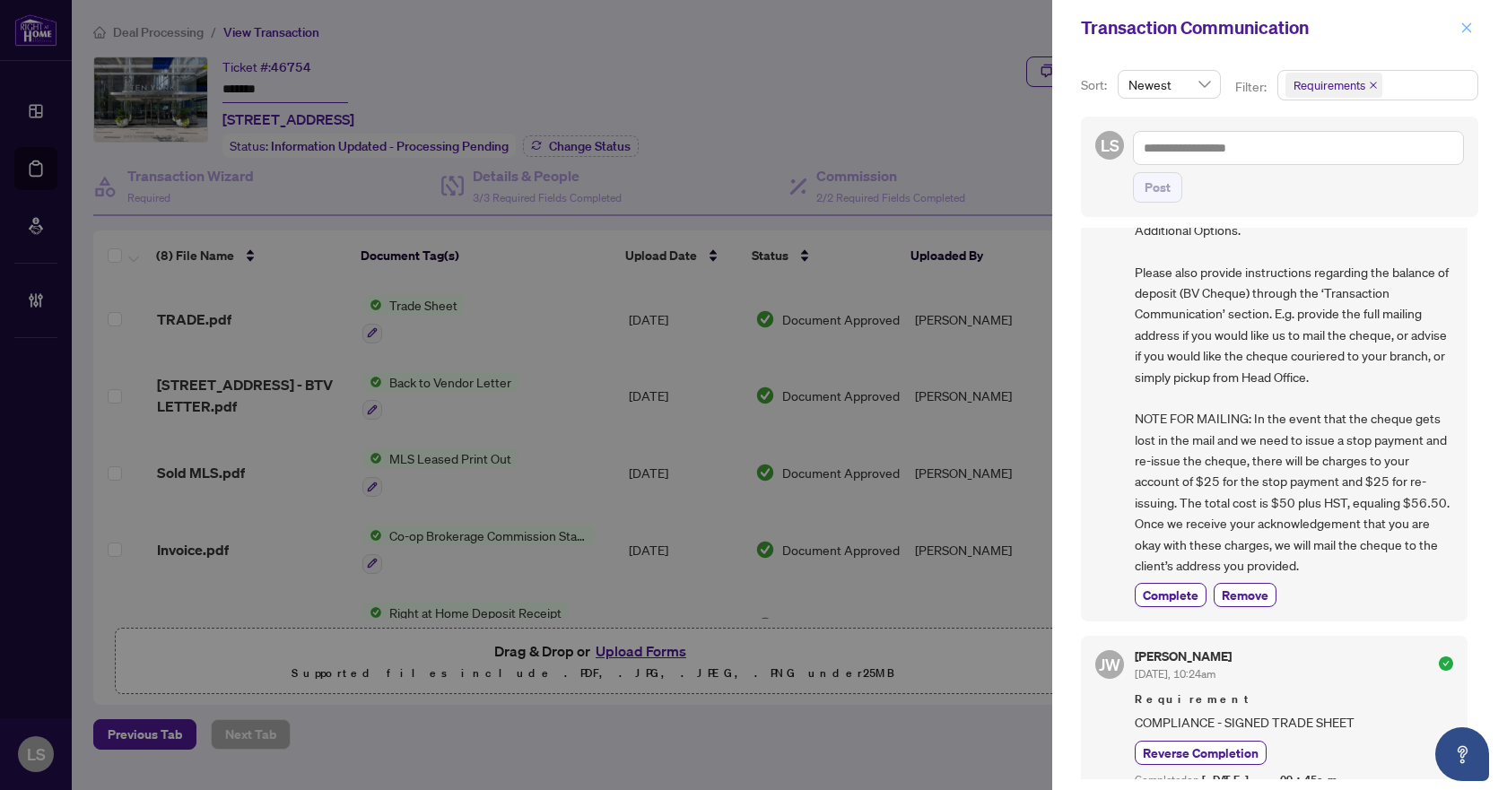
click at [1469, 28] on icon "close" at bounding box center [1467, 28] width 13 height 13
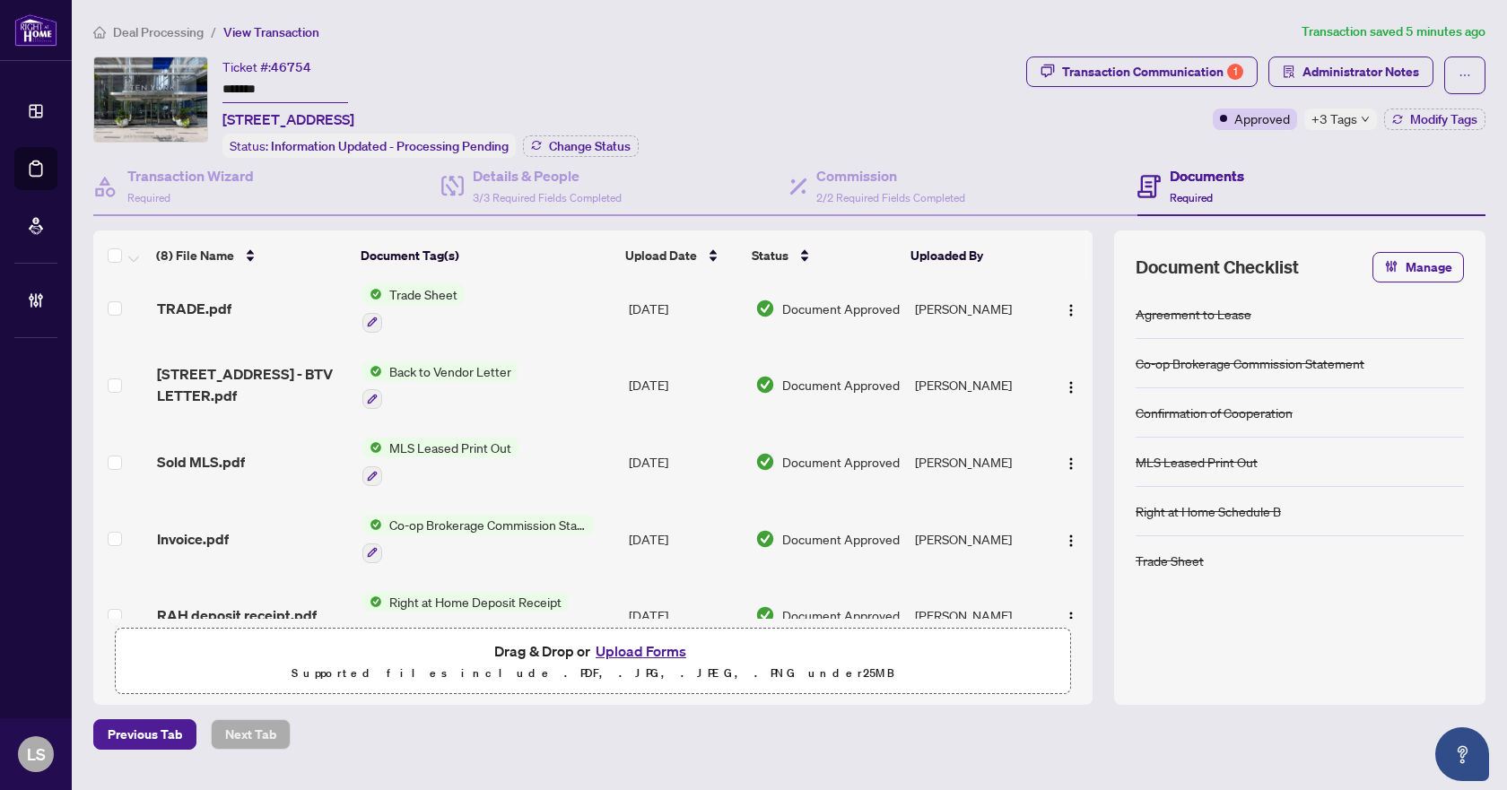
scroll to position [0, 0]
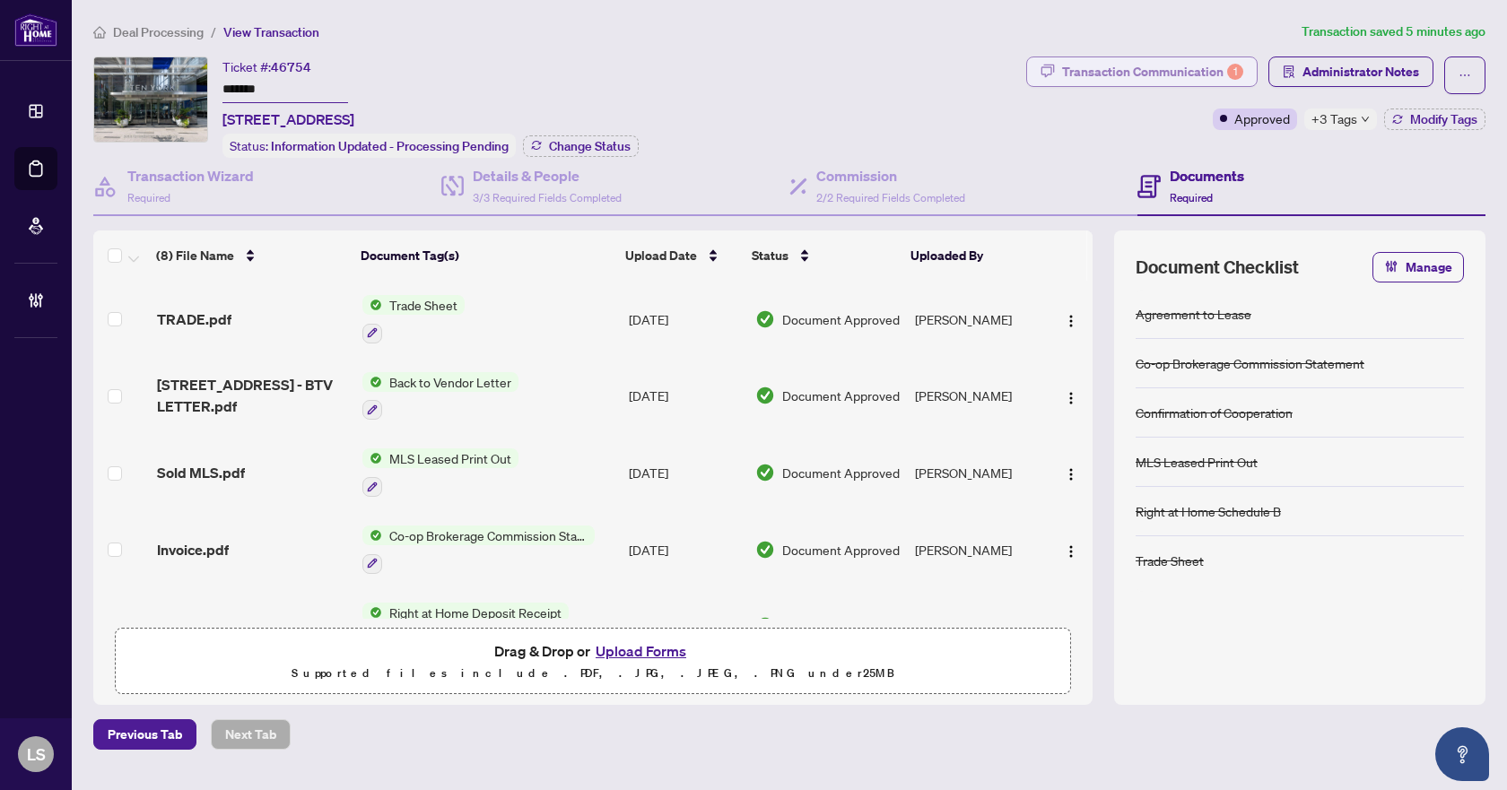
click at [1141, 74] on div "Transaction Communication 1" at bounding box center [1152, 71] width 181 height 29
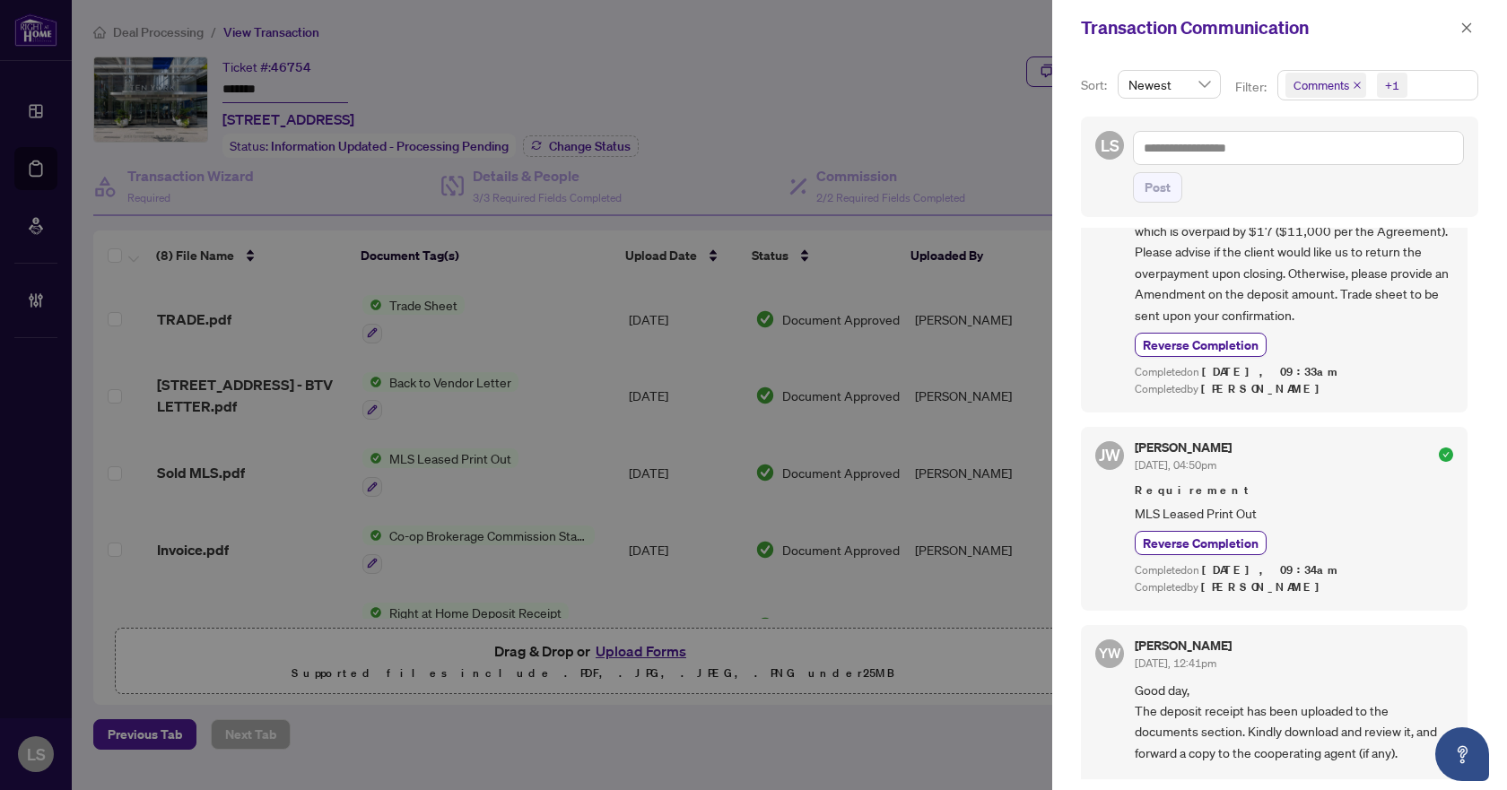
scroll to position [1705, 0]
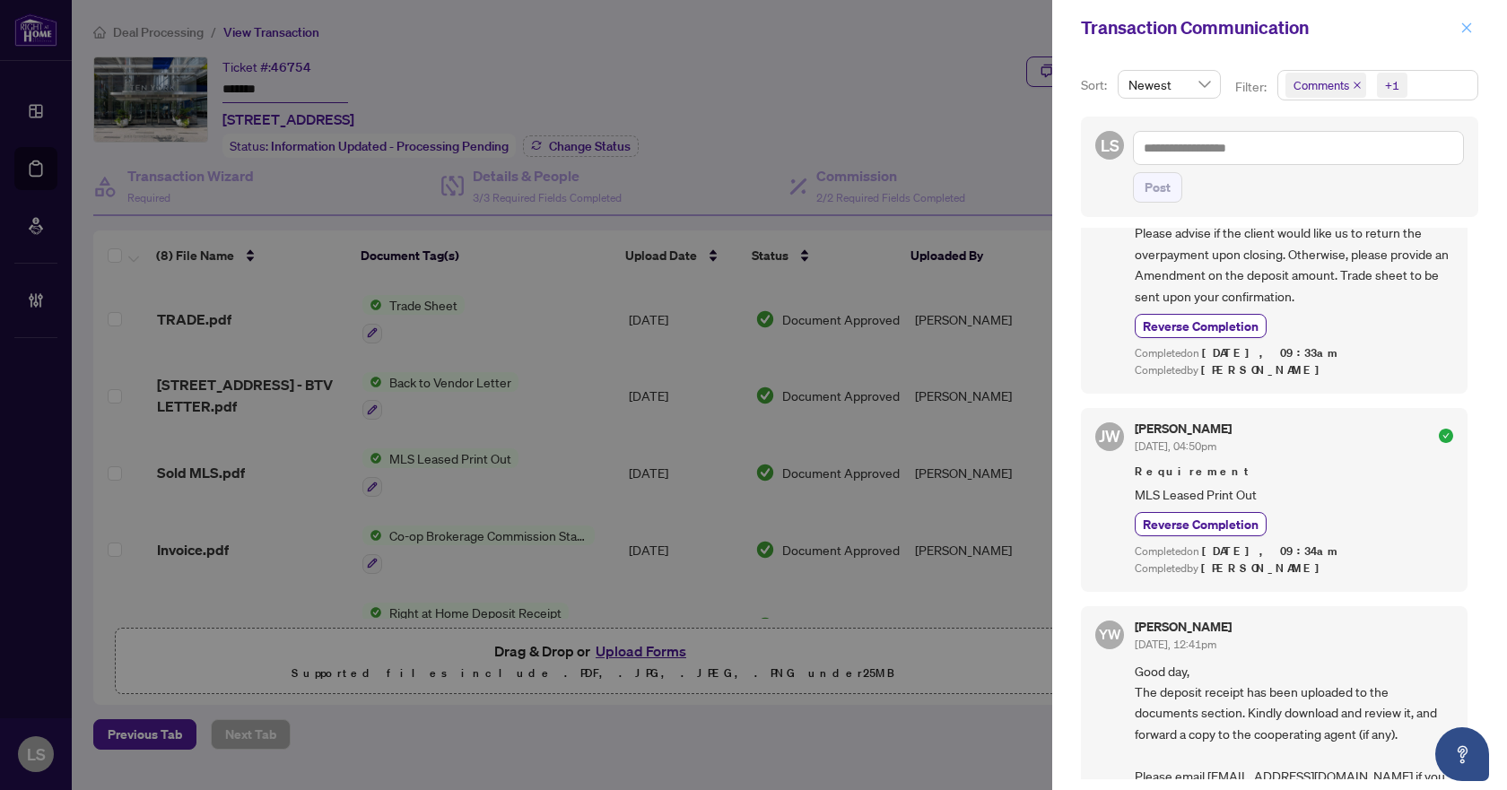
click at [1459, 30] on button "button" at bounding box center [1466, 28] width 23 height 22
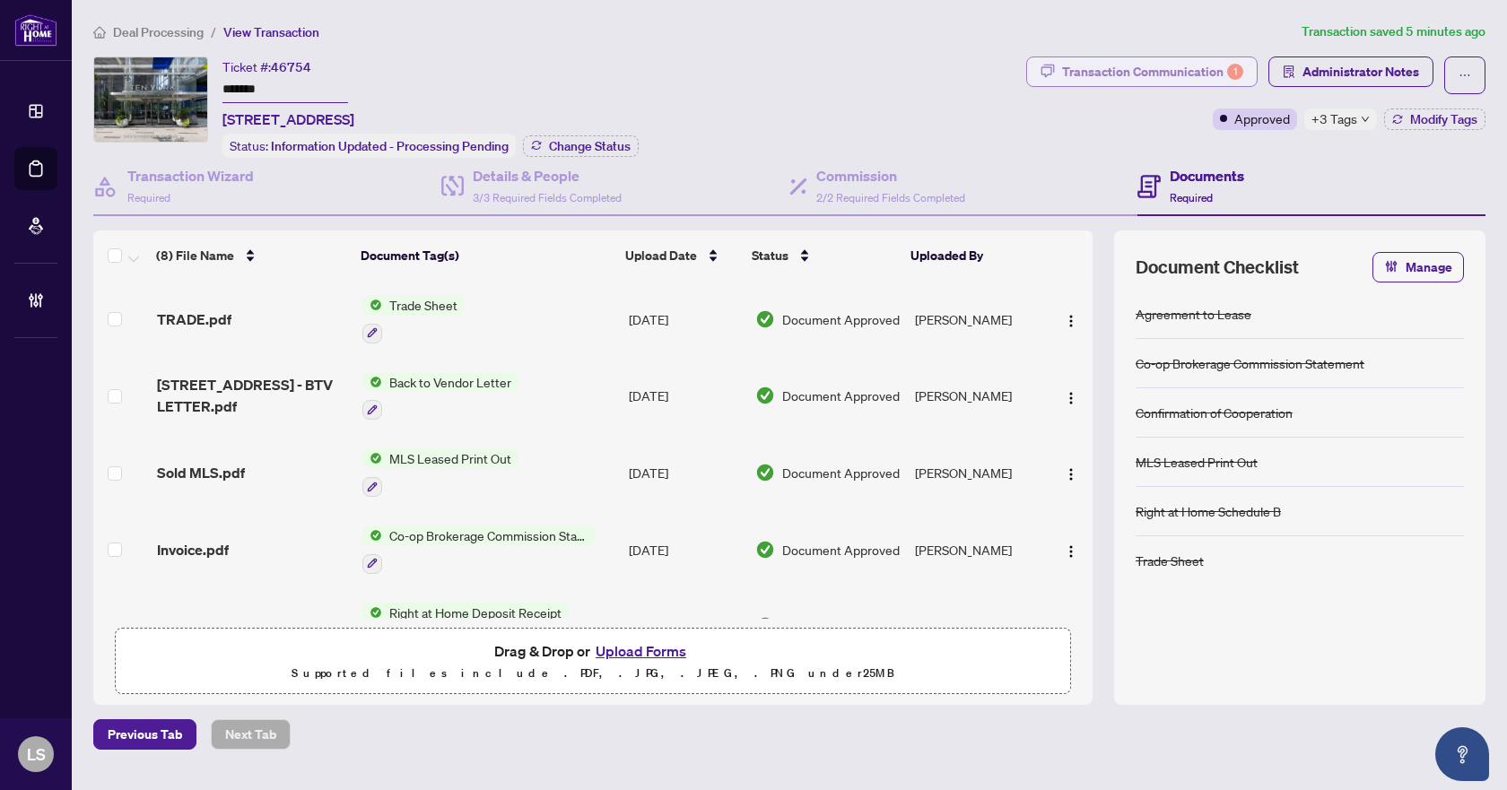
click at [1185, 68] on div "Transaction Communication 1" at bounding box center [1152, 71] width 181 height 29
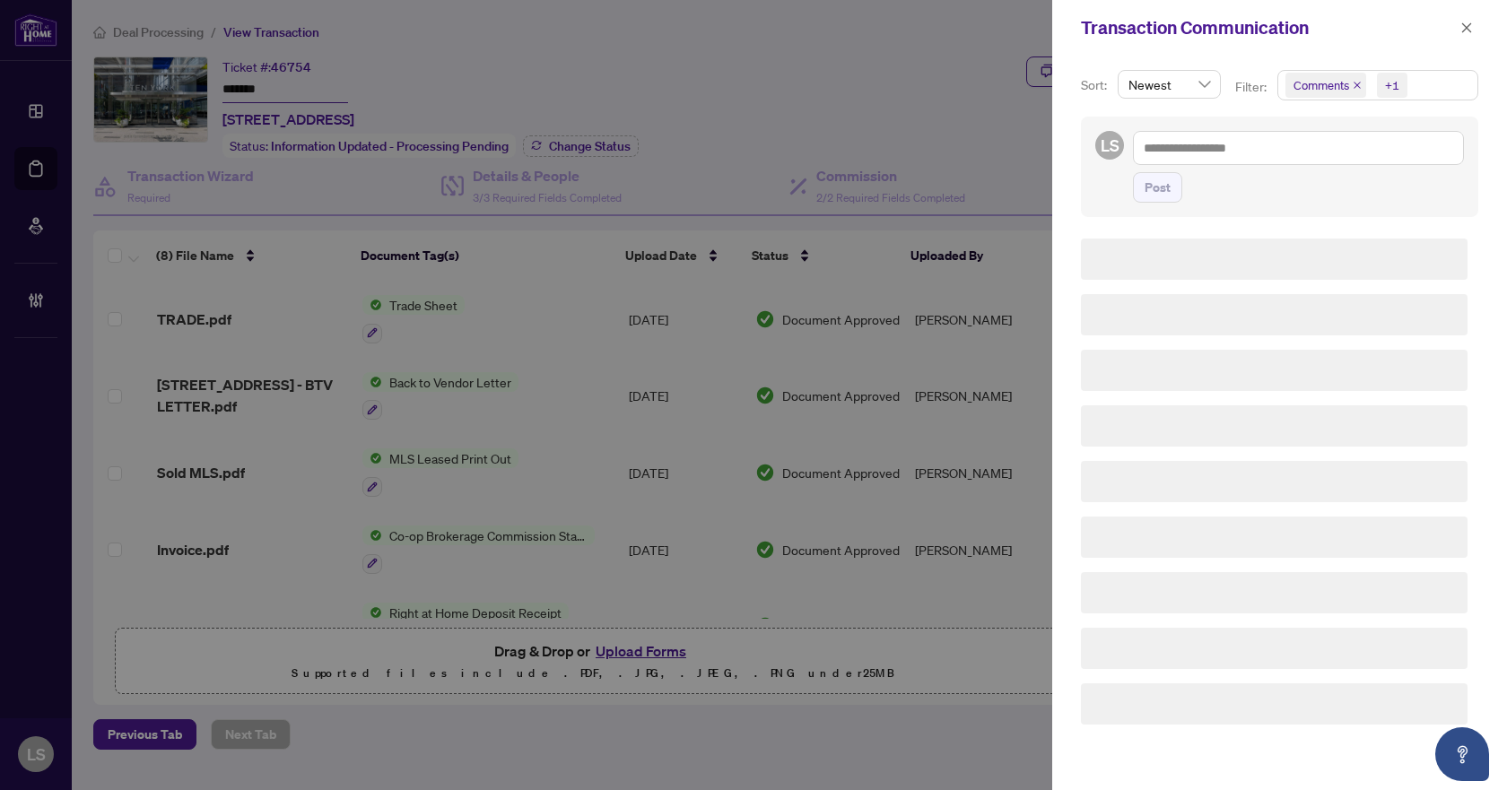
scroll to position [0, 0]
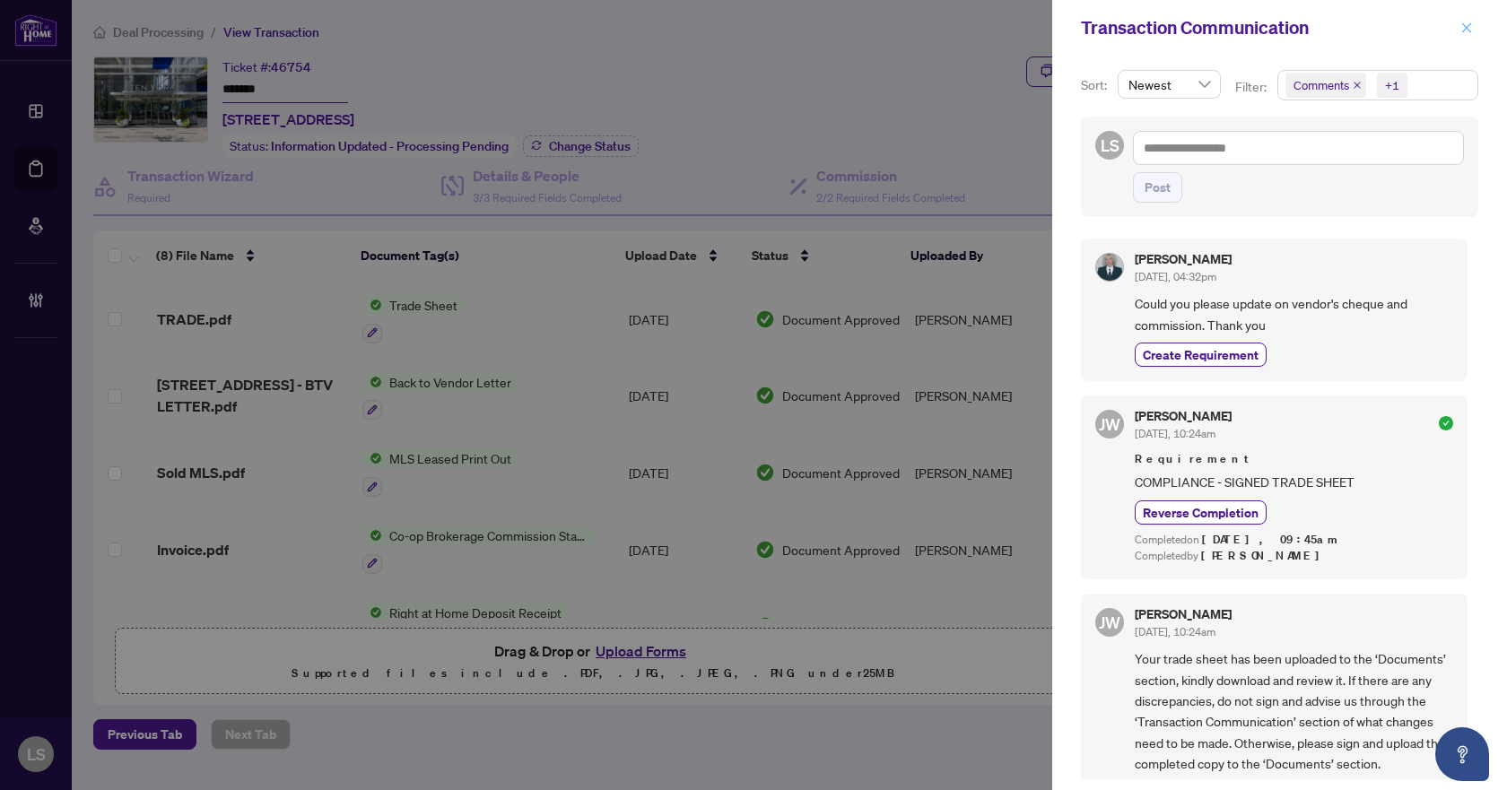
click at [1465, 27] on icon "close" at bounding box center [1468, 27] width 10 height 10
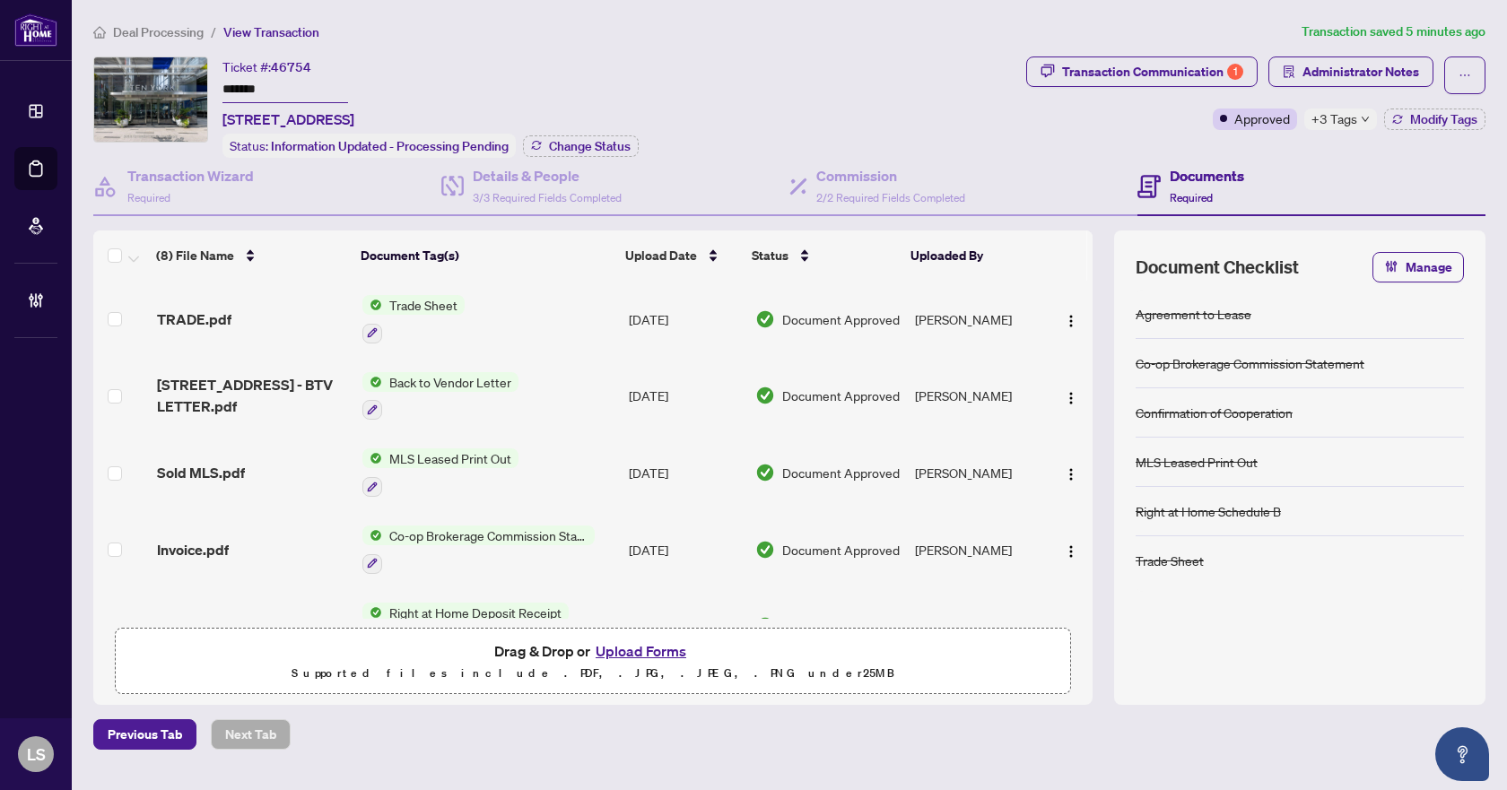
click at [148, 30] on span "Deal Processing" at bounding box center [158, 32] width 91 height 16
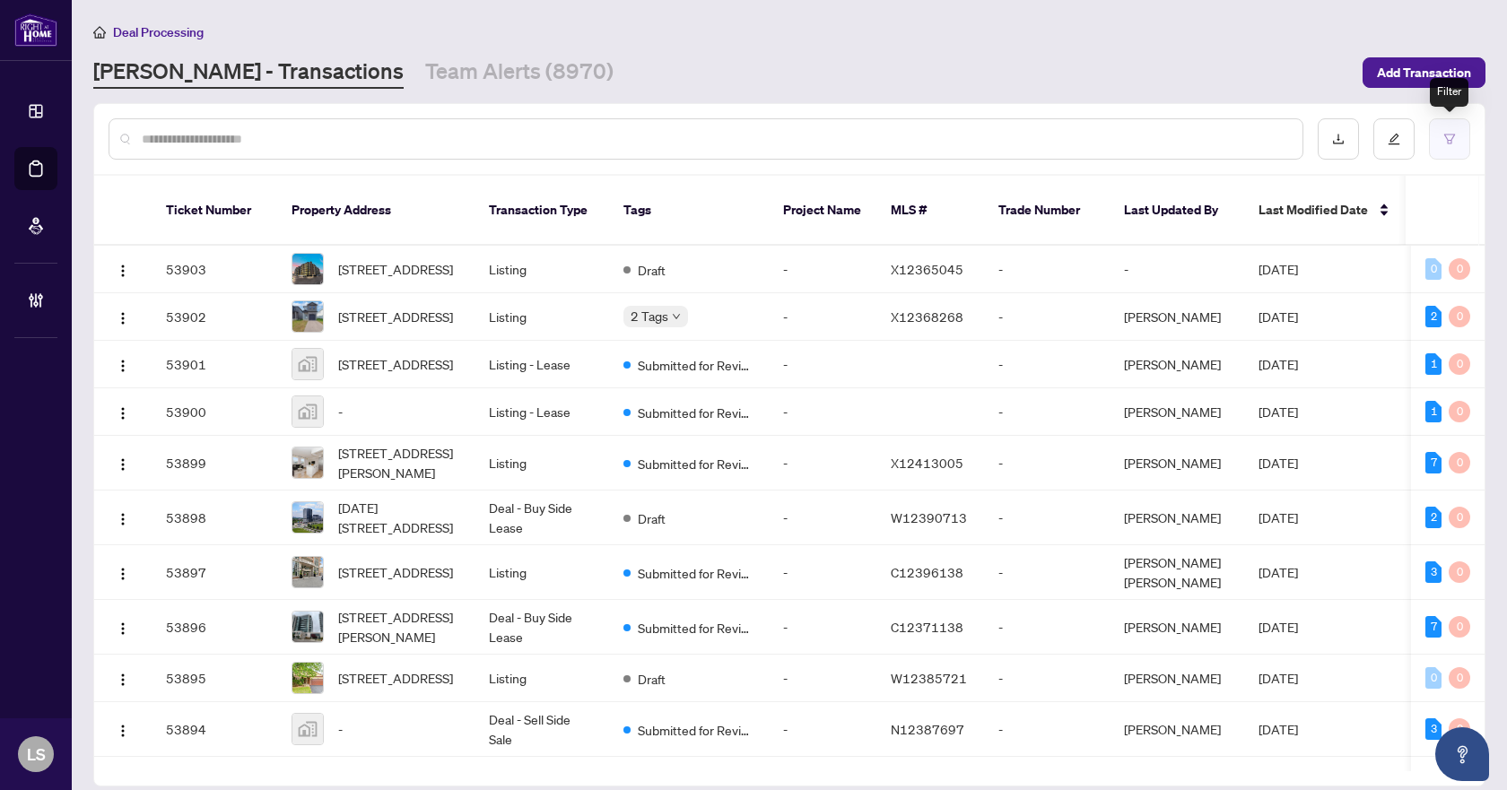
click at [1446, 133] on icon "filter" at bounding box center [1450, 139] width 13 height 13
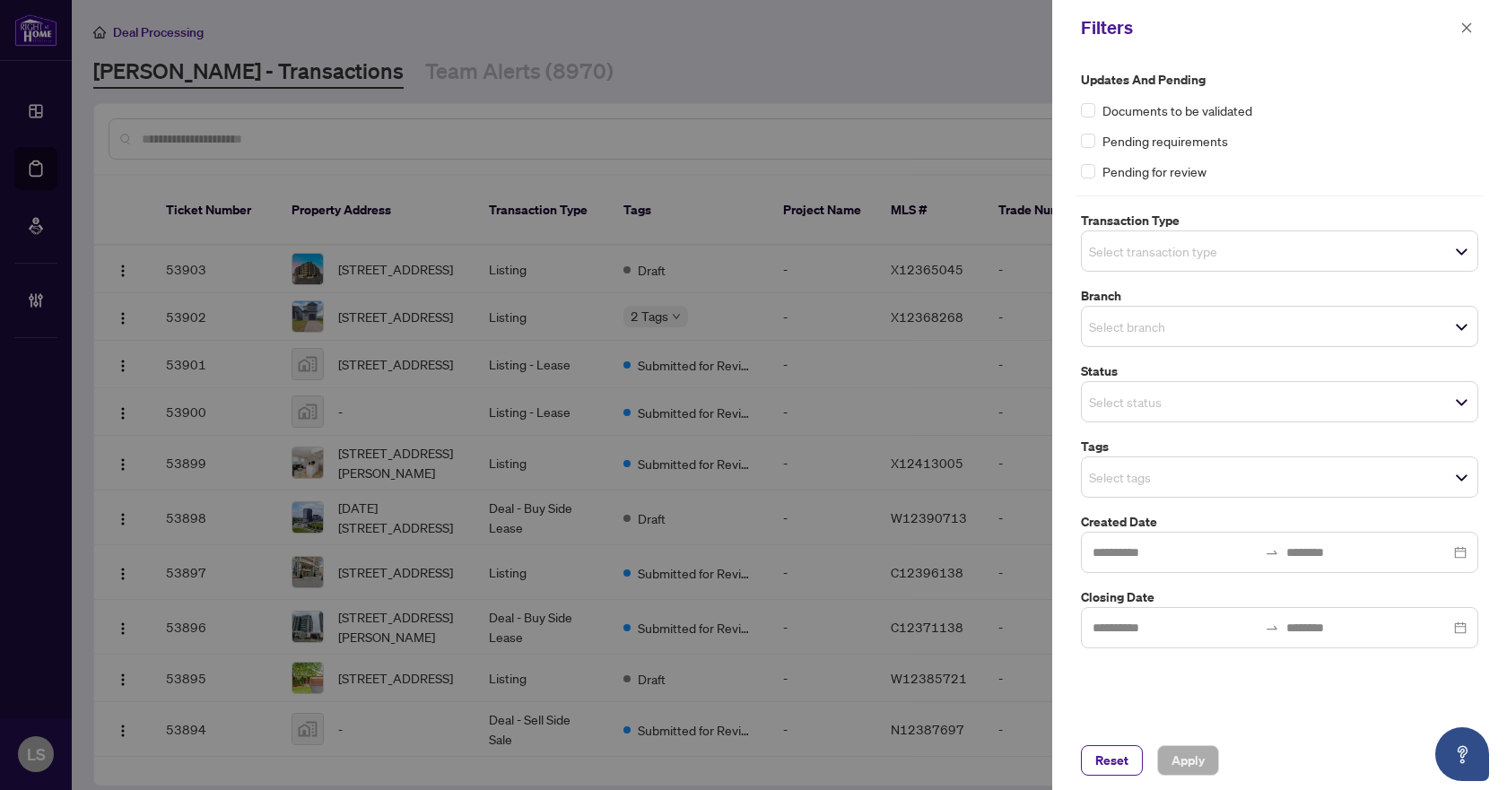
click at [1157, 249] on input "search" at bounding box center [1152, 251] width 126 height 22
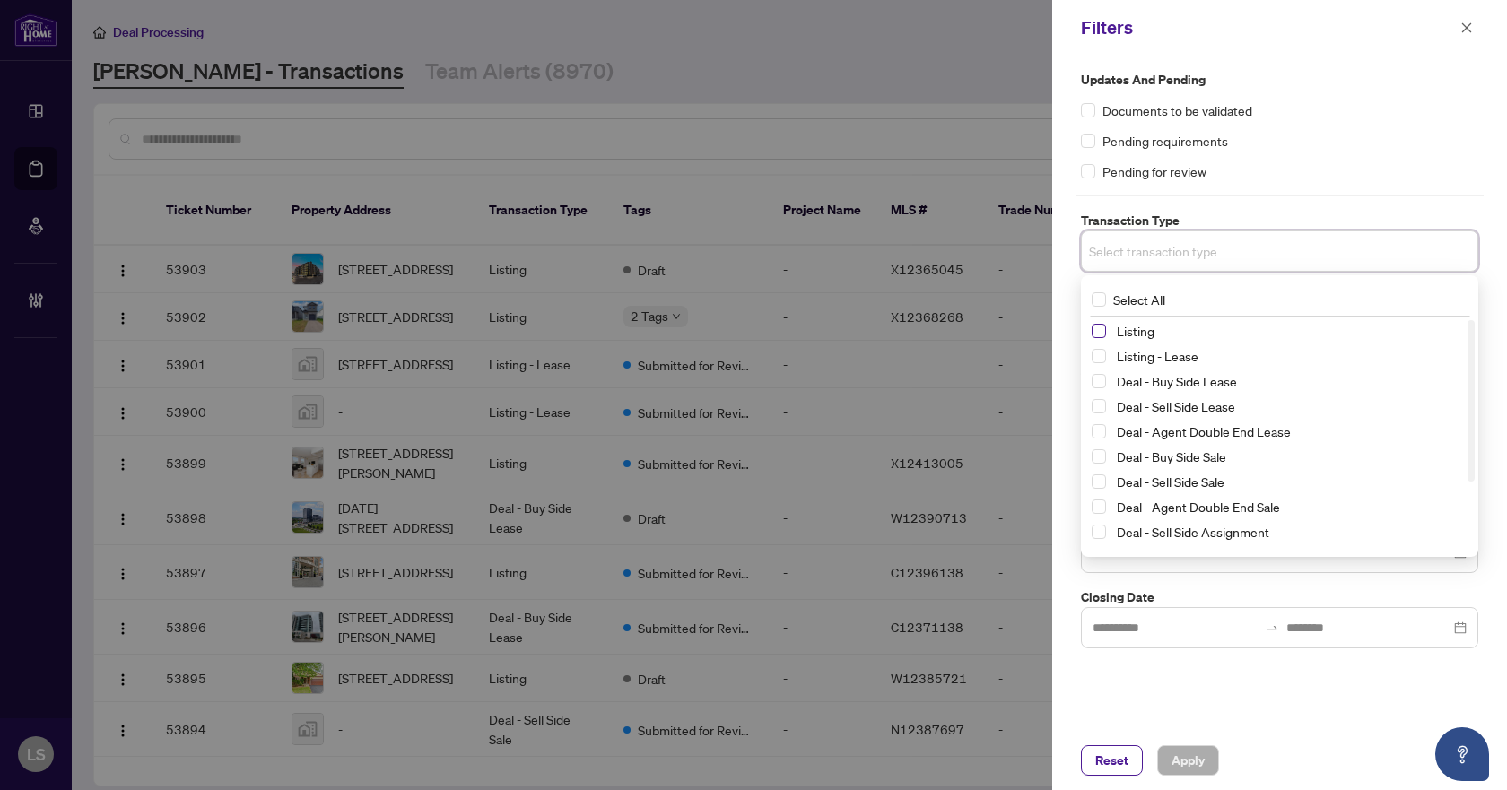
click at [1096, 331] on span "Select Listing" at bounding box center [1099, 331] width 14 height 14
click at [1101, 363] on span "Select Listing - Lease" at bounding box center [1099, 360] width 14 height 14
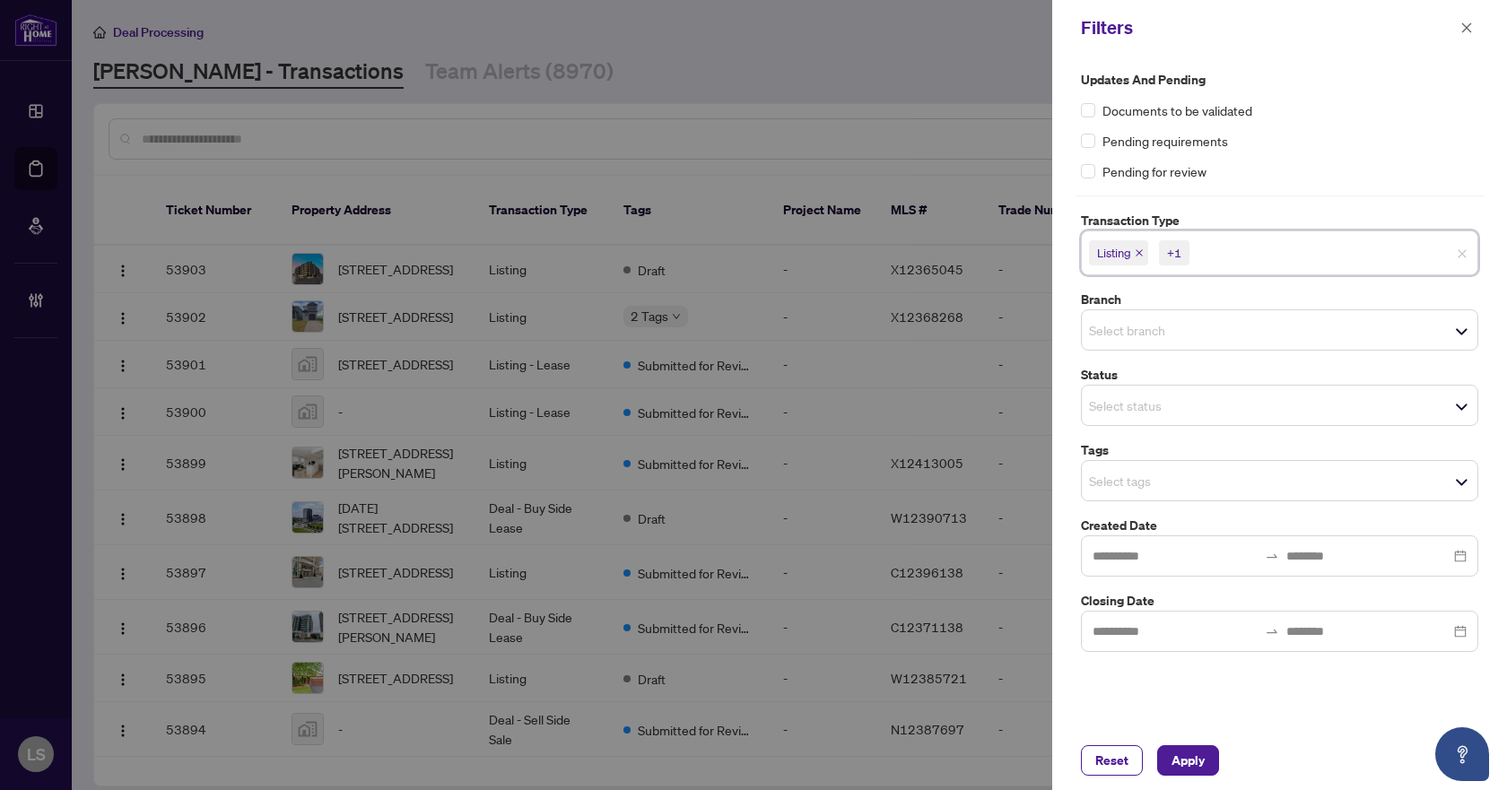
click at [1299, 134] on div "Pending requirements" at bounding box center [1279, 141] width 397 height 20
click at [1137, 332] on input "search" at bounding box center [1152, 330] width 126 height 22
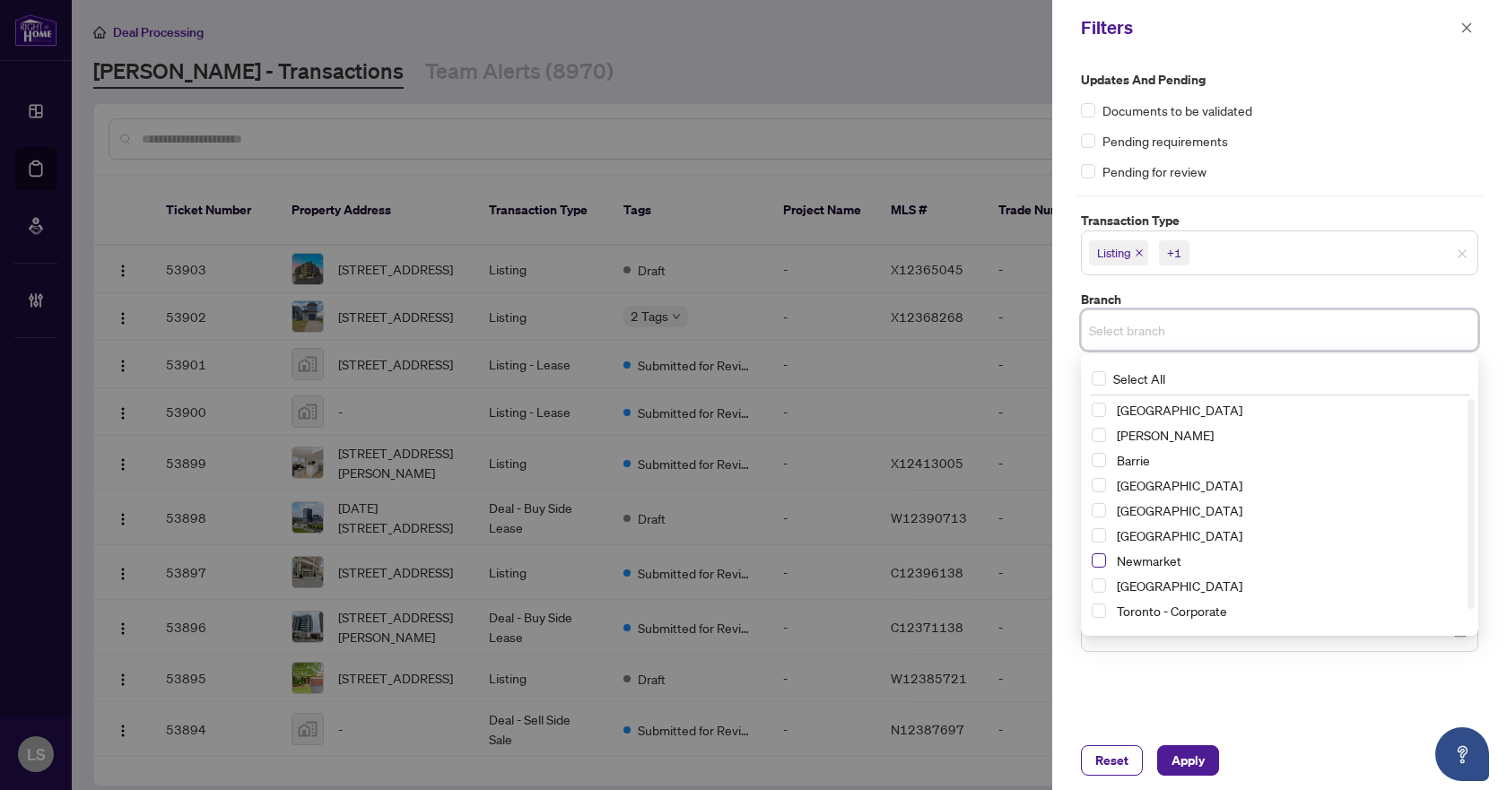
click at [1096, 561] on span "Select Newmarket" at bounding box center [1099, 561] width 14 height 14
click at [899, 65] on div at bounding box center [753, 395] width 1507 height 790
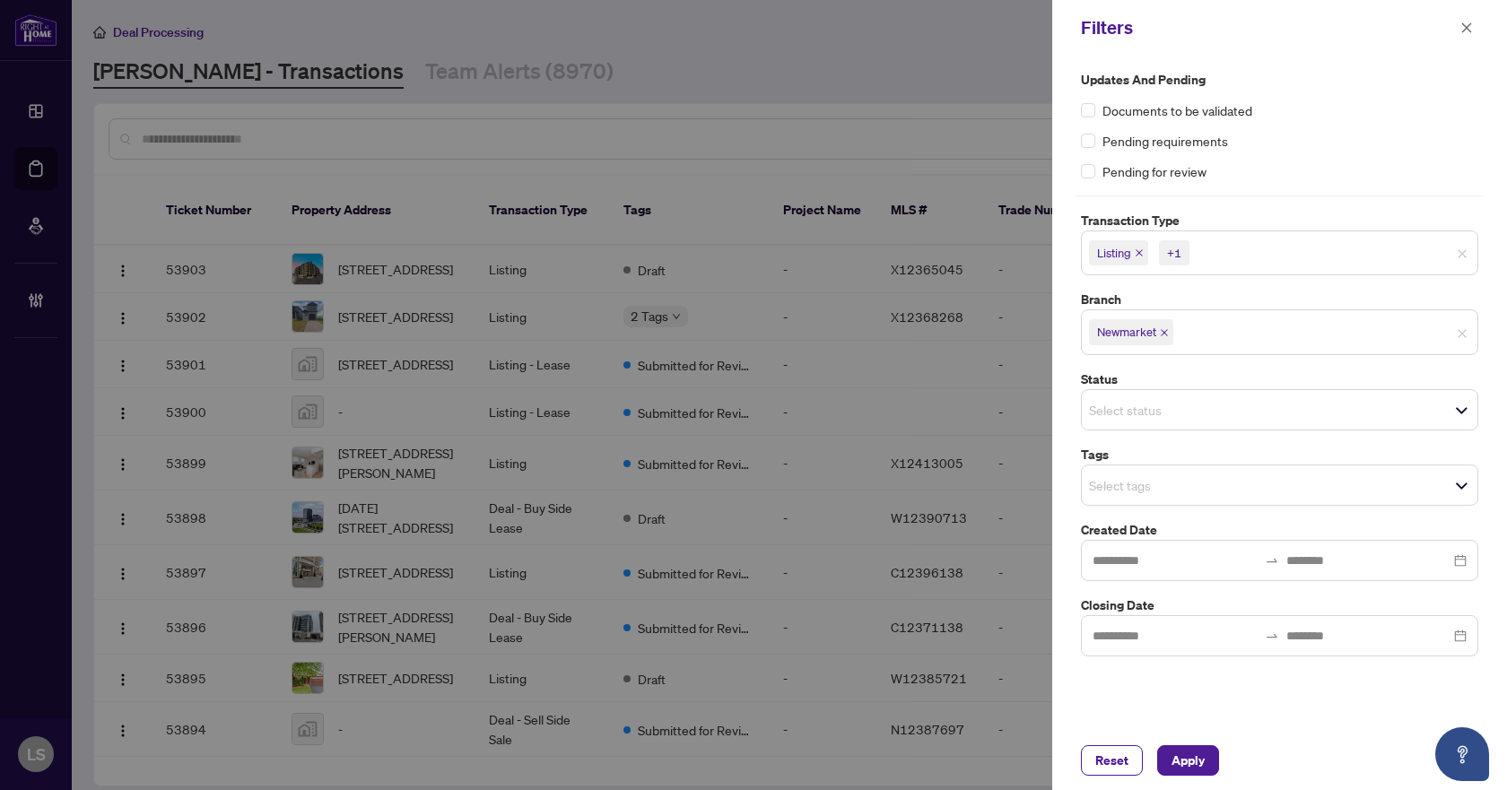
click at [1133, 473] on span "Select tags" at bounding box center [1280, 485] width 396 height 25
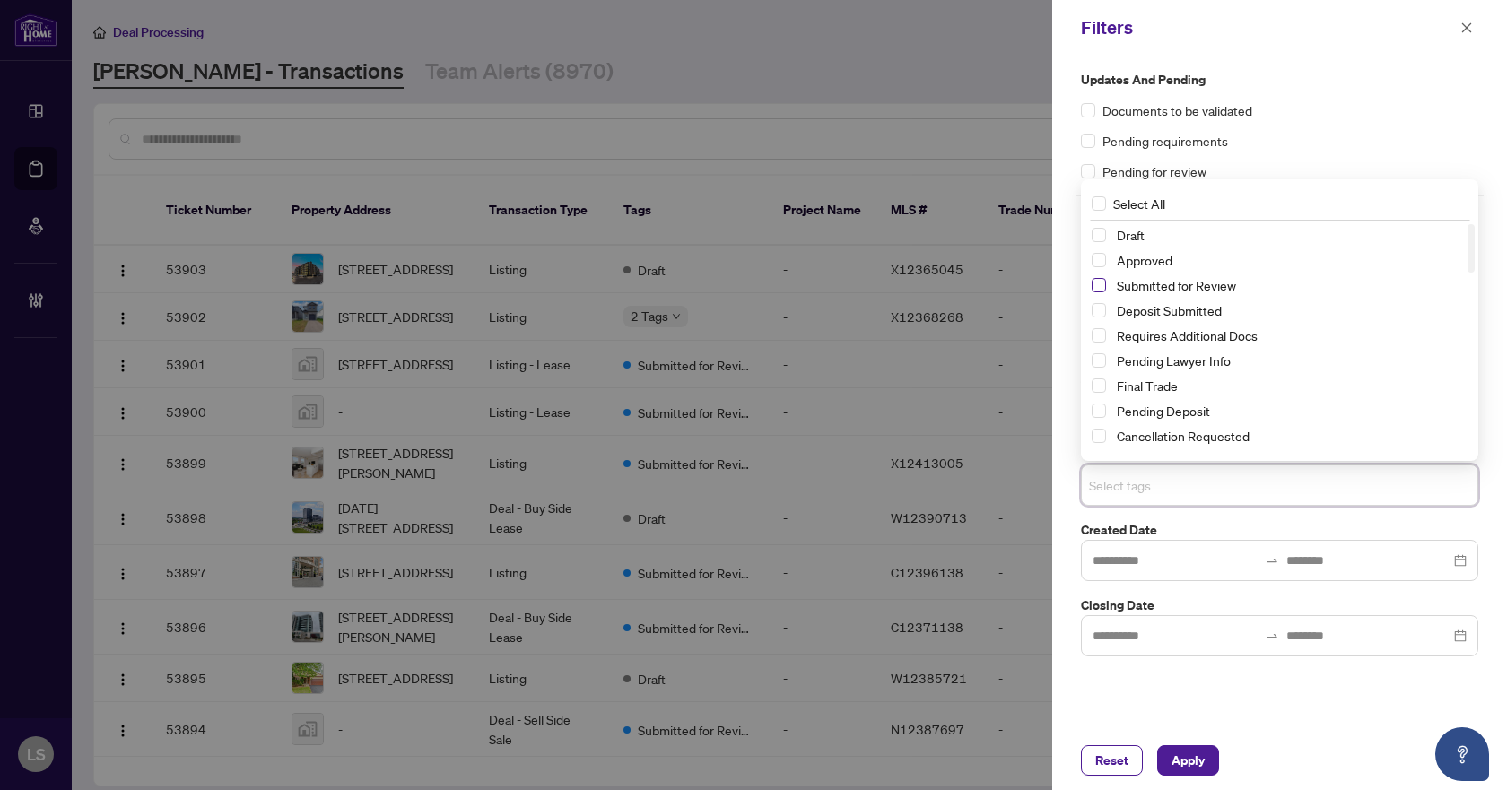
click at [1104, 286] on span "Select Submitted for Review" at bounding box center [1099, 285] width 14 height 14
click at [1096, 431] on span "Select Cancellation Requested" at bounding box center [1099, 436] width 14 height 14
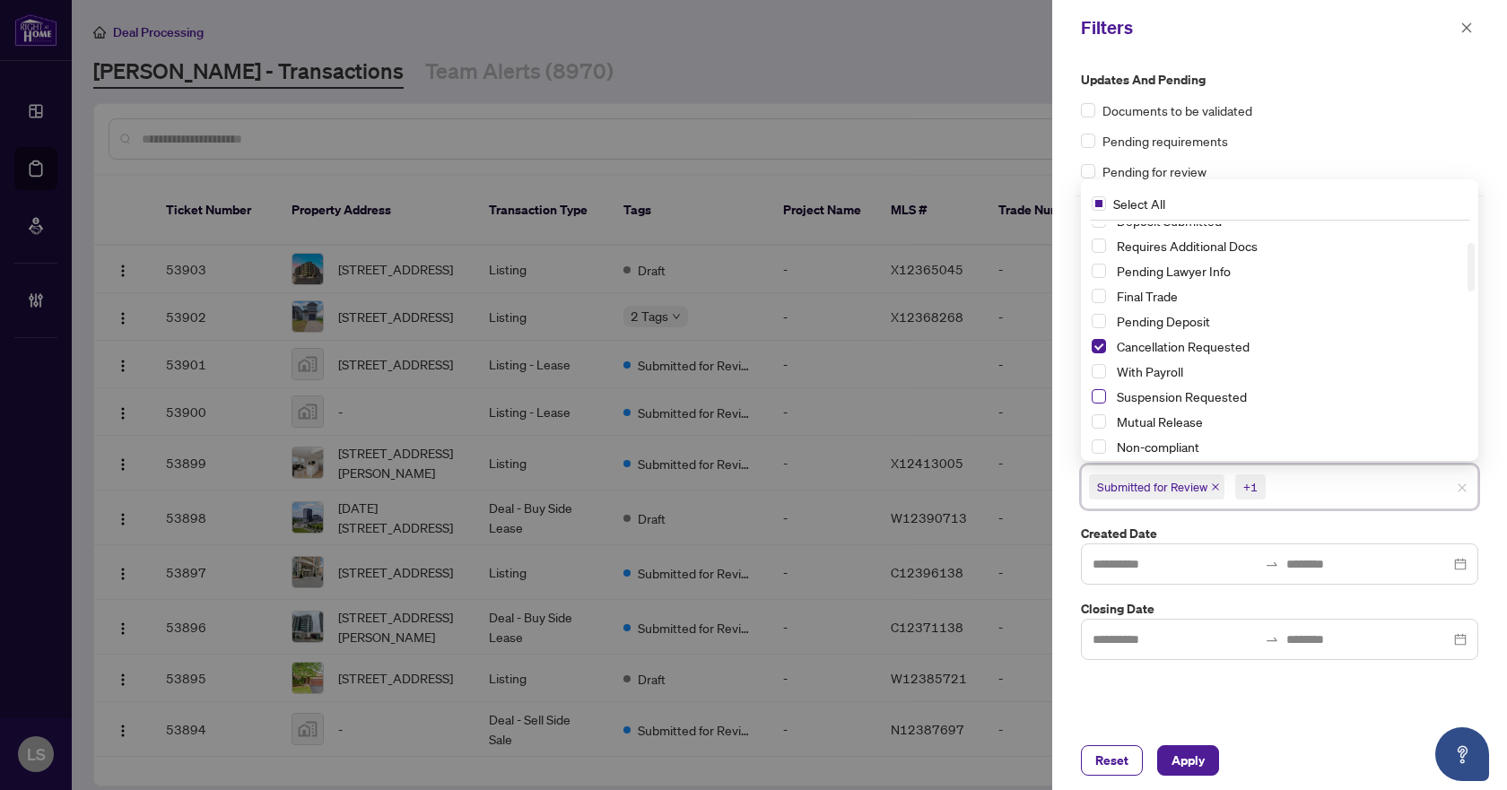
click at [1098, 397] on span "Select Suspension Requested" at bounding box center [1099, 396] width 14 height 14
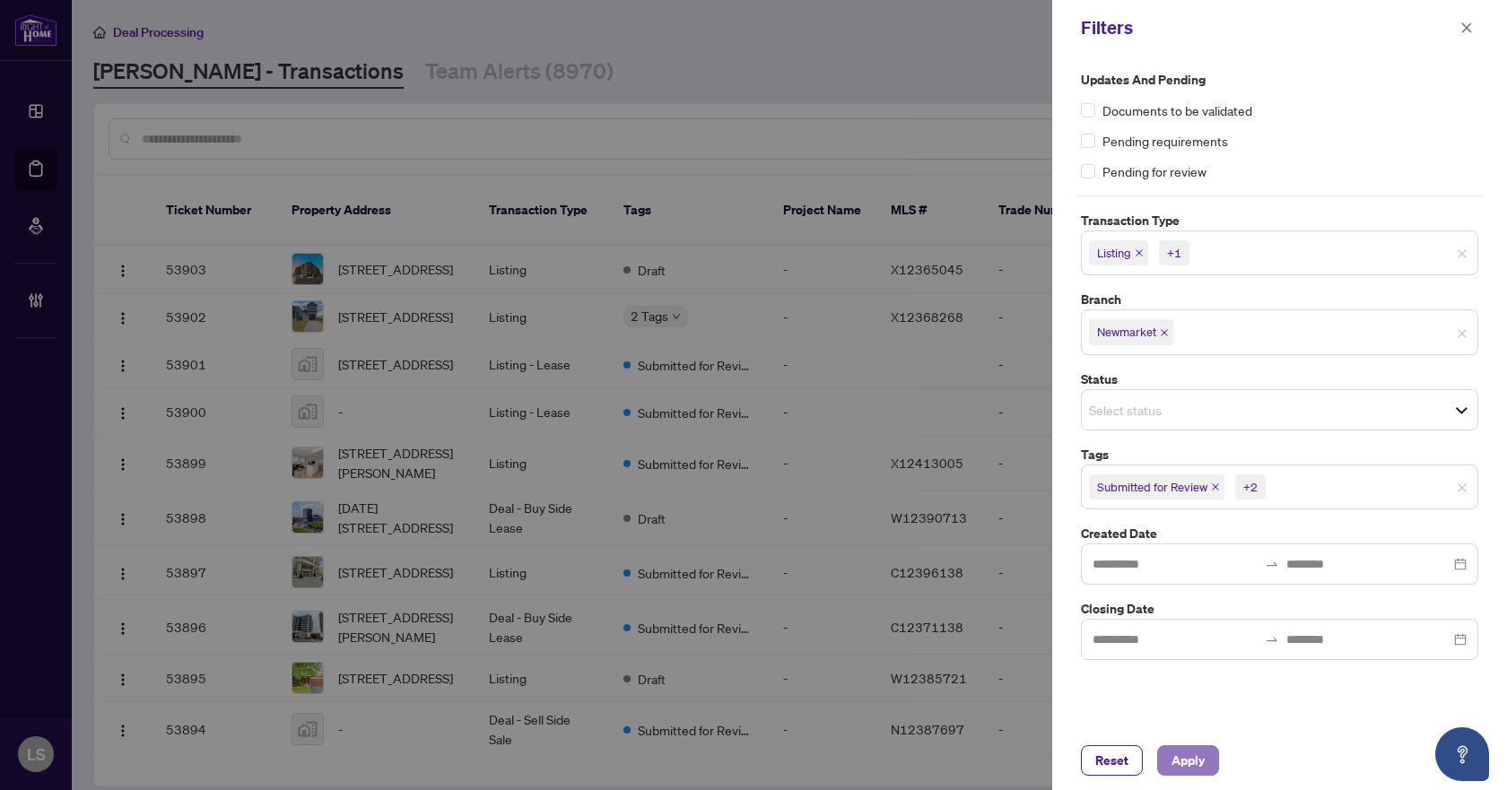
click at [1184, 754] on span "Apply" at bounding box center [1188, 761] width 33 height 29
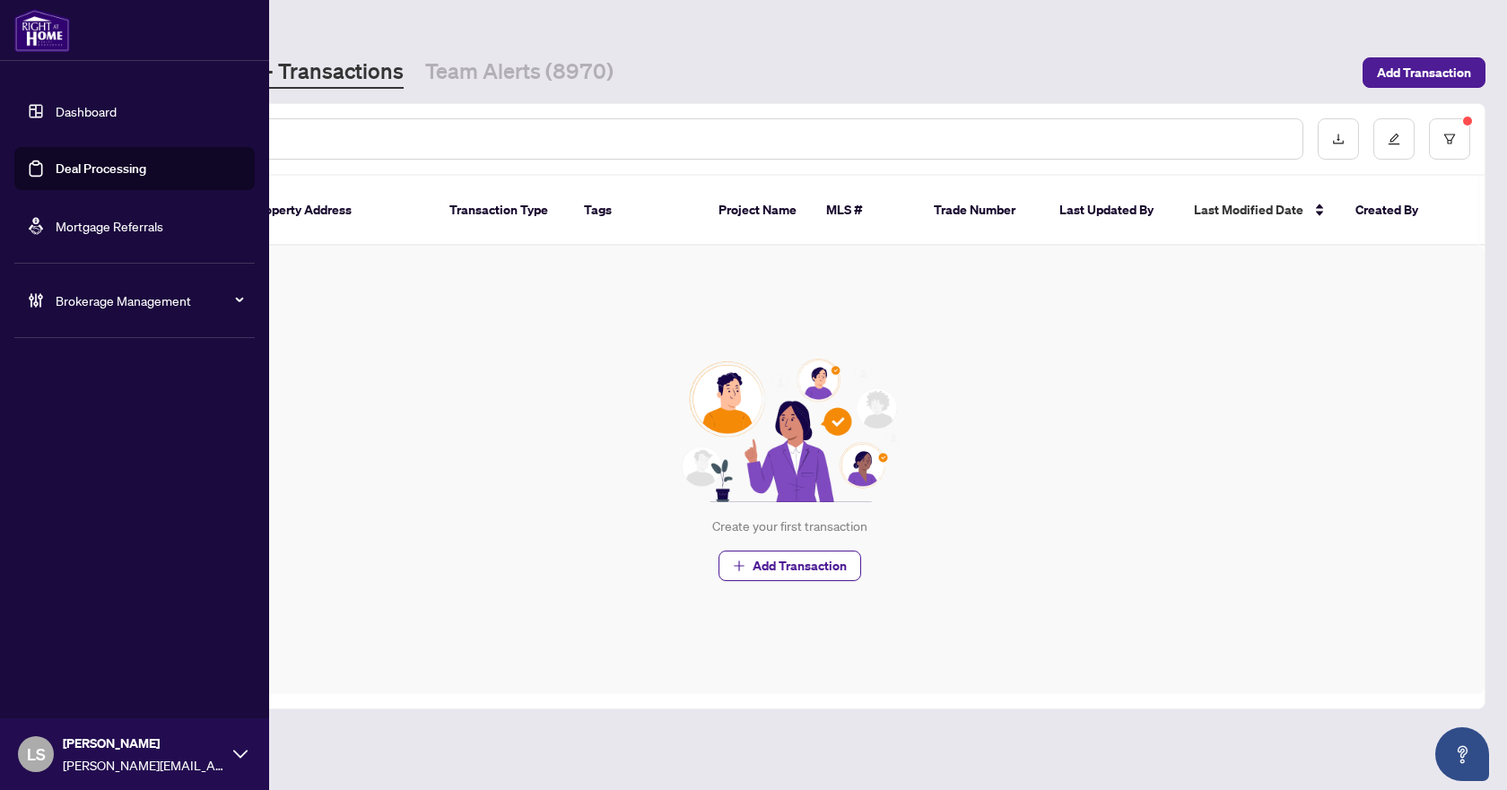
click at [88, 298] on span "Brokerage Management" at bounding box center [149, 301] width 187 height 20
click at [93, 305] on span "Brokerage Management" at bounding box center [149, 301] width 187 height 20
click at [87, 429] on link "Manage Agents" at bounding box center [82, 430] width 89 height 16
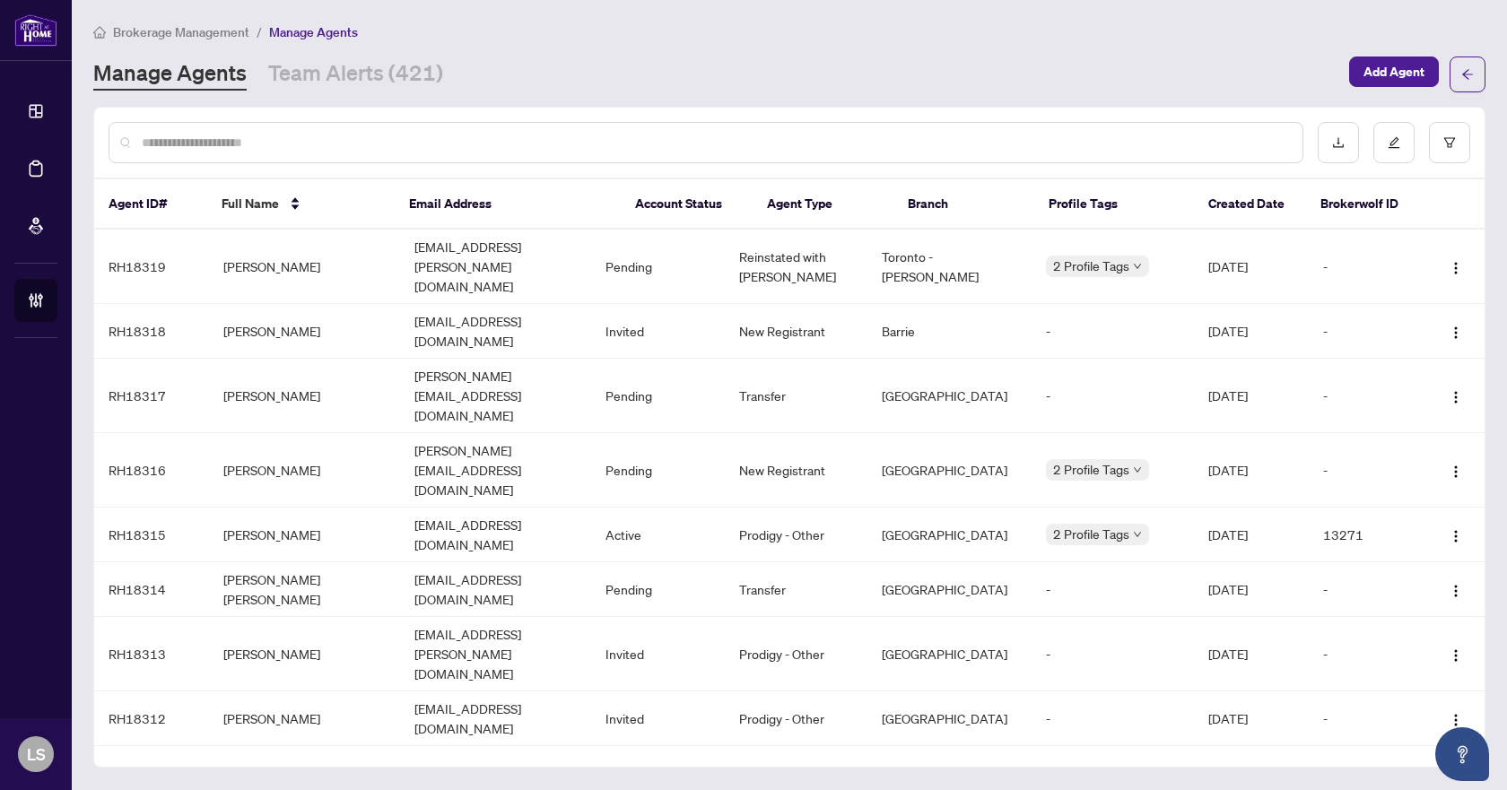
click at [433, 140] on input "text" at bounding box center [715, 143] width 1147 height 20
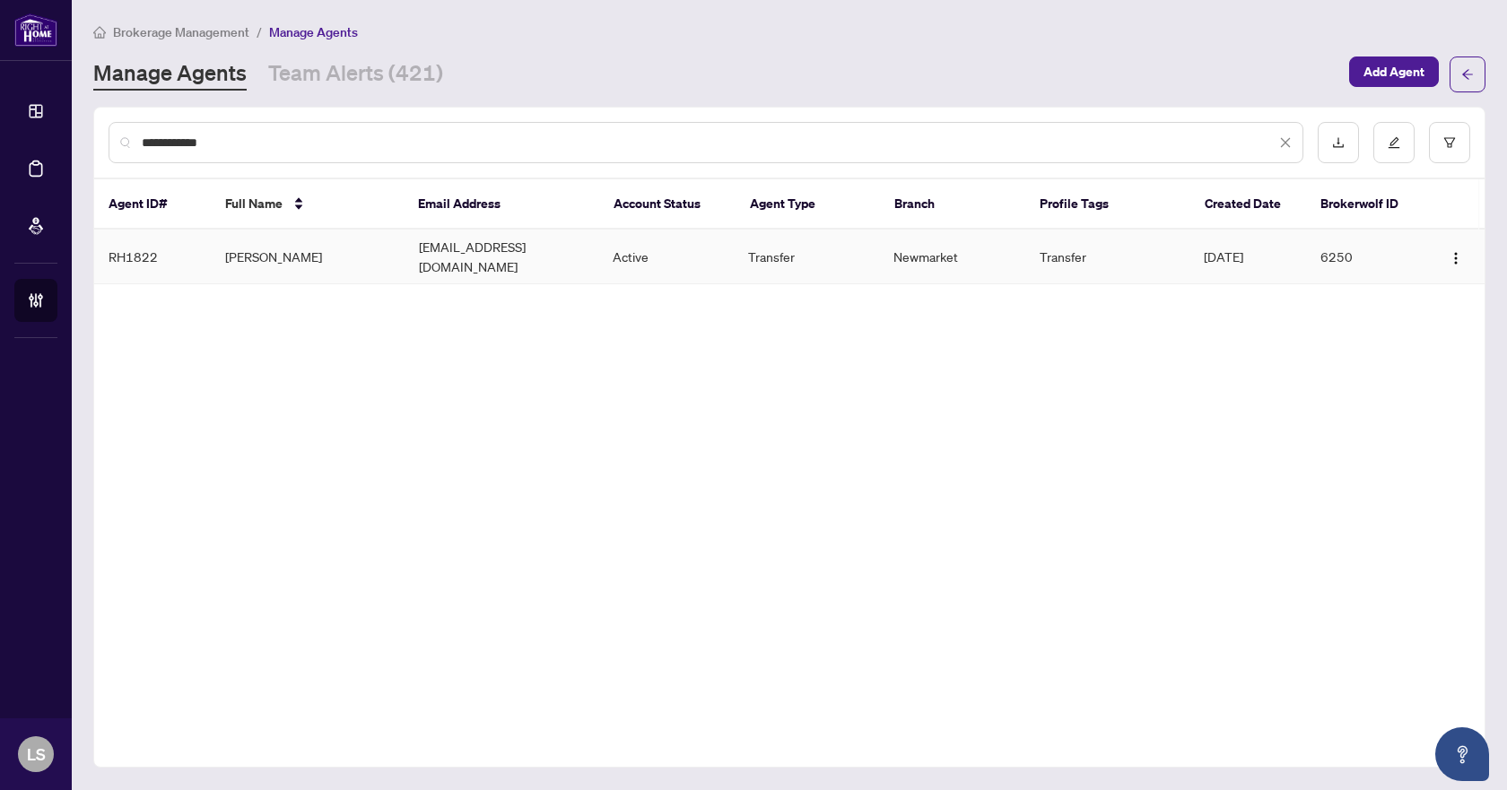
type input "**********"
click at [307, 253] on td "Jordan Cohen" at bounding box center [308, 257] width 194 height 55
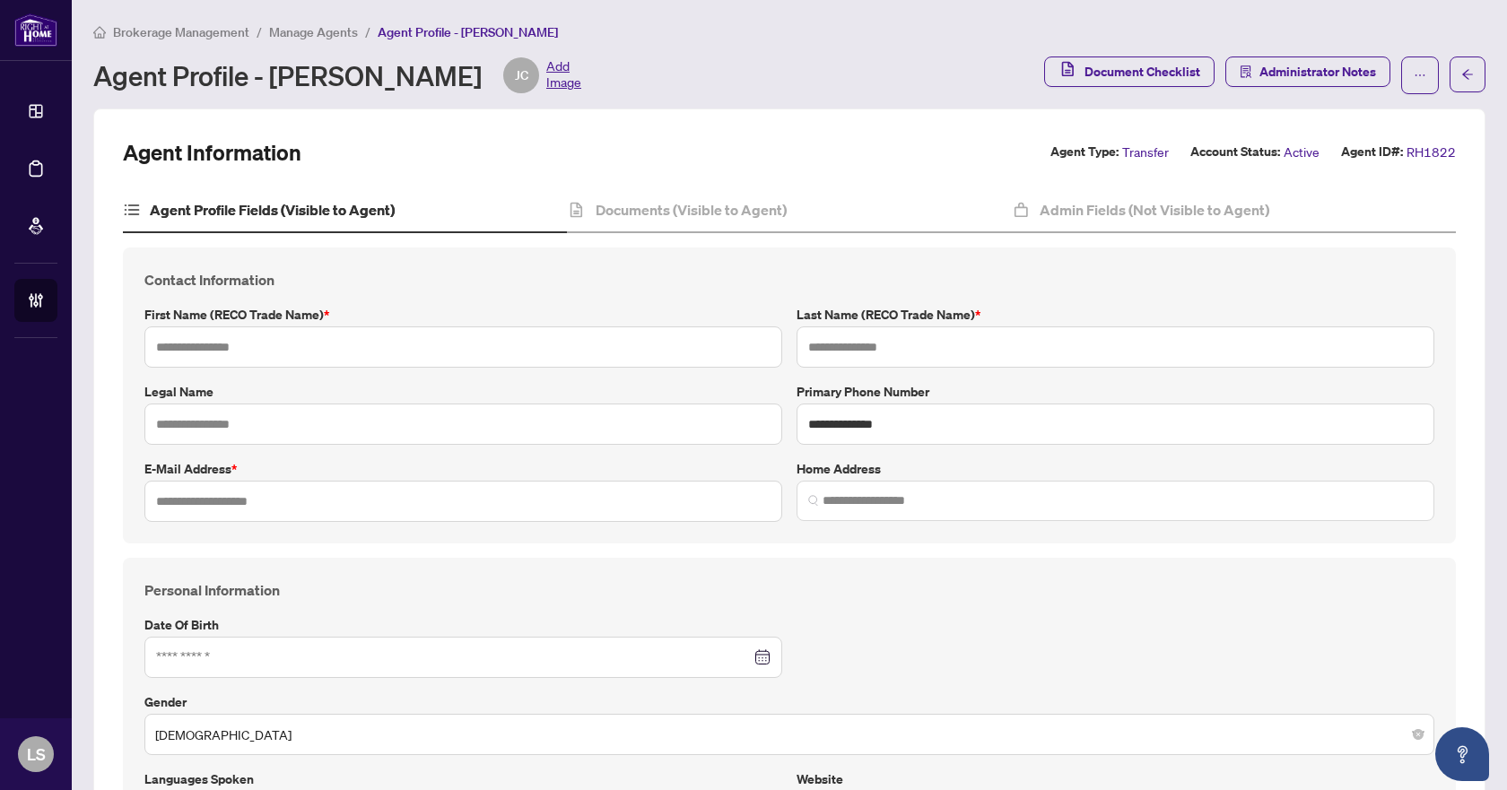
type input "******"
type input "*****"
type input "**********"
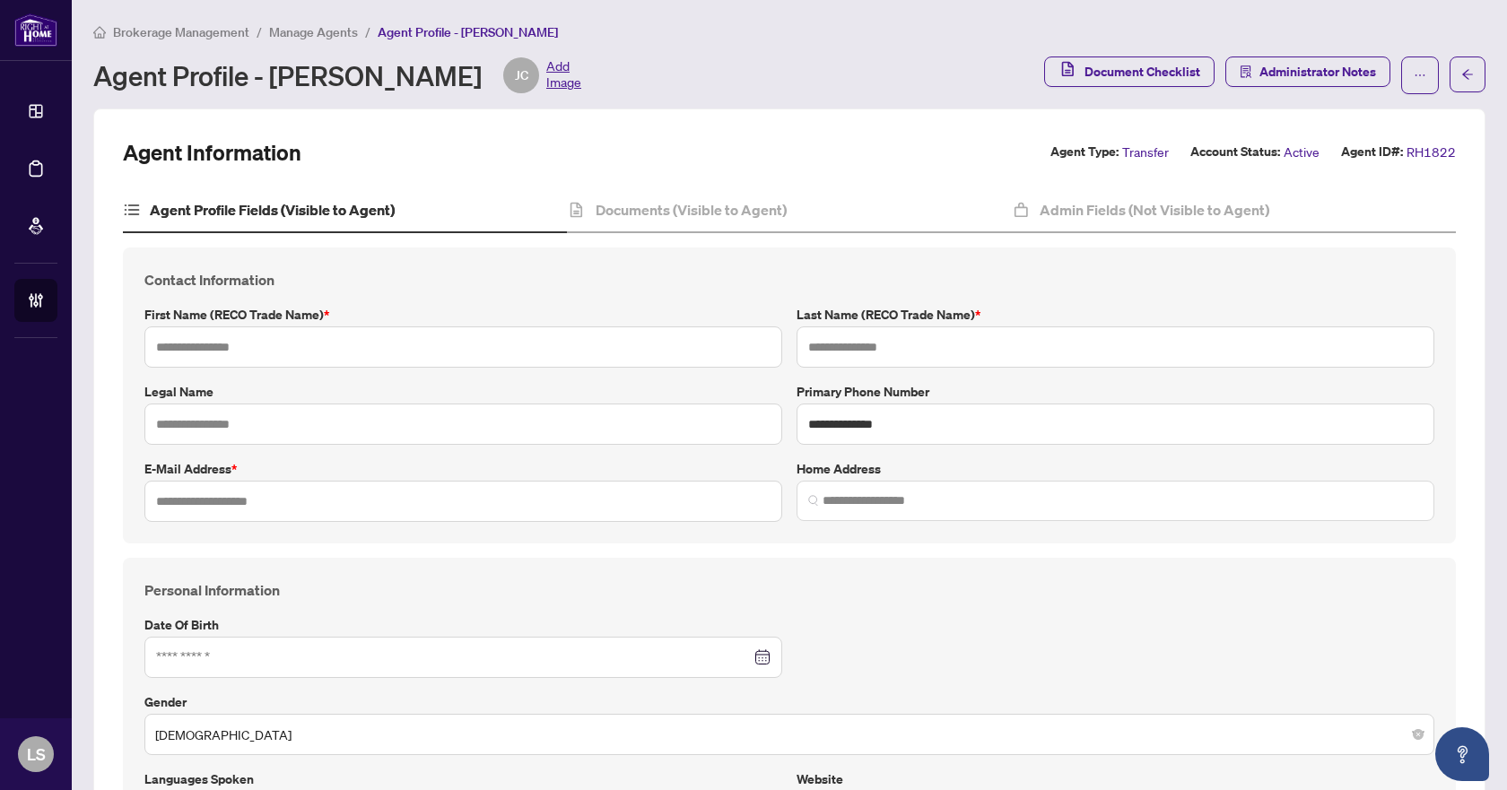
type input "*********"
type input "*"
type input "*******"
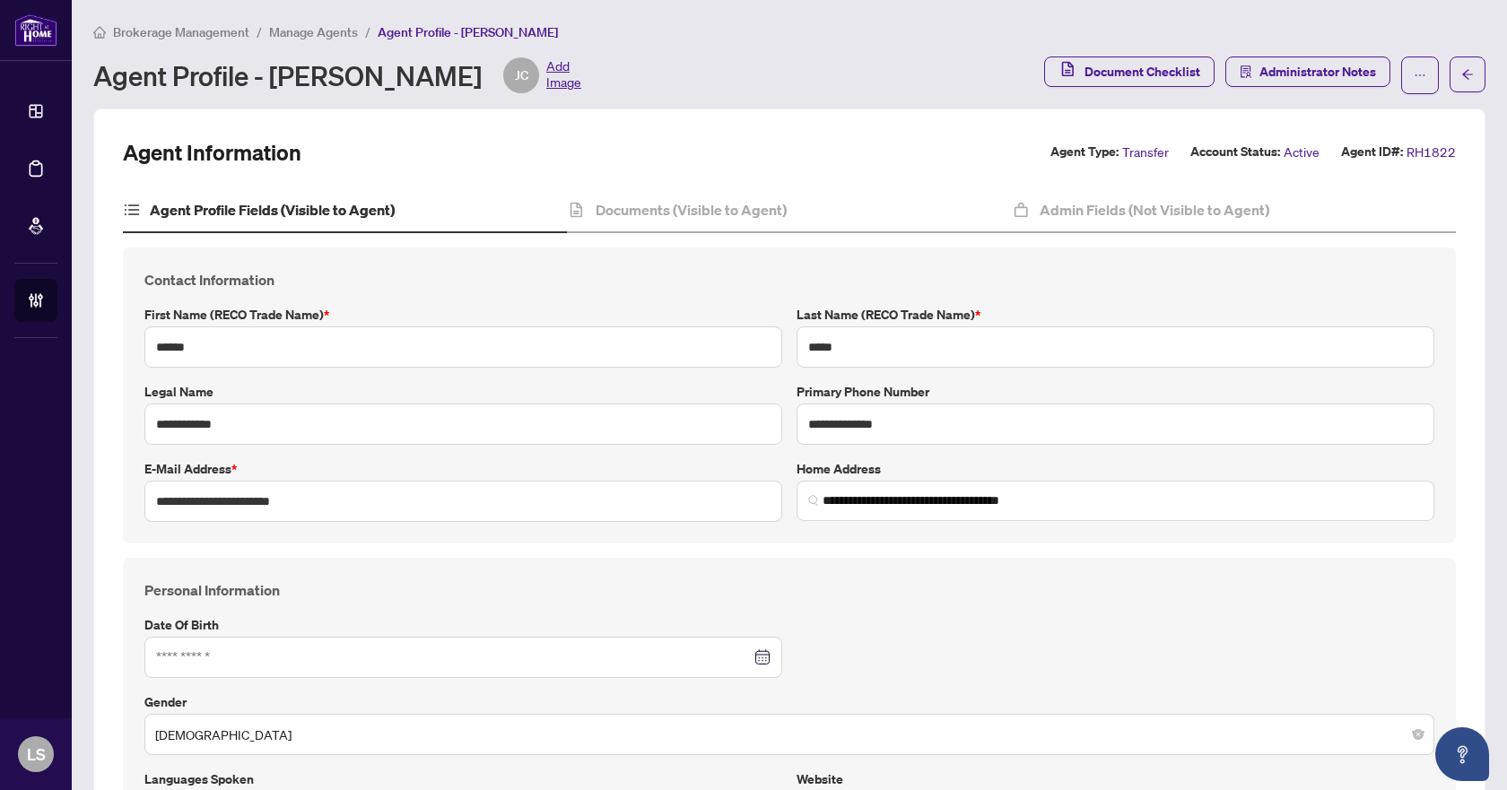
type input "**********"
type input "****"
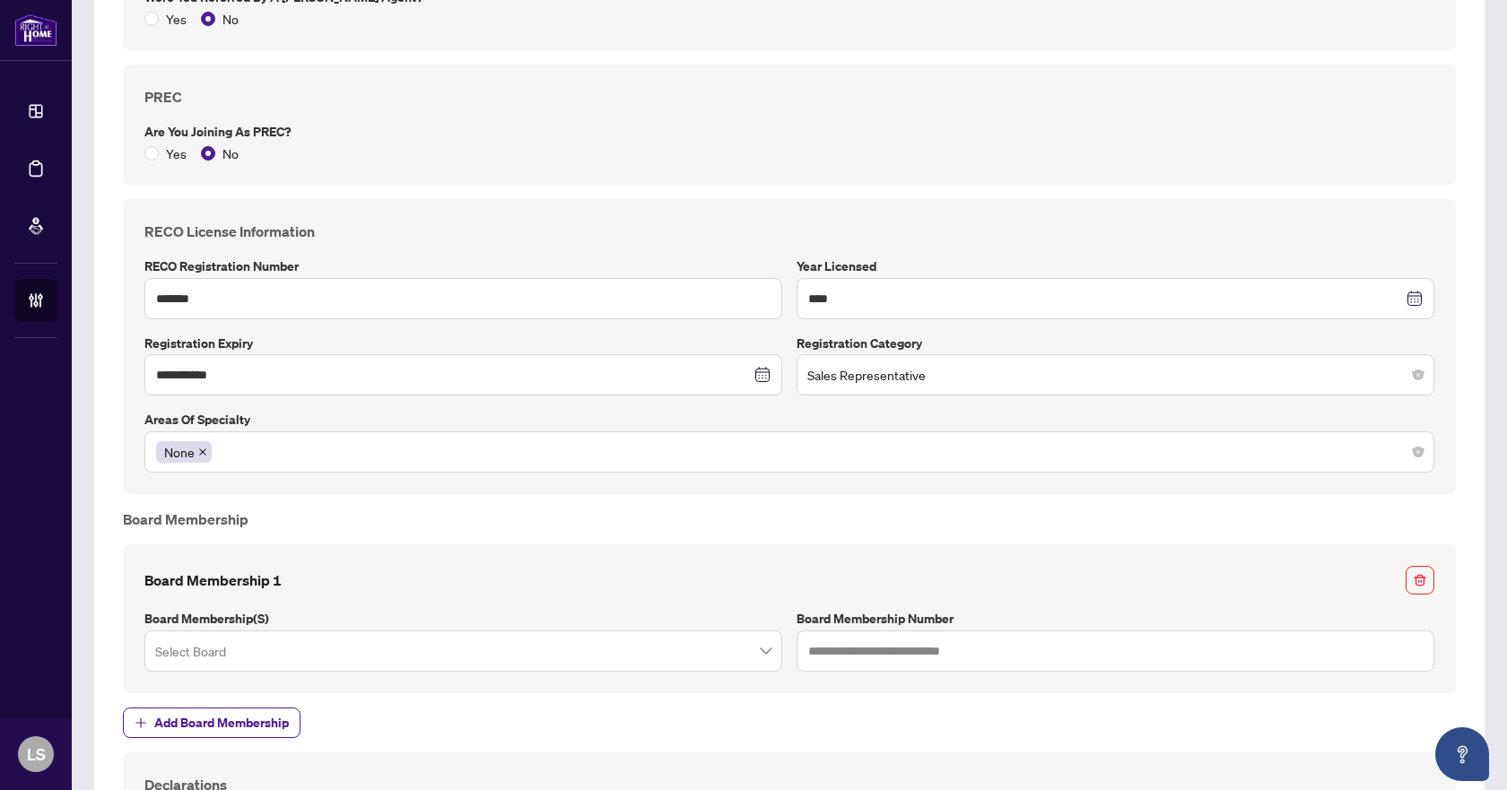
scroll to position [1705, 0]
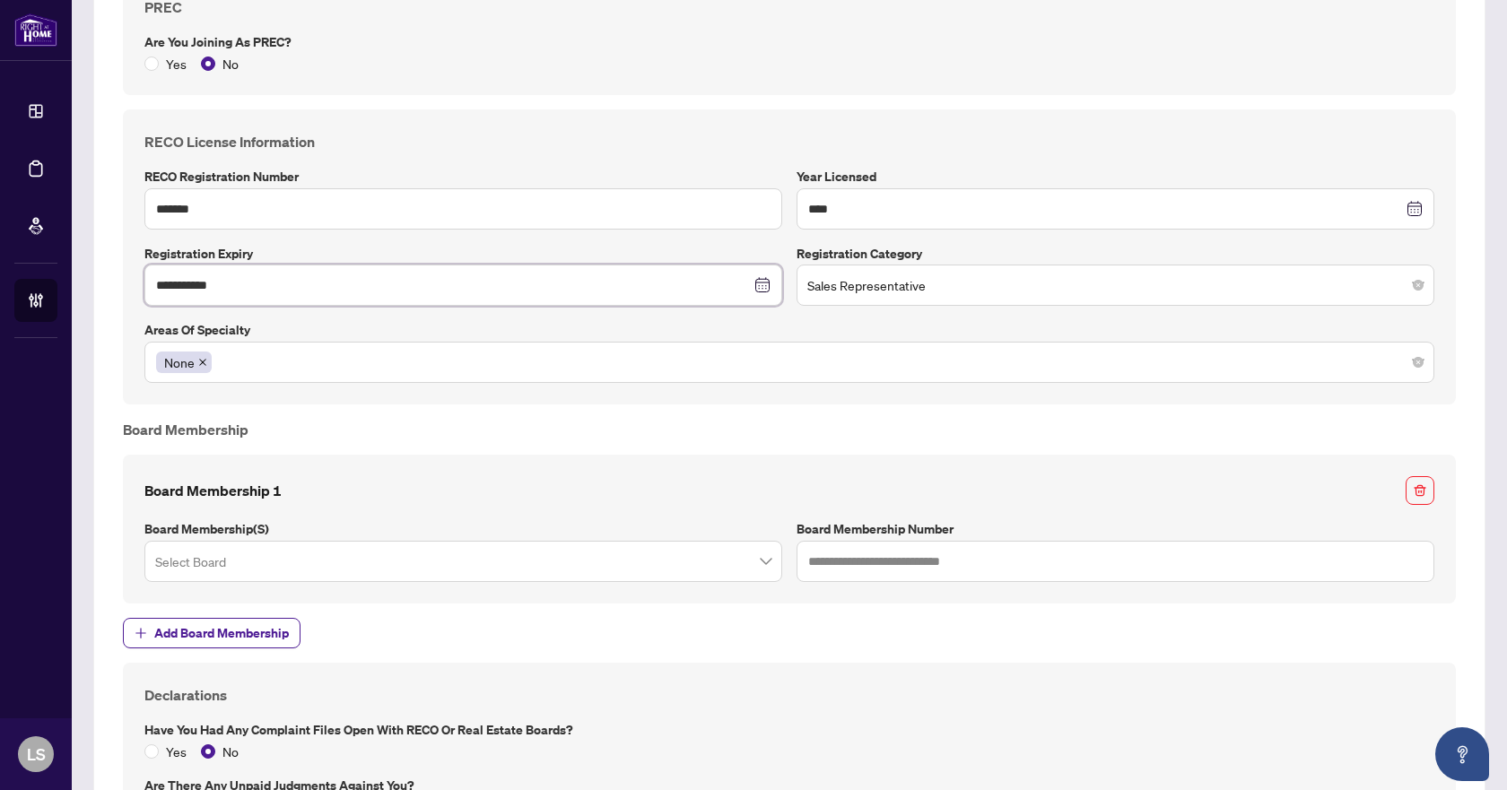
drag, startPoint x: 333, startPoint y: 284, endPoint x: 115, endPoint y: 276, distance: 218.2
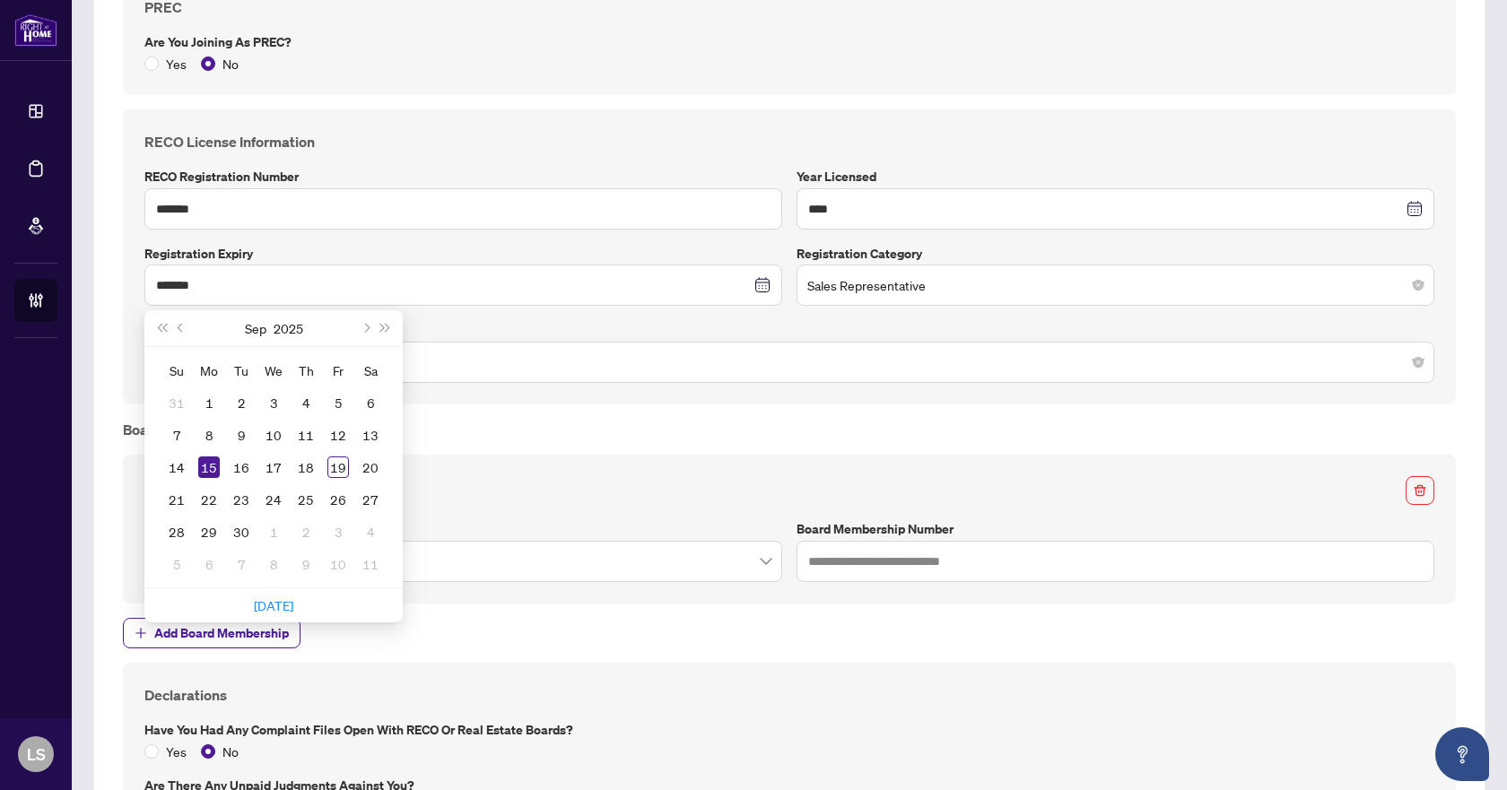
click at [322, 327] on div "Sep 2025" at bounding box center [273, 328] width 163 height 36
click at [271, 319] on div "Sep 2025" at bounding box center [273, 328] width 163 height 36
click at [291, 327] on button "2025" at bounding box center [289, 328] width 30 height 36
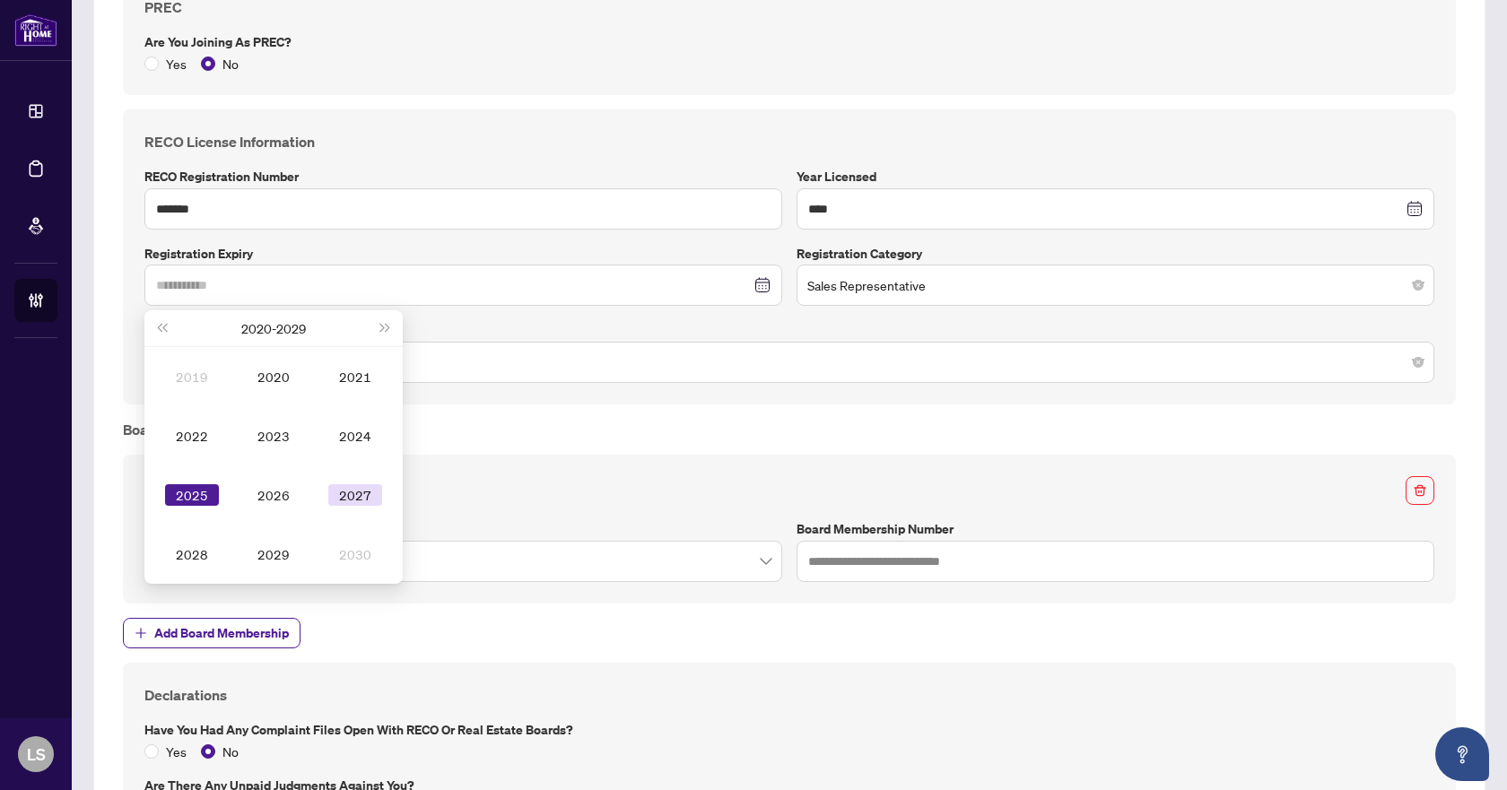
click at [378, 493] on div "2027" at bounding box center [355, 496] width 54 height 22
click at [370, 493] on div "Sep" at bounding box center [355, 496] width 54 height 22
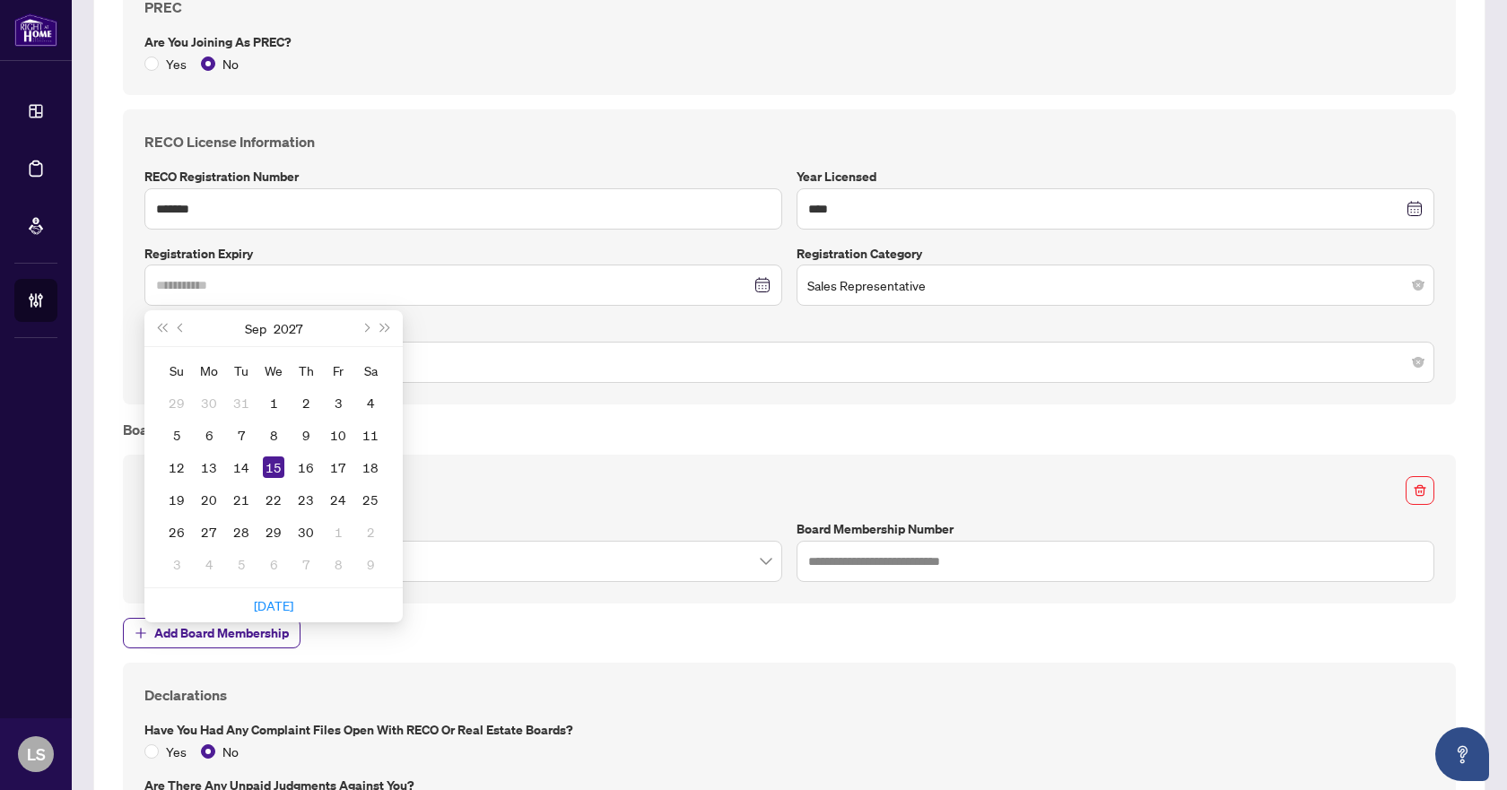
type input "**********"
click at [270, 463] on div "15" at bounding box center [274, 468] width 22 height 22
click at [270, 463] on div "Board Membership 1 Board Membership(s) Select Board Board Membership Number" at bounding box center [789, 529] width 1333 height 149
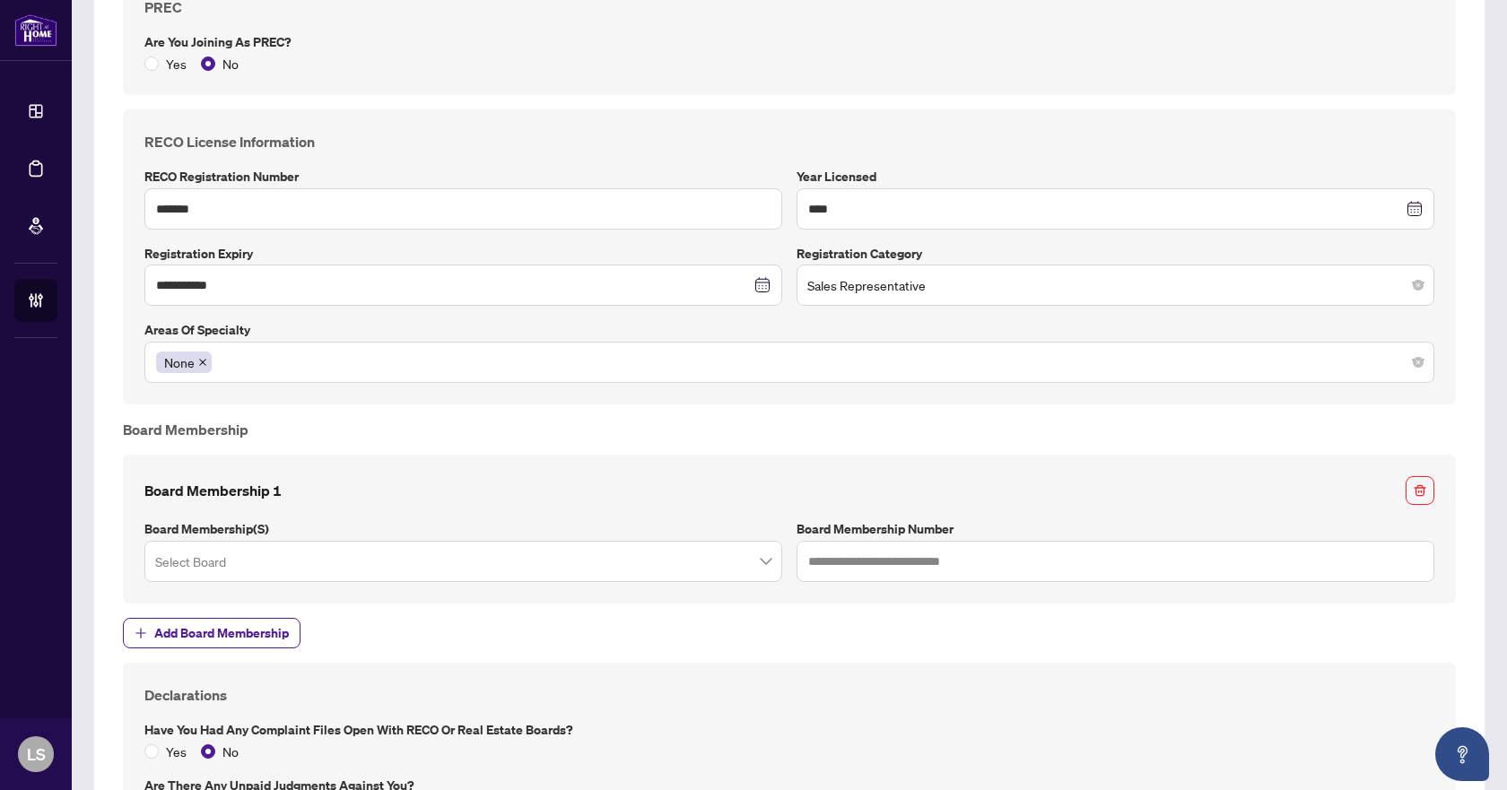
click at [1202, 124] on div "**********" at bounding box center [789, 257] width 1333 height 296
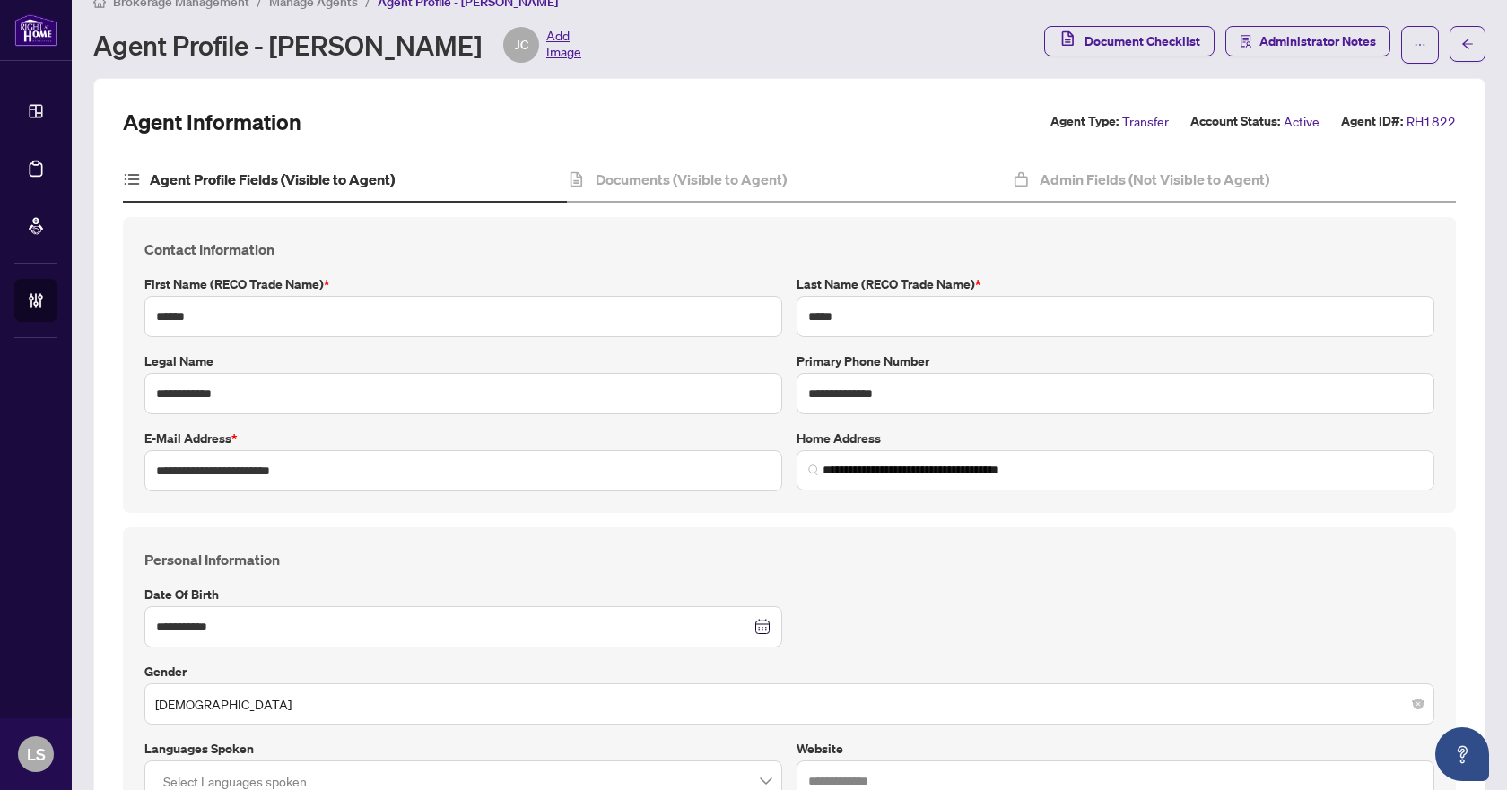
scroll to position [0, 0]
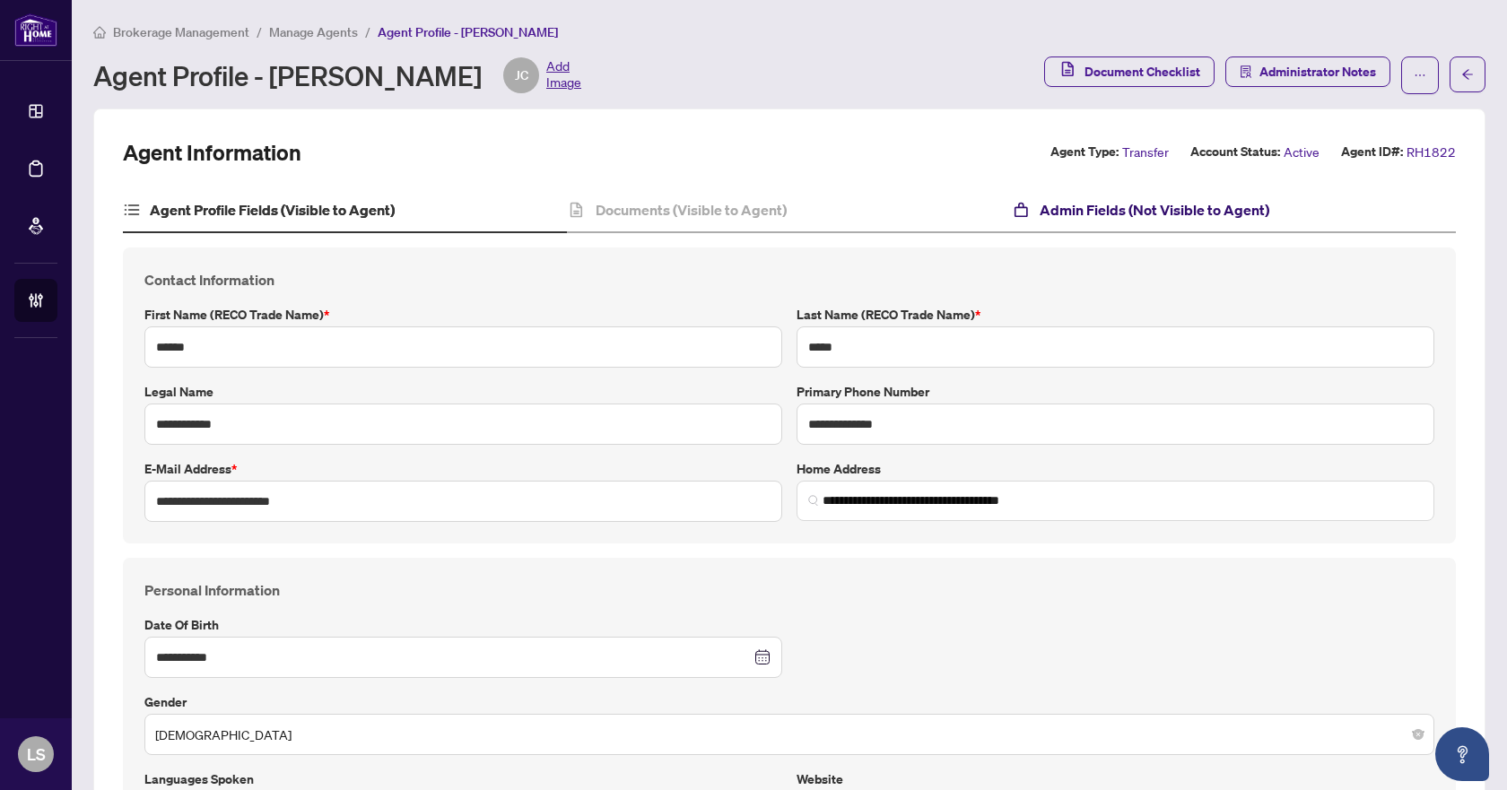
click at [1157, 199] on h4 "Admin Fields (Not Visible to Agent)" at bounding box center [1155, 210] width 230 height 22
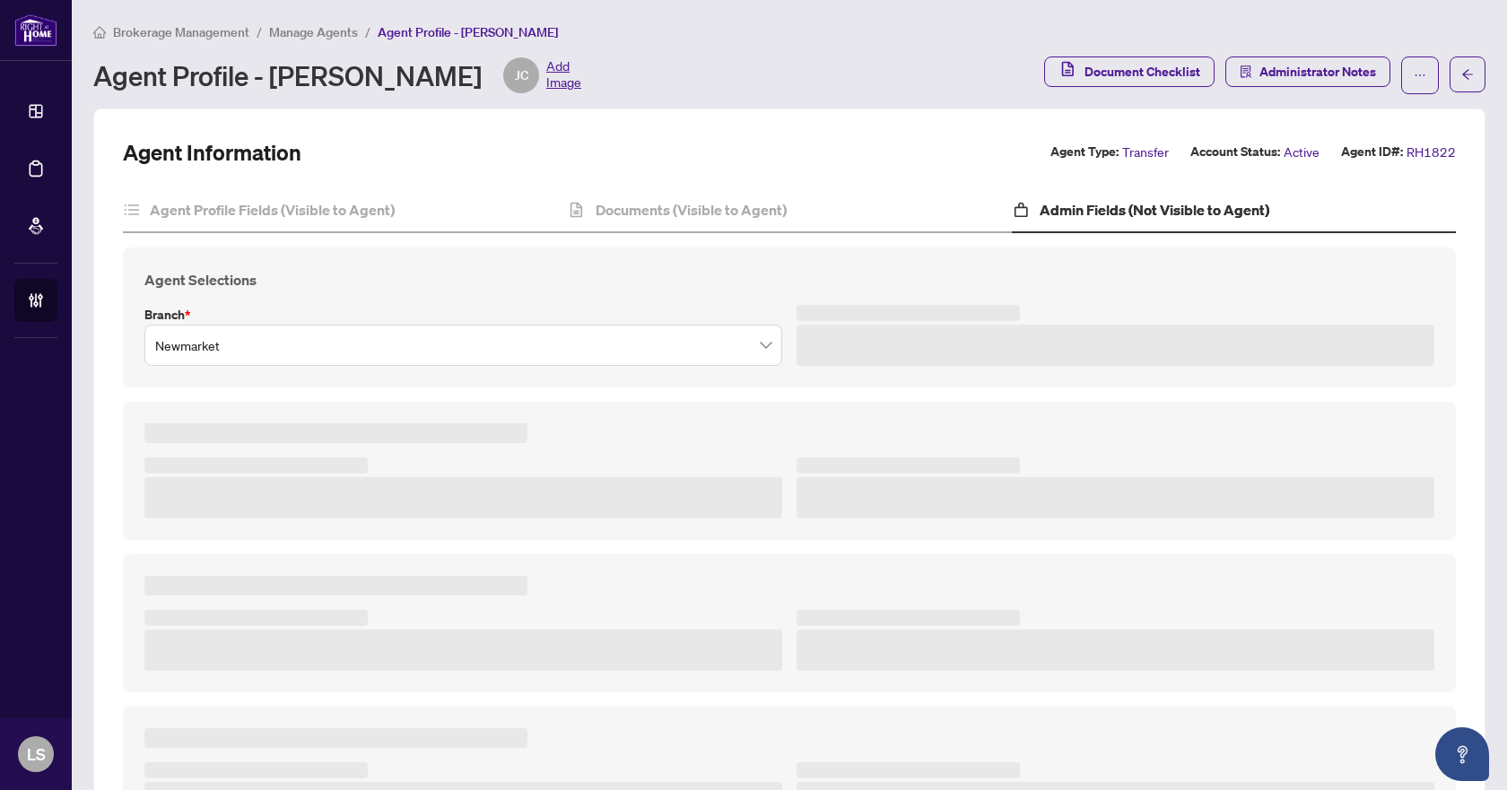
scroll to position [157, 0]
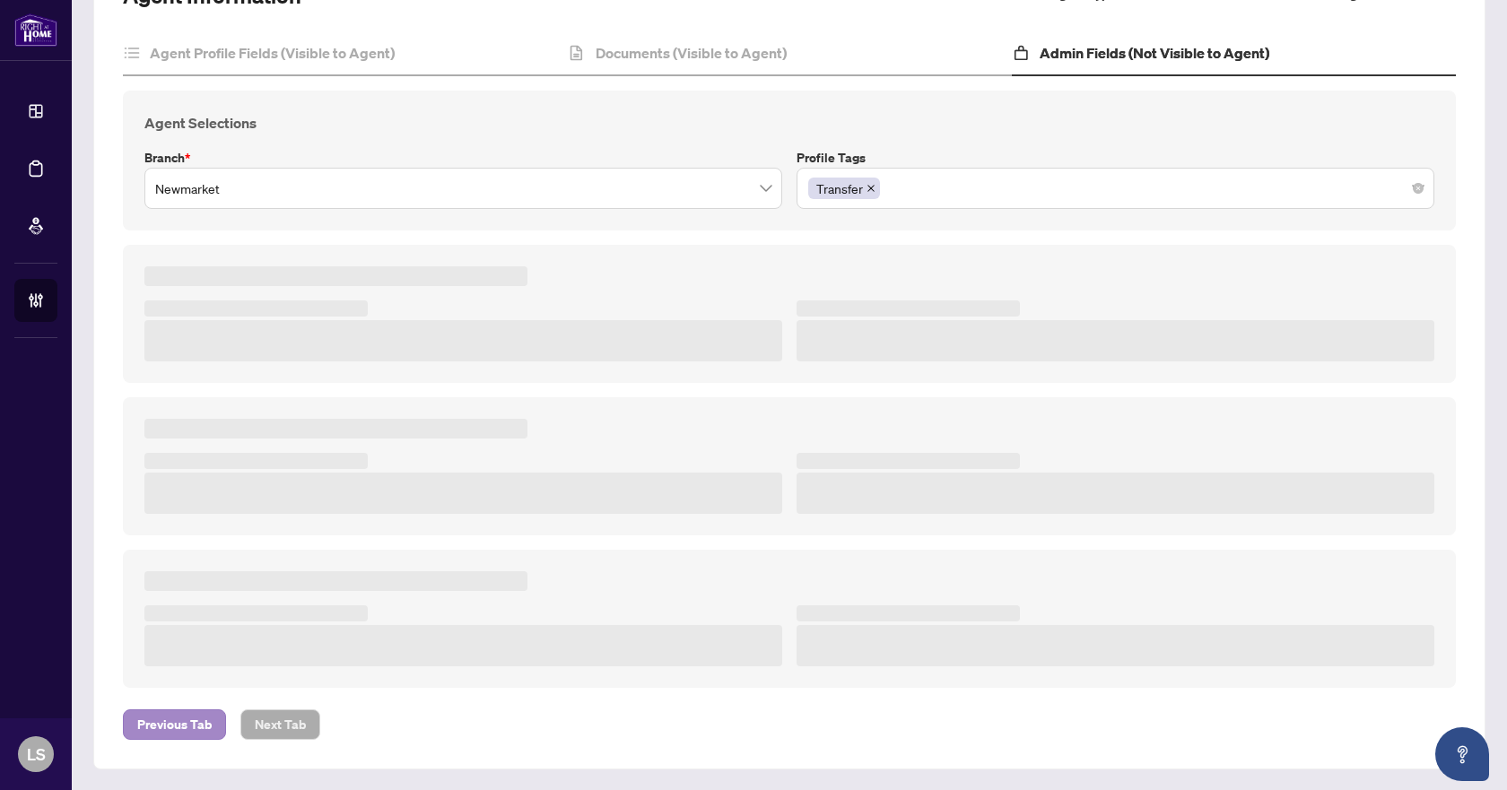
type textarea "**********"
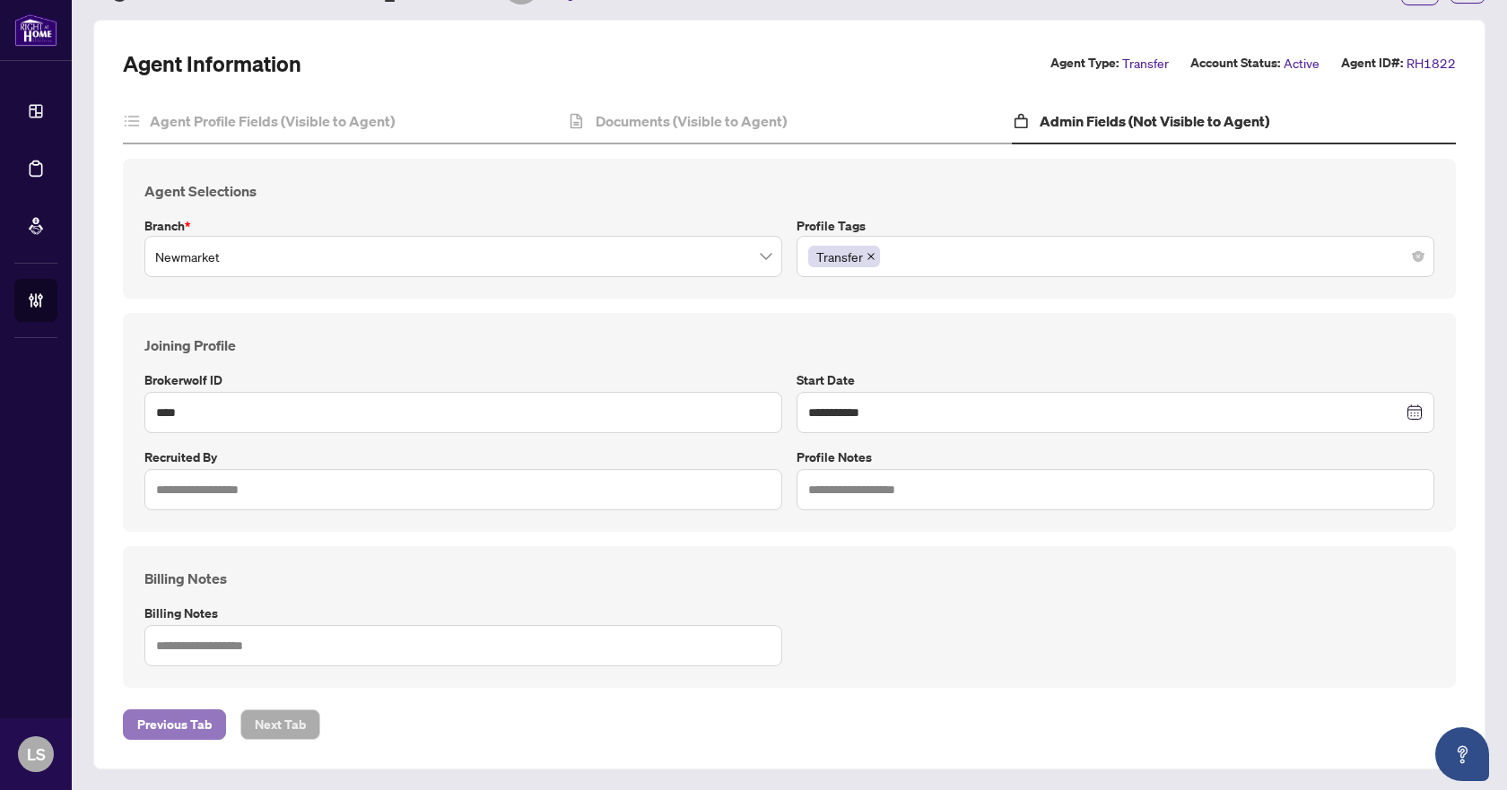
click at [193, 720] on span "Previous Tab" at bounding box center [174, 725] width 74 height 29
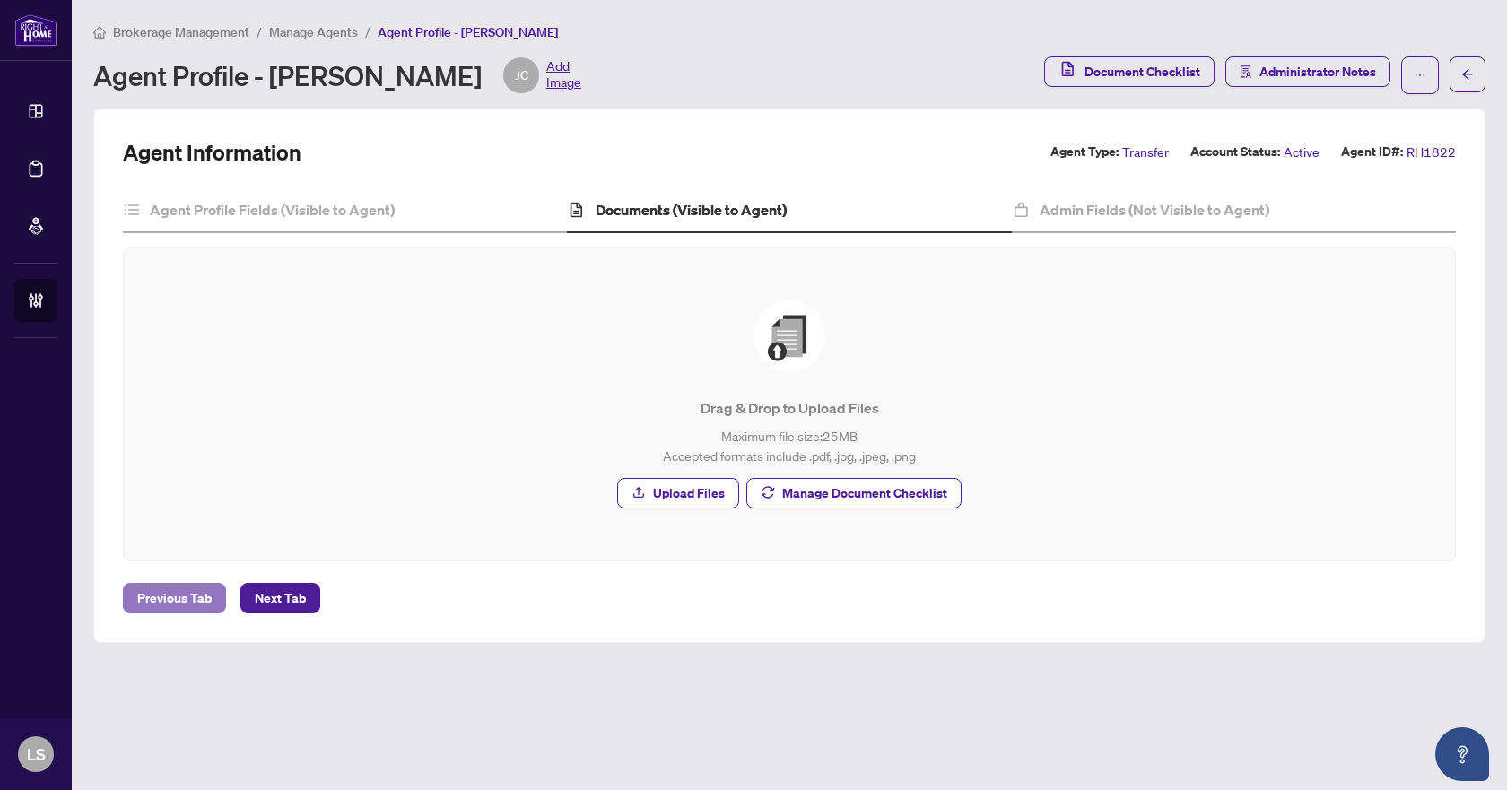
click at [190, 594] on span "Previous Tab" at bounding box center [174, 598] width 74 height 29
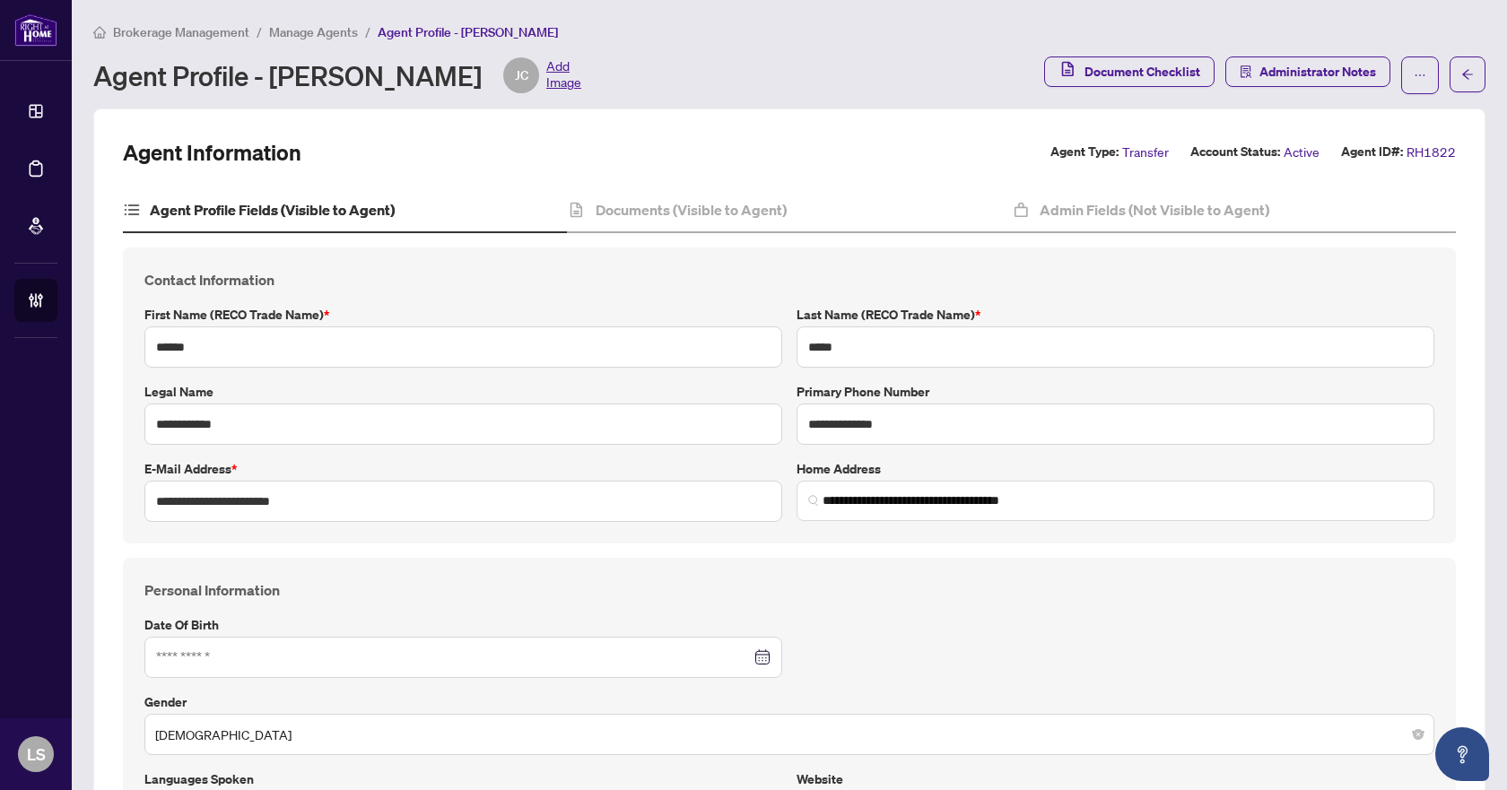
type input "**********"
type input "****"
type input "**********"
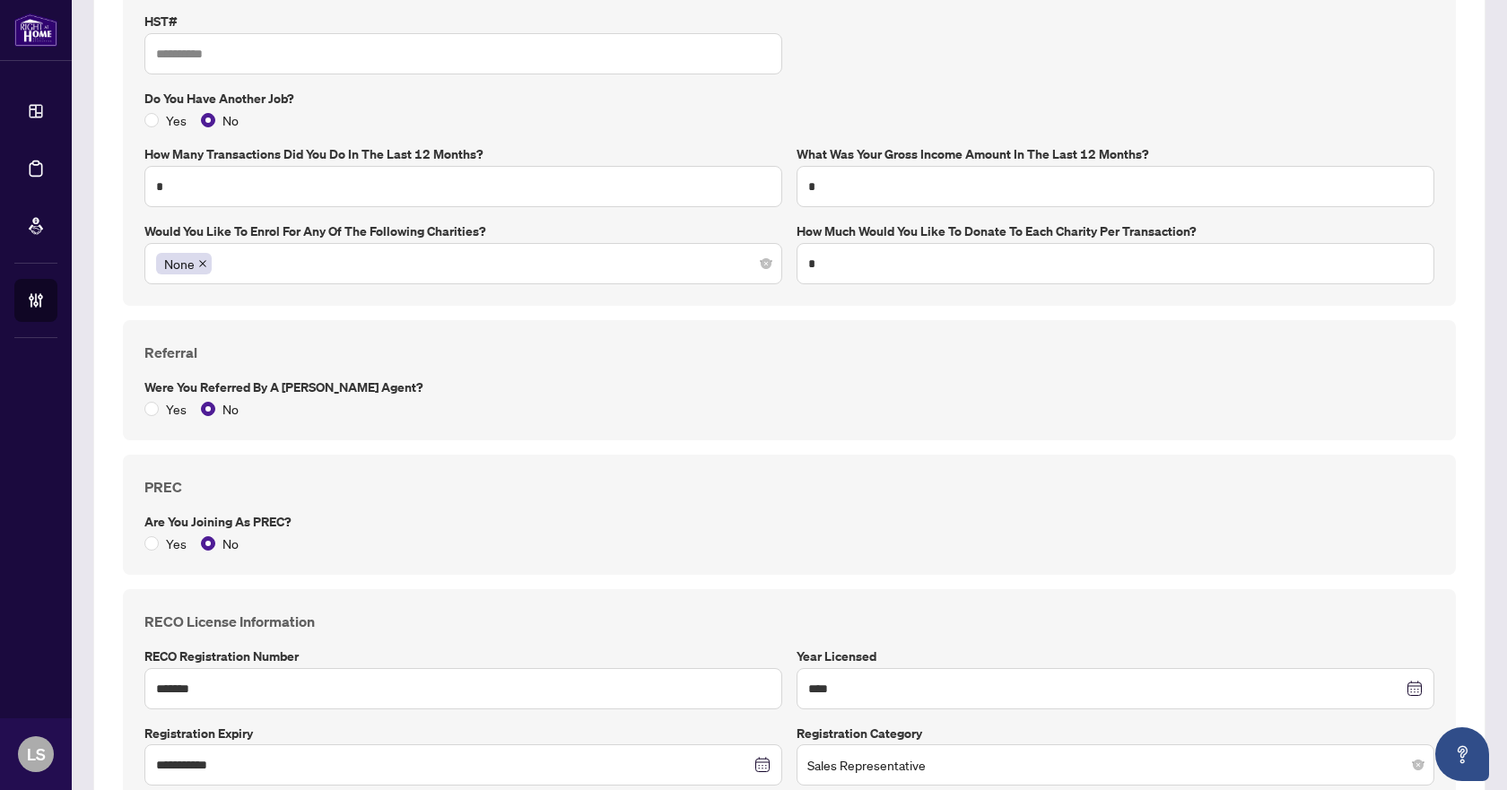
scroll to position [1256, 0]
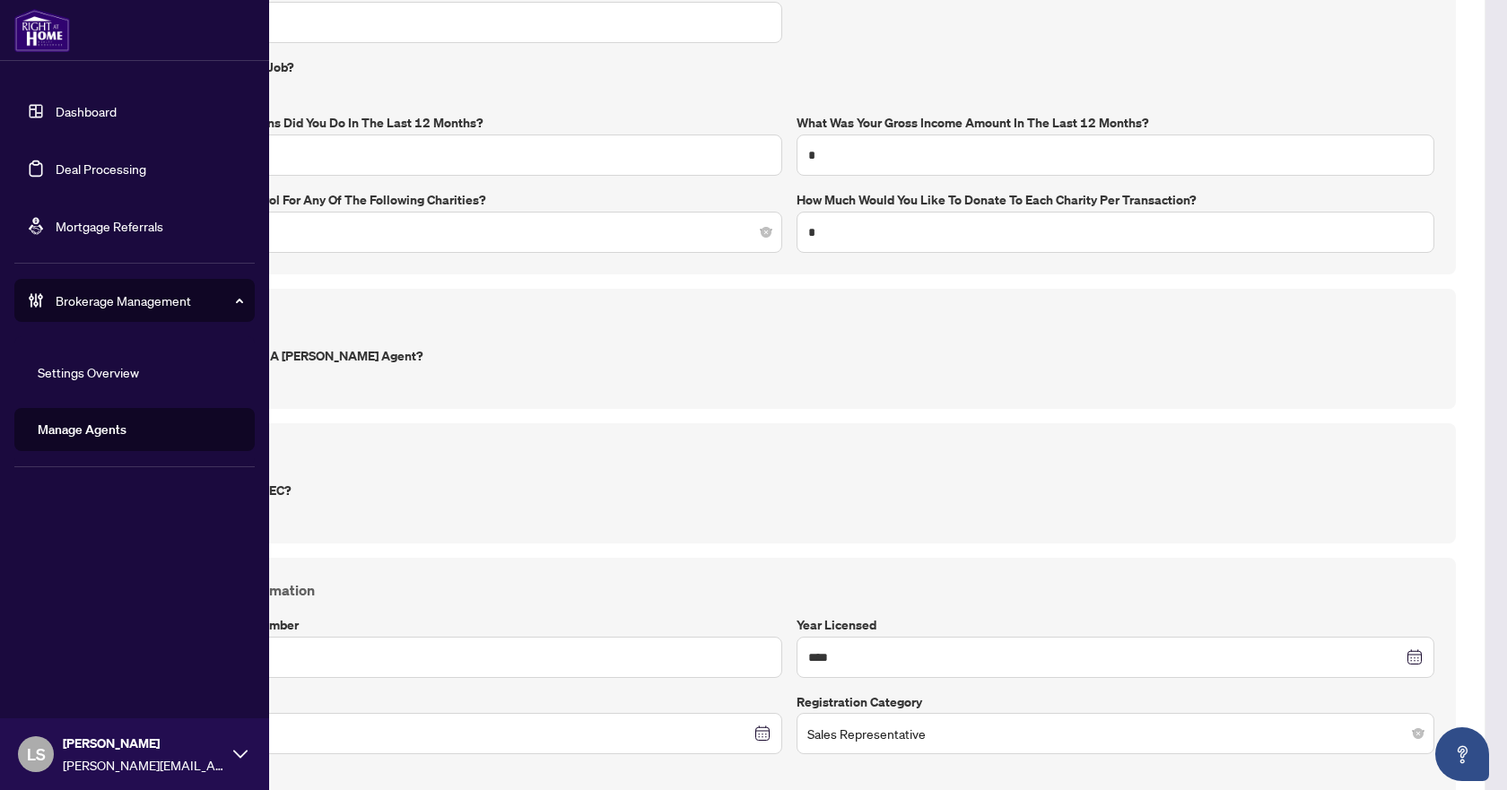
click at [85, 163] on link "Deal Processing" at bounding box center [101, 169] width 91 height 16
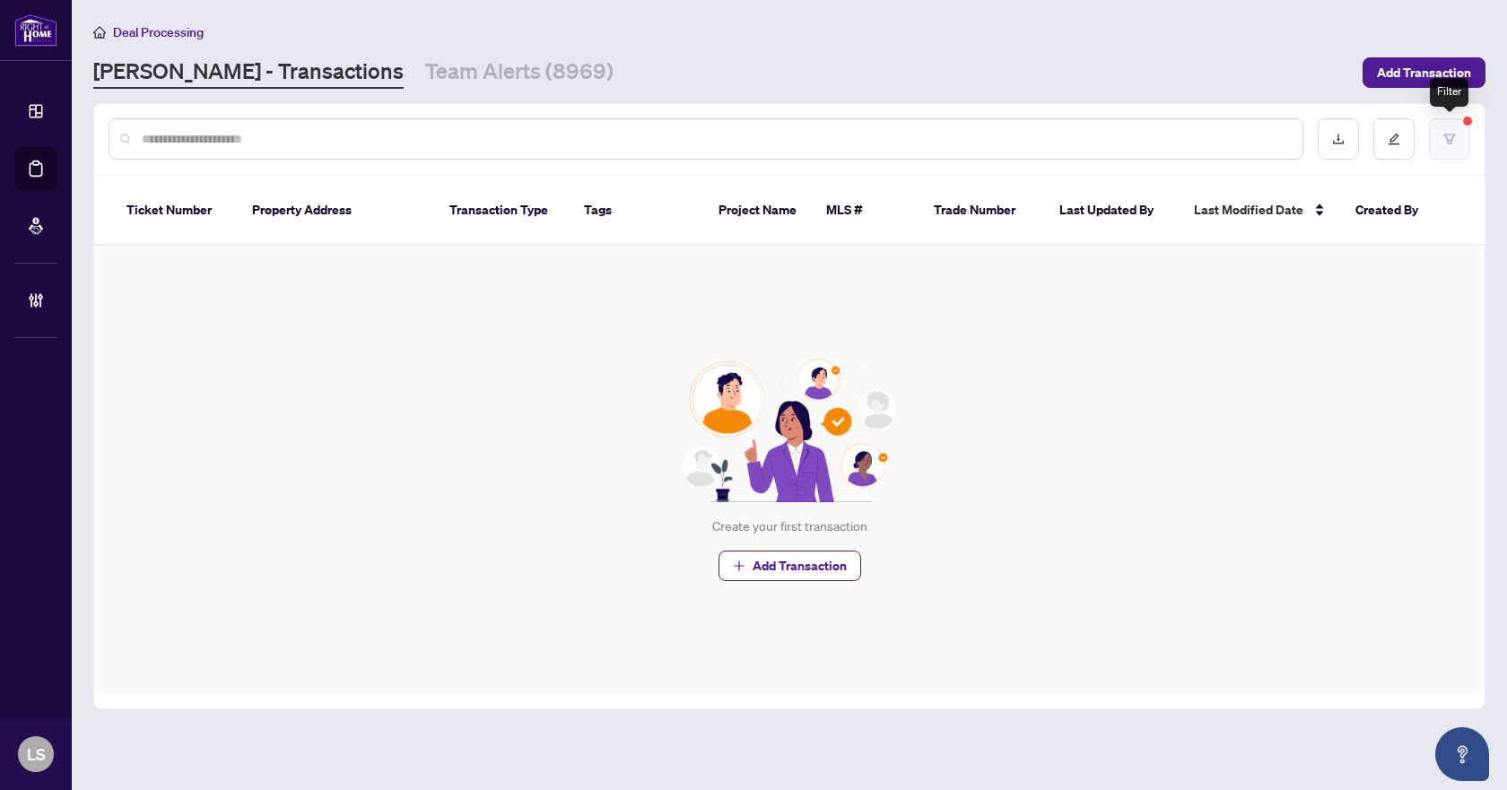
click at [1436, 127] on button "button" at bounding box center [1449, 138] width 41 height 41
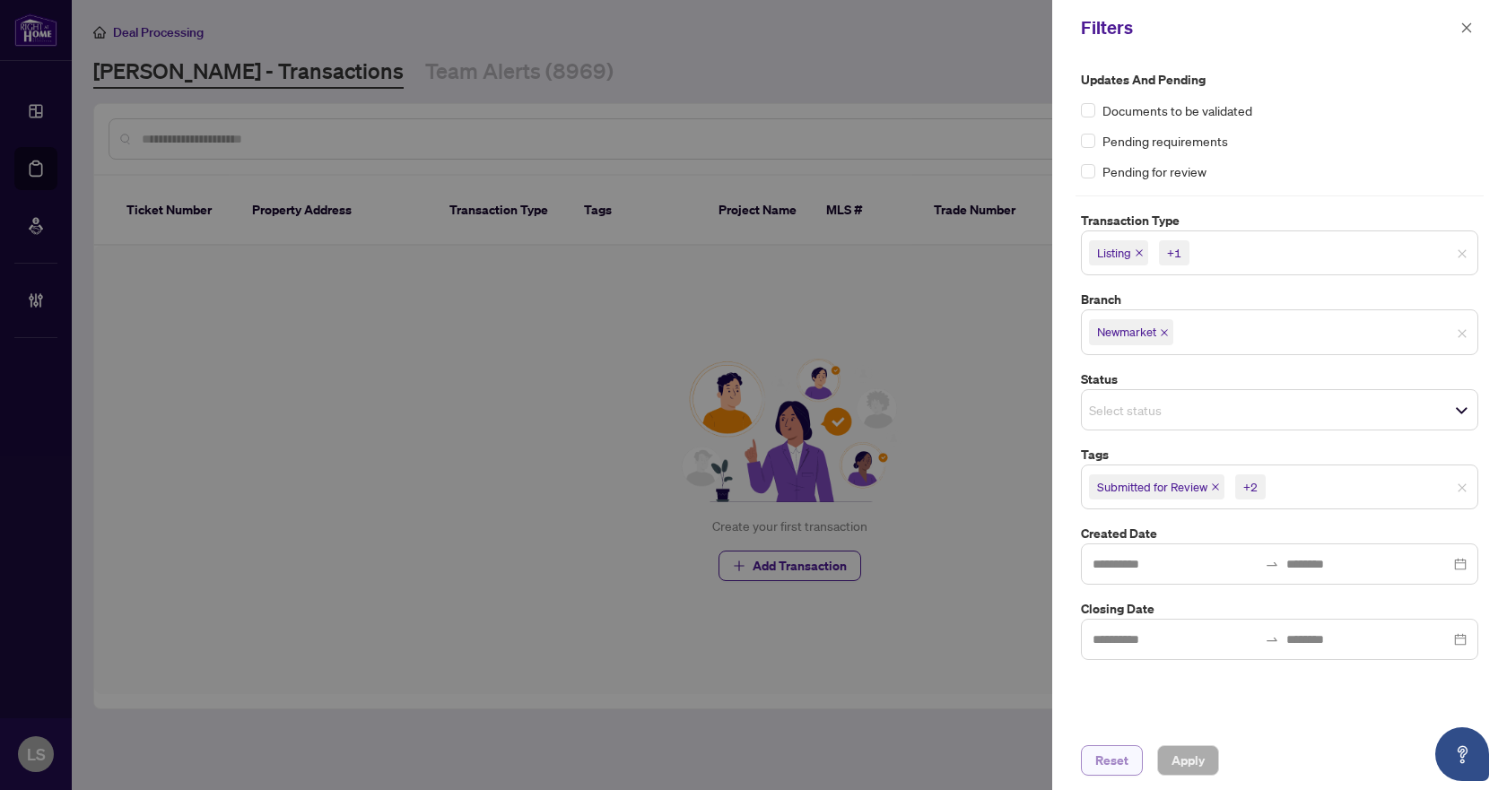
click at [1100, 768] on span "Reset" at bounding box center [1112, 761] width 33 height 29
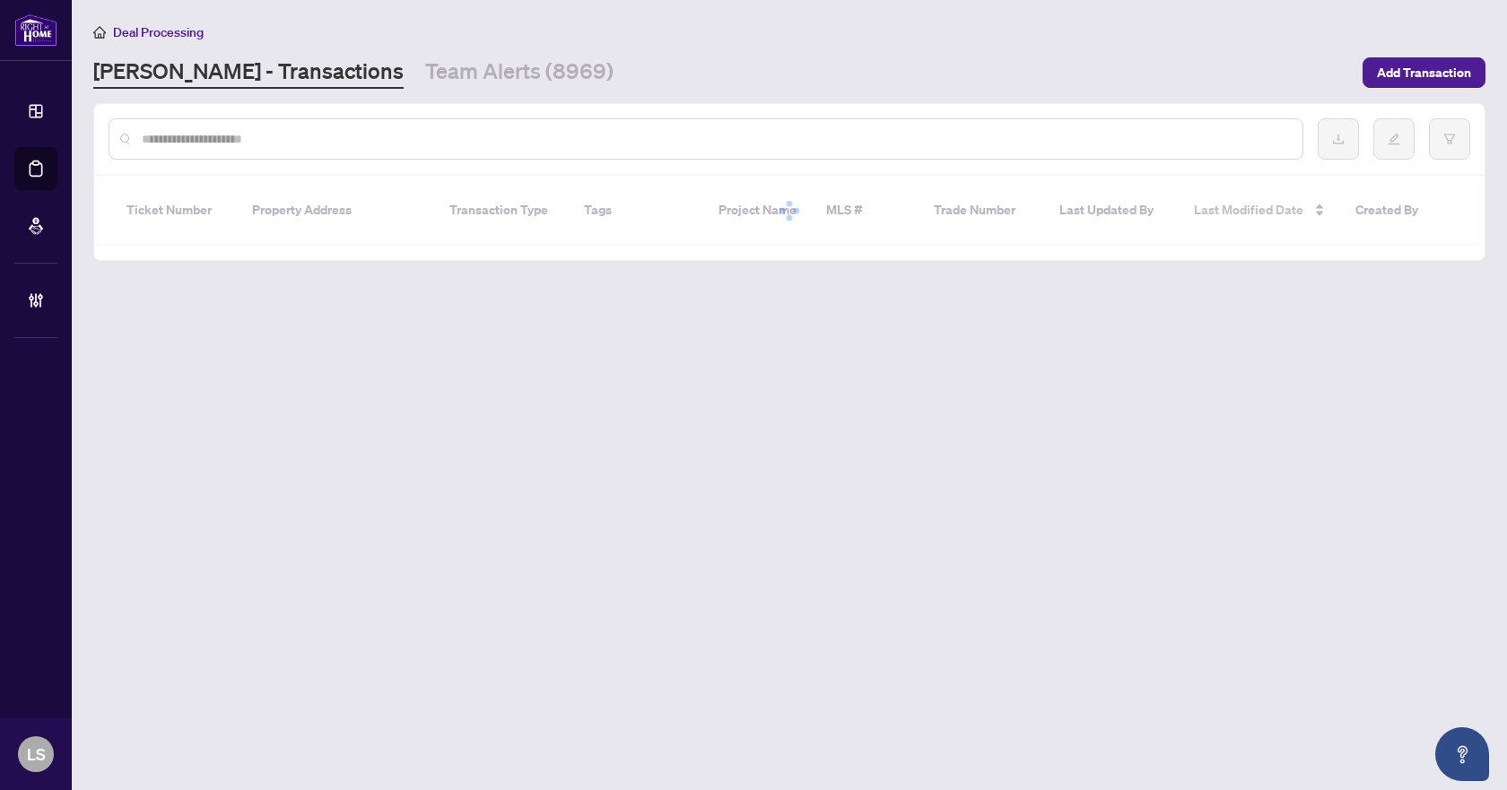
click at [213, 131] on input "text" at bounding box center [715, 139] width 1147 height 20
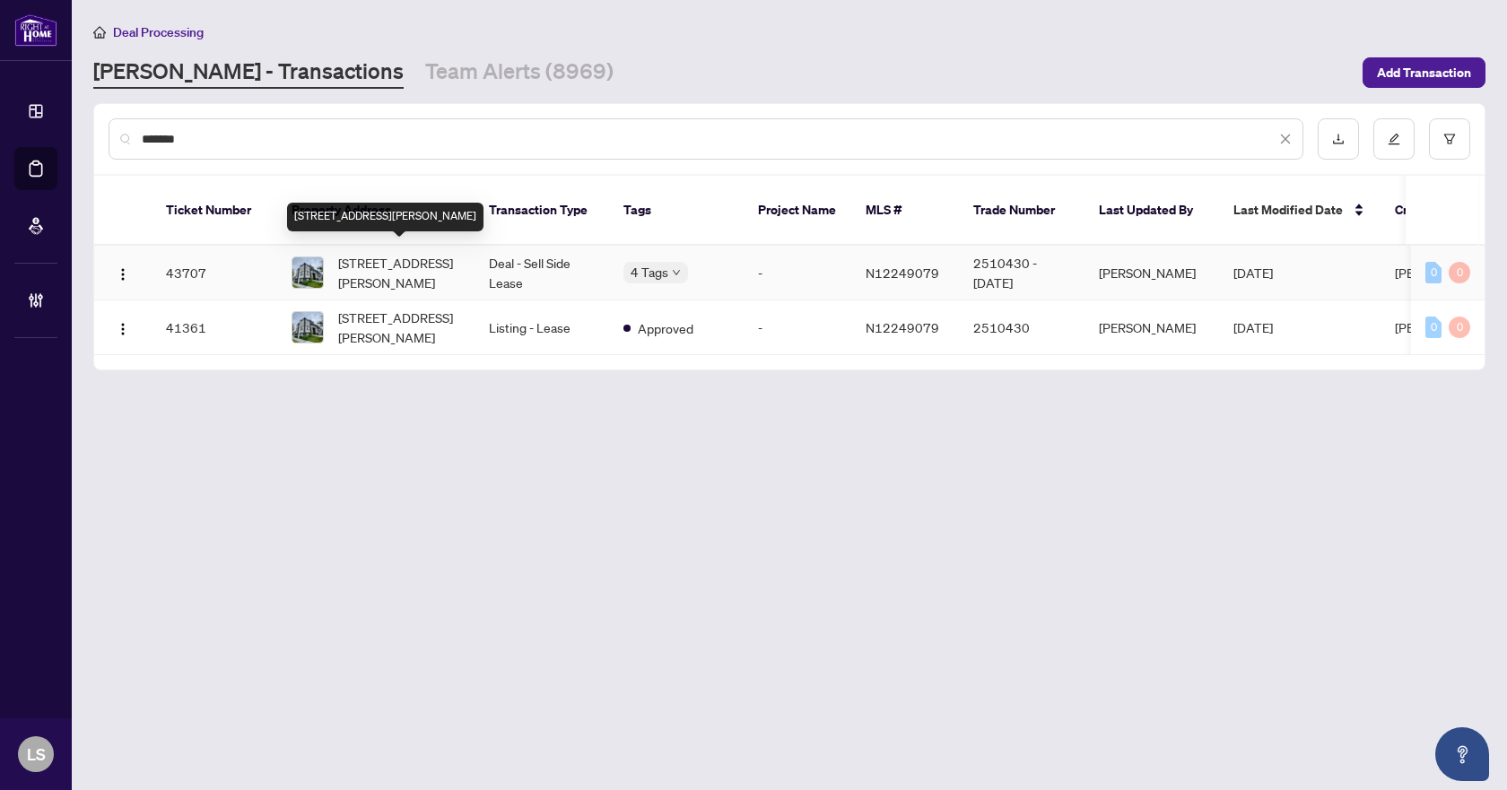
type input "*******"
click at [408, 258] on span "125 Crimson Forest Dr, Vaughan, Ontario L6A 5C4, Canada" at bounding box center [399, 272] width 122 height 39
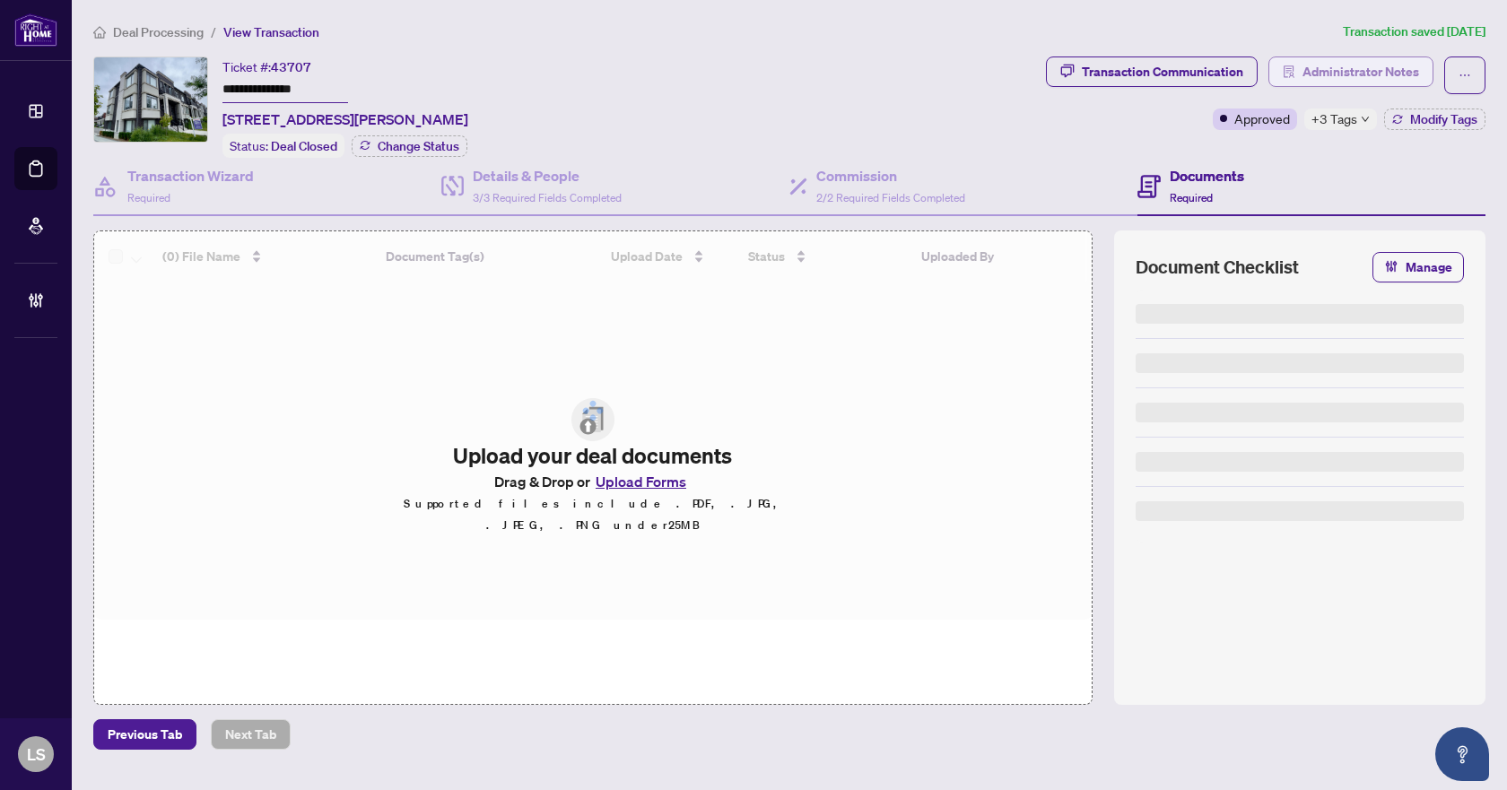
click at [1351, 65] on span "Administrator Notes" at bounding box center [1361, 71] width 117 height 29
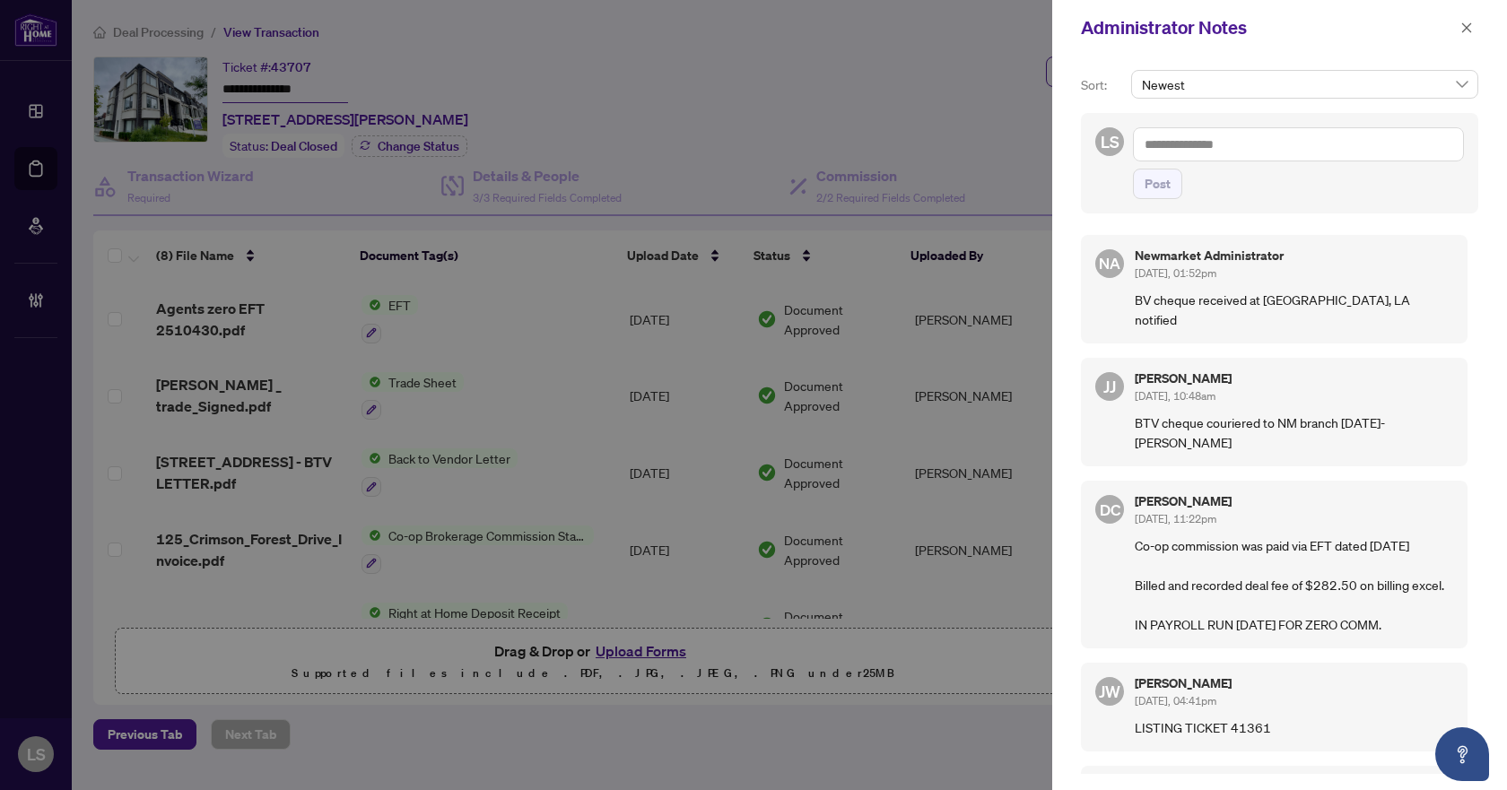
click at [1176, 148] on textarea at bounding box center [1298, 144] width 331 height 34
type textarea "**********"
click at [1141, 185] on button "Post" at bounding box center [1157, 184] width 49 height 31
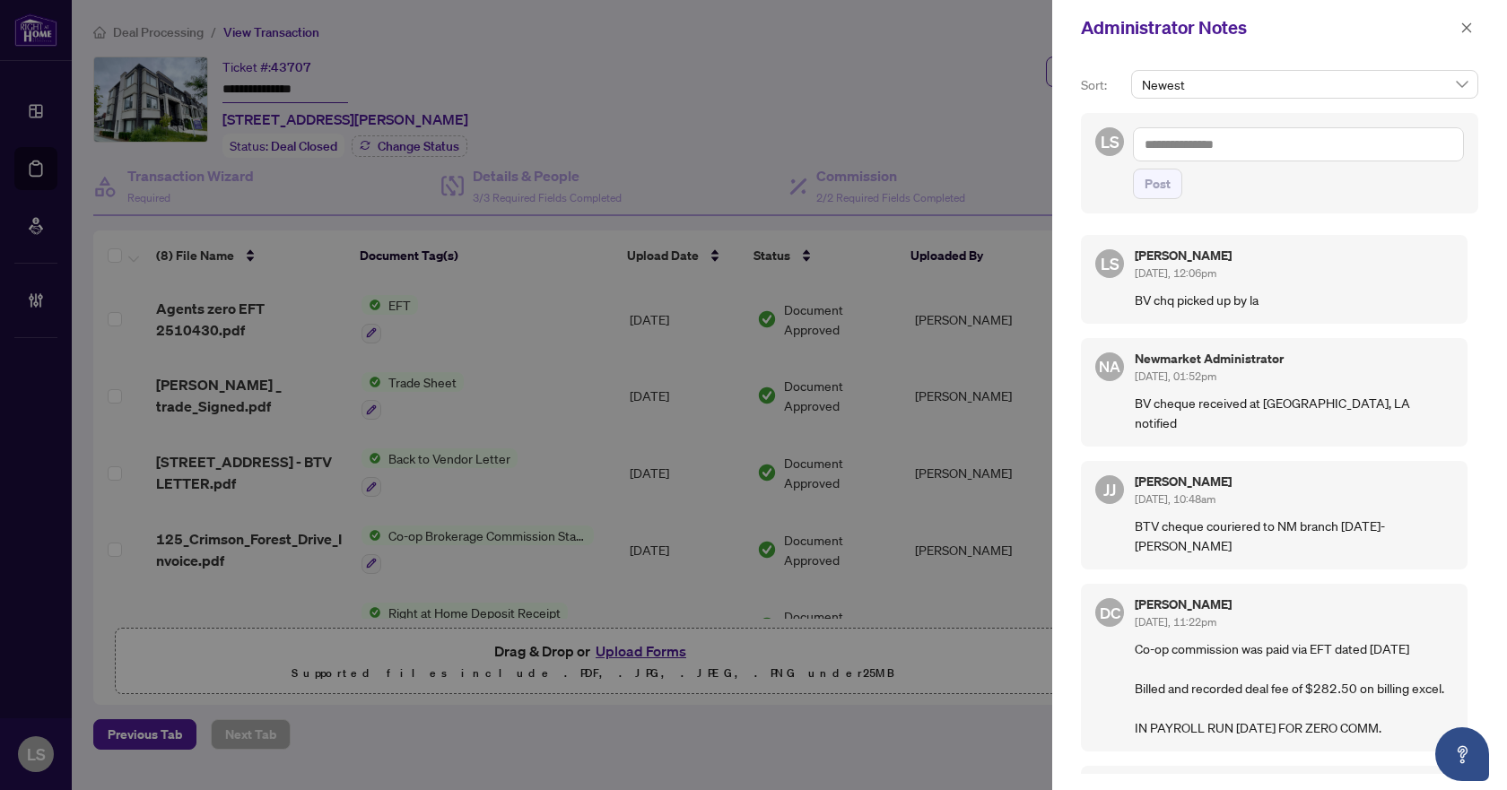
drag, startPoint x: 1473, startPoint y: 26, endPoint x: 1359, endPoint y: 44, distance: 115.4
click at [1471, 26] on button "button" at bounding box center [1466, 28] width 23 height 22
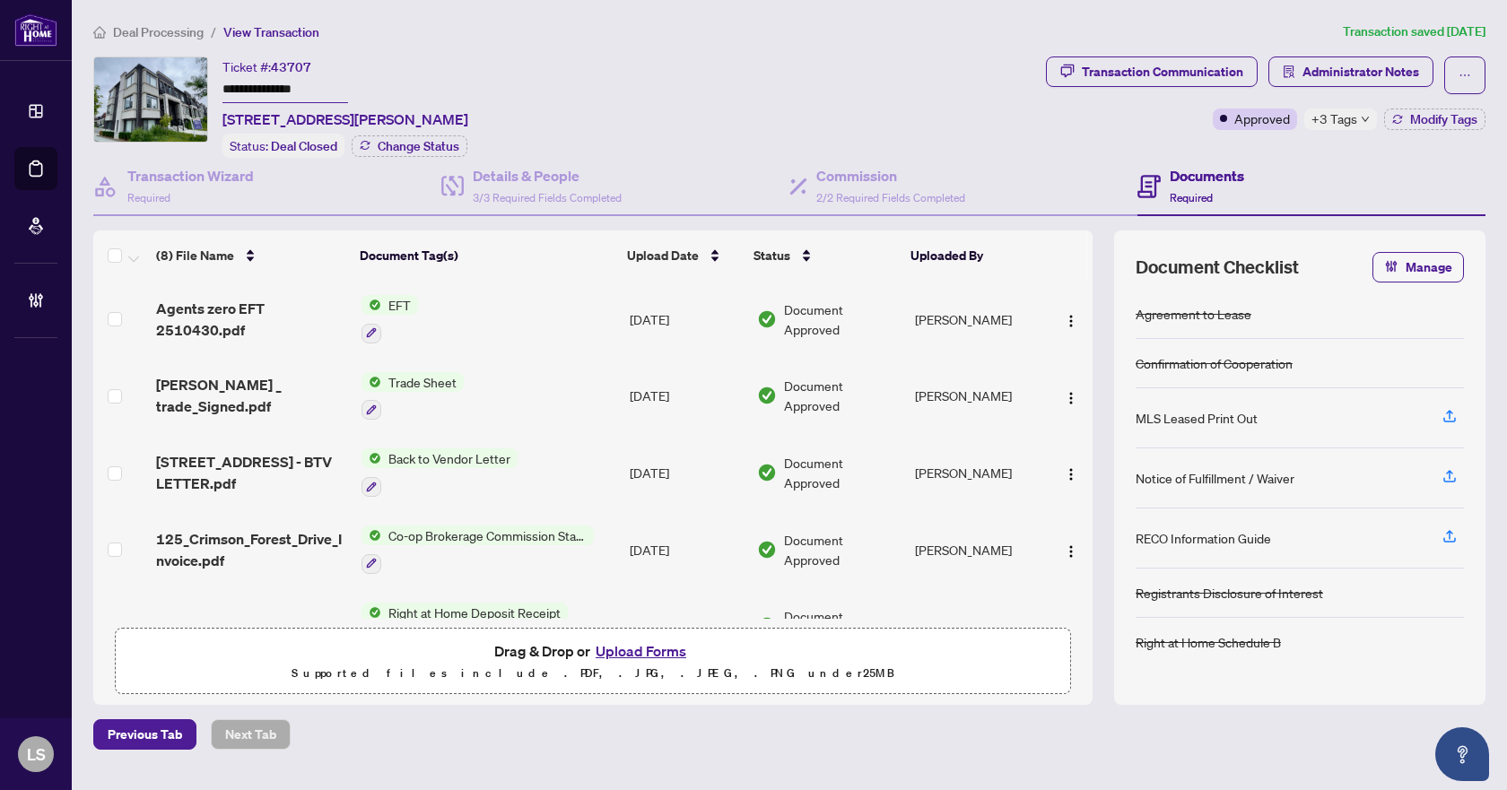
click at [185, 33] on span "Deal Processing" at bounding box center [158, 32] width 91 height 16
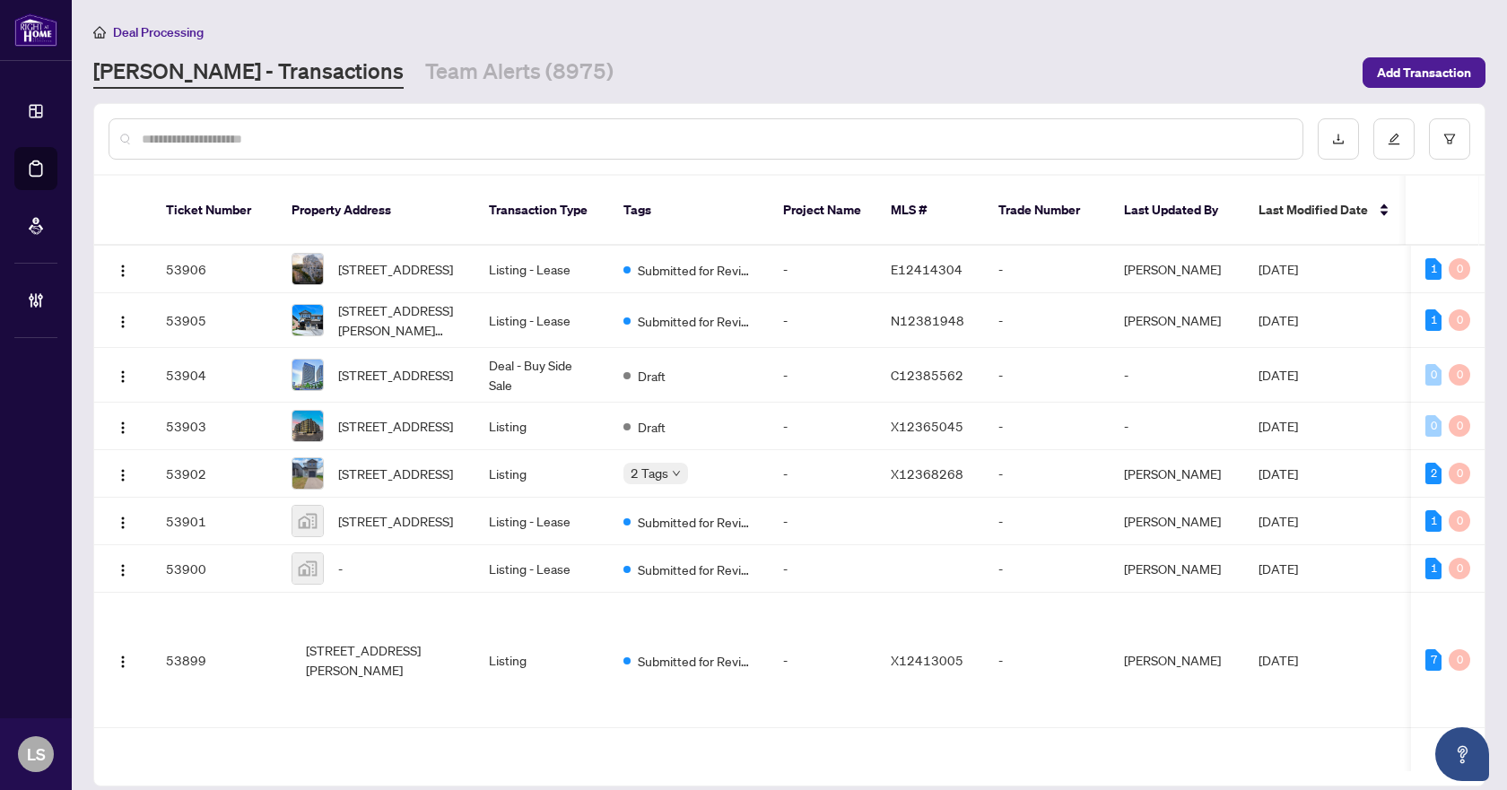
click at [218, 138] on input "text" at bounding box center [715, 139] width 1147 height 20
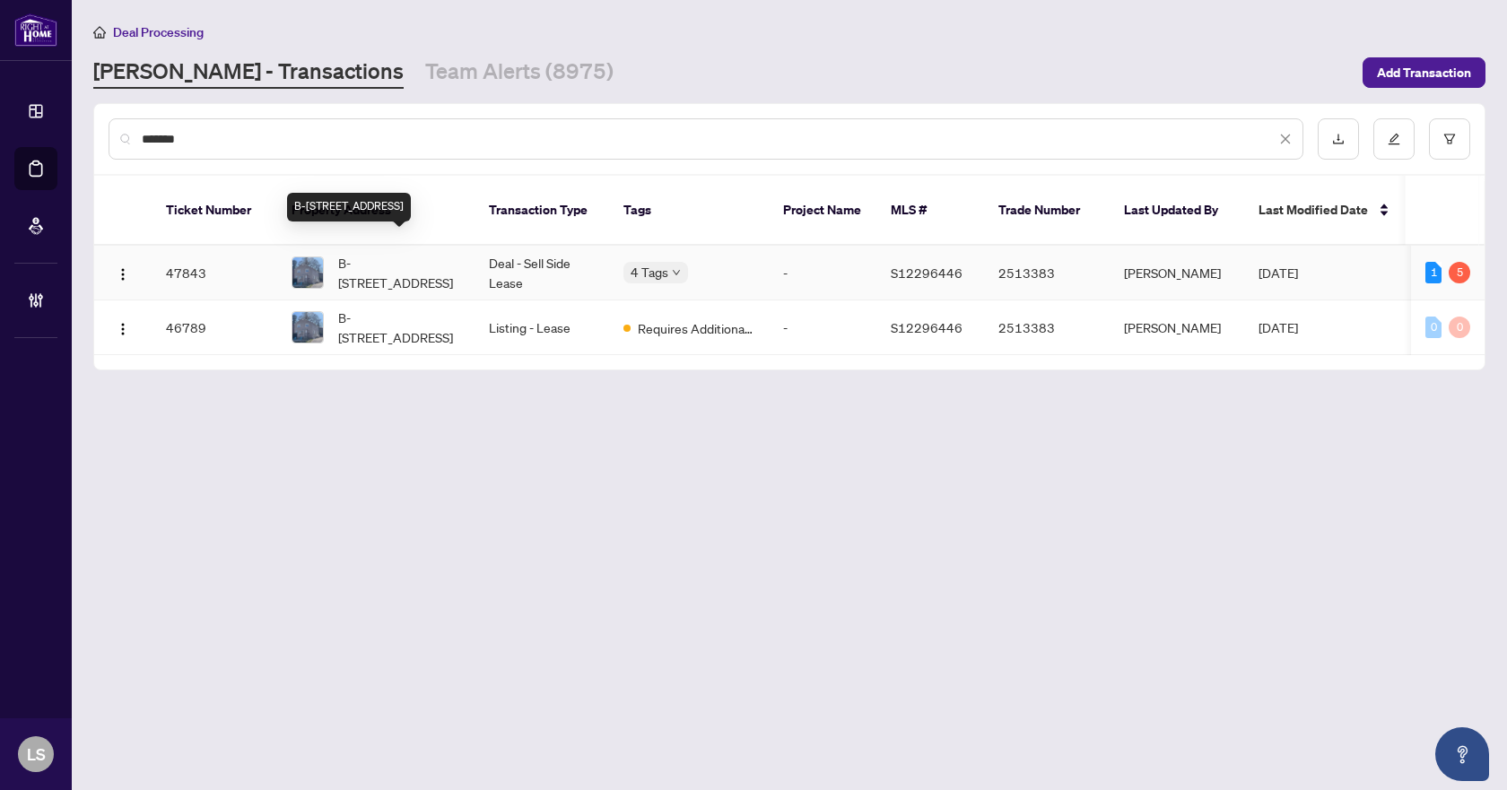
type input "*******"
click at [415, 259] on span "B-156 peel St, Barrie, Ontario L4M 3L6, Canada" at bounding box center [399, 272] width 122 height 39
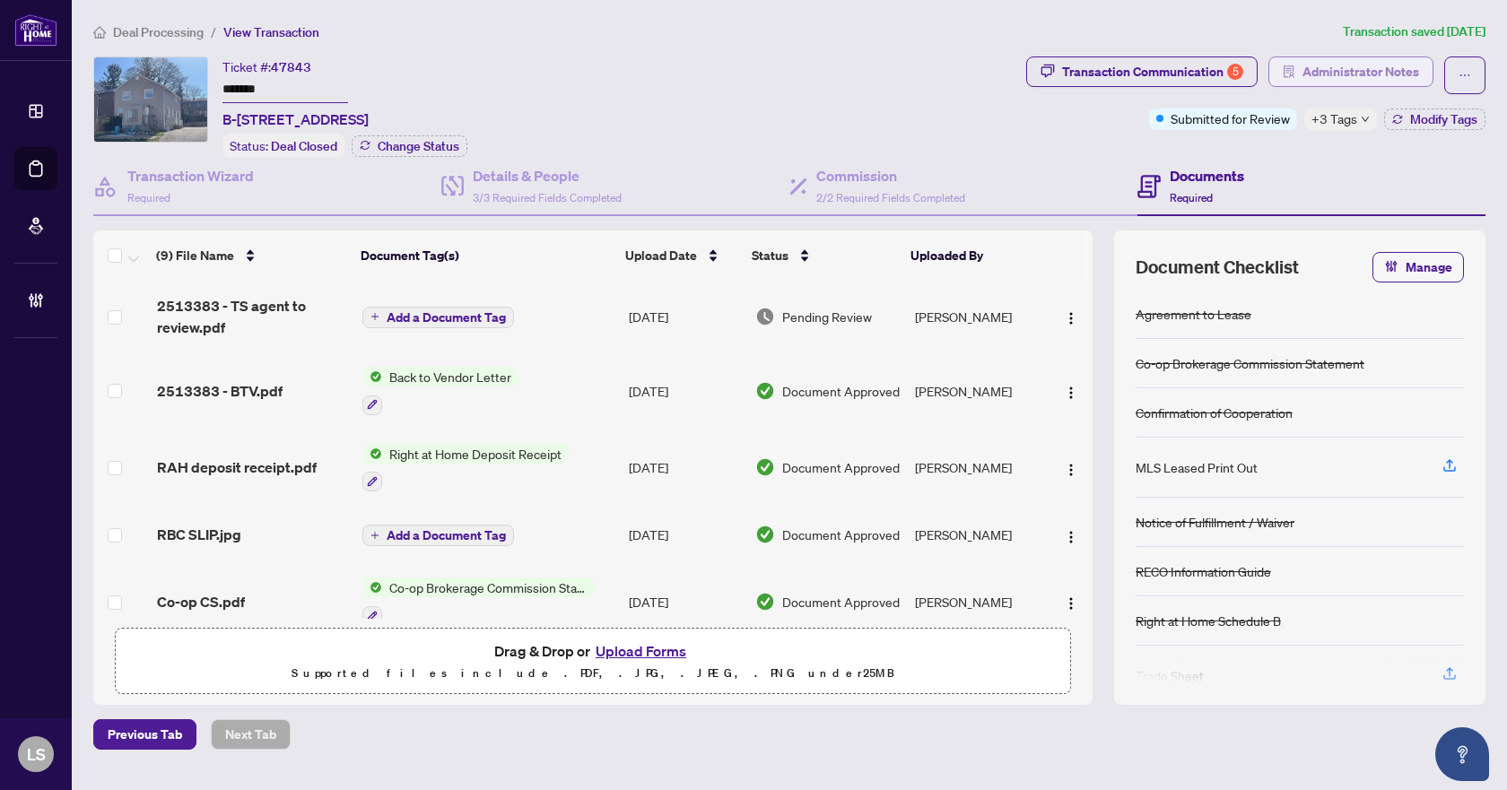
click at [1325, 66] on span "Administrator Notes" at bounding box center [1361, 71] width 117 height 29
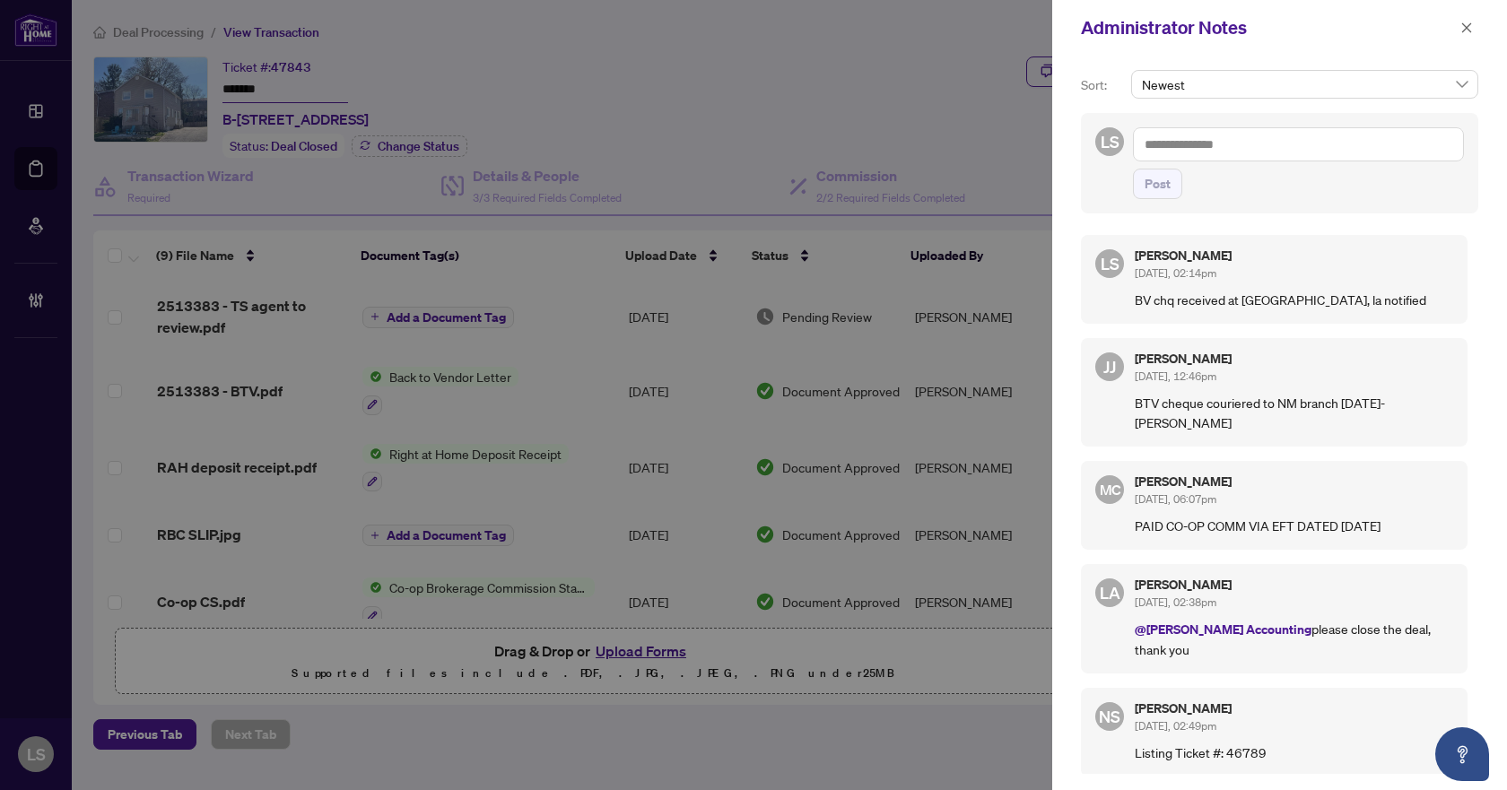
click at [1176, 142] on textarea at bounding box center [1298, 144] width 331 height 34
type textarea "**********"
click at [1158, 188] on span "Post" at bounding box center [1158, 184] width 26 height 29
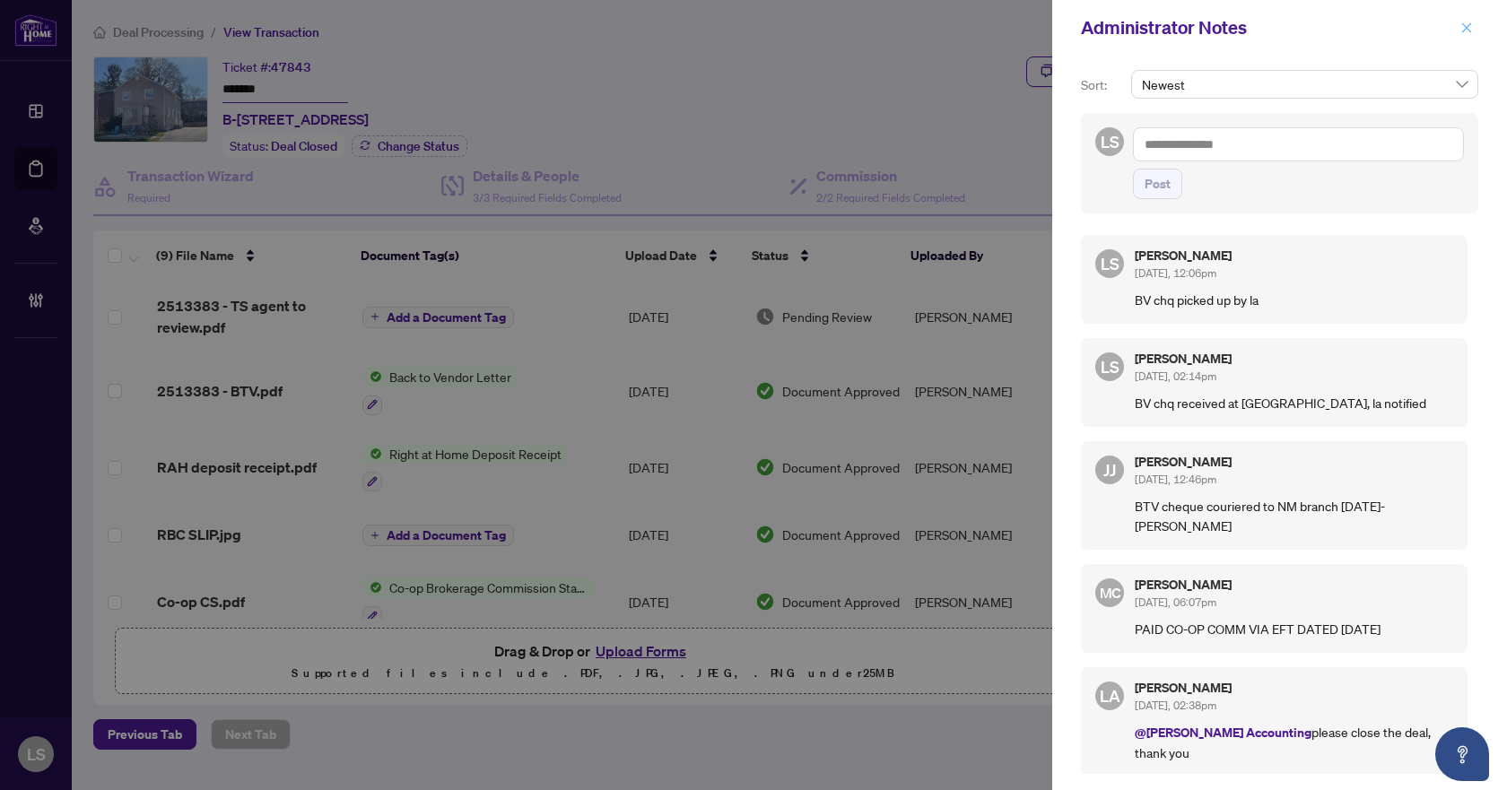
click at [1471, 30] on icon "close" at bounding box center [1467, 28] width 13 height 13
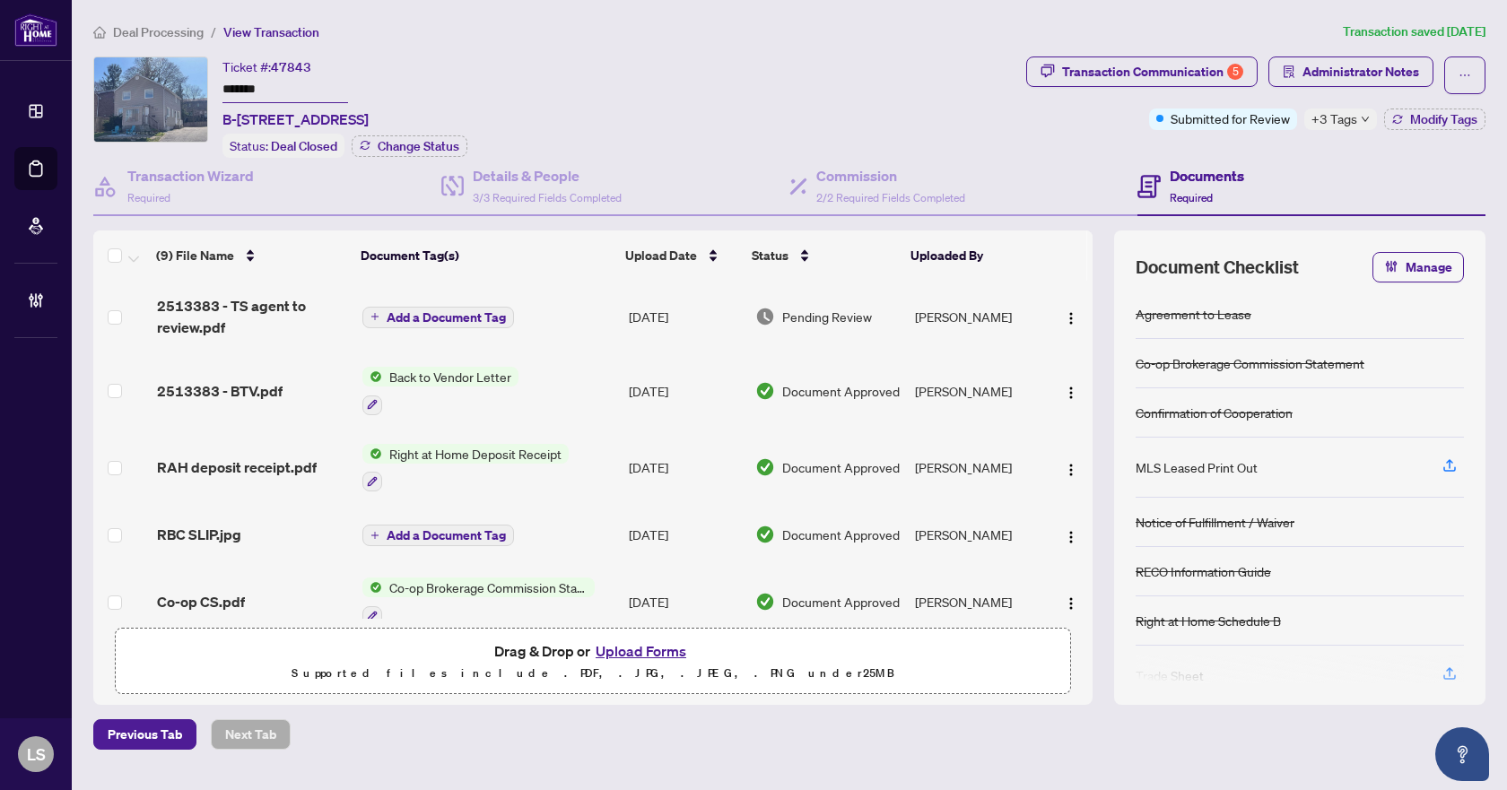
click at [169, 31] on span "Deal Processing" at bounding box center [158, 32] width 91 height 16
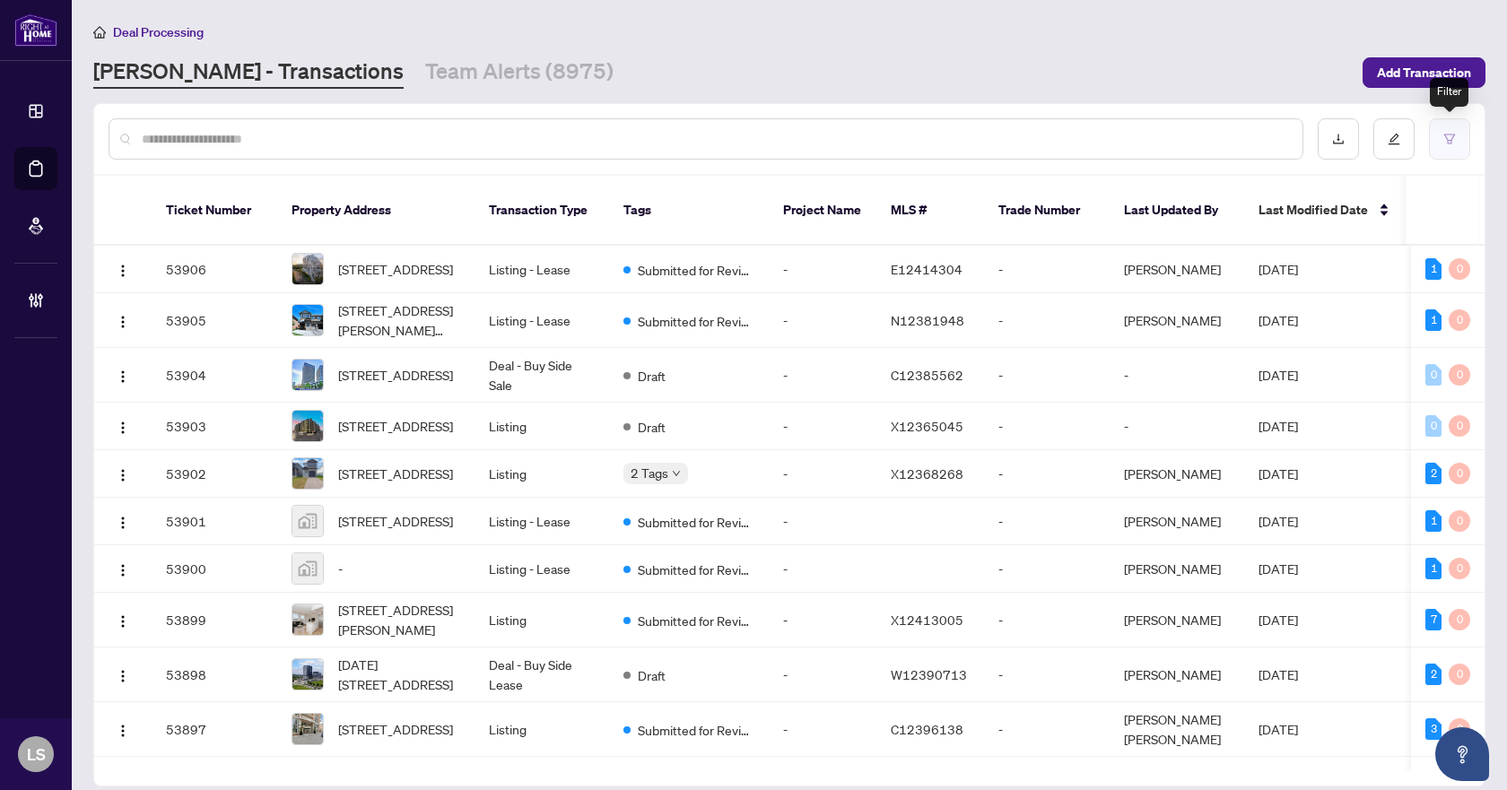
click at [1449, 134] on icon "filter" at bounding box center [1450, 139] width 11 height 10
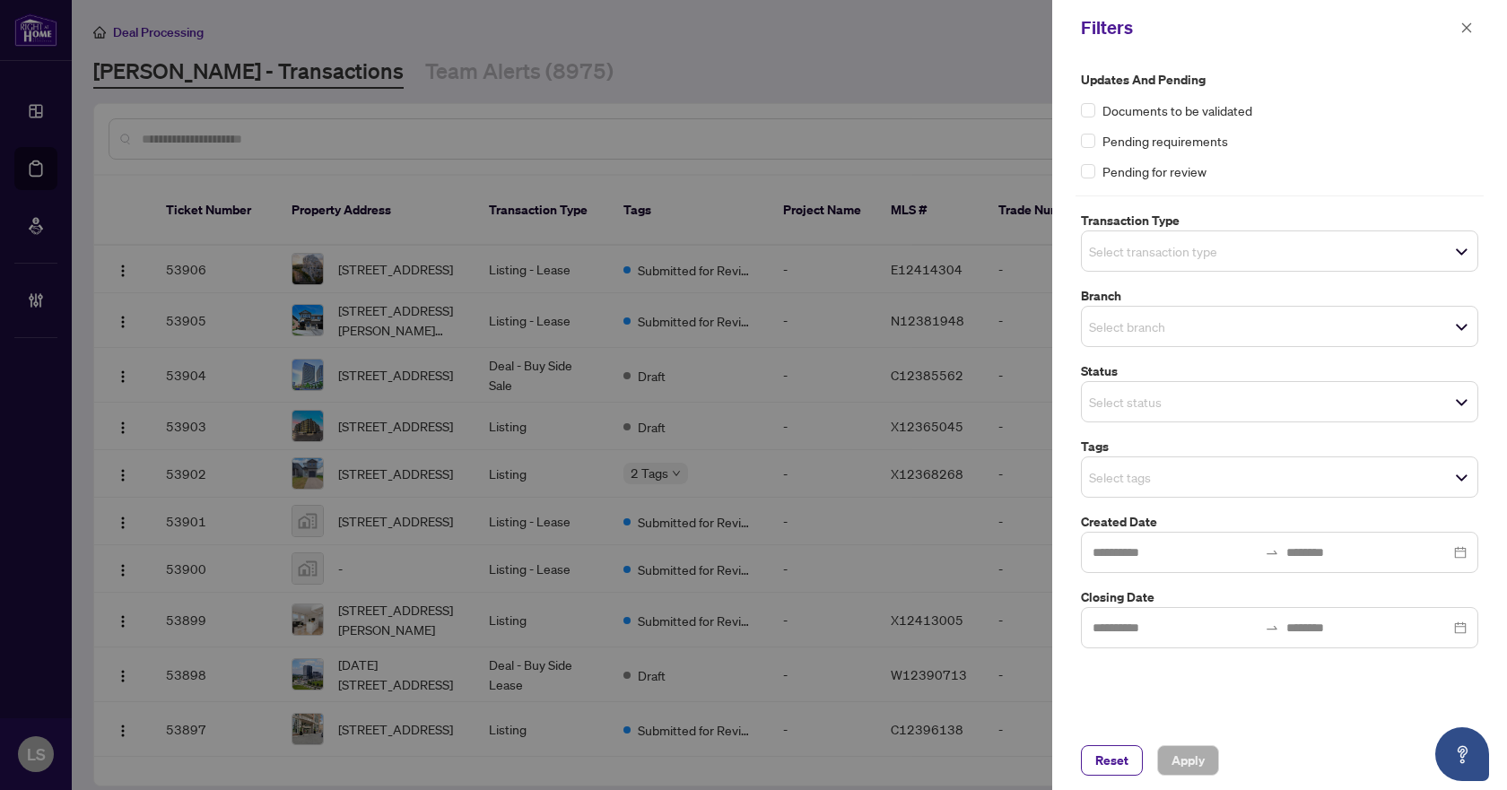
click at [1131, 256] on input "search" at bounding box center [1152, 251] width 126 height 22
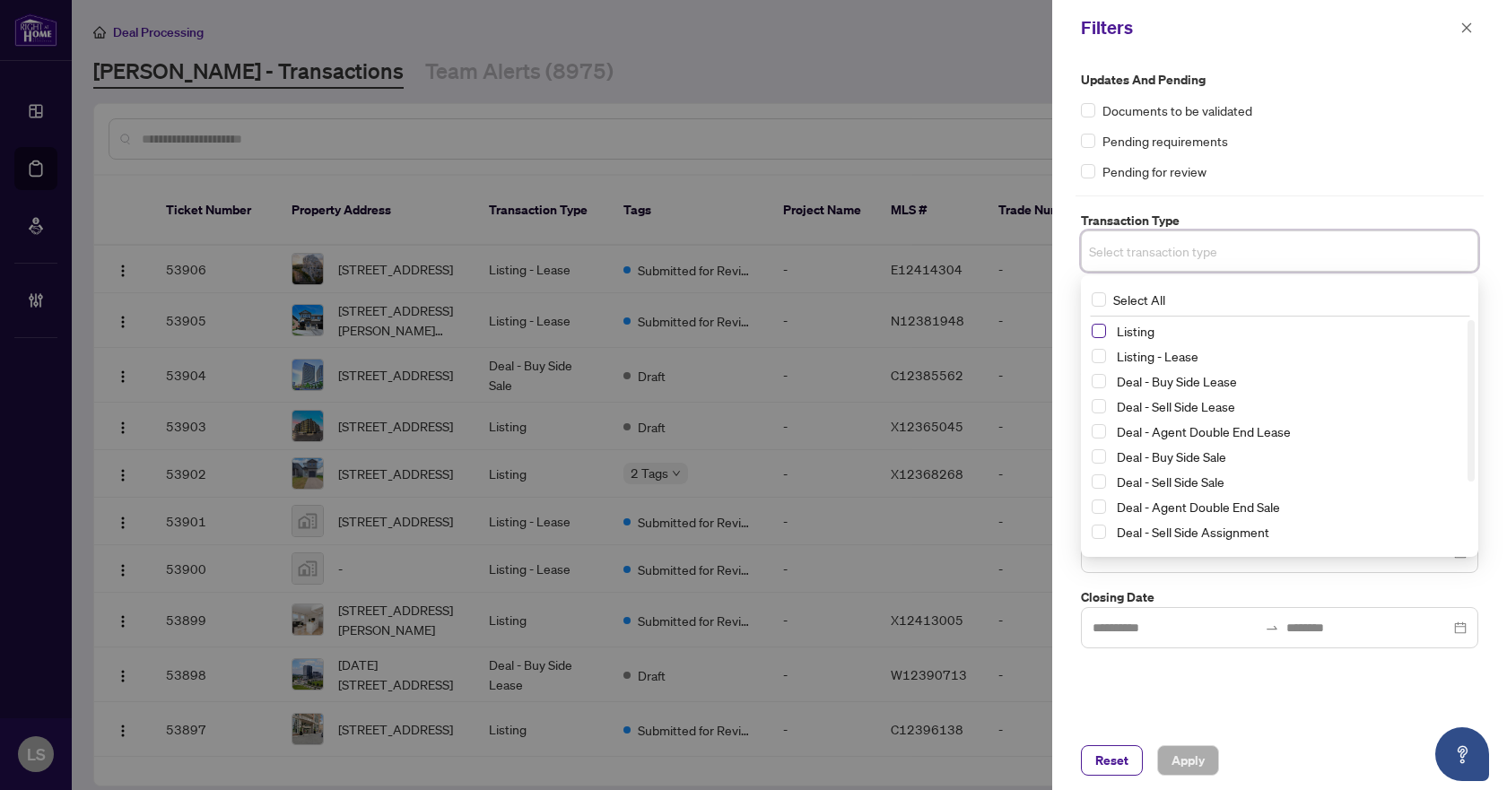
click at [1097, 330] on span "Select Listing" at bounding box center [1099, 331] width 14 height 14
click at [1097, 359] on span "Select Listing - Lease" at bounding box center [1099, 360] width 14 height 14
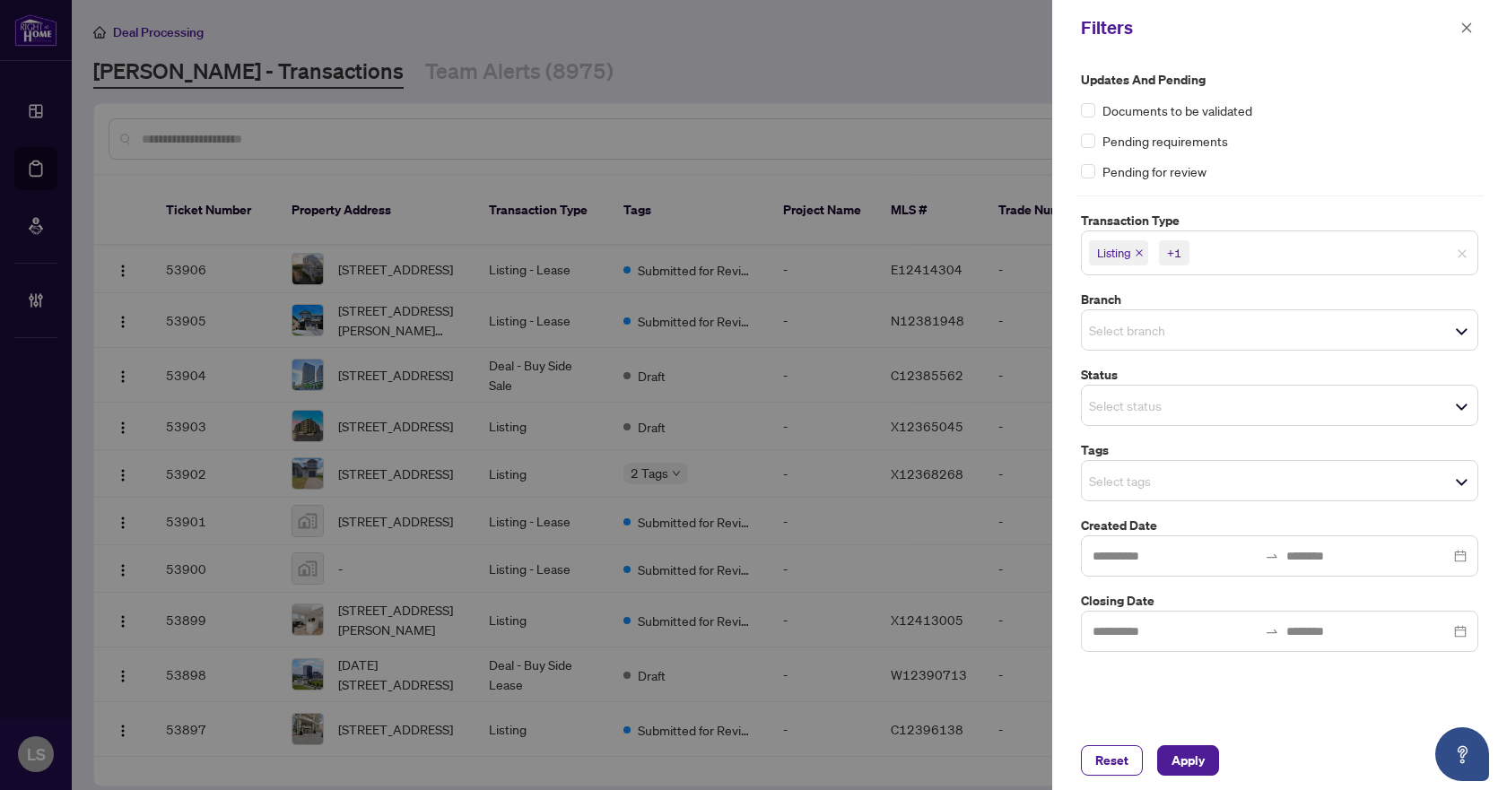
click at [1327, 85] on label "Updates and Pending" at bounding box center [1279, 80] width 397 height 20
click at [1122, 329] on input "search" at bounding box center [1152, 330] width 126 height 22
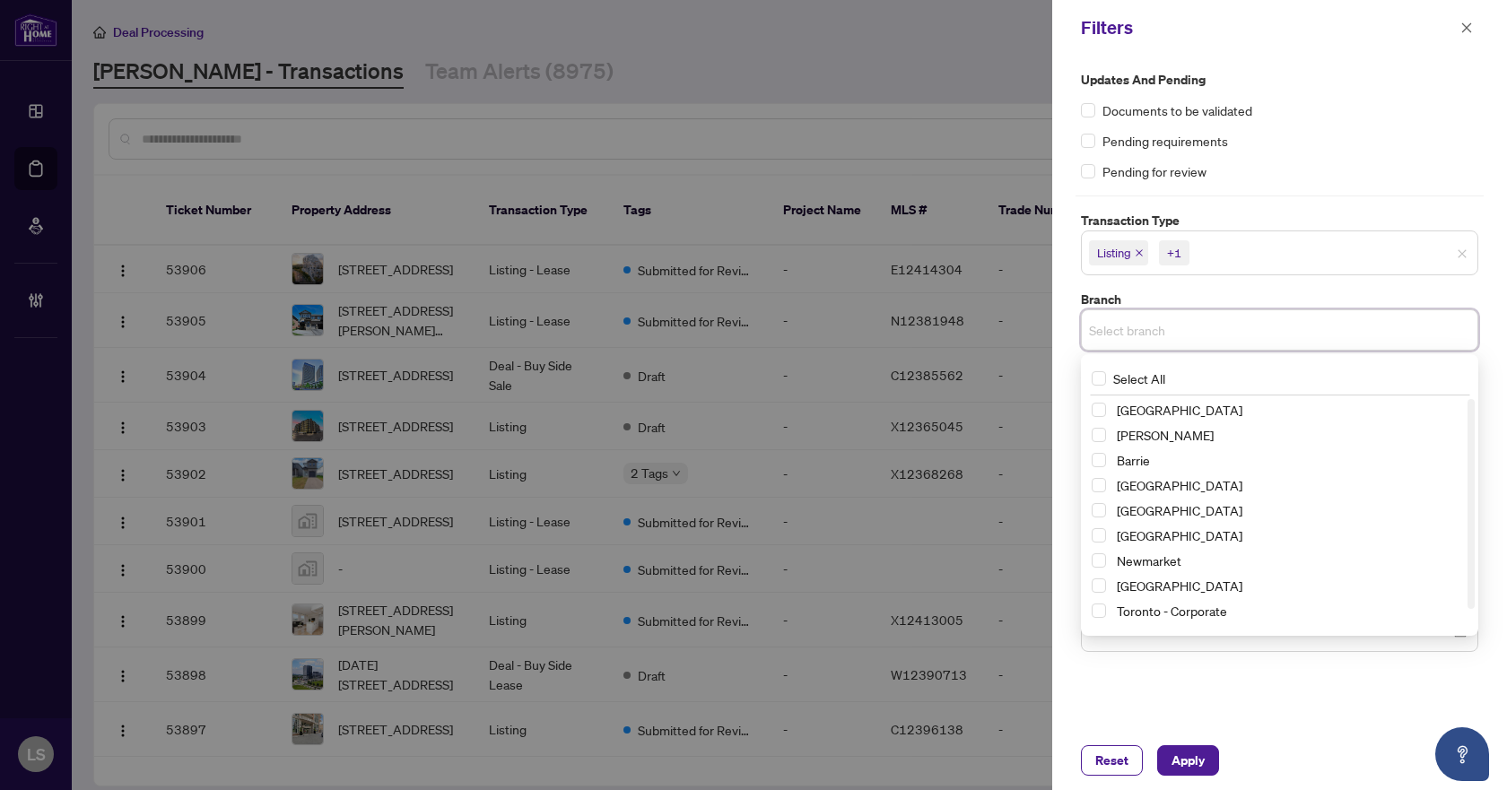
click at [1105, 553] on div "Newmarket" at bounding box center [1280, 561] width 376 height 22
click at [1104, 561] on span "Select Newmarket" at bounding box center [1099, 561] width 14 height 14
click at [1321, 103] on div "Documents to be validated" at bounding box center [1279, 110] width 397 height 20
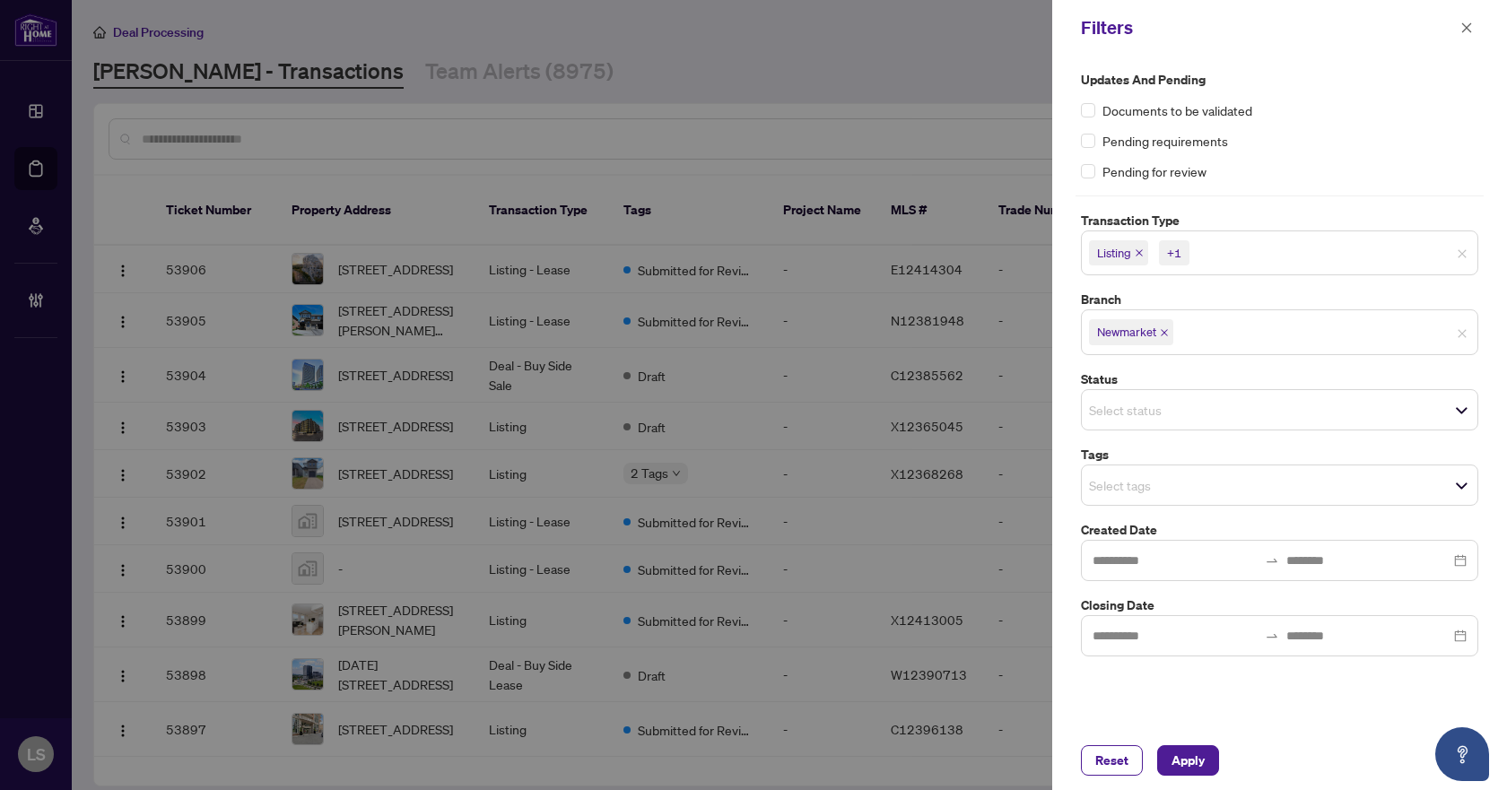
click at [1140, 490] on input "search" at bounding box center [1152, 486] width 126 height 22
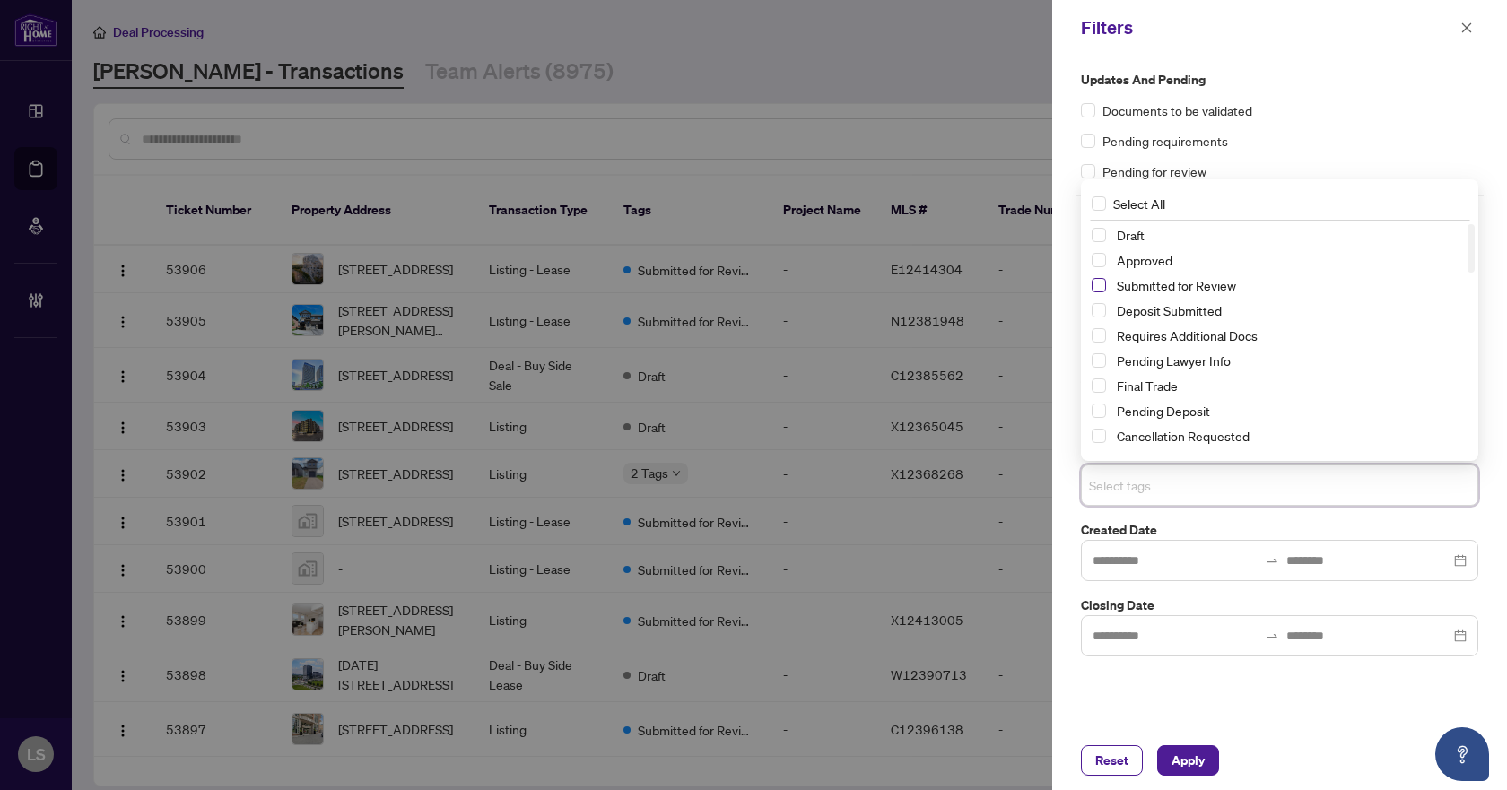
click at [1099, 286] on span "Select Submitted for Review" at bounding box center [1099, 285] width 14 height 14
drag, startPoint x: 1098, startPoint y: 436, endPoint x: 1112, endPoint y: 436, distance: 13.5
click at [1097, 436] on span "Select Cancellation Requested" at bounding box center [1099, 436] width 14 height 14
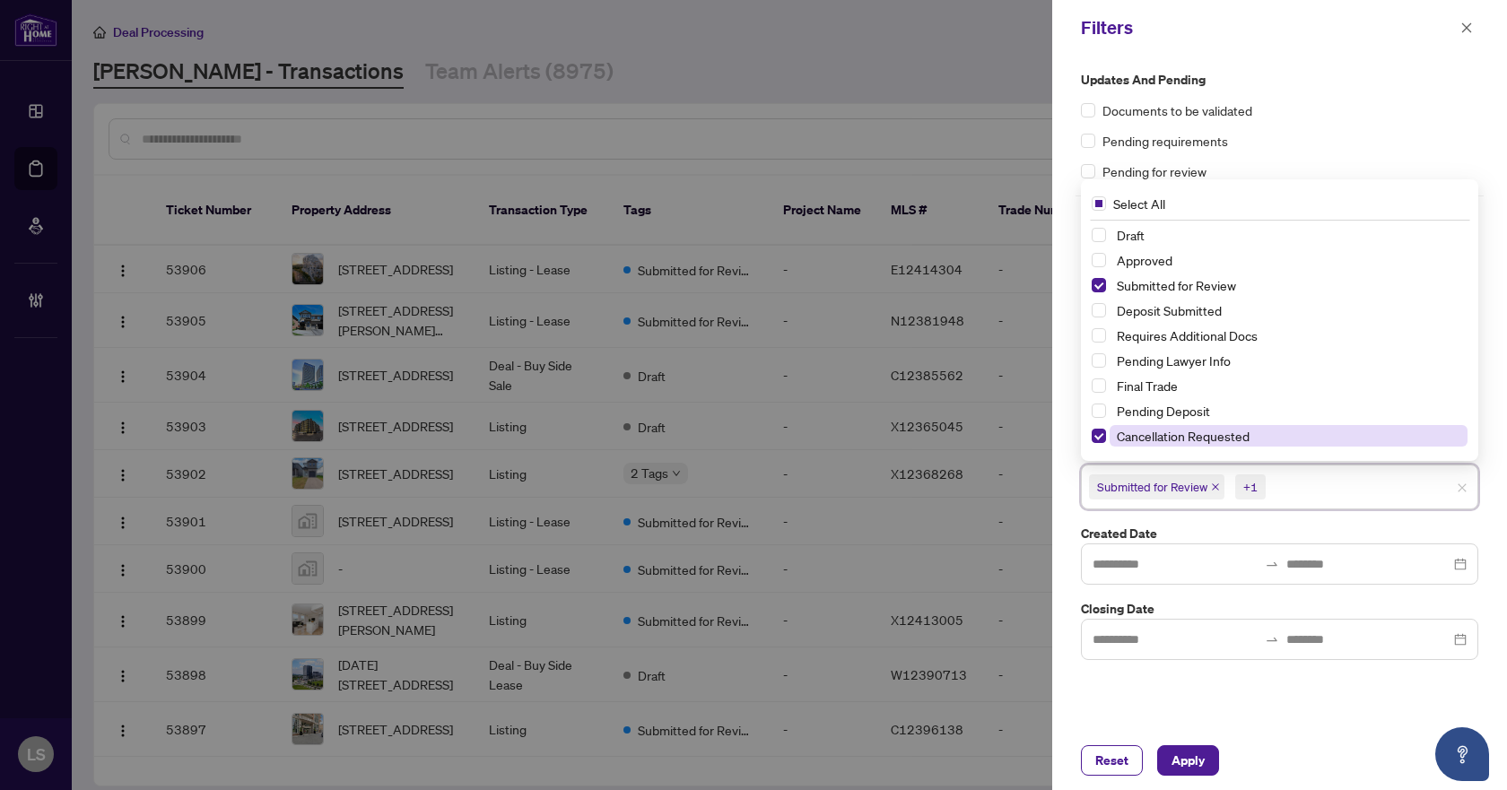
scroll to position [90, 0]
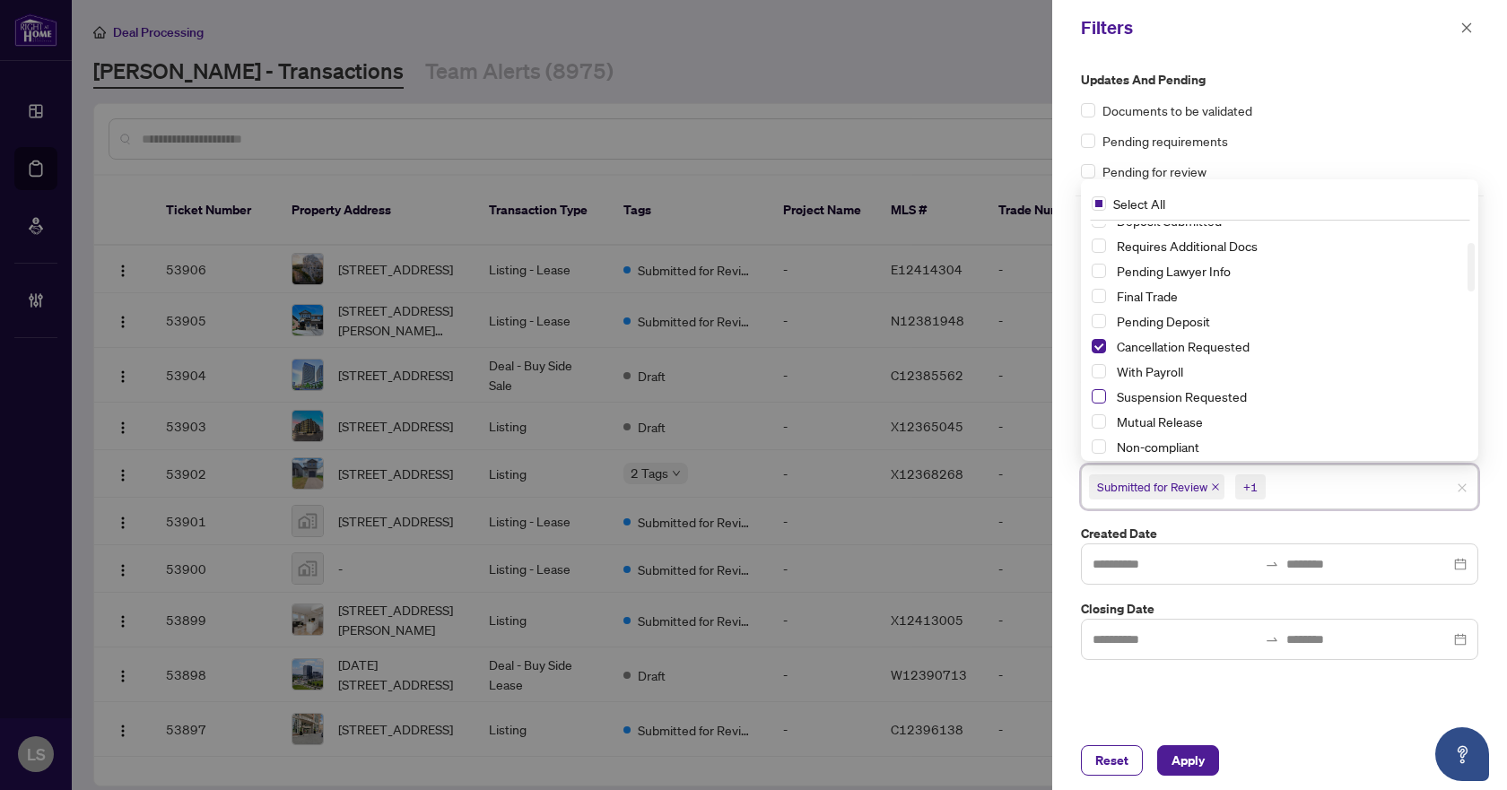
click at [1100, 398] on span "Select Suspension Requested" at bounding box center [1099, 396] width 14 height 14
click at [1174, 764] on span "Apply" at bounding box center [1188, 761] width 33 height 29
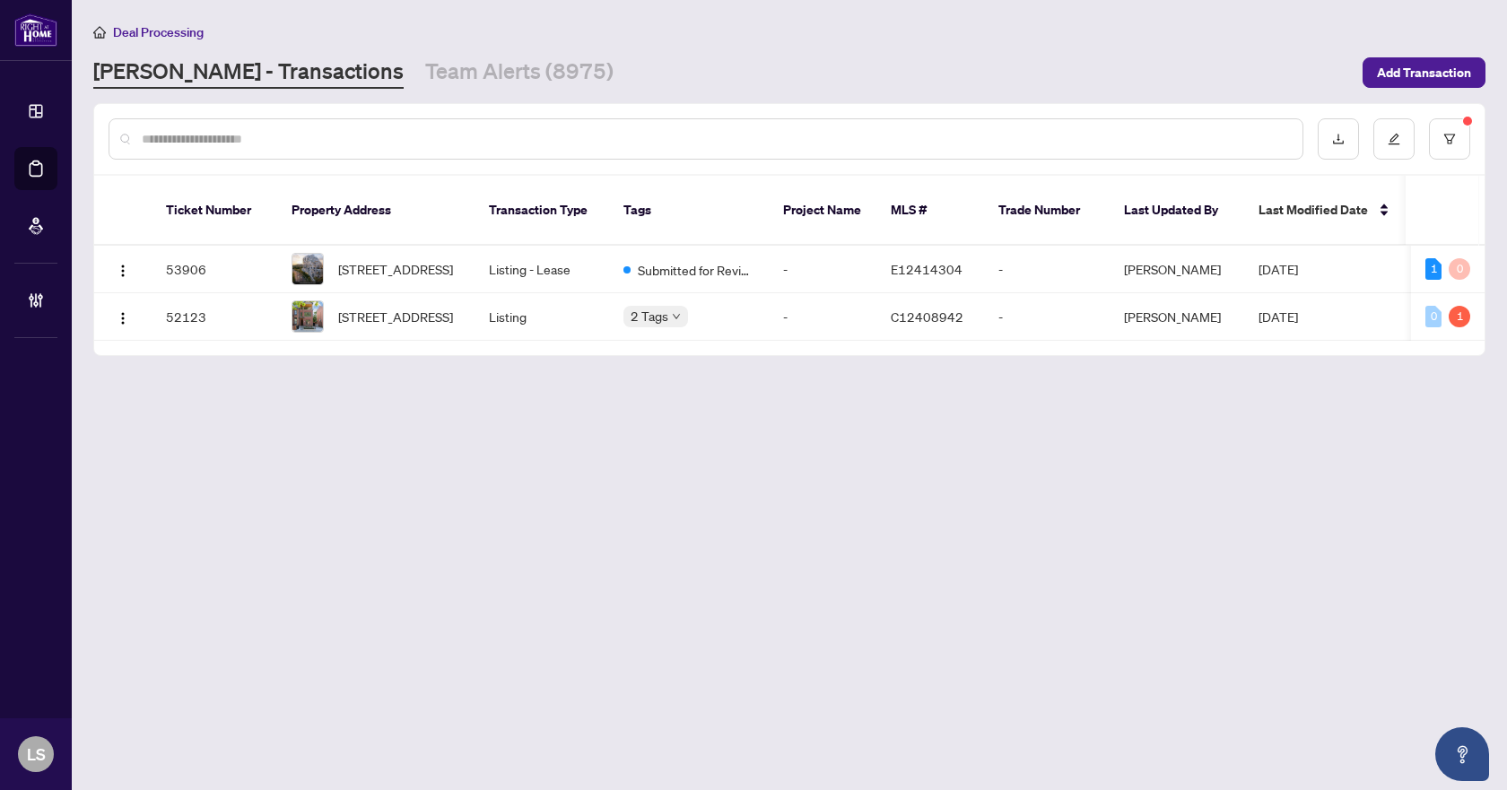
click at [810, 502] on main "Deal Processing RAHR - Transactions Team Alerts (8975) Add Transaction Ticket N…" at bounding box center [790, 395] width 1436 height 790
click at [408, 259] on span "903-1050 Eastern Ave, Toronto, Ontario M4L 0B7, Canada" at bounding box center [395, 269] width 115 height 20
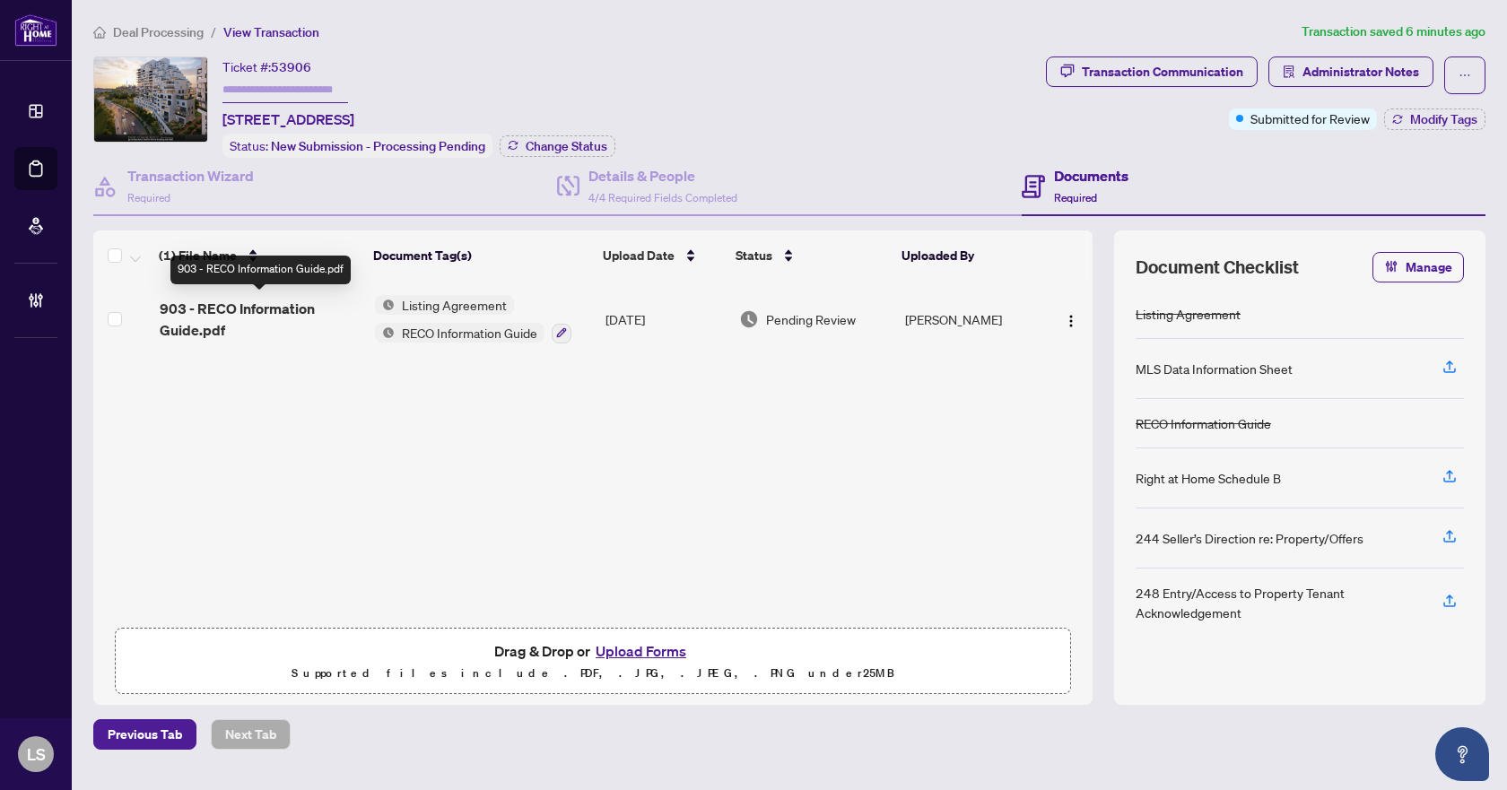
click at [240, 317] on span "903 - RECO Information Guide.pdf" at bounding box center [260, 319] width 201 height 43
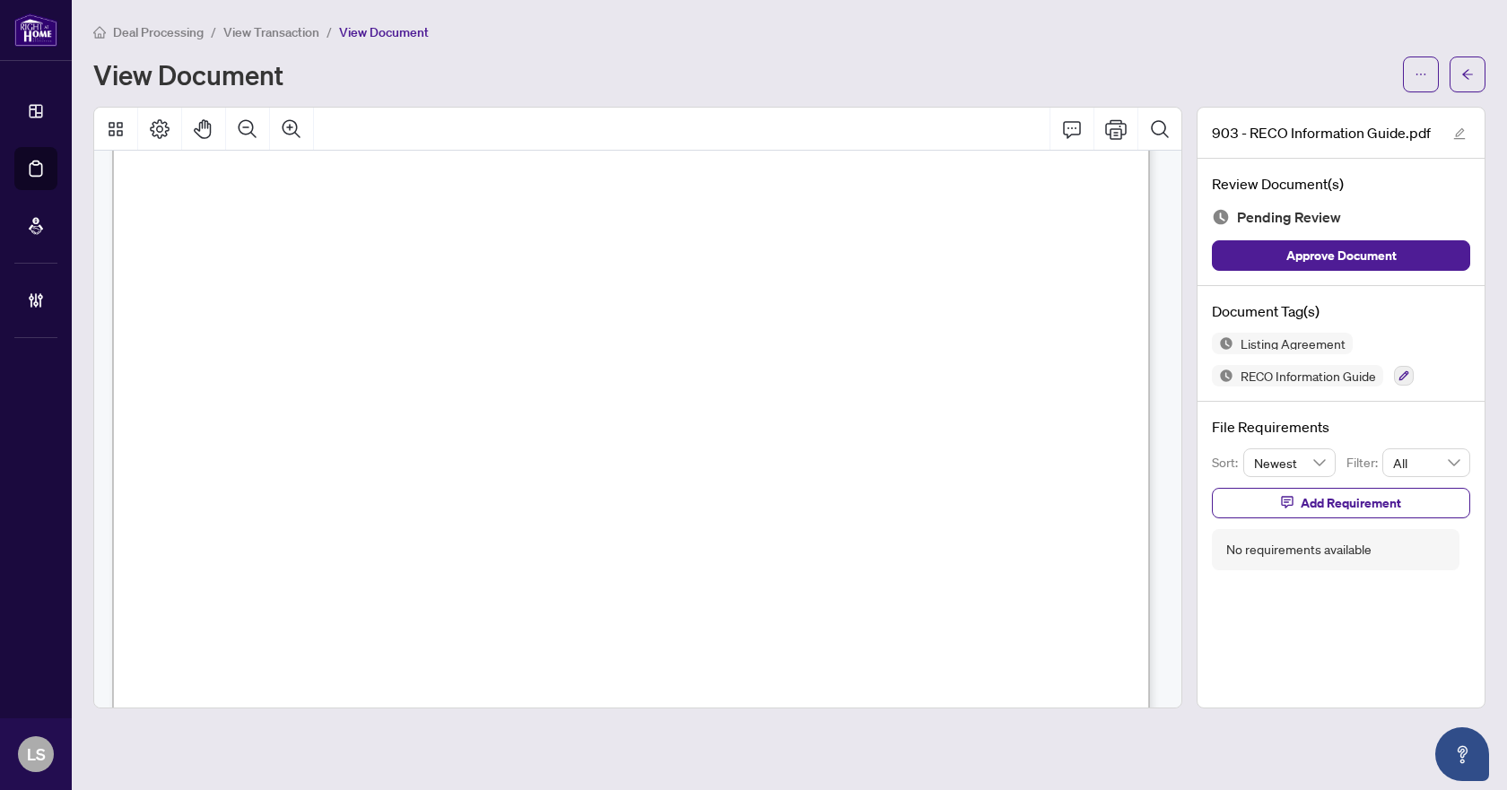
scroll to position [25615, 0]
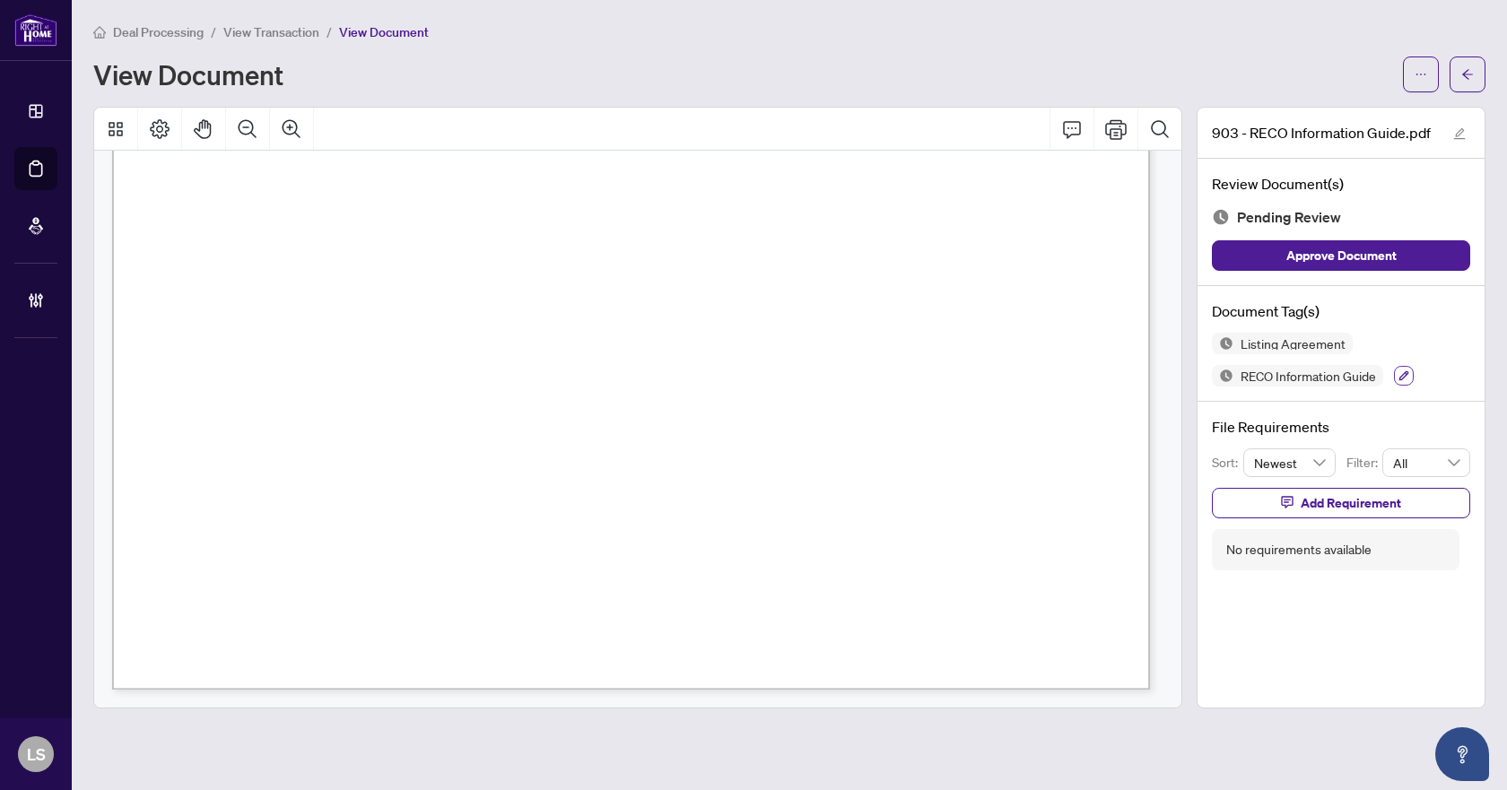
click at [1414, 378] on button "button" at bounding box center [1404, 376] width 20 height 20
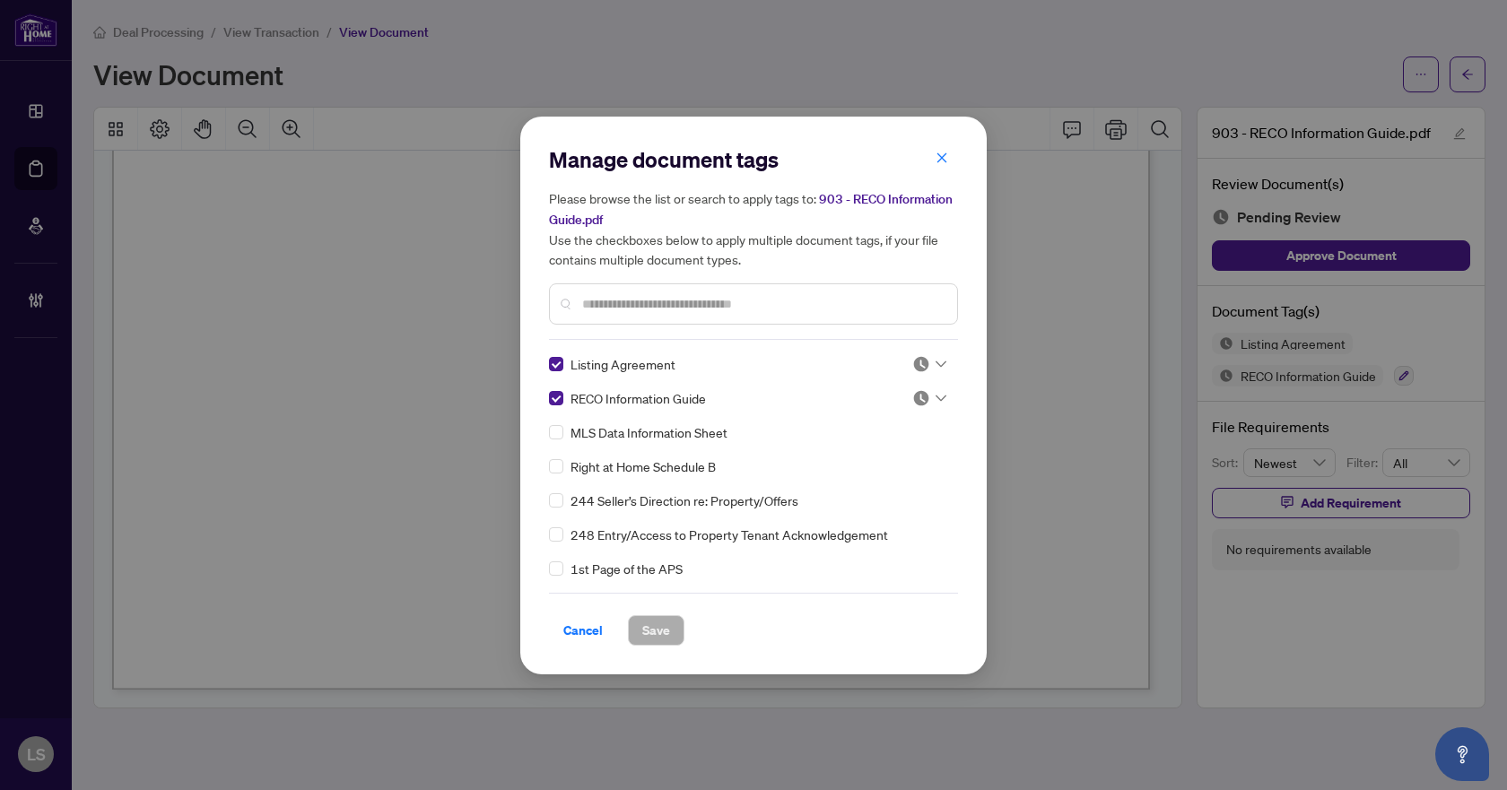
click at [646, 303] on input "text" at bounding box center [762, 304] width 361 height 20
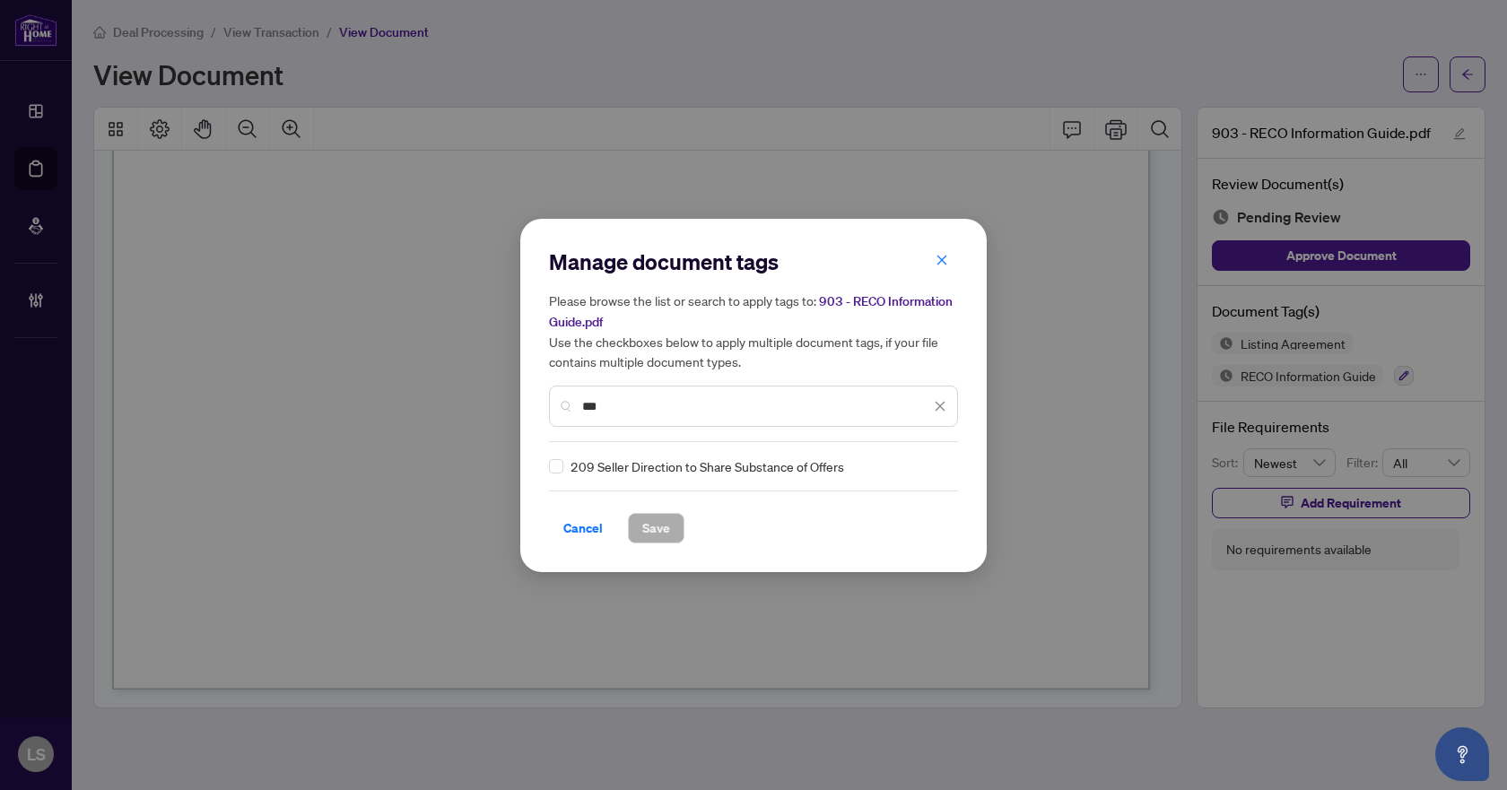
type input "***"
drag, startPoint x: 615, startPoint y: 413, endPoint x: 580, endPoint y: 407, distance: 35.4
click at [580, 407] on div "***" at bounding box center [753, 406] width 409 height 41
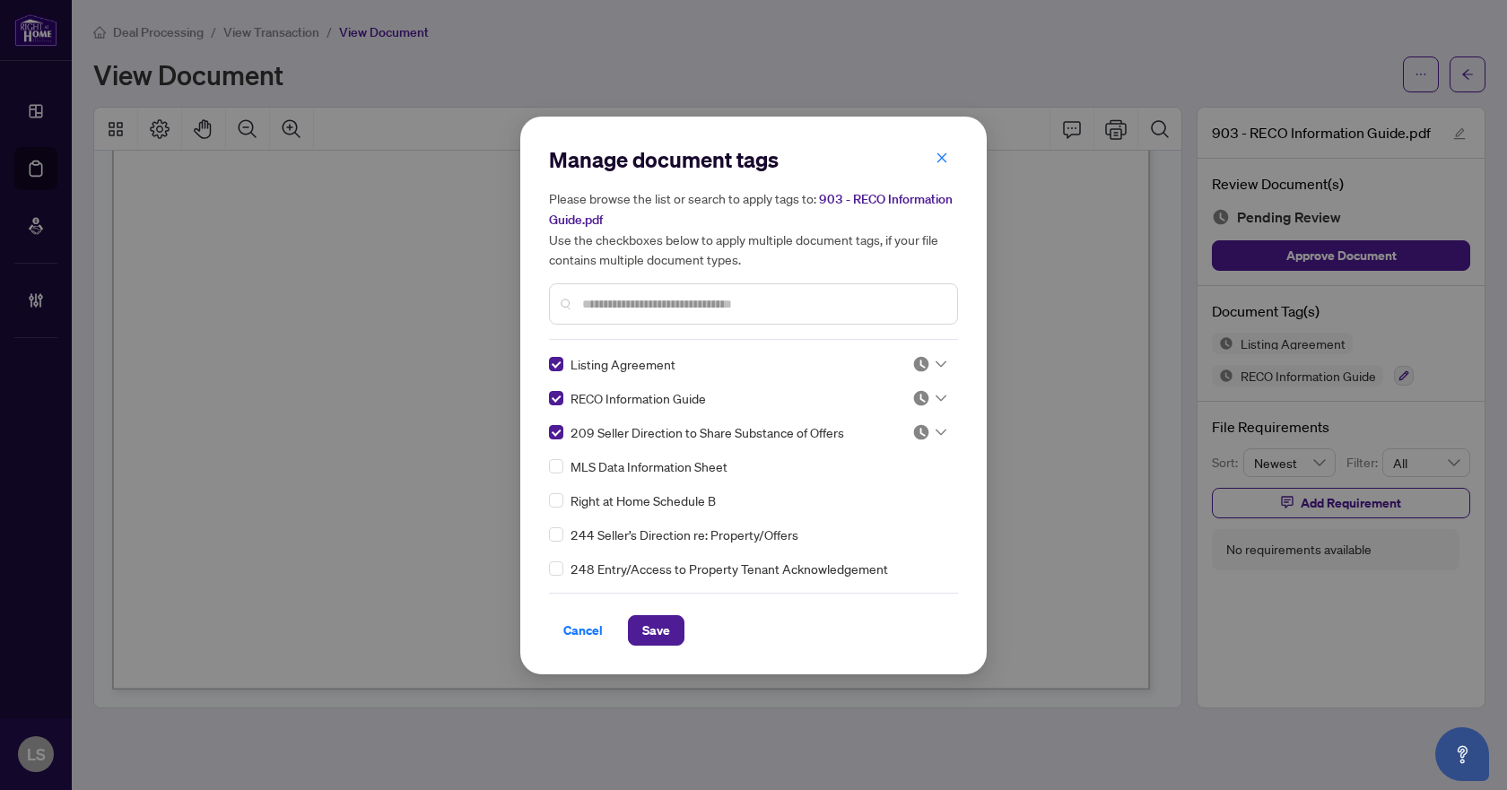
click at [936, 366] on icon at bounding box center [941, 364] width 11 height 7
click at [894, 454] on div "Approved" at bounding box center [870, 451] width 115 height 20
click at [939, 392] on div at bounding box center [930, 398] width 34 height 18
click at [913, 480] on div "Approved" at bounding box center [870, 486] width 115 height 20
click at [934, 424] on div at bounding box center [930, 433] width 34 height 18
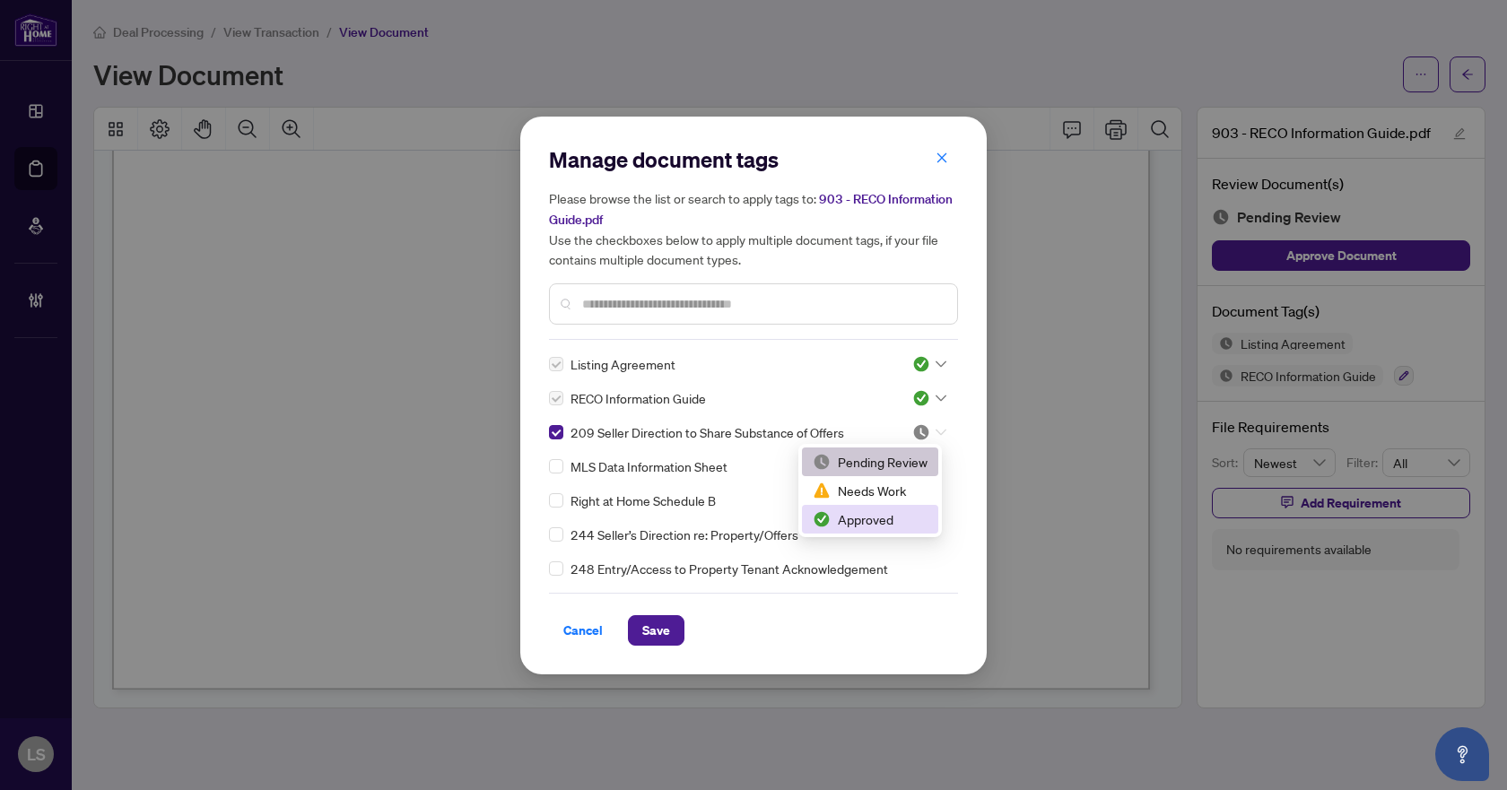
click at [888, 528] on div "Approved" at bounding box center [870, 520] width 115 height 20
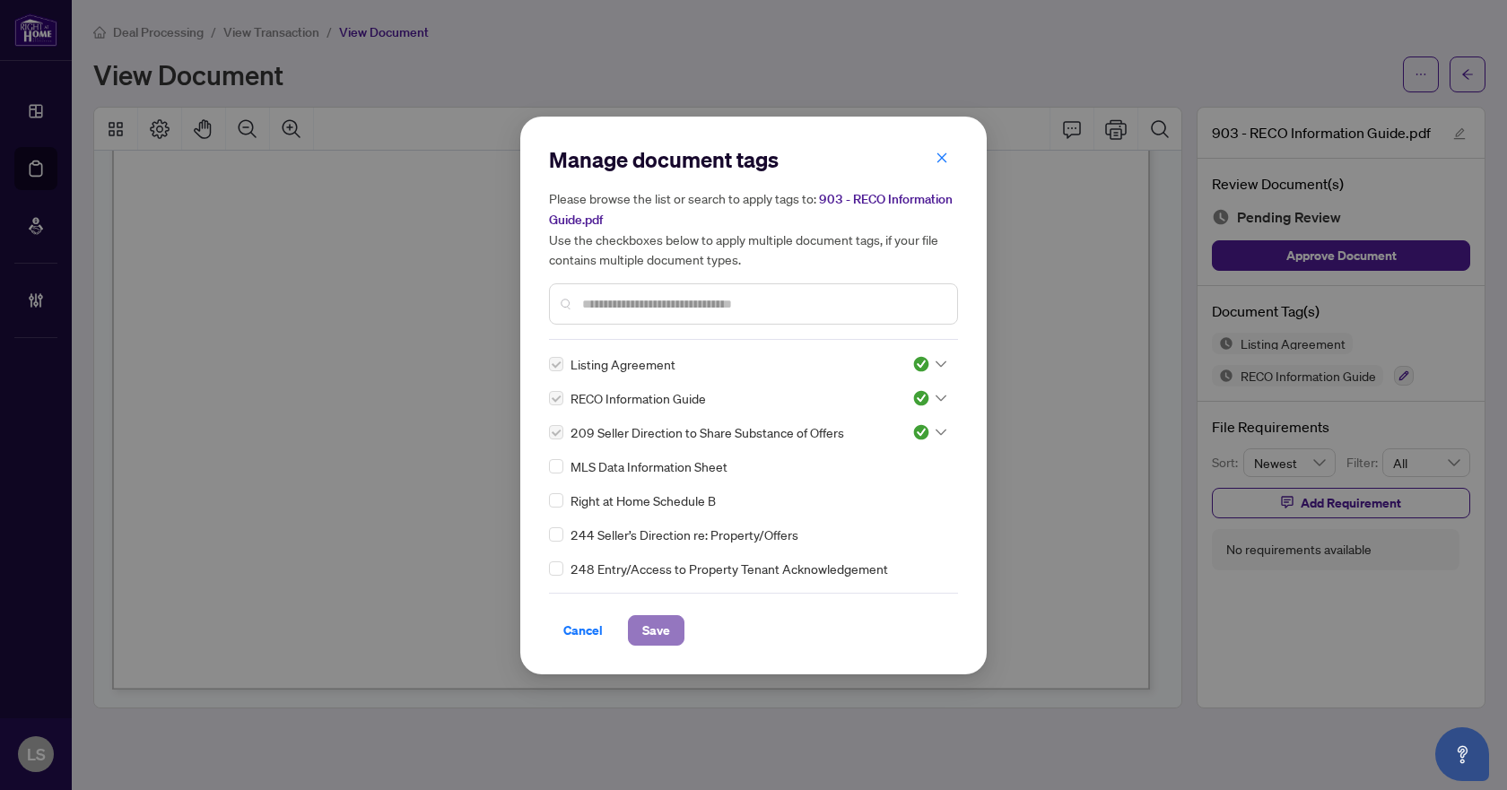
click at [642, 629] on span "Save" at bounding box center [656, 630] width 28 height 29
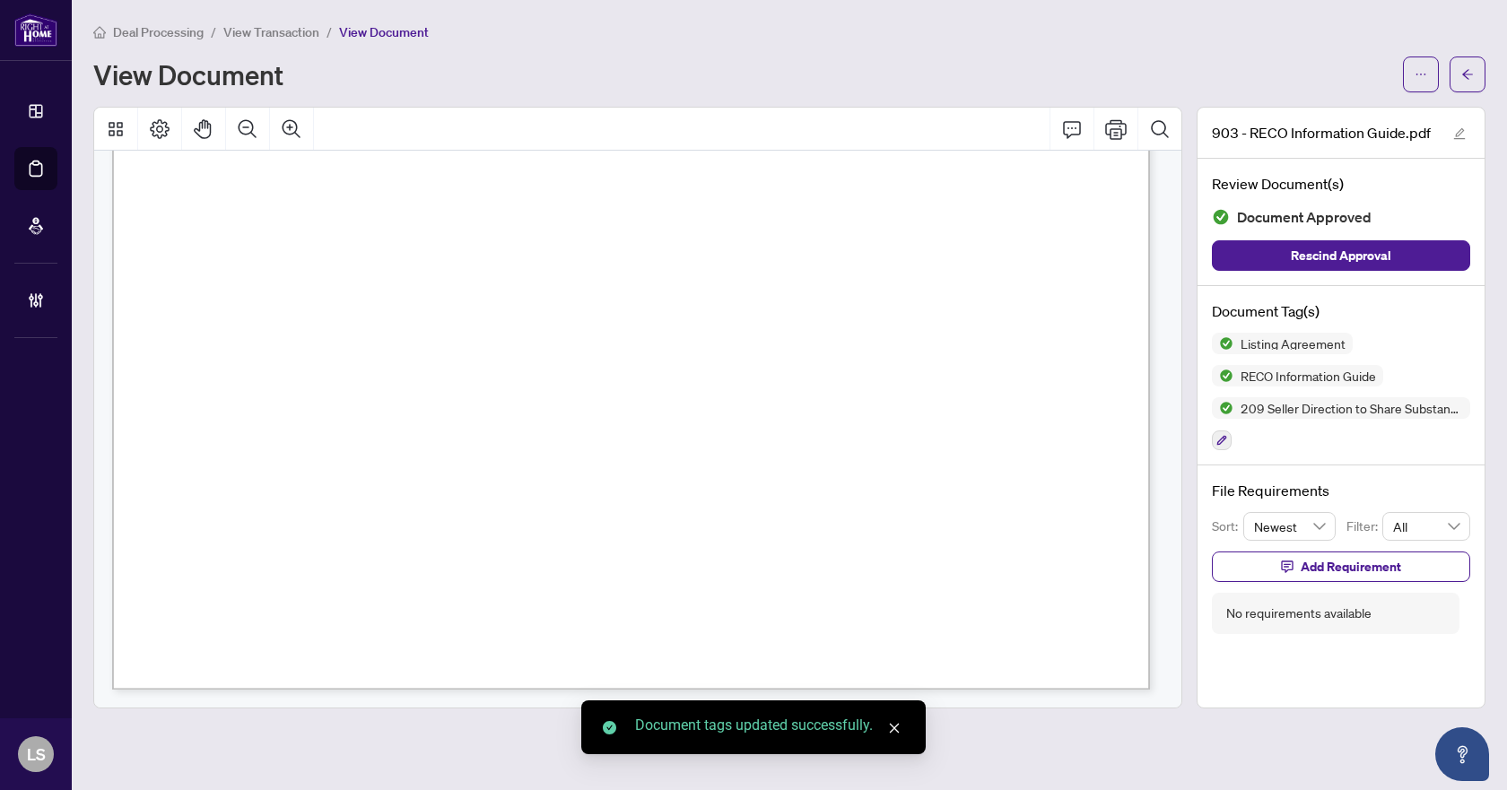
click at [1471, 82] on span "button" at bounding box center [1468, 74] width 13 height 29
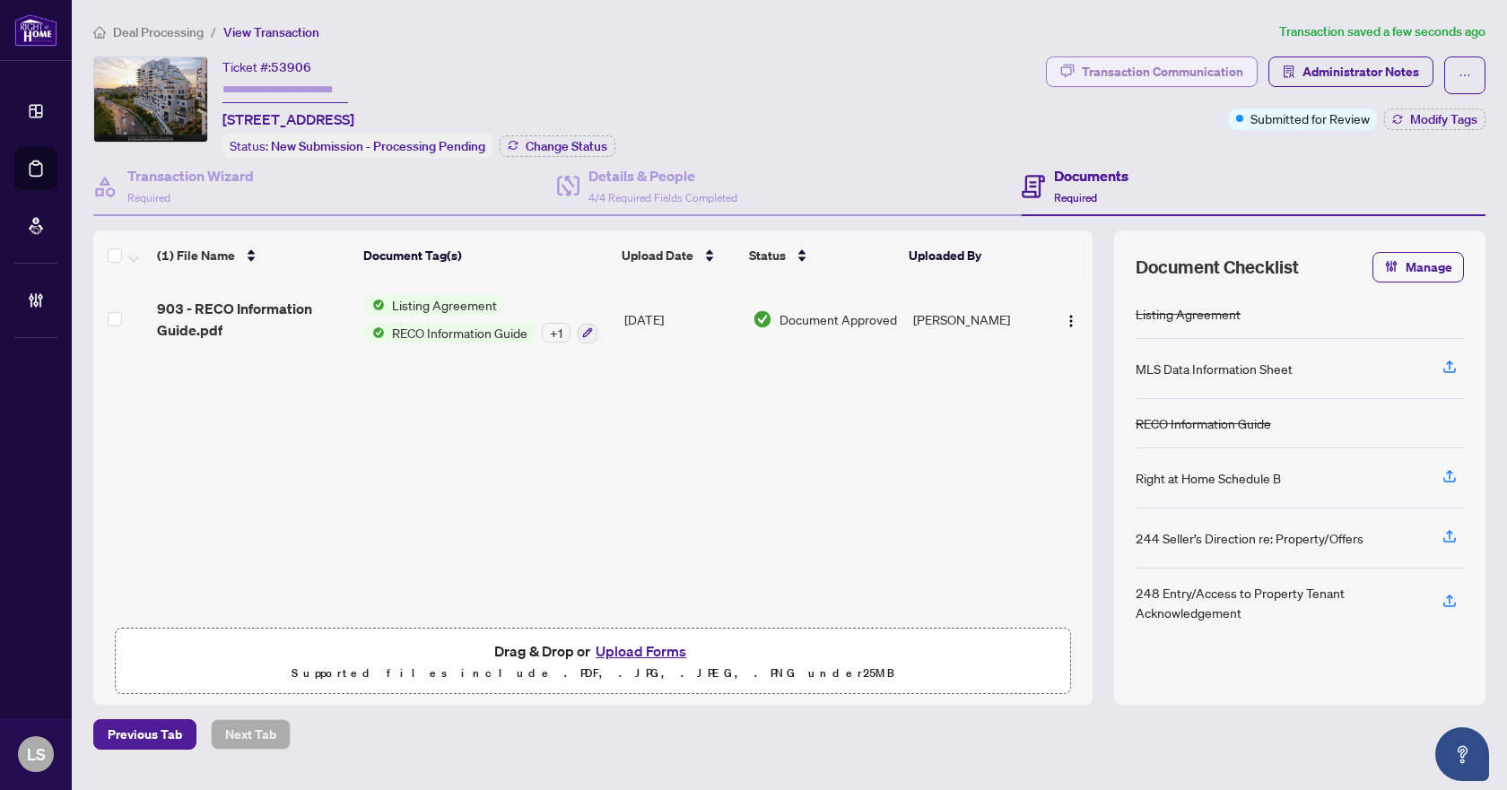
click at [1193, 77] on div "Transaction Communication" at bounding box center [1163, 71] width 162 height 29
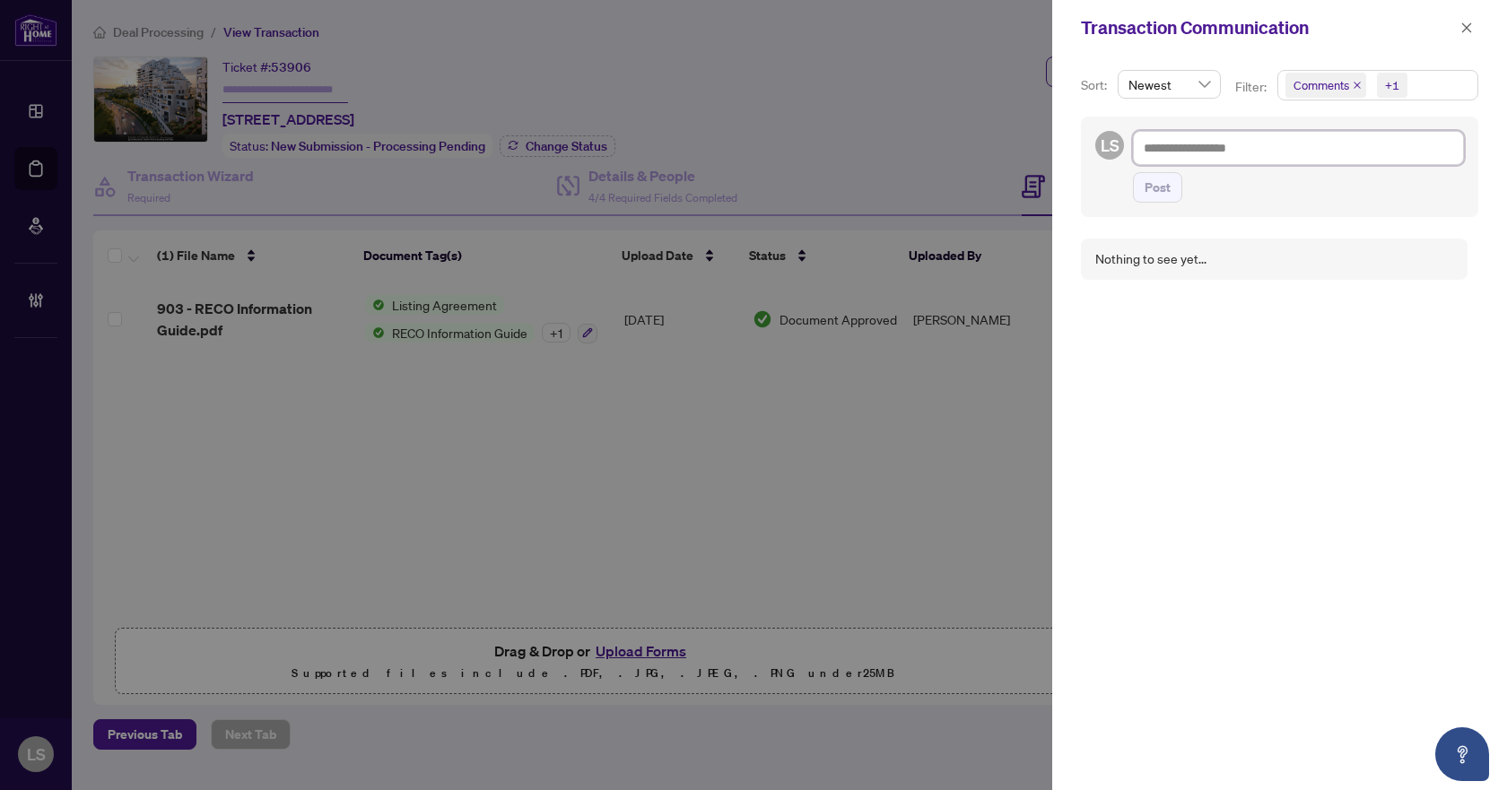
click at [1193, 153] on textarea at bounding box center [1298, 148] width 331 height 34
type textarea "*"
type textarea "**"
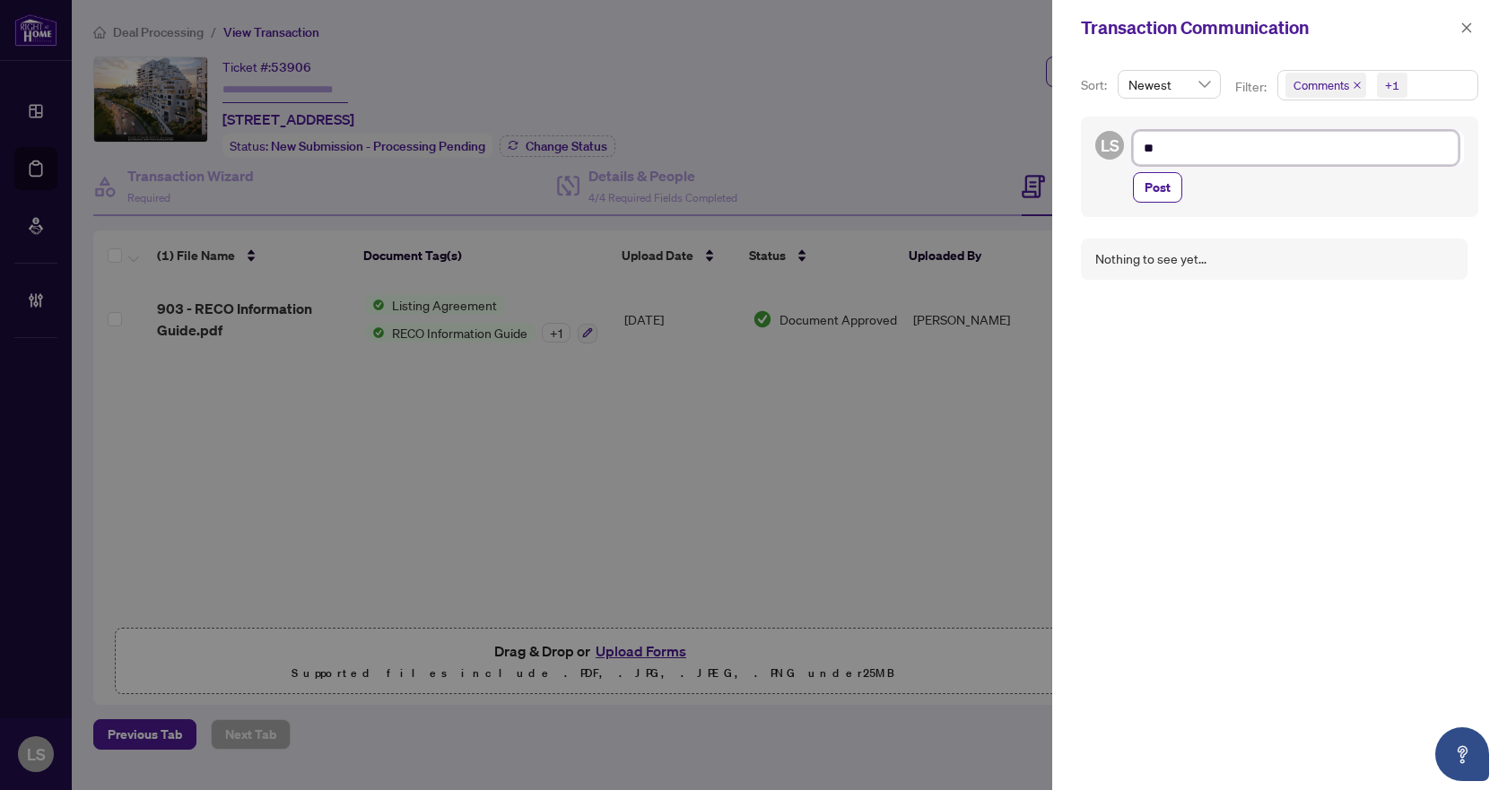
type textarea "***"
type textarea "****"
type textarea "*****"
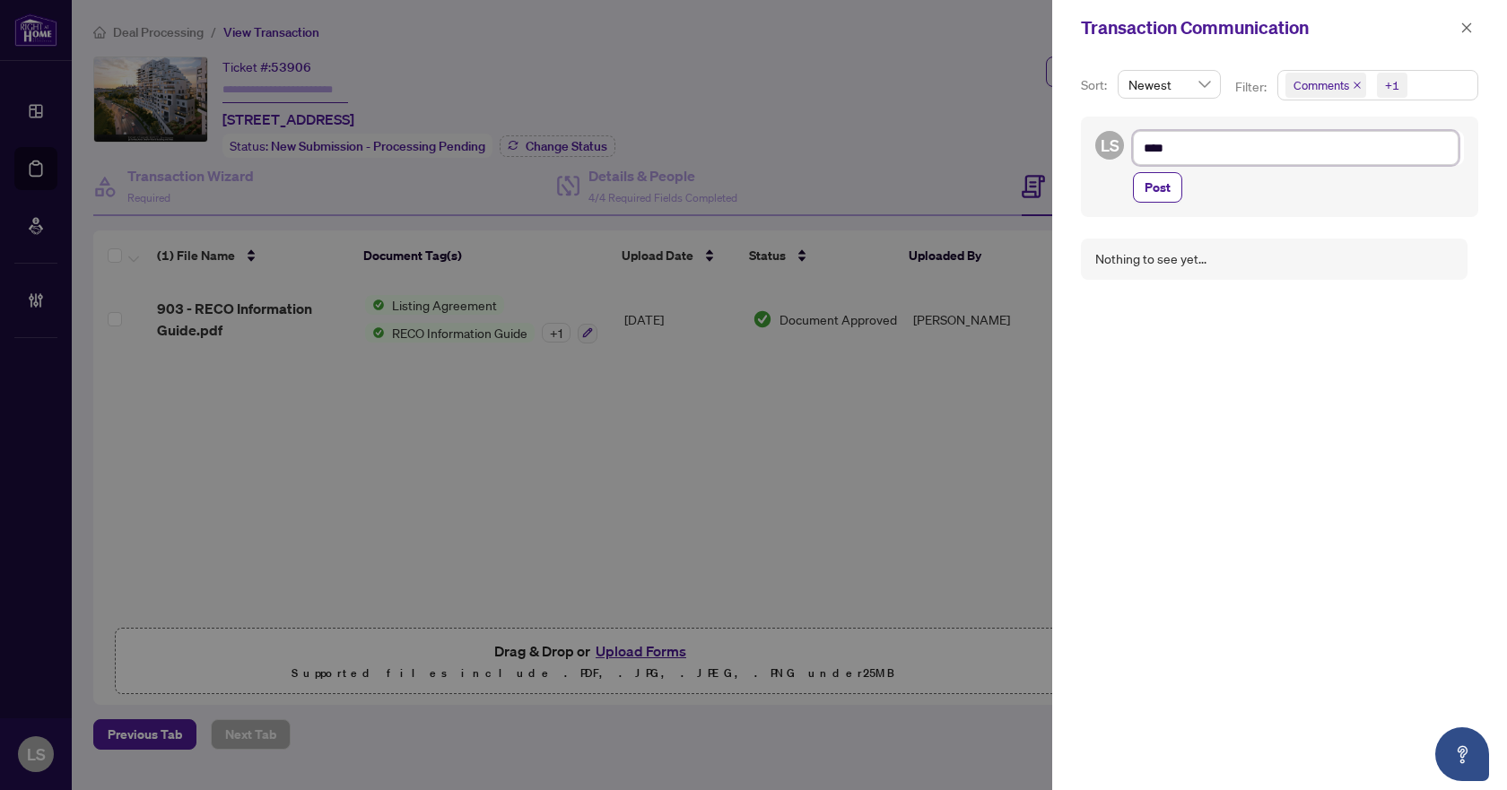
type textarea "*****"
type textarea "******"
type textarea "*******"
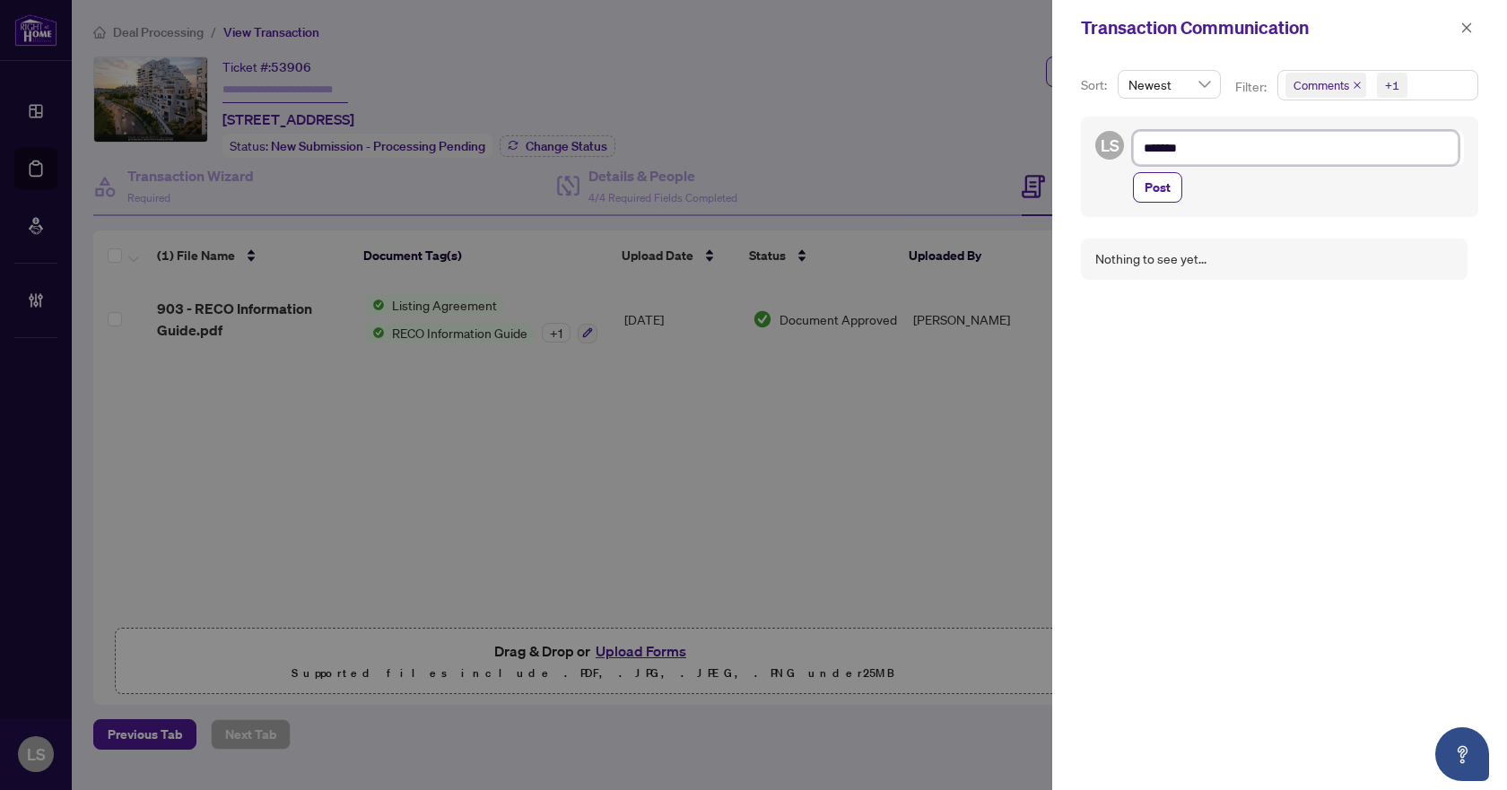
type textarea "*******"
type textarea "*********"
type textarea "**********"
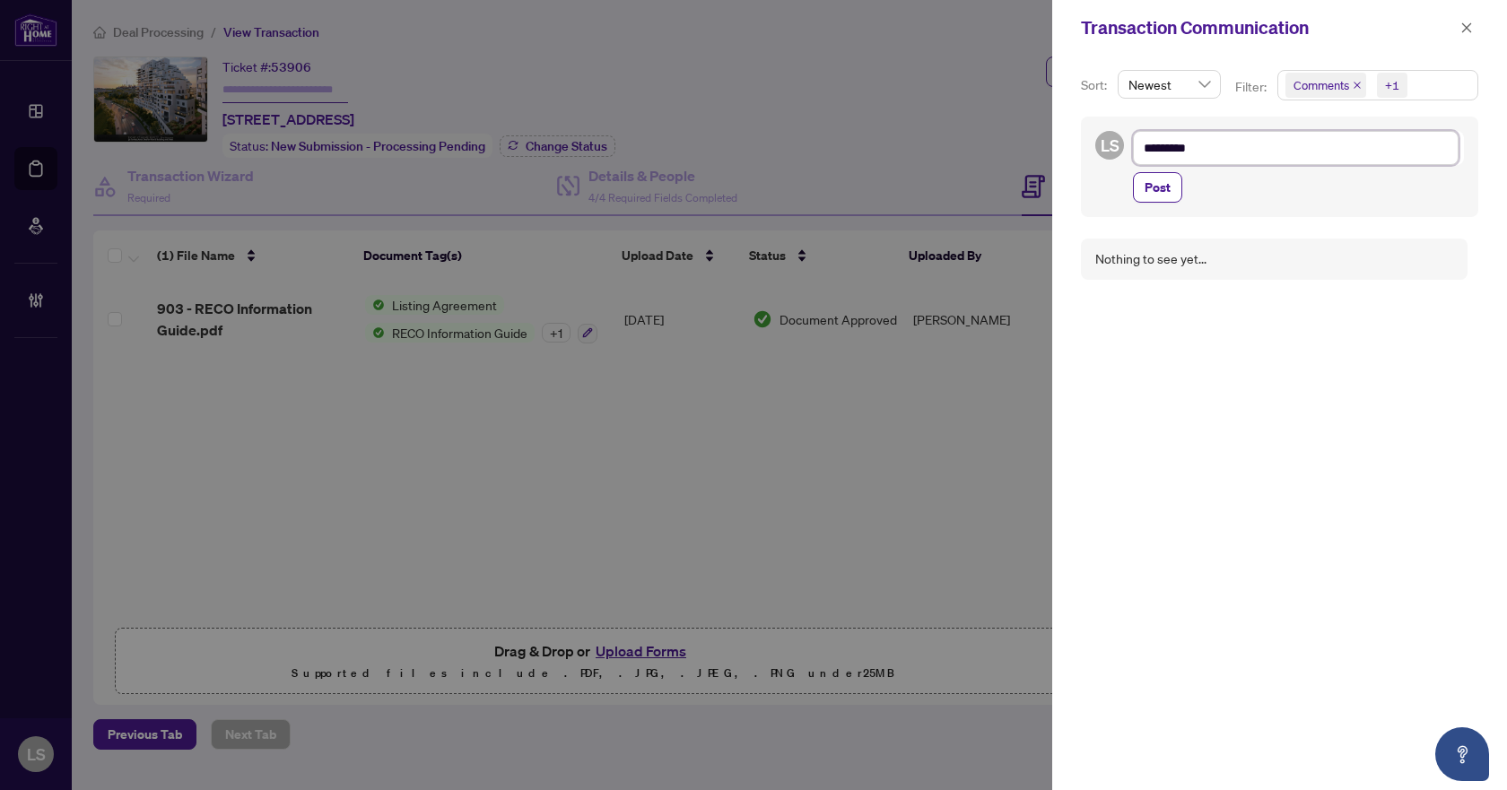
type textarea "**********"
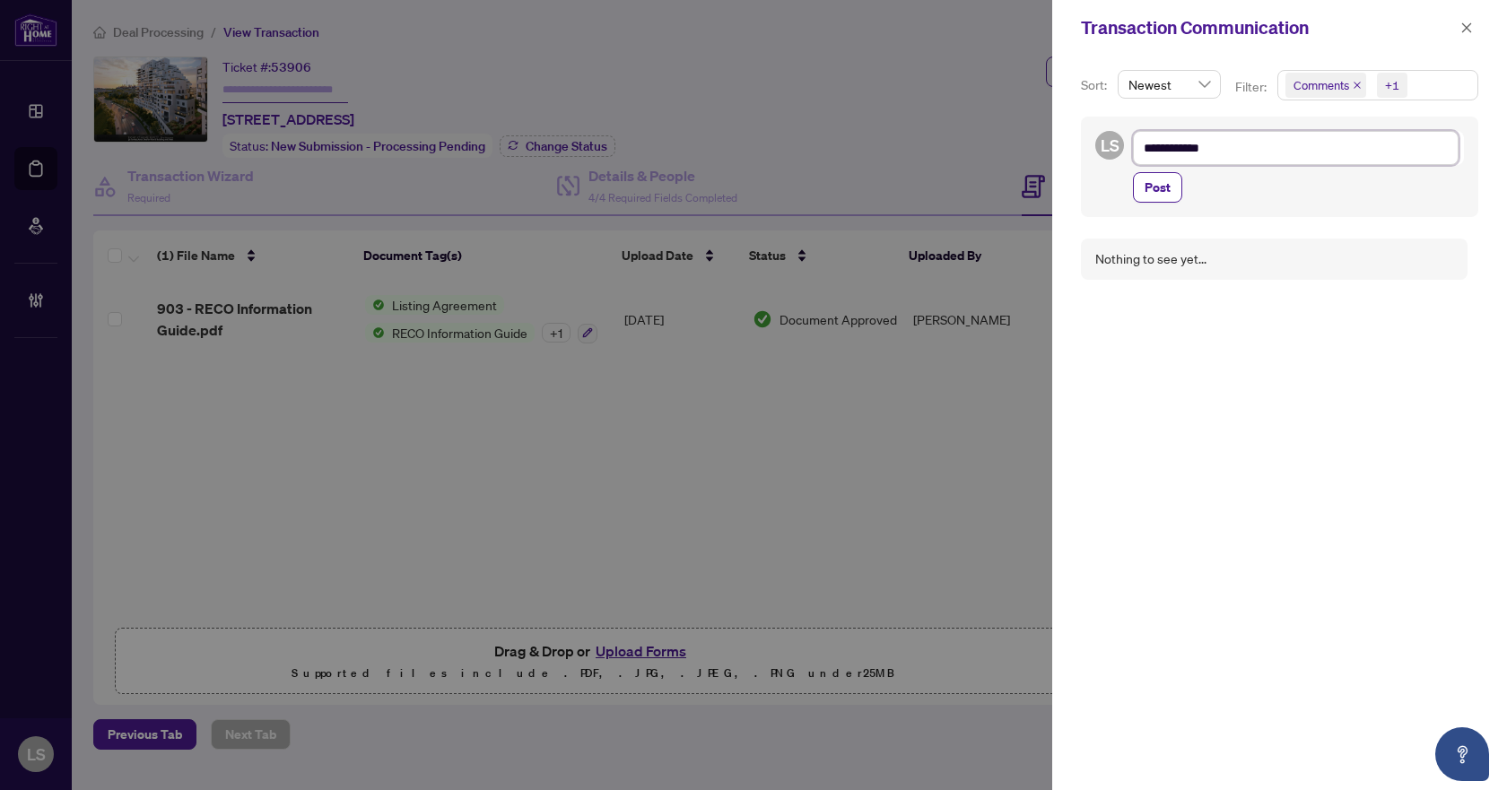
type textarea "**********"
type textarea "*********"
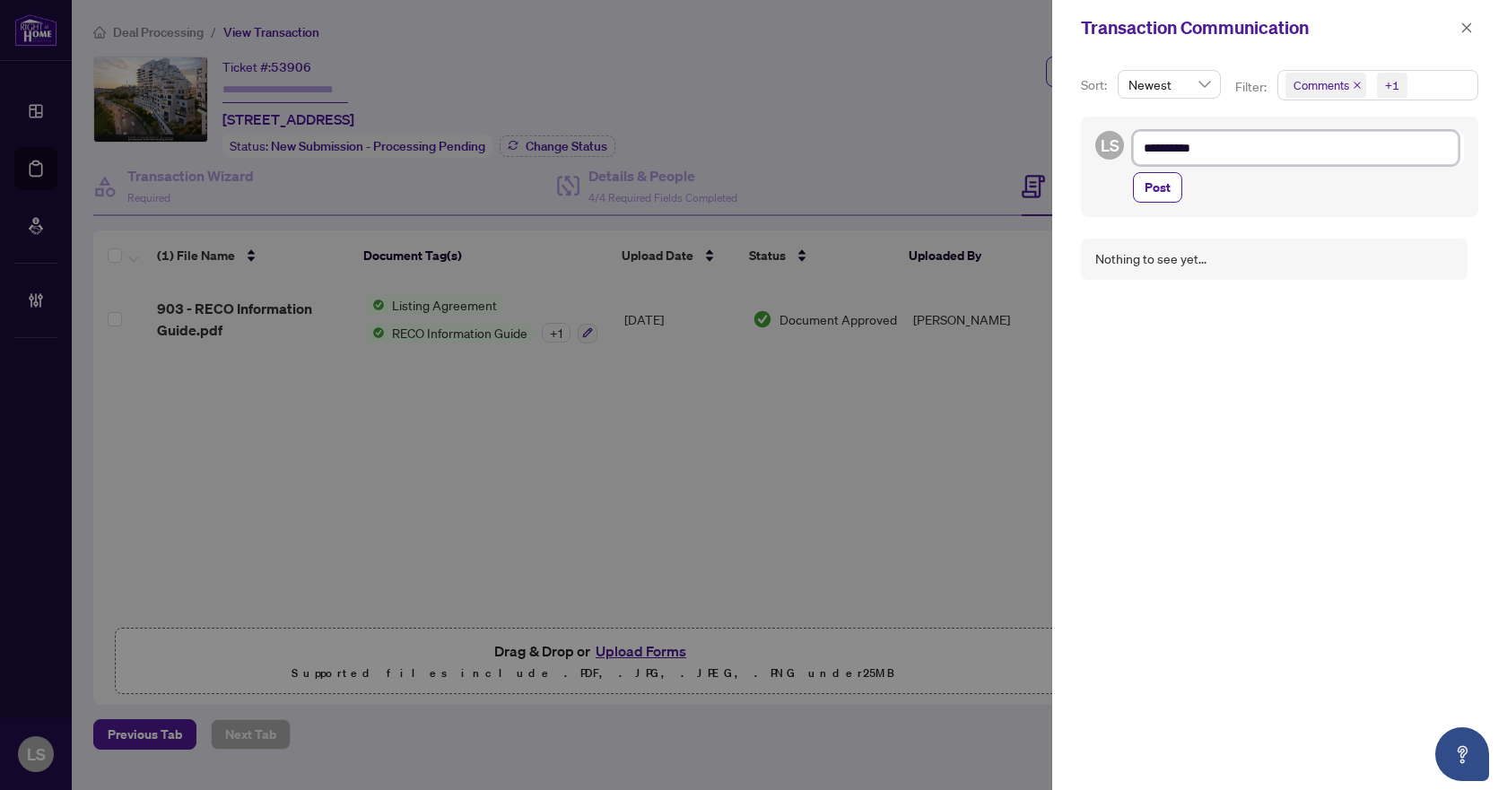
type textarea "*********"
type textarea "*******"
type textarea "*********"
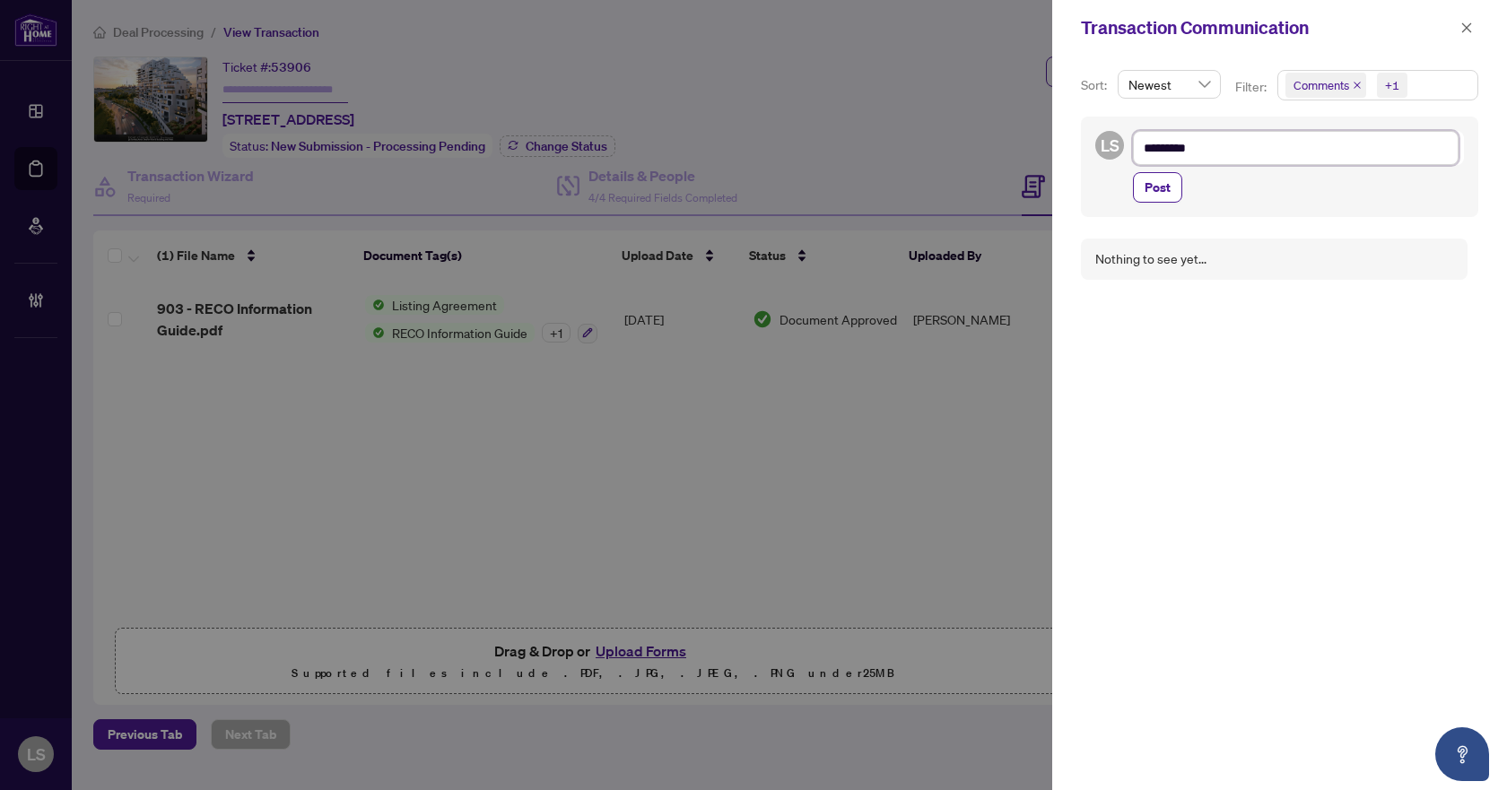
type textarea "**********"
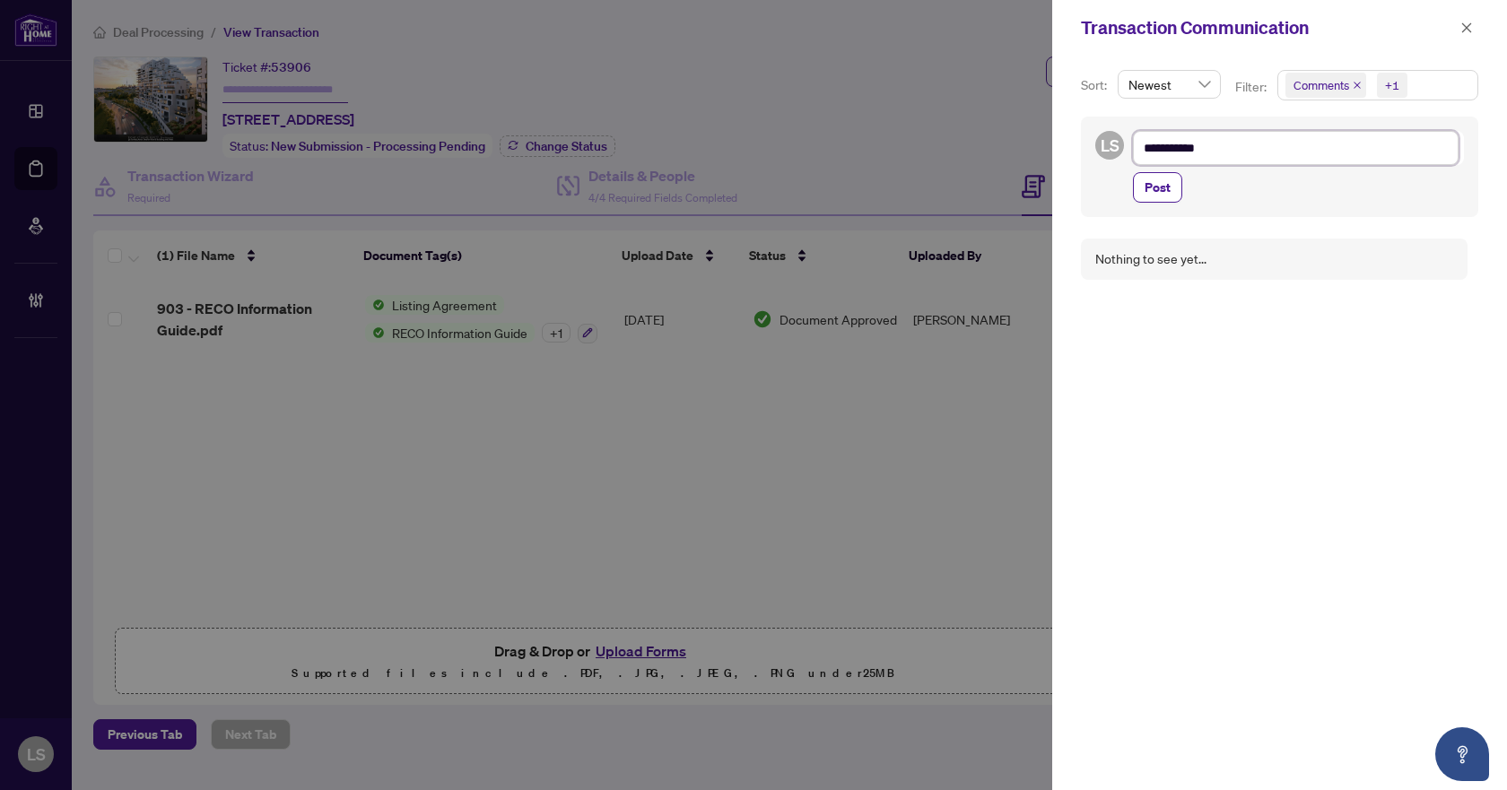
type textarea "**********"
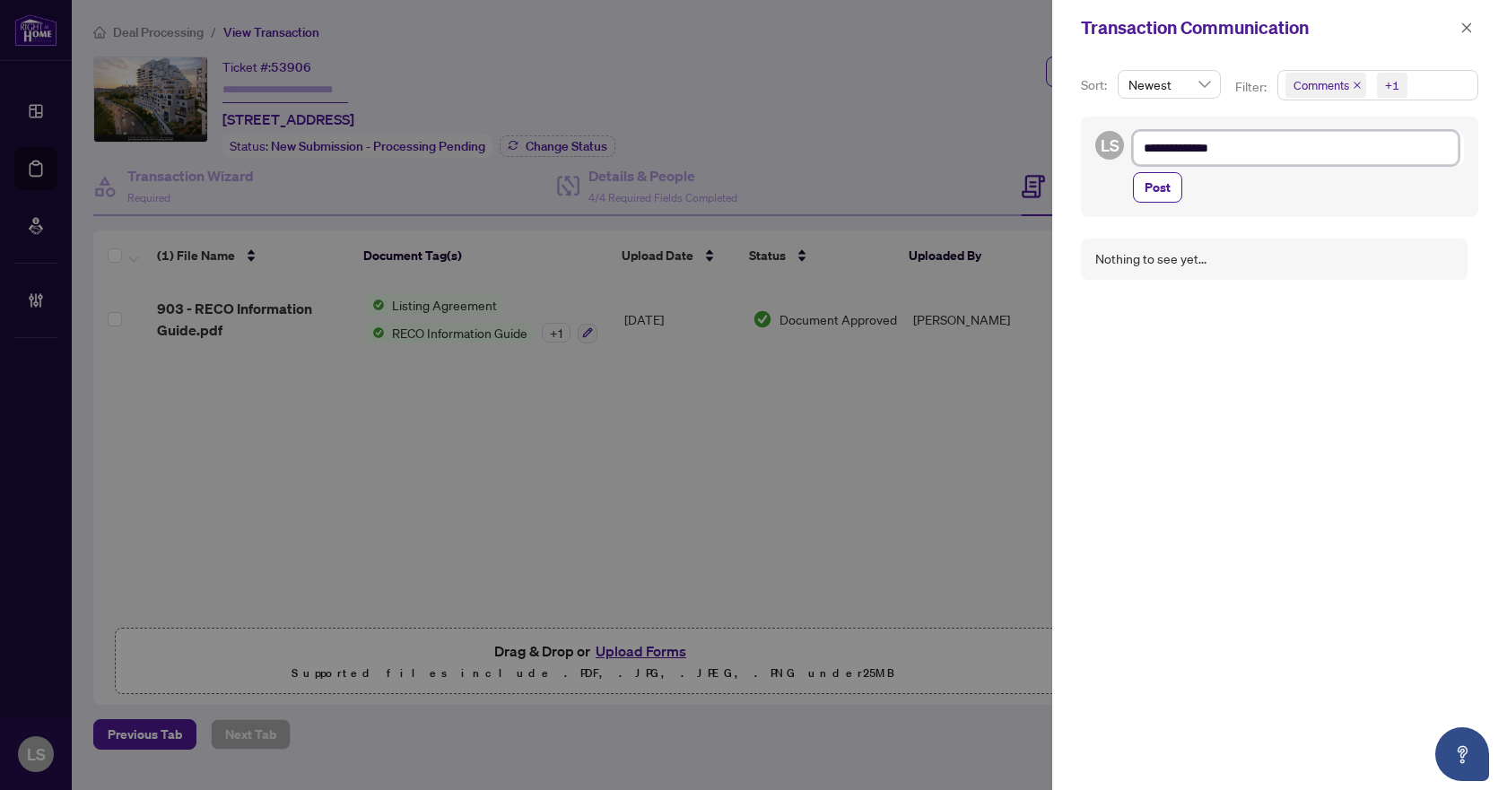
type textarea "**********"
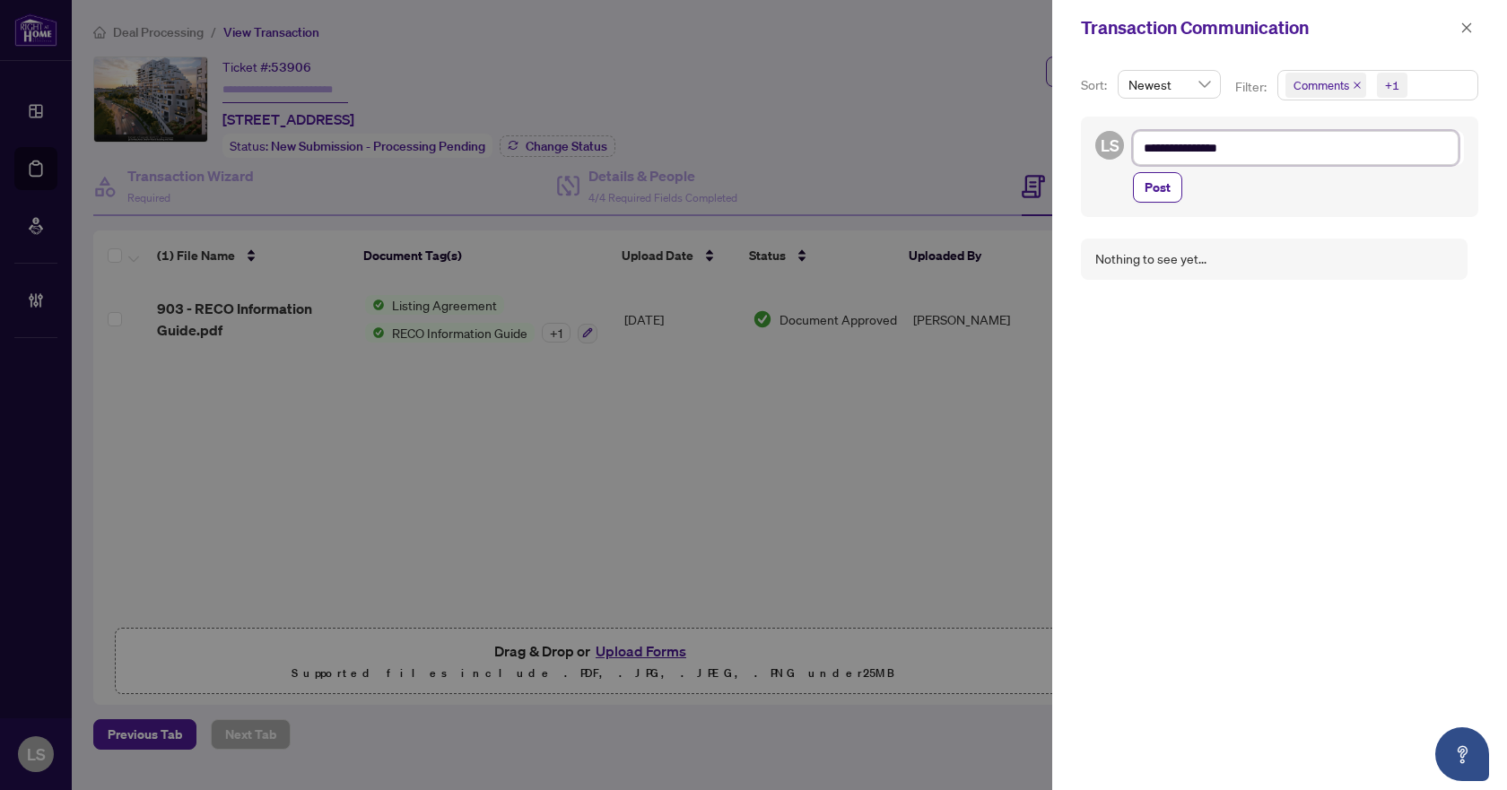
type textarea "**********"
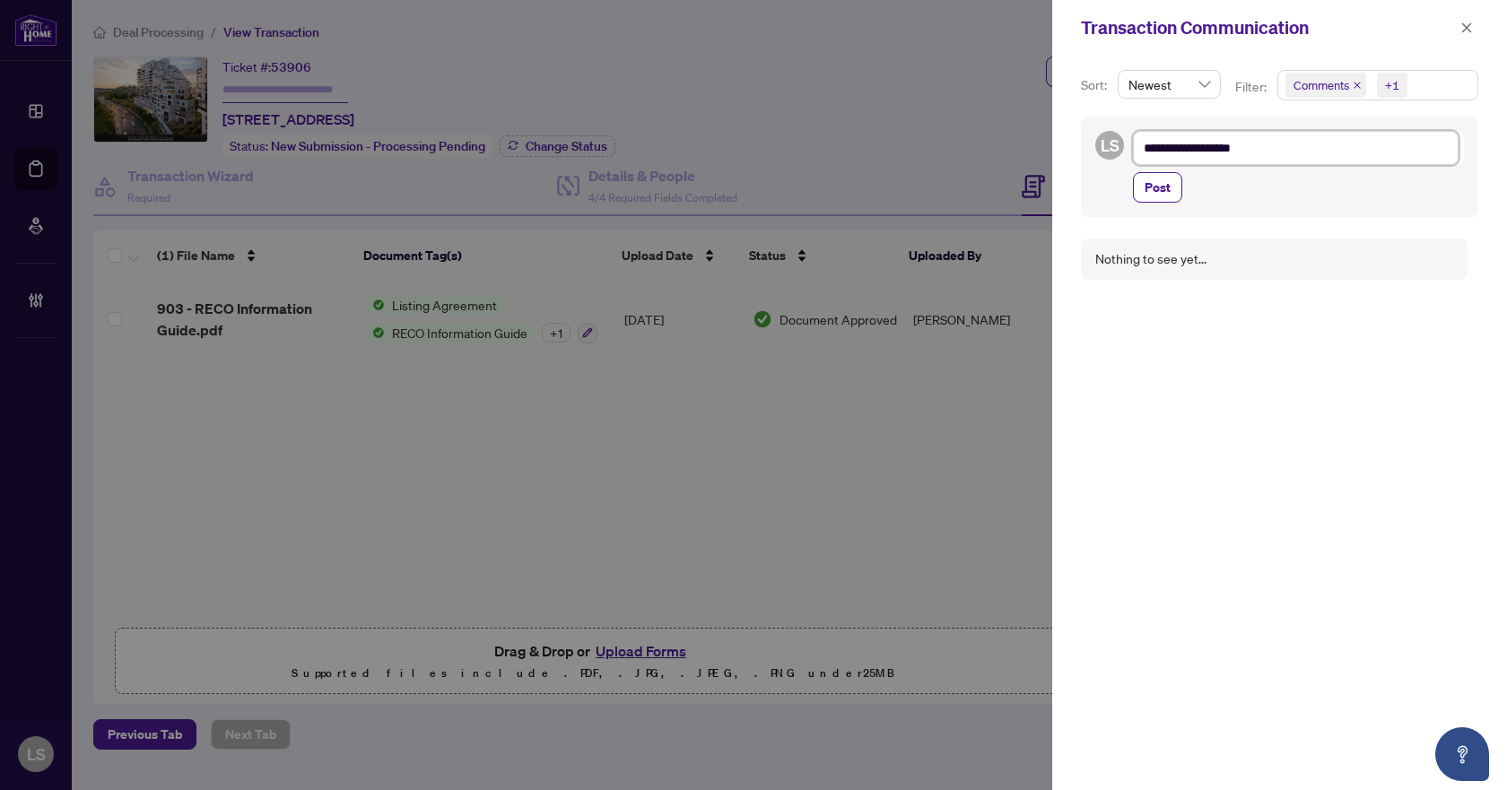
type textarea "**********"
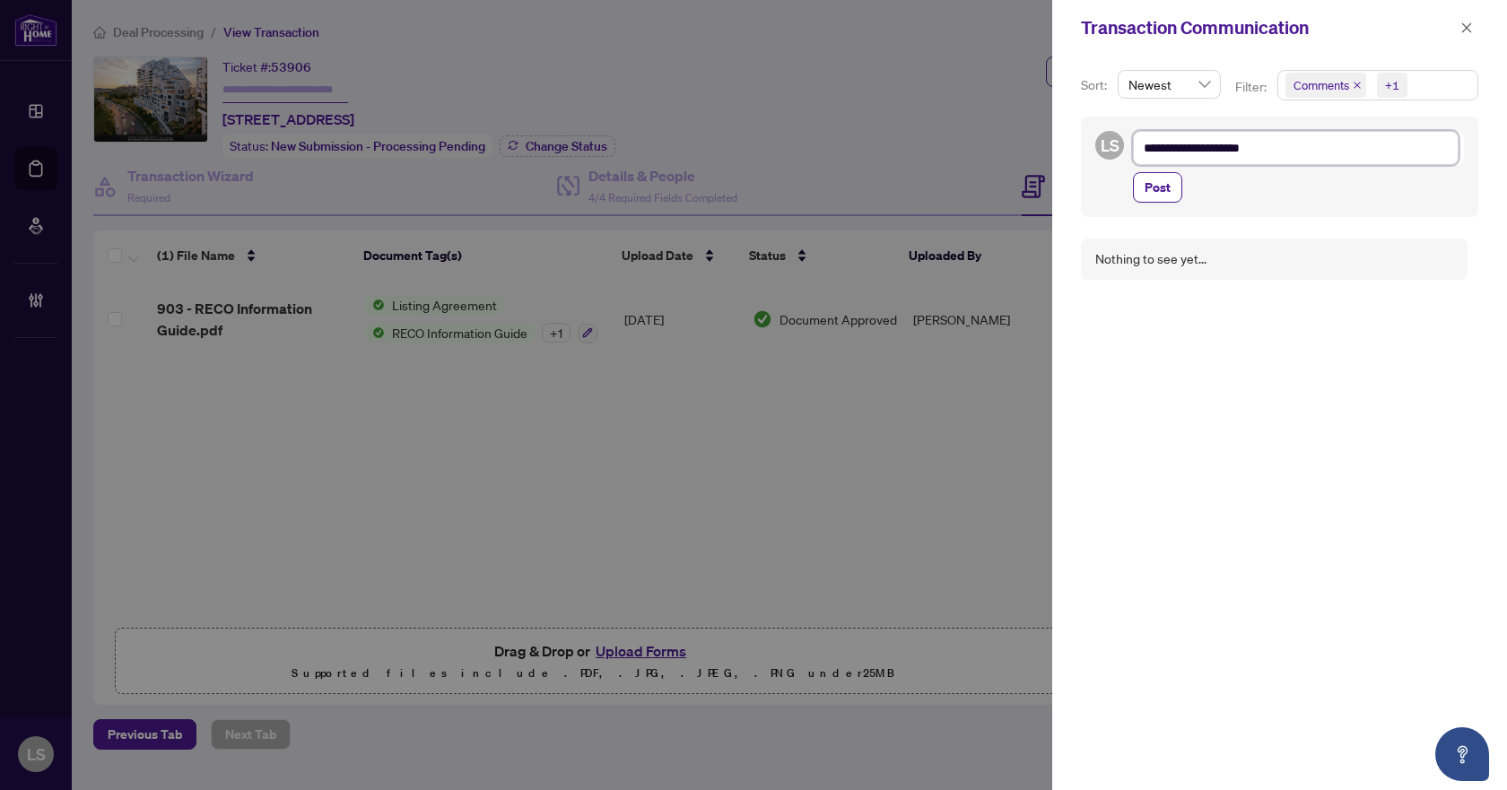
type textarea "**********"
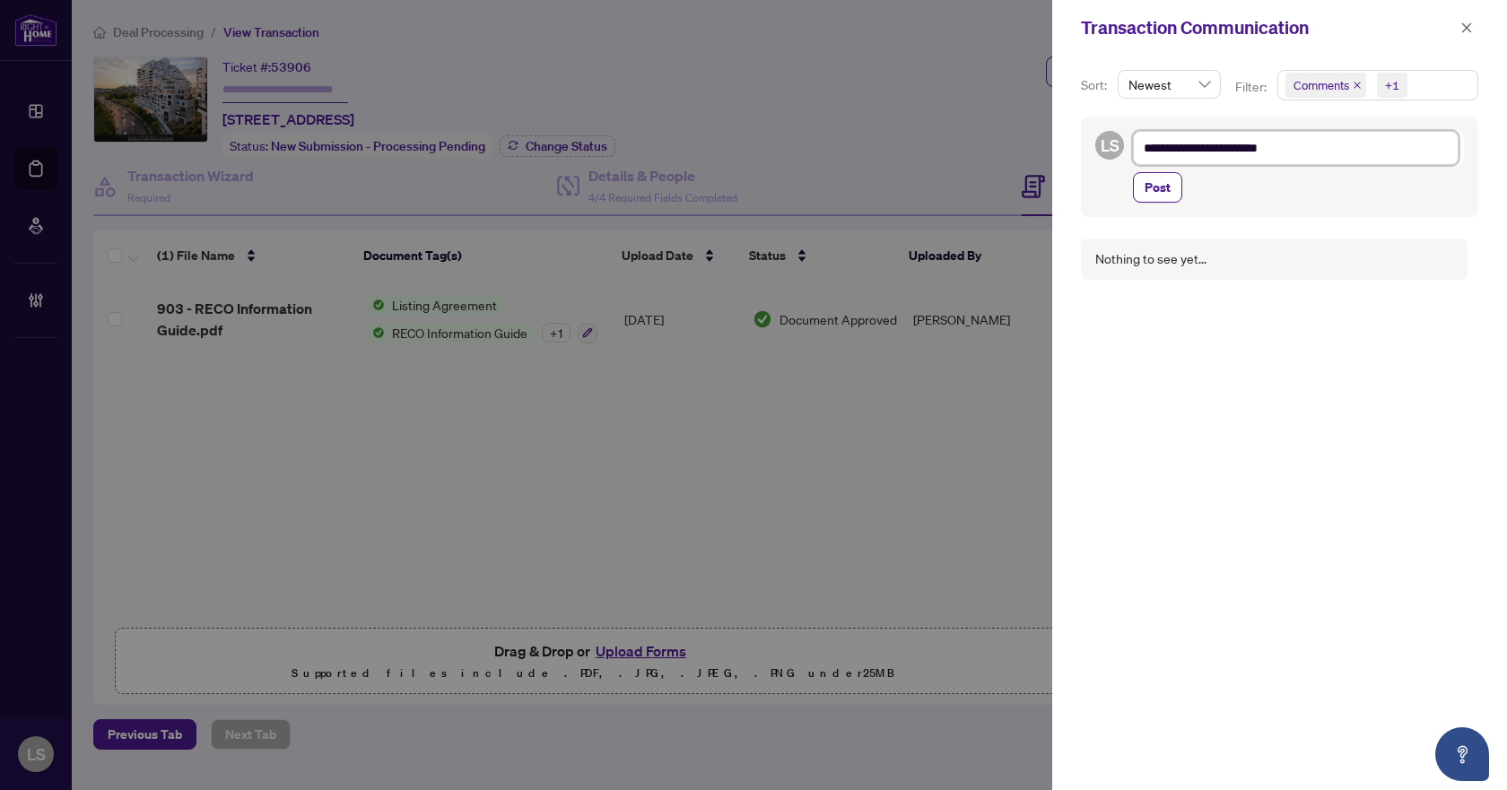
type textarea "**********"
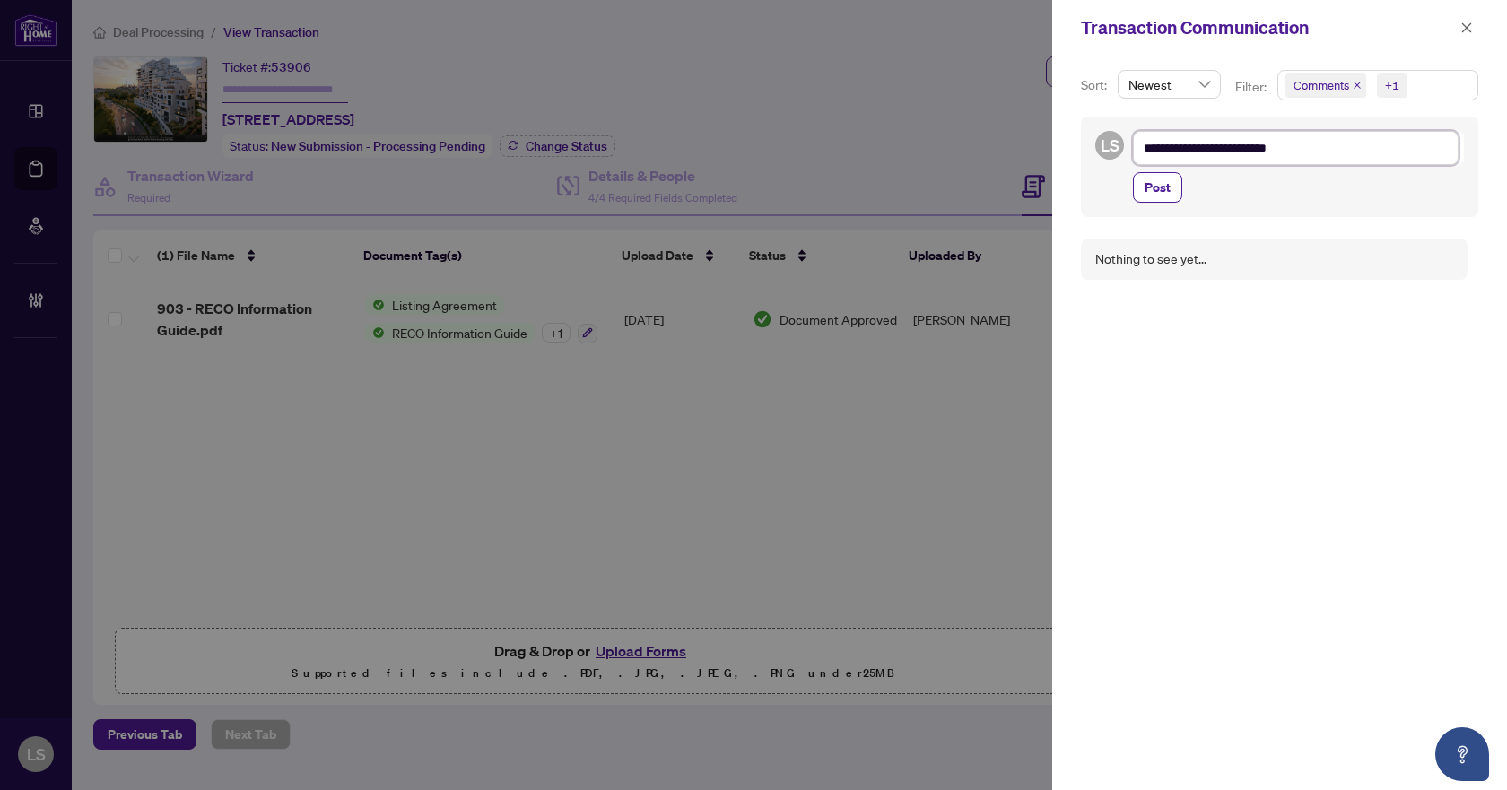
type textarea "**********"
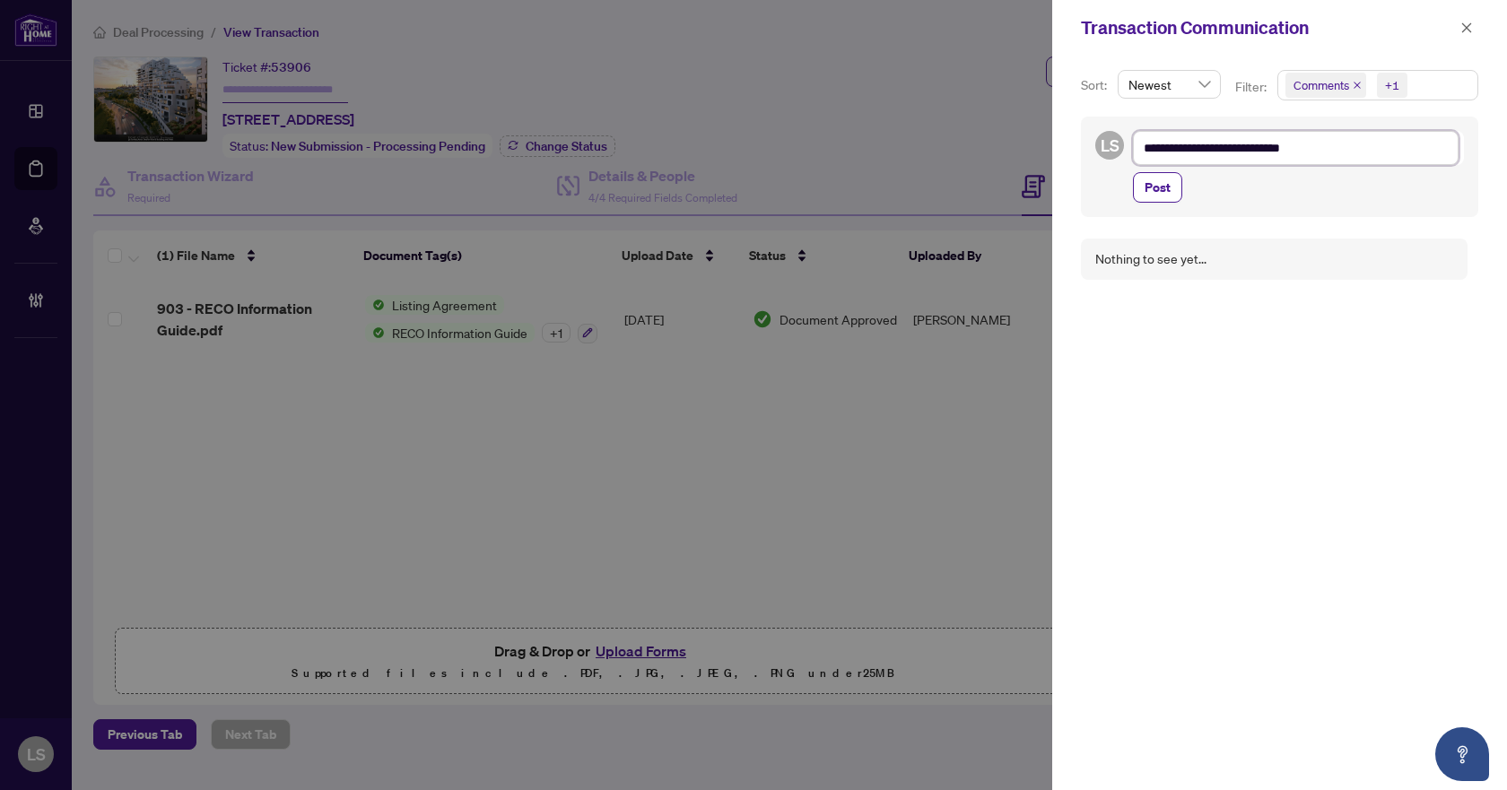
type textarea "**********"
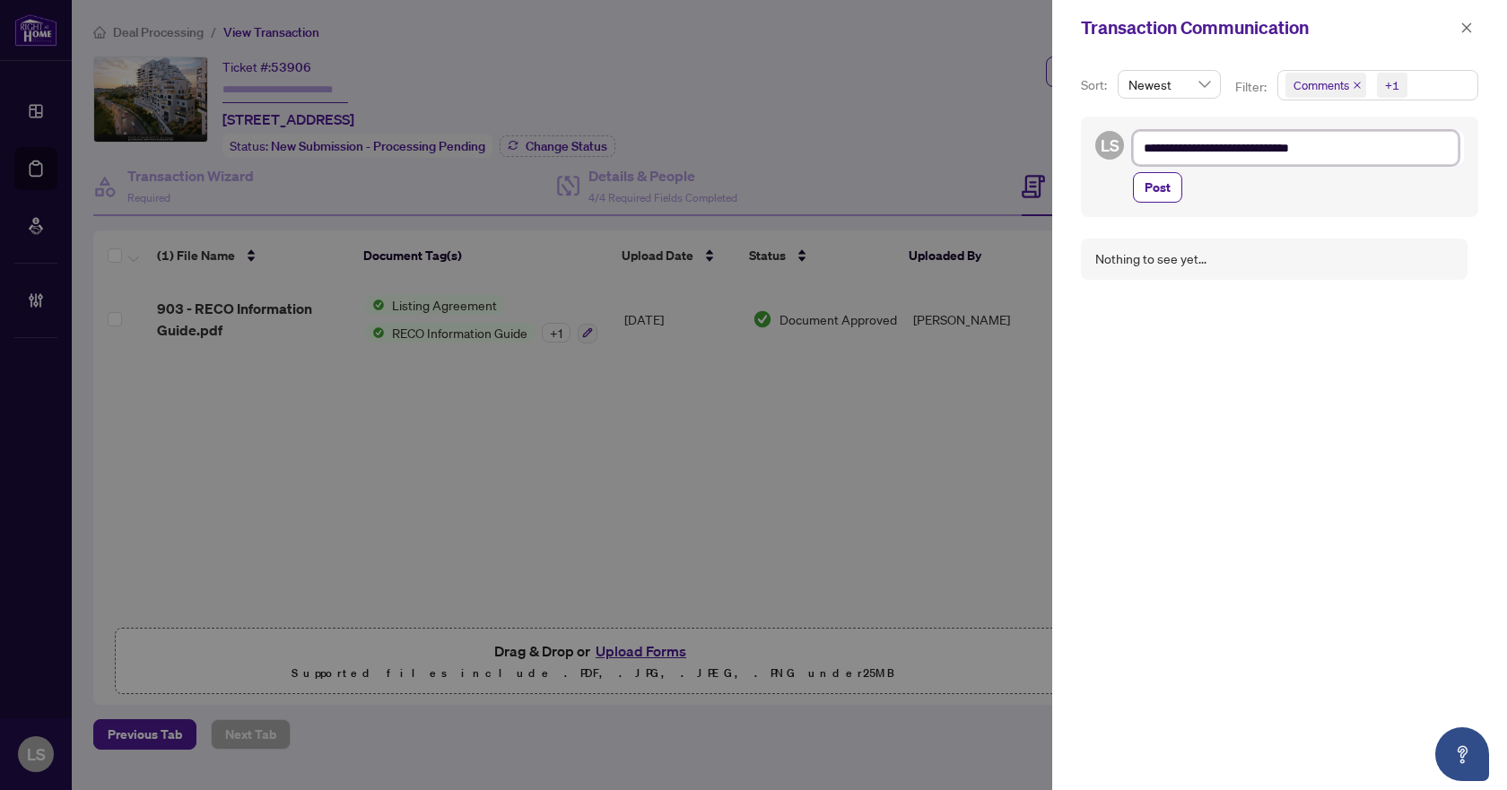
type textarea "**********"
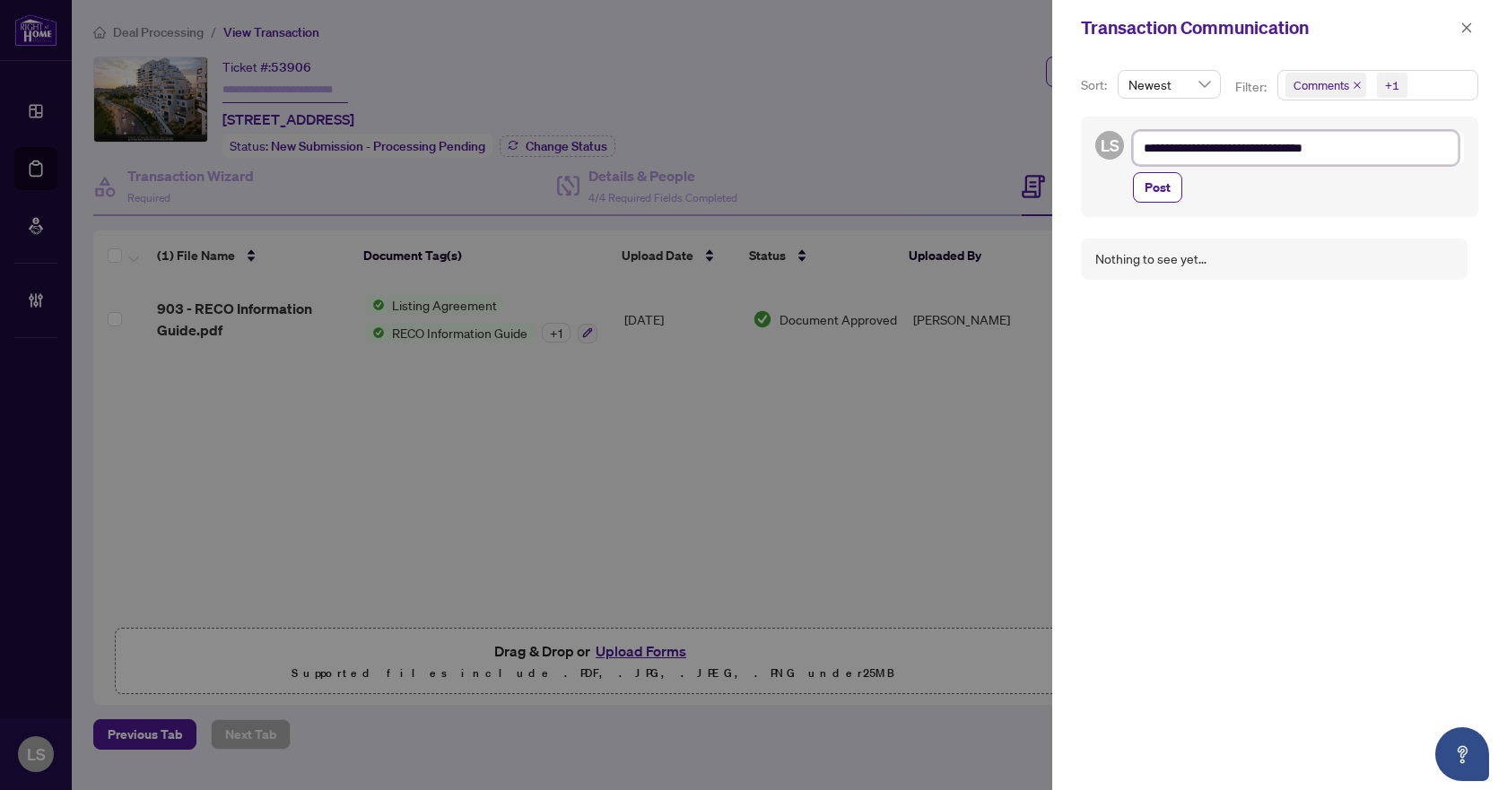
type textarea "**********"
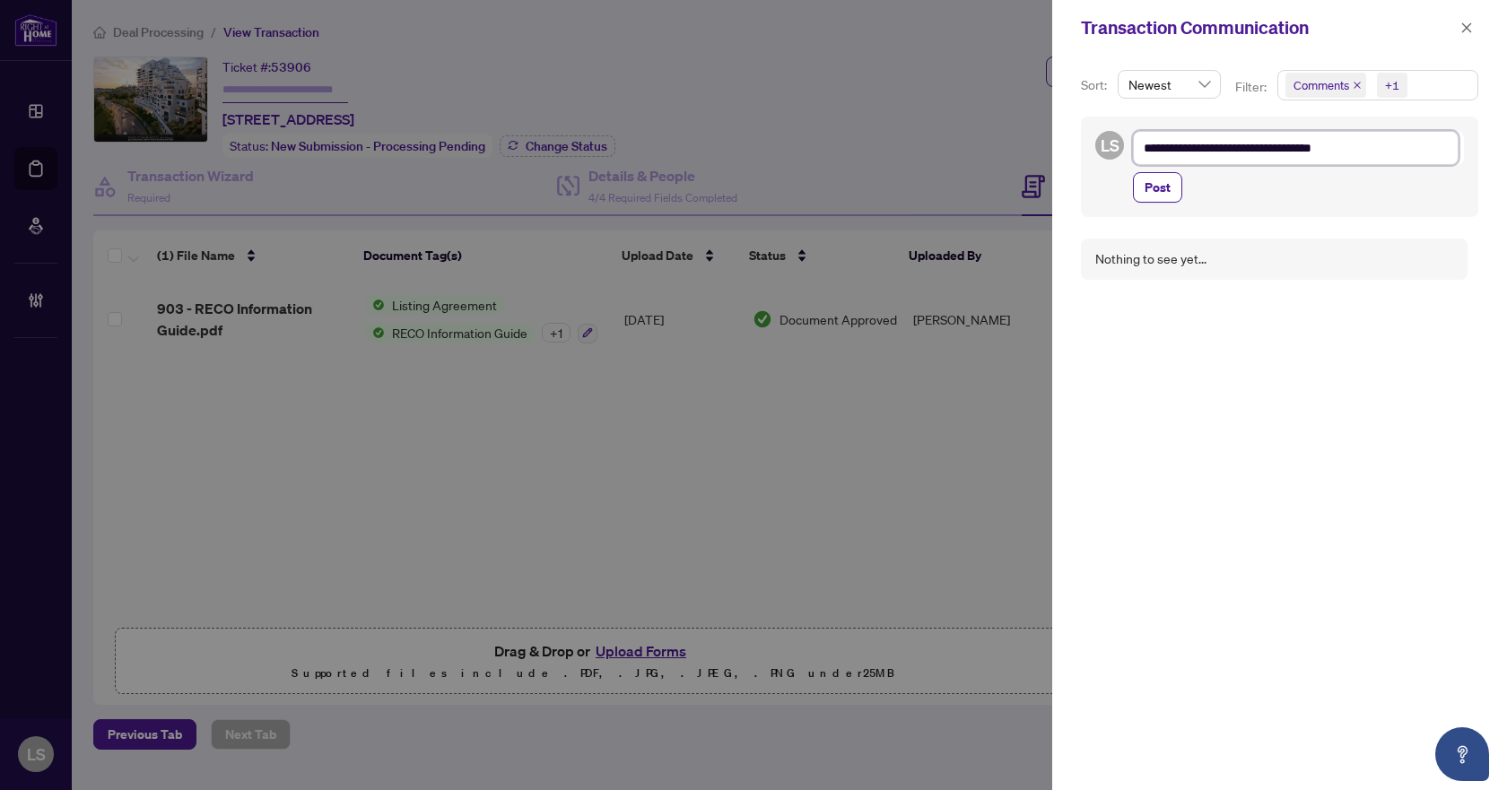
type textarea "**********"
click at [1154, 191] on span "Post" at bounding box center [1158, 187] width 26 height 29
type textarea "**********"
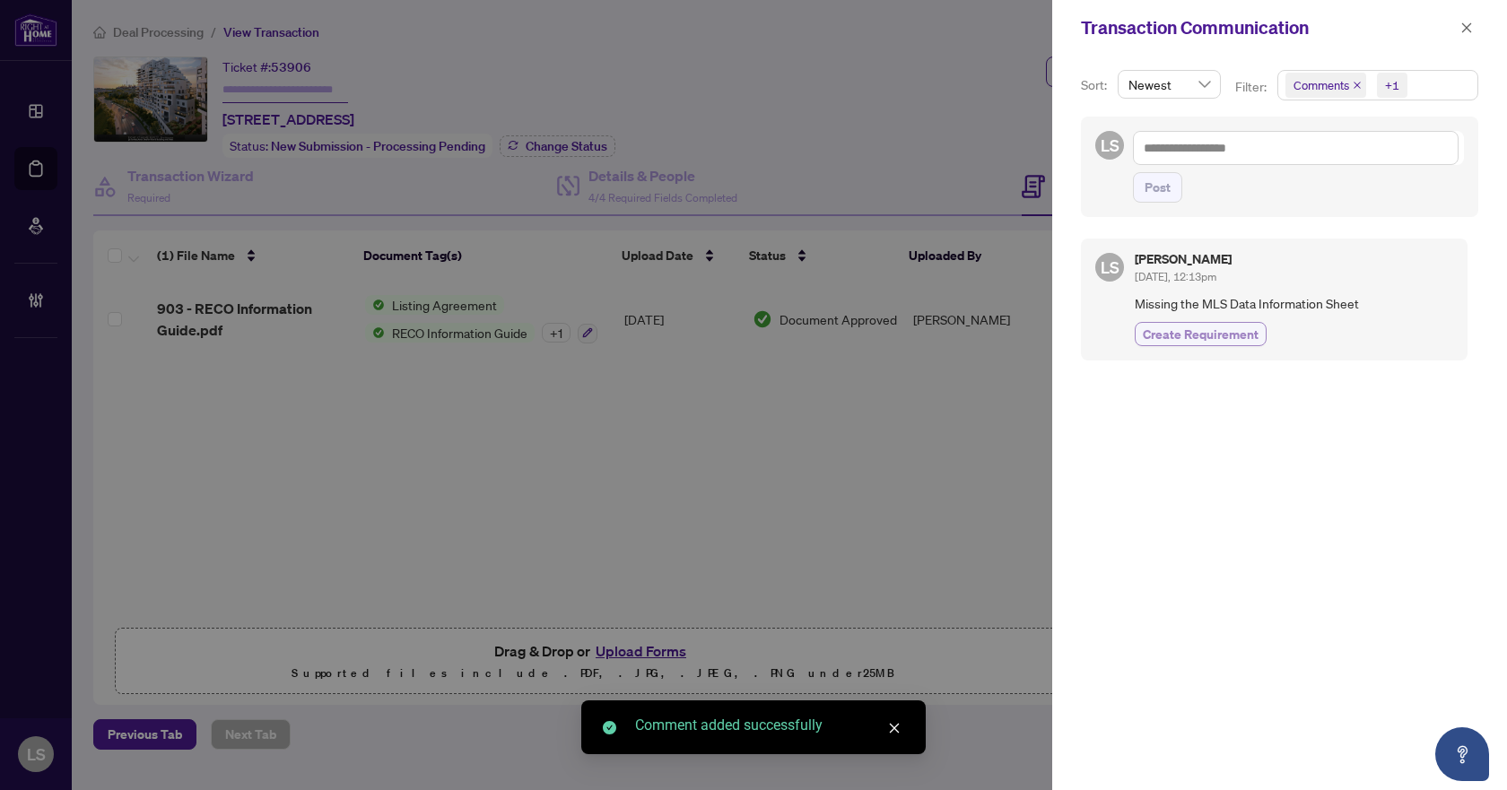
click at [1191, 330] on span "Create Requirement" at bounding box center [1201, 334] width 116 height 19
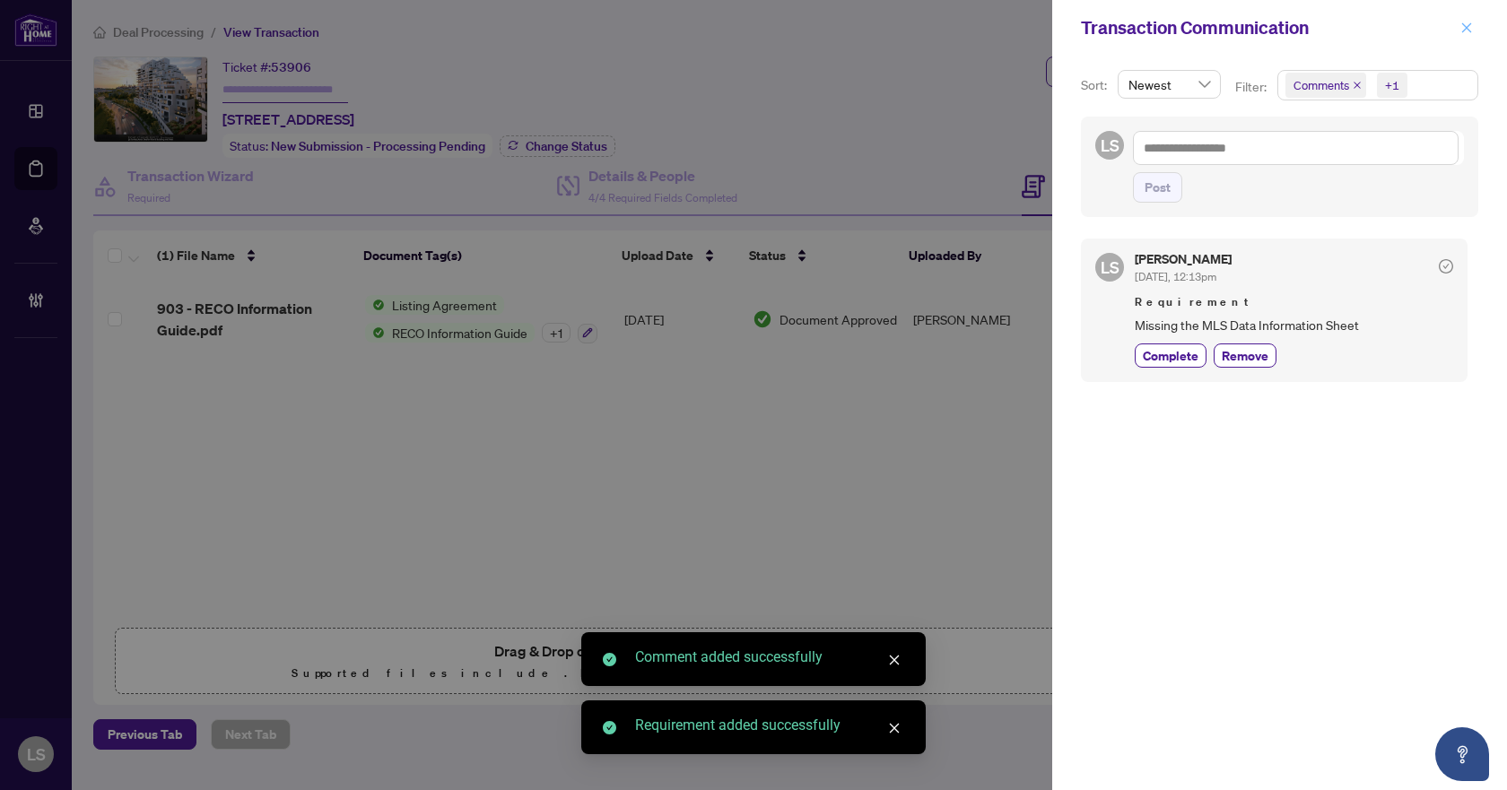
click at [1467, 34] on icon "close" at bounding box center [1467, 28] width 13 height 13
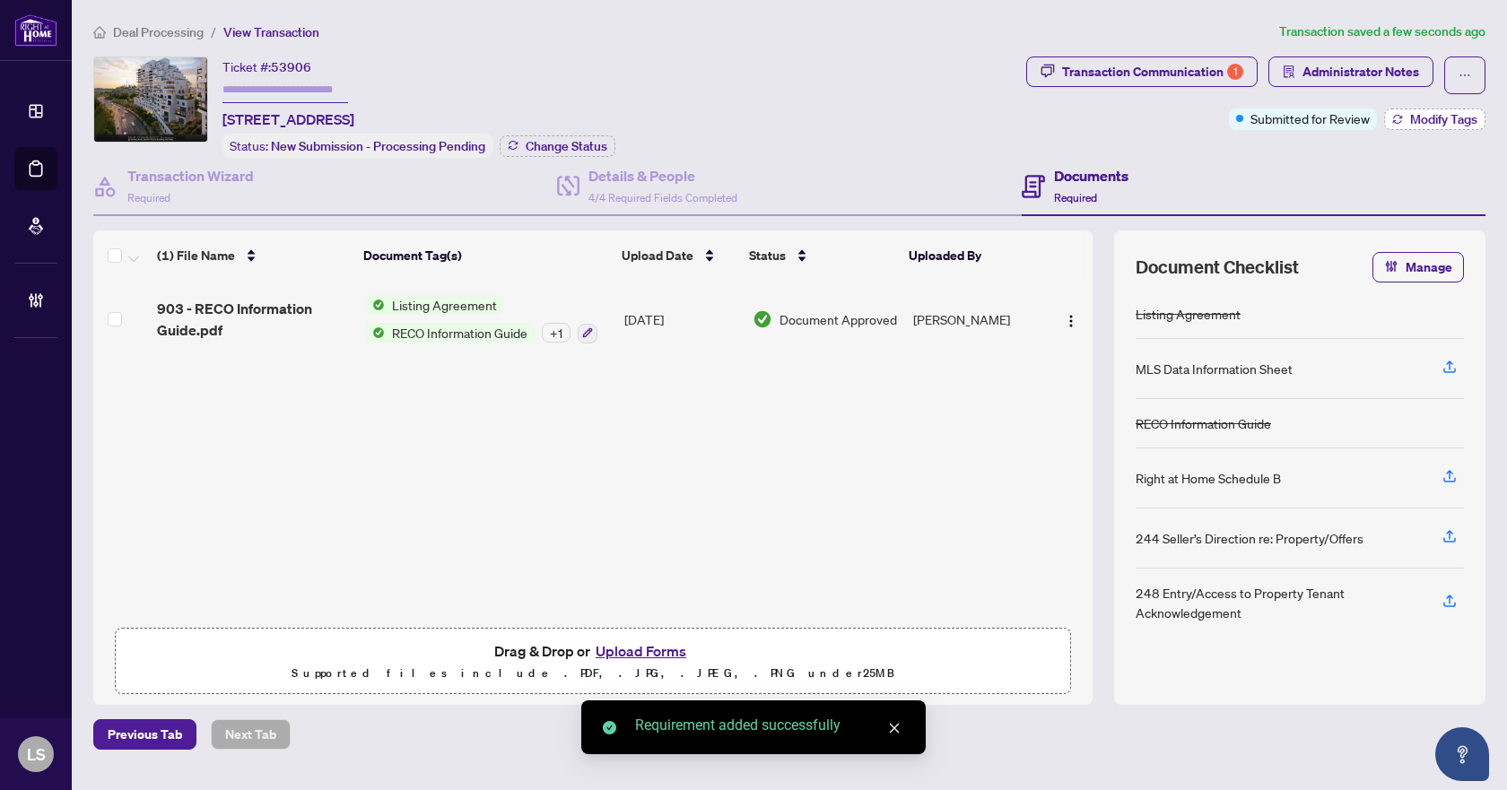
click at [1419, 122] on span "Modify Tags" at bounding box center [1443, 119] width 67 height 13
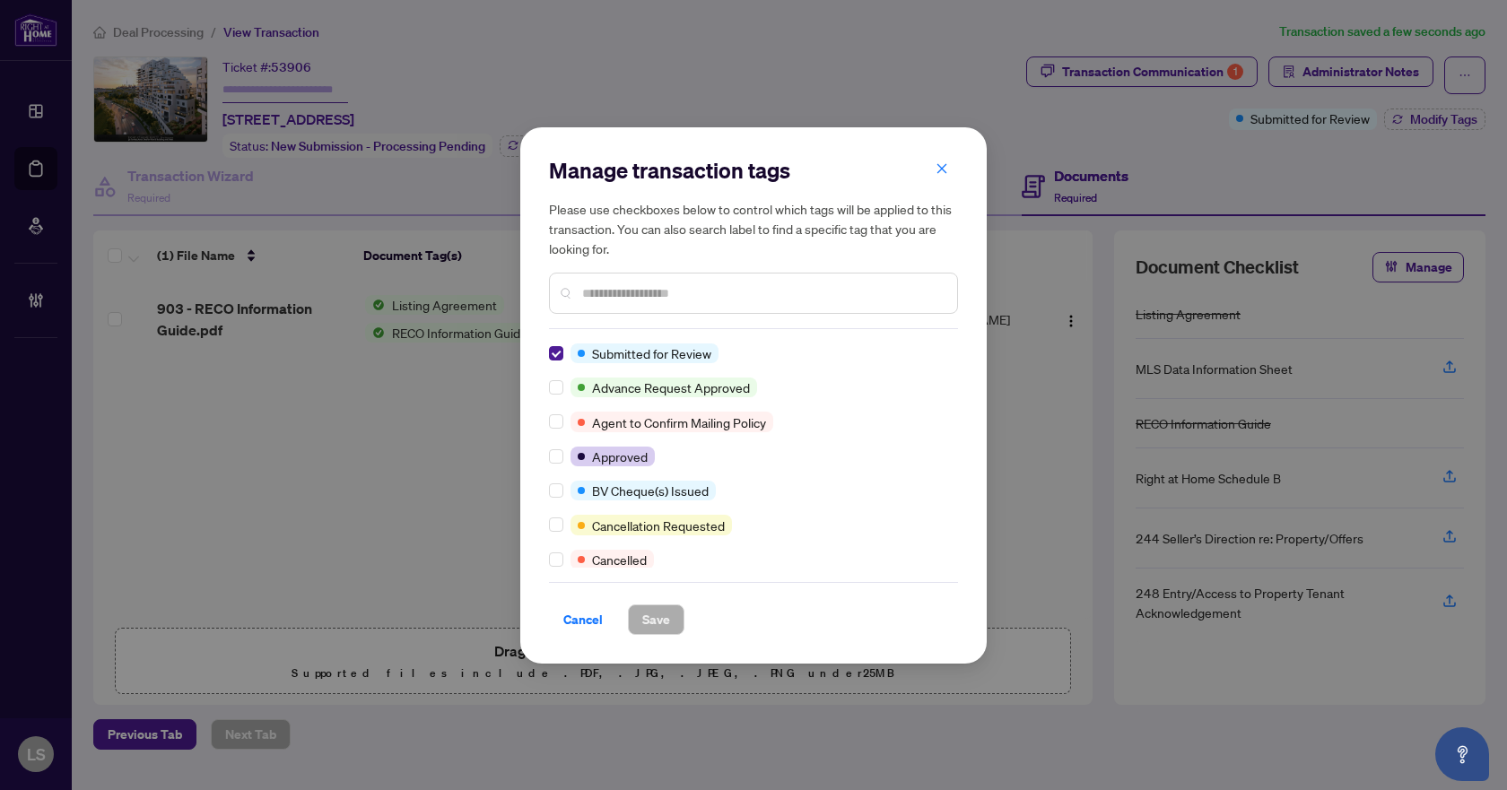
click at [647, 289] on input "text" at bounding box center [762, 294] width 361 height 20
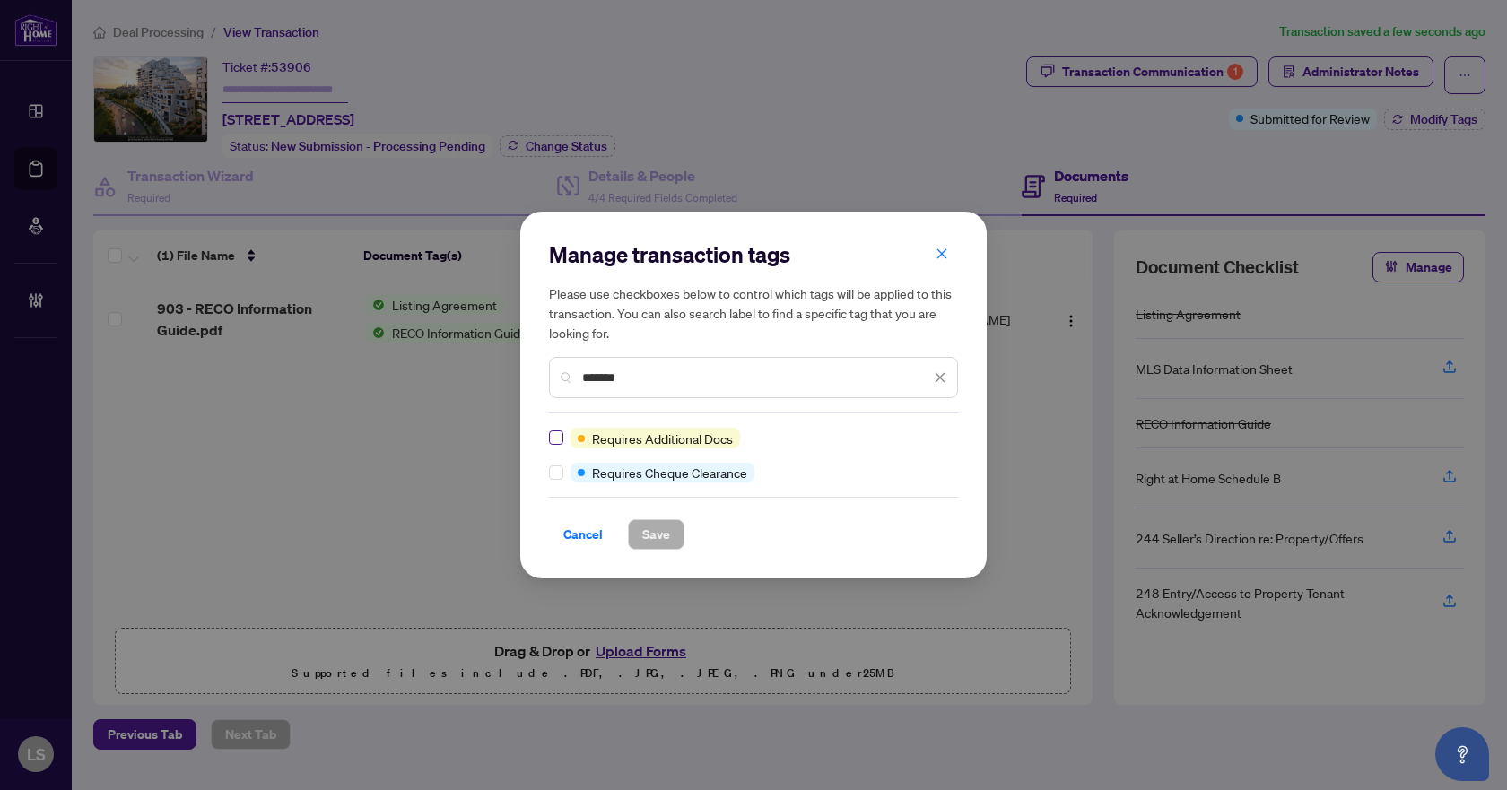
type input "*******"
drag, startPoint x: 638, startPoint y: 380, endPoint x: 500, endPoint y: 381, distance: 138.2
click at [500, 381] on div "Manage transaction tags Please use checkboxes below to control which tags will …" at bounding box center [753, 395] width 1507 height 790
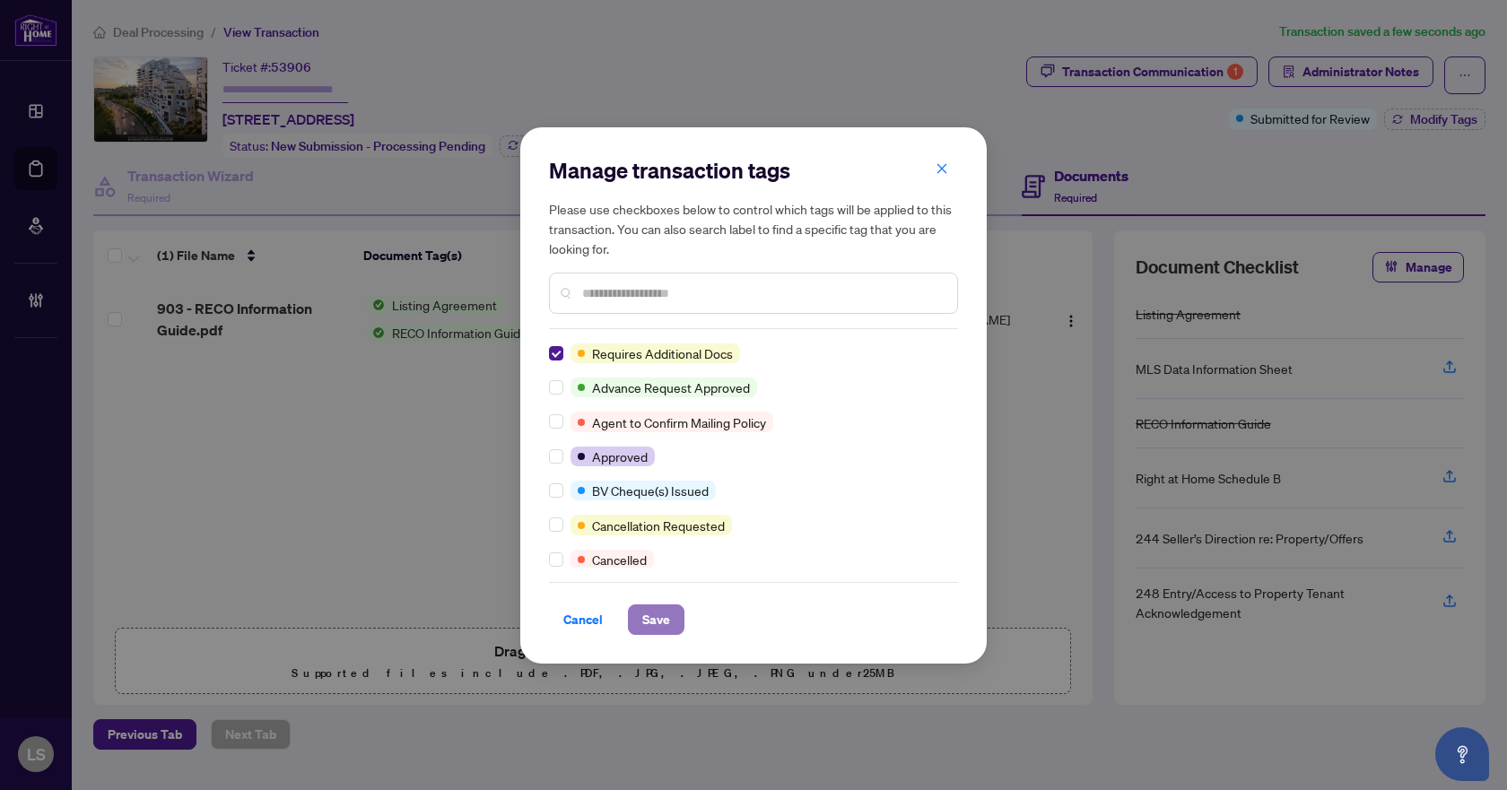
click at [659, 616] on span "Save" at bounding box center [656, 620] width 28 height 29
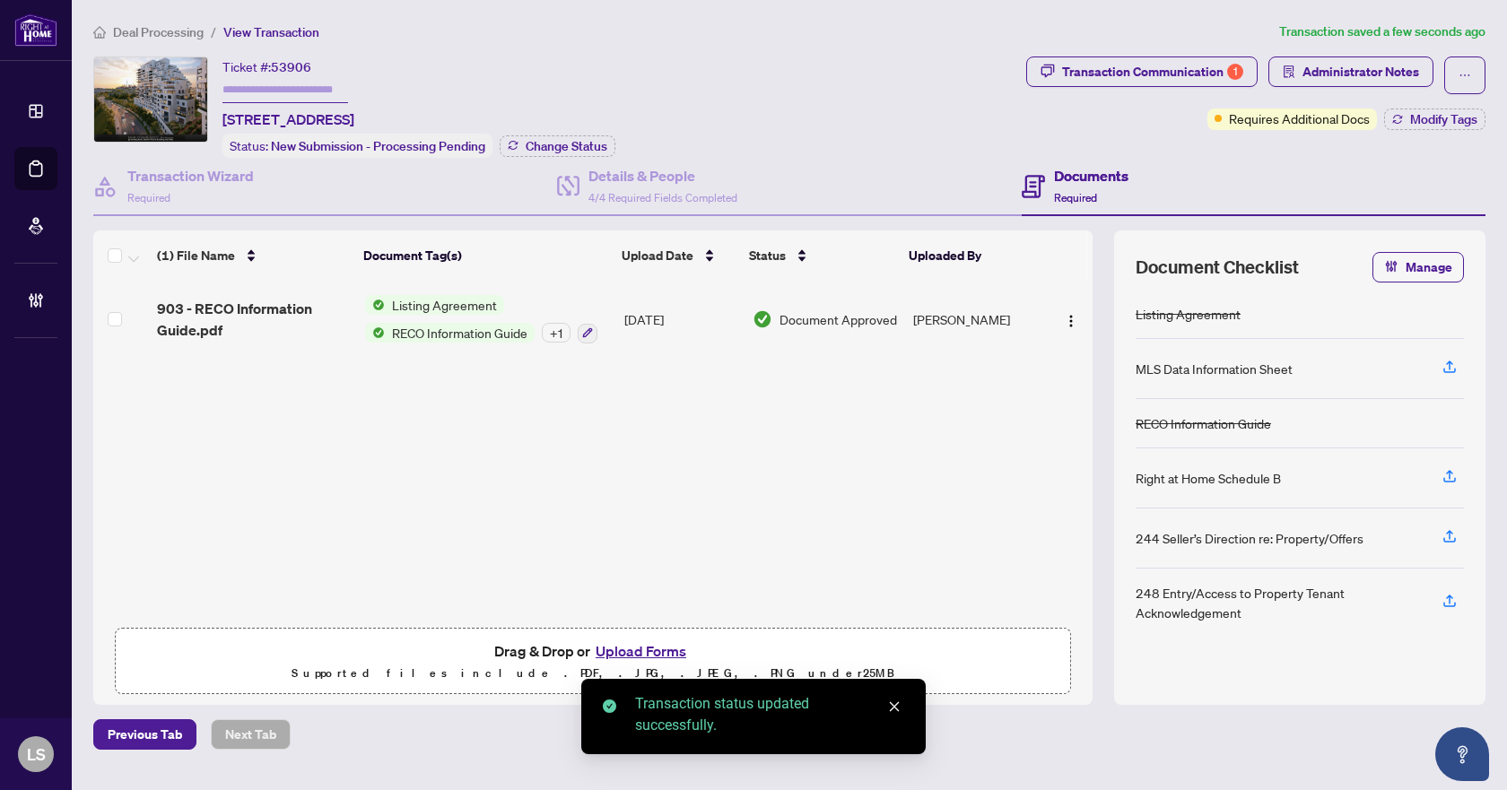
click at [168, 22] on li "Deal Processing" at bounding box center [148, 32] width 110 height 21
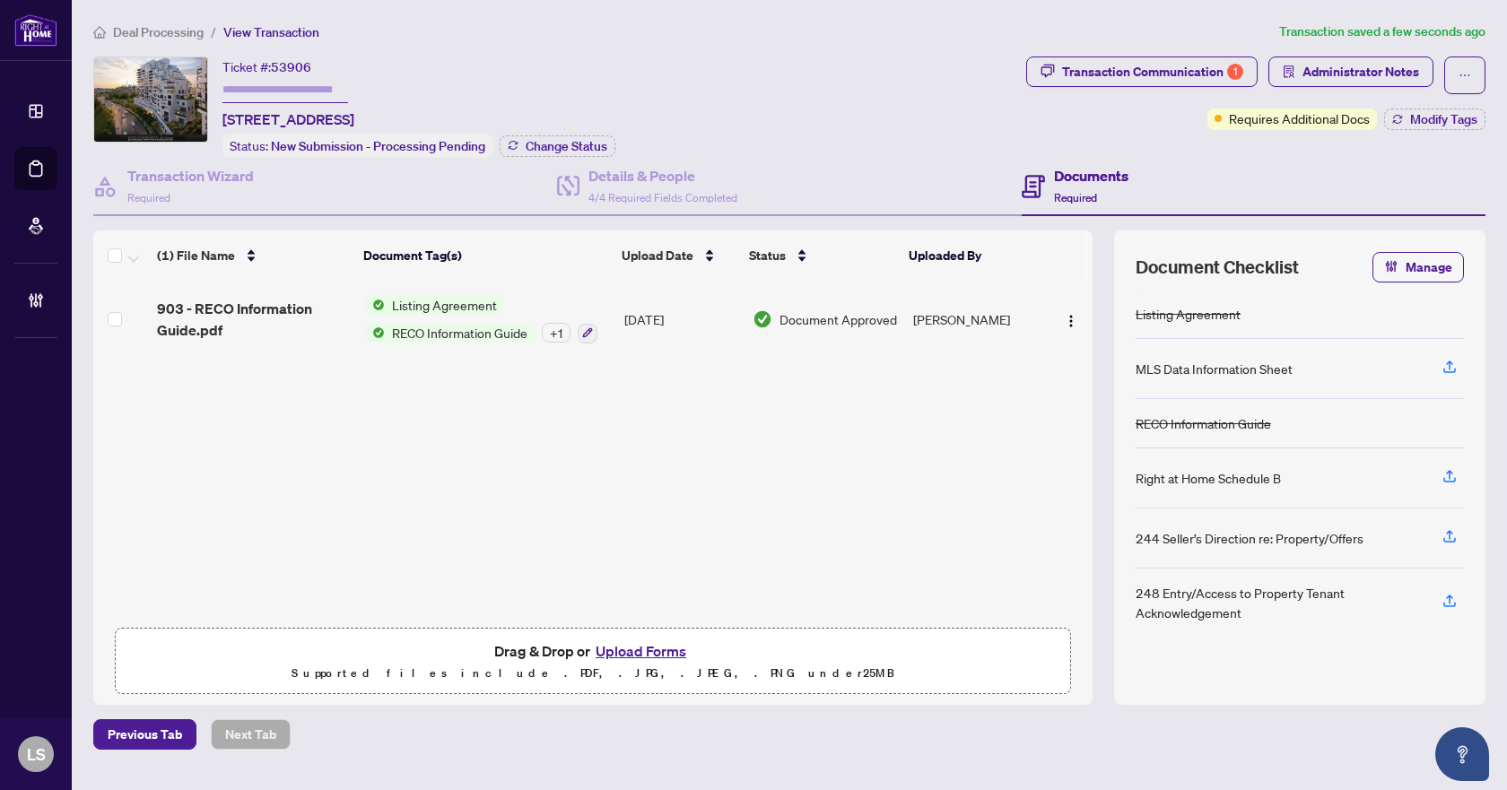
click at [164, 25] on span "Deal Processing" at bounding box center [158, 32] width 91 height 16
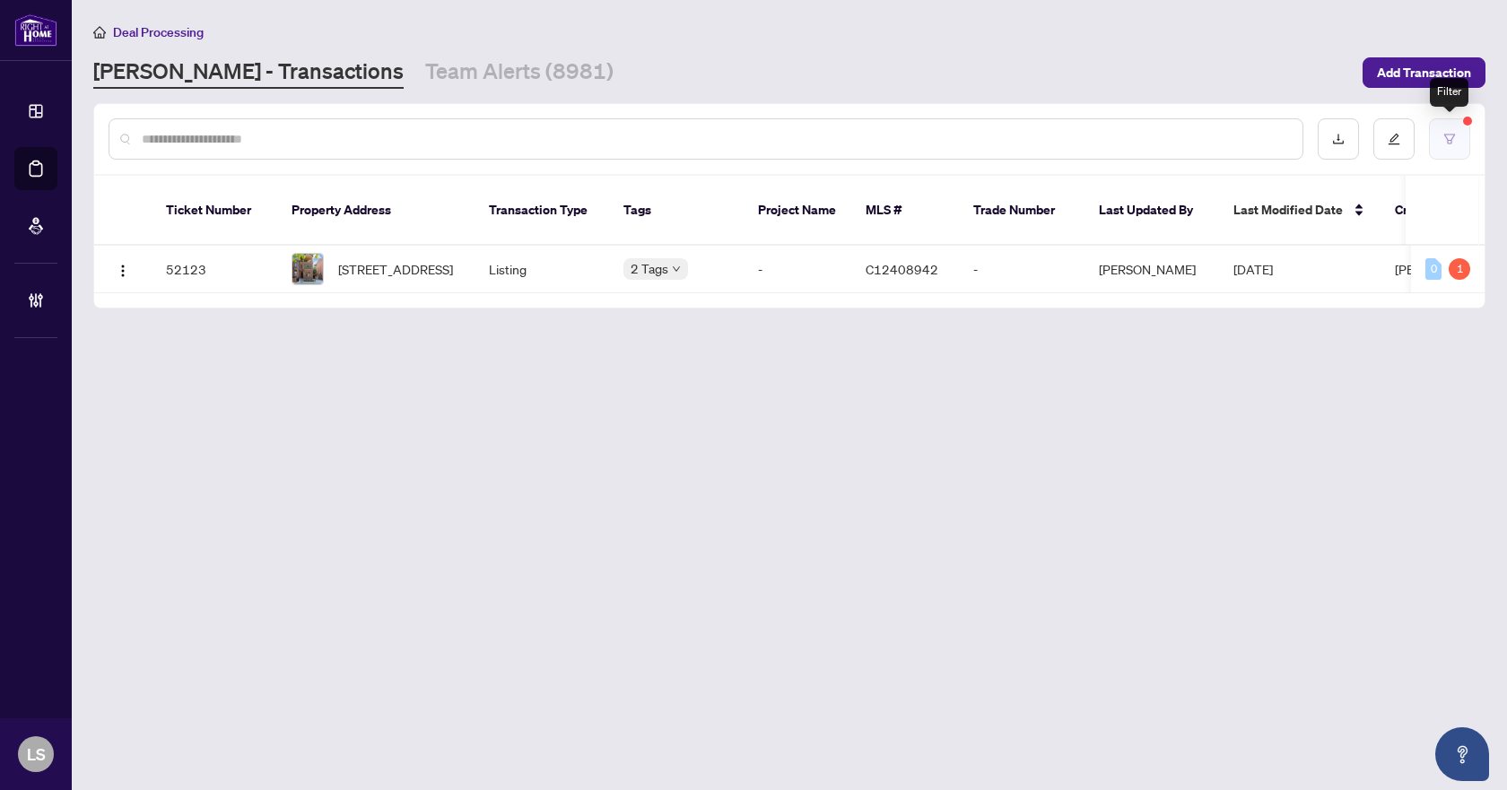
click at [1456, 141] on button "button" at bounding box center [1449, 138] width 41 height 41
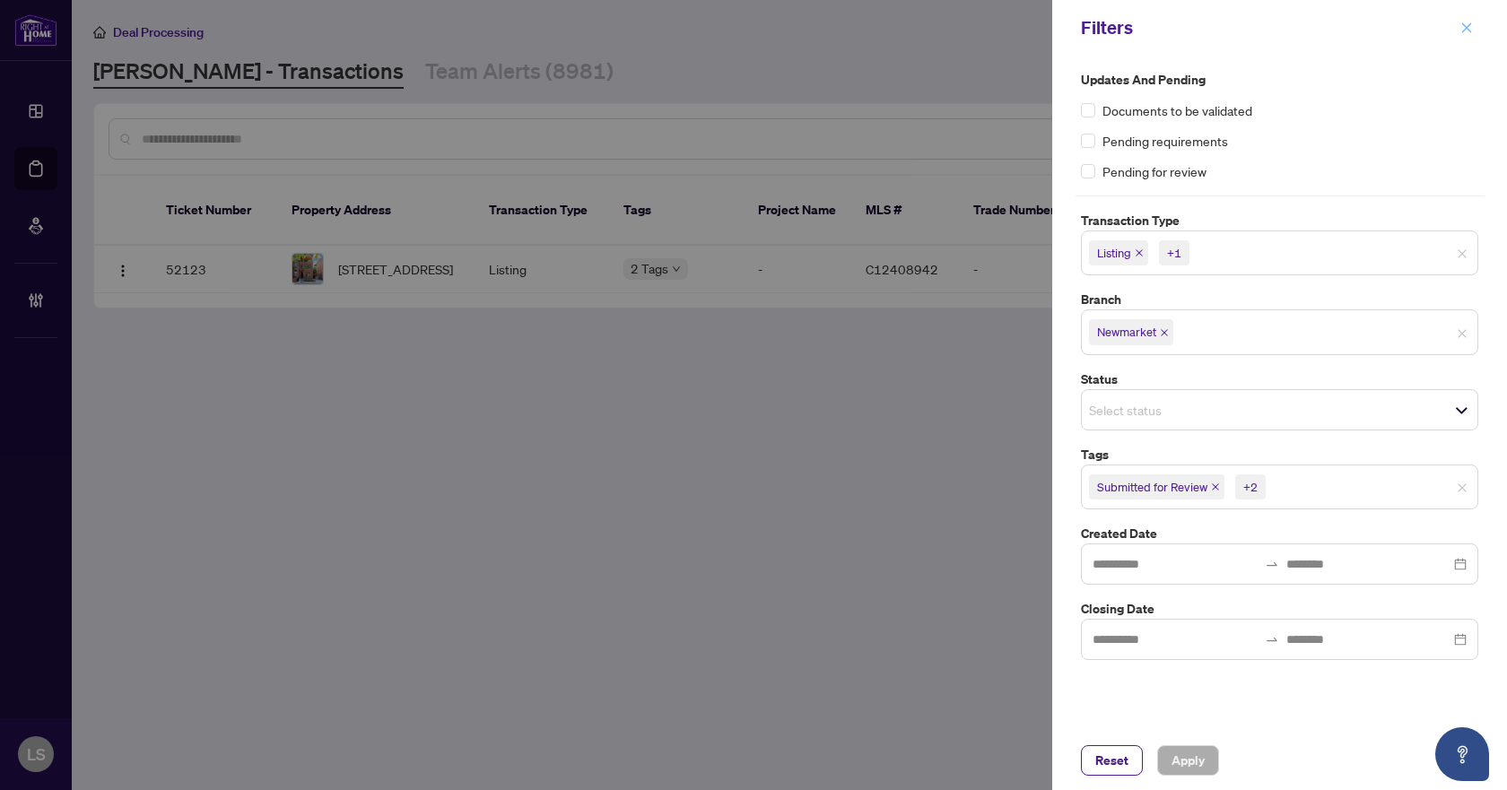
click at [1469, 28] on icon "close" at bounding box center [1467, 28] width 13 height 13
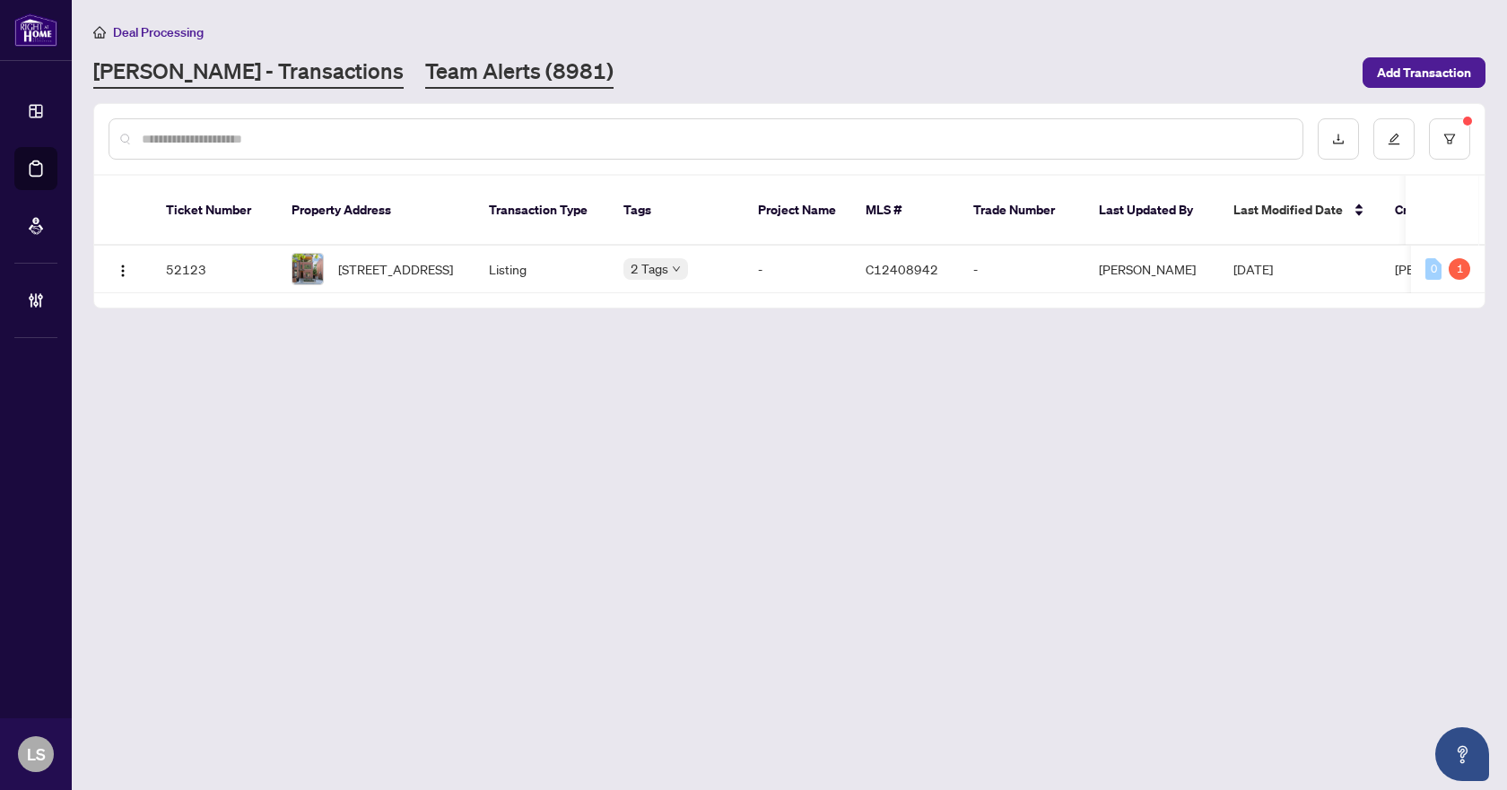
click at [425, 67] on link "Team Alerts (8981)" at bounding box center [519, 73] width 188 height 32
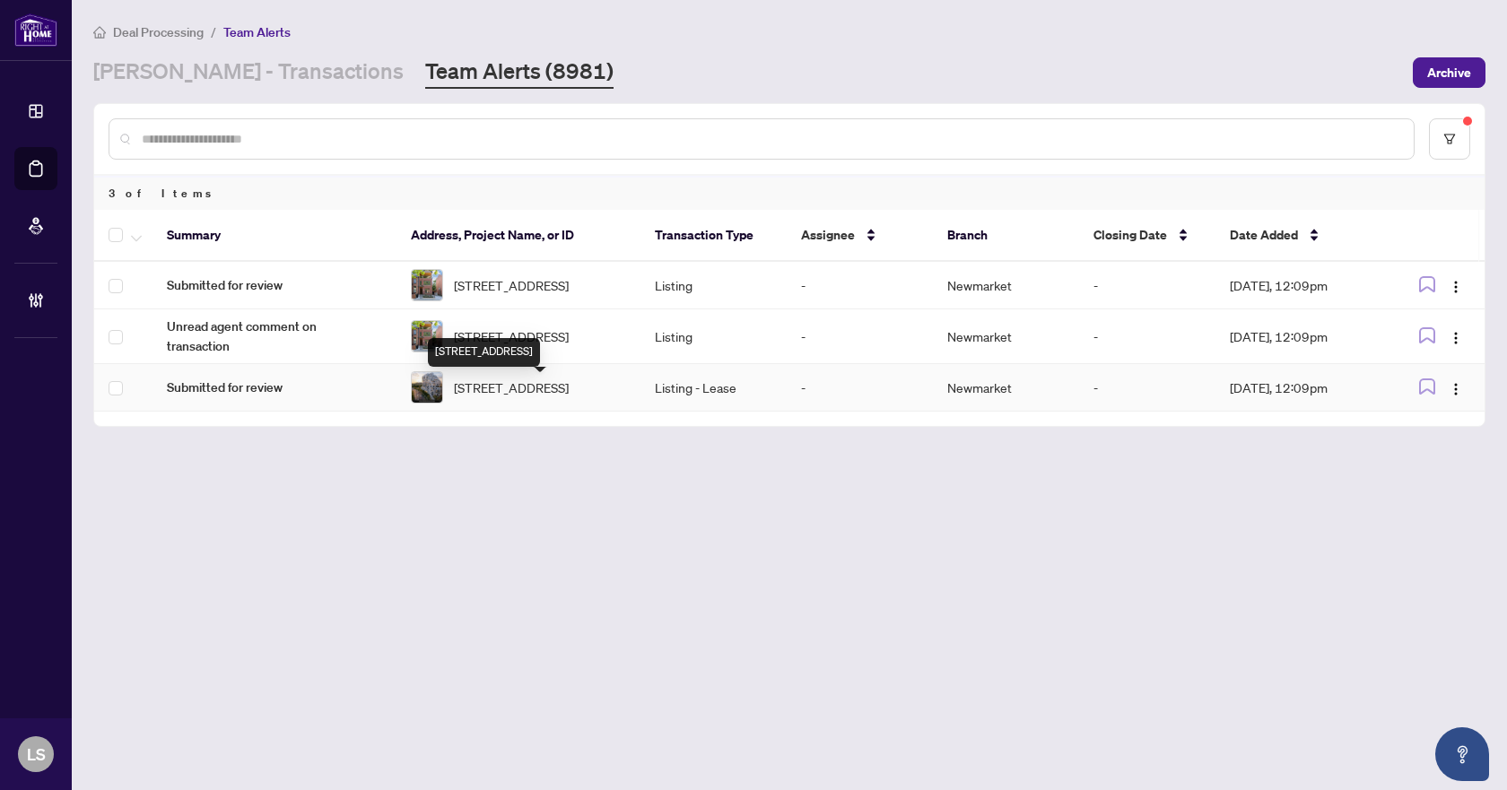
click at [508, 395] on span "903-1050 Eastern Ave, Toronto, Ontario M4L 0B7, Canada" at bounding box center [511, 388] width 115 height 20
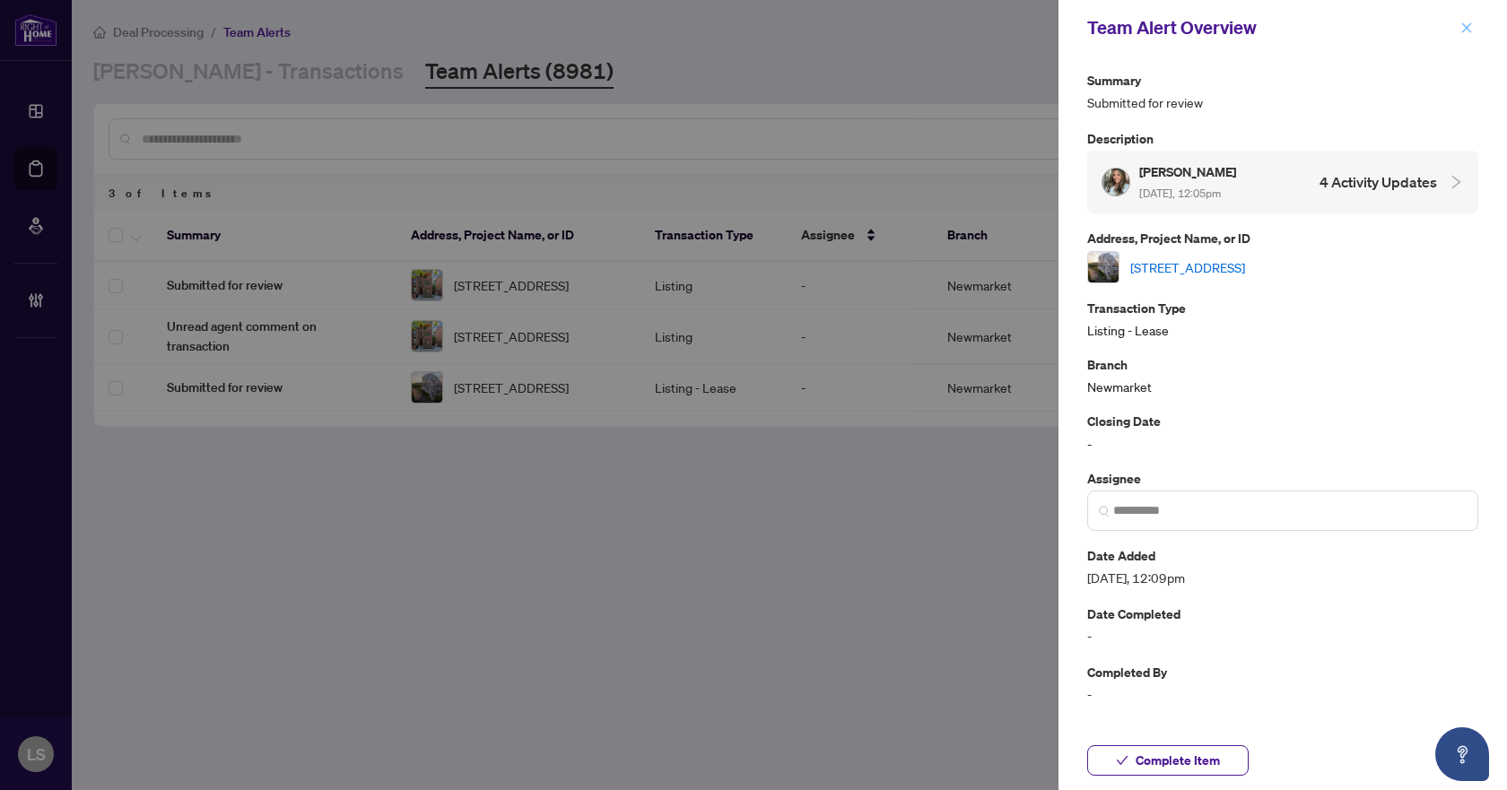
click at [1466, 19] on span "button" at bounding box center [1467, 27] width 13 height 29
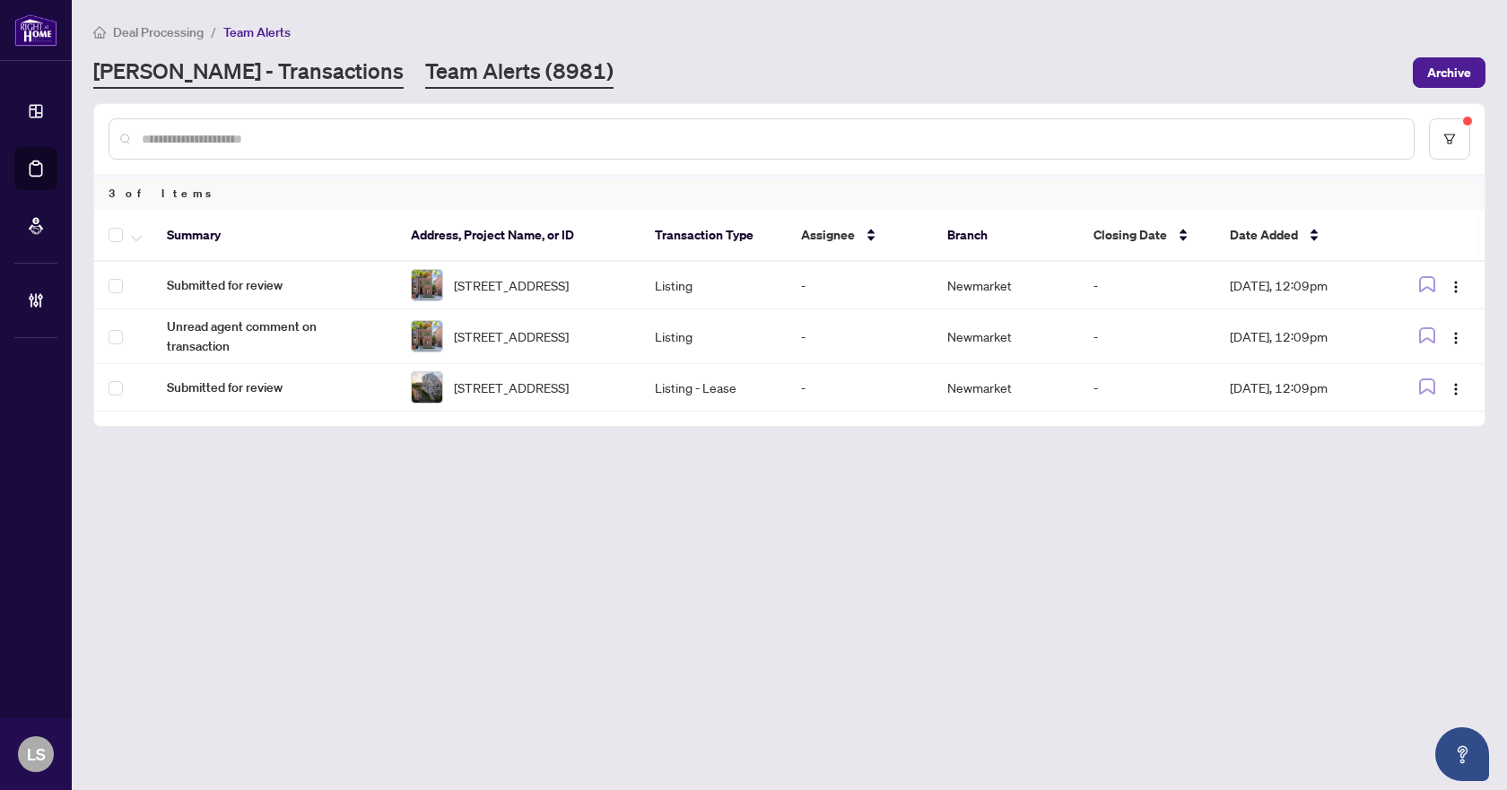
click at [152, 81] on link "[PERSON_NAME] - Transactions" at bounding box center [248, 73] width 310 height 32
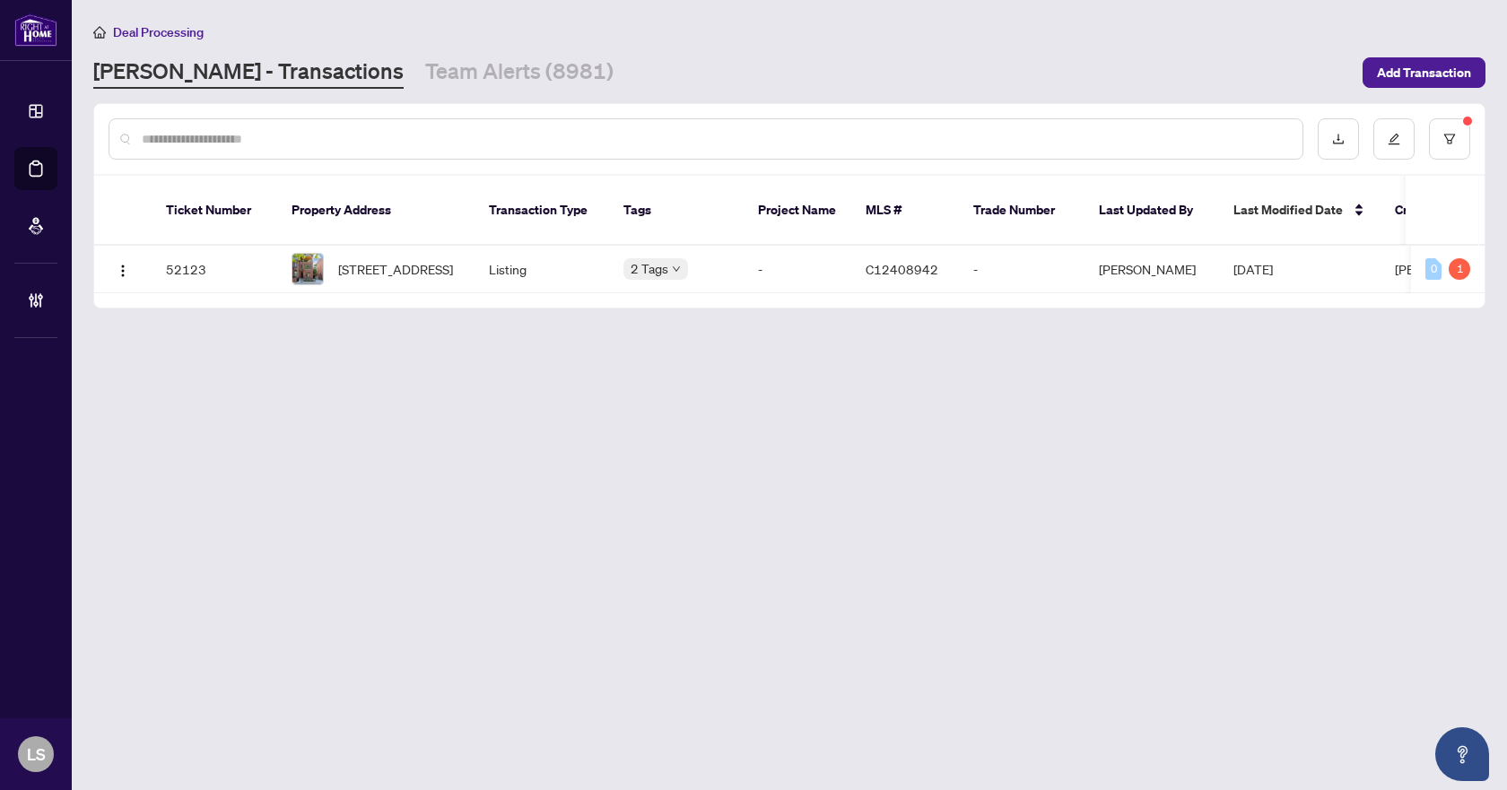
click at [203, 139] on input "text" at bounding box center [715, 139] width 1147 height 20
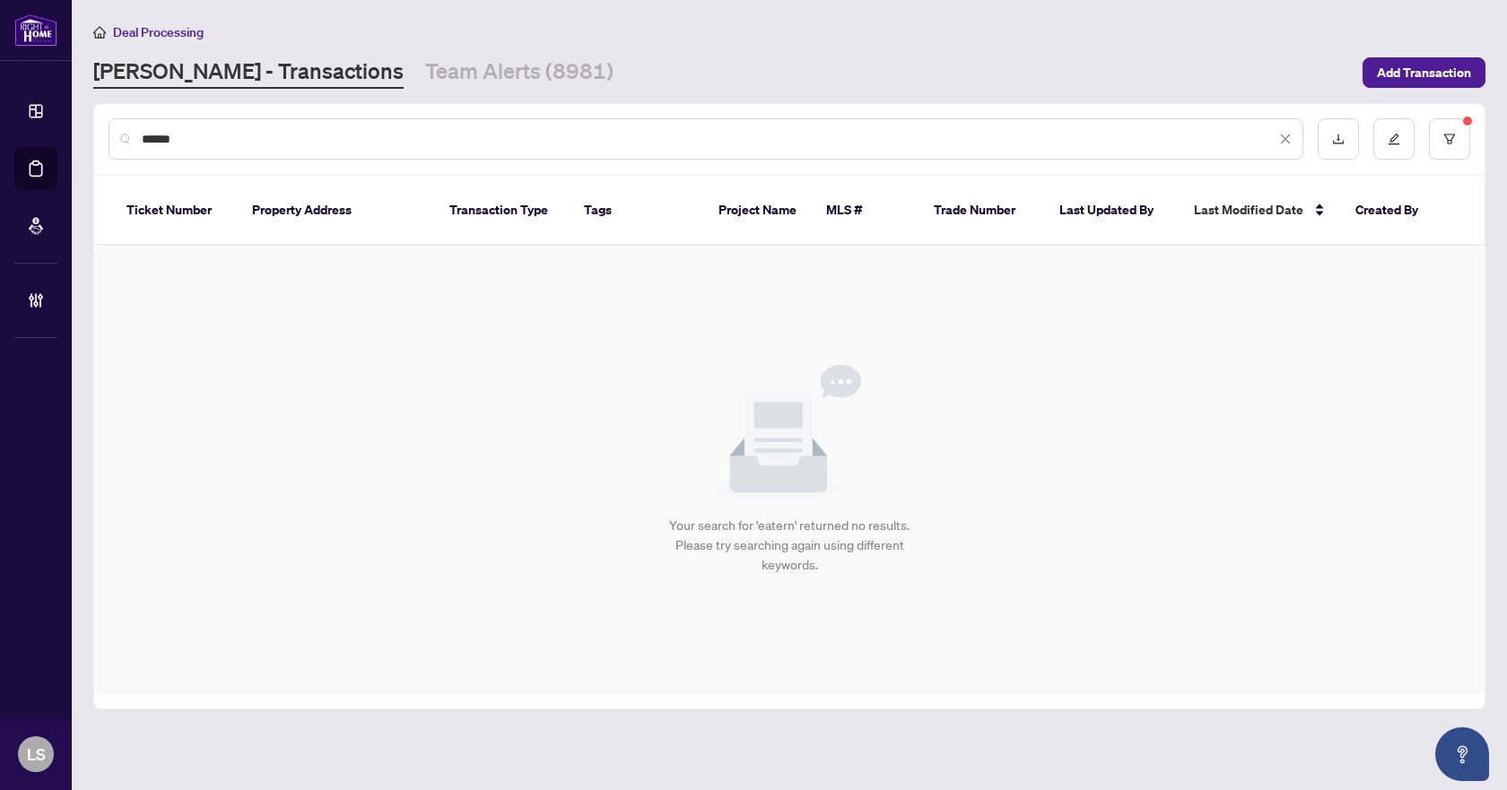
click at [152, 136] on input "******" at bounding box center [709, 139] width 1134 height 20
click at [202, 134] on input "*******" at bounding box center [709, 139] width 1134 height 20
type input "*******"
click at [1448, 139] on icon "filter" at bounding box center [1450, 139] width 11 height 10
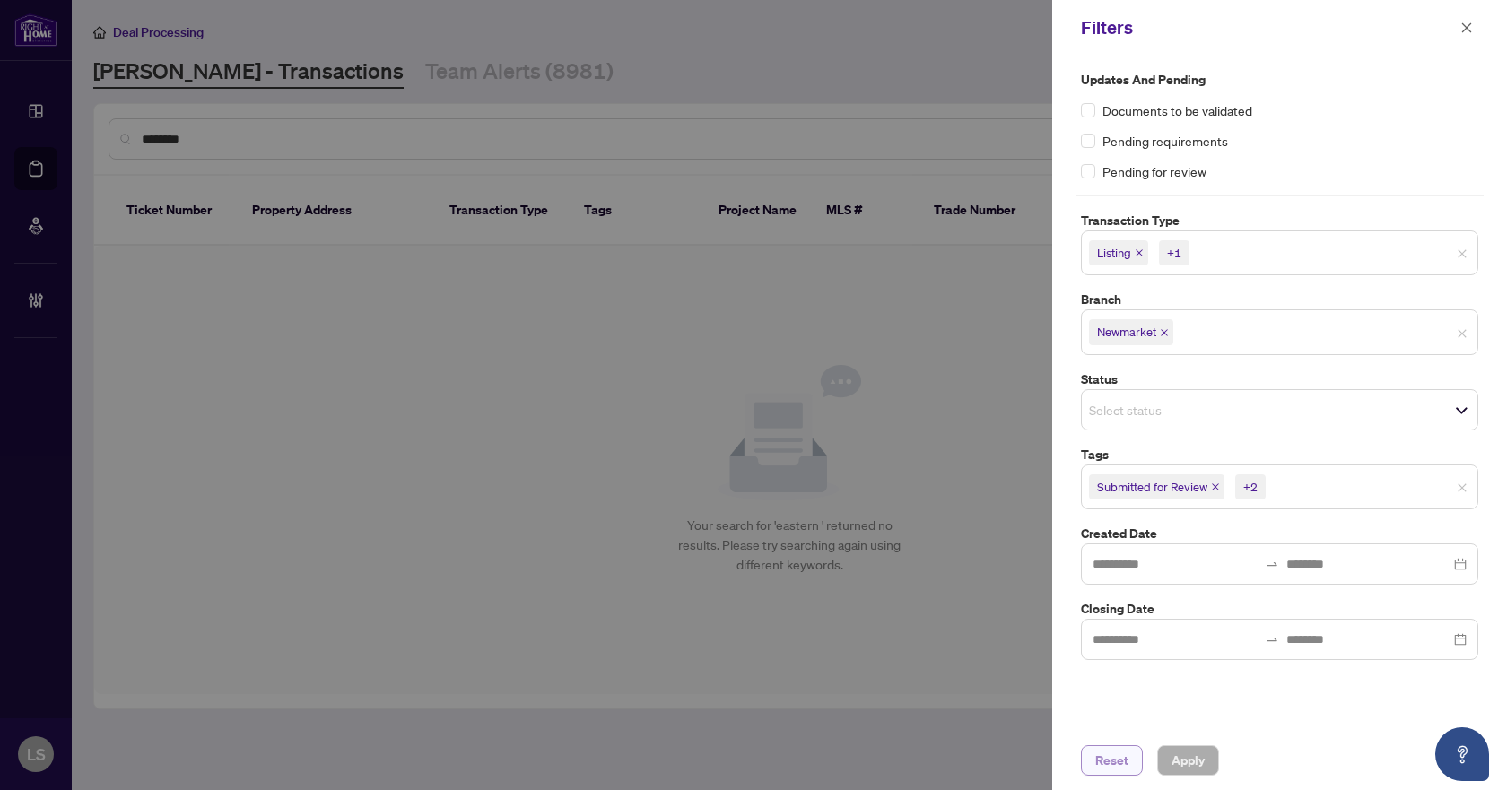
click at [1118, 758] on span "Reset" at bounding box center [1112, 761] width 33 height 29
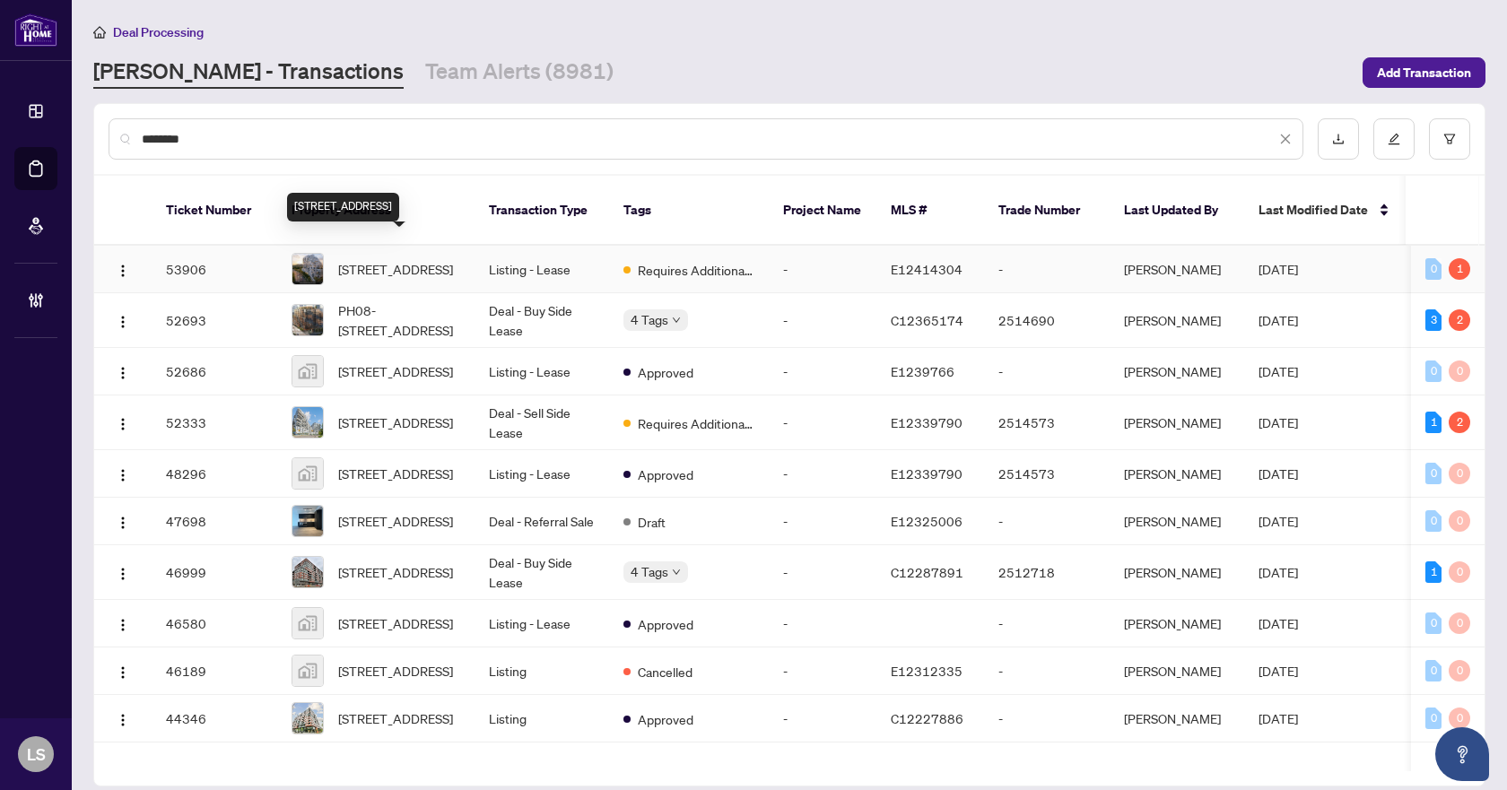
click at [379, 262] on span "903-1050 Eastern Ave, Toronto, Ontario M4L 0B7, Canada" at bounding box center [395, 269] width 115 height 20
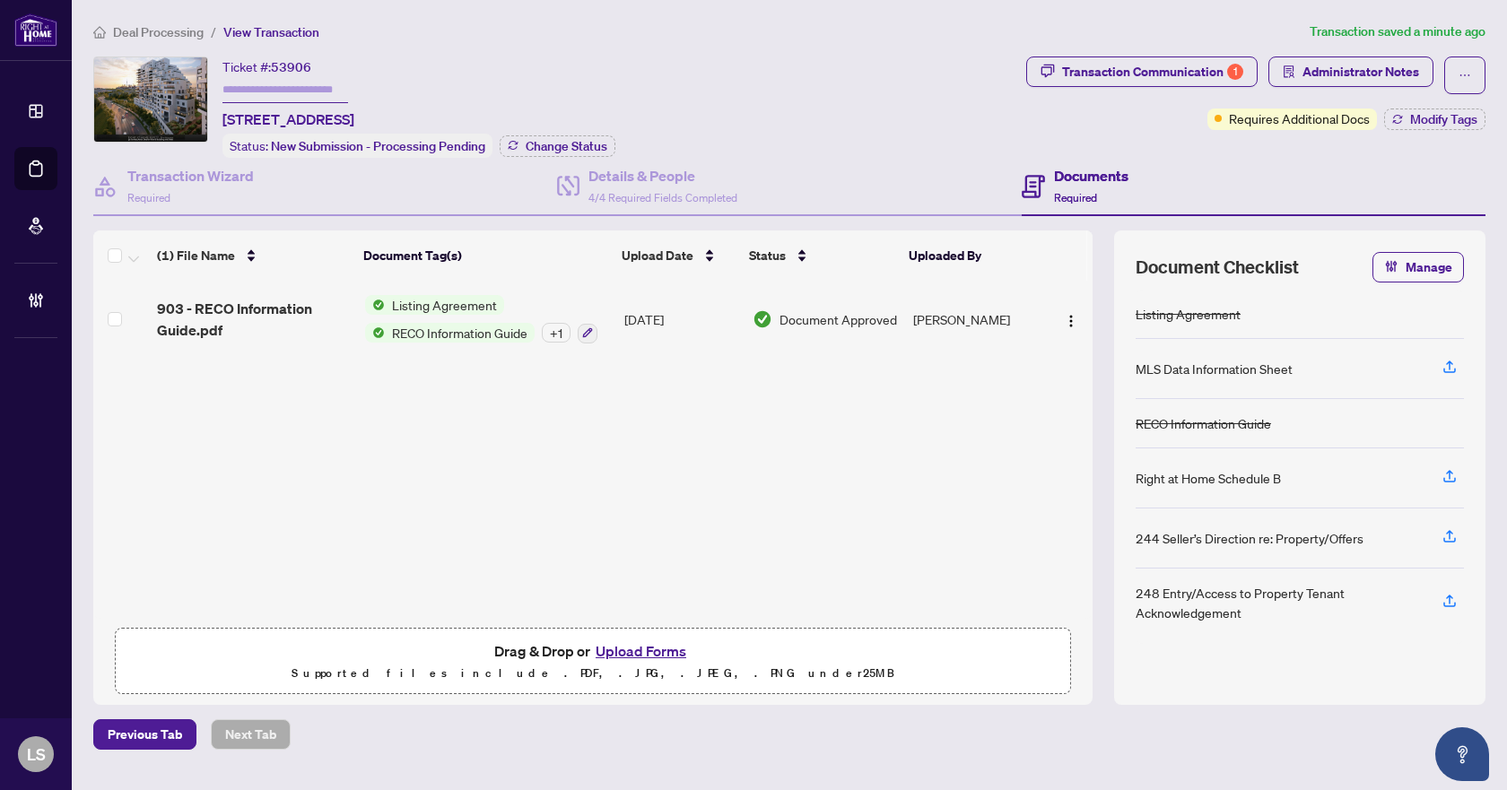
click at [185, 36] on span "Deal Processing" at bounding box center [158, 32] width 91 height 16
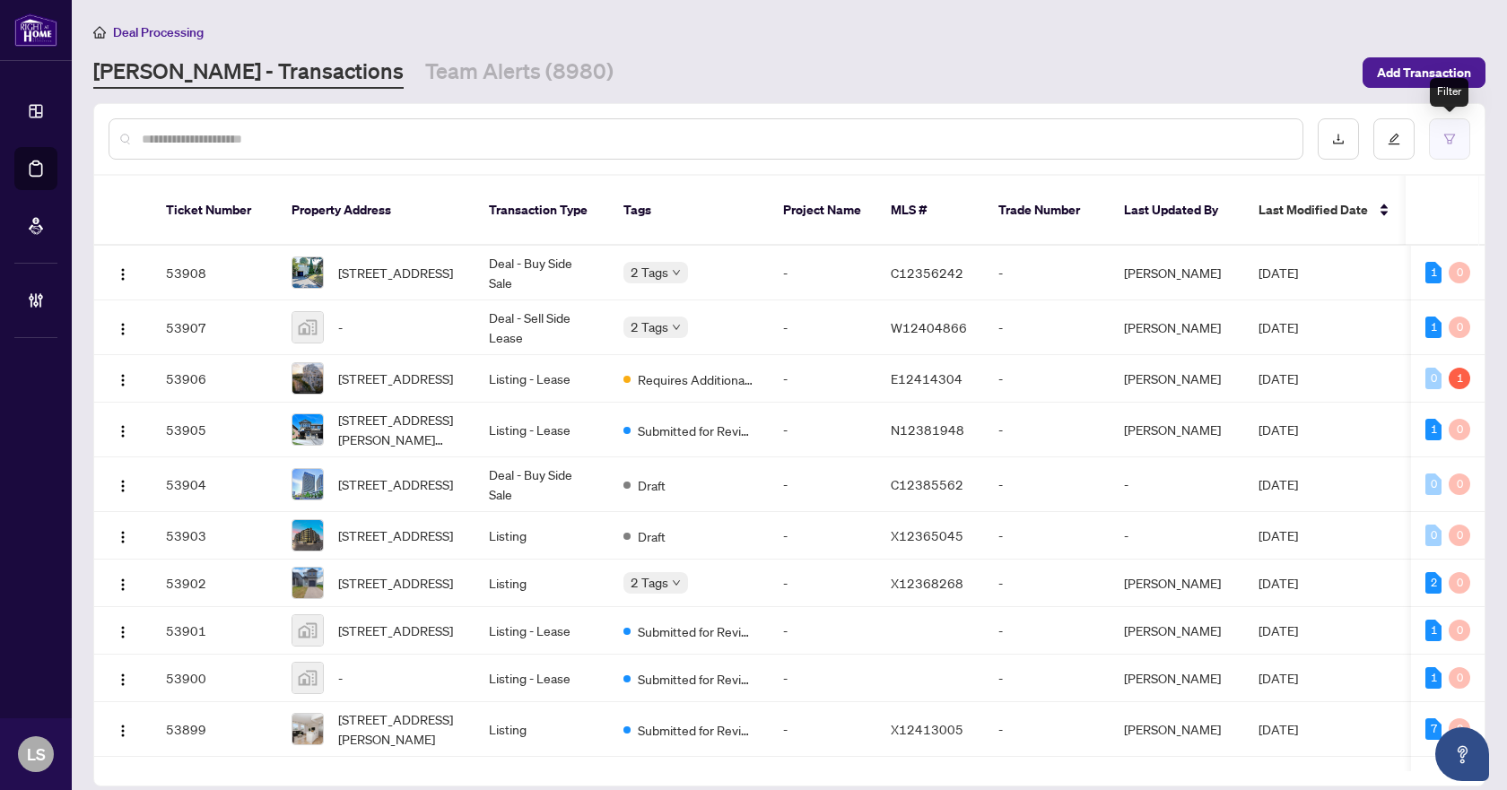
click at [1449, 133] on icon "filter" at bounding box center [1450, 139] width 13 height 13
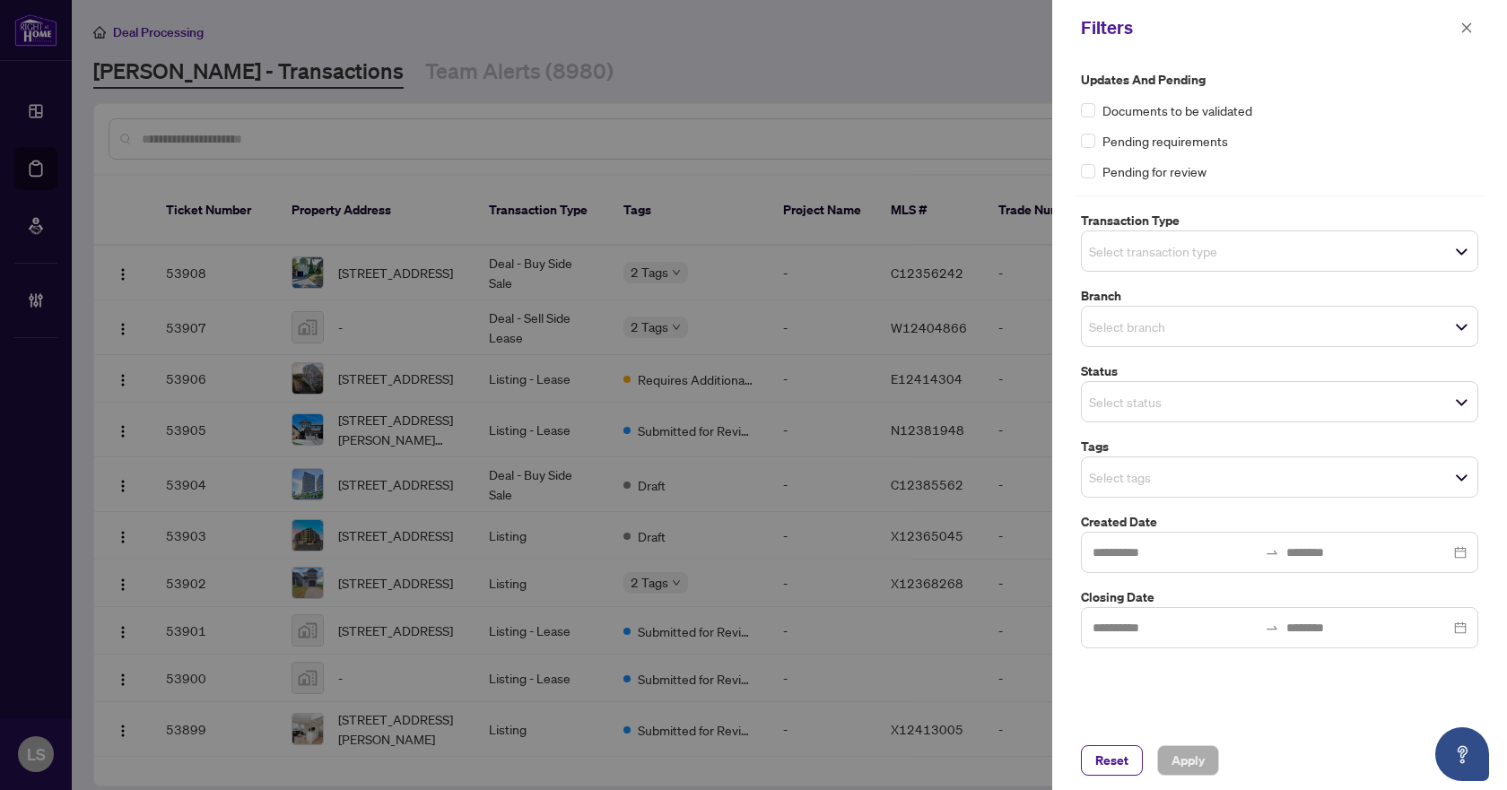
click at [1358, 257] on span "Select transaction type" at bounding box center [1280, 251] width 396 height 25
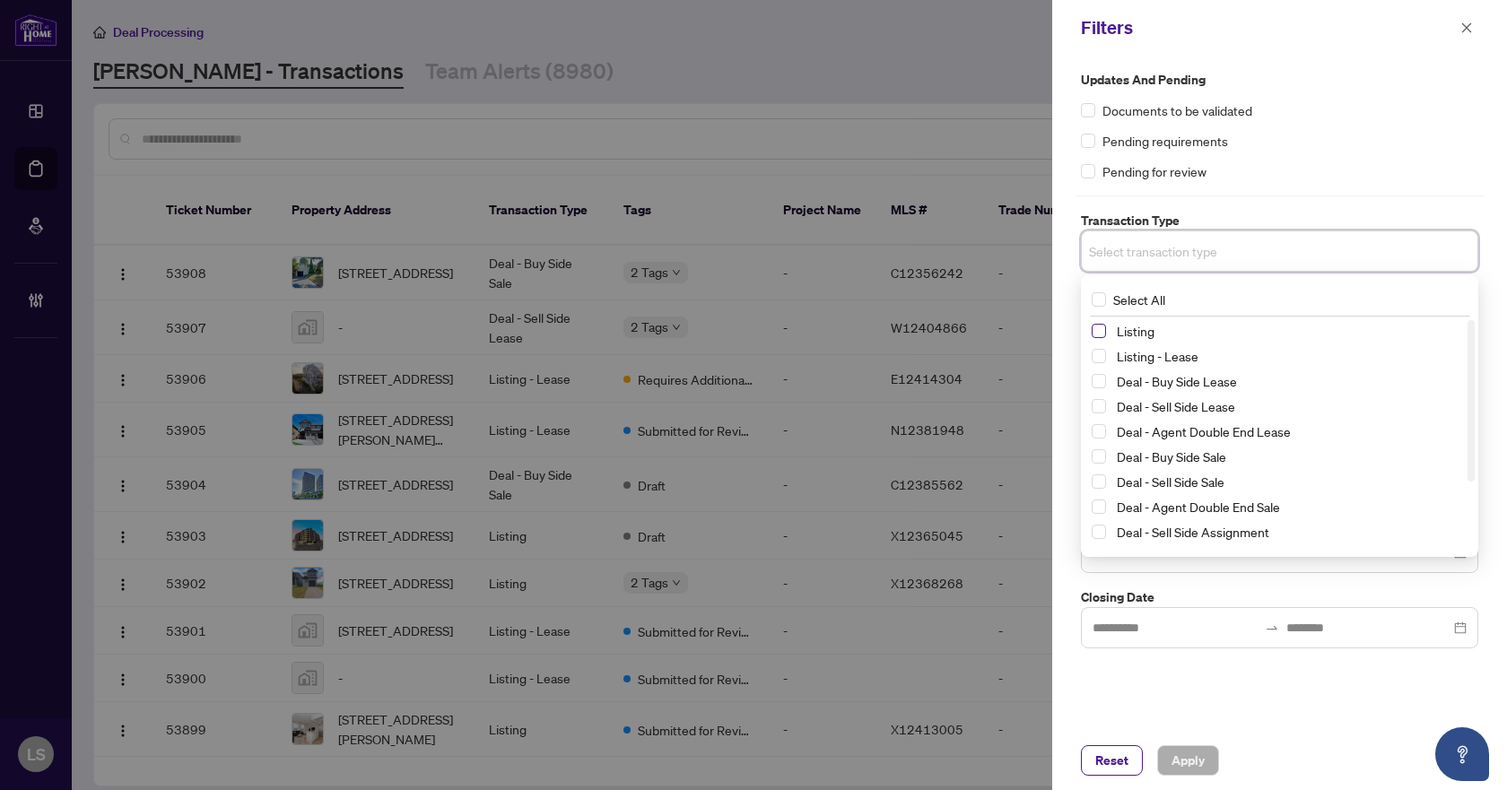
click at [1104, 334] on span "Select Listing" at bounding box center [1099, 331] width 14 height 14
click at [1102, 361] on span "Select Listing - Lease" at bounding box center [1099, 360] width 14 height 14
click at [1359, 86] on label "Updates and Pending" at bounding box center [1279, 80] width 397 height 20
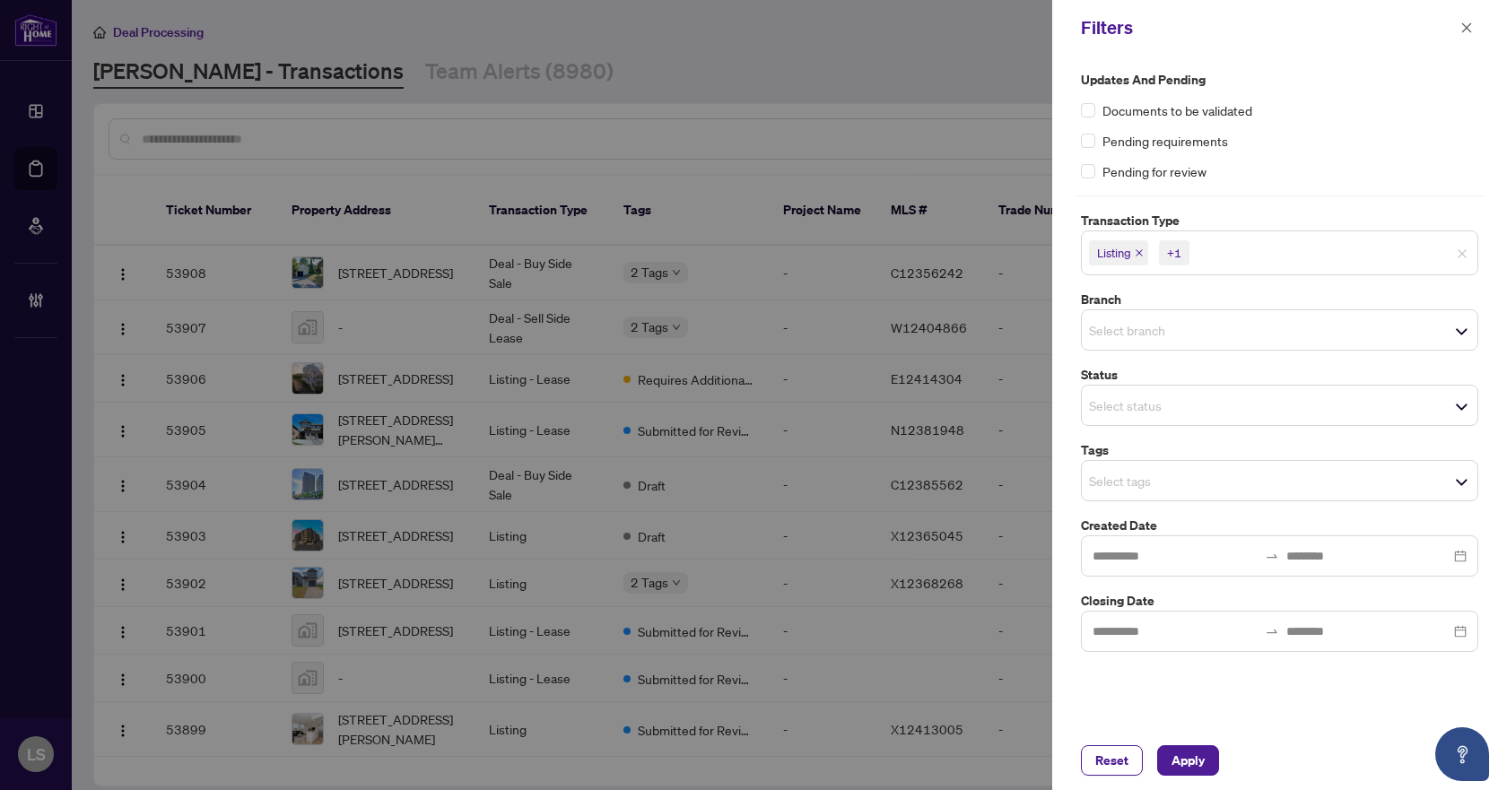
click at [1140, 327] on input "search" at bounding box center [1152, 330] width 126 height 22
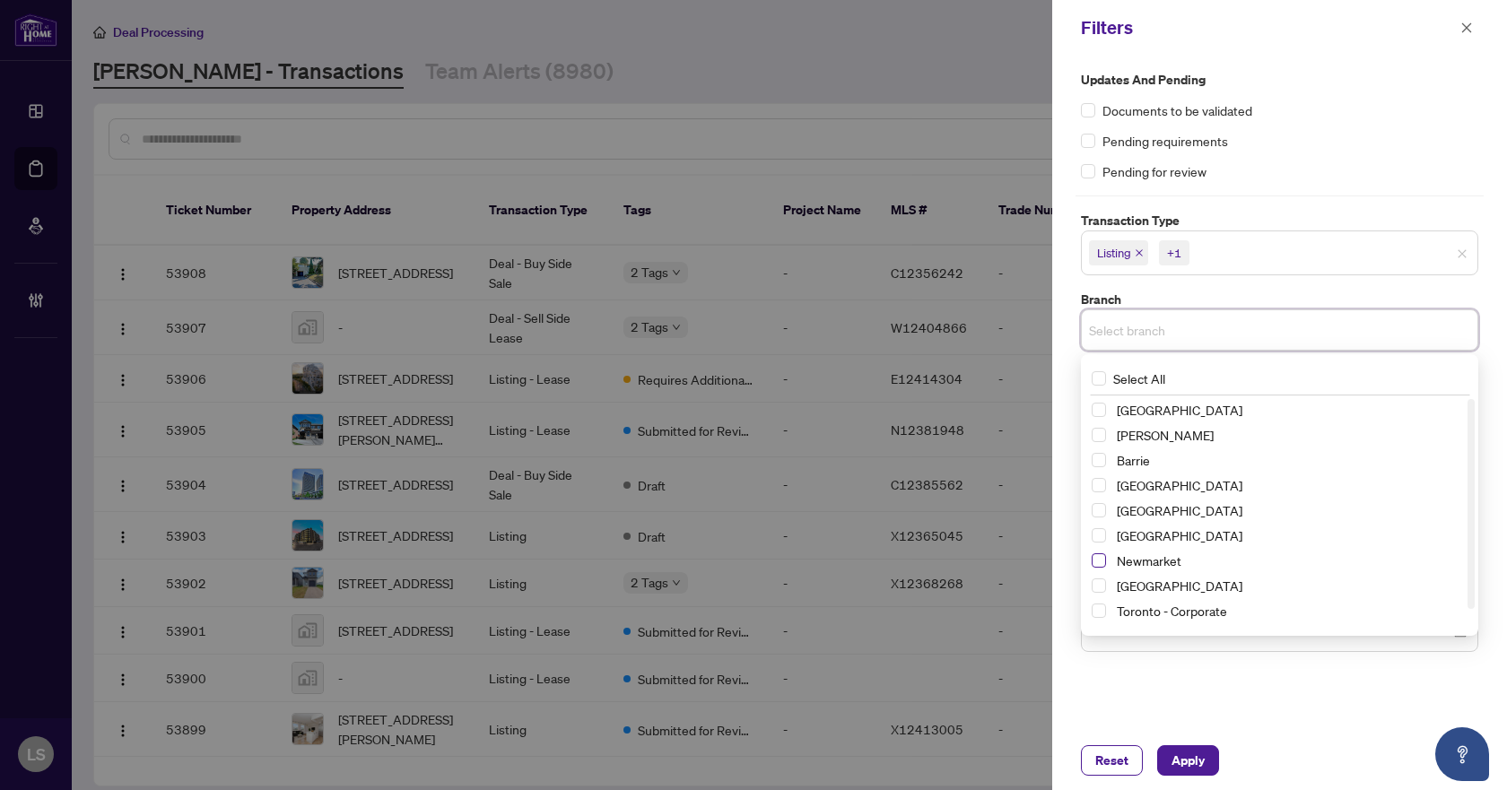
click at [1096, 560] on span "Select Newmarket" at bounding box center [1099, 561] width 14 height 14
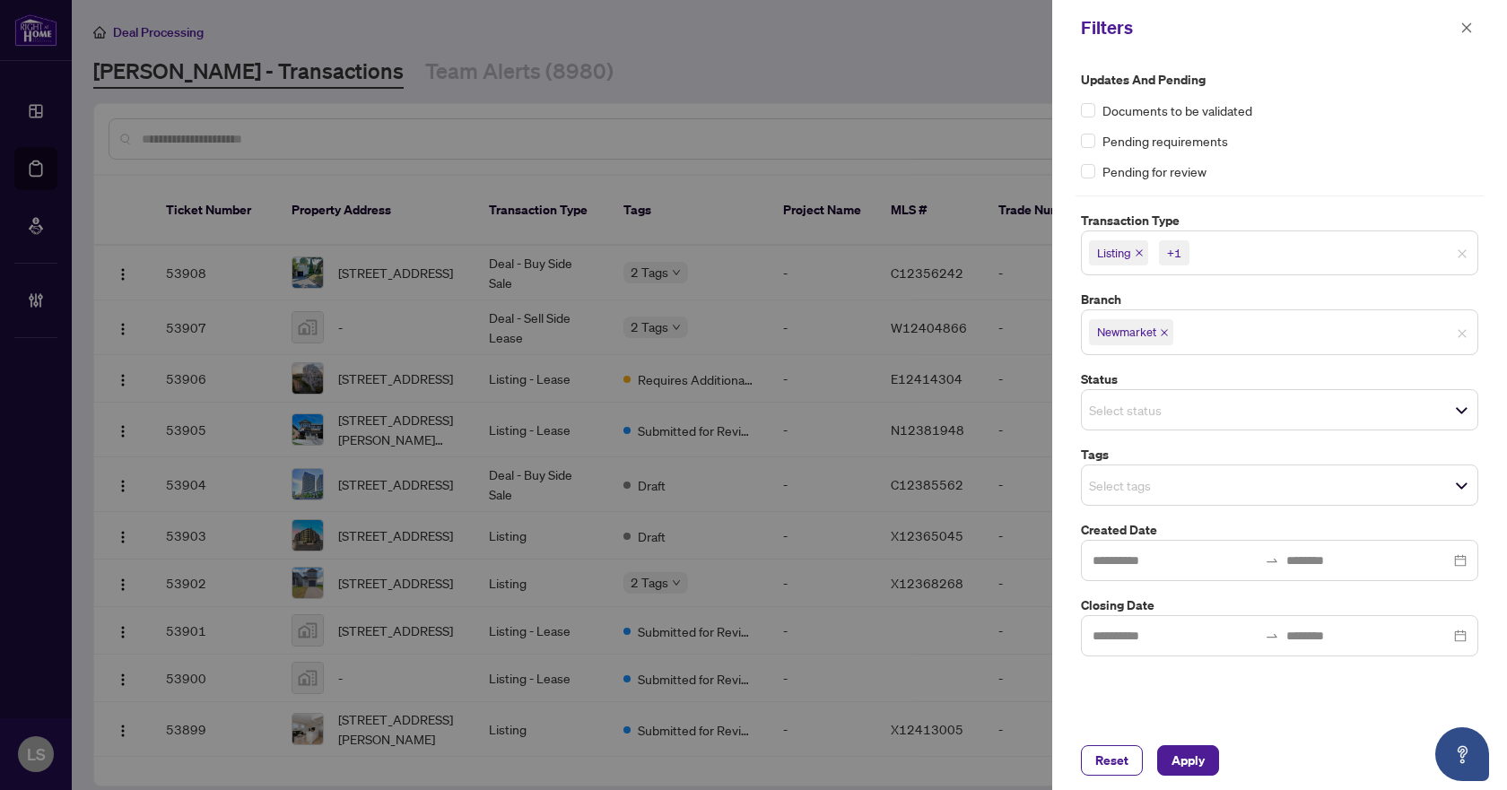
click at [1281, 122] on div "Updates and Pending Documents to be validated Pending requirements Pending for …" at bounding box center [1279, 125] width 397 height 111
click at [1132, 499] on div "Select tags" at bounding box center [1279, 485] width 397 height 41
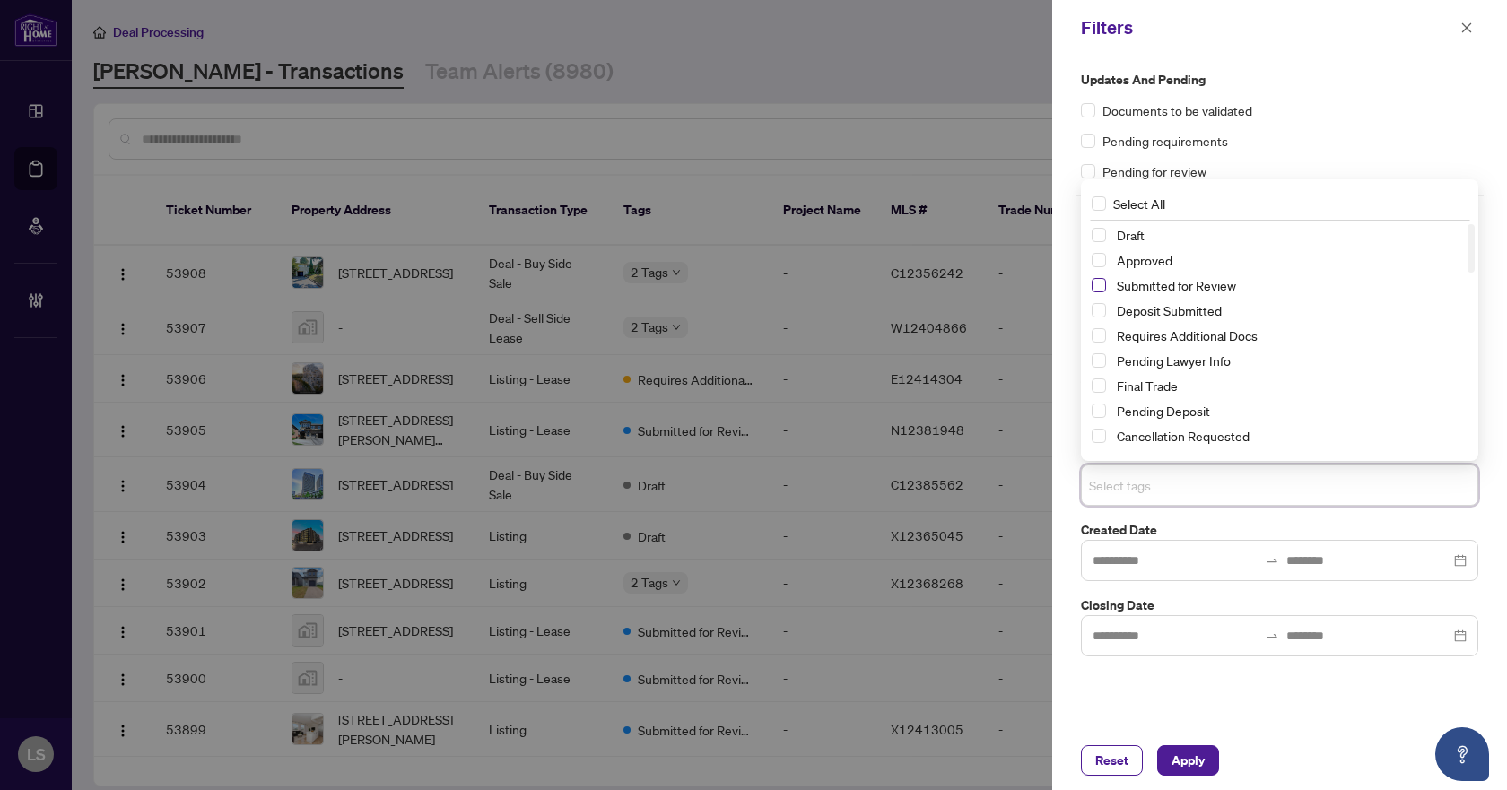
click at [1094, 286] on span "Select Submitted for Review" at bounding box center [1099, 285] width 14 height 14
click at [1095, 438] on span "Select Cancellation Requested" at bounding box center [1099, 436] width 14 height 14
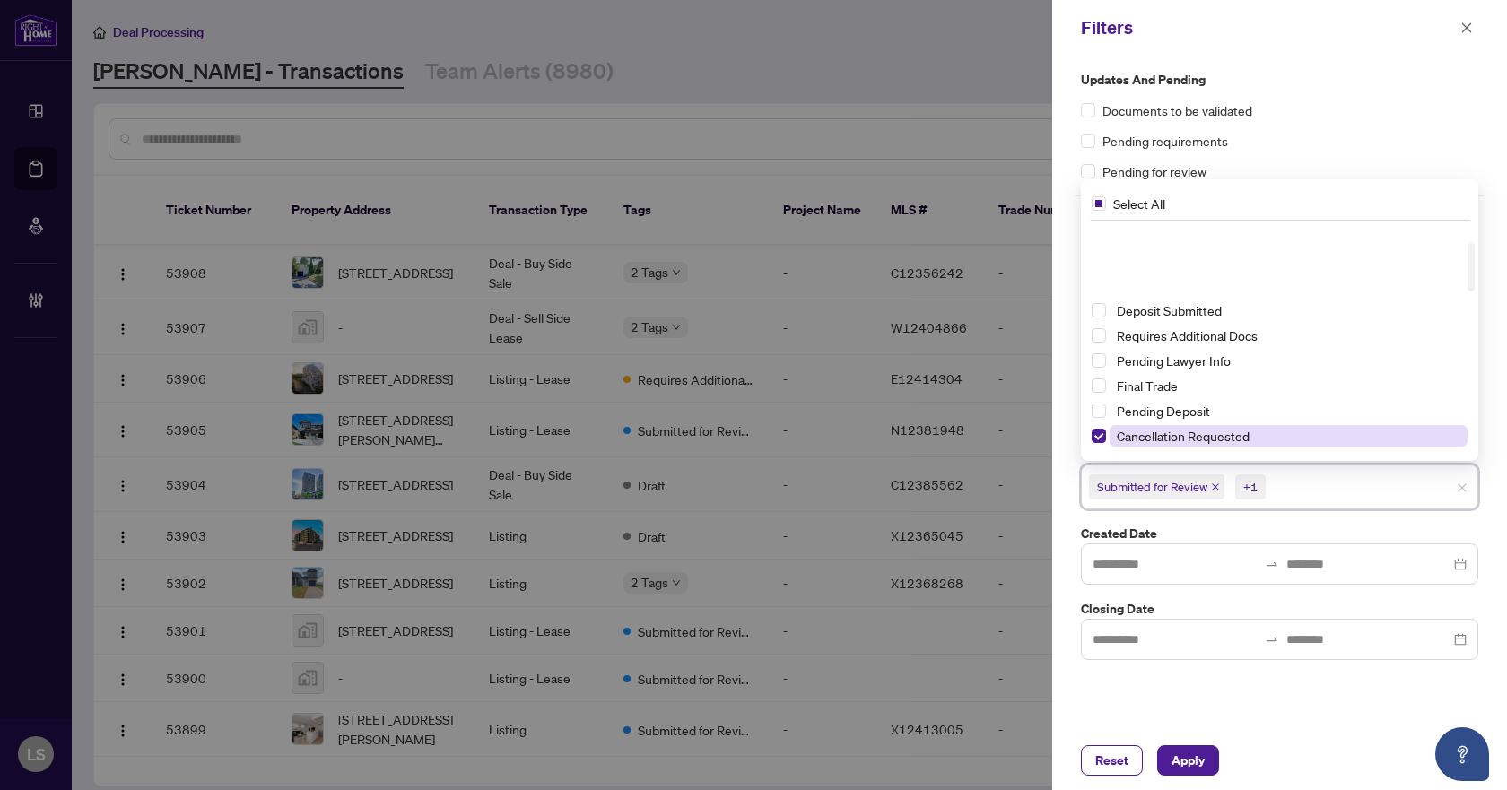
scroll to position [90, 0]
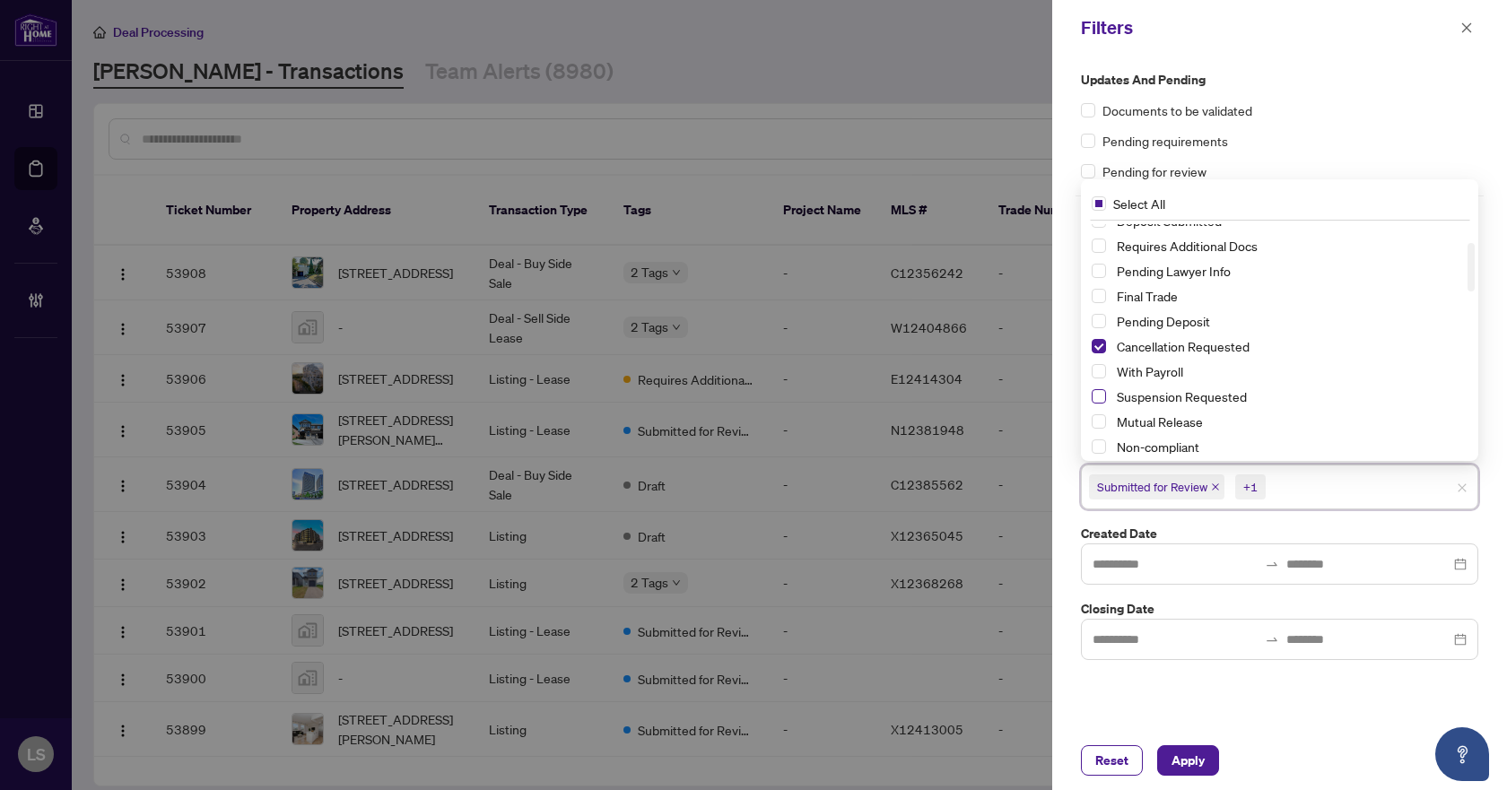
click at [1097, 399] on span "Select Suspension Requested" at bounding box center [1099, 396] width 14 height 14
click at [1201, 755] on span "Apply" at bounding box center [1188, 761] width 33 height 29
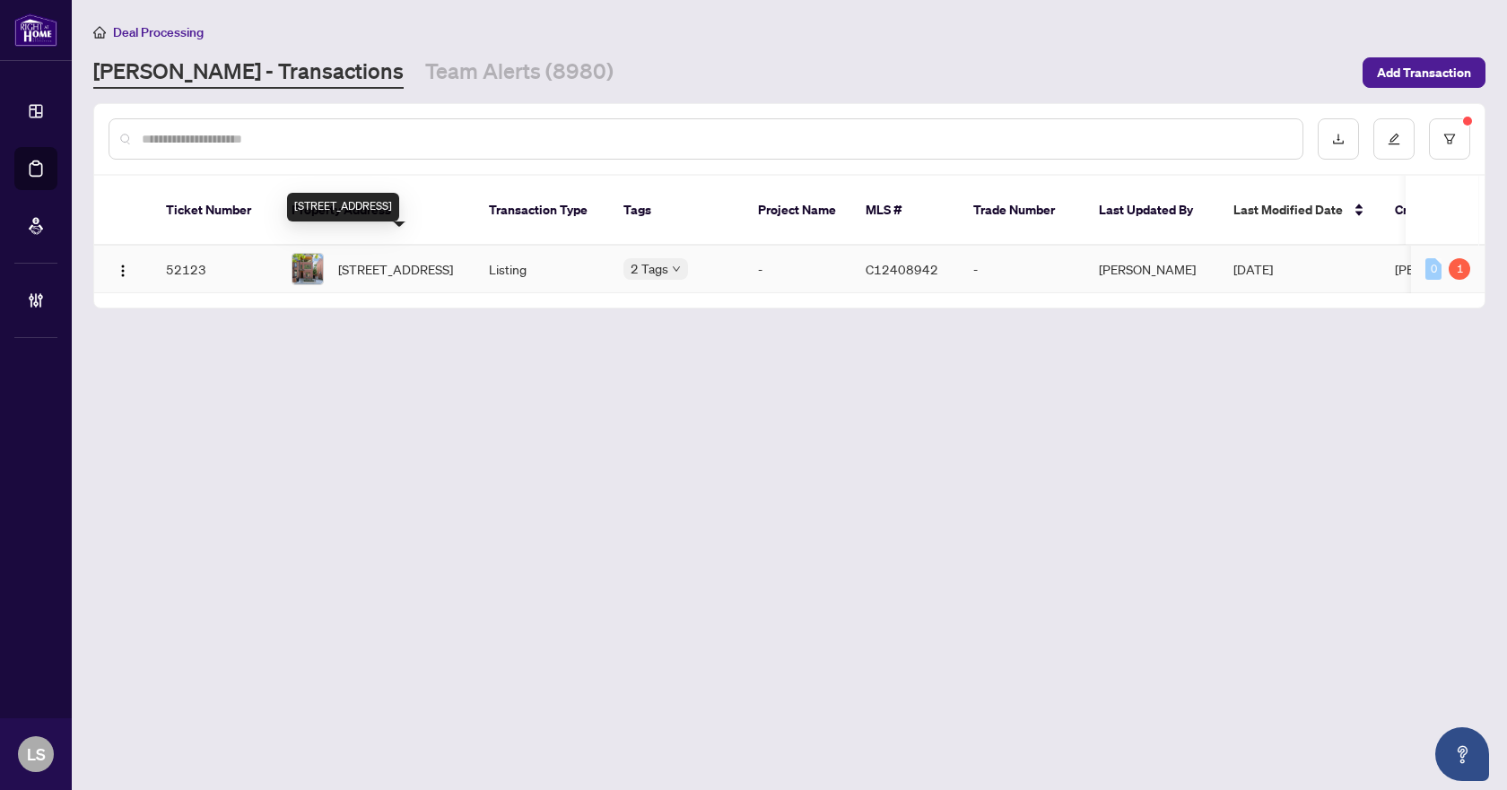
click at [406, 263] on span "[STREET_ADDRESS]" at bounding box center [395, 269] width 115 height 20
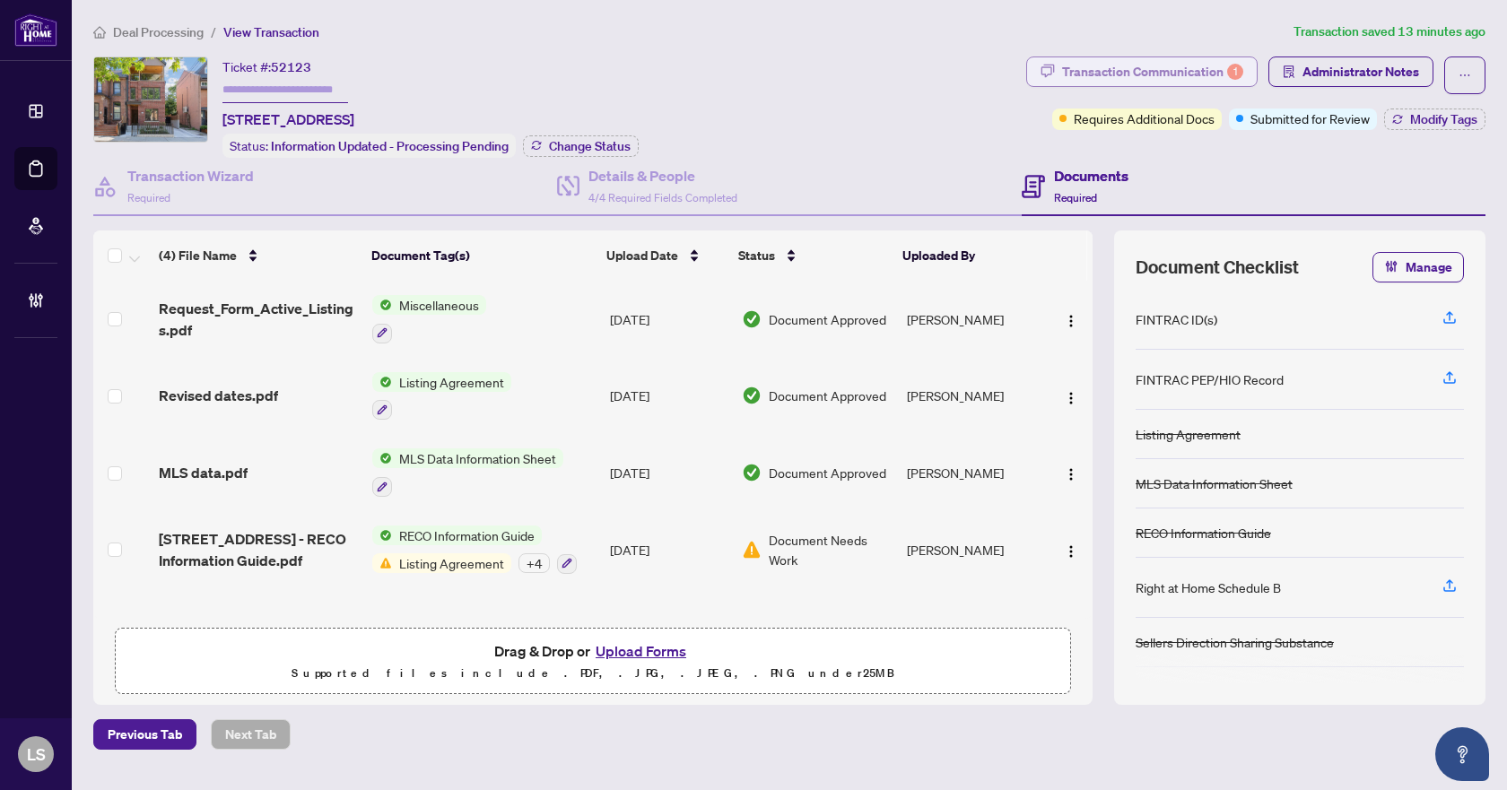
click at [1178, 70] on div "Transaction Communication 1" at bounding box center [1152, 71] width 181 height 29
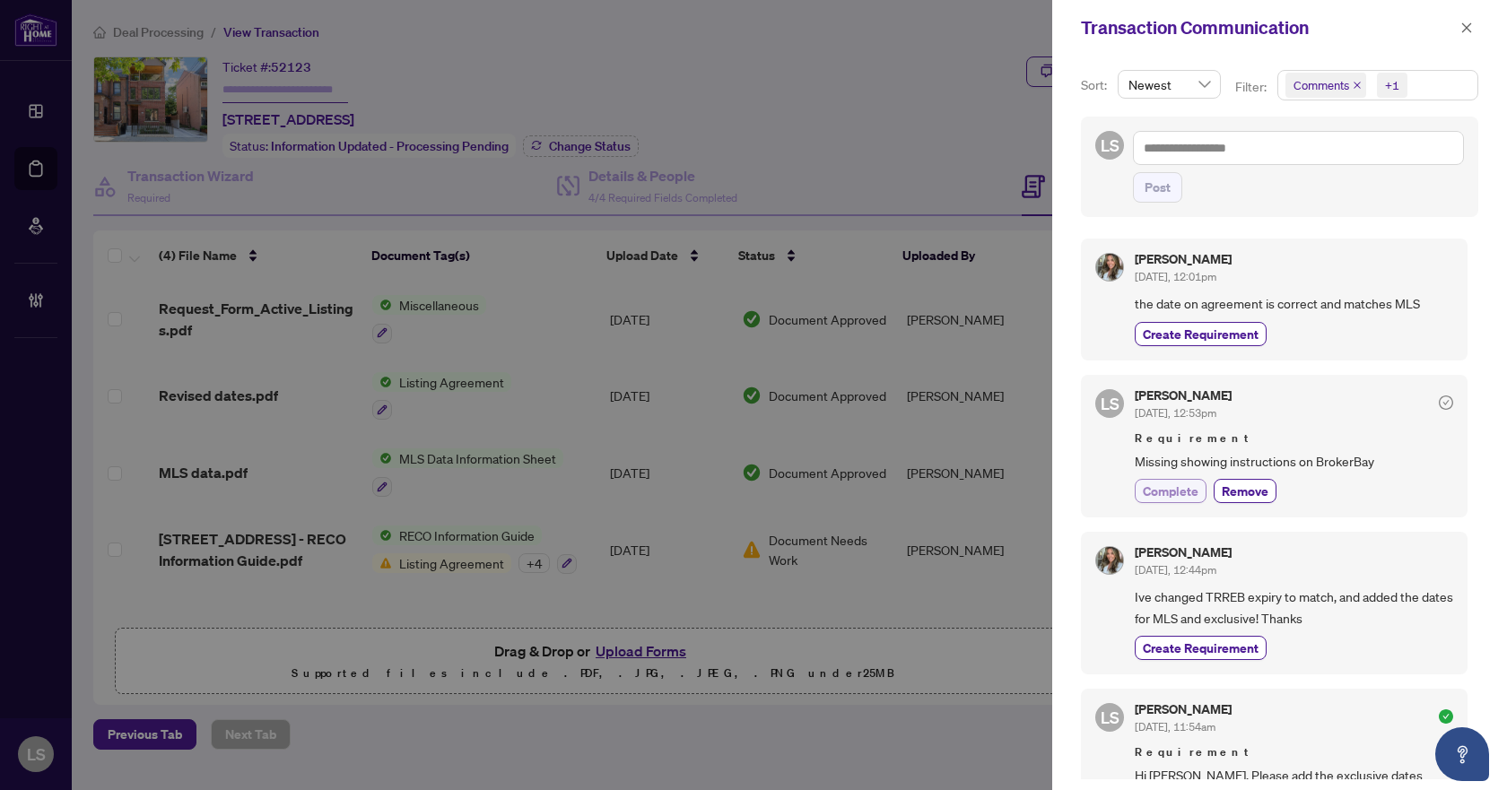
click at [1171, 493] on span "Complete" at bounding box center [1171, 491] width 56 height 19
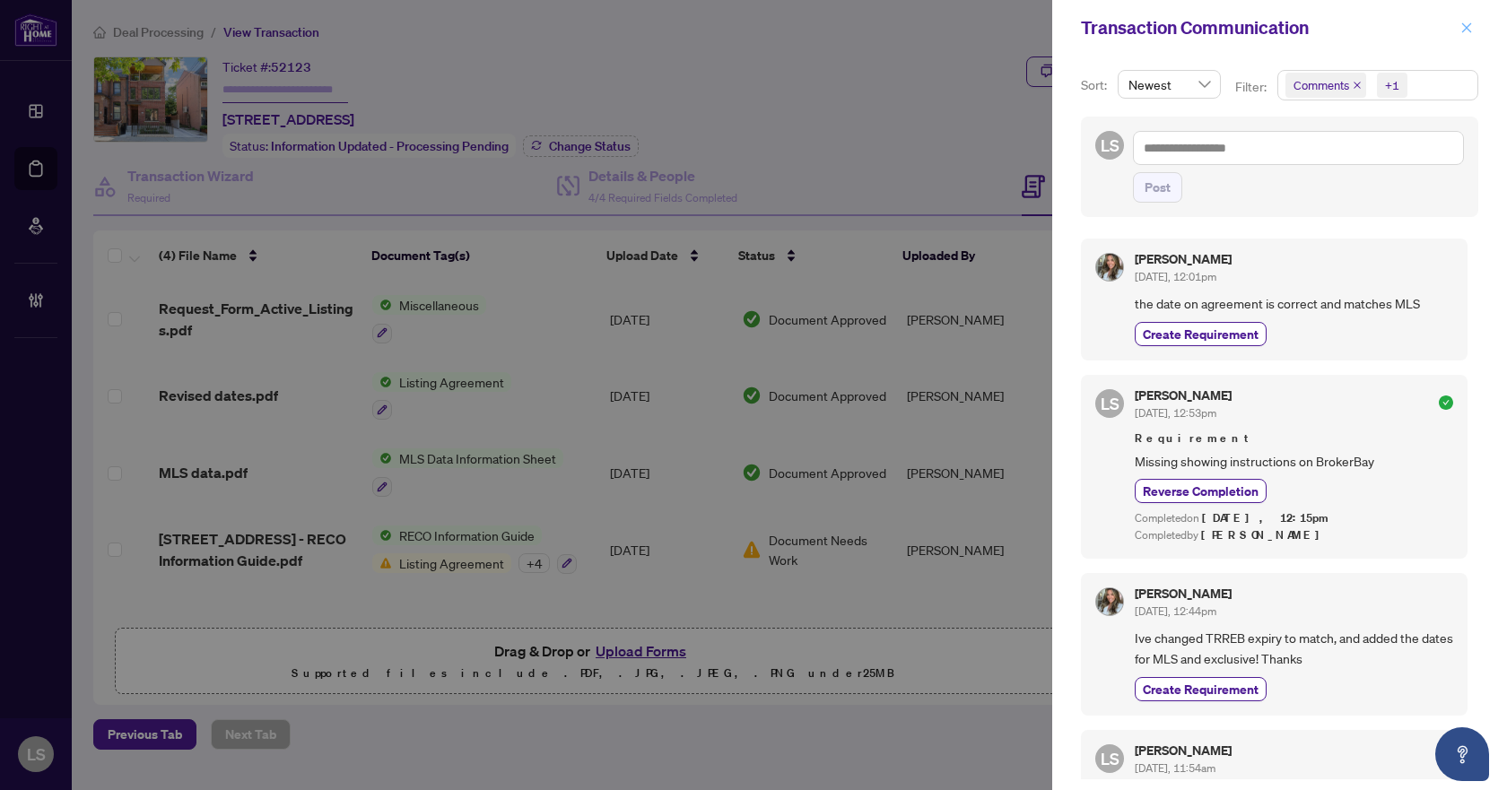
click at [1467, 23] on icon "close" at bounding box center [1467, 28] width 13 height 13
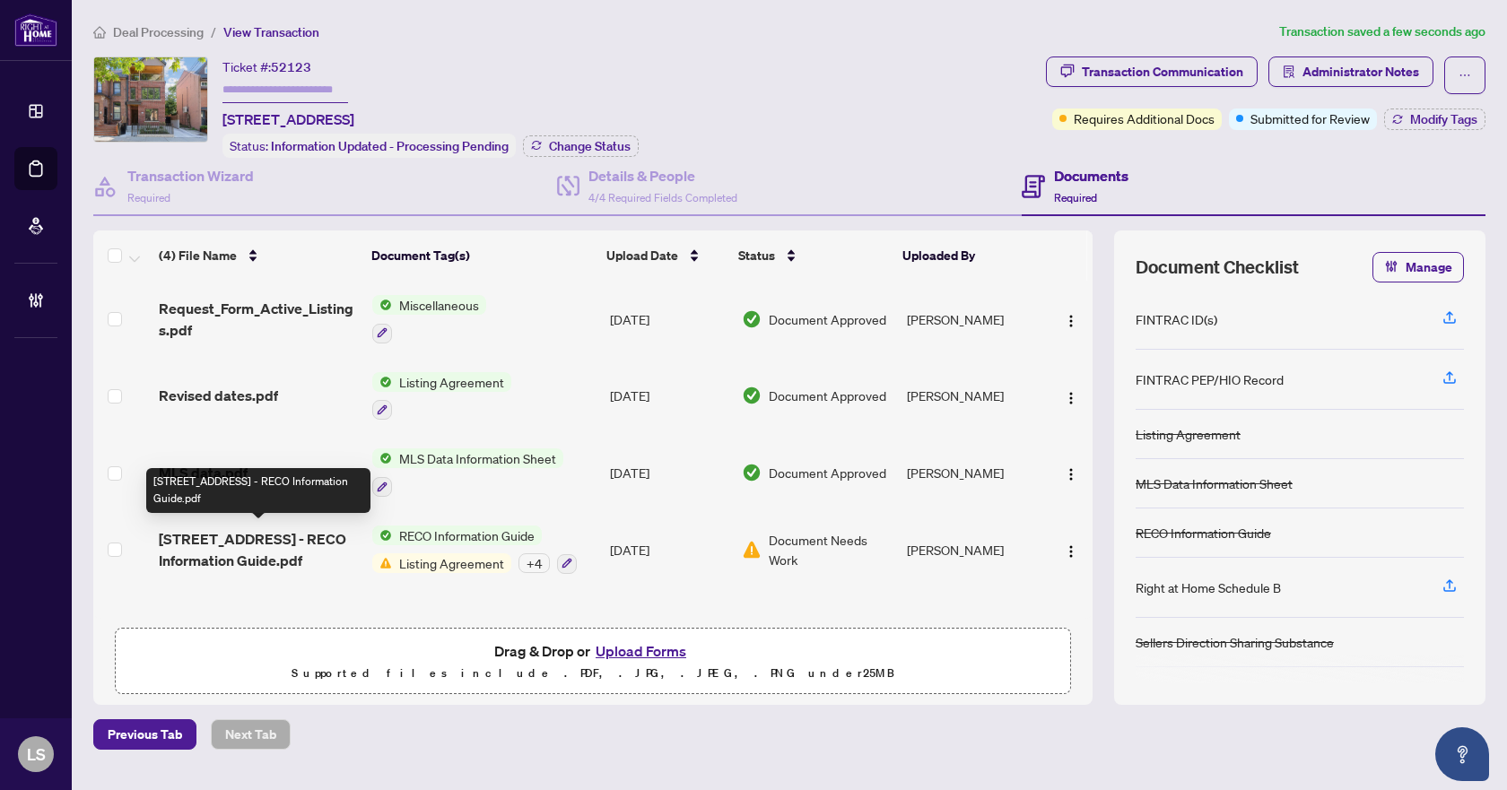
click at [243, 558] on span "265 Ontario St - RECO Information Guide.pdf" at bounding box center [258, 549] width 199 height 43
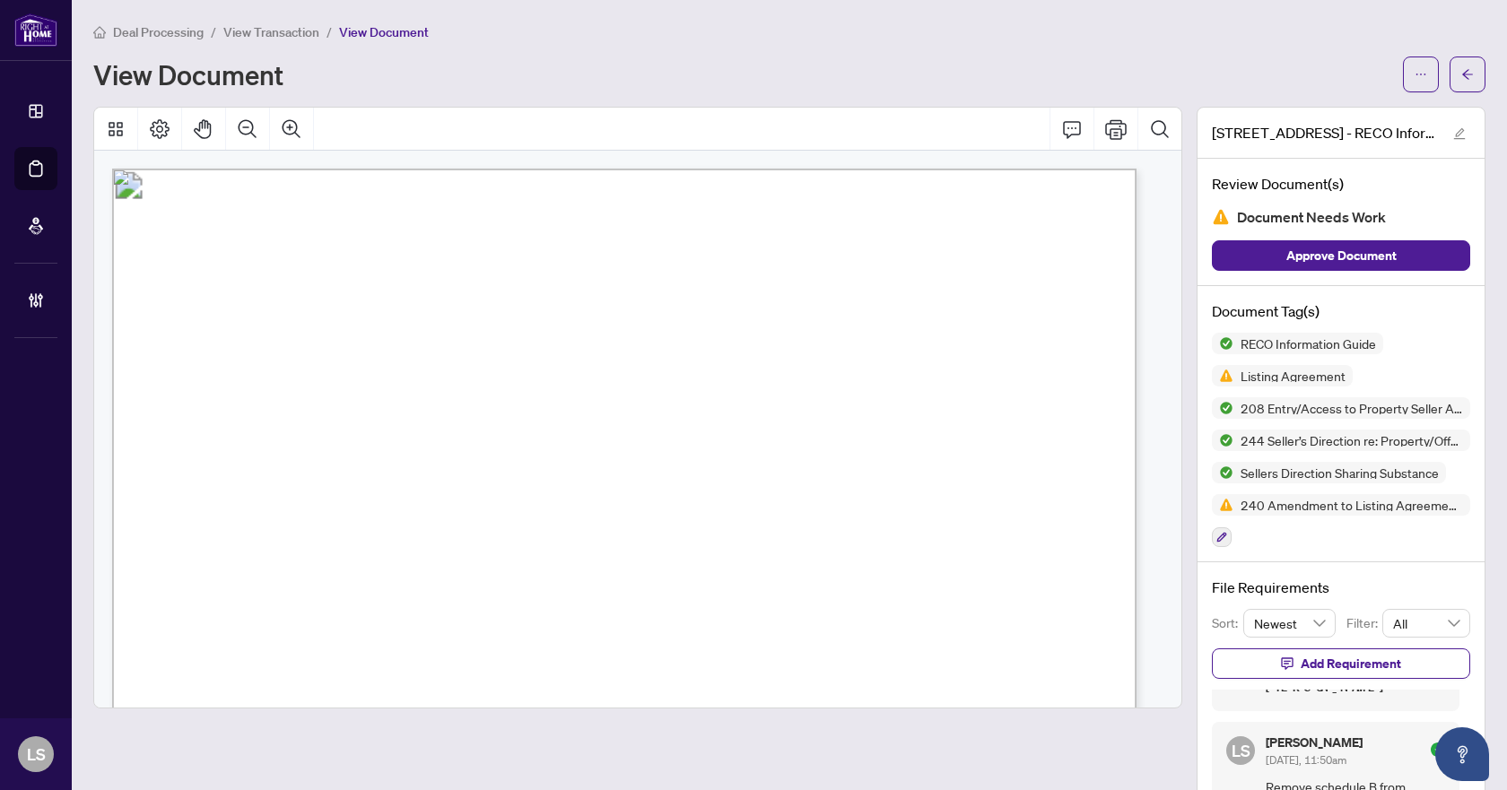
scroll to position [269, 0]
click at [1462, 78] on icon "arrow-left" at bounding box center [1468, 74] width 13 height 13
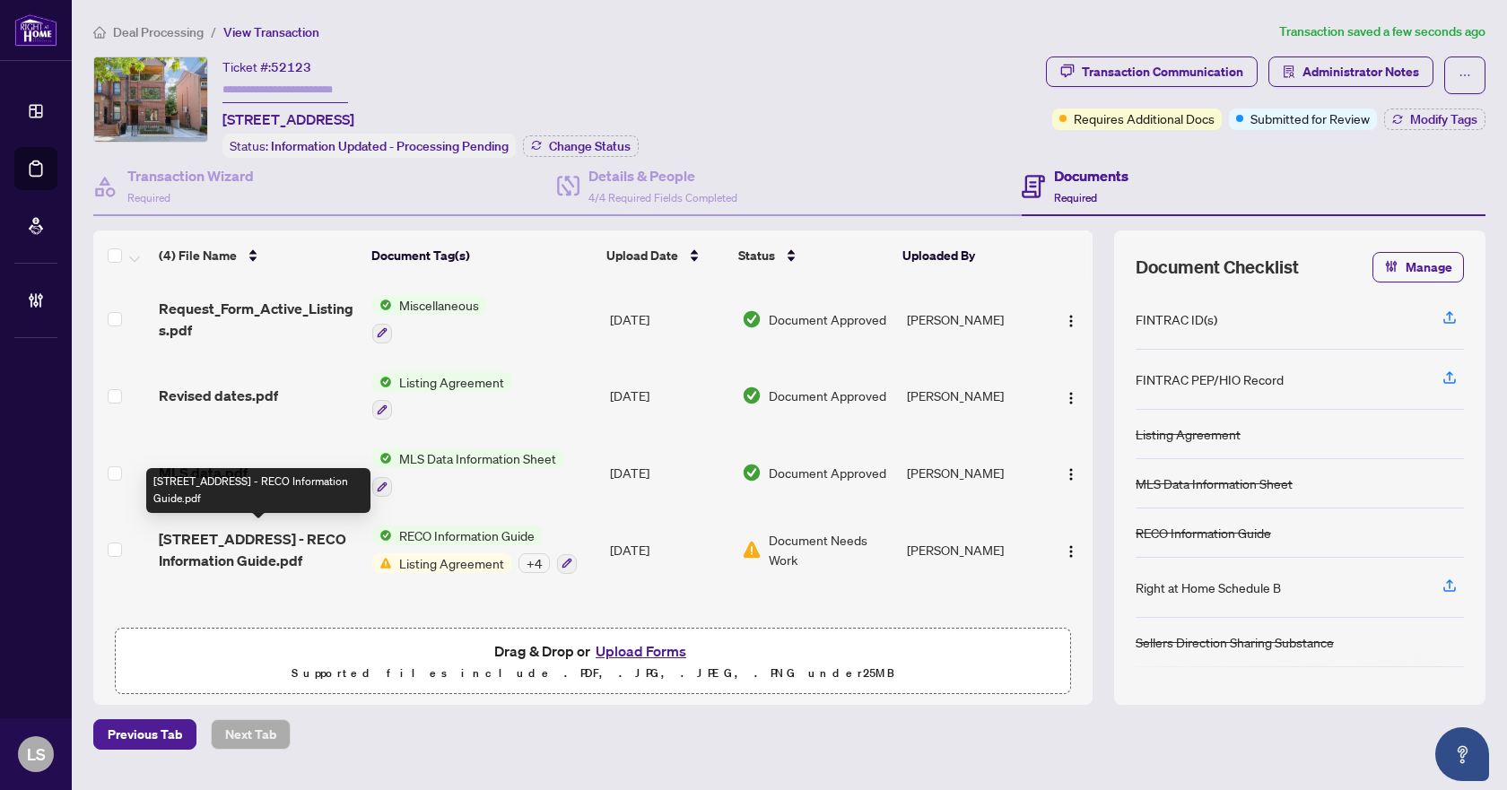
click at [254, 545] on span "265 Ontario St - RECO Information Guide.pdf" at bounding box center [258, 549] width 199 height 43
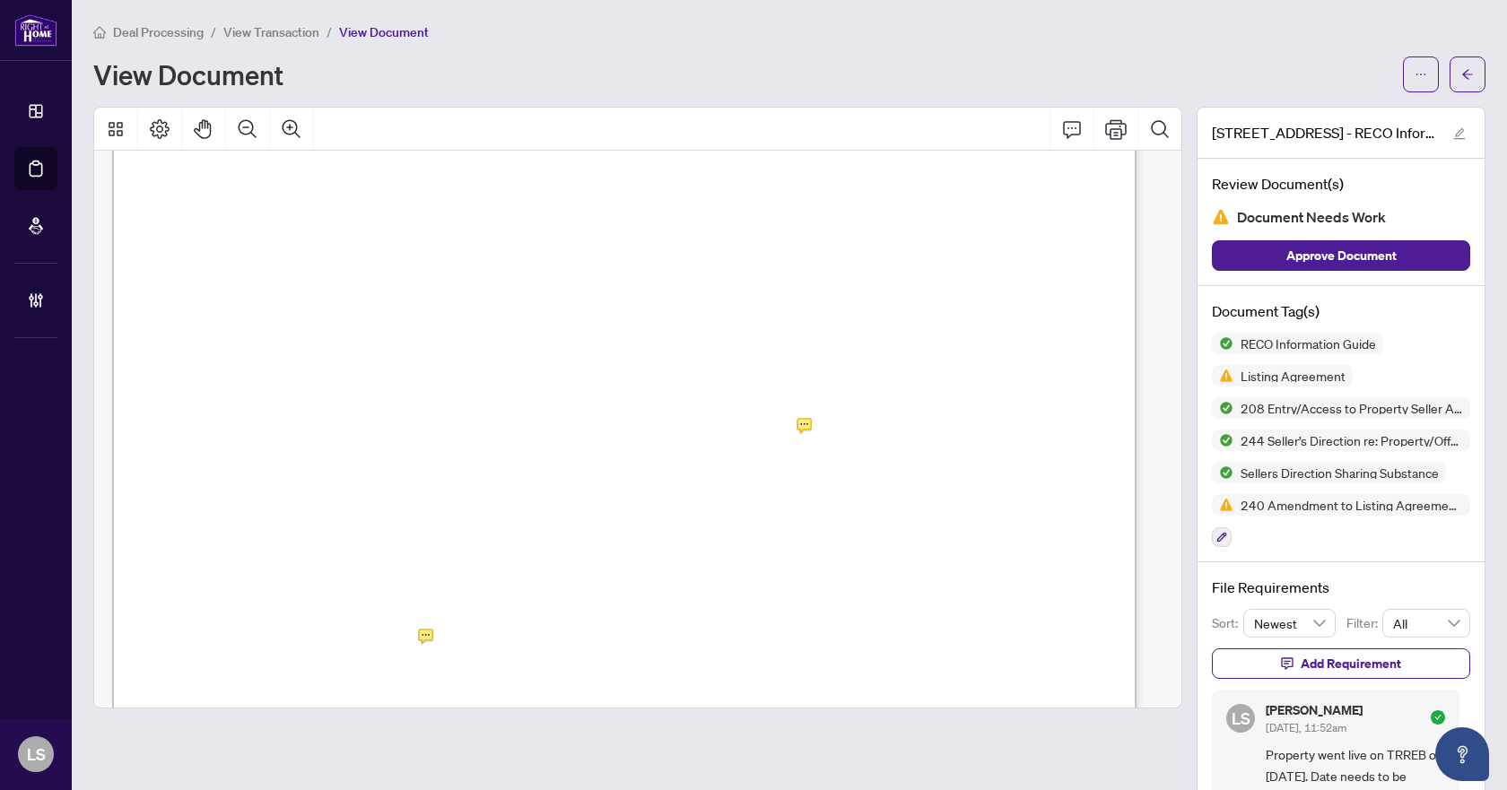
scroll to position [18035, 0]
click at [1463, 74] on icon "arrow-left" at bounding box center [1468, 74] width 11 height 10
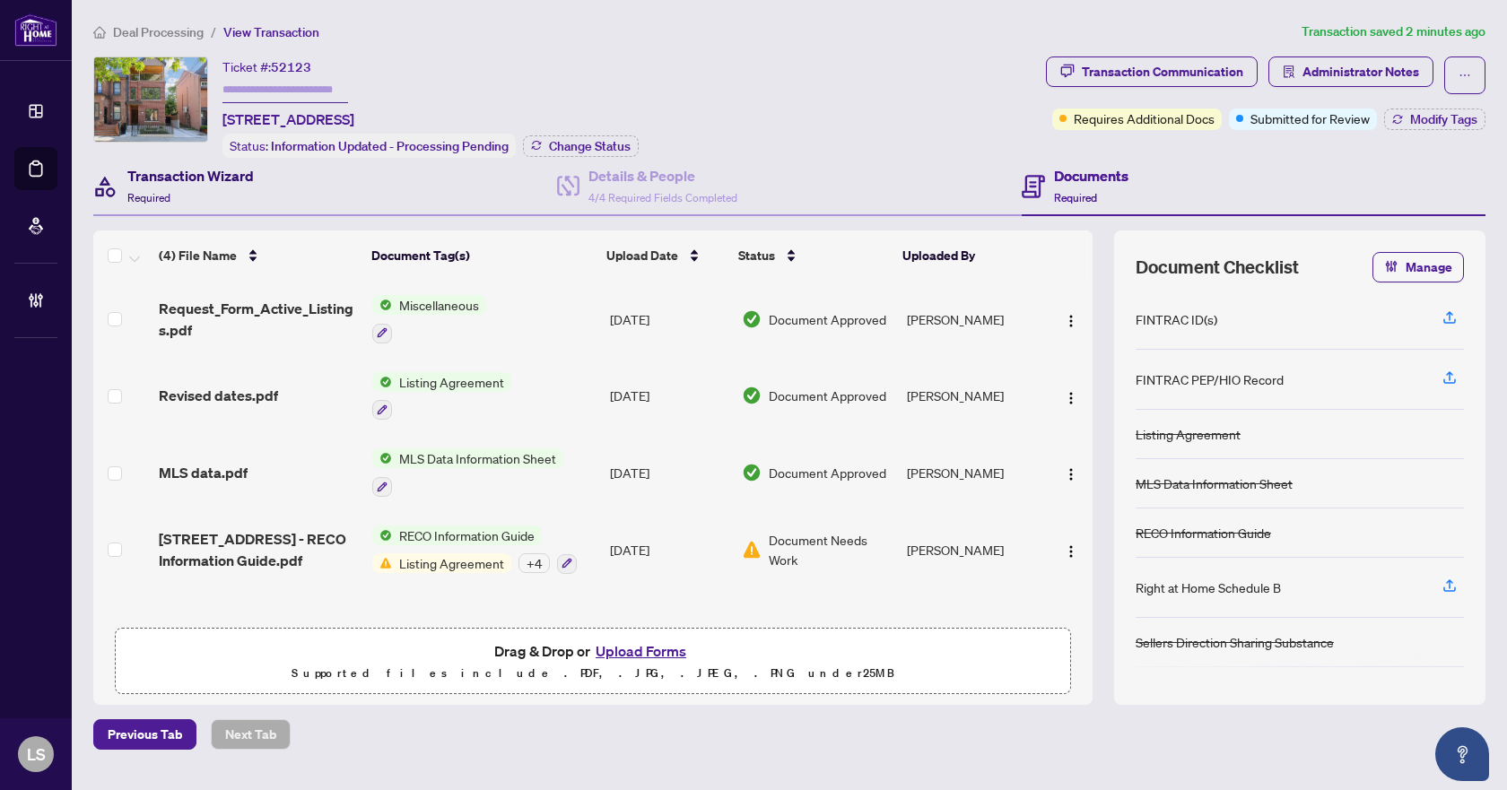
click at [228, 173] on h4 "Transaction Wizard" at bounding box center [190, 176] width 127 height 22
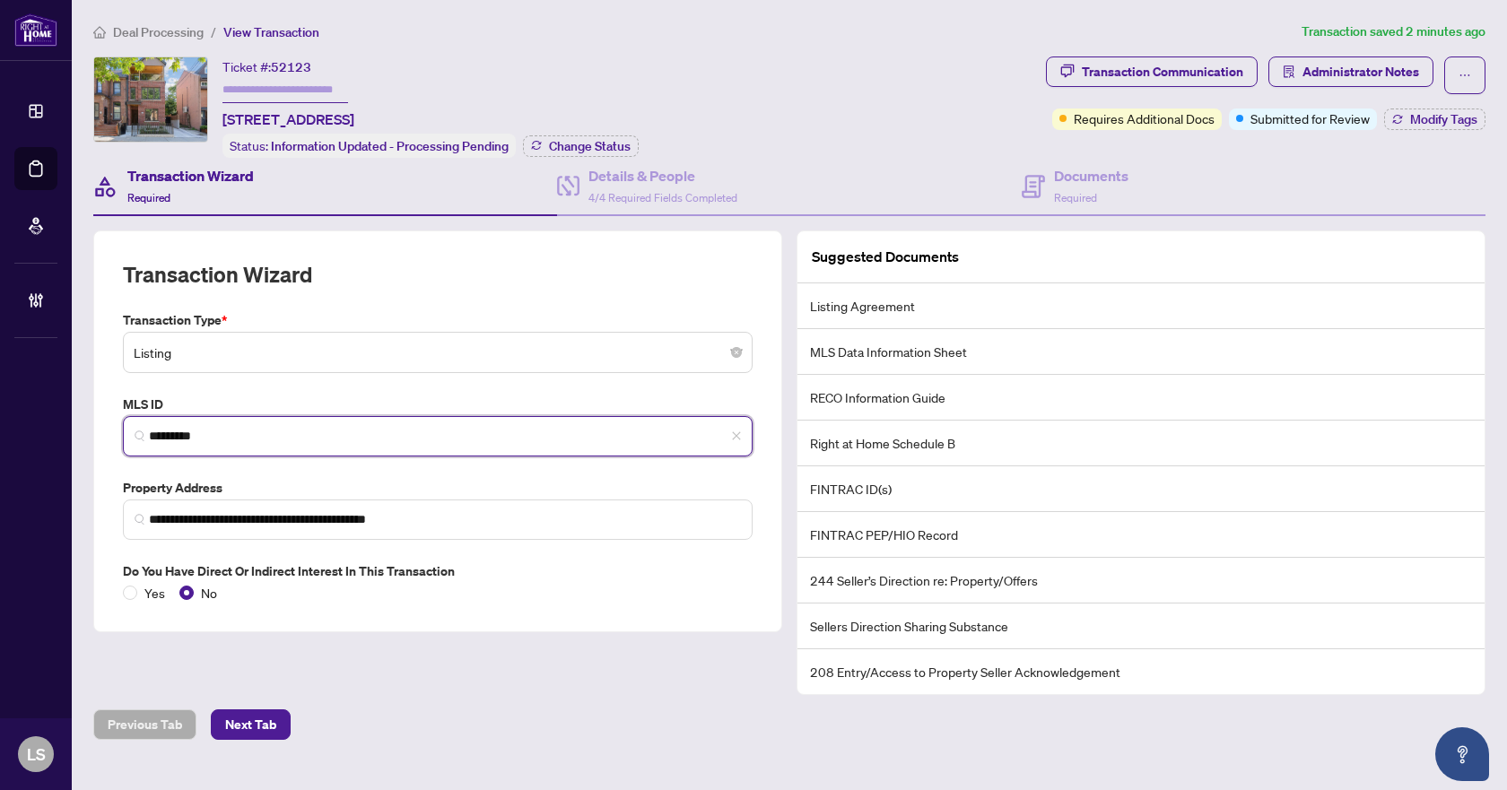
drag, startPoint x: 237, startPoint y: 432, endPoint x: 148, endPoint y: 433, distance: 88.8
click at [148, 433] on span "*********" at bounding box center [438, 436] width 630 height 40
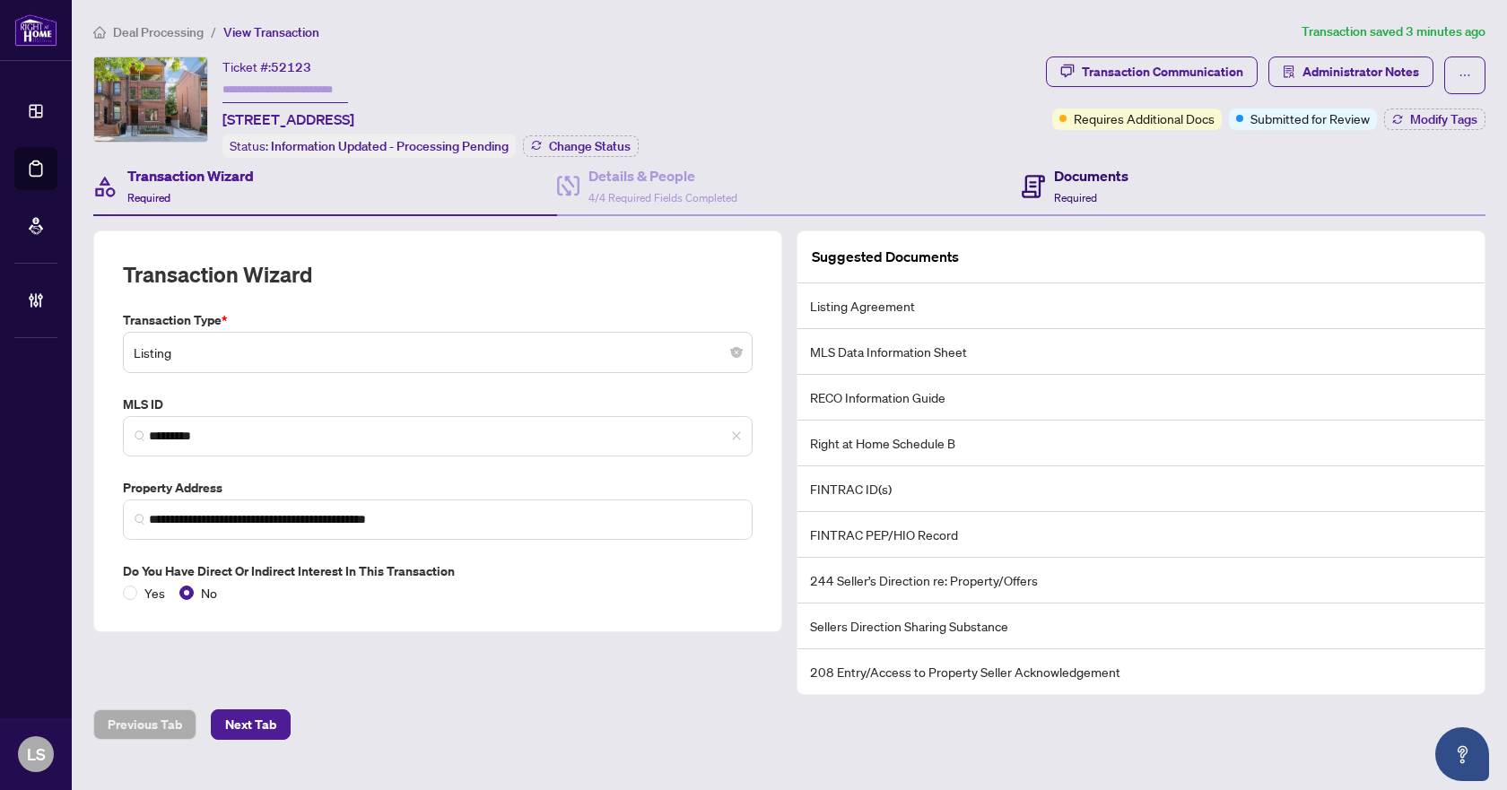
click at [1103, 191] on div "Documents Required" at bounding box center [1091, 186] width 74 height 42
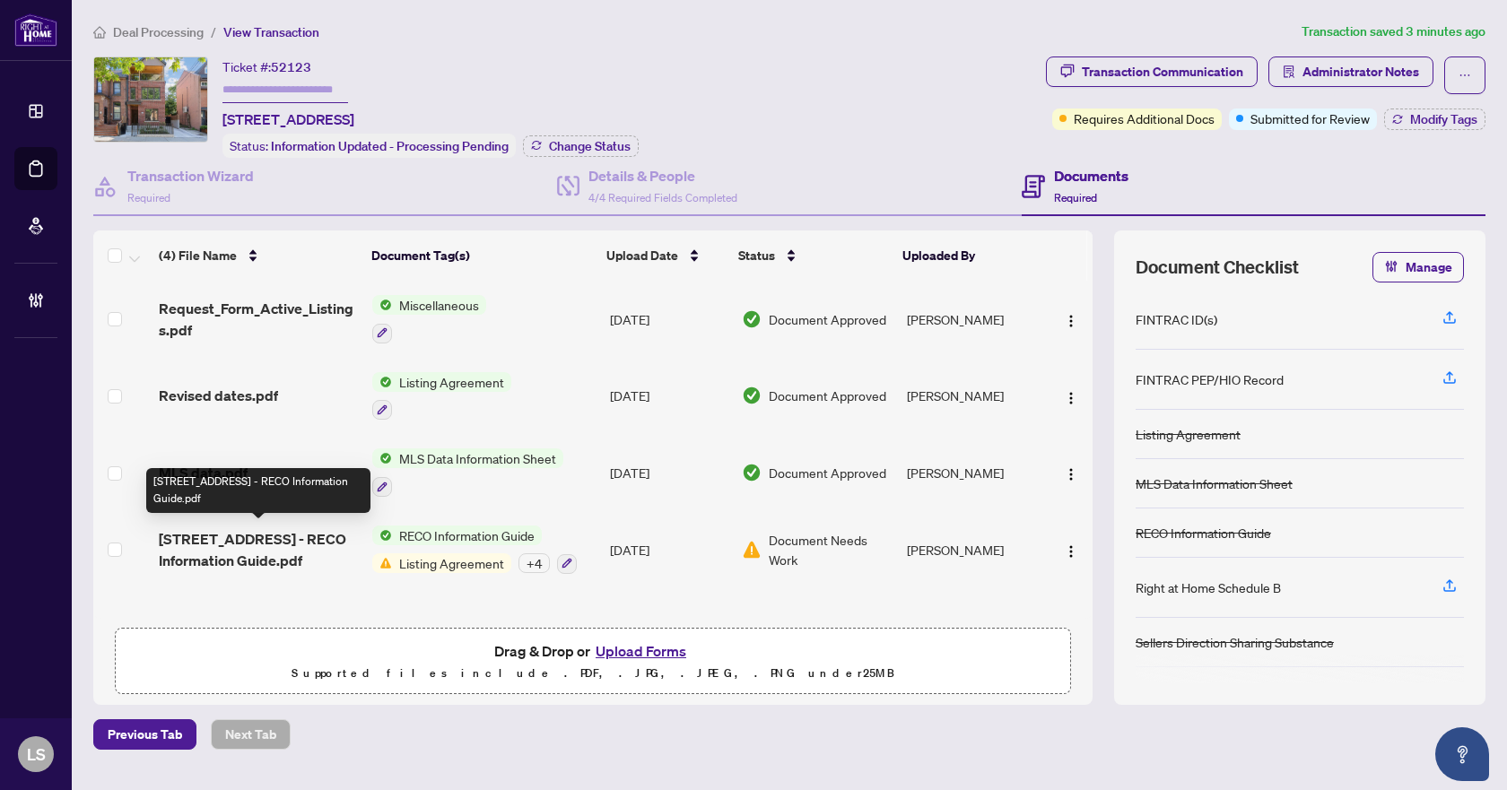
click at [218, 535] on span "265 Ontario St - RECO Information Guide.pdf" at bounding box center [258, 549] width 199 height 43
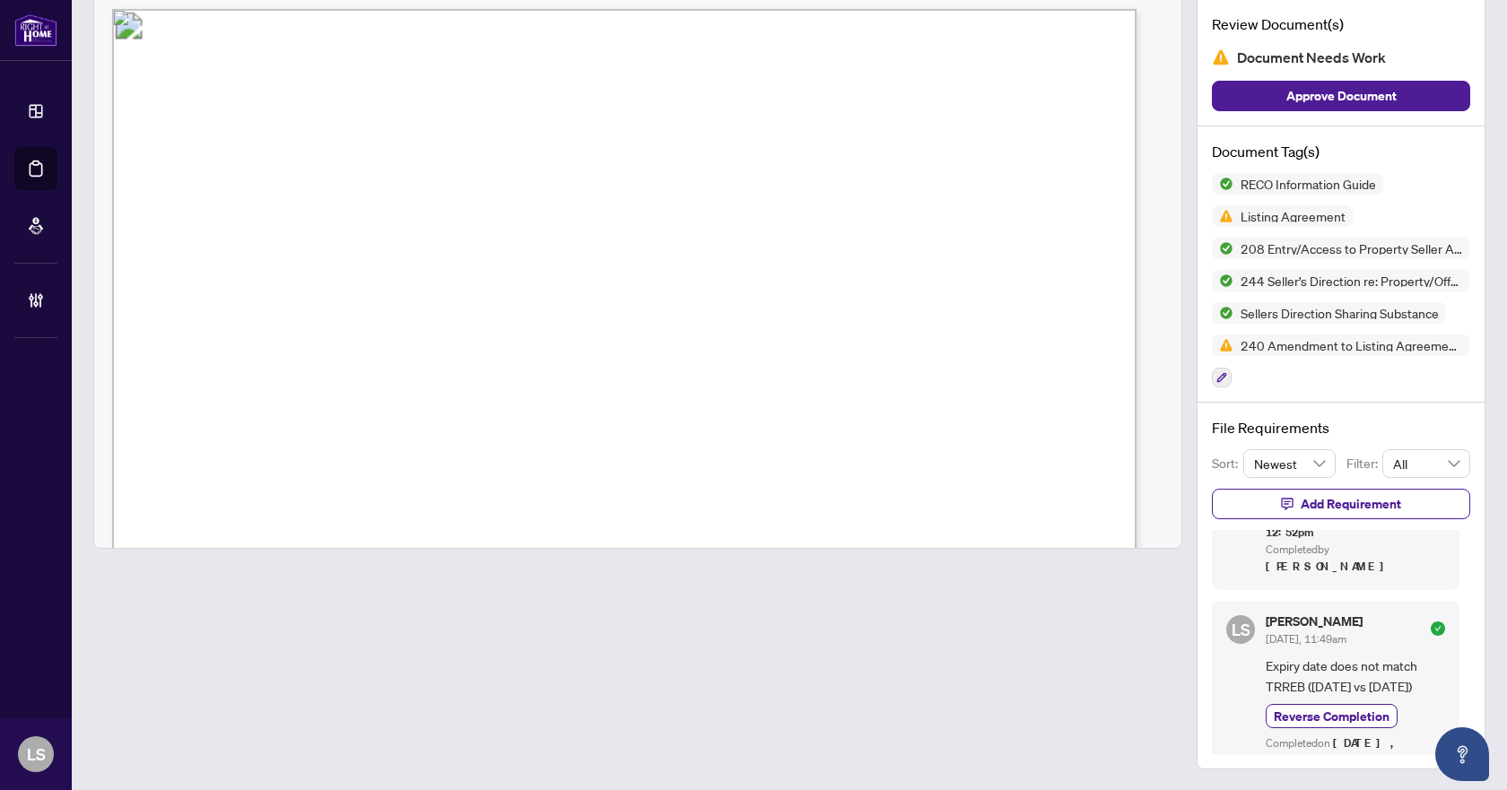
scroll to position [461, 0]
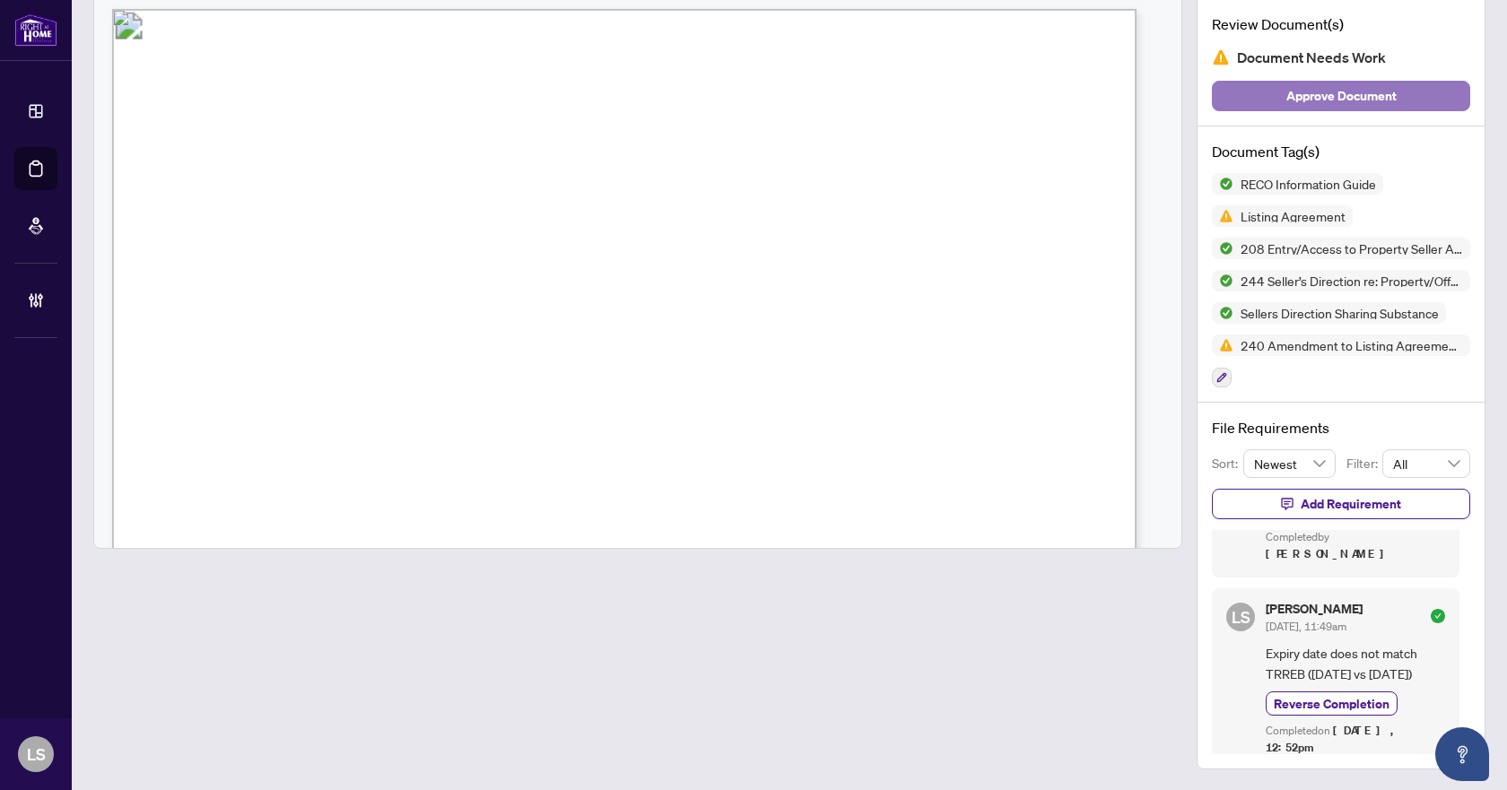
click at [1339, 99] on span "Approve Document" at bounding box center [1342, 96] width 110 height 29
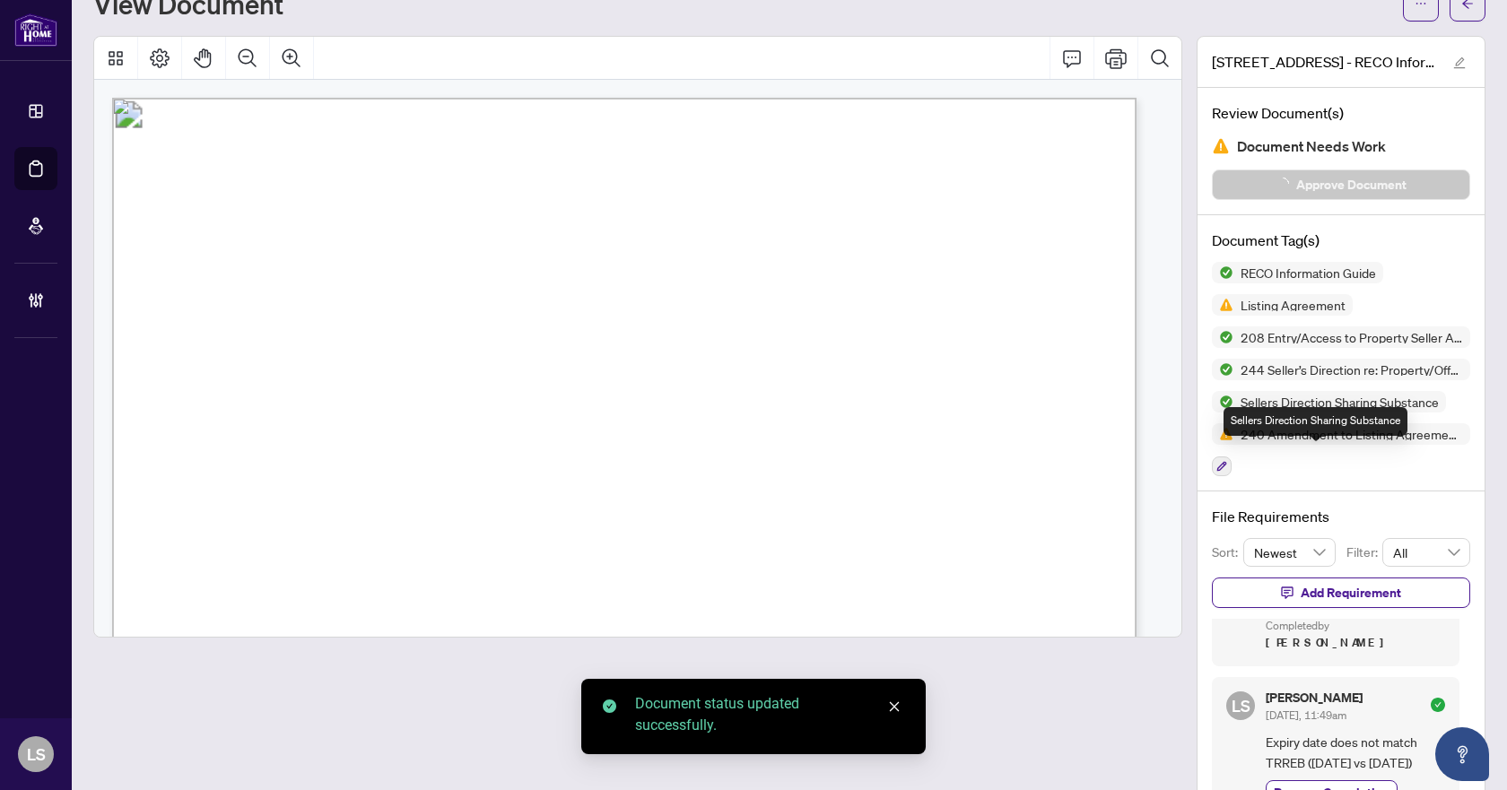
scroll to position [0, 0]
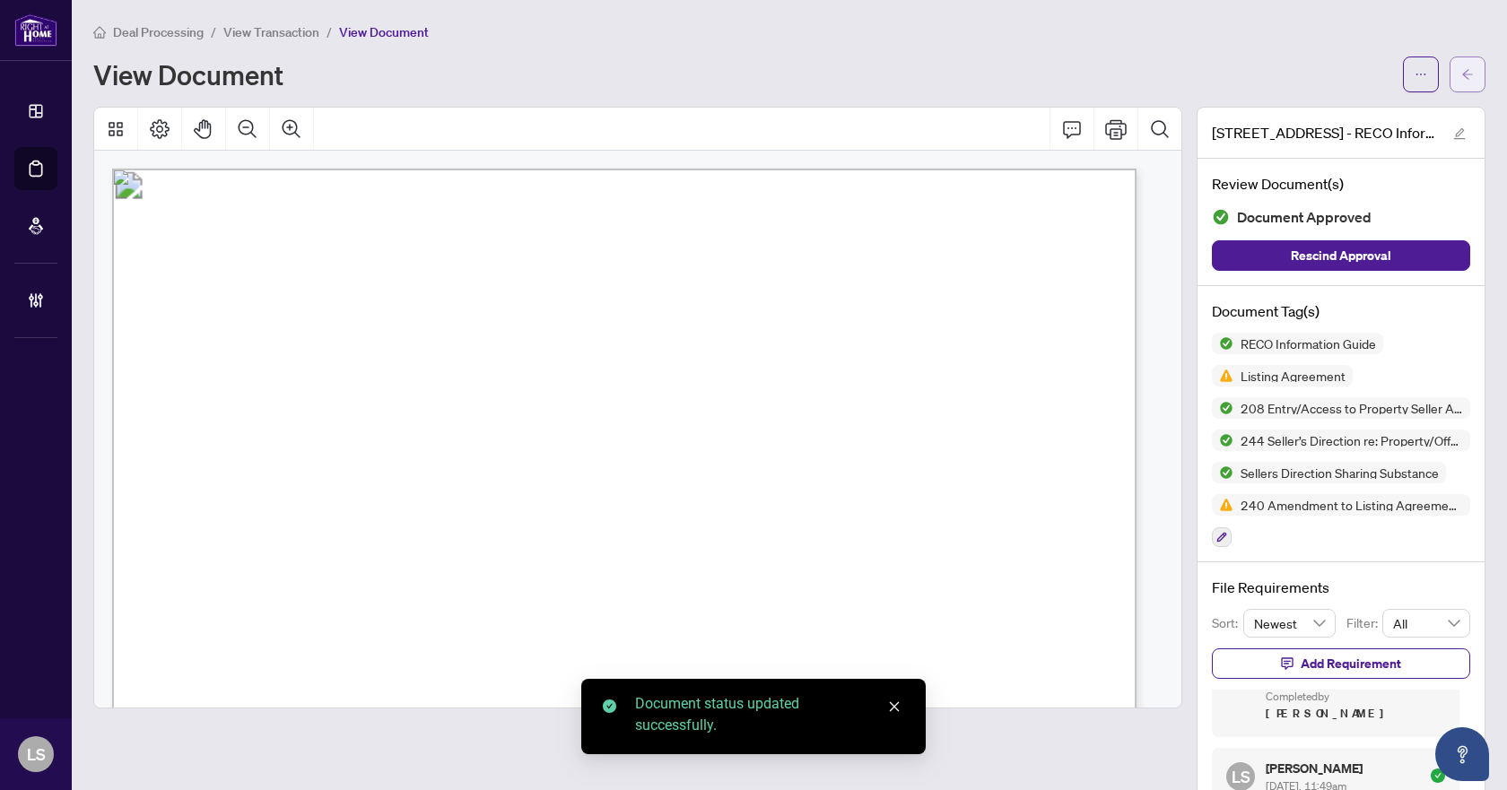
click at [1462, 62] on span "button" at bounding box center [1468, 74] width 13 height 29
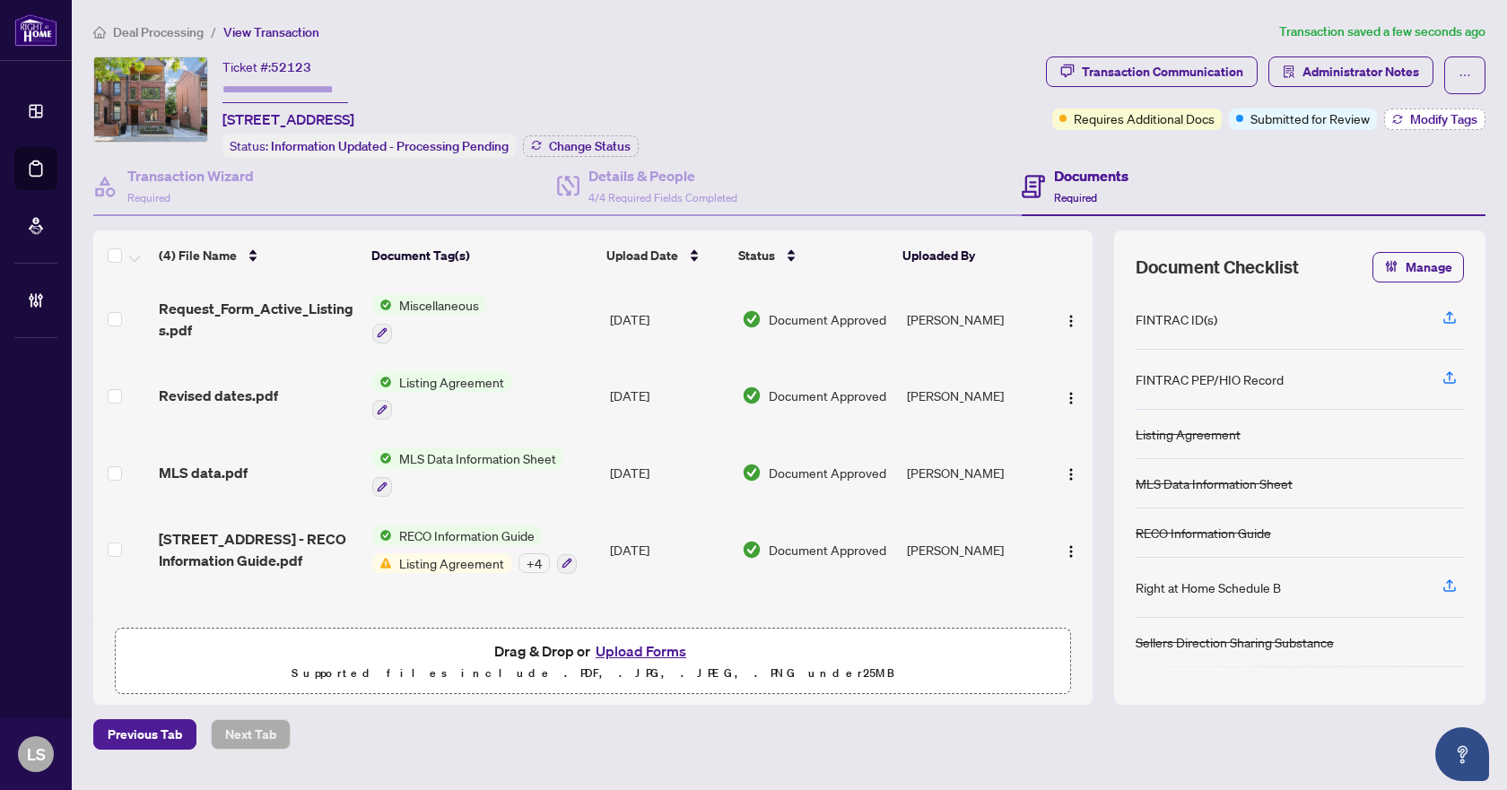
click at [1431, 119] on span "Modify Tags" at bounding box center [1443, 119] width 67 height 13
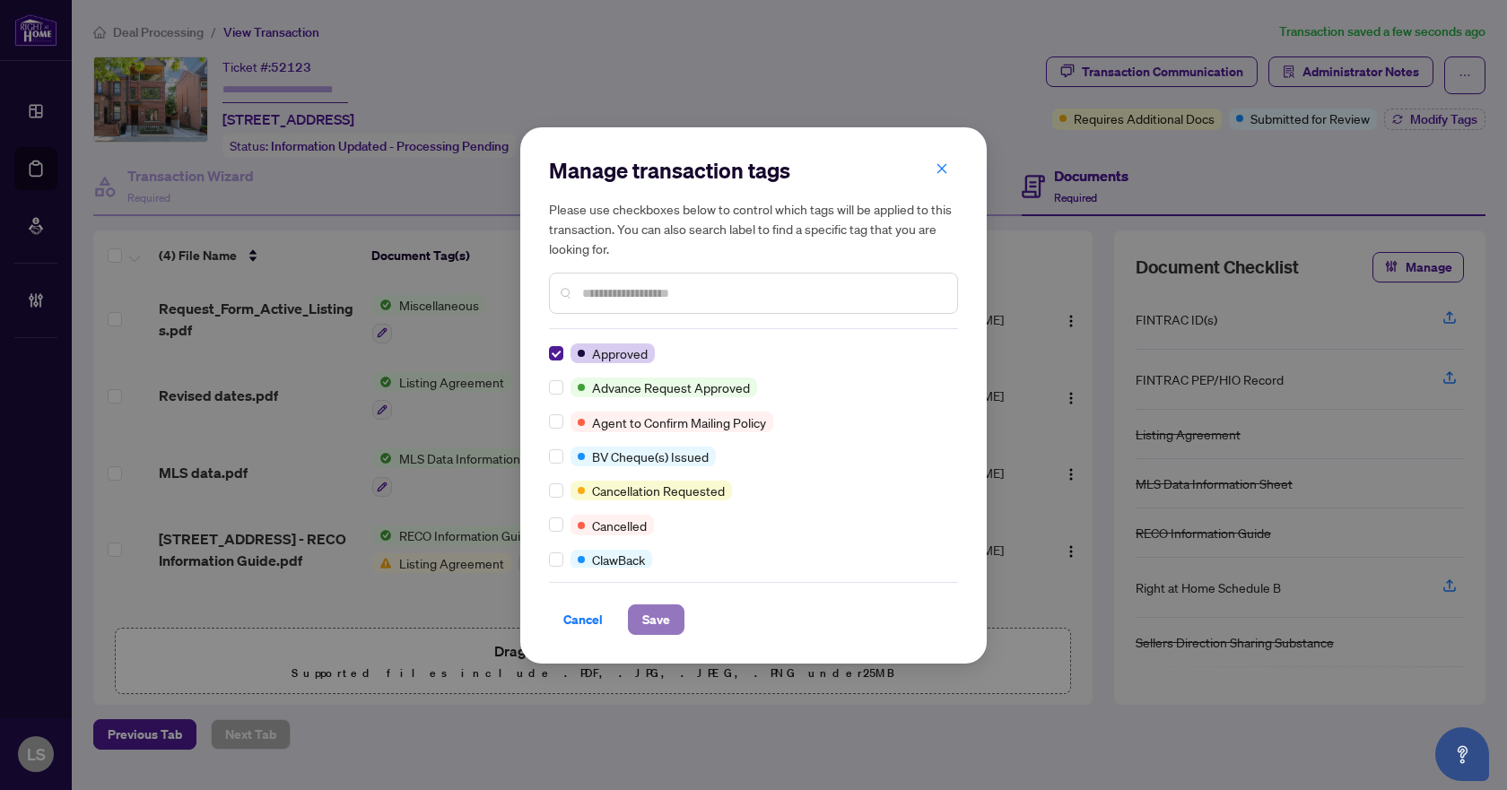
click at [651, 614] on span "Save" at bounding box center [656, 620] width 28 height 29
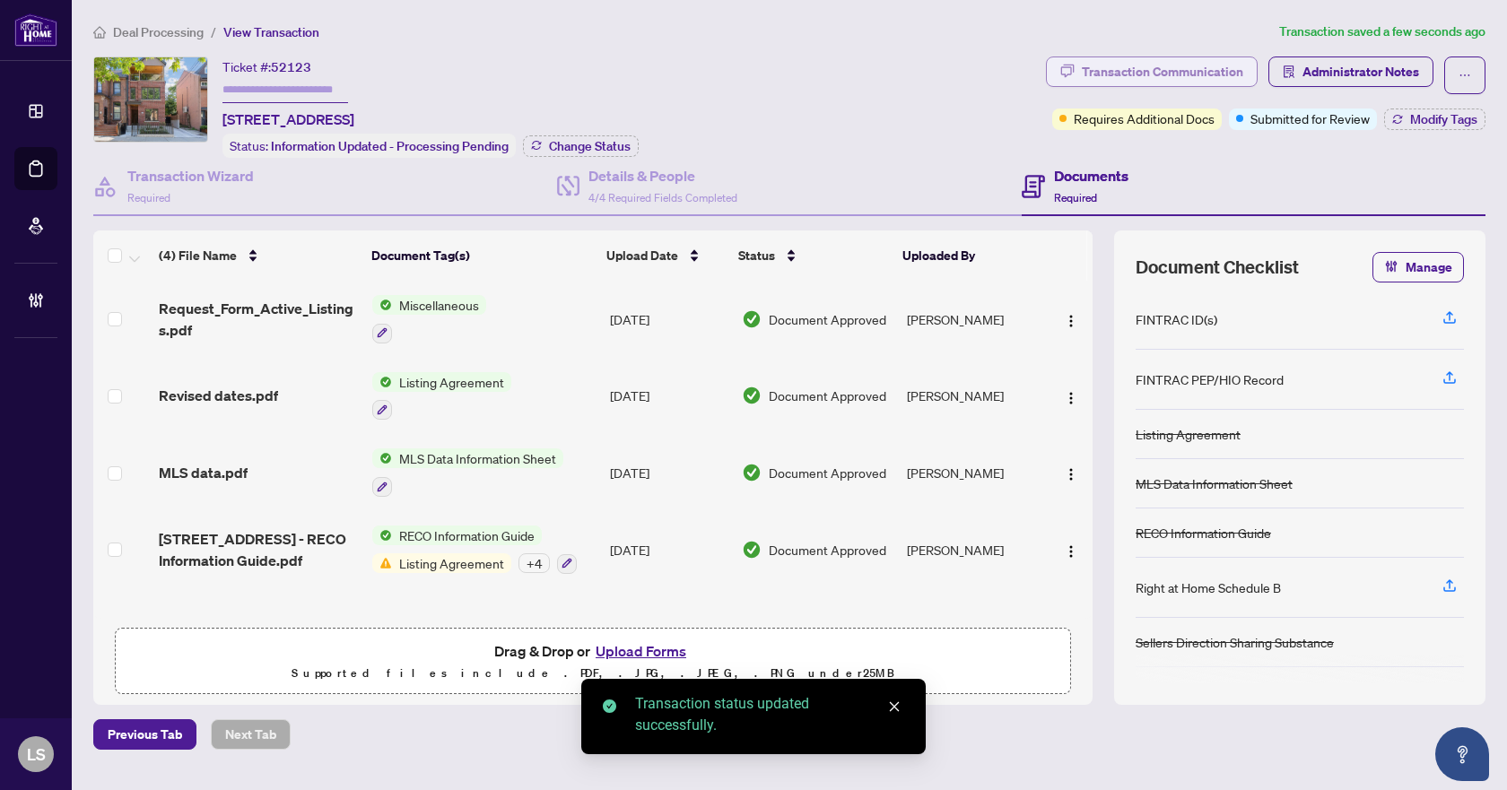
click at [1202, 64] on div "Transaction Communication" at bounding box center [1163, 71] width 162 height 29
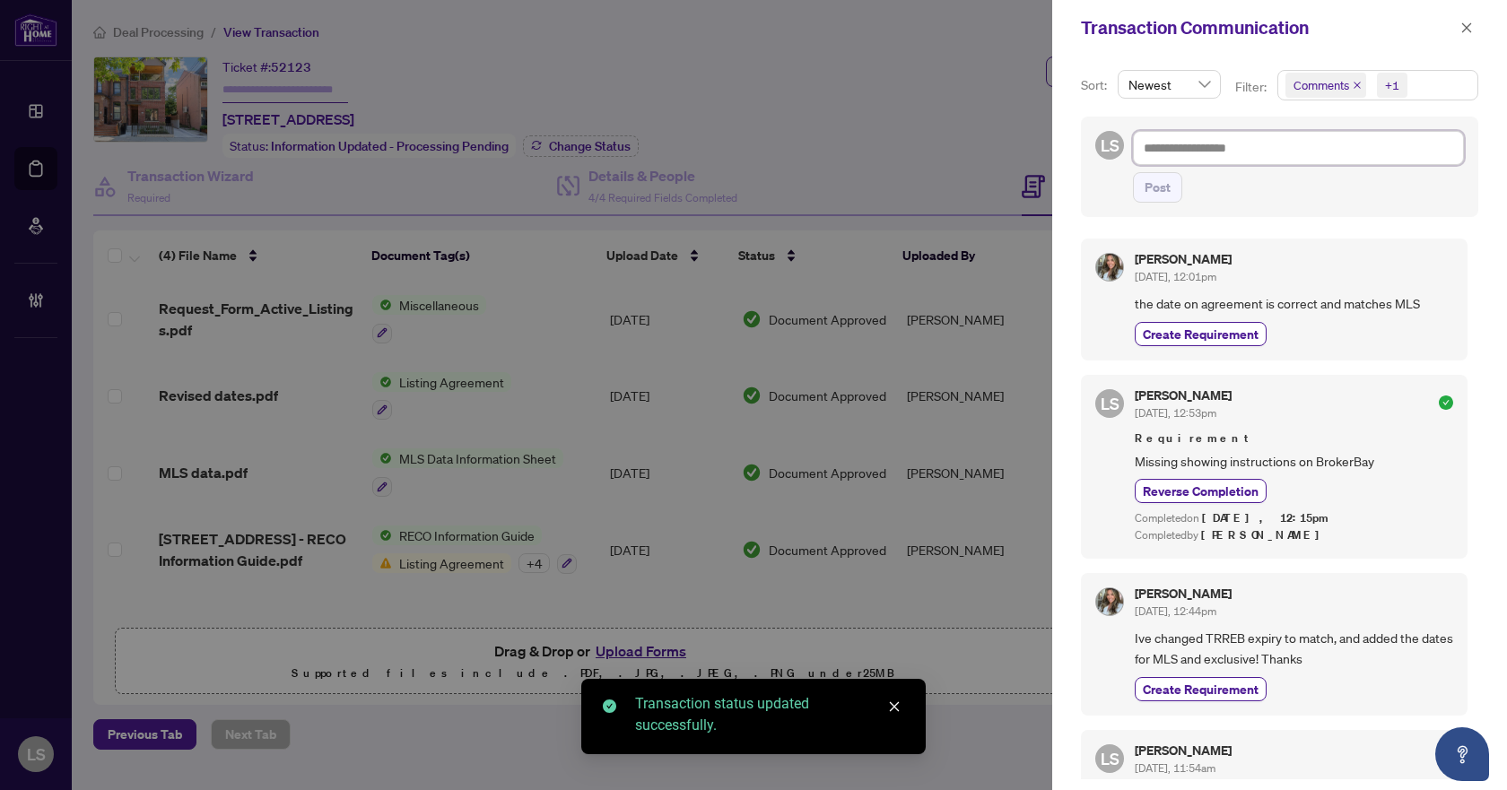
click at [1198, 149] on textarea at bounding box center [1298, 148] width 331 height 34
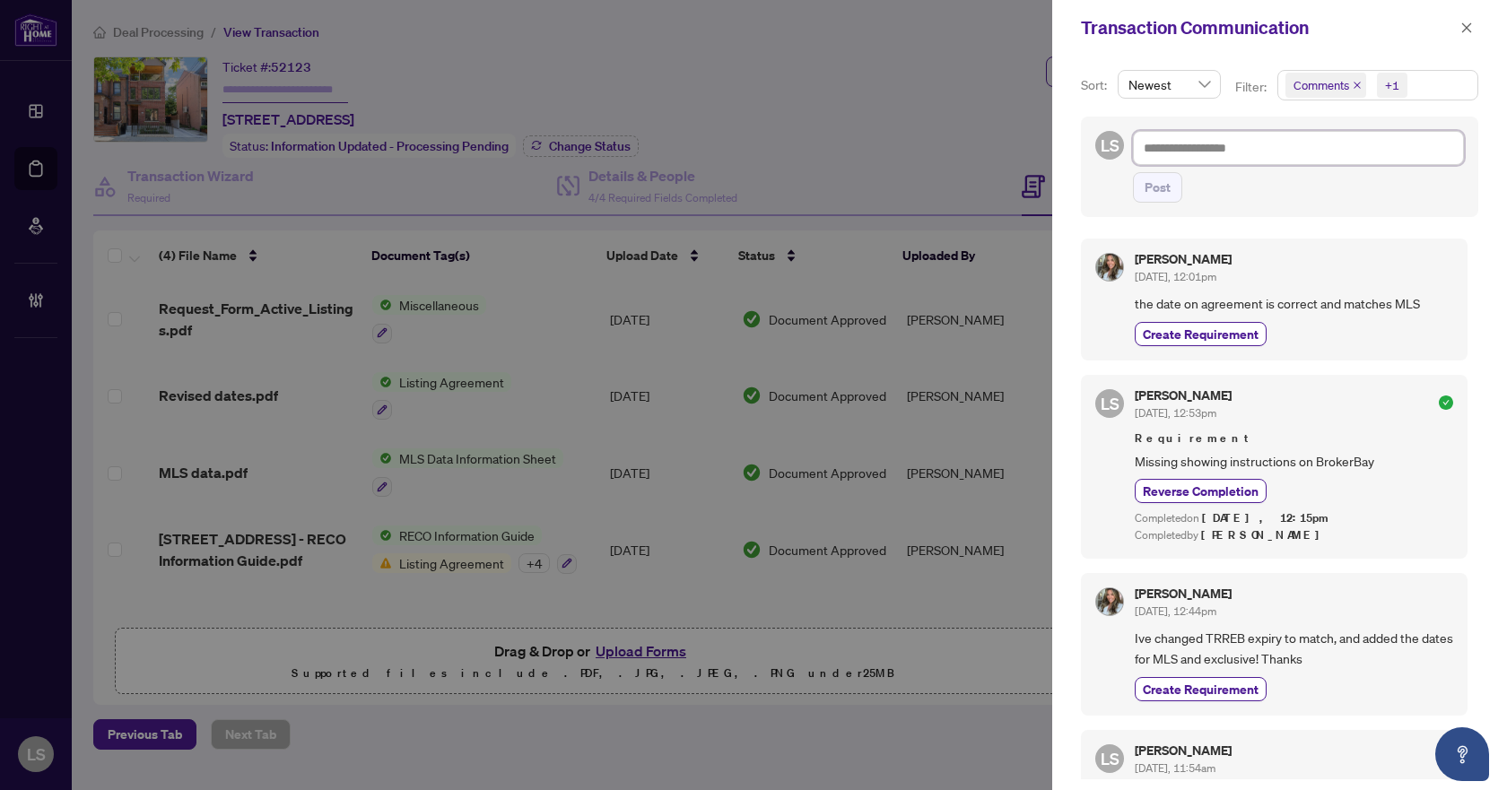
type textarea "*"
type textarea "**"
type textarea "***"
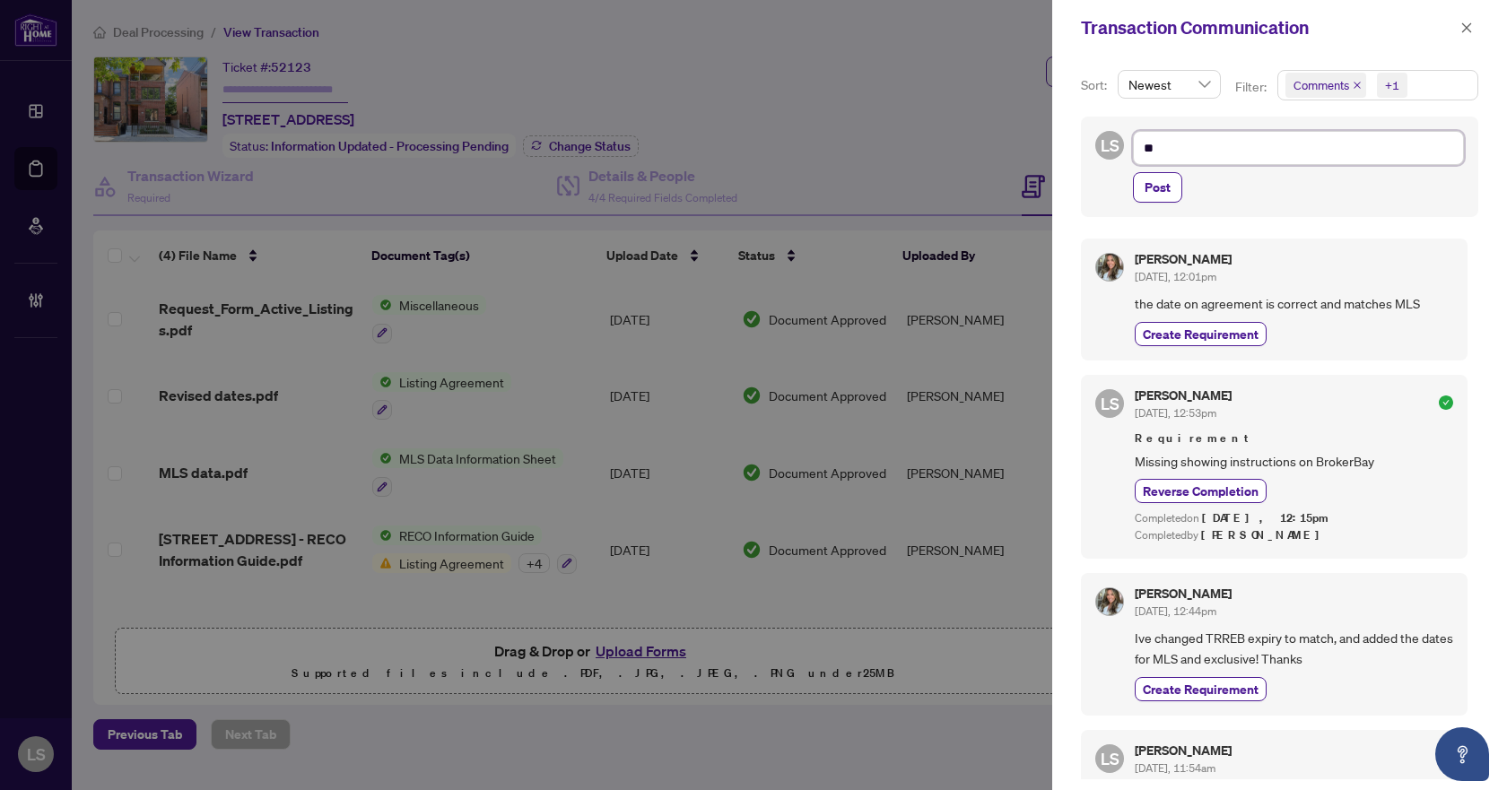
type textarea "***"
type textarea "****"
type textarea "*****"
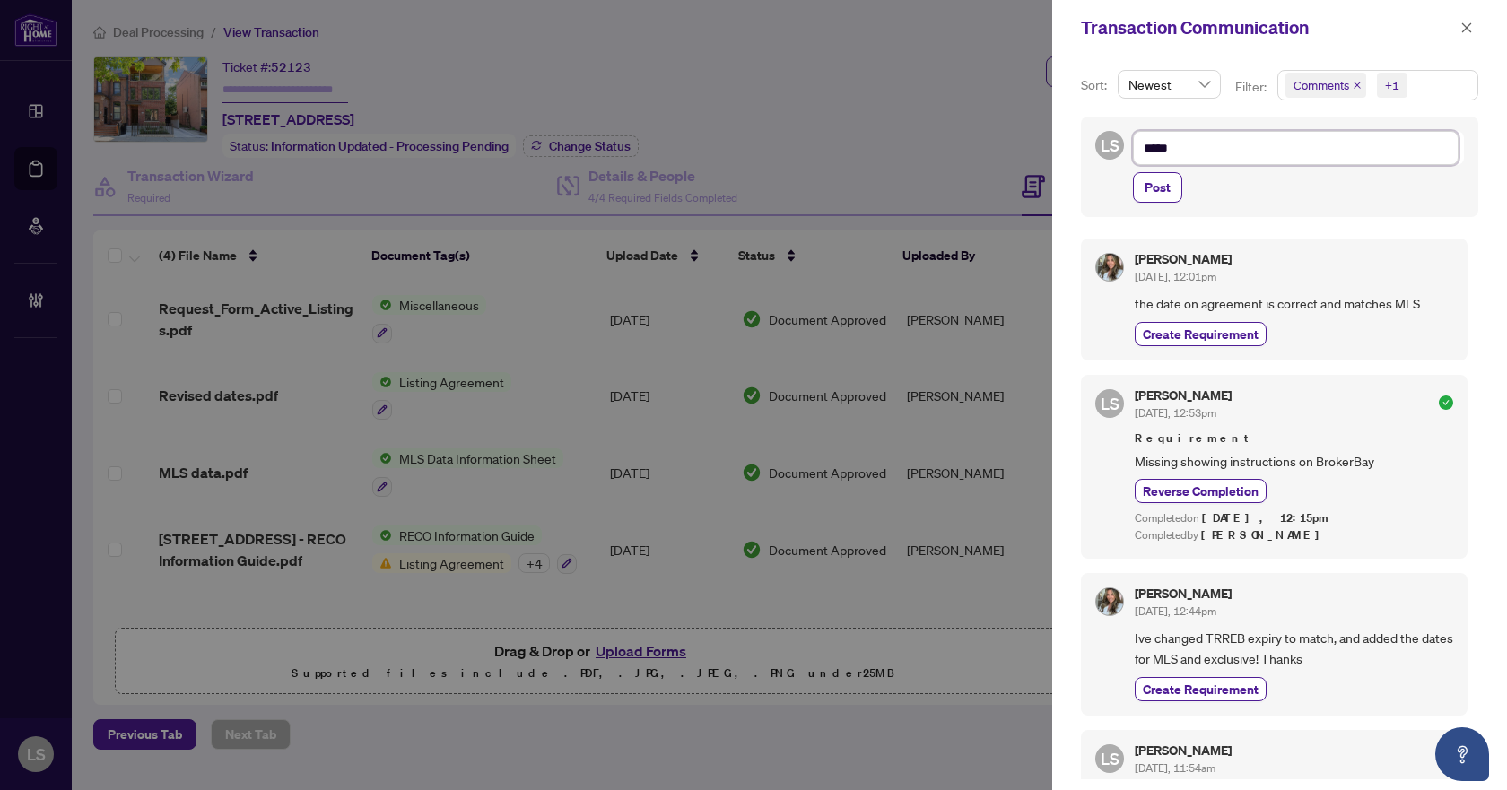
type textarea "*****"
type textarea "*******"
type textarea "********"
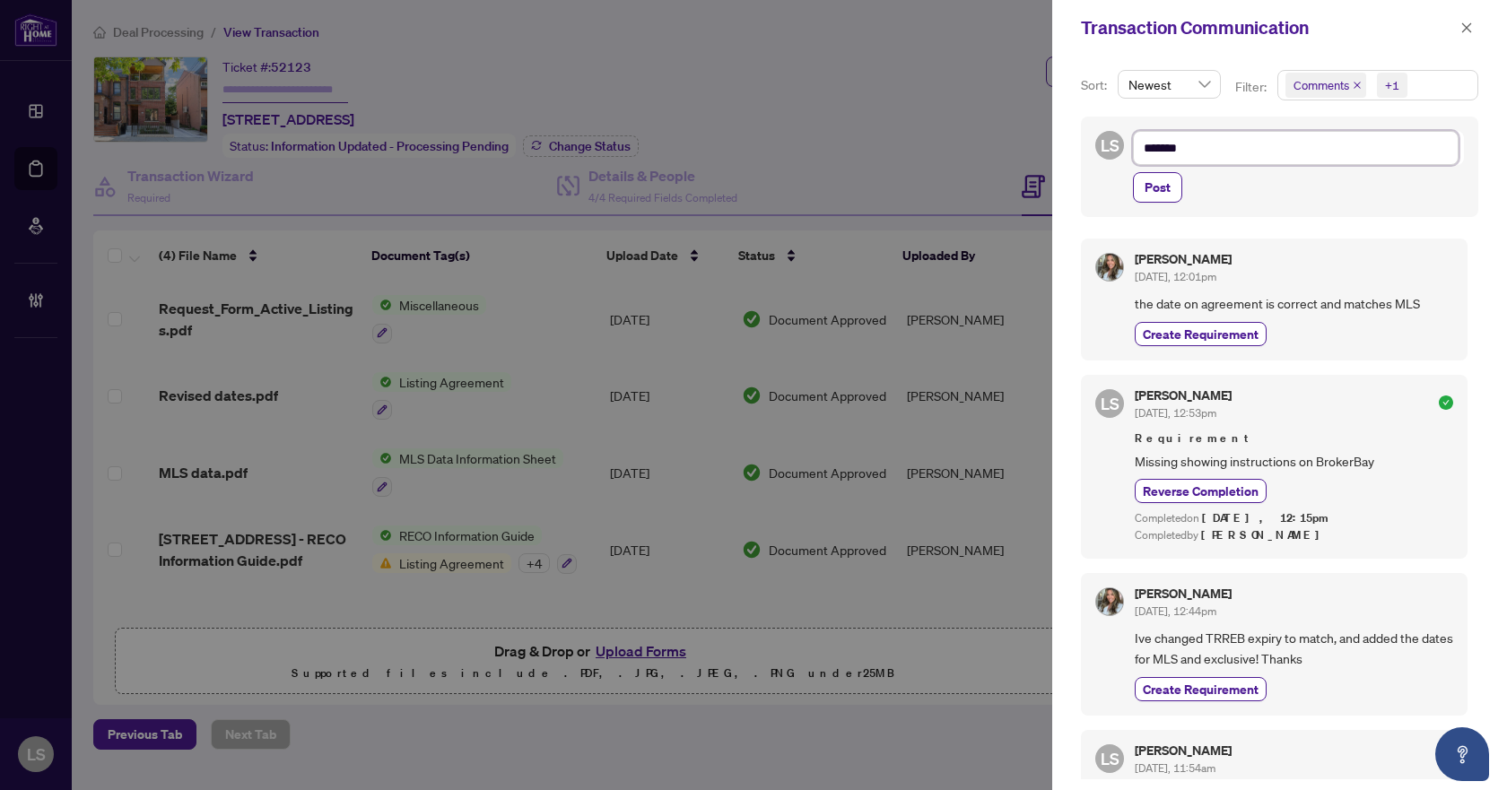
type textarea "********"
type textarea "*********"
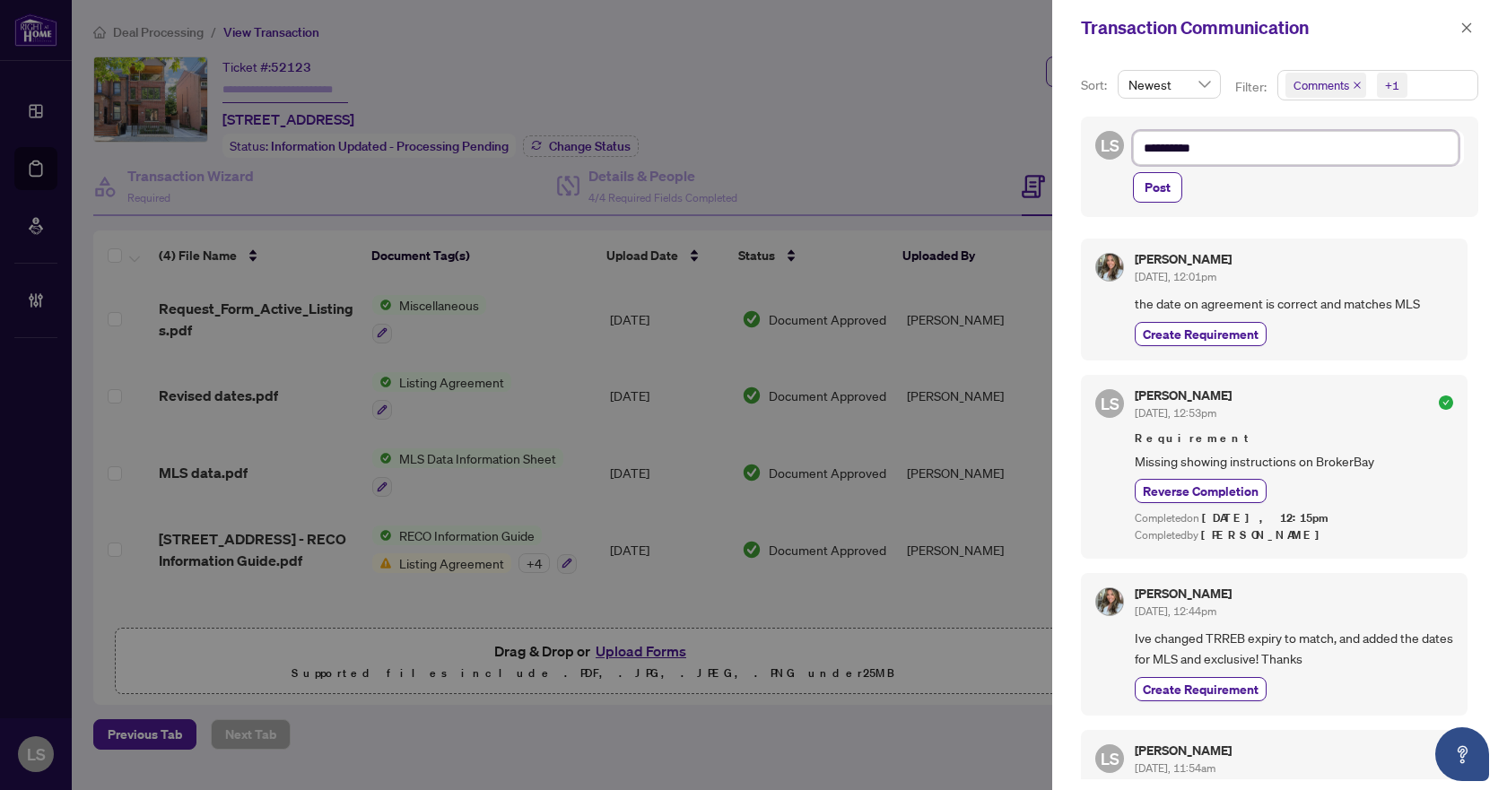
type textarea "**********"
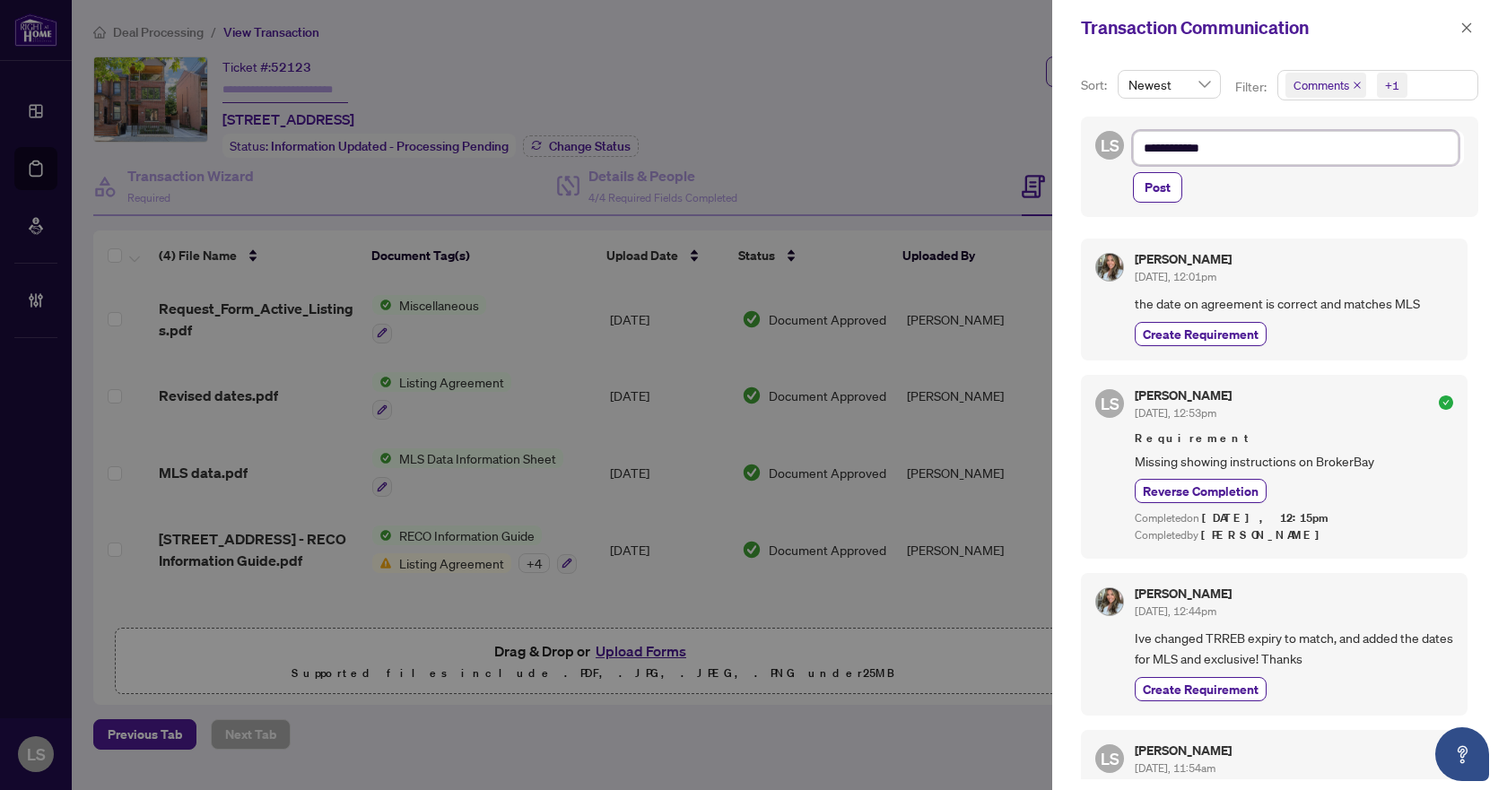
type textarea "**********"
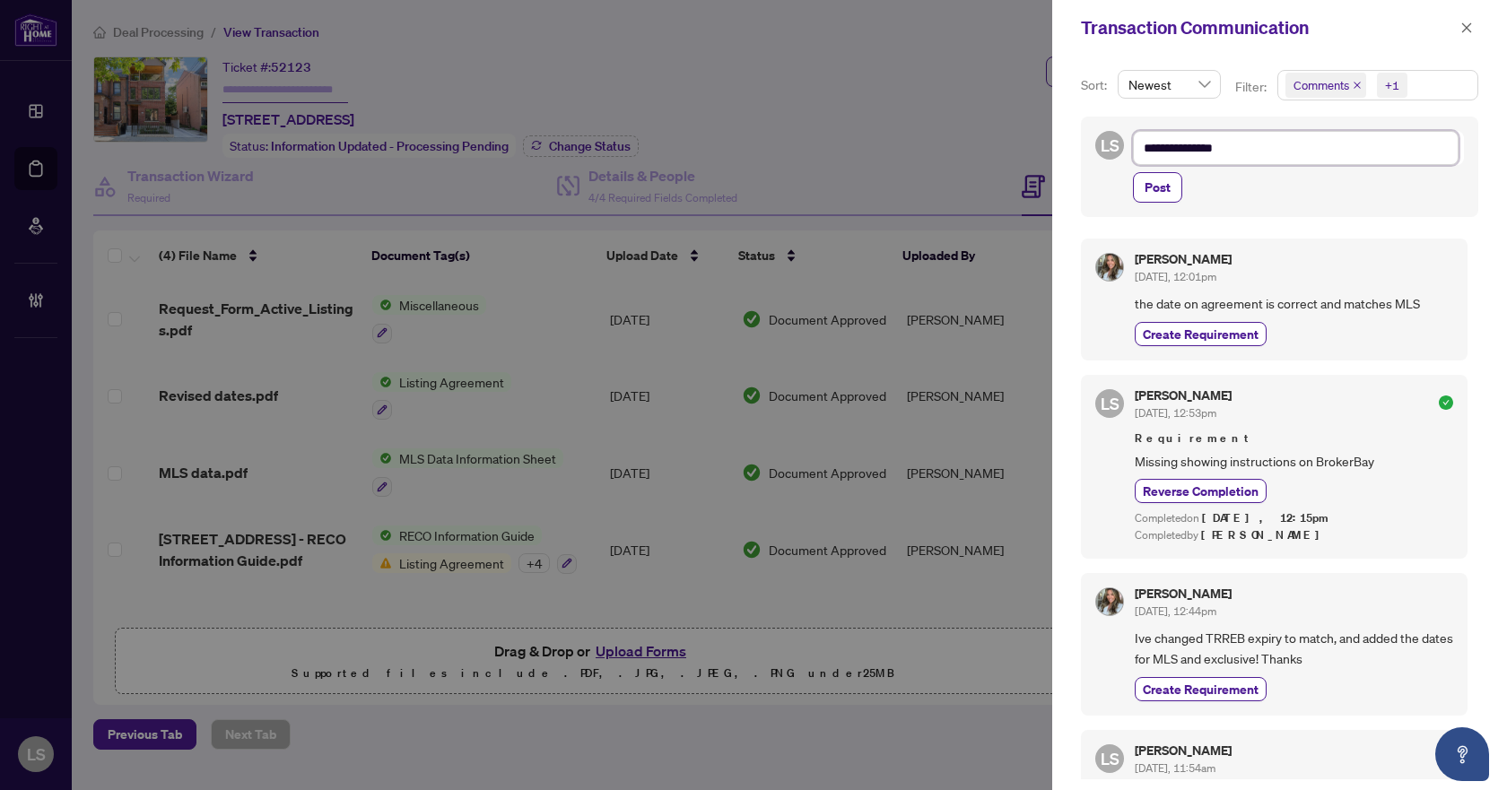
type textarea "**********"
click at [1158, 192] on span "Post" at bounding box center [1158, 187] width 26 height 29
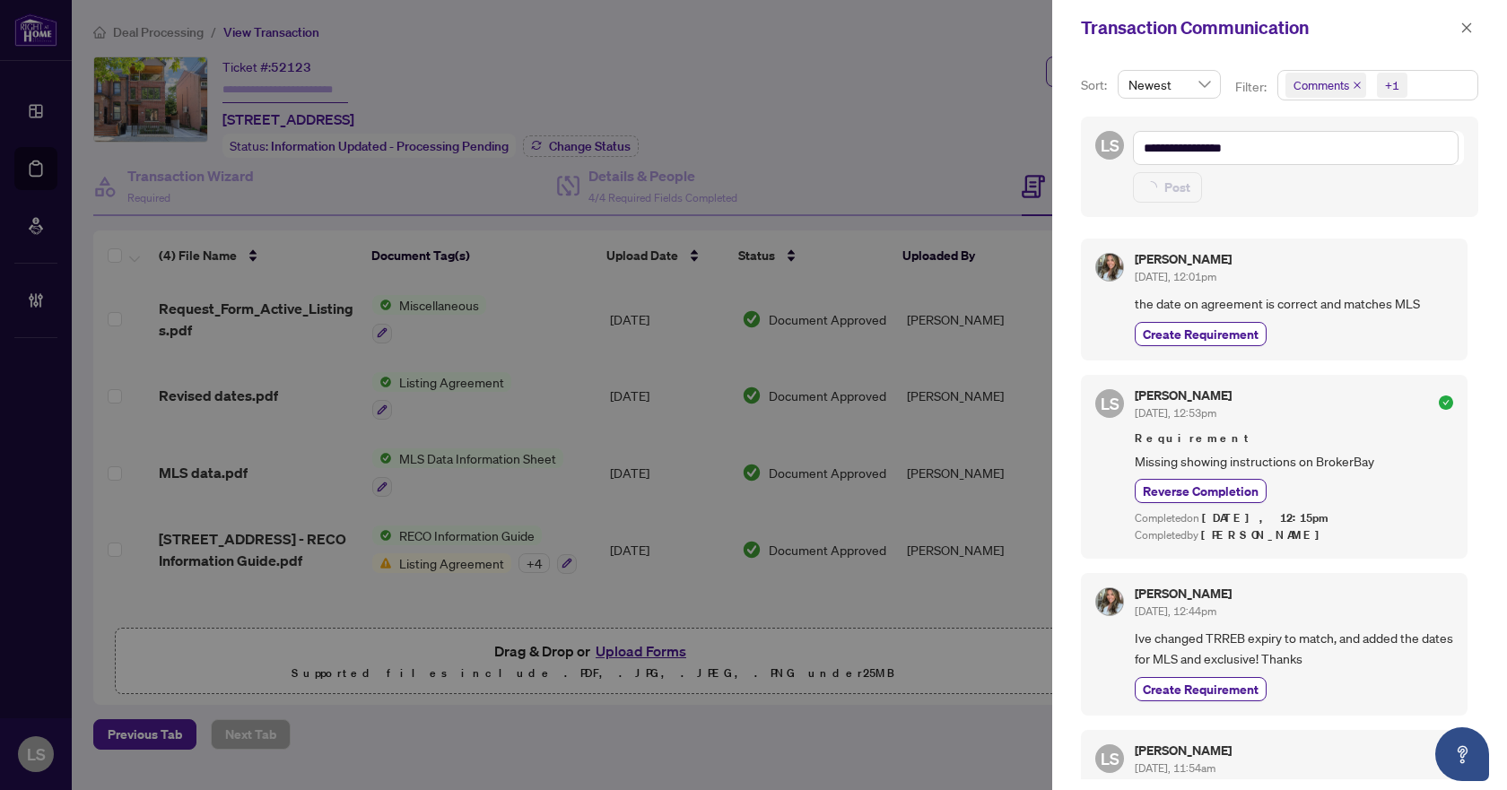
type textarea "**********"
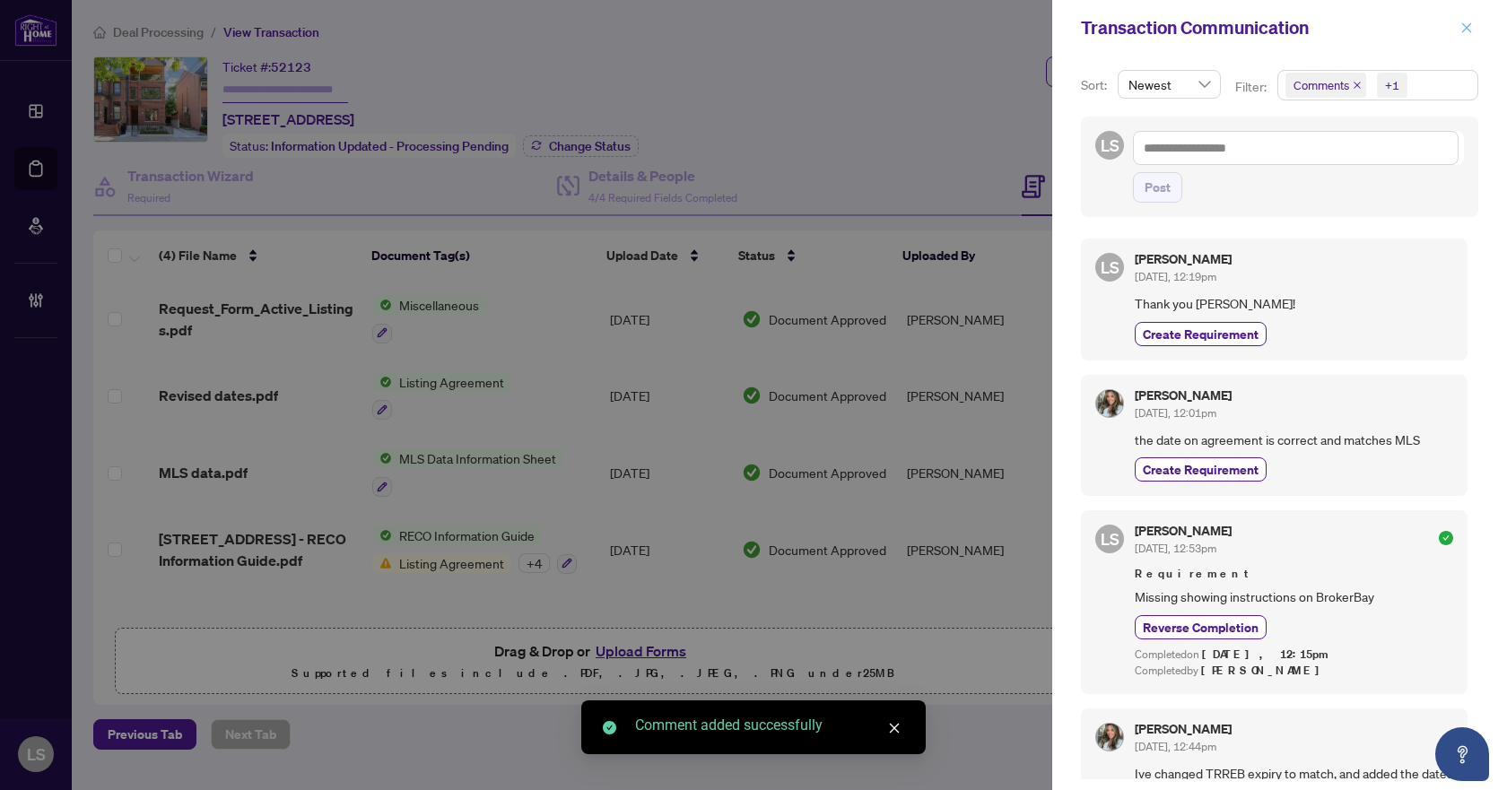
click at [1468, 28] on icon "close" at bounding box center [1468, 27] width 10 height 10
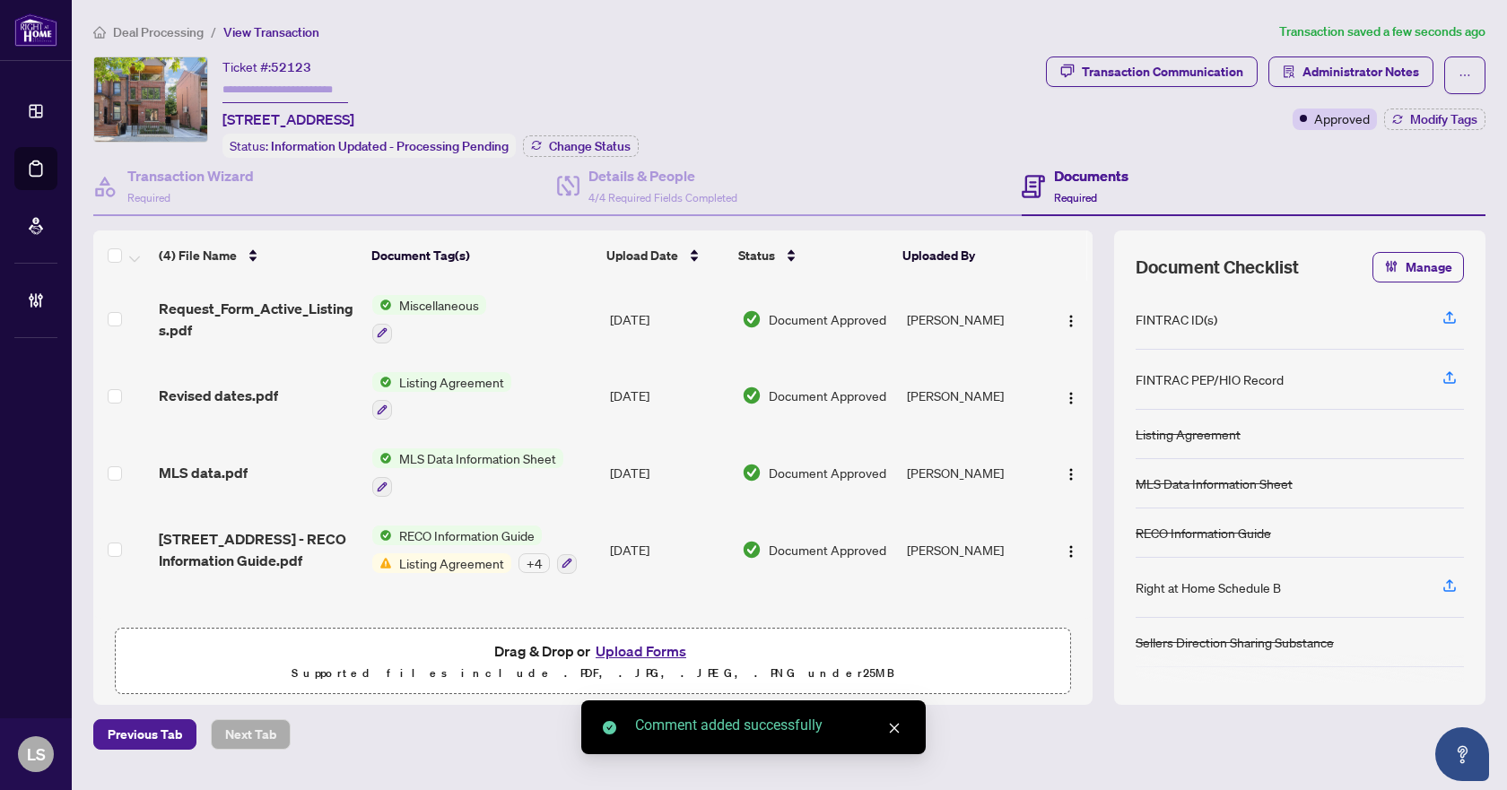
click at [163, 29] on span "Deal Processing" at bounding box center [158, 32] width 91 height 16
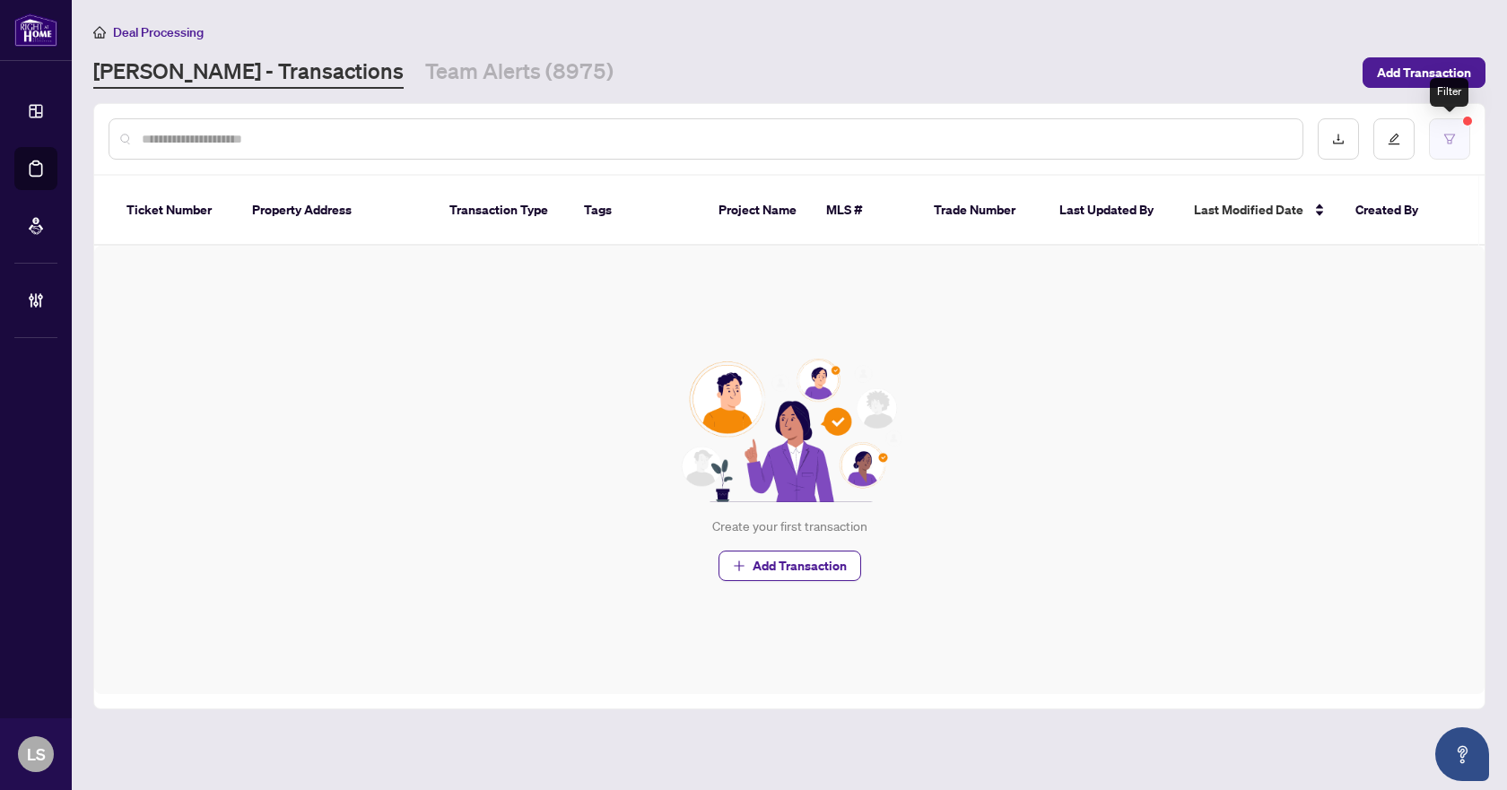
click at [1463, 133] on button "button" at bounding box center [1449, 138] width 41 height 41
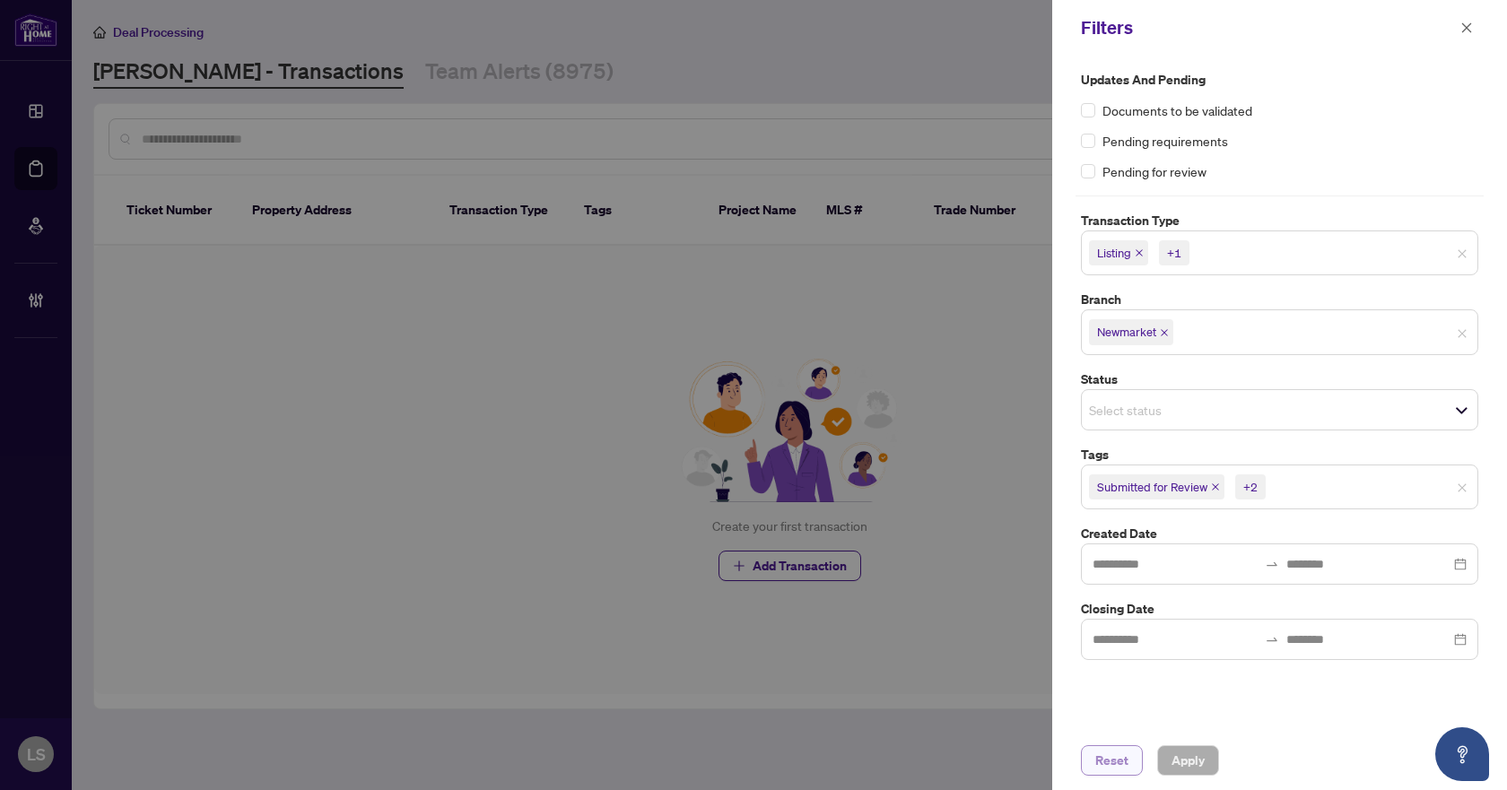
click at [1107, 761] on span "Reset" at bounding box center [1112, 761] width 33 height 29
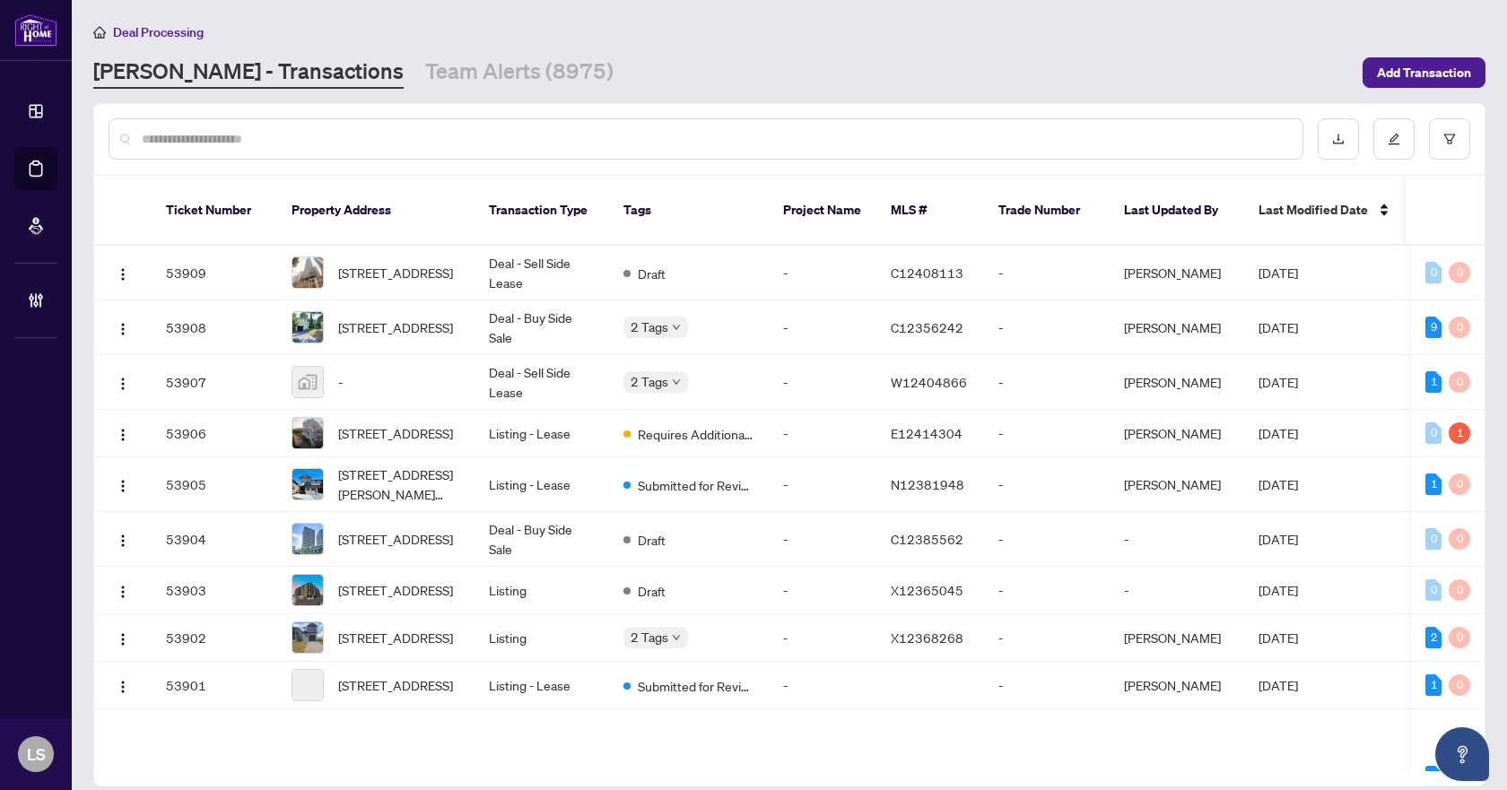
click at [402, 138] on input "text" at bounding box center [715, 139] width 1147 height 20
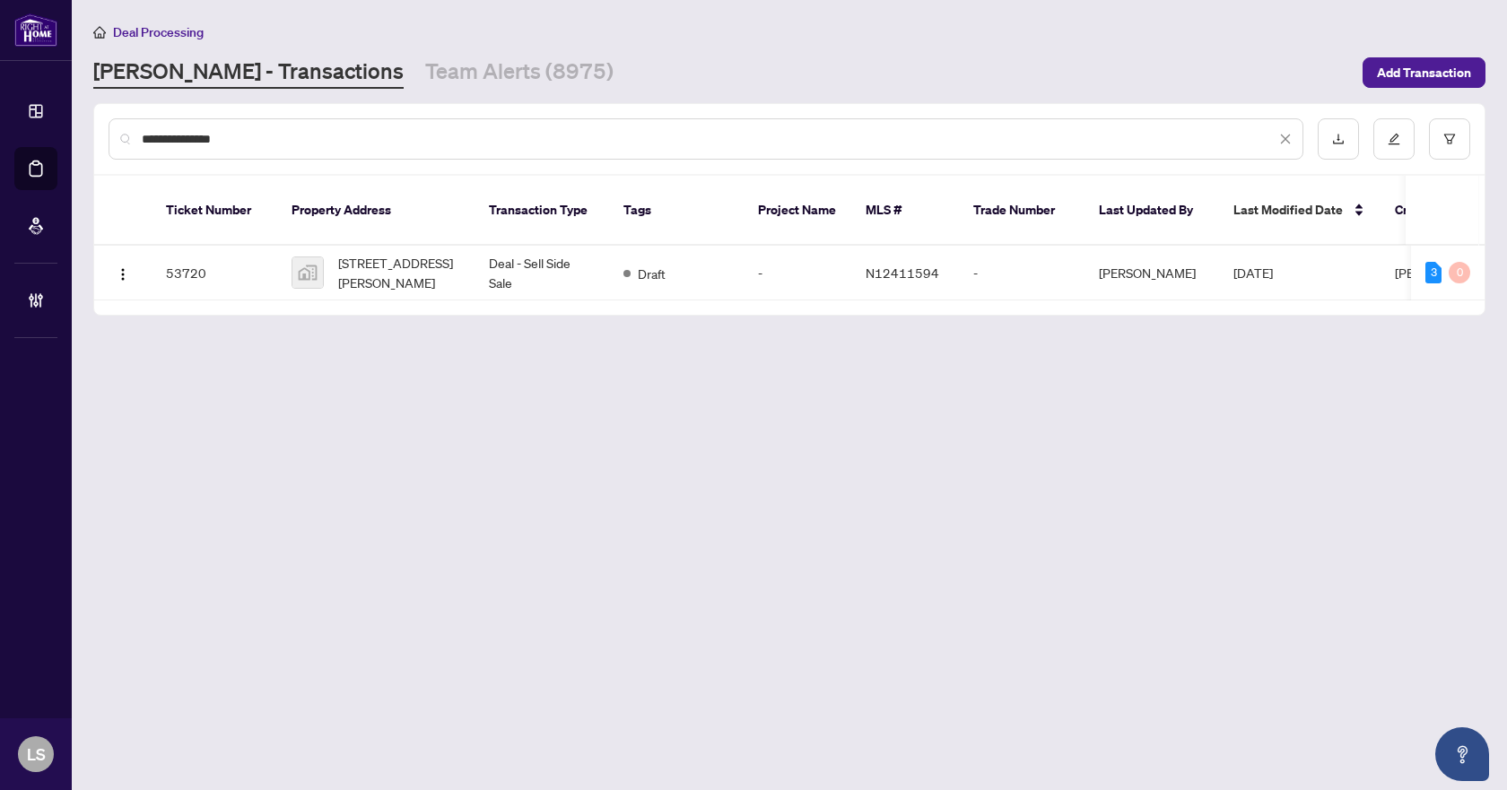
type input "**********"
click at [1436, 137] on button "button" at bounding box center [1449, 138] width 41 height 41
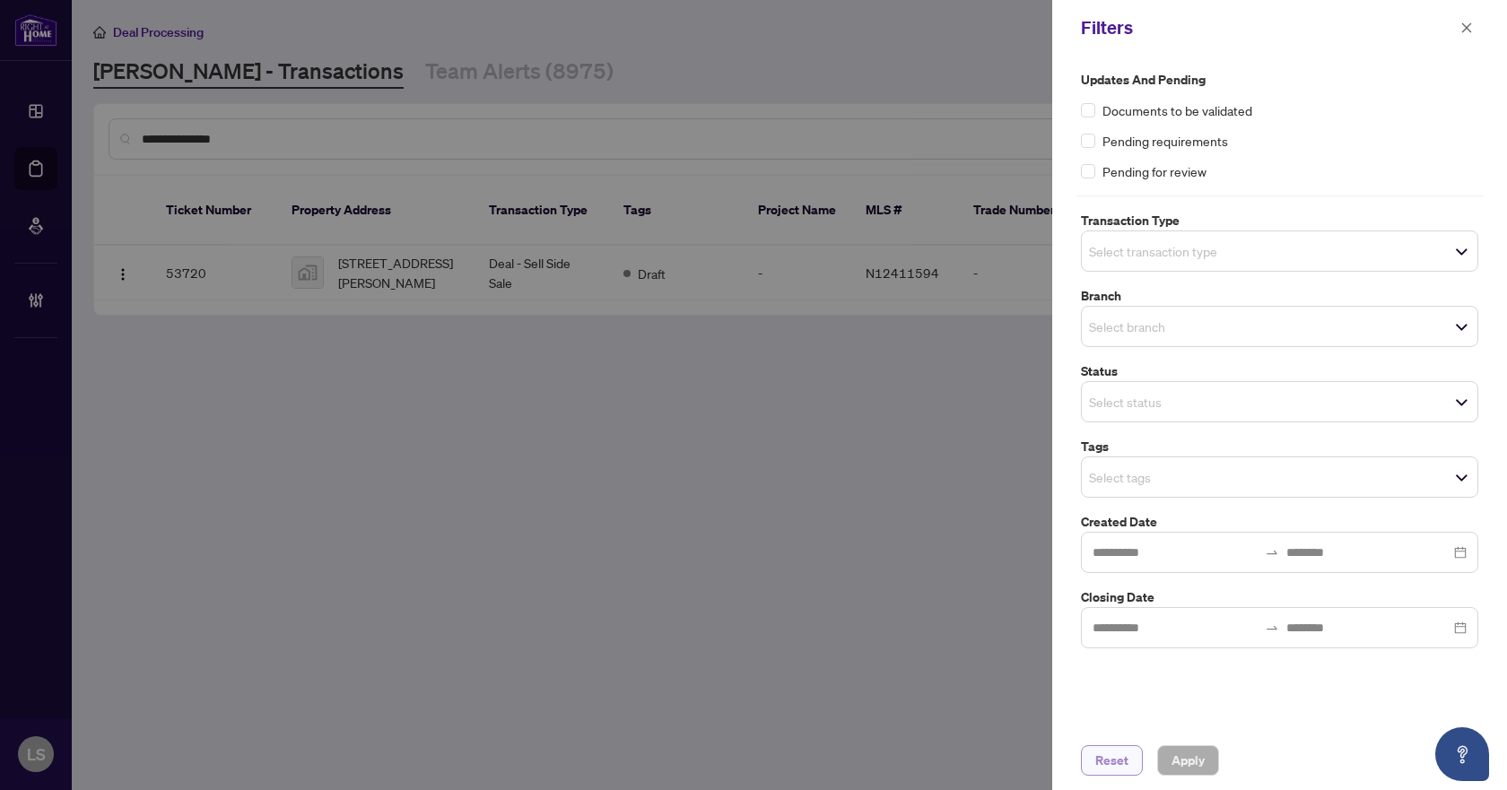
click at [1098, 756] on span "Reset" at bounding box center [1112, 761] width 33 height 29
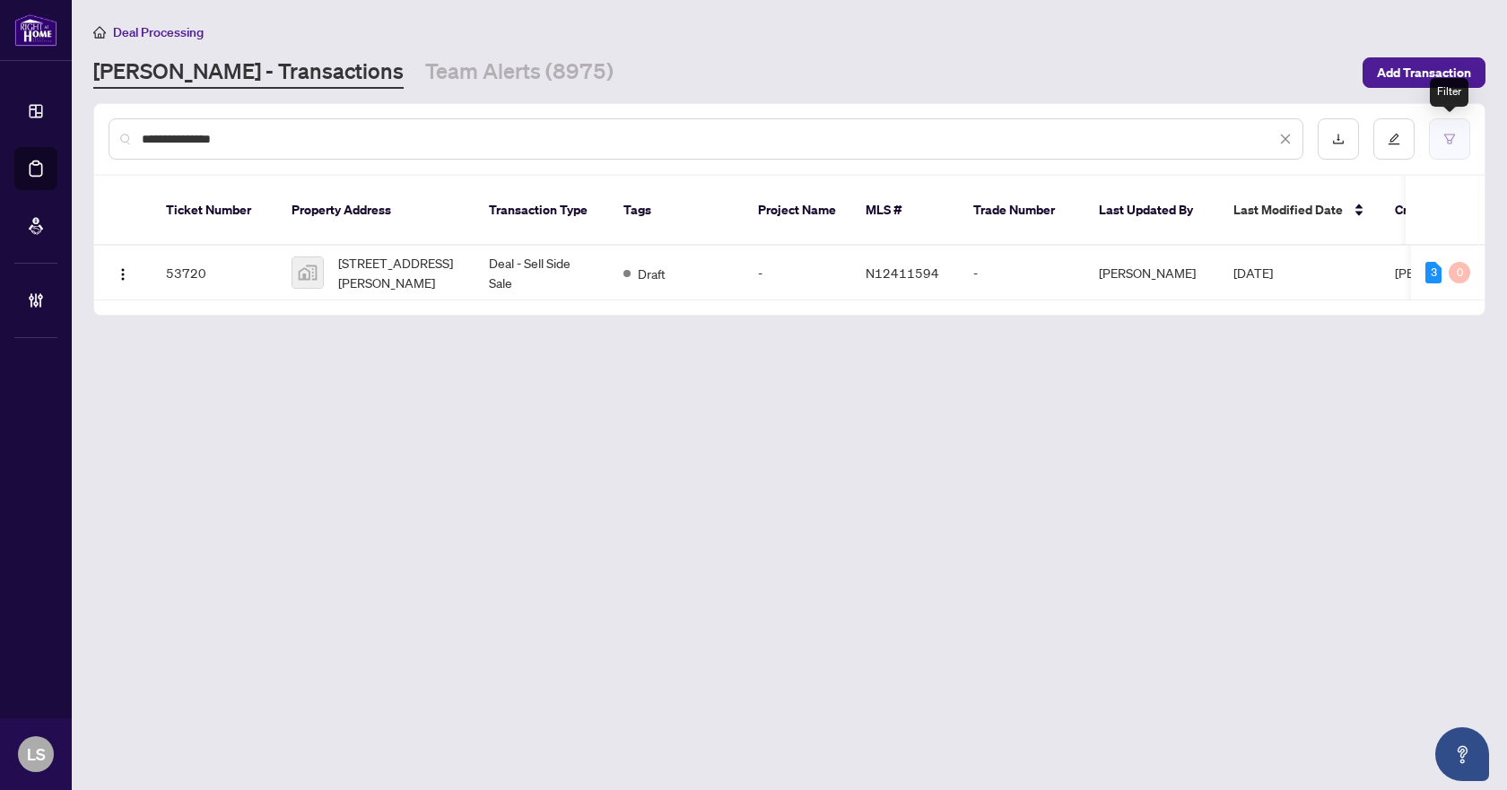
click at [1454, 138] on icon "filter" at bounding box center [1450, 139] width 13 height 13
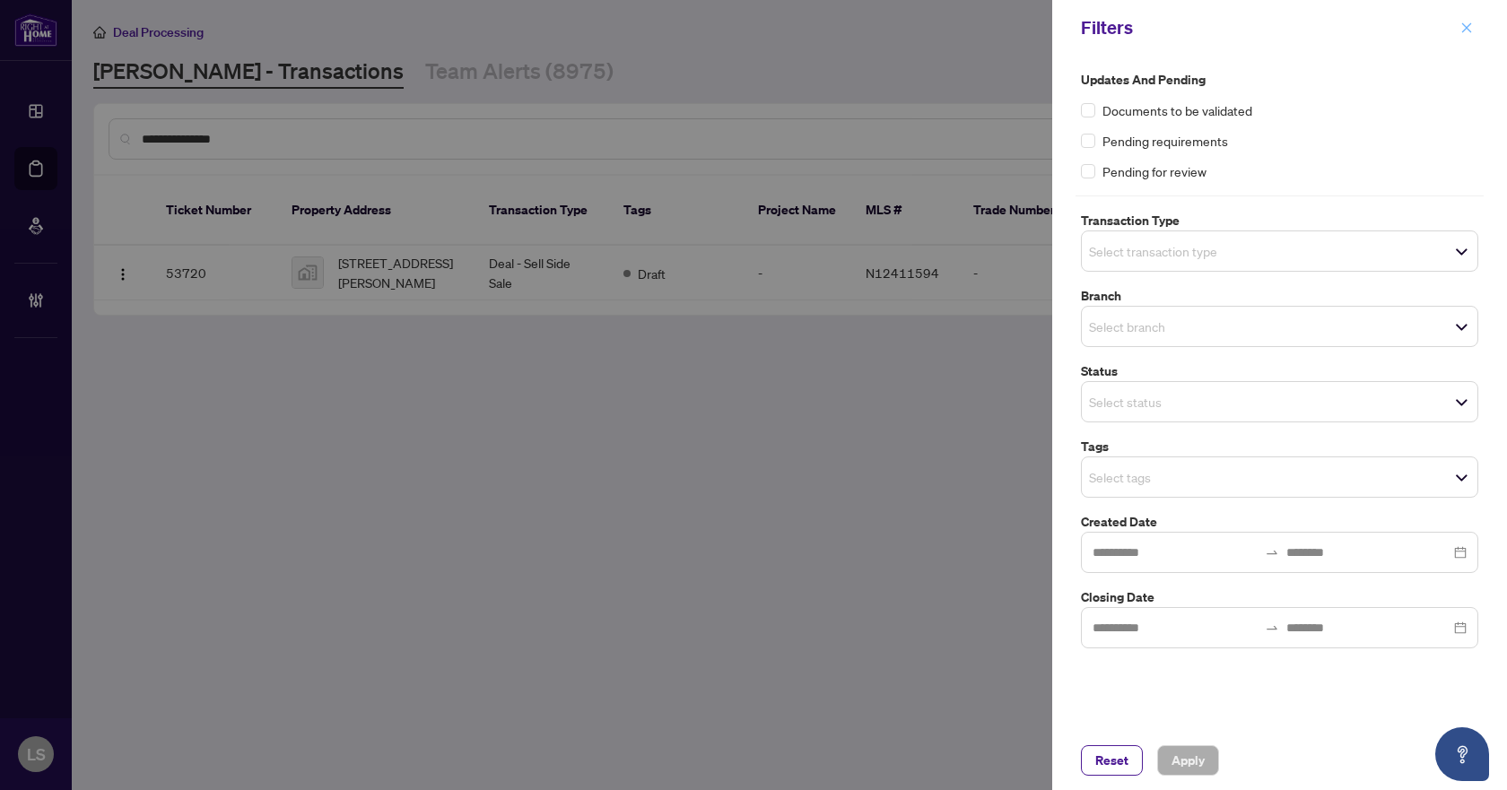
click at [1468, 24] on icon "close" at bounding box center [1467, 28] width 13 height 13
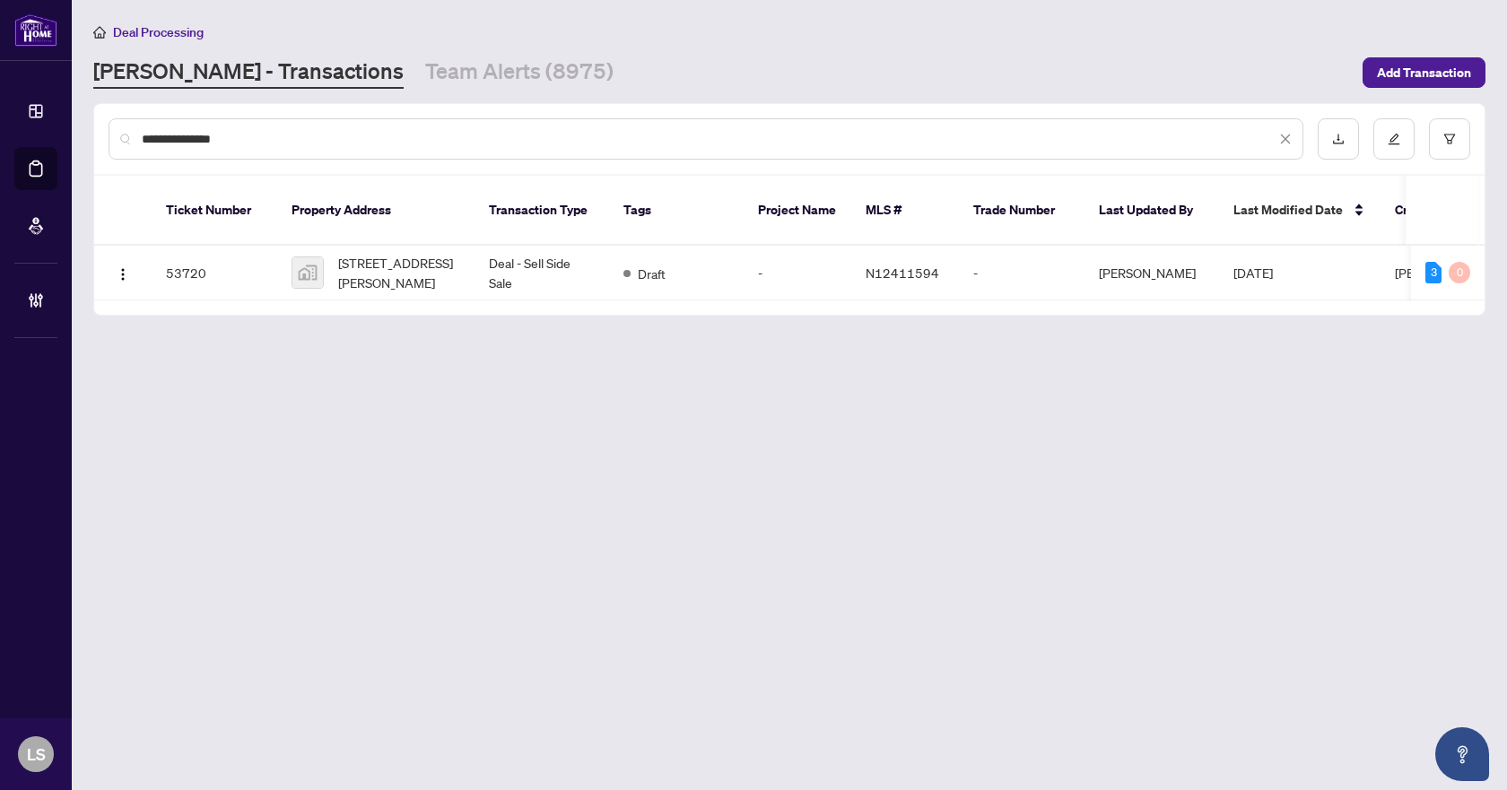
drag, startPoint x: 385, startPoint y: 136, endPoint x: 23, endPoint y: 135, distance: 361.6
click at [23, 135] on div "**********" at bounding box center [753, 395] width 1507 height 790
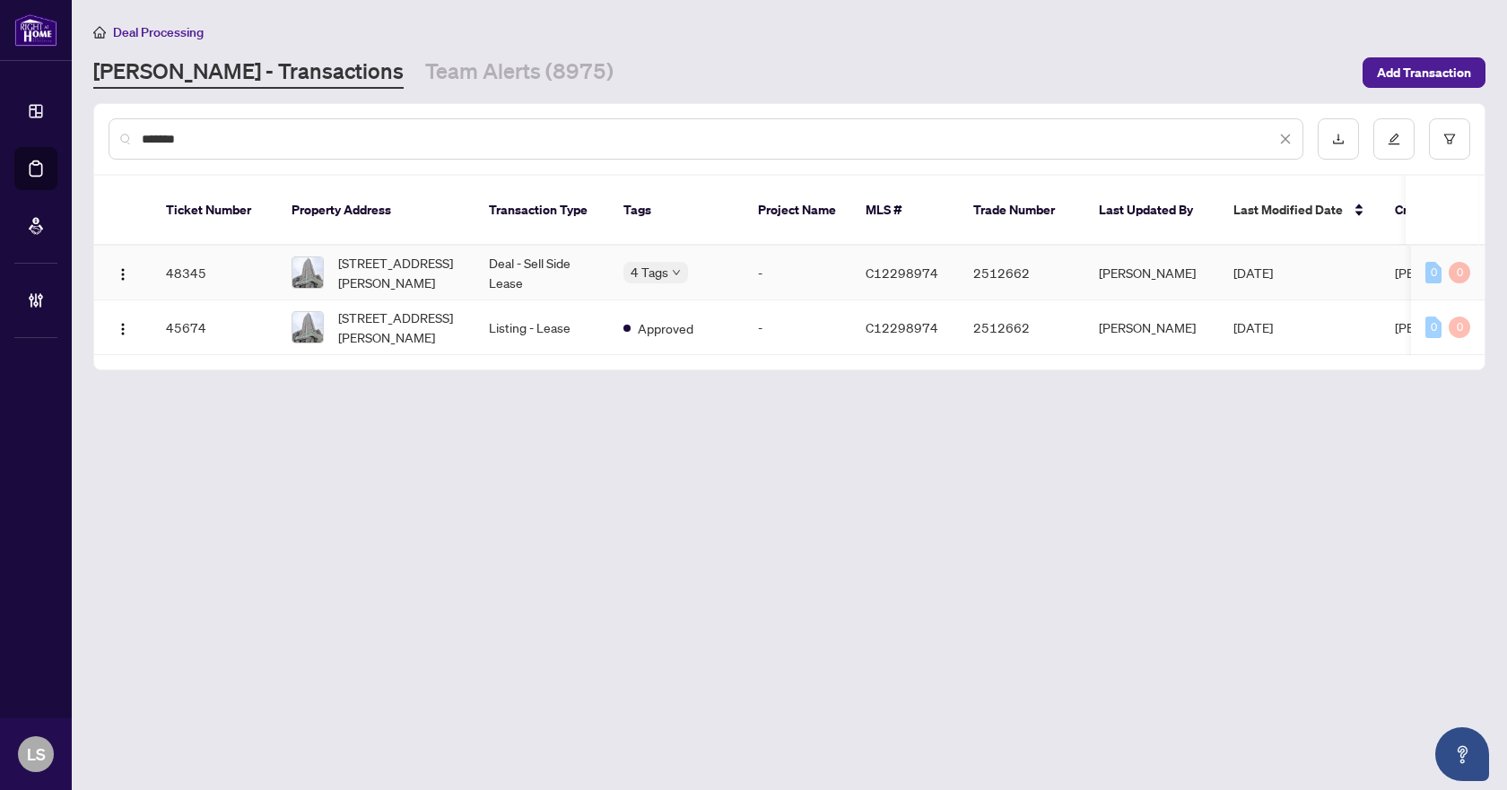
type input "*******"
click at [431, 266] on span "3210-20 Richardson St, Toronto, Ontario M5A 0S6, Canada" at bounding box center [399, 272] width 122 height 39
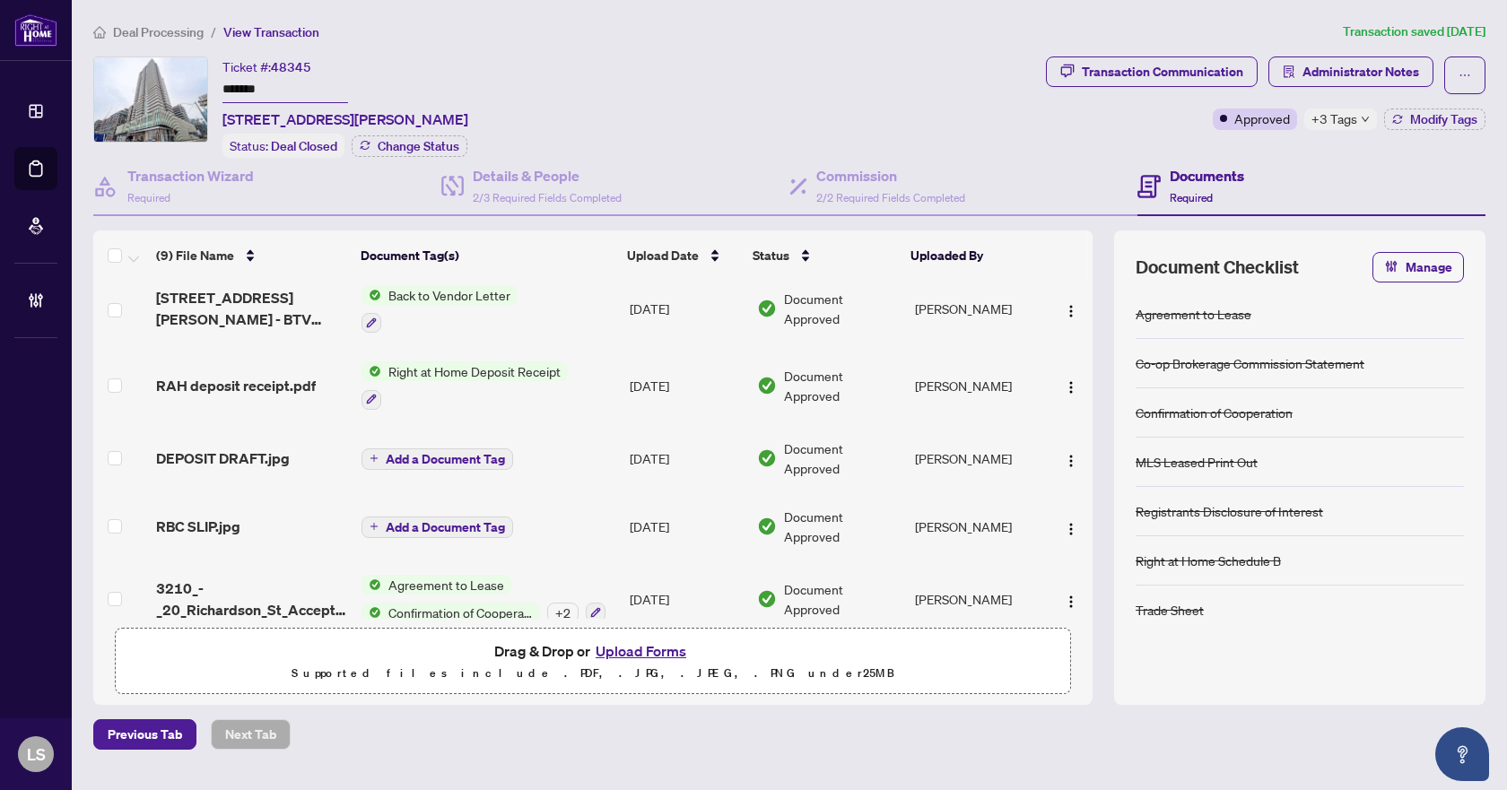
scroll to position [319, 0]
click at [545, 191] on span "2/3 Required Fields Completed" at bounding box center [547, 197] width 149 height 13
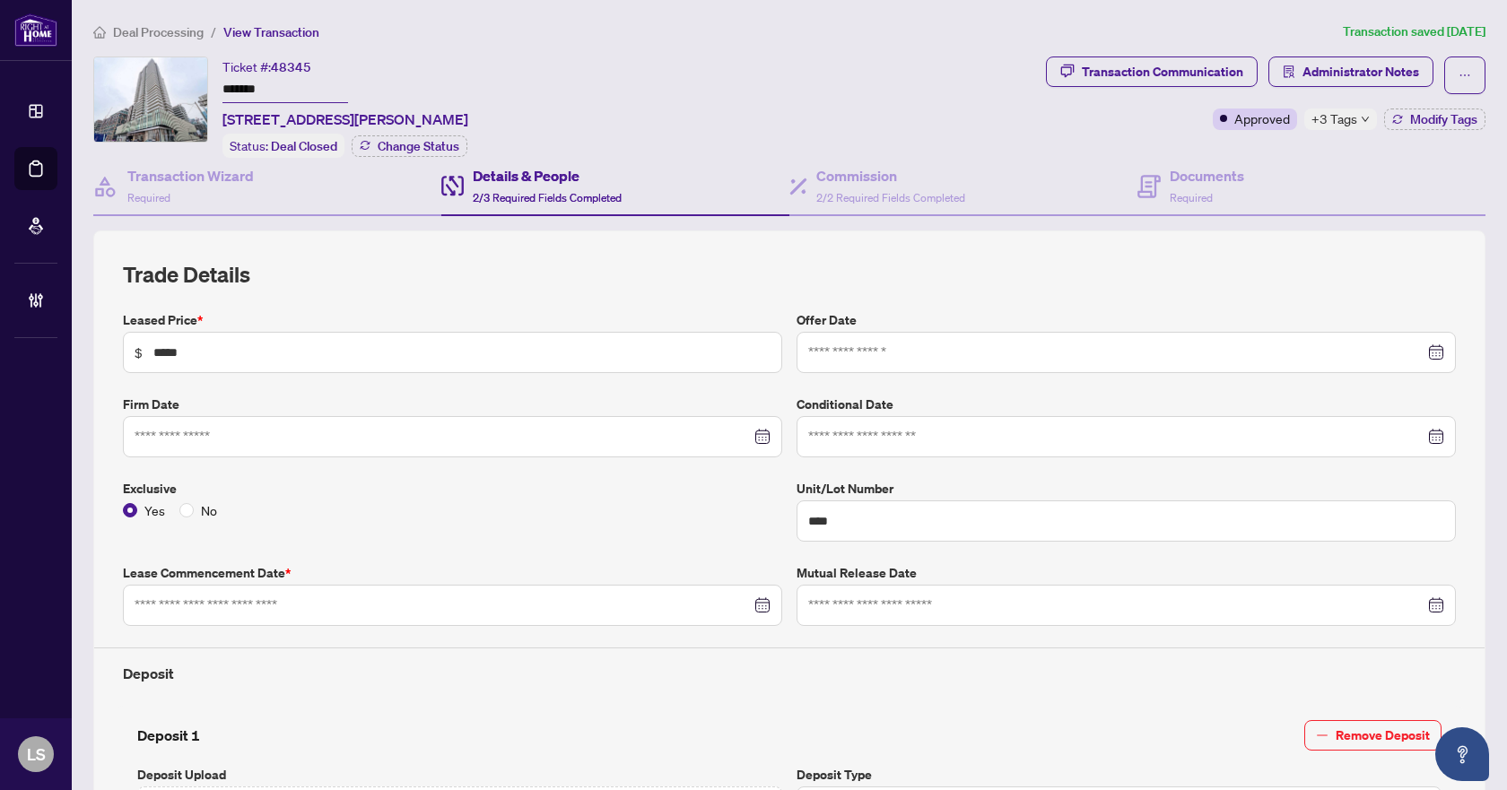
type input "**********"
click at [830, 182] on h4 "Commission" at bounding box center [890, 176] width 149 height 22
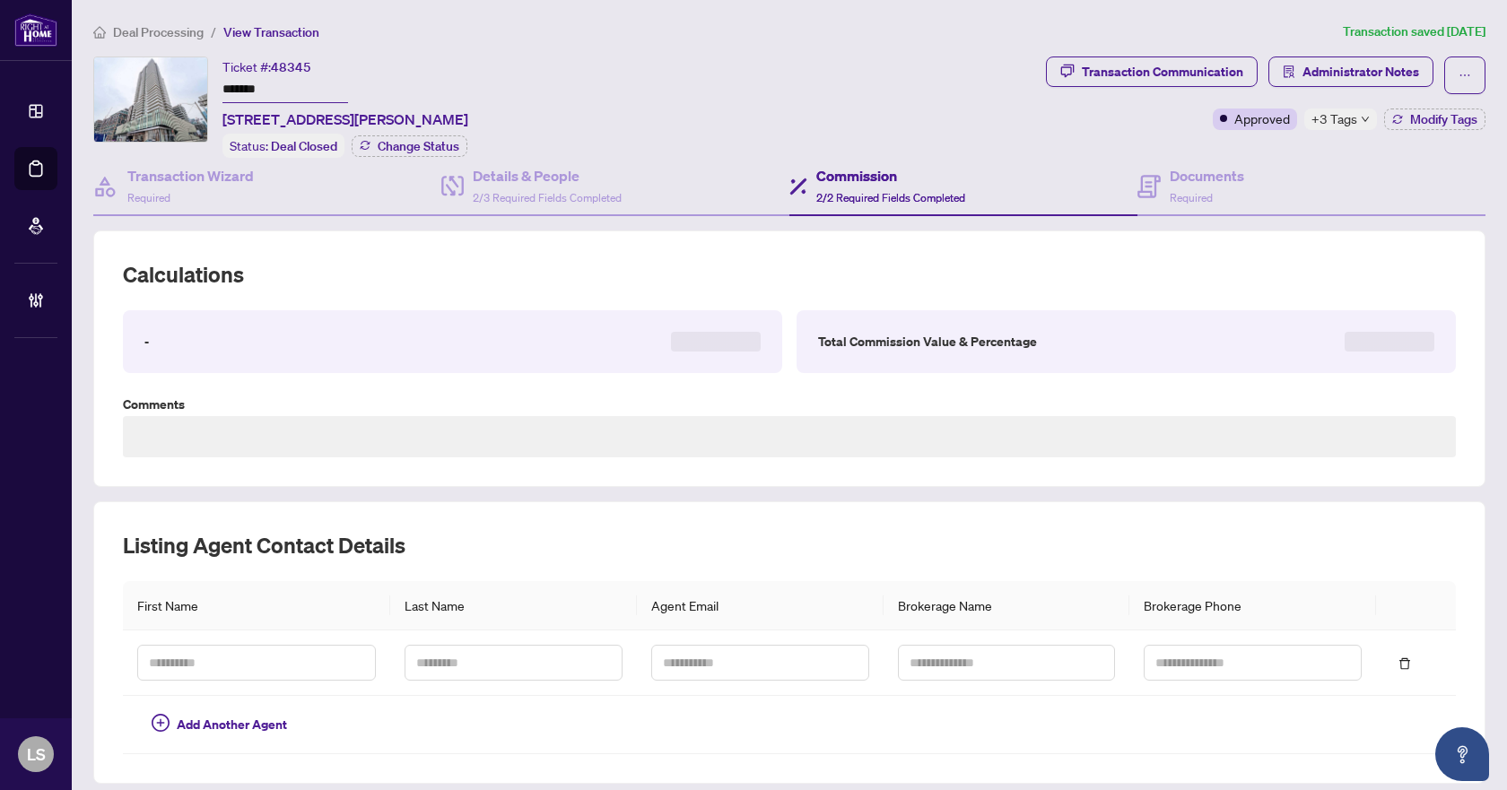
type textarea "**********"
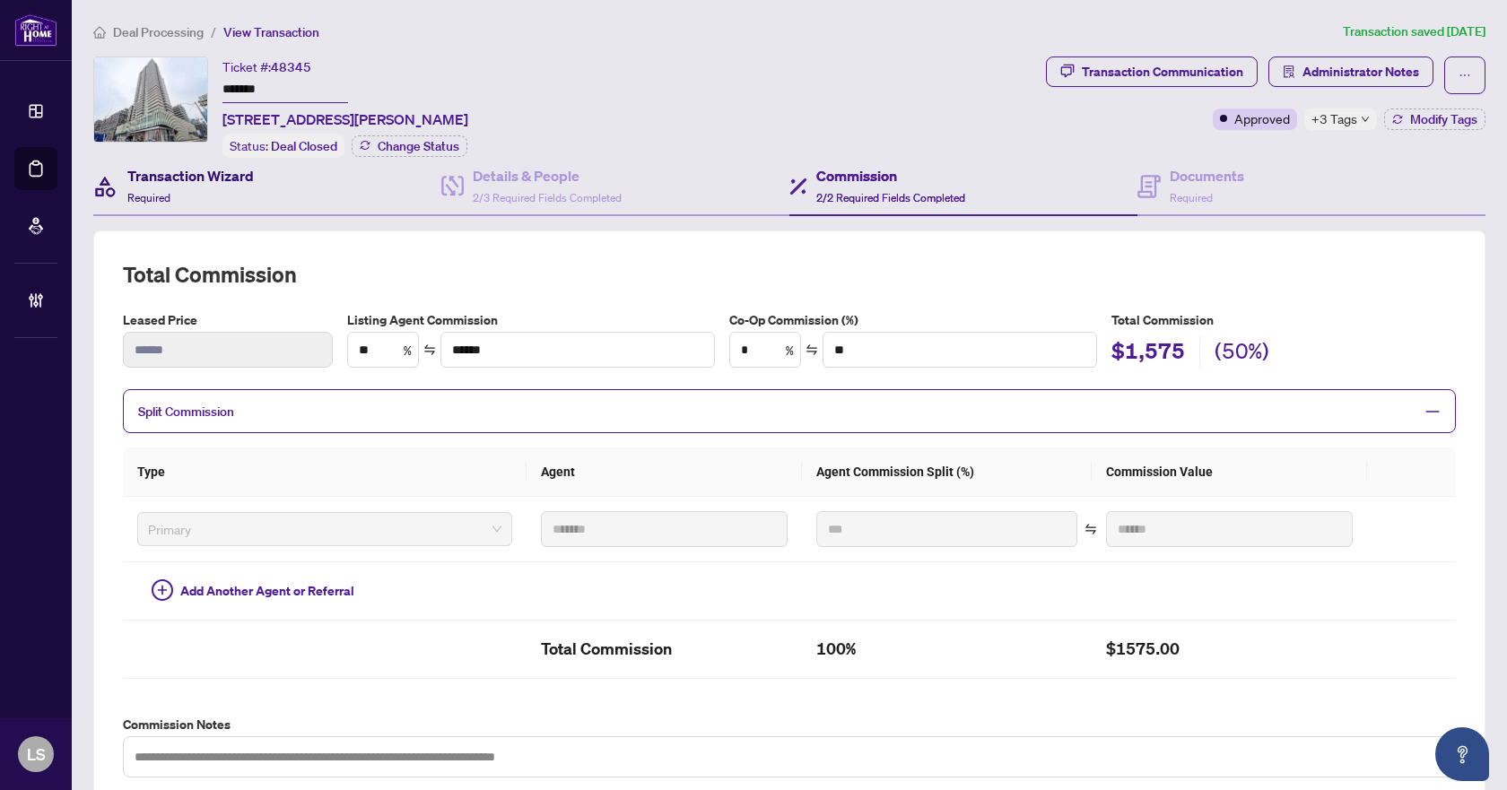
click at [239, 187] on div "Transaction Wizard Required" at bounding box center [190, 186] width 127 height 42
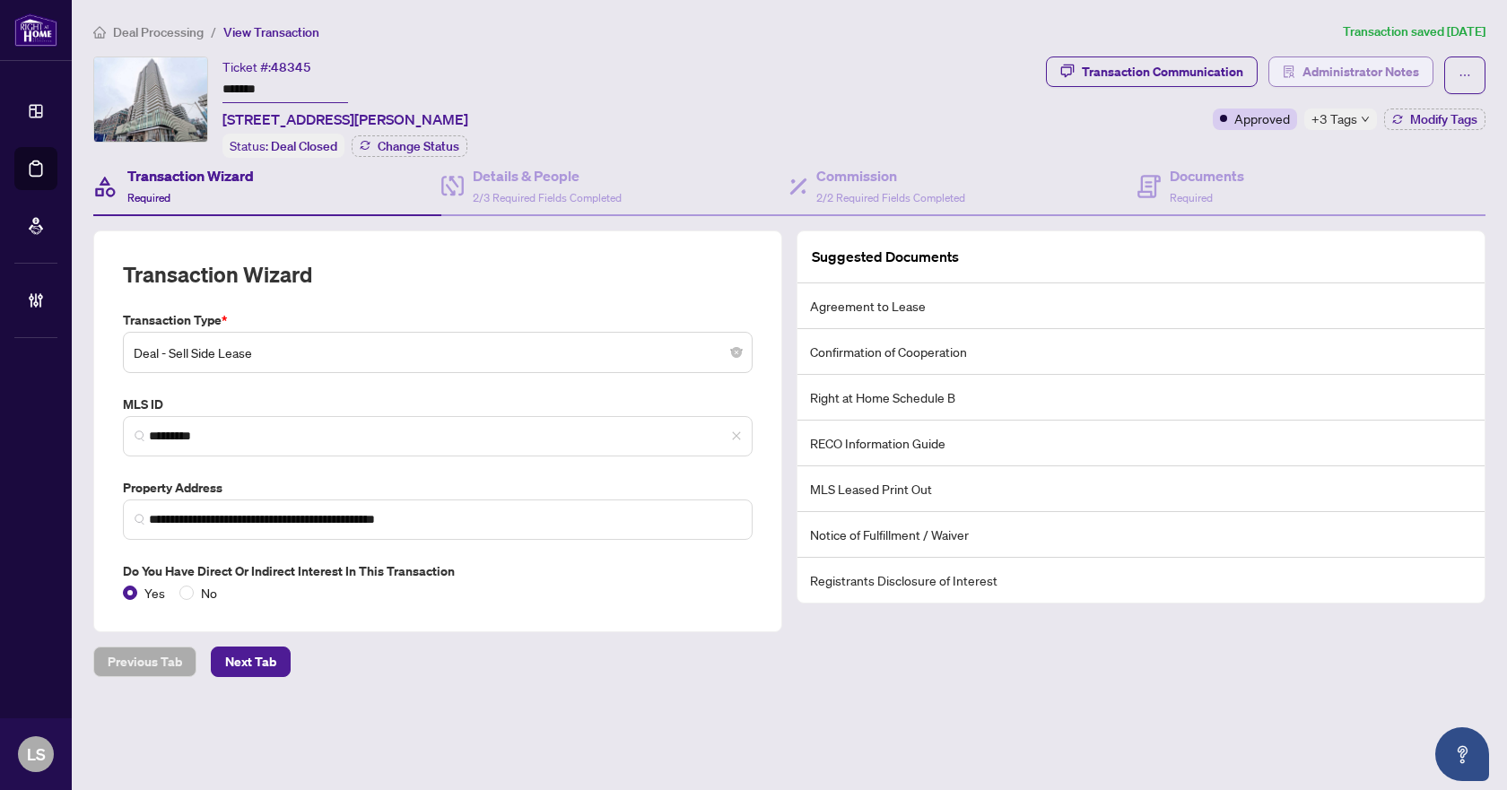
click at [1384, 77] on span "Administrator Notes" at bounding box center [1361, 71] width 117 height 29
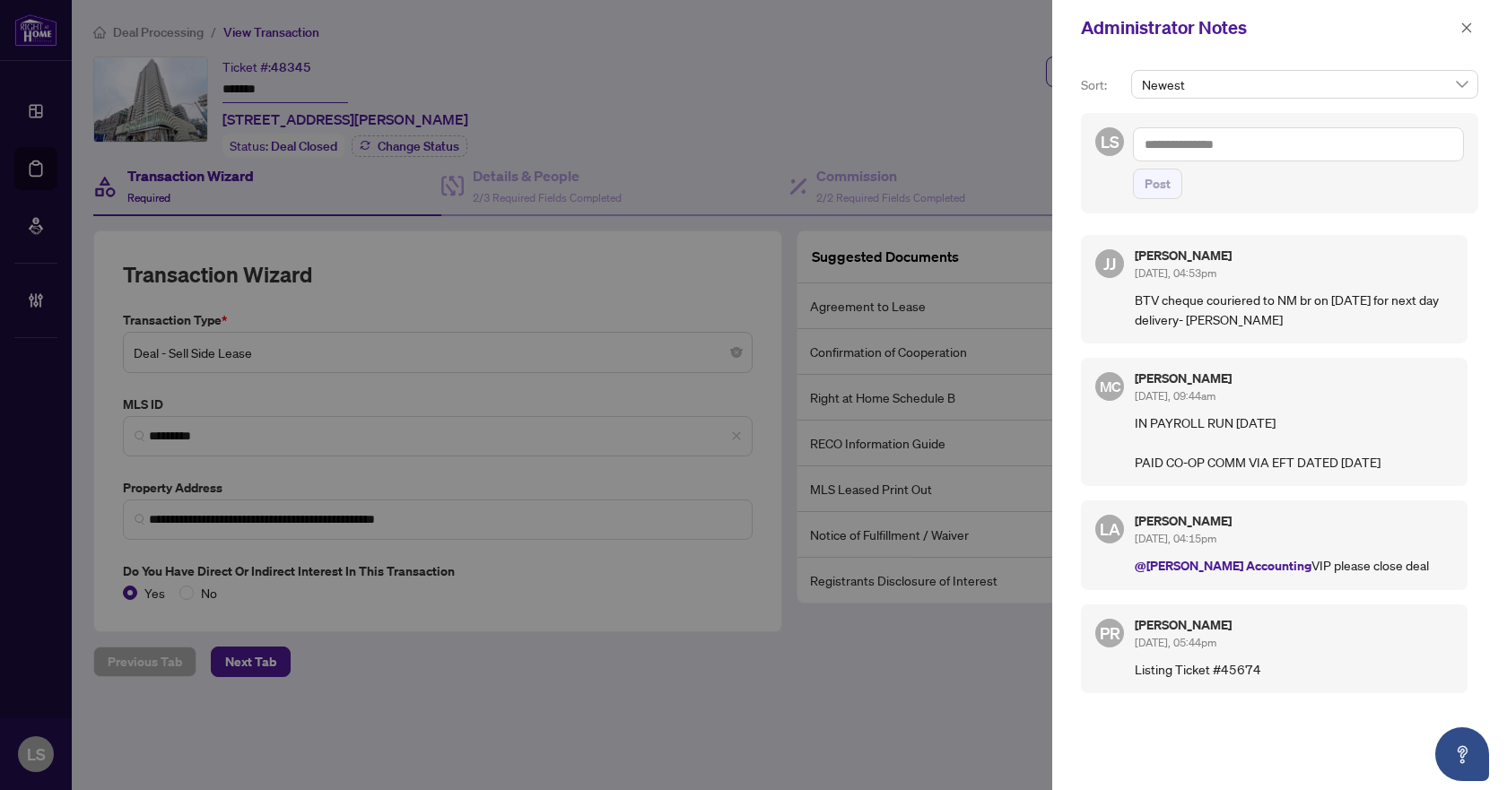
click at [1236, 144] on textarea at bounding box center [1298, 144] width 331 height 34
drag, startPoint x: 1380, startPoint y: 143, endPoint x: 1143, endPoint y: 127, distance: 237.4
click at [1143, 127] on textarea "**********" at bounding box center [1298, 144] width 331 height 34
type textarea "**********"
click at [1157, 184] on span "Post" at bounding box center [1158, 184] width 26 height 29
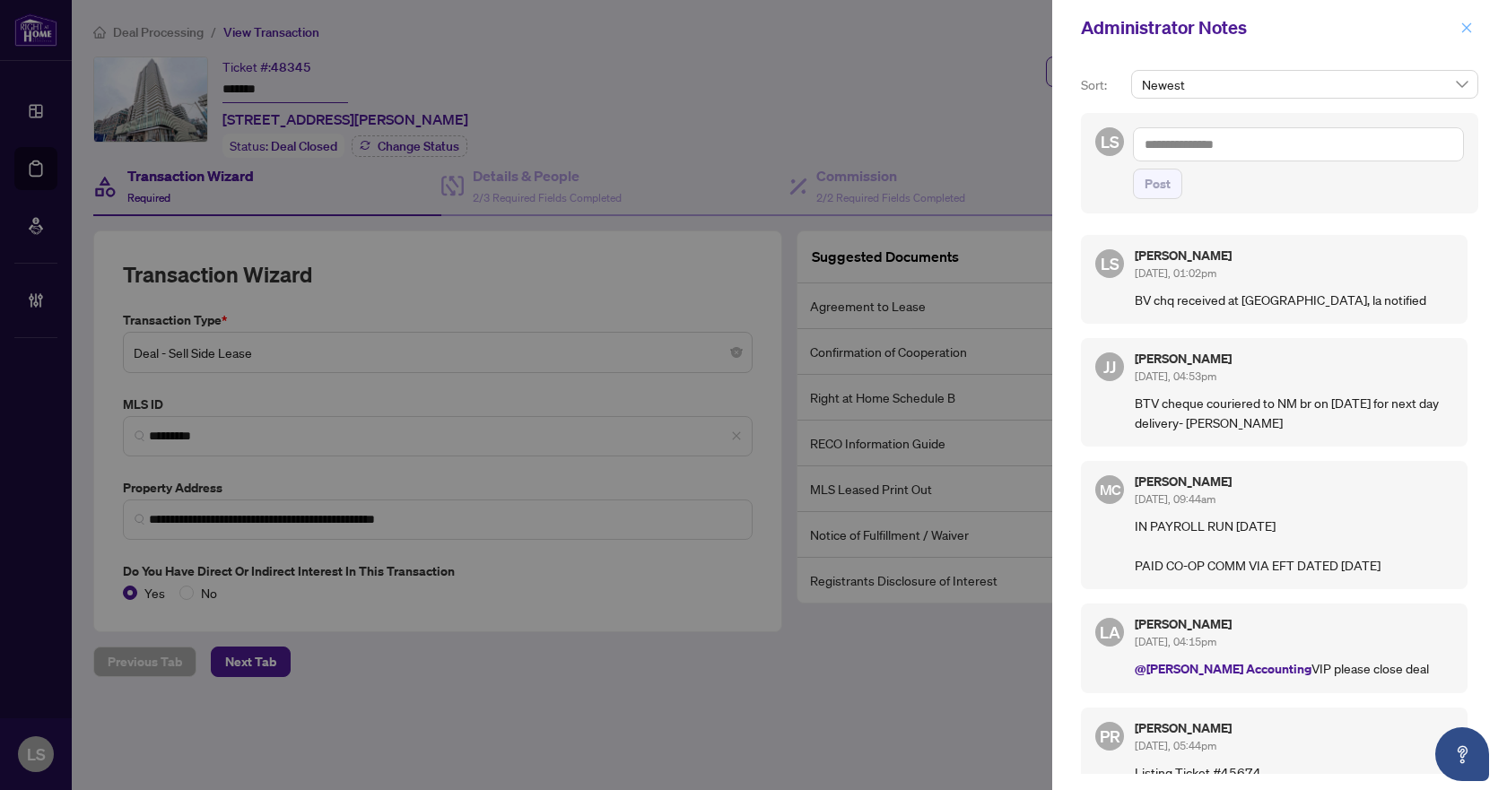
click at [1467, 32] on icon "close" at bounding box center [1467, 28] width 13 height 13
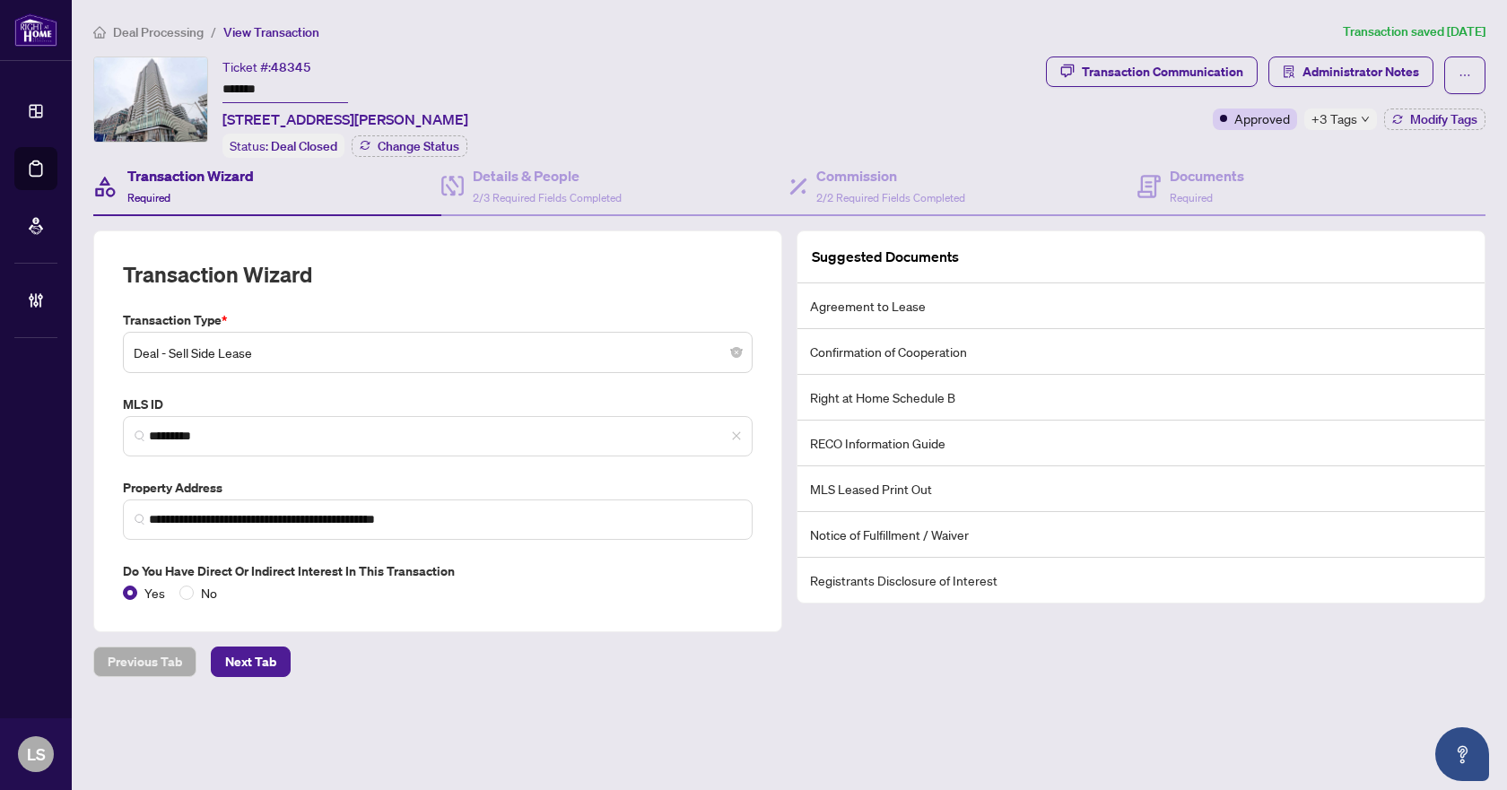
click at [173, 36] on span "Deal Processing" at bounding box center [158, 32] width 91 height 16
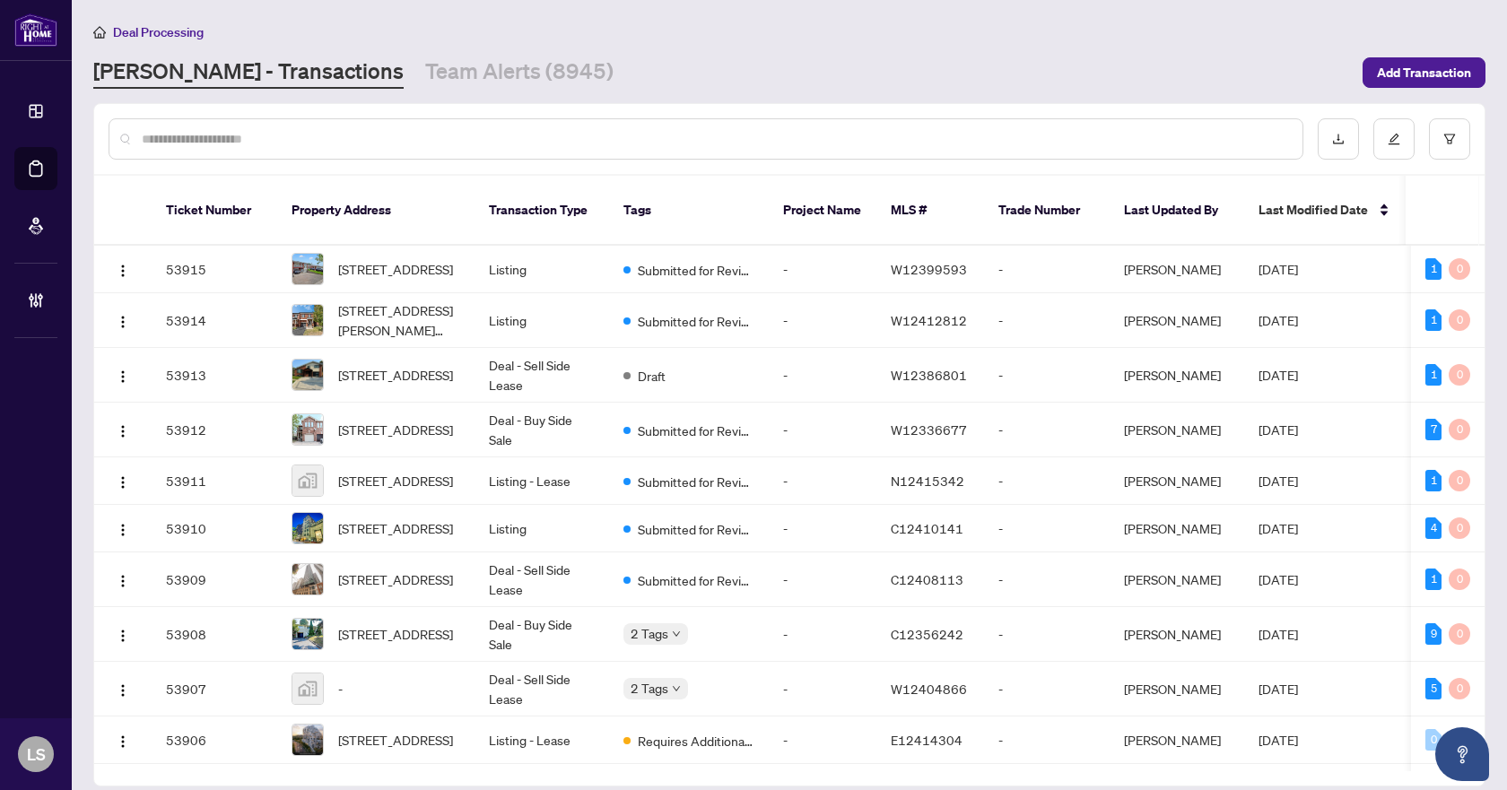
drag, startPoint x: 187, startPoint y: 140, endPoint x: 281, endPoint y: 138, distance: 94.2
click at [187, 140] on input "text" at bounding box center [715, 139] width 1147 height 20
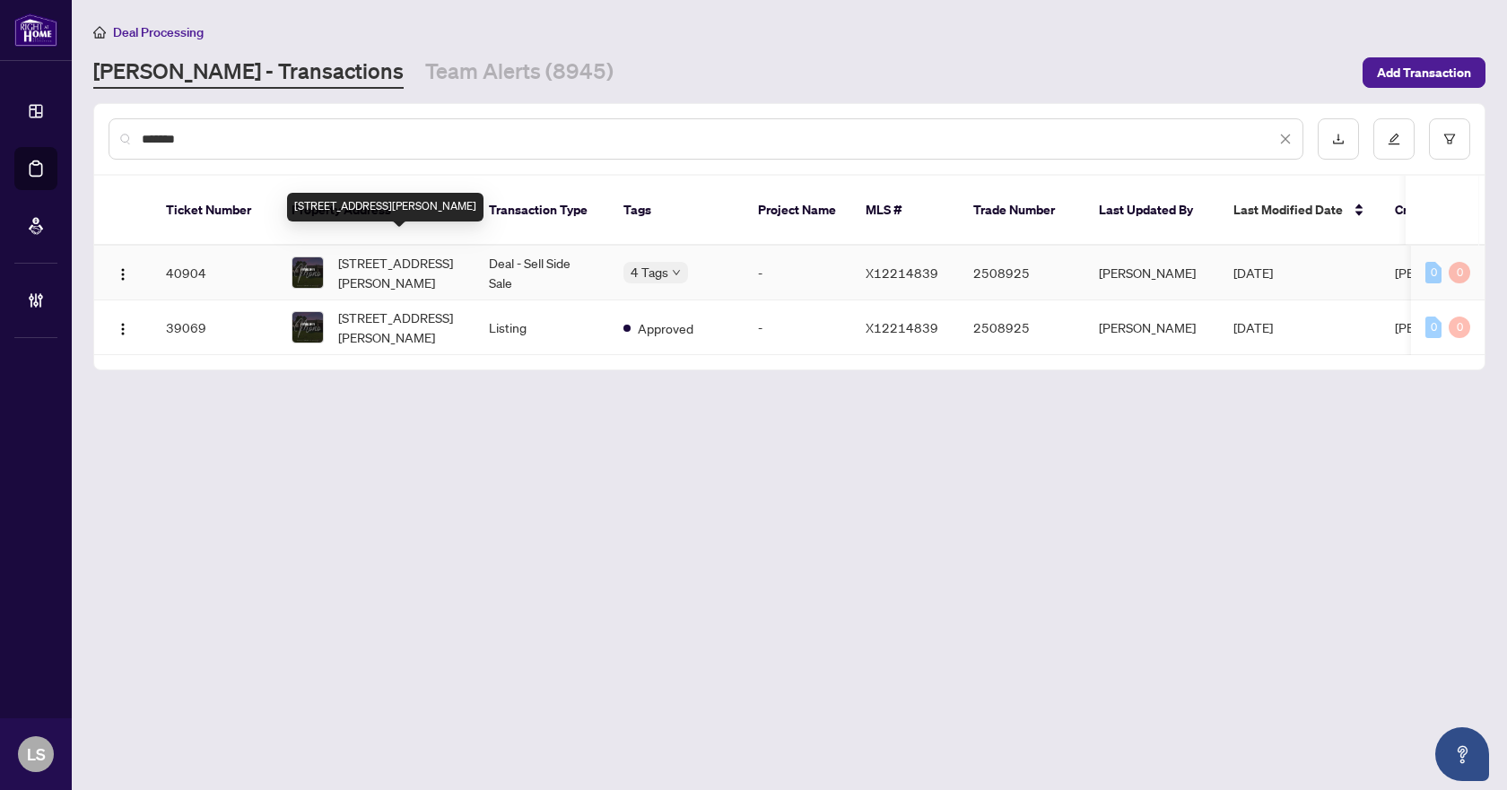
type input "*******"
click at [380, 253] on span "5 Madill Dr, Mono, Ontario L9W 6G3, Canada" at bounding box center [399, 272] width 122 height 39
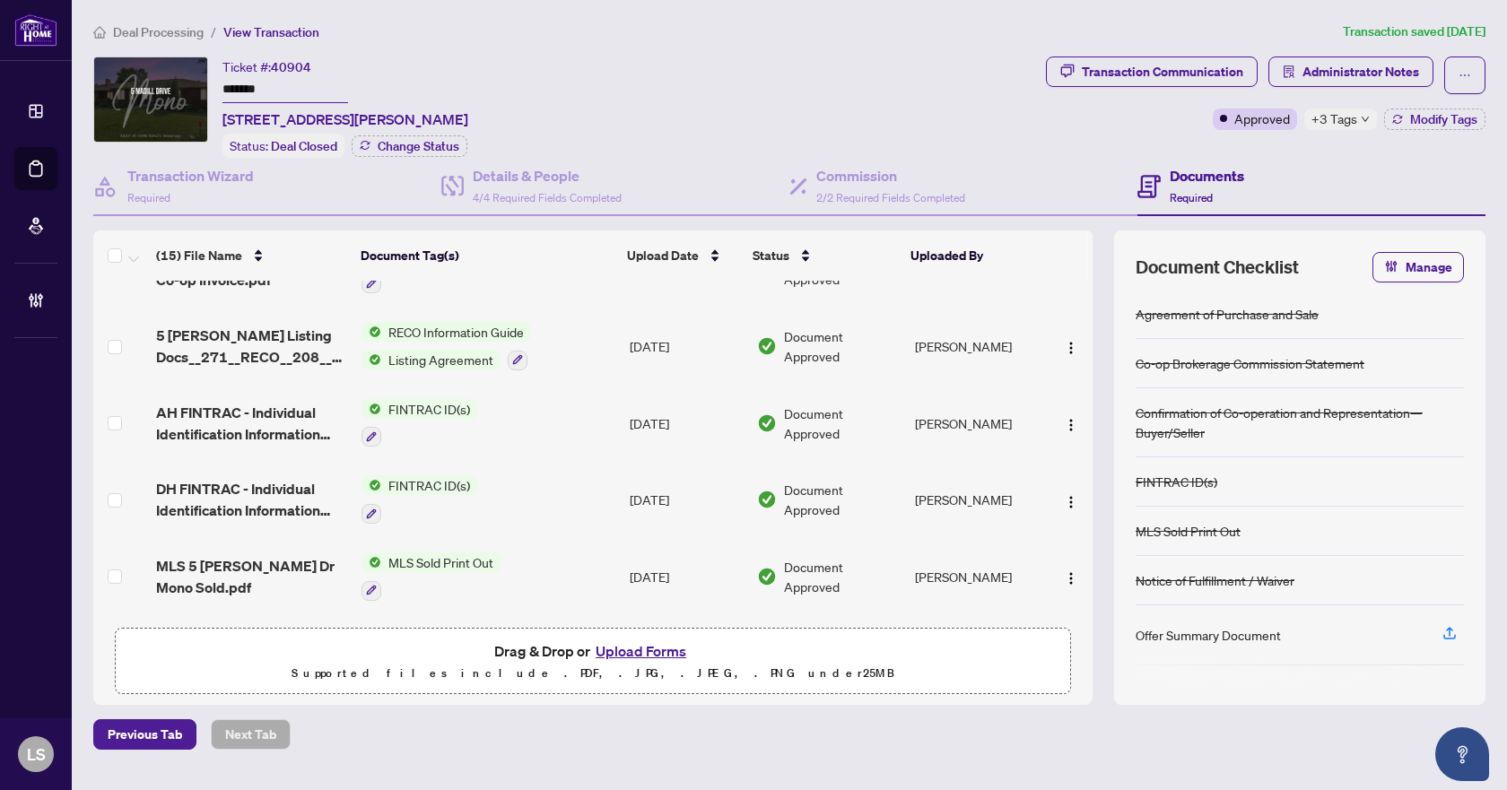
scroll to position [359, 0]
click at [1374, 66] on span "Administrator Notes" at bounding box center [1361, 71] width 117 height 29
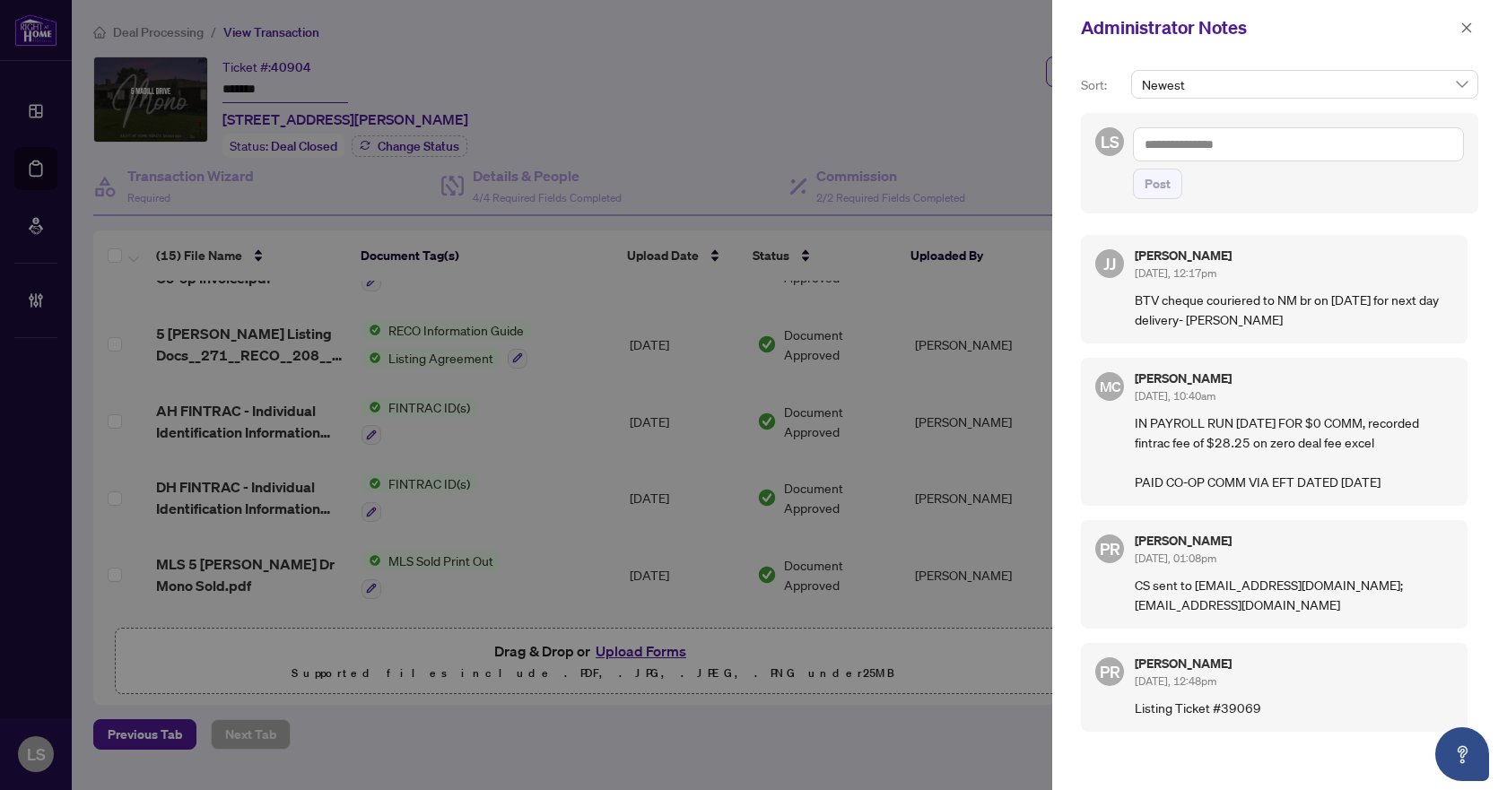
click at [1171, 146] on textarea at bounding box center [1298, 144] width 331 height 34
paste textarea "**********"
type textarea "**********"
click at [1154, 180] on span "Post" at bounding box center [1158, 184] width 26 height 29
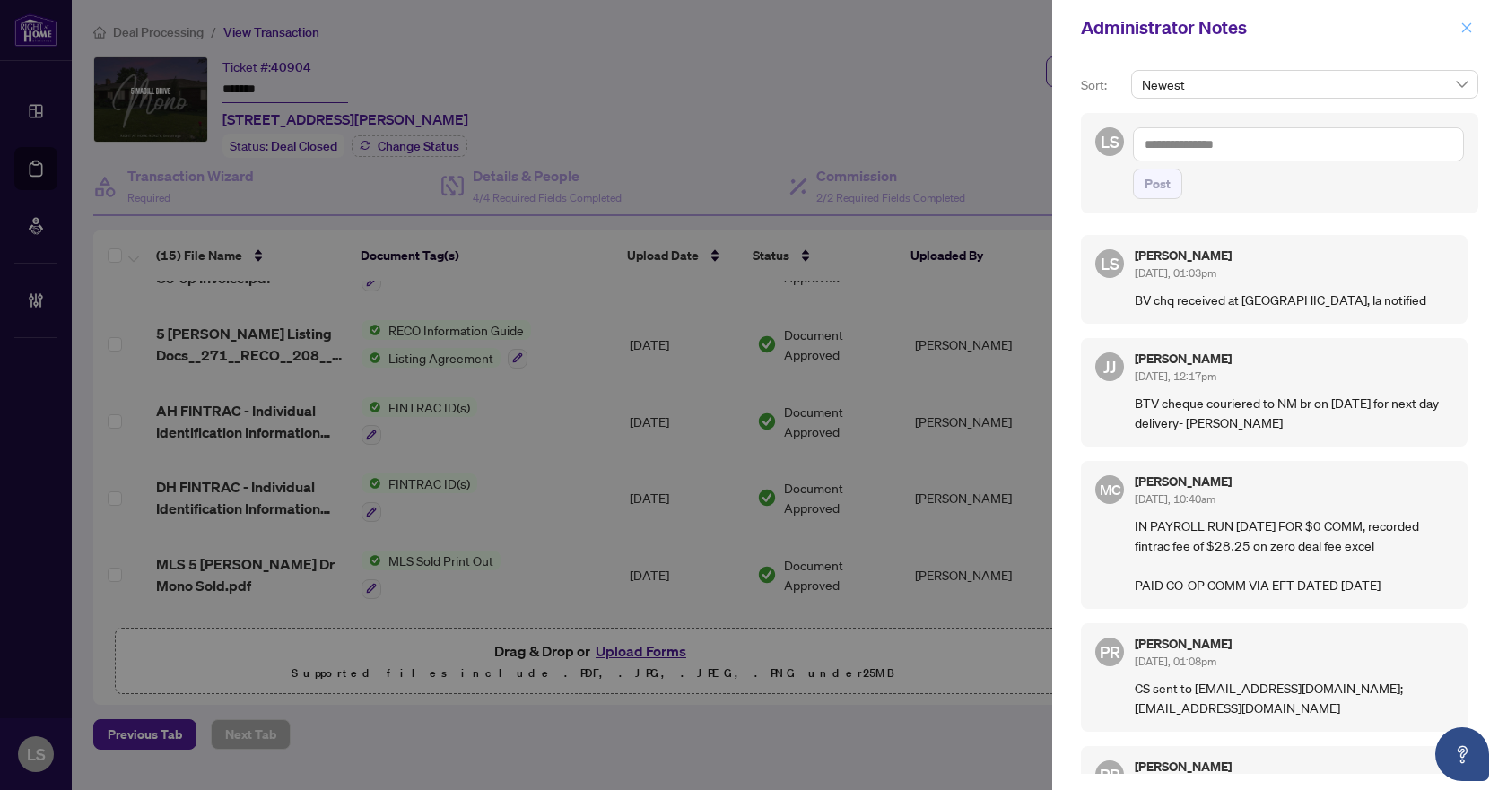
click at [1472, 32] on icon "close" at bounding box center [1467, 28] width 13 height 13
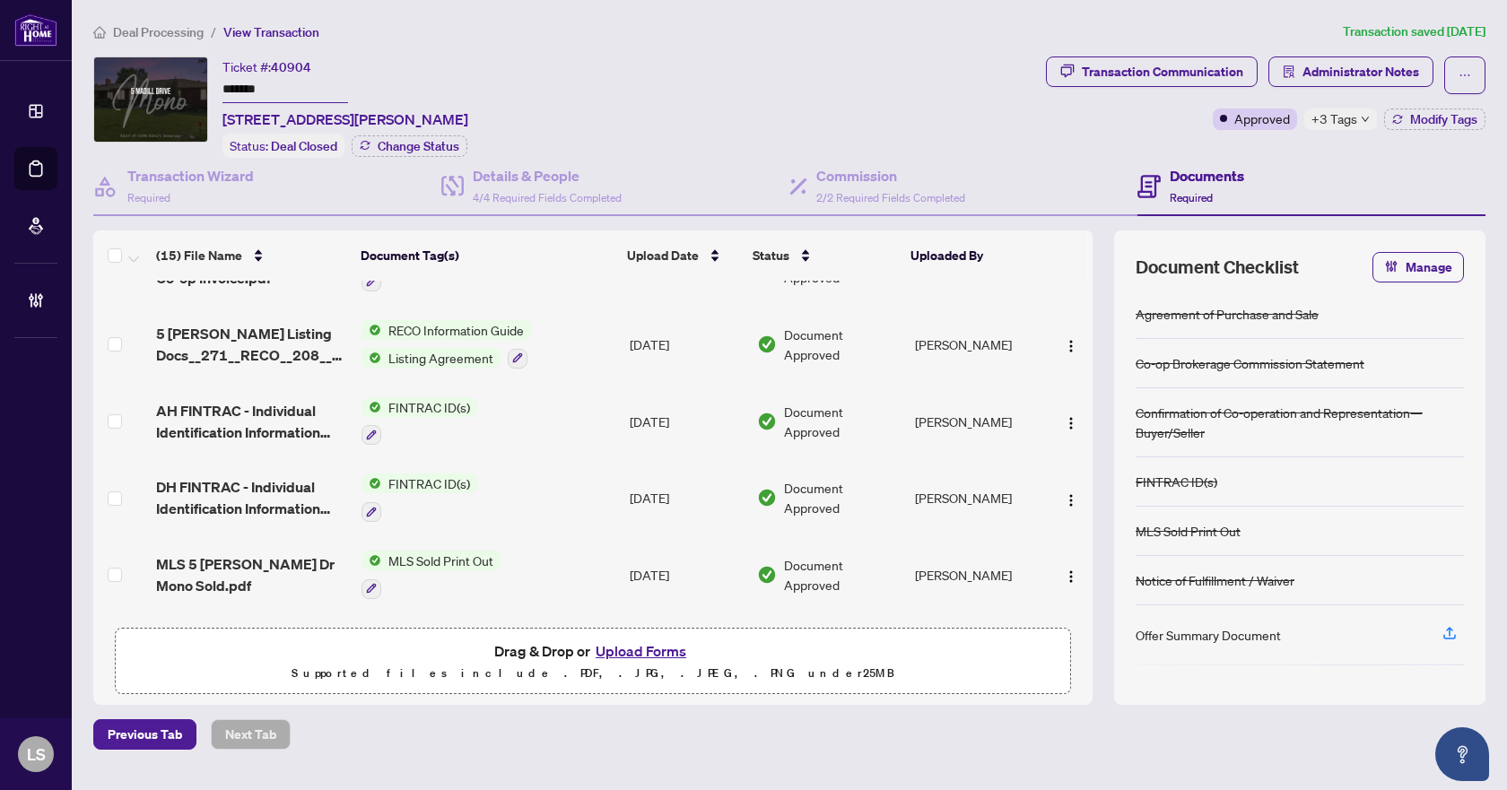
click at [177, 31] on span "Deal Processing" at bounding box center [158, 32] width 91 height 16
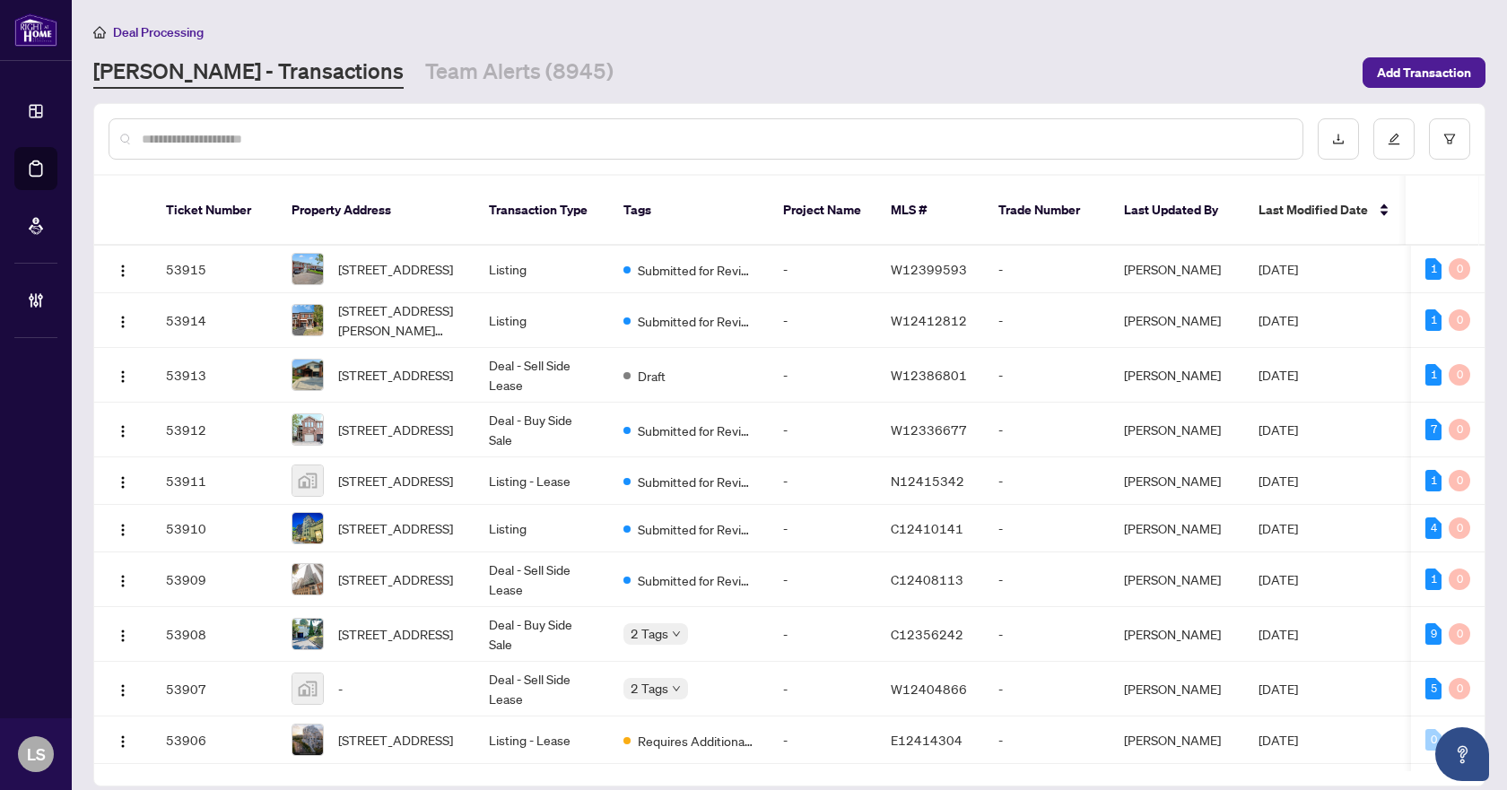
click at [256, 132] on input "text" at bounding box center [715, 139] width 1147 height 20
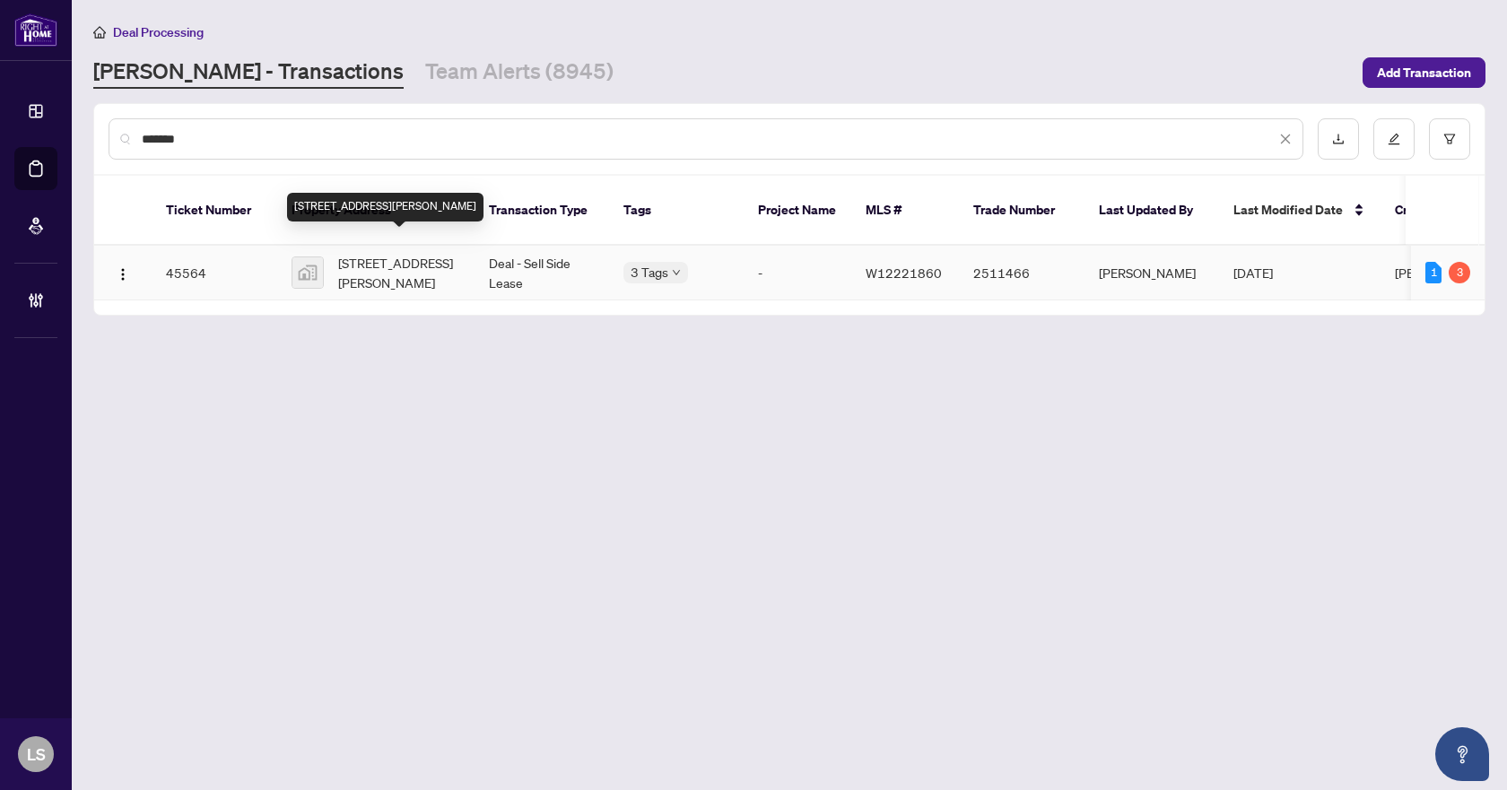
click at [398, 253] on span "7715 Mayfield Road, Brampton, ON, Canada" at bounding box center [399, 272] width 122 height 39
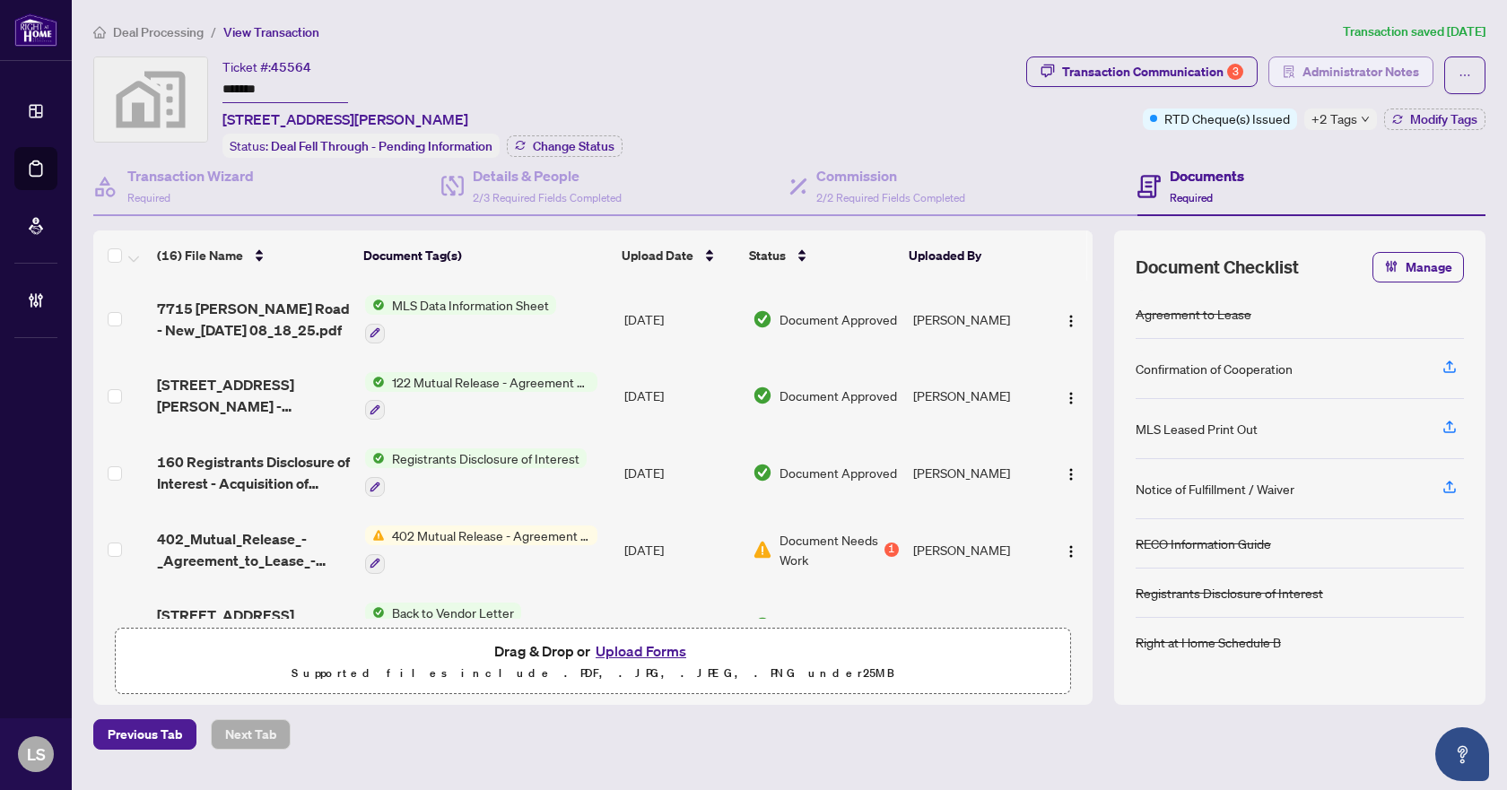
click at [1349, 72] on span "Administrator Notes" at bounding box center [1361, 71] width 117 height 29
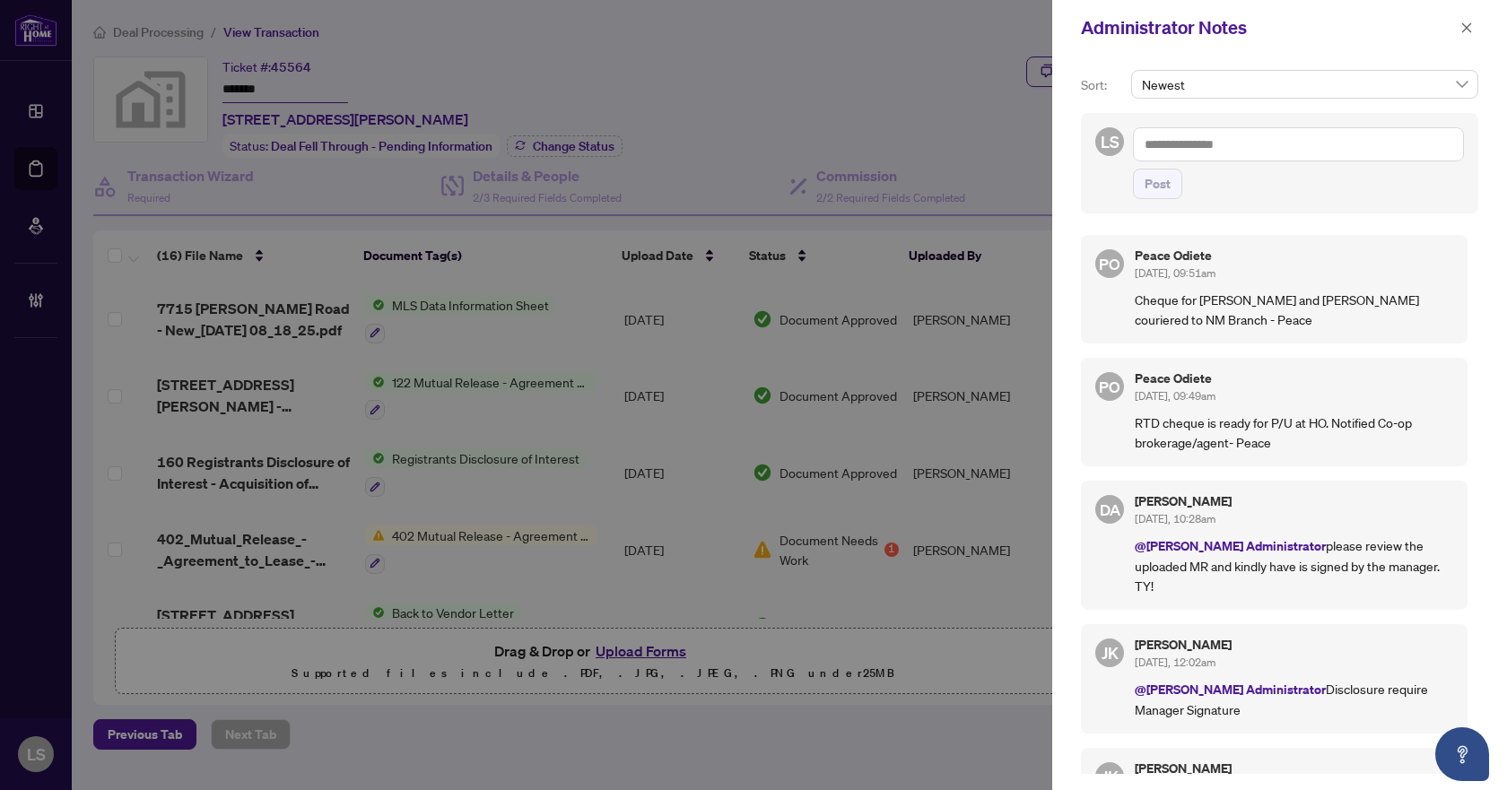
click at [1205, 148] on textarea at bounding box center [1298, 144] width 331 height 34
drag, startPoint x: 1410, startPoint y: 146, endPoint x: 1148, endPoint y: 162, distance: 262.4
click at [1148, 162] on div "**********" at bounding box center [1298, 163] width 331 height 72
click at [1155, 183] on span "Post" at bounding box center [1158, 184] width 26 height 29
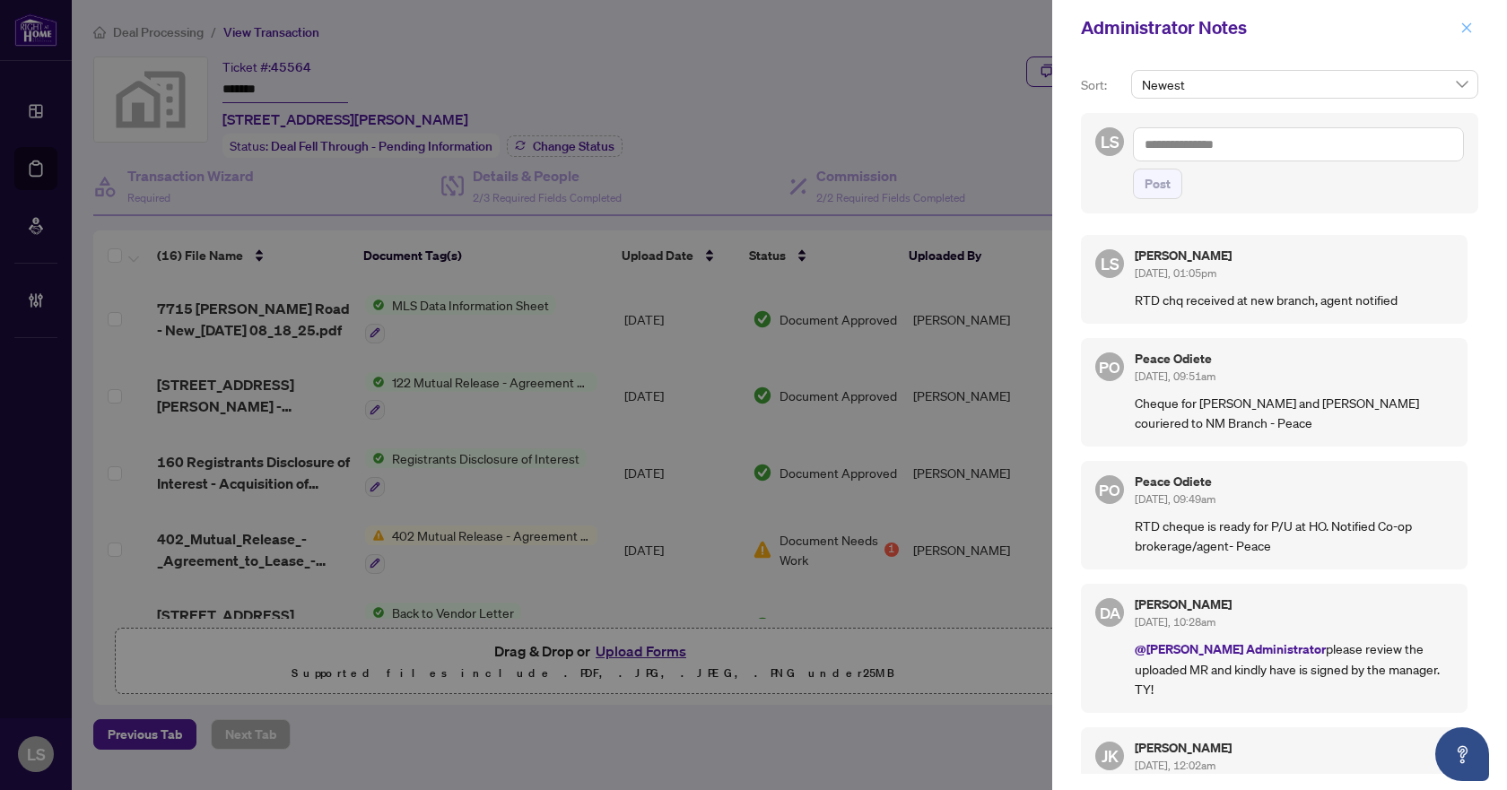
click at [1460, 28] on button "button" at bounding box center [1466, 28] width 23 height 22
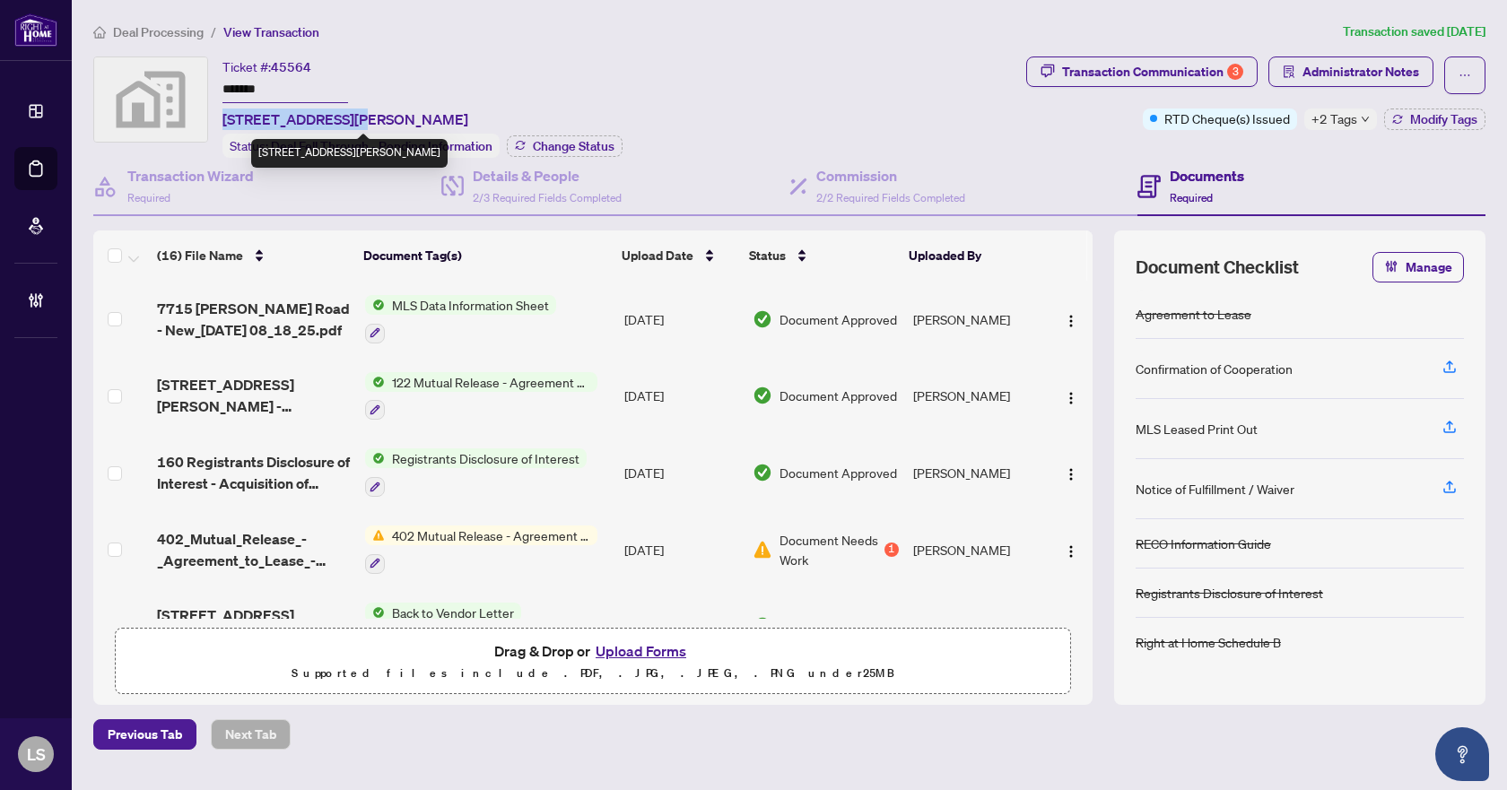
drag, startPoint x: 352, startPoint y: 115, endPoint x: 218, endPoint y: 118, distance: 133.7
click at [218, 118] on div "Ticket #: 45564 ******* 7715 Mayfield Road, Brampton, ON, Canada Status: Deal F…" at bounding box center [556, 107] width 926 height 101
copy span "7715 Mayfield Road"
